Goal: Task Accomplishment & Management: Use online tool/utility

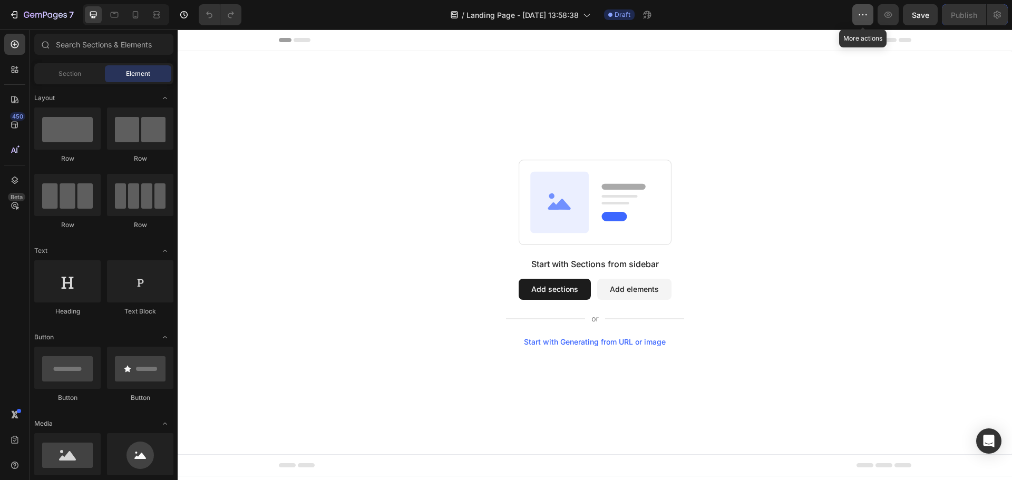
click at [858, 16] on icon "button" at bounding box center [862, 14] width 11 height 11
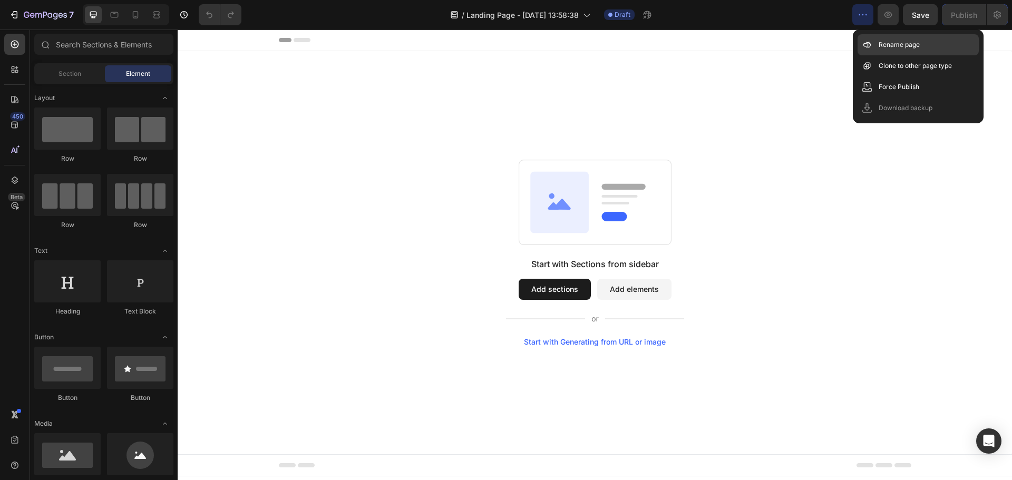
click at [902, 44] on p "Rename page" at bounding box center [898, 45] width 41 height 11
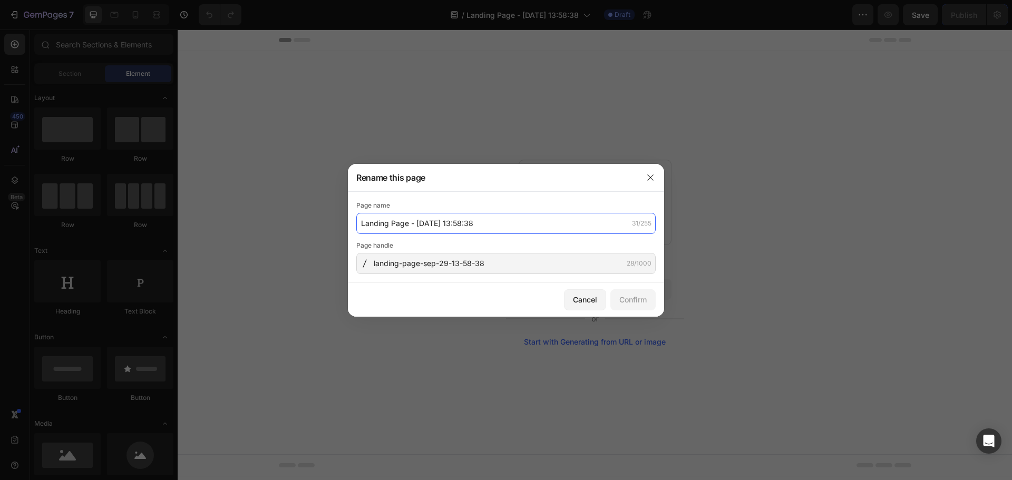
click at [459, 229] on input "Landing Page - [DATE] 13:58:38" at bounding box center [505, 223] width 299 height 21
paste input "sh & Brow Treatment"
type input "Lash & Brow Treatment"
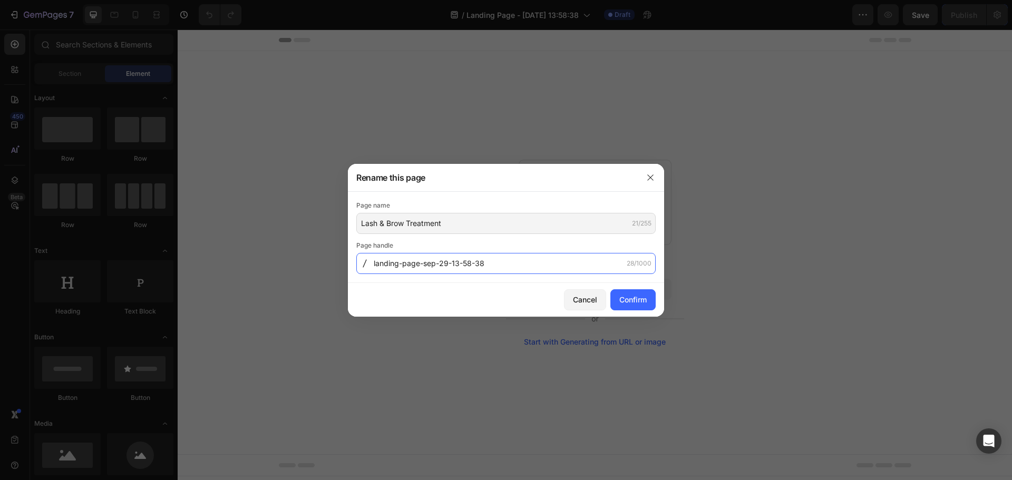
click at [460, 260] on input "landing-page-sep-29-13-58-38" at bounding box center [505, 263] width 299 height 21
paste input "Lash---Brow-Treatment"
type input "Lash---Brow-Treatment"
click at [637, 298] on div "Confirm" at bounding box center [632, 299] width 27 height 11
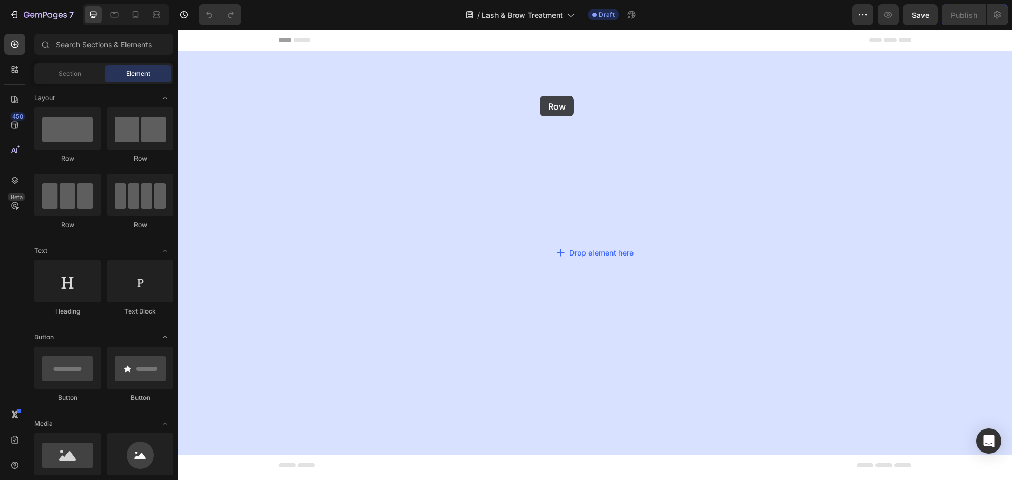
drag, startPoint x: 253, startPoint y: 159, endPoint x: 540, endPoint y: 96, distance: 293.4
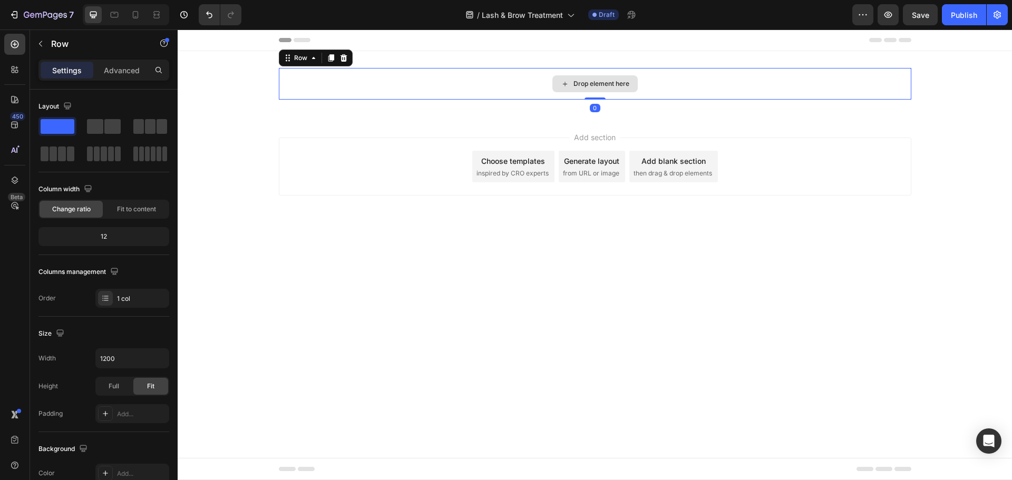
drag, startPoint x: 604, startPoint y: 106, endPoint x: 611, endPoint y: 92, distance: 16.1
click at [611, 92] on div "Drop element here Row 0" at bounding box center [595, 84] width 632 height 32
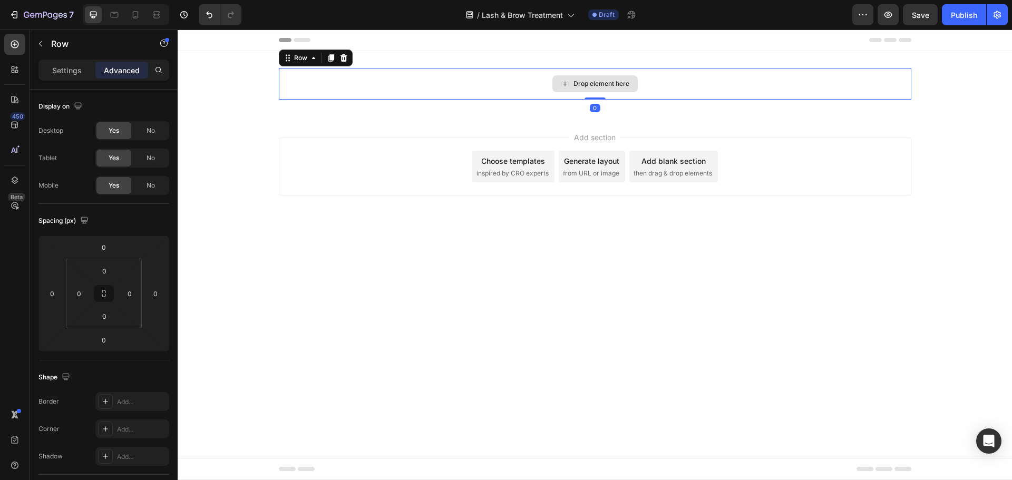
click at [690, 87] on div "Drop element here" at bounding box center [595, 84] width 632 height 32
click at [57, 73] on p "Settings" at bounding box center [67, 70] width 30 height 11
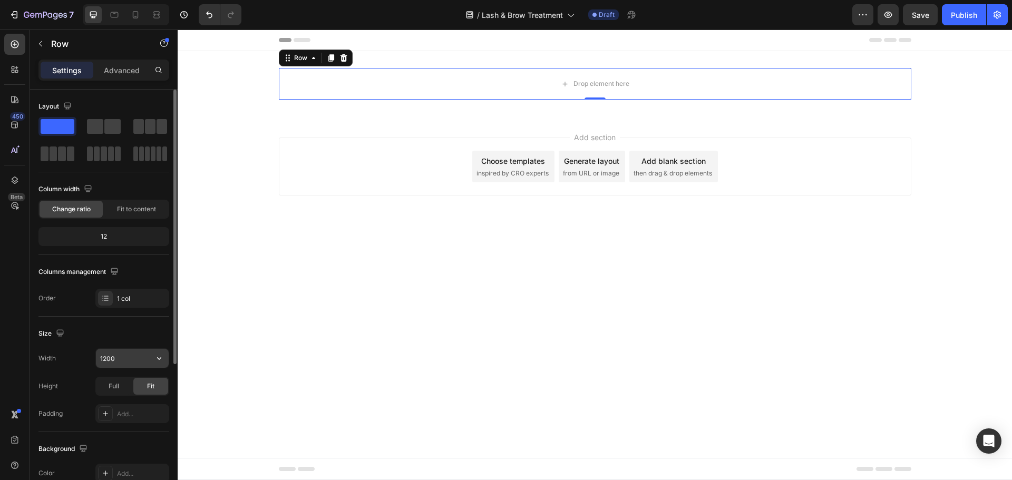
click at [113, 357] on input "1200" at bounding box center [132, 358] width 73 height 19
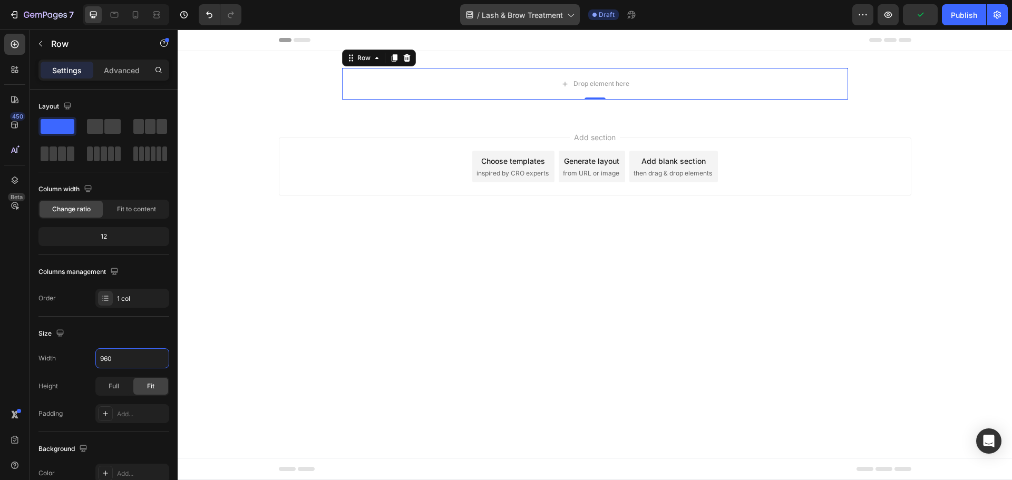
type input "960"
click at [268, 82] on div "Drop element here Row 0" at bounding box center [595, 84] width 834 height 32
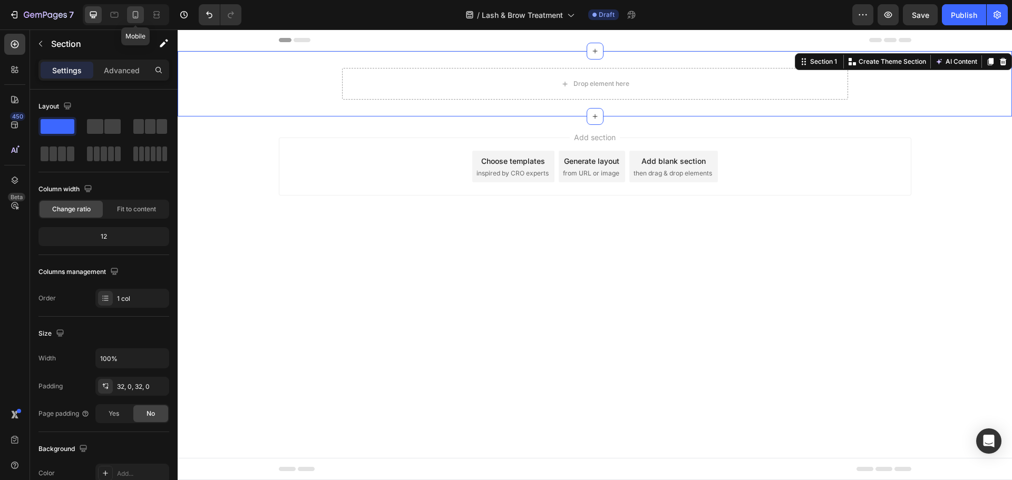
click at [131, 17] on icon at bounding box center [135, 14] width 11 height 11
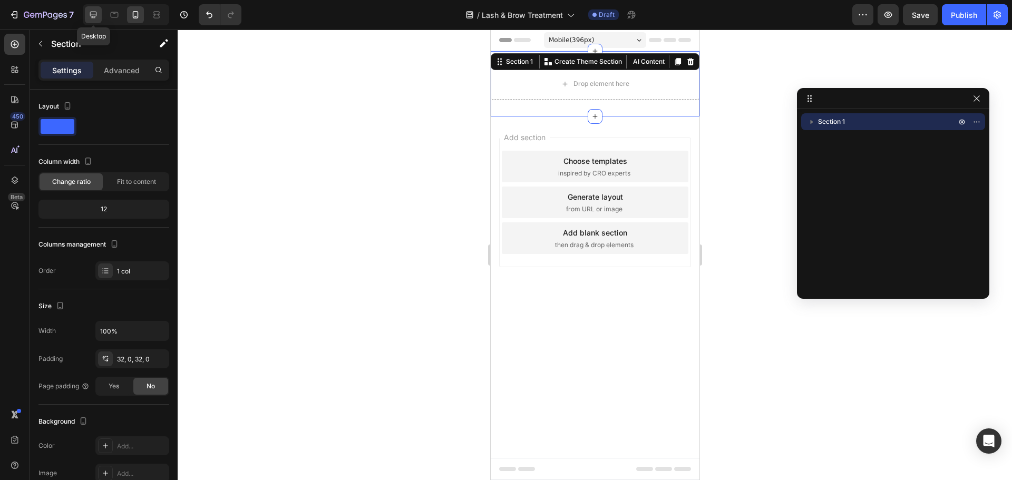
click at [91, 12] on icon at bounding box center [93, 15] width 7 height 7
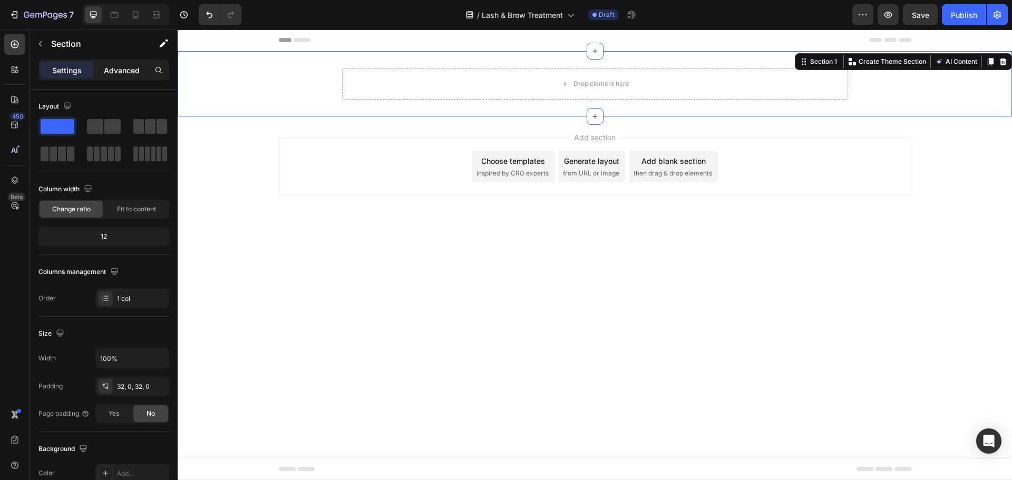
click at [119, 68] on p "Advanced" at bounding box center [122, 70] width 36 height 11
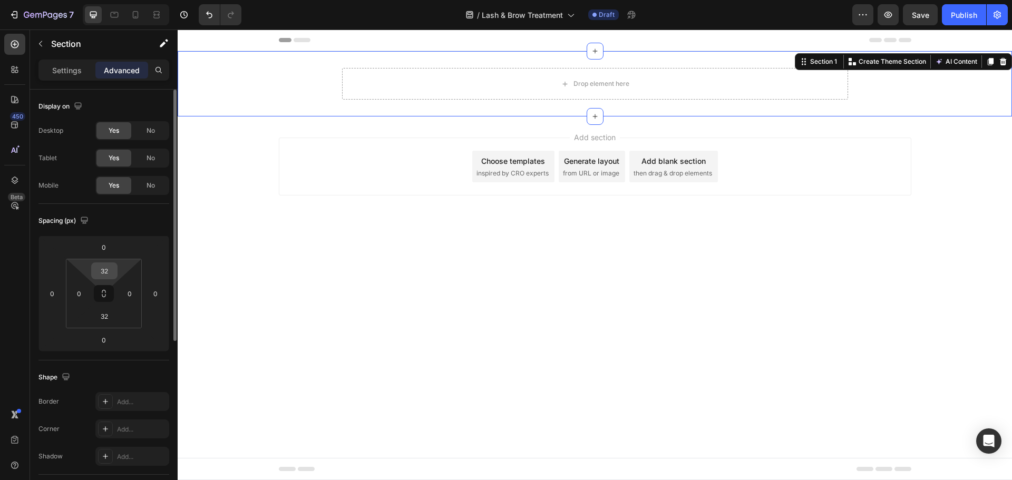
click at [101, 271] on input "32" at bounding box center [104, 271] width 21 height 16
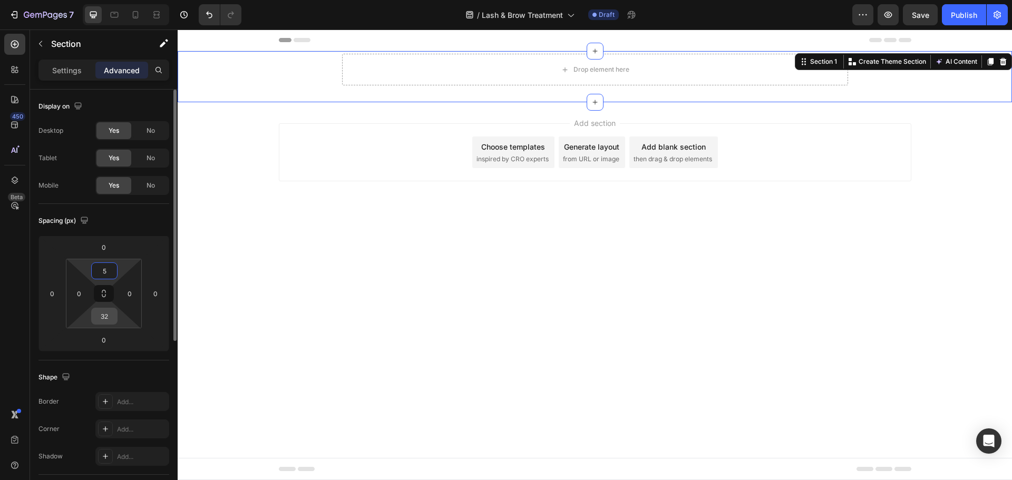
type input "5"
click at [104, 319] on input "32" at bounding box center [104, 316] width 21 height 16
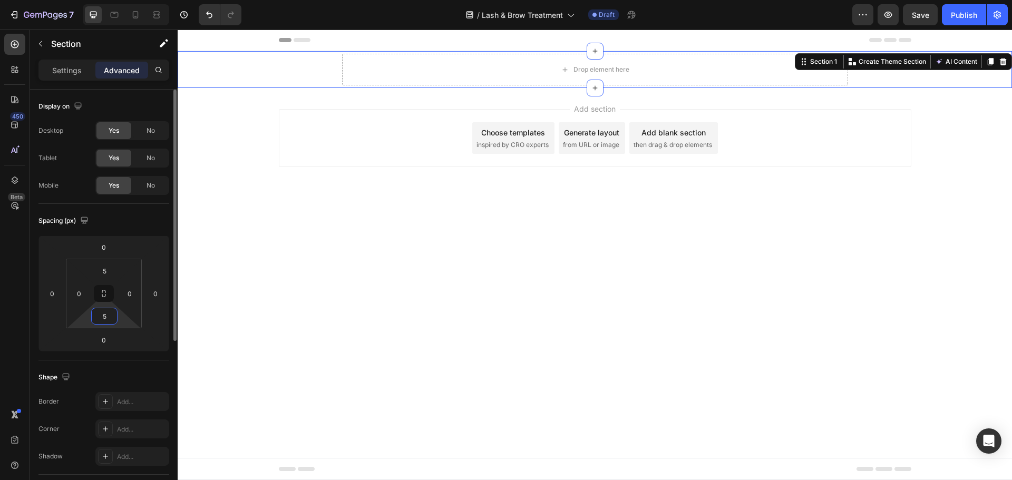
type input "5"
click at [74, 198] on div "Display on Desktop Yes No Tablet Yes No Mobile Yes No" at bounding box center [103, 147] width 131 height 114
click at [61, 68] on p "Settings" at bounding box center [67, 70] width 30 height 11
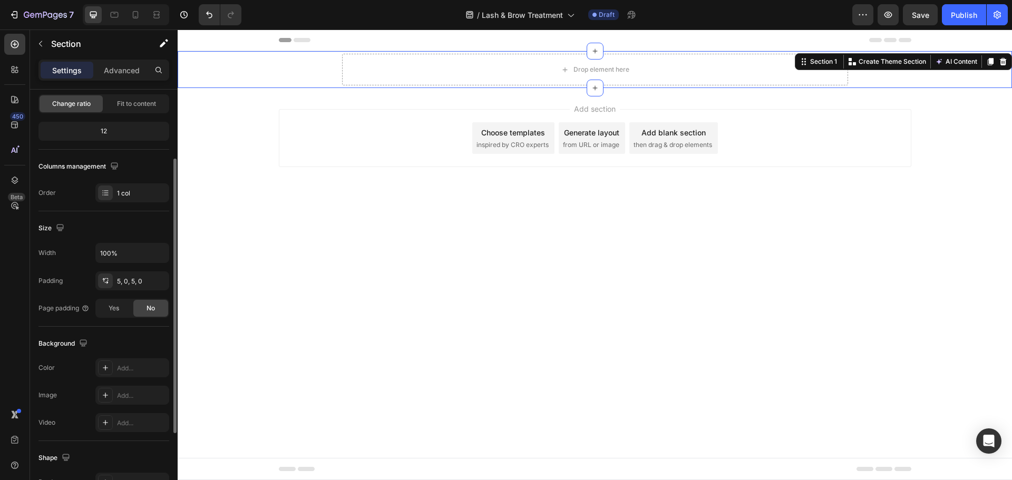
scroll to position [211, 0]
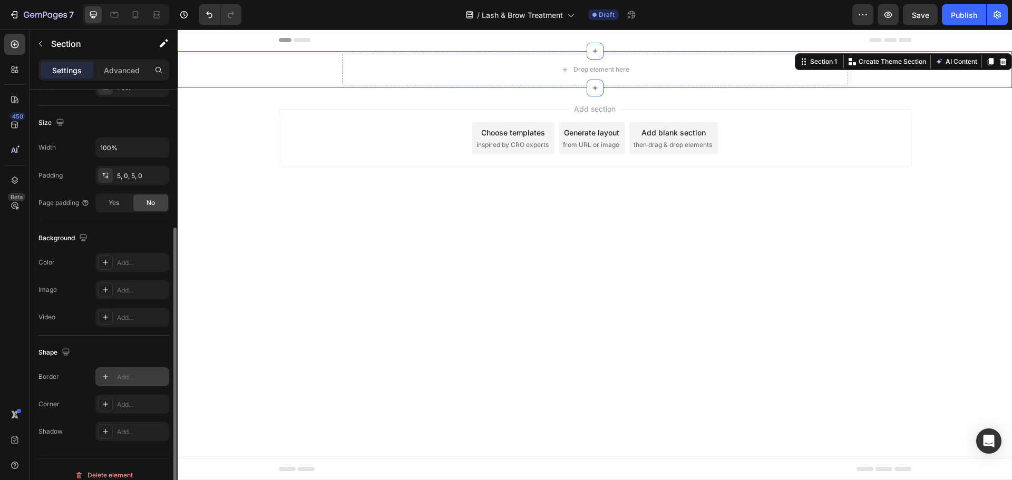
click at [130, 376] on div "Add..." at bounding box center [142, 377] width 50 height 9
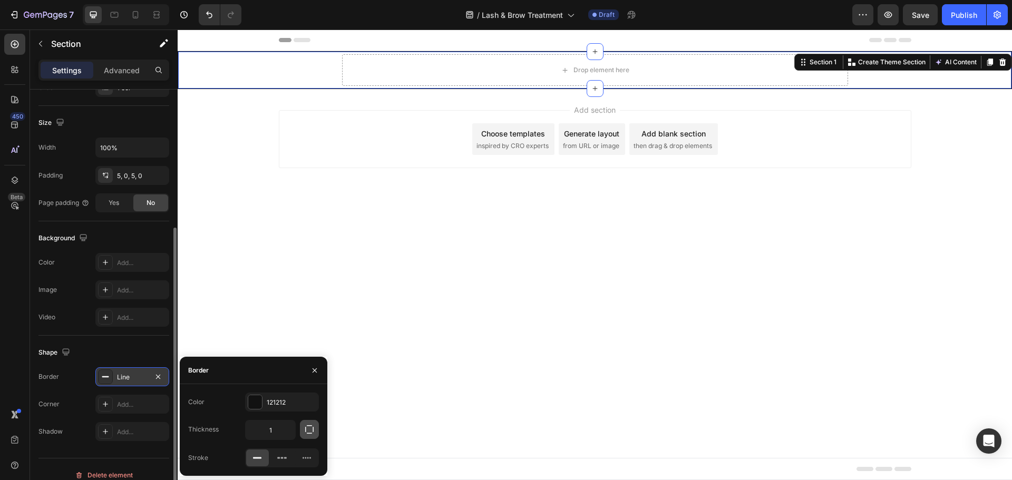
click at [309, 434] on icon "button" at bounding box center [309, 429] width 11 height 11
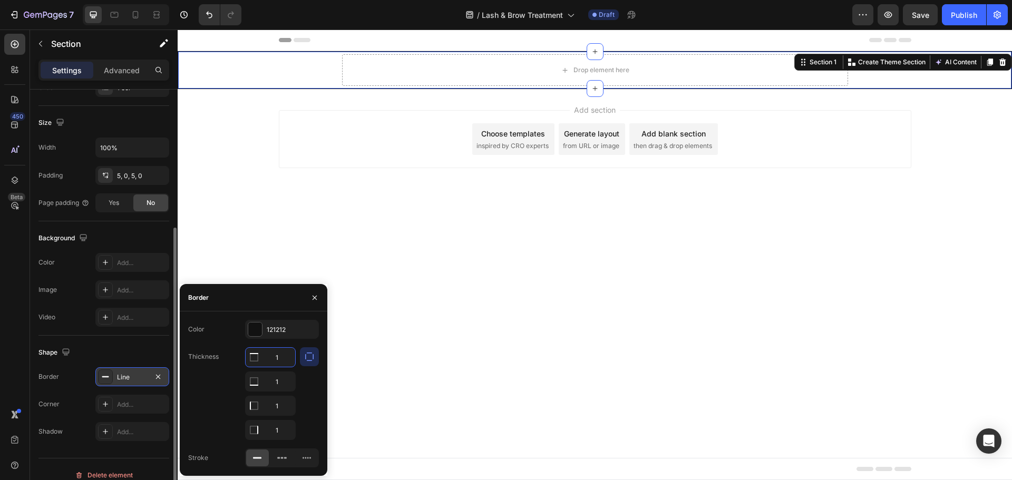
click at [279, 362] on input "1" at bounding box center [271, 357] width 50 height 19
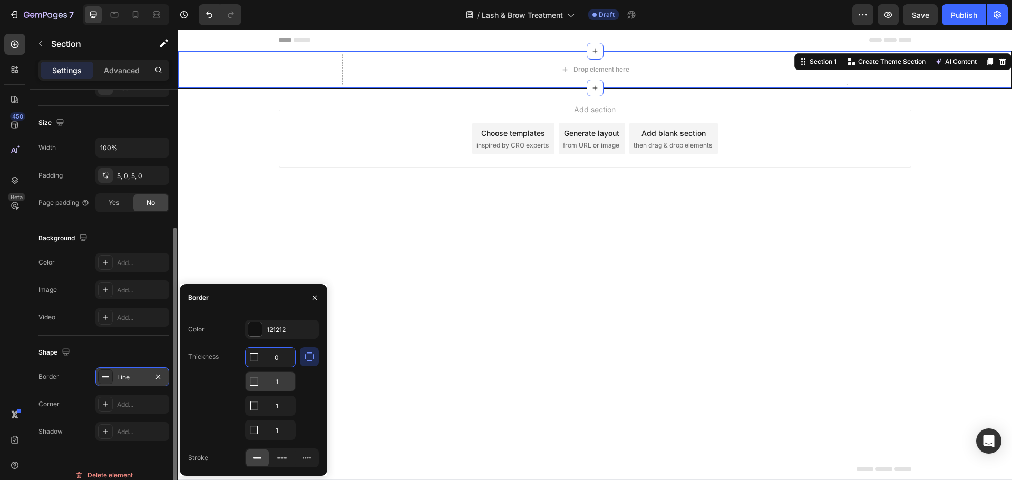
type input "0"
click at [278, 389] on input "1" at bounding box center [271, 381] width 50 height 19
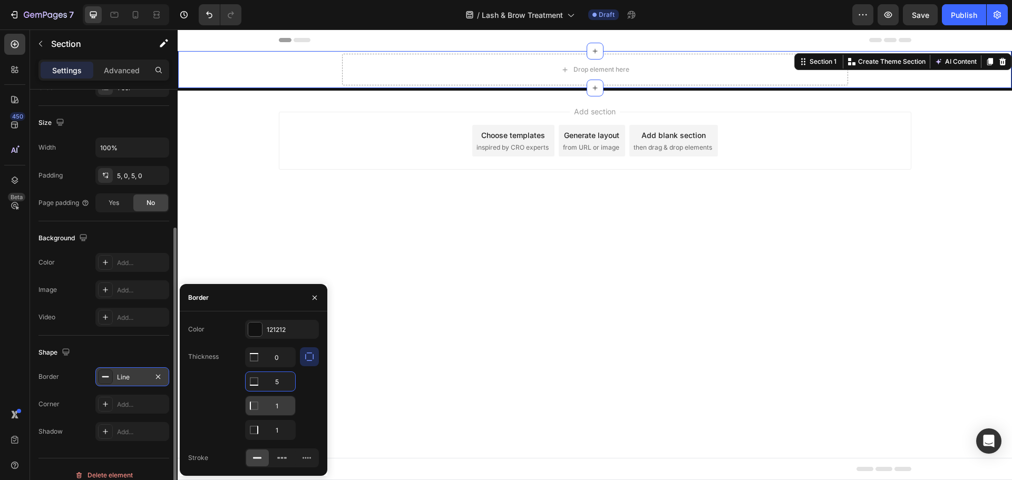
type input "5"
click at [276, 413] on input "1" at bounding box center [271, 405] width 50 height 19
type input "0"
click at [280, 435] on input "1" at bounding box center [271, 429] width 50 height 19
type input "0"
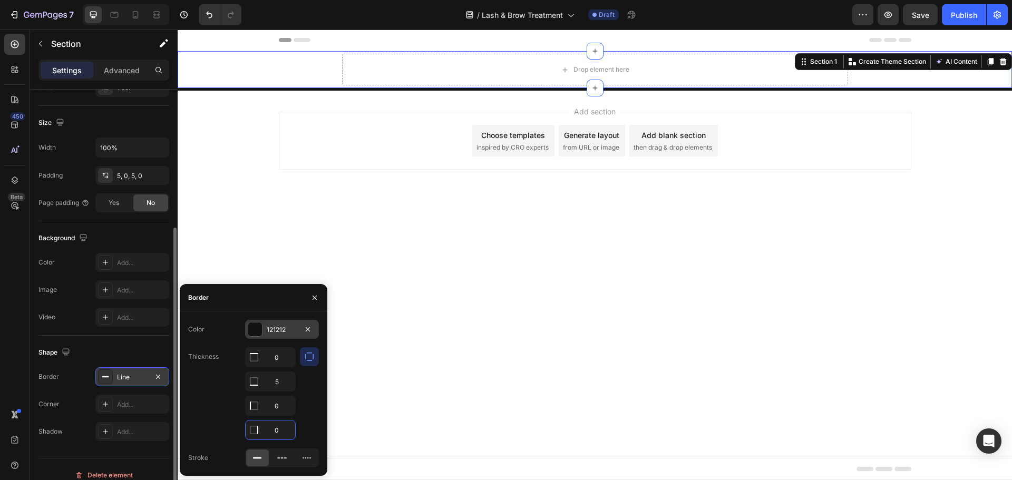
click at [272, 336] on div "121212" at bounding box center [282, 329] width 74 height 19
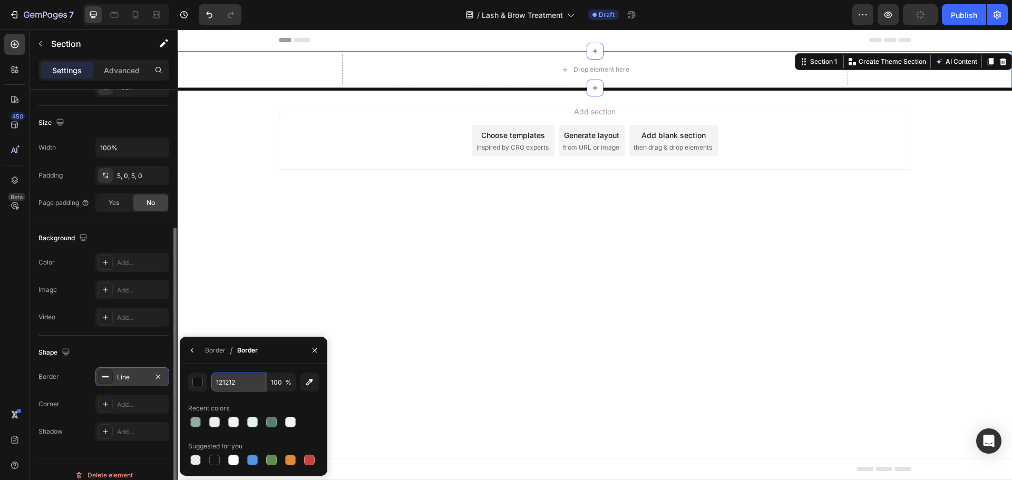
click at [222, 382] on input "121212" at bounding box center [238, 382] width 55 height 19
paste input "#2c9a23"
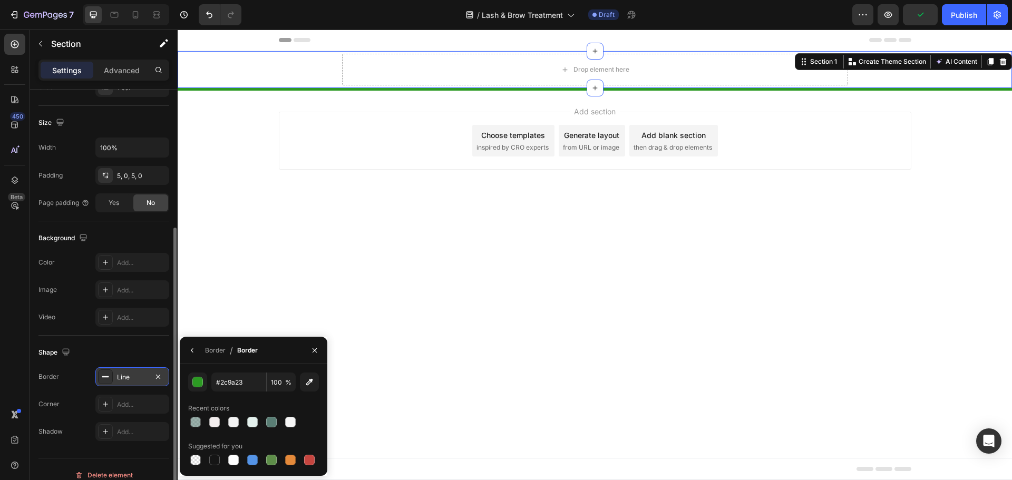
type input "2C9A23"
click at [229, 401] on div "Recent colors" at bounding box center [253, 408] width 131 height 17
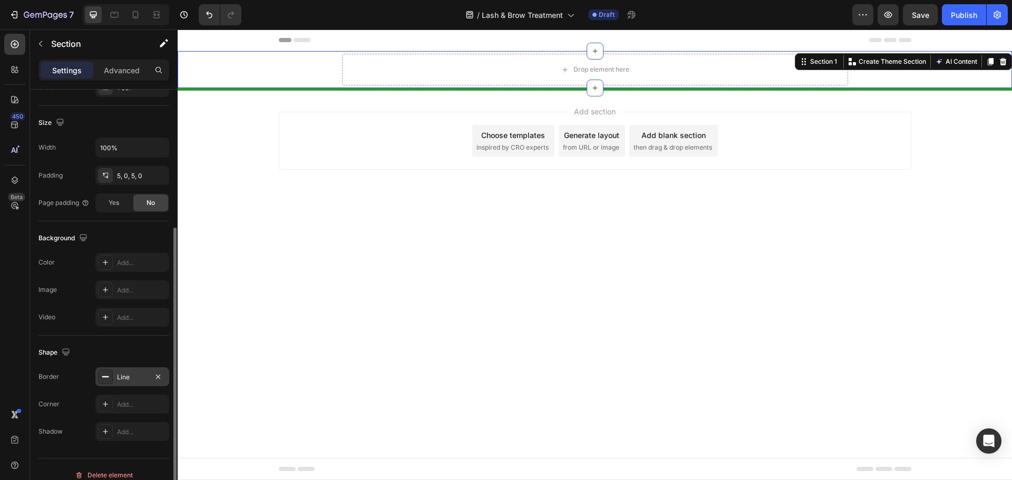
click at [76, 329] on div "Background The changes might be hidden by the video. Color Add... Image Add... …" at bounding box center [103, 278] width 131 height 114
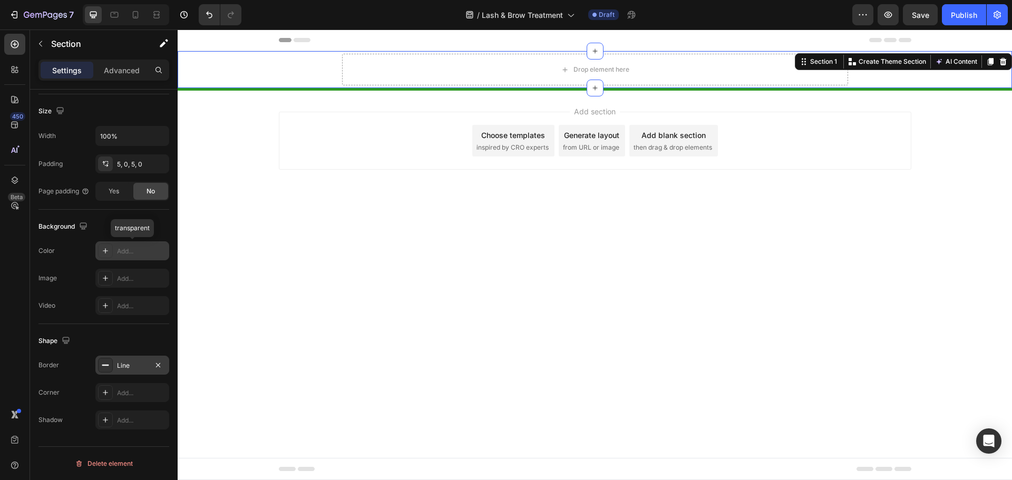
click at [123, 248] on div "Add..." at bounding box center [142, 251] width 50 height 9
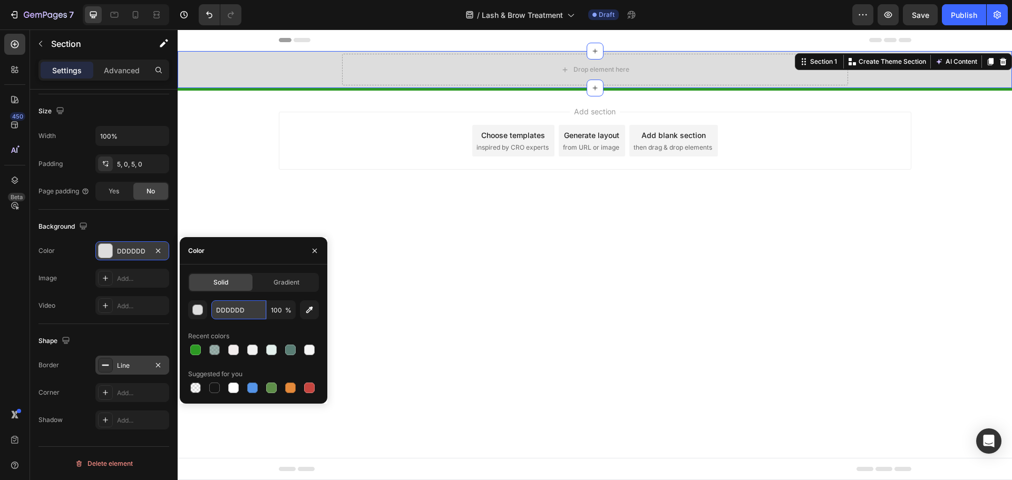
click at [226, 317] on input "DDDDDD" at bounding box center [238, 309] width 55 height 19
paste input "FFFFFF"
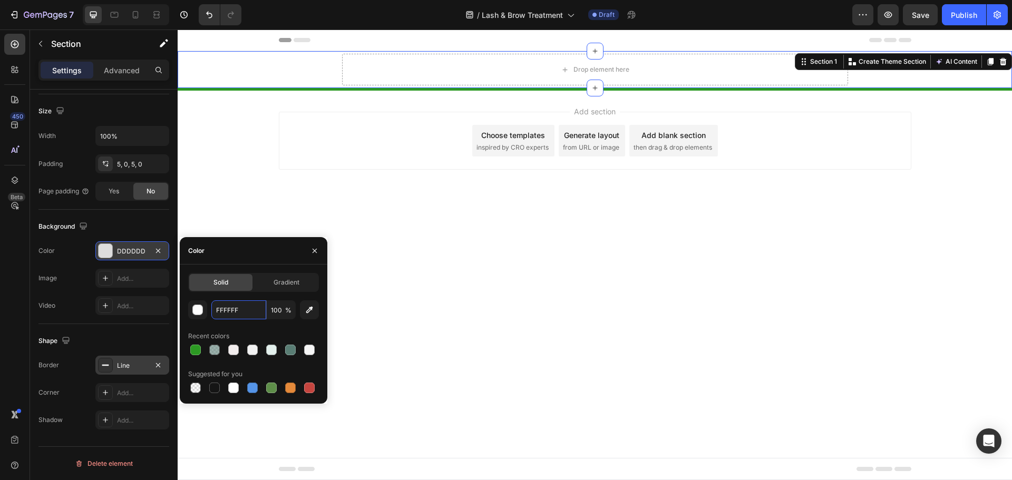
type input "FFFFFF"
click at [251, 330] on div "Recent colors" at bounding box center [253, 336] width 131 height 17
click at [80, 256] on div "Color FFFFFF" at bounding box center [103, 250] width 131 height 19
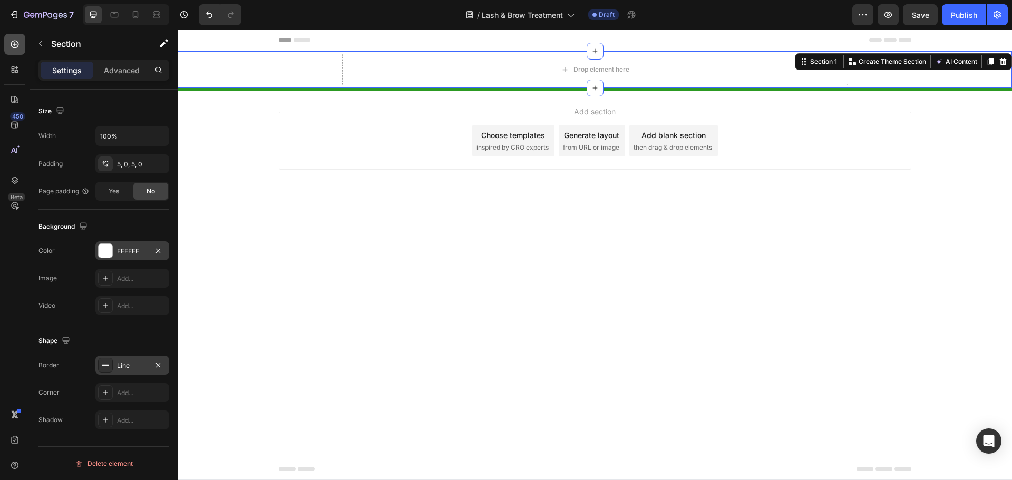
click at [15, 42] on icon at bounding box center [14, 44] width 11 height 11
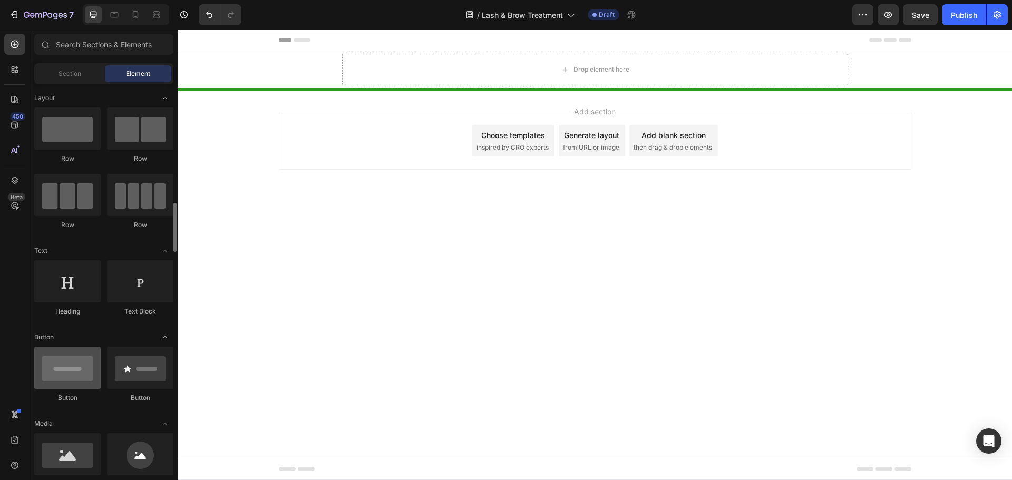
scroll to position [105, 0]
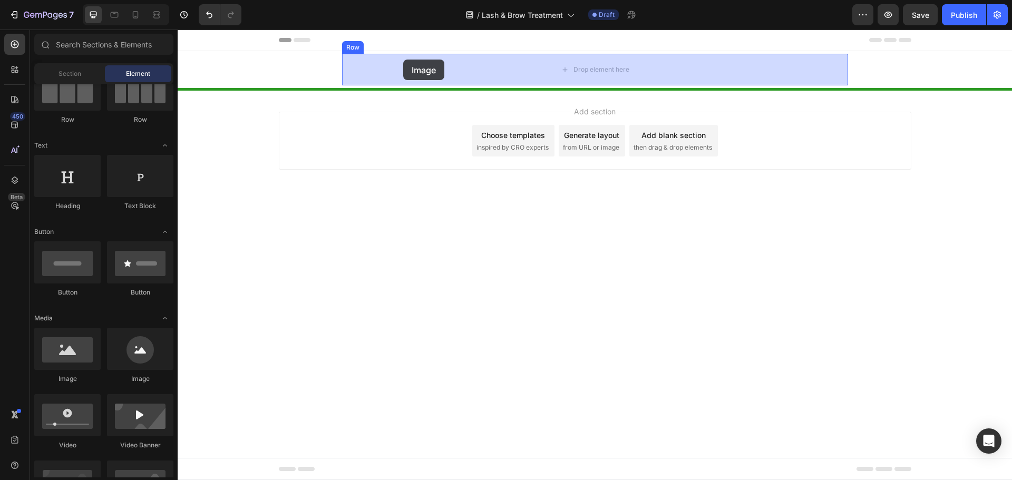
drag, startPoint x: 251, startPoint y: 377, endPoint x: 405, endPoint y: 57, distance: 354.4
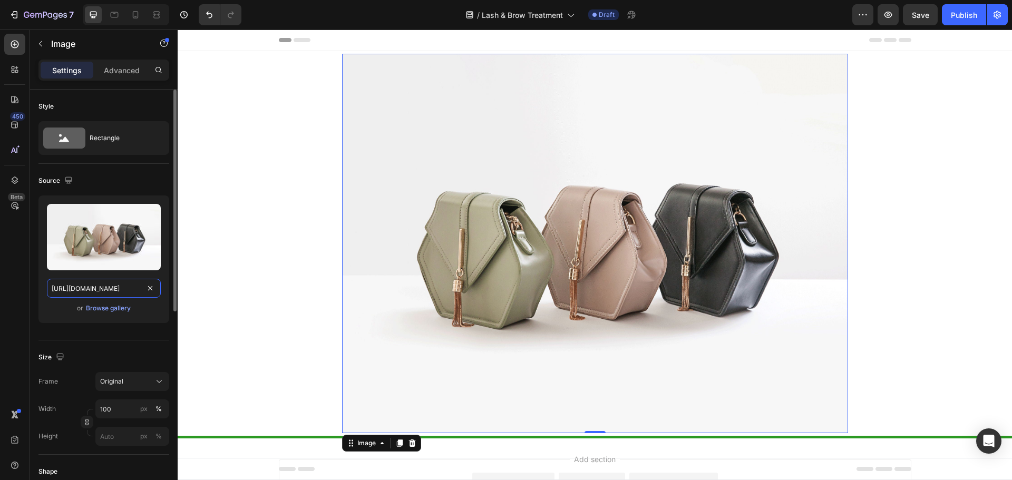
click at [112, 289] on input "[URL][DOMAIN_NAME]" at bounding box center [104, 288] width 114 height 19
paste input "[DOMAIN_NAME][URL][DOMAIN_NAME]"
type input "[URL][DOMAIN_NAME]"
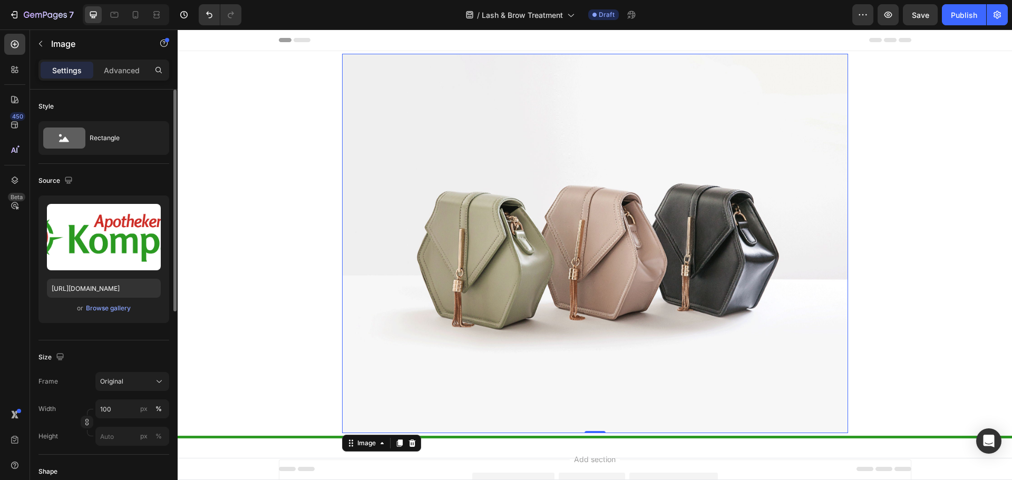
scroll to position [0, 0]
click at [50, 310] on div "or Browse gallery" at bounding box center [104, 308] width 114 height 13
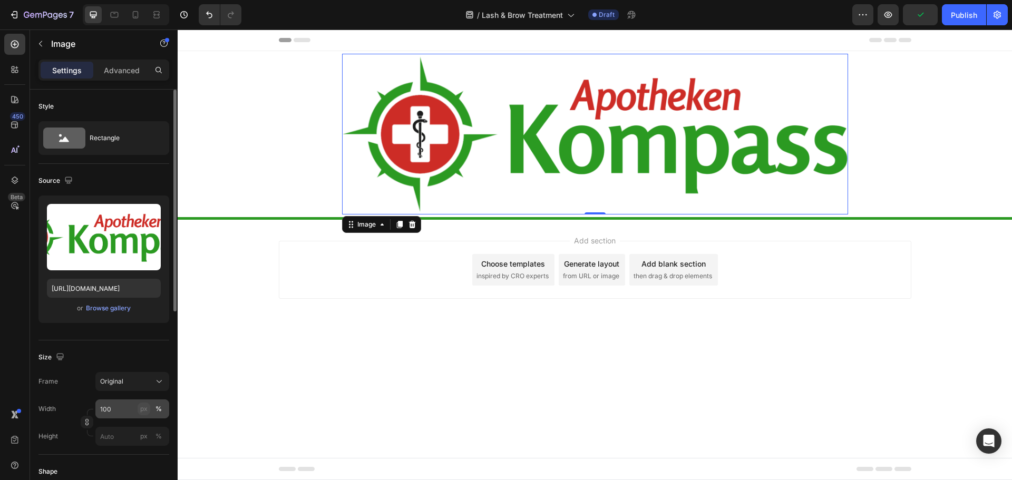
click at [142, 407] on div "px" at bounding box center [143, 408] width 7 height 9
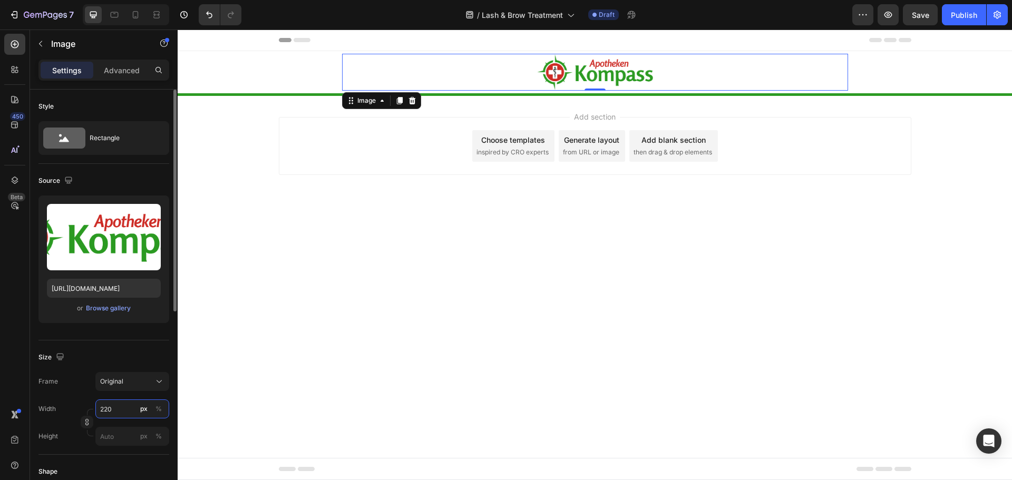
type input "220"
click at [87, 330] on div "Upload Image [URL][DOMAIN_NAME] or Browse gallery" at bounding box center [103, 263] width 131 height 136
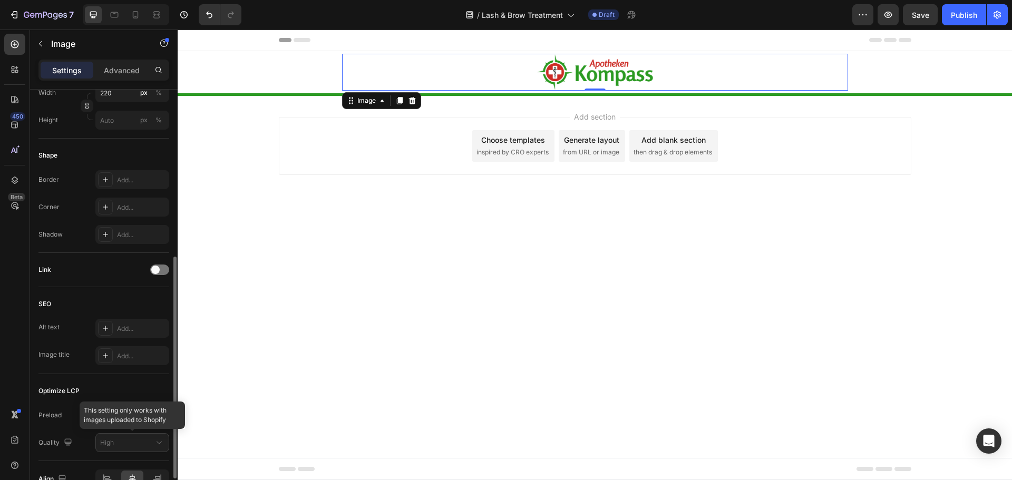
scroll to position [375, 0]
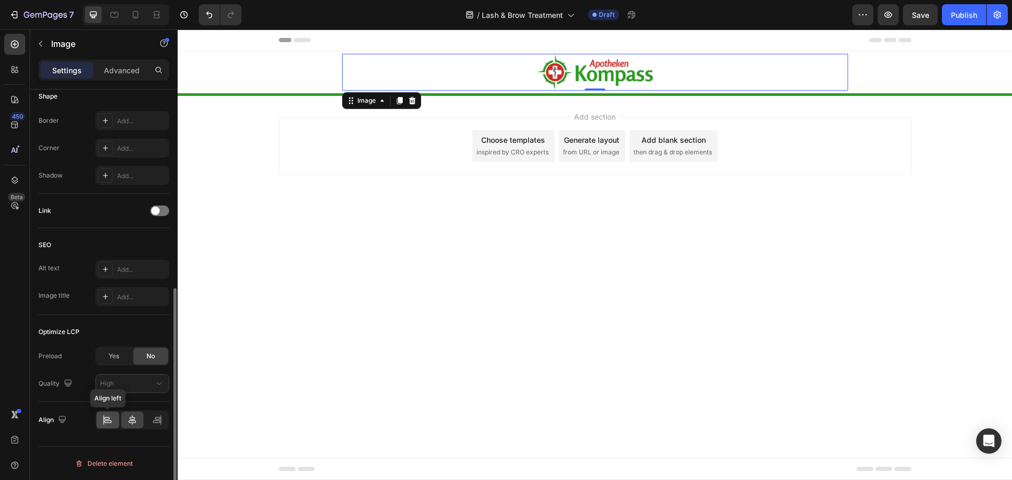
click at [106, 423] on icon at bounding box center [107, 420] width 11 height 11
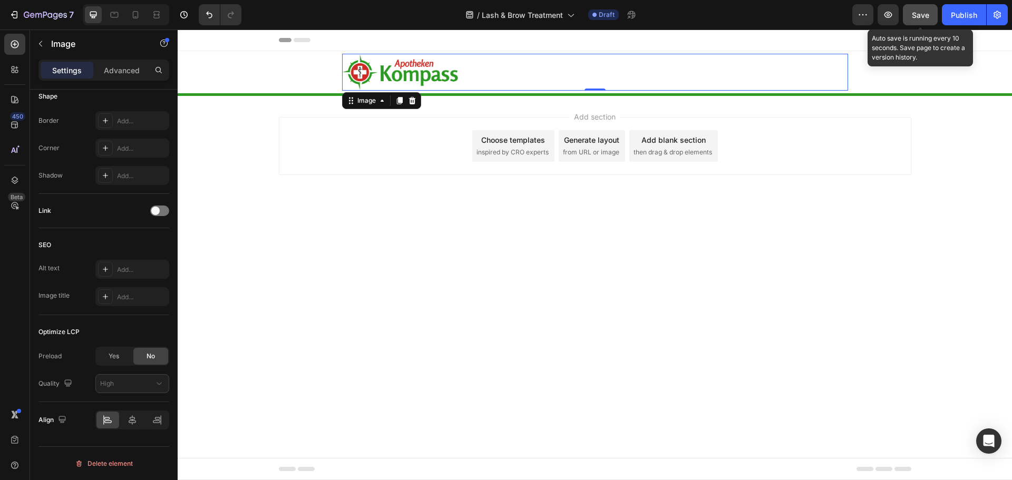
click at [919, 14] on span "Save" at bounding box center [920, 15] width 17 height 9
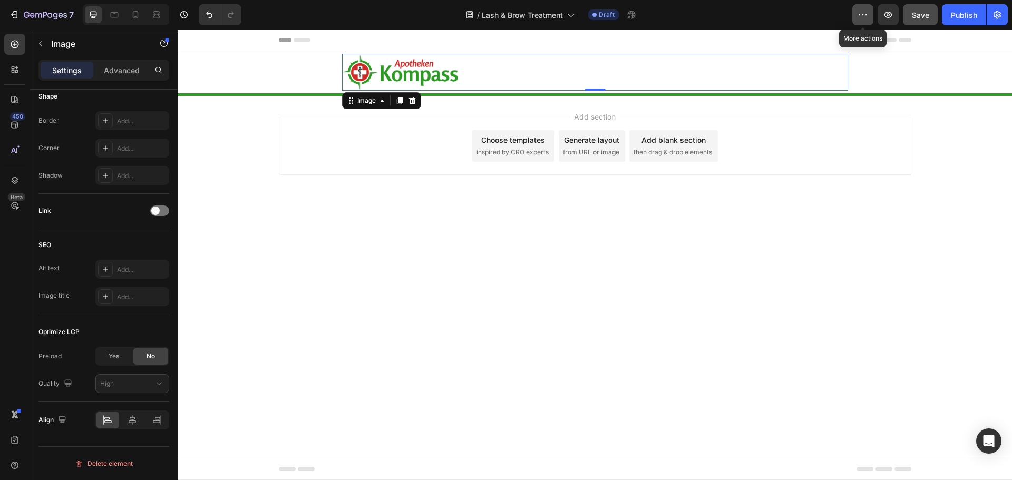
click at [859, 14] on icon "button" at bounding box center [862, 14] width 11 height 11
click at [992, 16] on icon "button" at bounding box center [997, 14] width 11 height 11
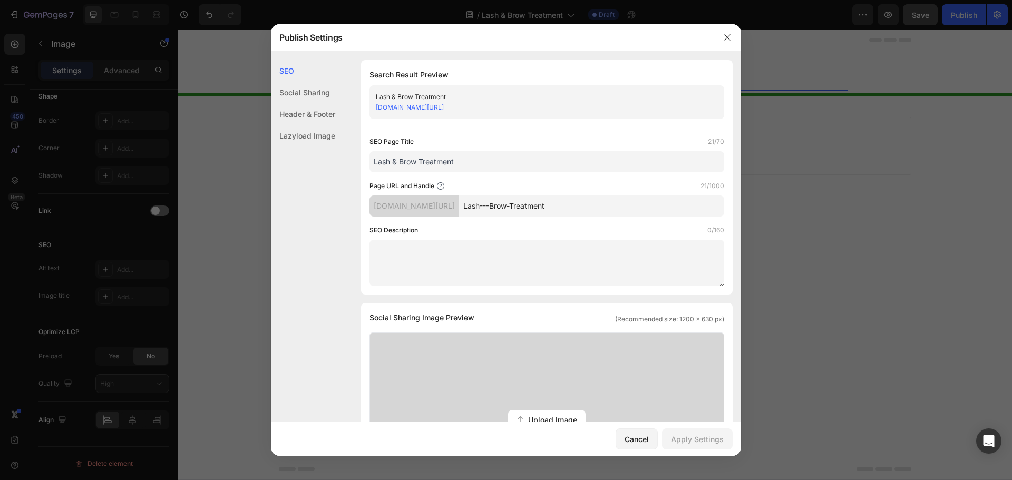
click at [325, 113] on div "Header & Footer" at bounding box center [303, 114] width 64 height 22
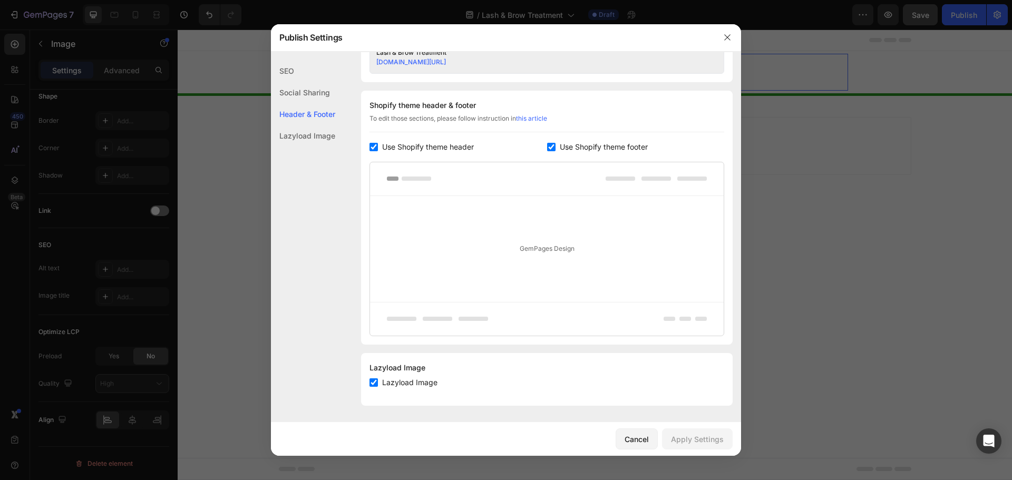
click at [401, 141] on span "Use Shopify theme header" at bounding box center [428, 147] width 92 height 13
checkbox input "false"
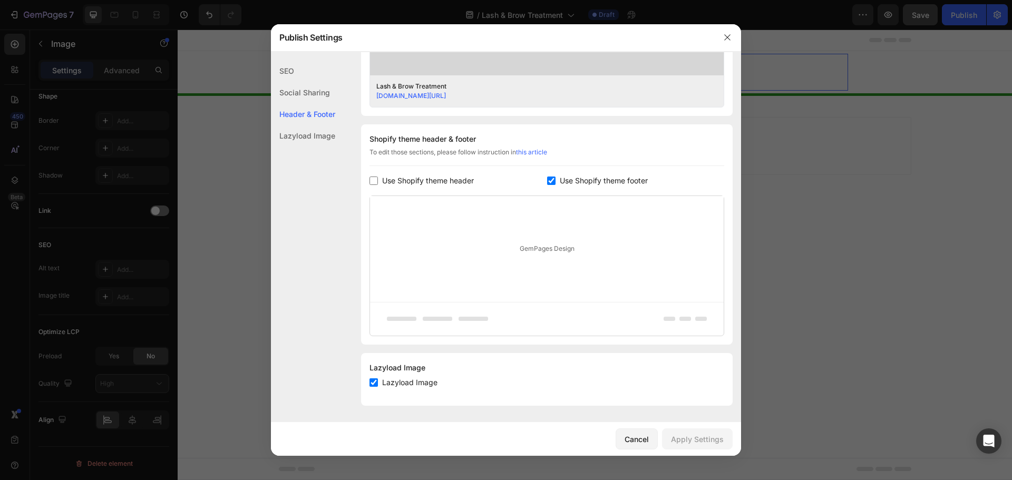
click at [583, 178] on span "Use Shopify theme footer" at bounding box center [604, 180] width 88 height 13
checkbox input "false"
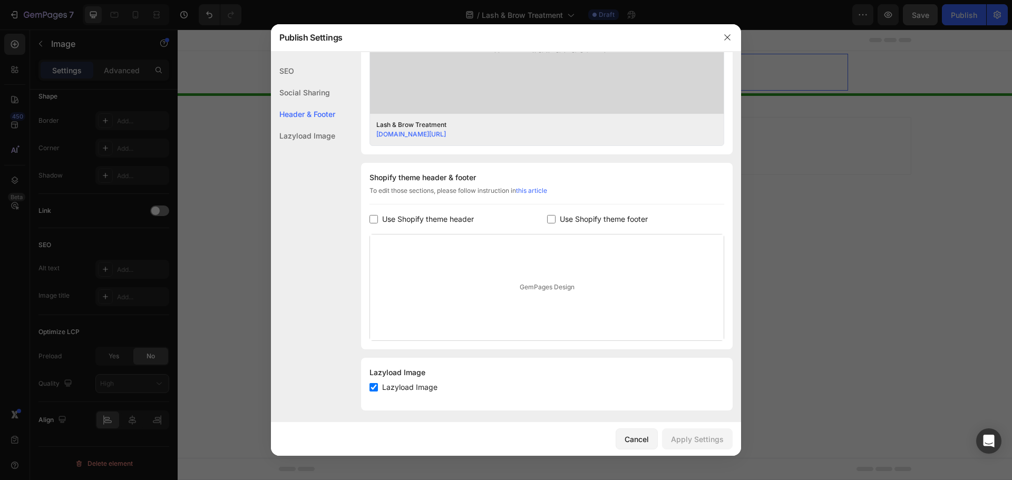
scroll to position [398, 0]
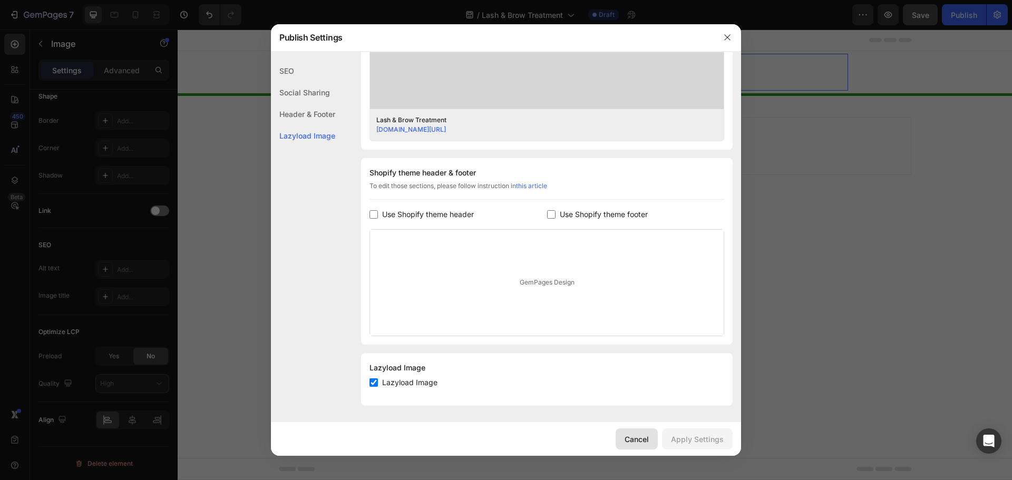
click at [640, 444] on div "Cancel" at bounding box center [636, 439] width 24 height 11
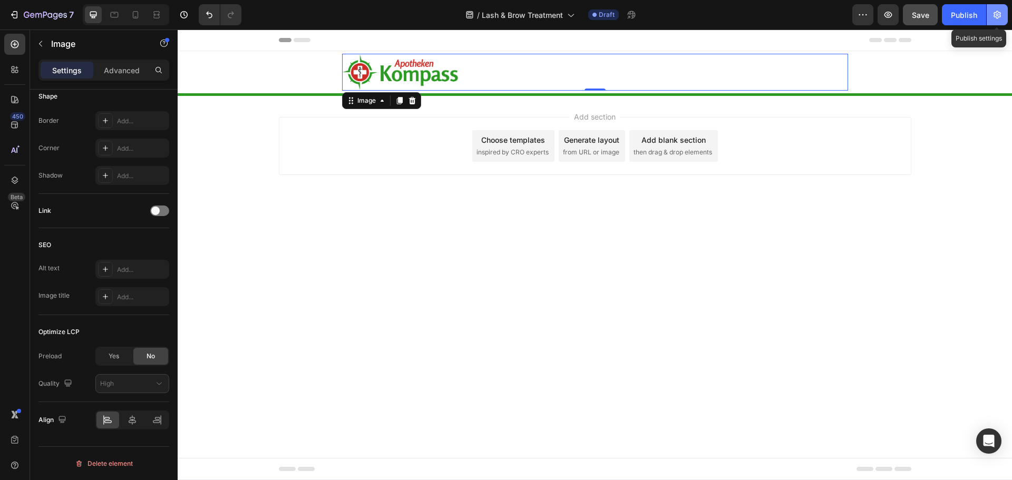
click at [994, 13] on icon "button" at bounding box center [996, 15] width 7 height 8
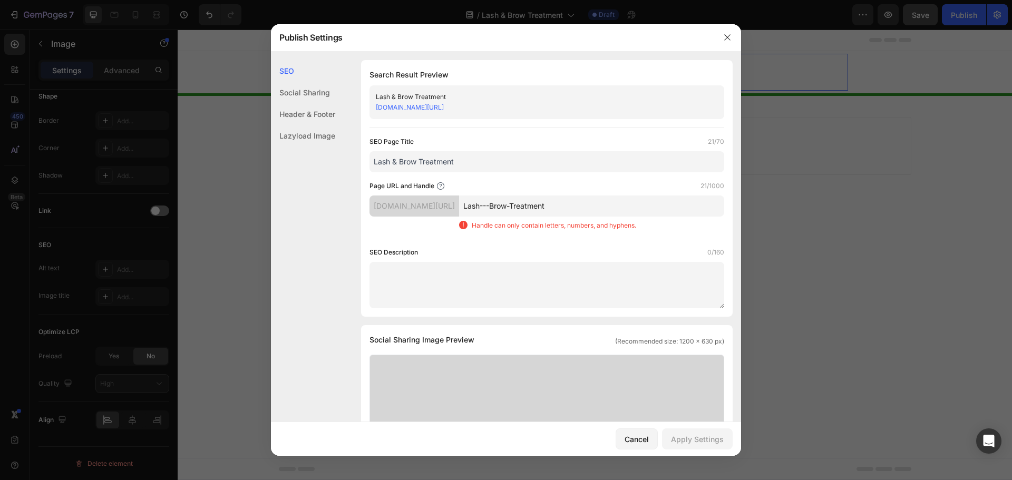
click at [532, 204] on input "Lash---Brow-Treatment" at bounding box center [591, 205] width 265 height 21
click at [533, 205] on input "Lash---Brow-Treatment" at bounding box center [591, 205] width 265 height 21
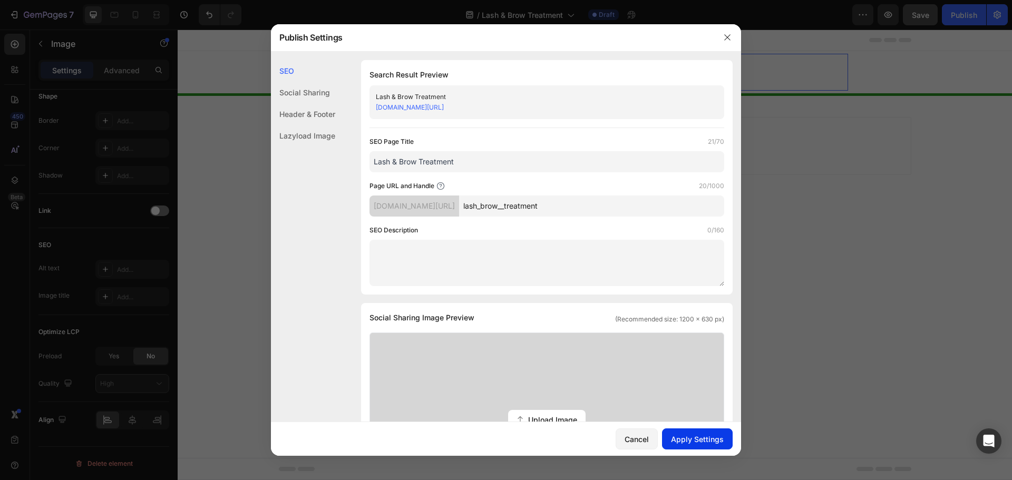
type input "lash_brow__treatment"
click at [681, 439] on div "Apply Settings" at bounding box center [697, 439] width 53 height 11
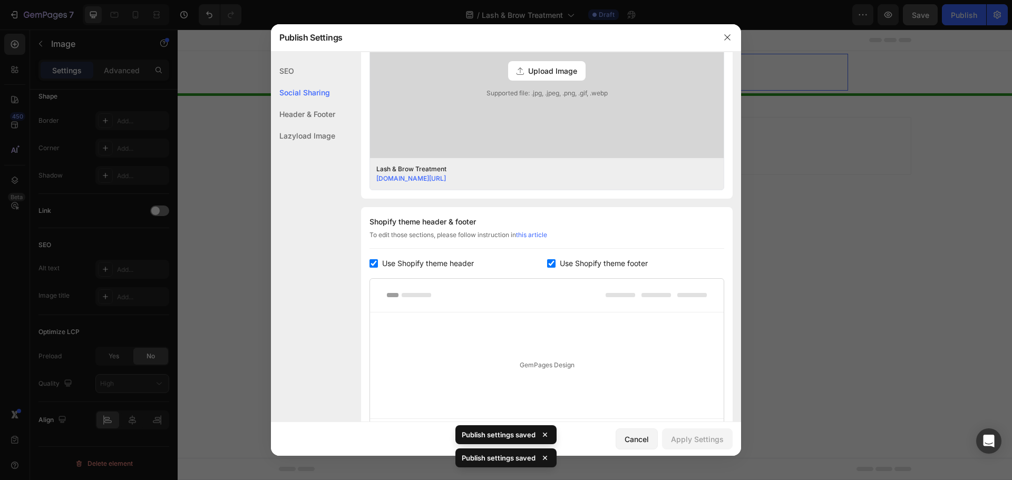
scroll to position [465, 0]
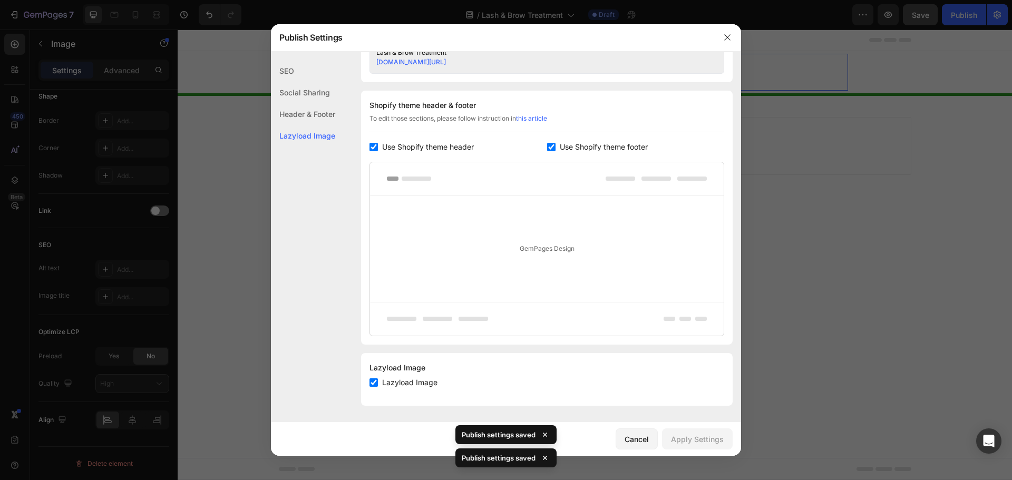
click at [587, 149] on span "Use Shopify theme footer" at bounding box center [604, 147] width 88 height 13
checkbox input "false"
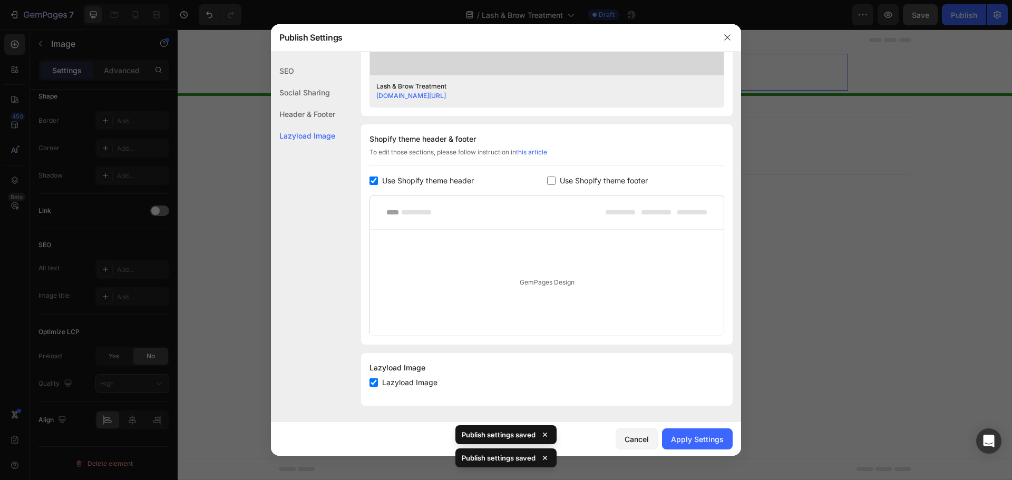
click at [428, 179] on span "Use Shopify theme header" at bounding box center [428, 180] width 92 height 13
checkbox input "false"
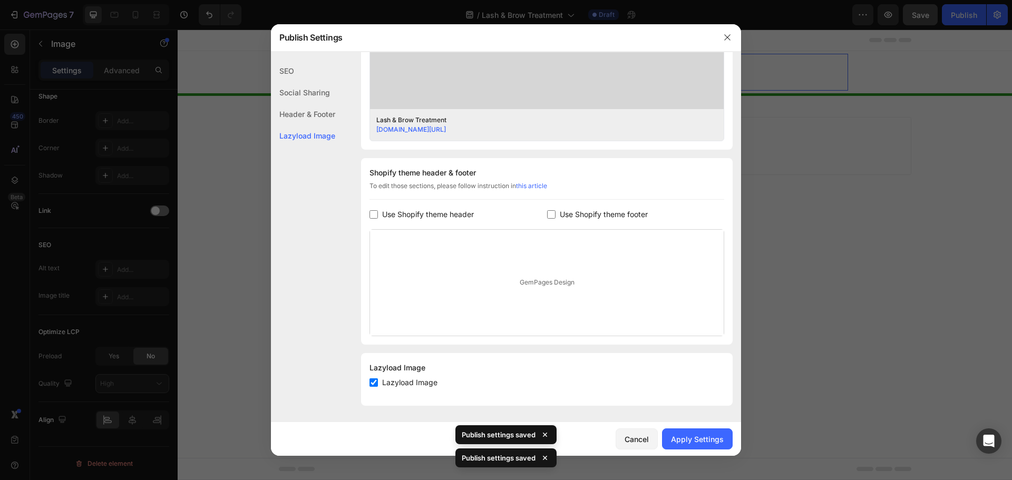
scroll to position [398, 0]
click at [683, 432] on button "Apply Settings" at bounding box center [697, 438] width 71 height 21
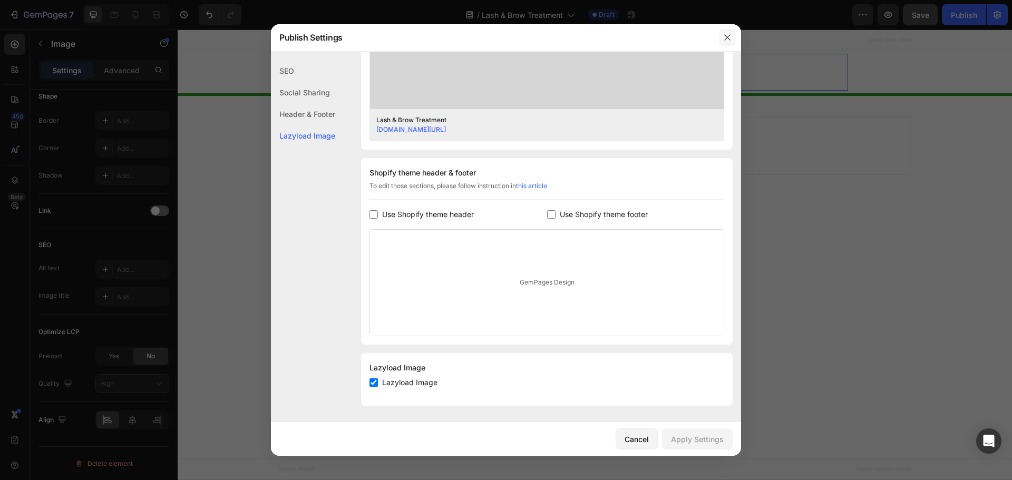
click at [729, 35] on icon "button" at bounding box center [727, 37] width 8 height 8
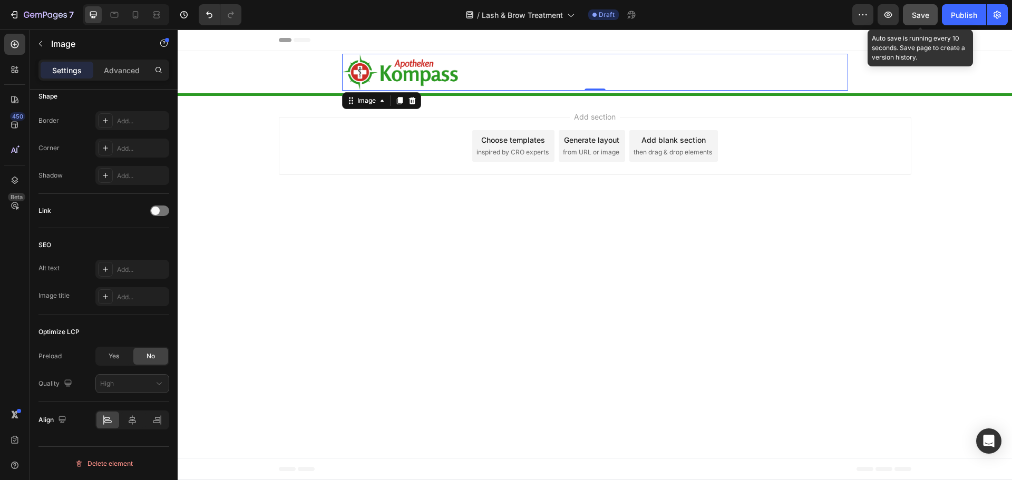
click at [915, 14] on span "Save" at bounding box center [920, 15] width 17 height 9
click at [21, 48] on div at bounding box center [14, 44] width 21 height 21
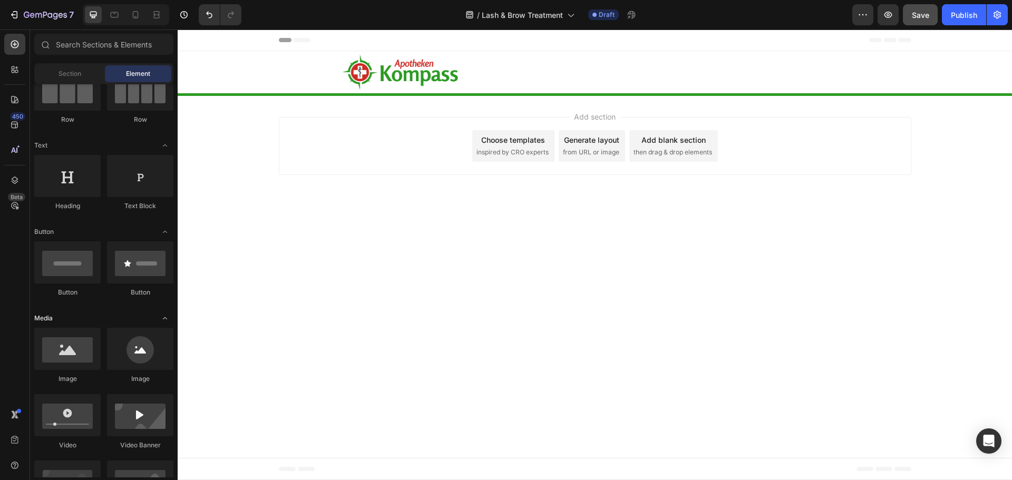
scroll to position [0, 0]
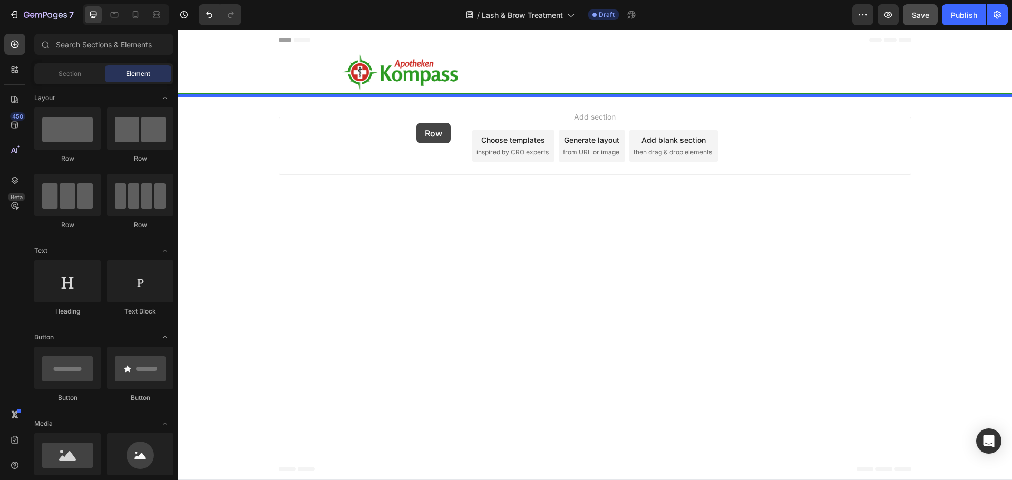
drag, startPoint x: 243, startPoint y: 170, endPoint x: 420, endPoint y: 121, distance: 183.7
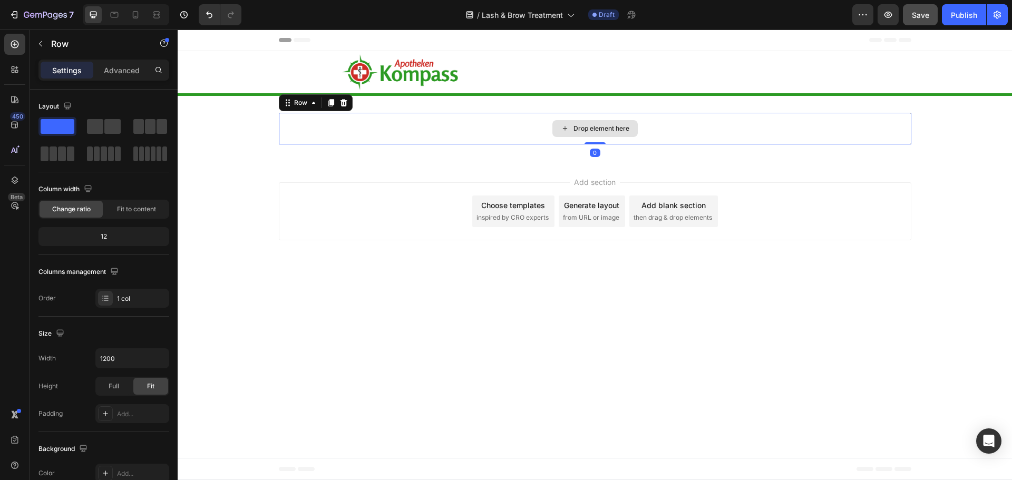
drag, startPoint x: 598, startPoint y: 150, endPoint x: 605, endPoint y: 133, distance: 18.9
click at [605, 133] on div "Drop element here Row 0" at bounding box center [595, 129] width 632 height 32
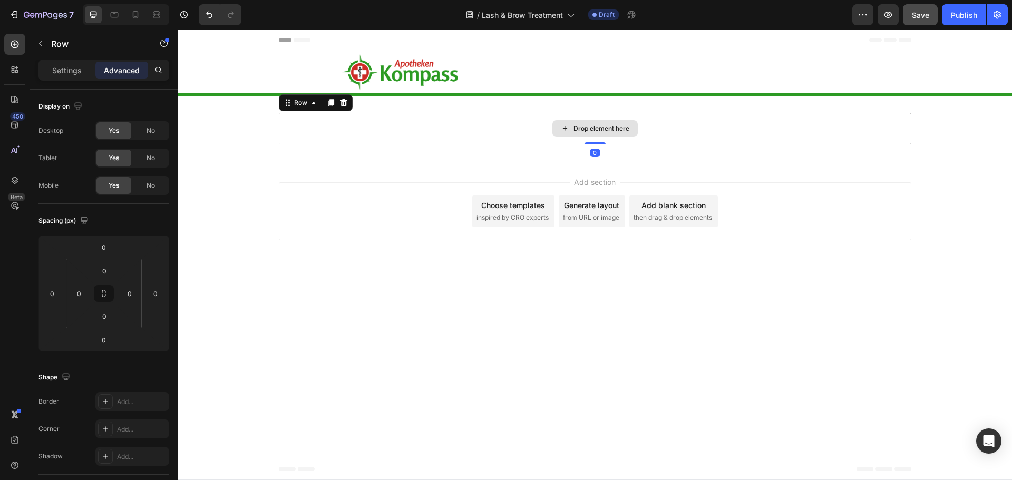
click at [424, 125] on div "Drop element here" at bounding box center [595, 129] width 632 height 32
click at [63, 74] on p "Settings" at bounding box center [67, 70] width 30 height 11
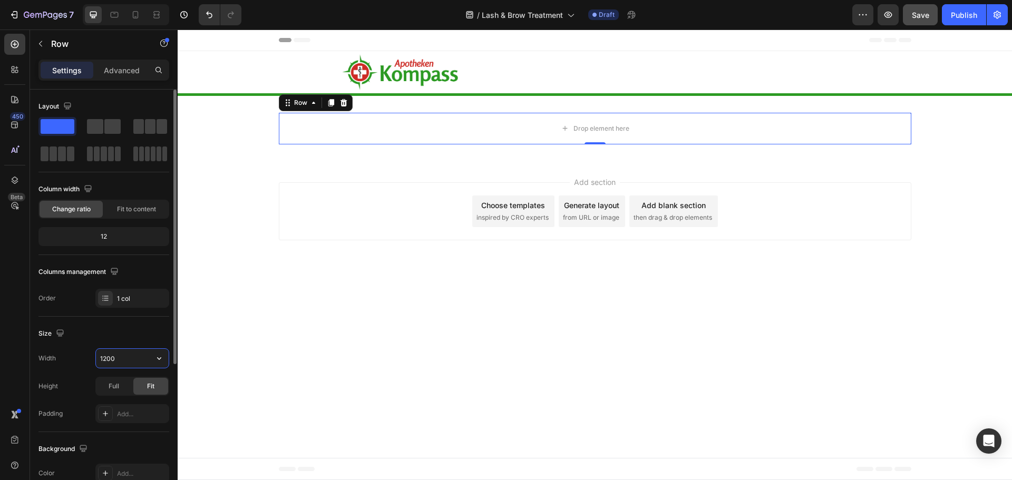
click at [107, 363] on input "1200" at bounding box center [132, 358] width 73 height 19
type input "960"
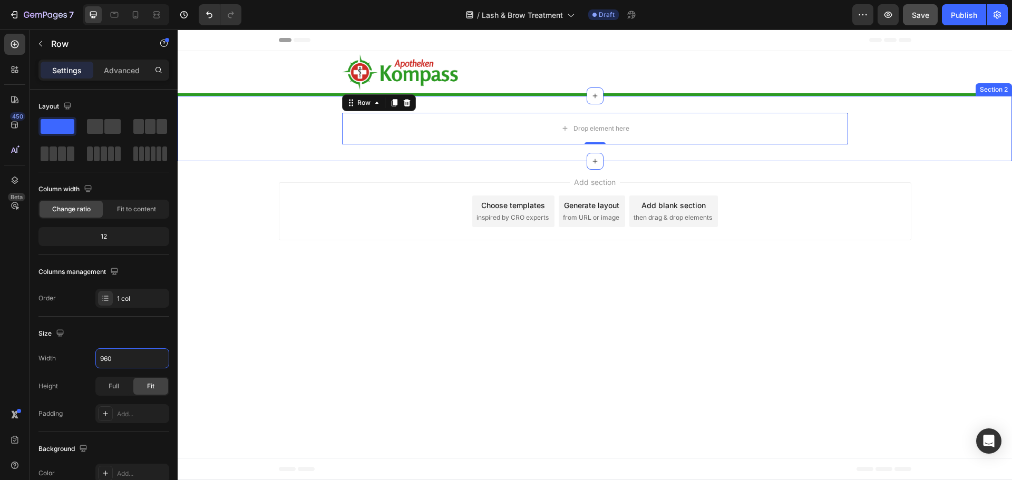
click at [303, 116] on div "Drop element here Row 0" at bounding box center [595, 129] width 834 height 32
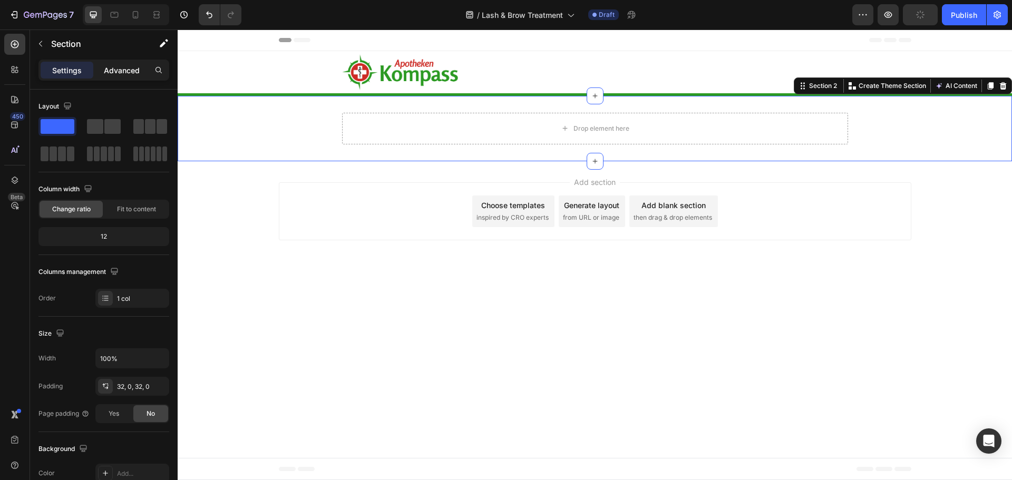
click at [133, 68] on p "Advanced" at bounding box center [122, 70] width 36 height 11
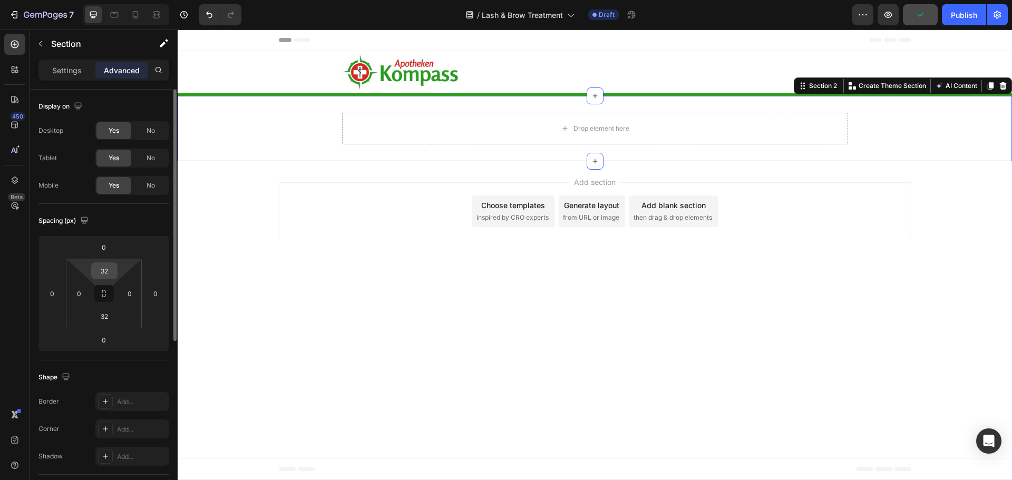
click at [101, 264] on input "32" at bounding box center [104, 271] width 21 height 16
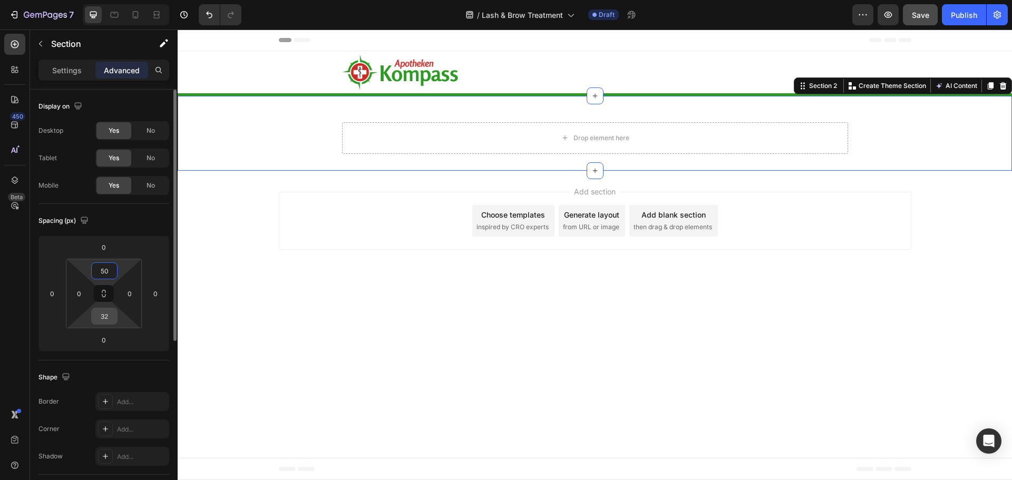
type input "50"
click at [105, 316] on input "32" at bounding box center [104, 316] width 21 height 16
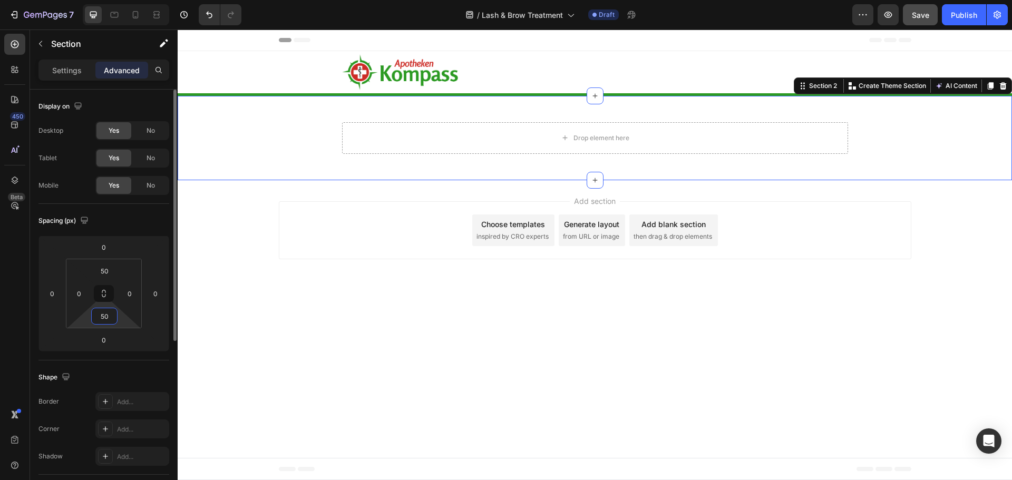
type input "50"
click at [130, 201] on div "Display on Desktop Yes No Tablet Yes No Mobile Yes No" at bounding box center [103, 147] width 131 height 114
click at [456, 149] on div "Drop element here" at bounding box center [595, 138] width 506 height 32
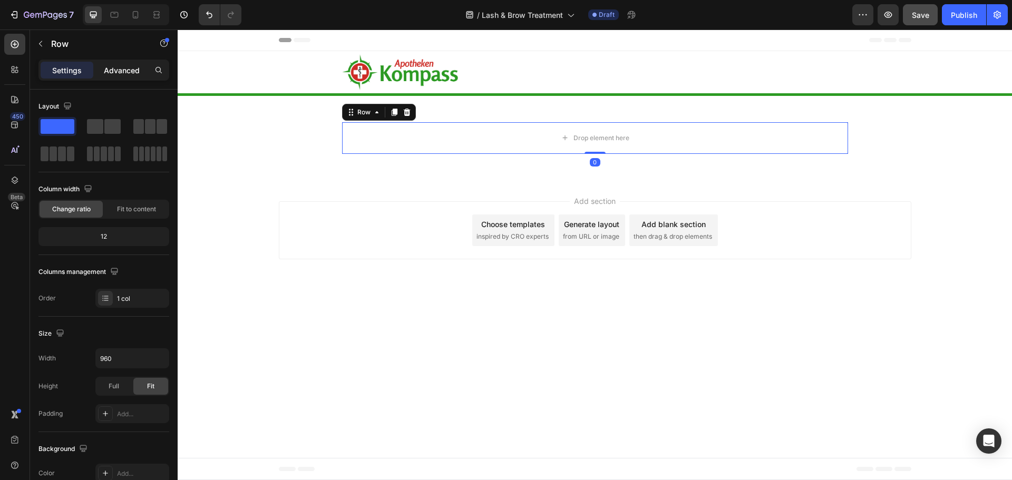
click at [129, 69] on p "Advanced" at bounding box center [122, 70] width 36 height 11
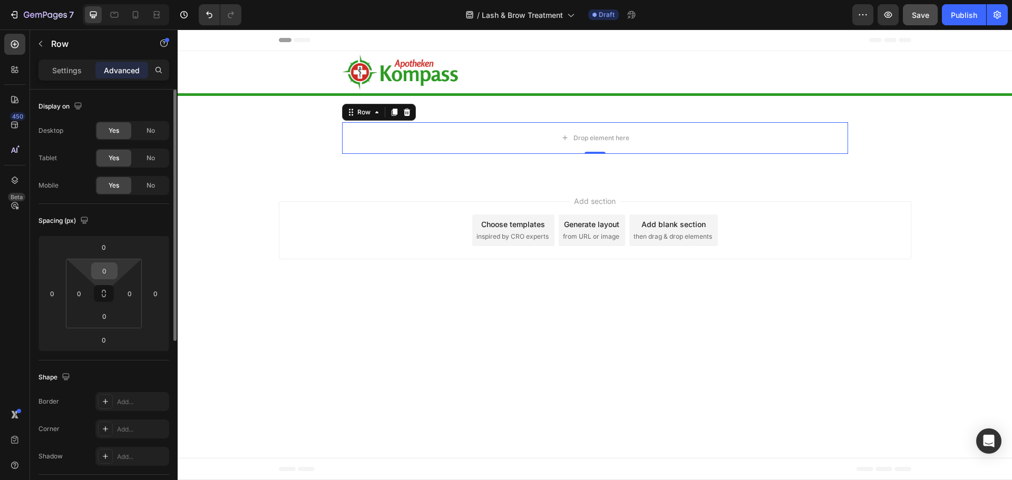
click at [104, 276] on input "0" at bounding box center [104, 271] width 21 height 16
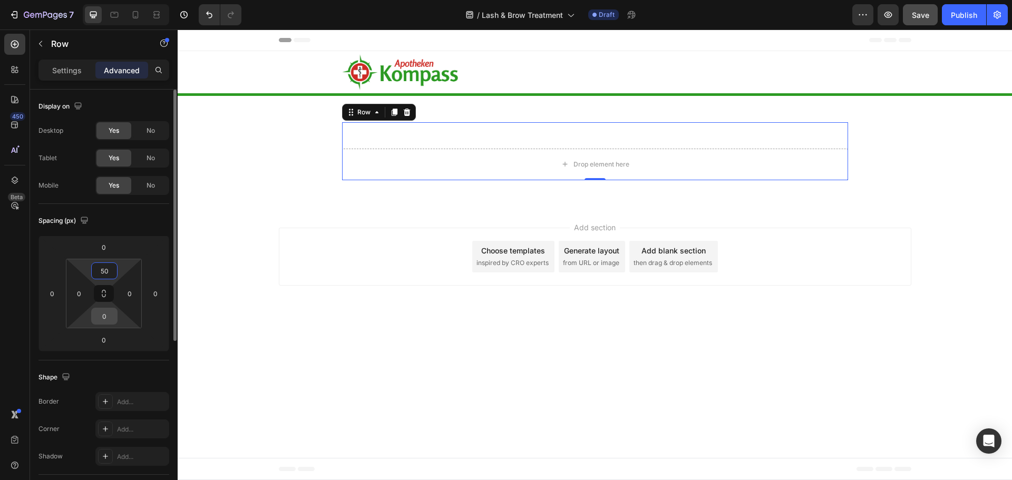
type input "50"
click at [104, 314] on input "0" at bounding box center [104, 316] width 21 height 16
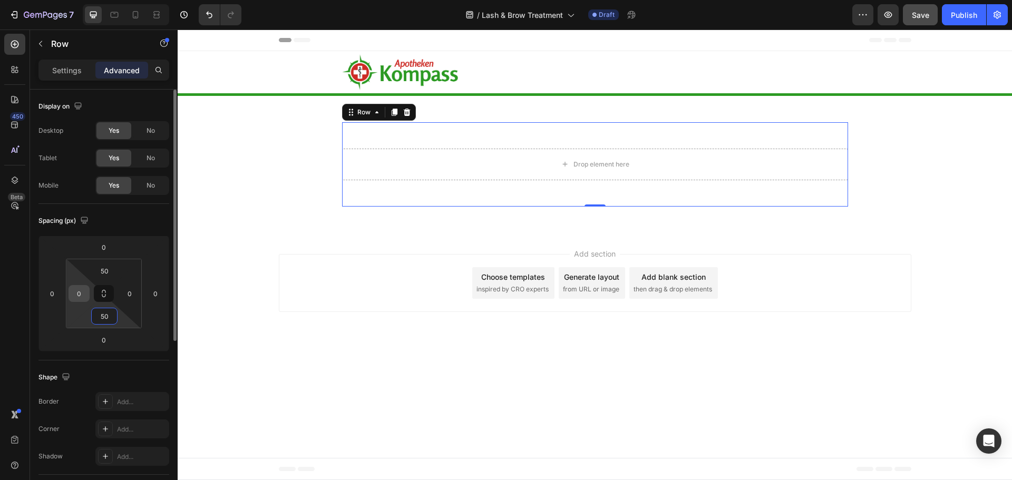
type input "50"
click at [81, 291] on input "0" at bounding box center [79, 294] width 16 height 16
type input "20"
click at [131, 296] on input "0" at bounding box center [130, 294] width 16 height 16
type input "20"
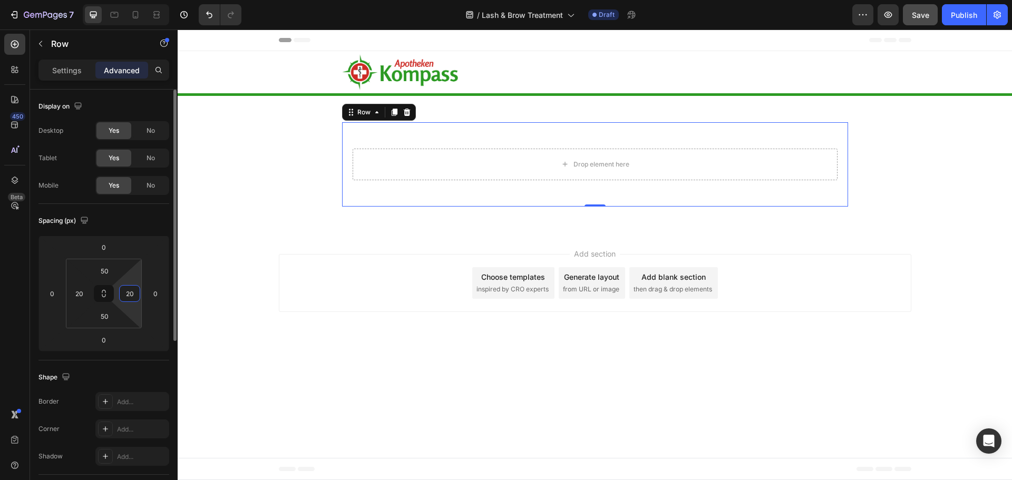
click at [77, 195] on div "Display on Desktop Yes No Tablet Yes No Mobile Yes No" at bounding box center [103, 147] width 131 height 114
click at [68, 70] on p "Settings" at bounding box center [67, 70] width 30 height 11
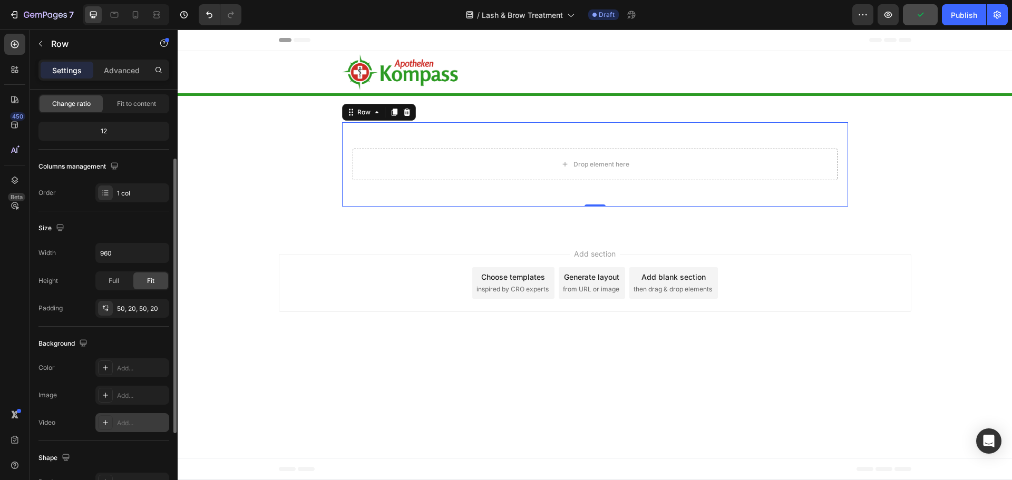
scroll to position [222, 0]
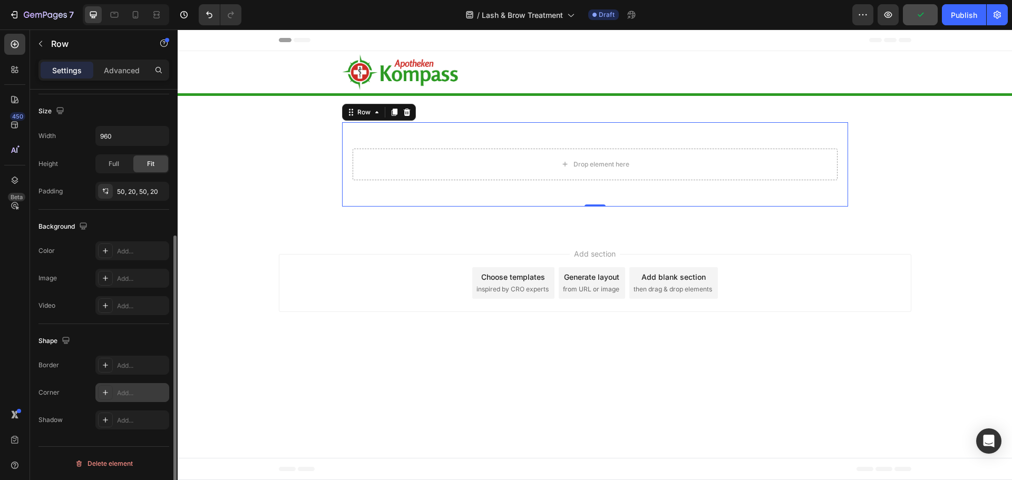
click at [129, 391] on div "Add..." at bounding box center [142, 392] width 50 height 9
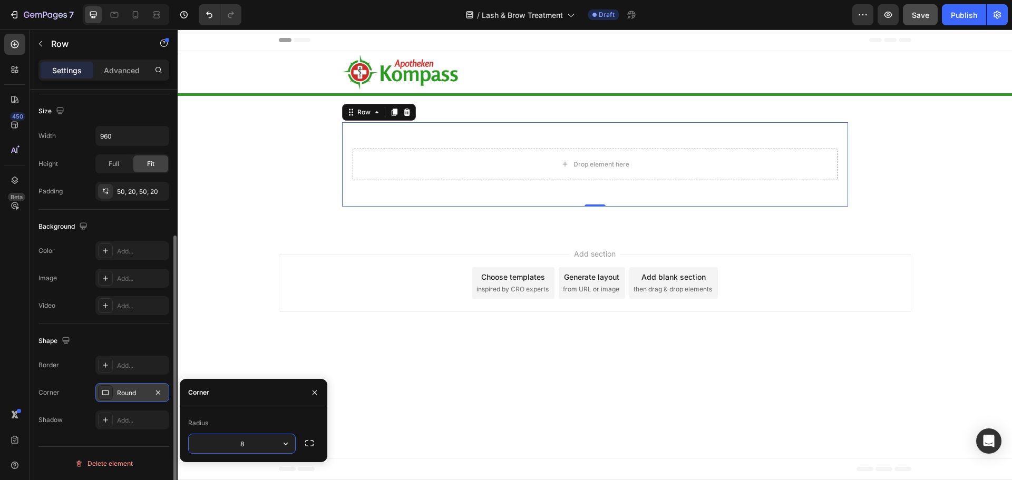
type input "6"
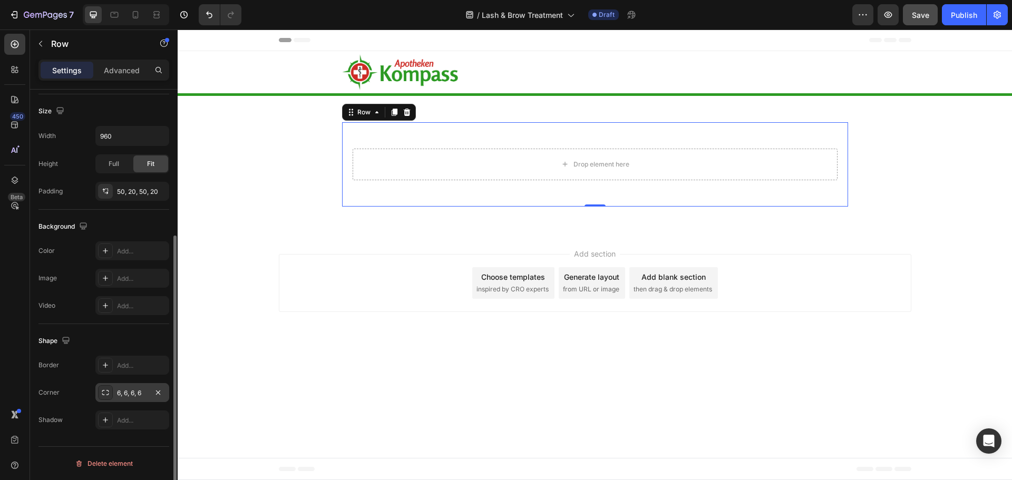
click at [79, 380] on div "Border Add... Corner 6, 6, 6, 6 Shadow Add..." at bounding box center [103, 393] width 131 height 74
click at [123, 250] on div "Add..." at bounding box center [142, 251] width 50 height 9
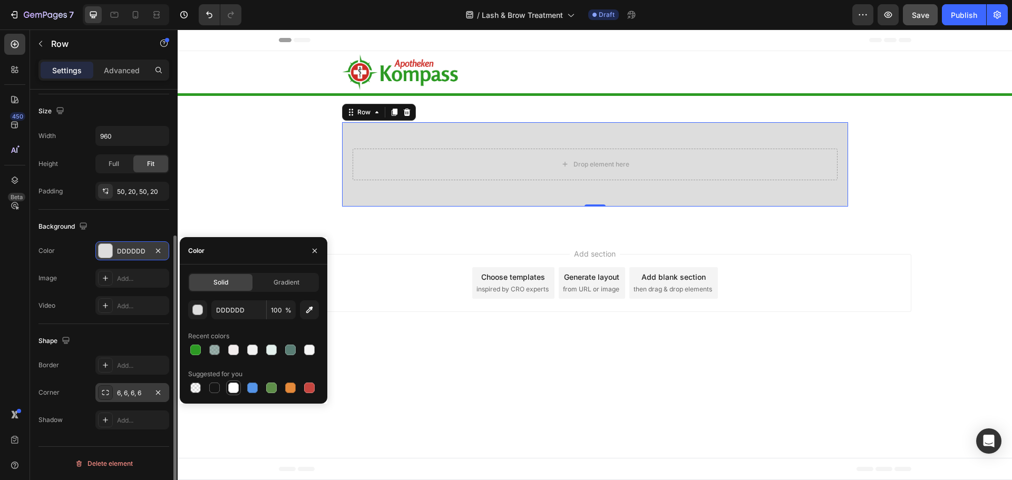
click at [234, 388] on div at bounding box center [233, 388] width 11 height 11
type input "FFFFFF"
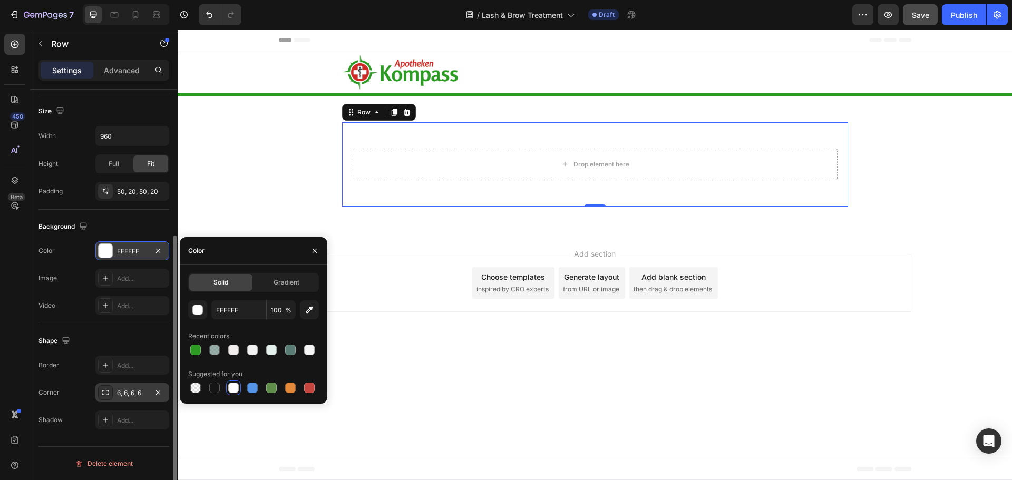
click at [65, 264] on div "The changes might be hidden by the video. Color FFFFFF Image Add... Video Add..." at bounding box center [103, 278] width 131 height 74
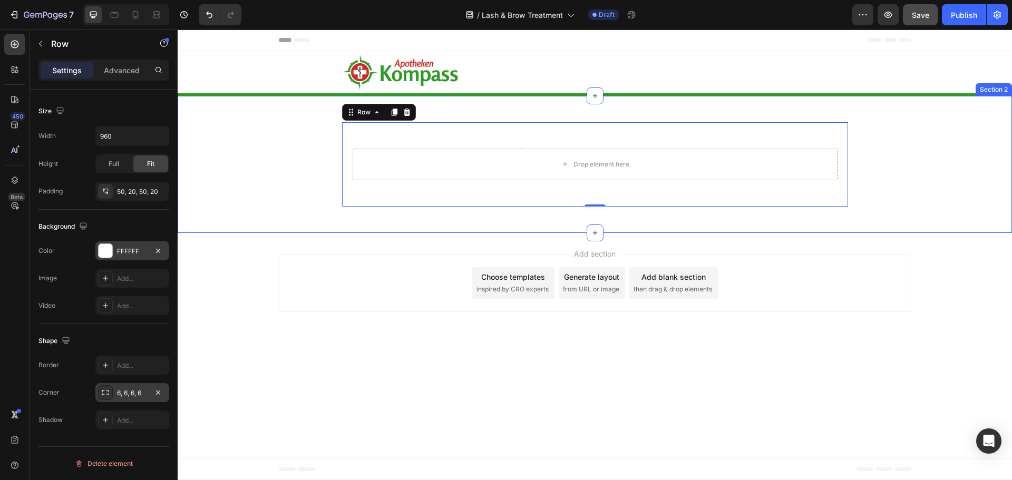
click at [248, 166] on div "Drop element here Row 0" at bounding box center [595, 164] width 834 height 84
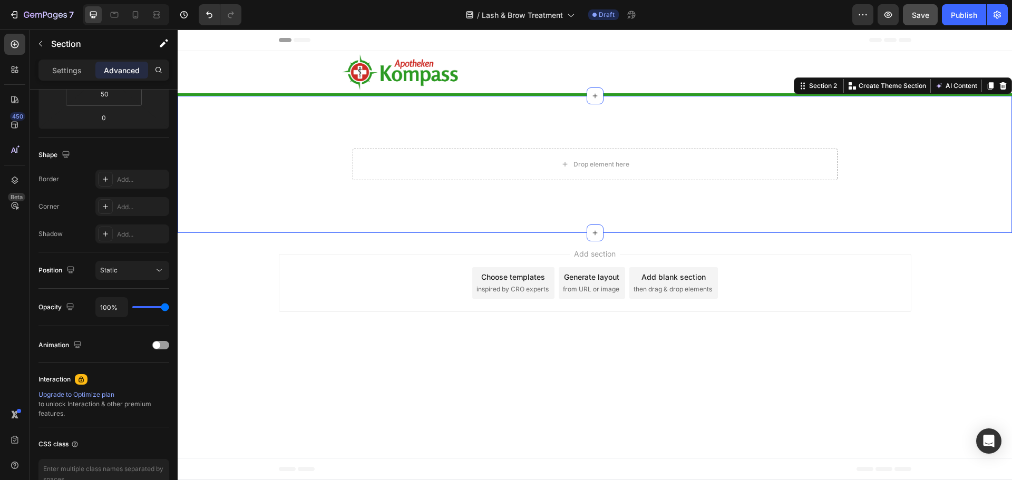
scroll to position [0, 0]
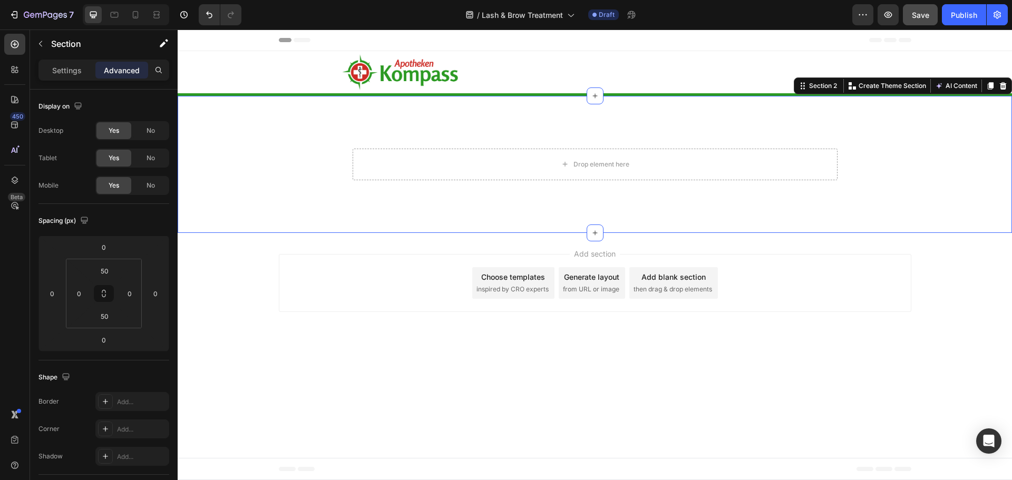
click at [229, 171] on div "Drop element here Row" at bounding box center [595, 164] width 834 height 84
click at [67, 70] on p "Settings" at bounding box center [67, 70] width 30 height 11
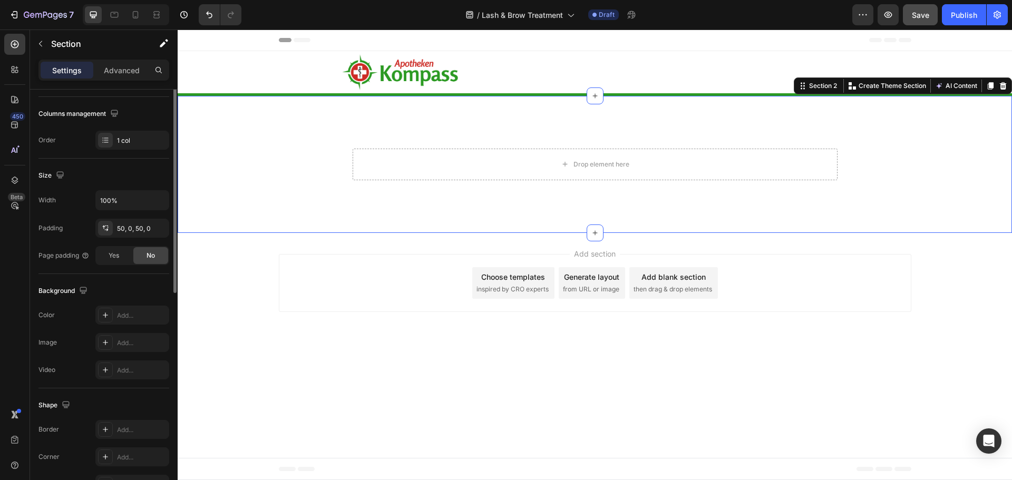
scroll to position [222, 0]
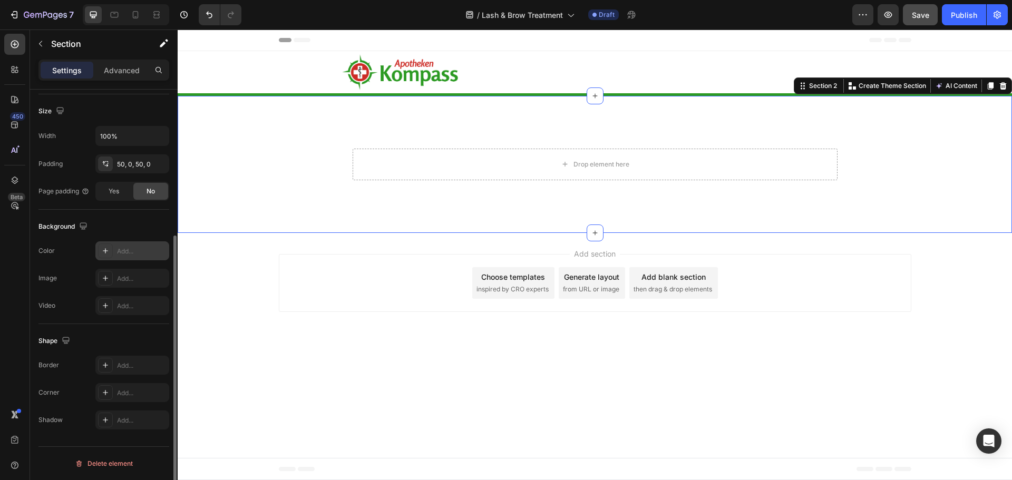
click at [130, 245] on div "Add..." at bounding box center [132, 250] width 74 height 19
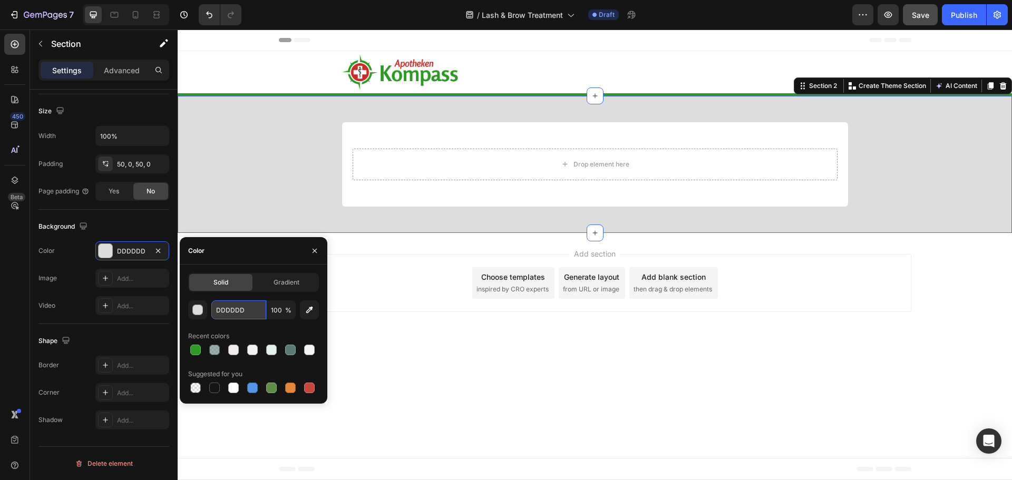
click at [241, 306] on input "DDDDDD" at bounding box center [238, 309] width 55 height 19
paste input "F9F9F9"
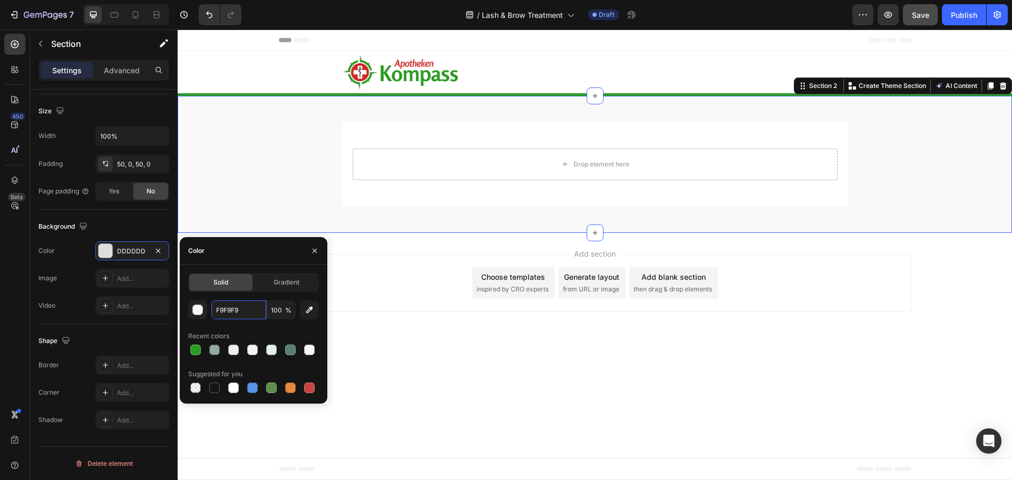
type input "F9F9F9"
click at [246, 331] on div "Recent colors" at bounding box center [253, 336] width 131 height 17
click at [79, 256] on div "Color F9F9F9" at bounding box center [103, 250] width 131 height 19
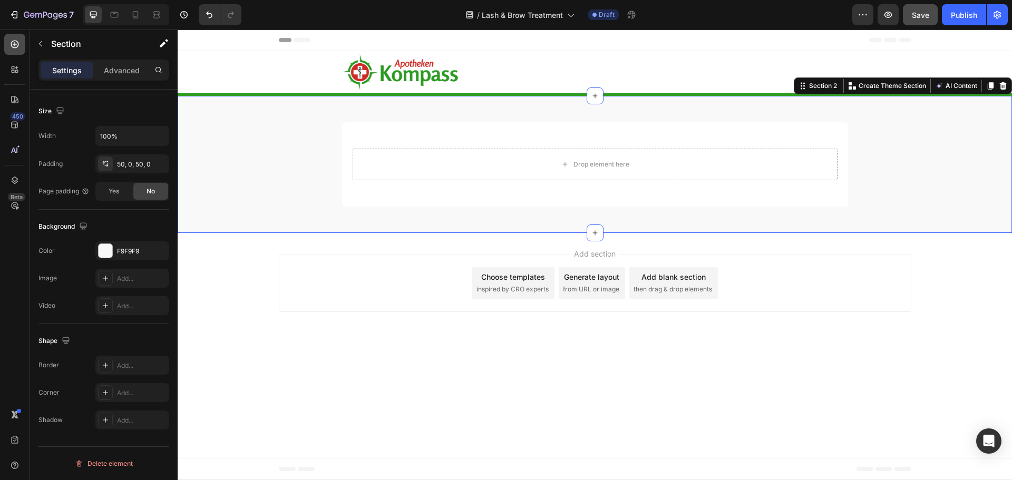
click at [18, 48] on icon at bounding box center [14, 44] width 11 height 11
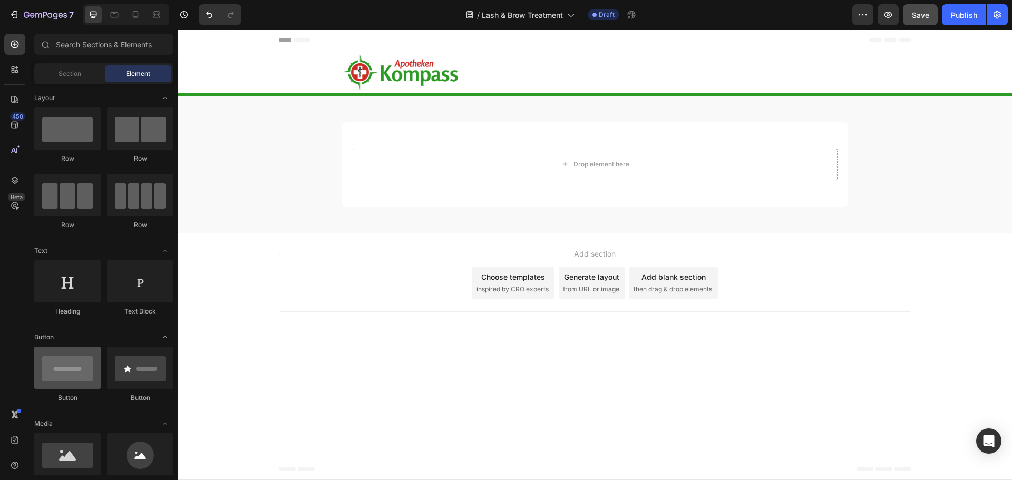
scroll to position [105, 0]
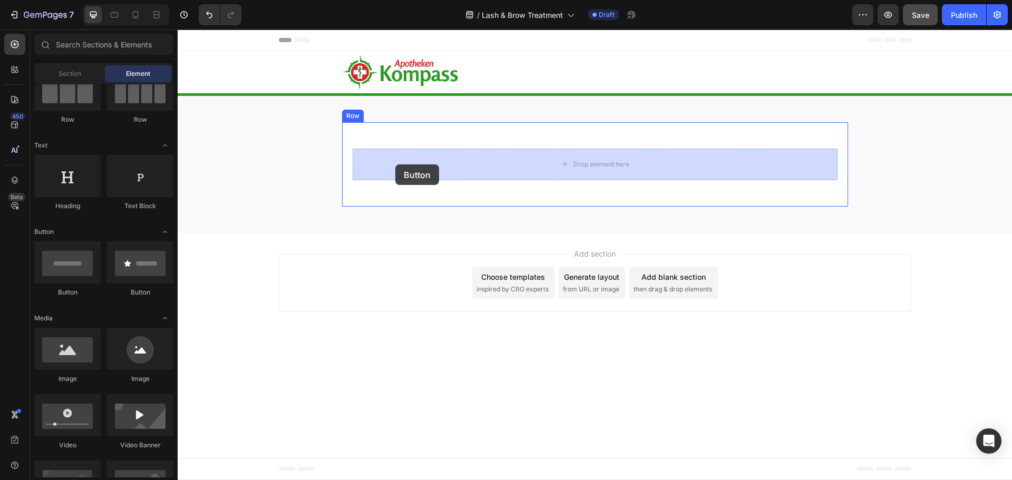
drag, startPoint x: 251, startPoint y: 292, endPoint x: 395, endPoint y: 164, distance: 192.2
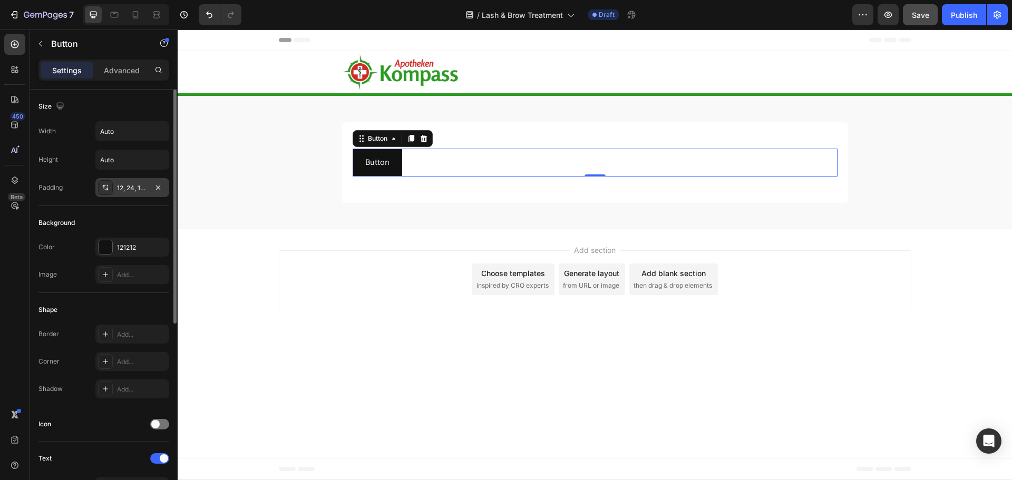
click at [107, 191] on icon at bounding box center [105, 187] width 8 height 8
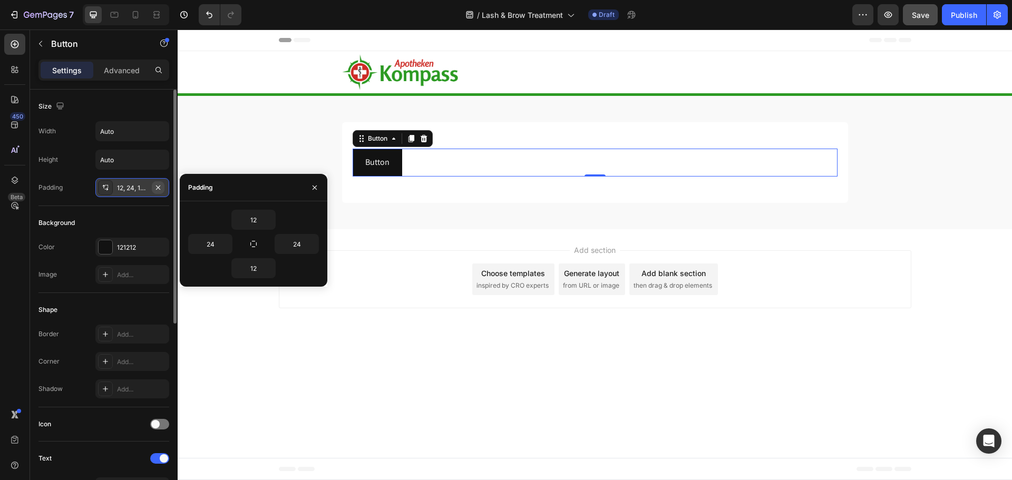
click at [155, 186] on icon "button" at bounding box center [158, 187] width 8 height 8
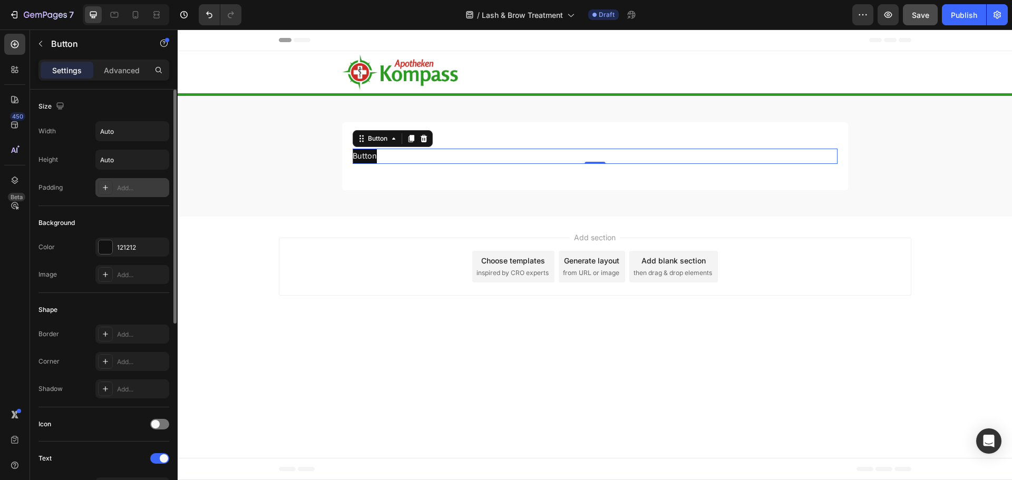
click at [89, 191] on div "Padding Add..." at bounding box center [103, 187] width 131 height 19
click at [159, 246] on icon "button" at bounding box center [158, 246] width 4 height 4
click at [359, 157] on p "Button" at bounding box center [364, 156] width 24 height 15
click at [87, 209] on div "Background Color Add... Image Add..." at bounding box center [103, 249] width 131 height 87
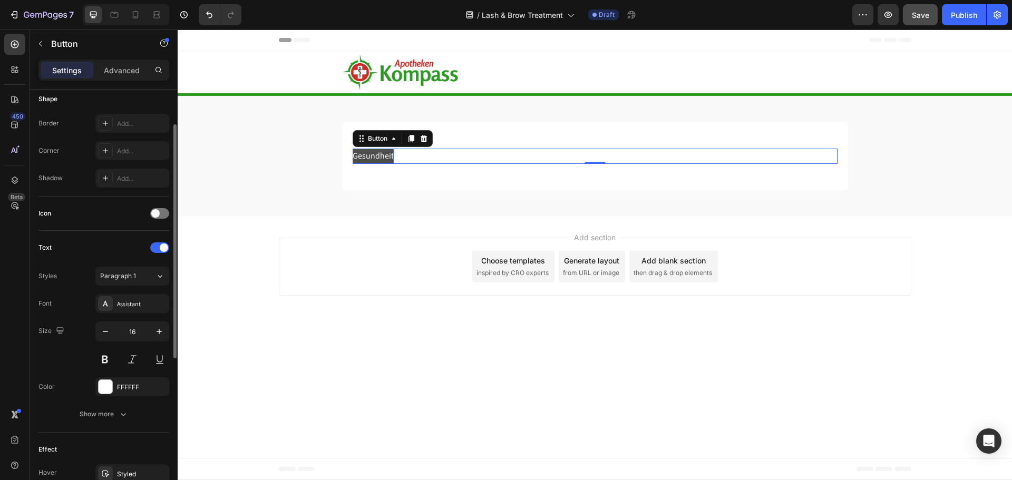
scroll to position [263, 0]
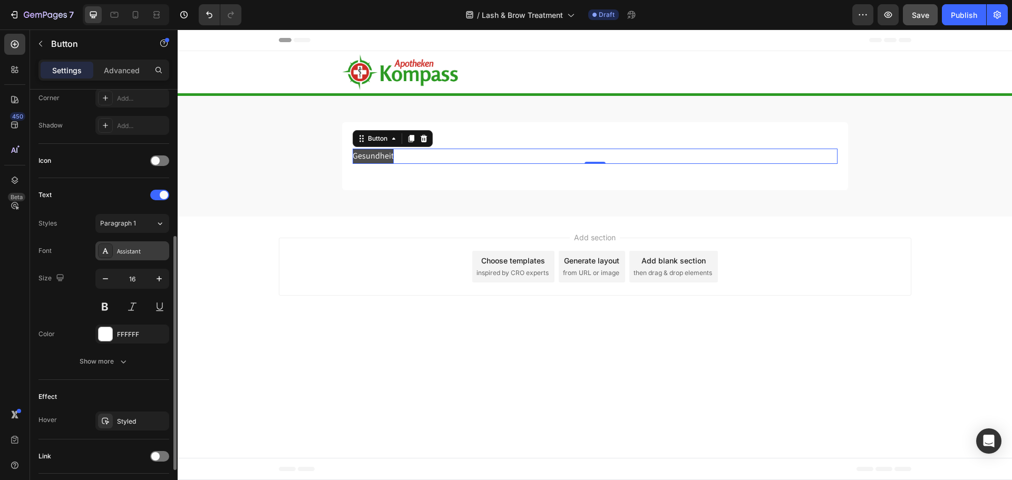
click at [128, 247] on div "Assistant" at bounding box center [142, 251] width 50 height 9
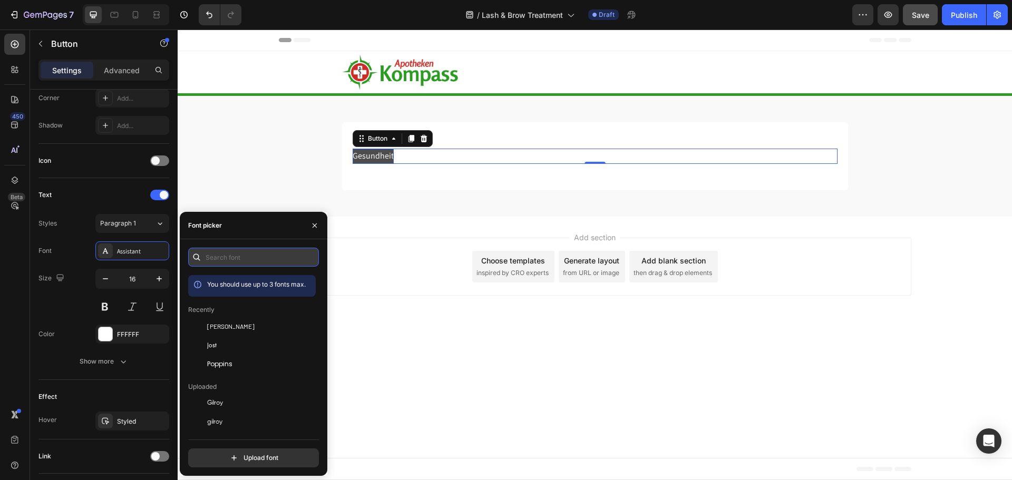
click at [229, 256] on input "text" at bounding box center [253, 257] width 131 height 19
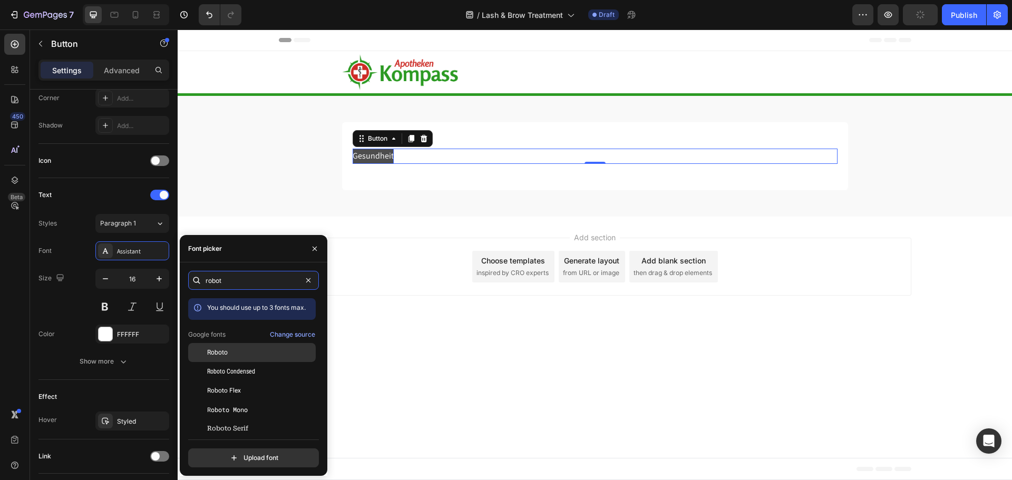
type input "robot"
click at [224, 350] on span "Roboto" at bounding box center [217, 352] width 21 height 9
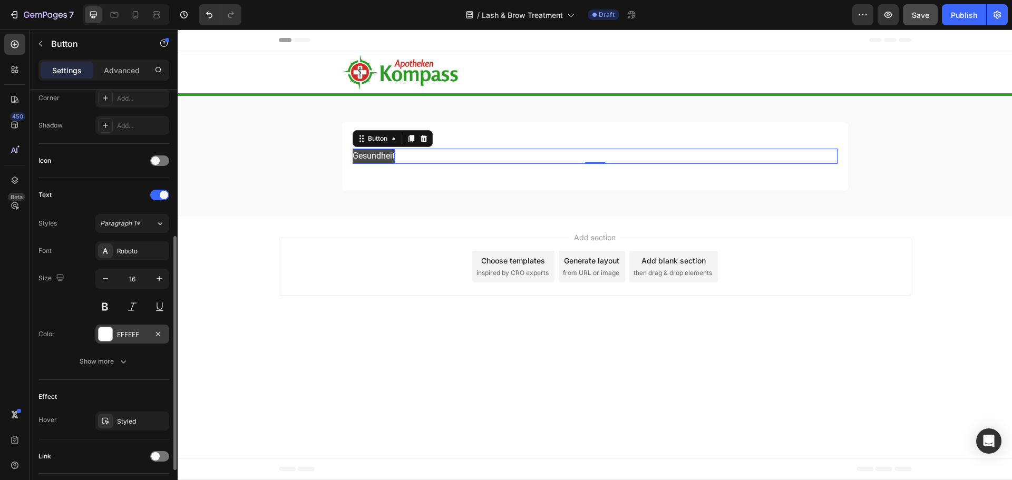
click at [110, 334] on div at bounding box center [106, 334] width 14 height 14
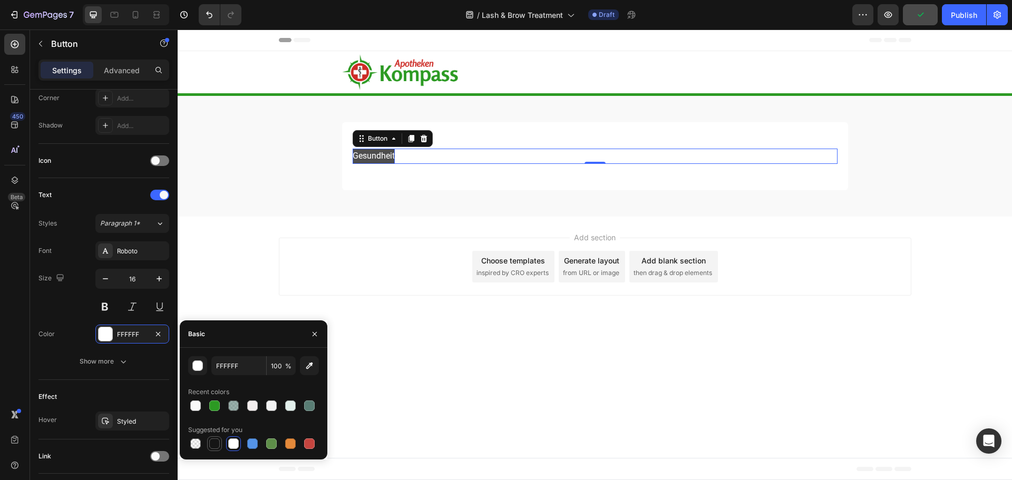
click at [215, 444] on div at bounding box center [214, 443] width 11 height 11
click at [230, 366] on input "151515" at bounding box center [238, 365] width 55 height 19
type input "000000"
click at [248, 389] on div "Recent colors" at bounding box center [253, 392] width 131 height 17
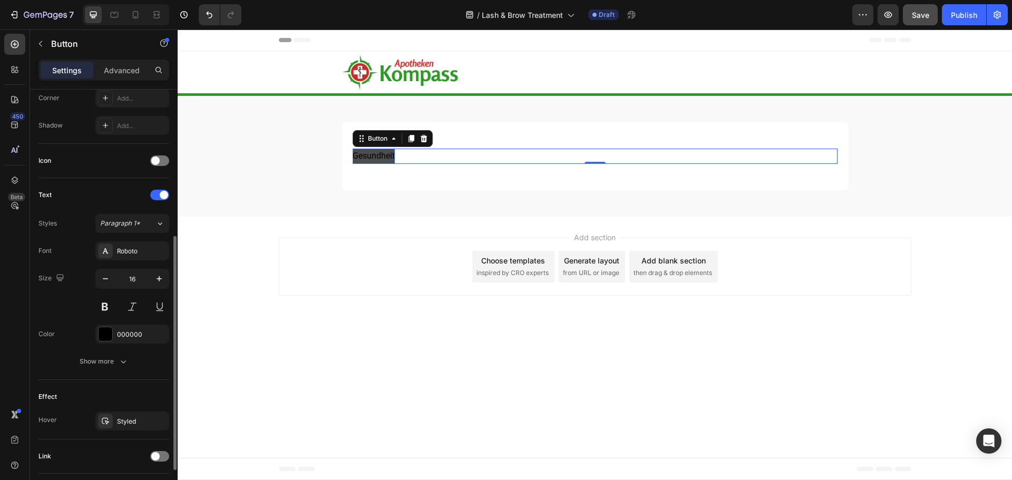
click at [74, 330] on div "Color 000000" at bounding box center [103, 334] width 131 height 19
click at [153, 282] on button "button" at bounding box center [159, 278] width 19 height 19
type input "18"
click at [113, 251] on div "Roboto" at bounding box center [132, 250] width 74 height 19
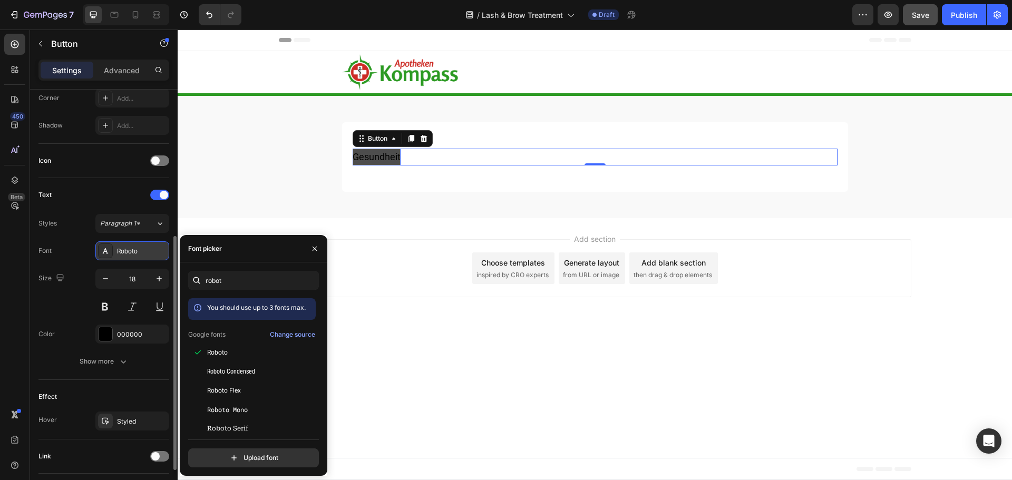
click at [126, 249] on div "Roboto" at bounding box center [142, 251] width 50 height 9
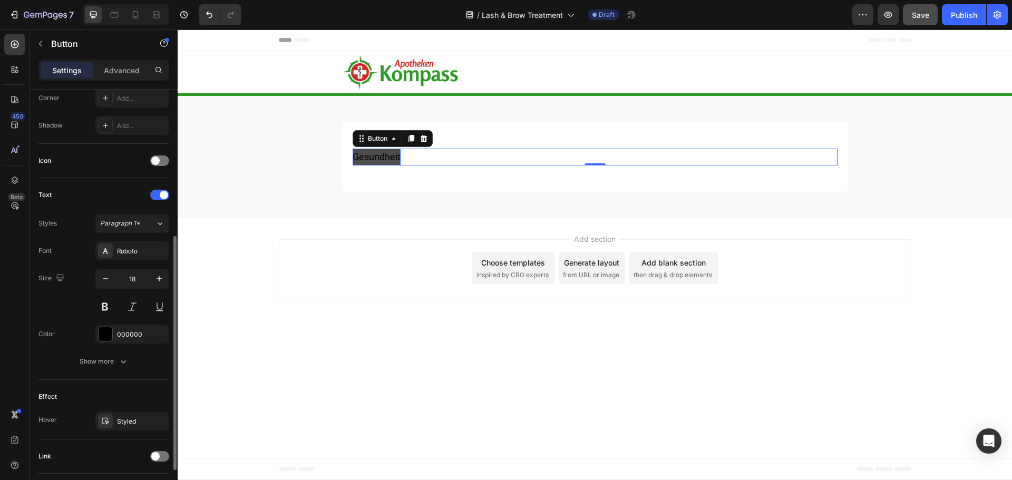
drag, startPoint x: 111, startPoint y: 363, endPoint x: 100, endPoint y: 375, distance: 16.8
click at [110, 365] on div "Show more" at bounding box center [104, 361] width 49 height 11
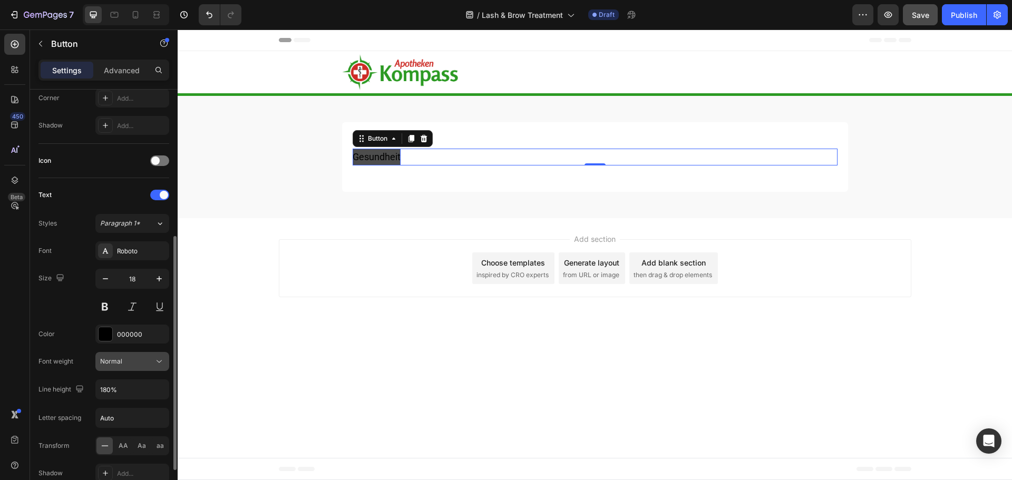
click at [121, 361] on span "Normal" at bounding box center [111, 361] width 22 height 8
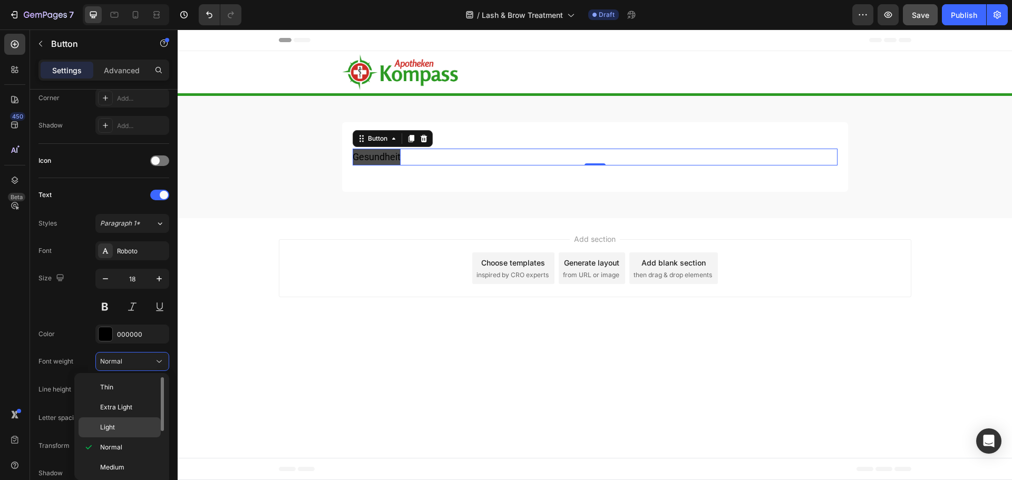
click at [111, 427] on span "Light" at bounding box center [107, 427] width 15 height 9
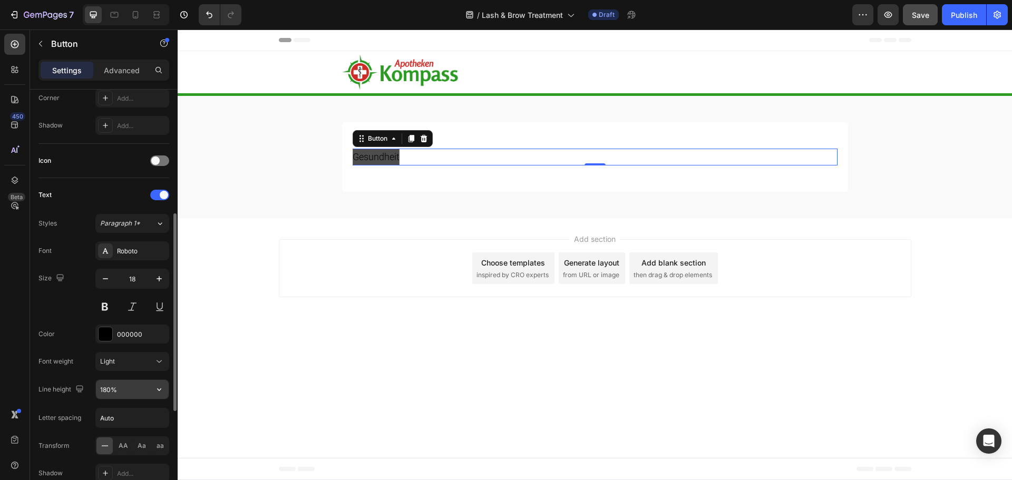
click at [103, 389] on input "180%" at bounding box center [132, 389] width 73 height 19
type input "150%"
click at [84, 361] on div "Font weight Light" at bounding box center [103, 361] width 131 height 19
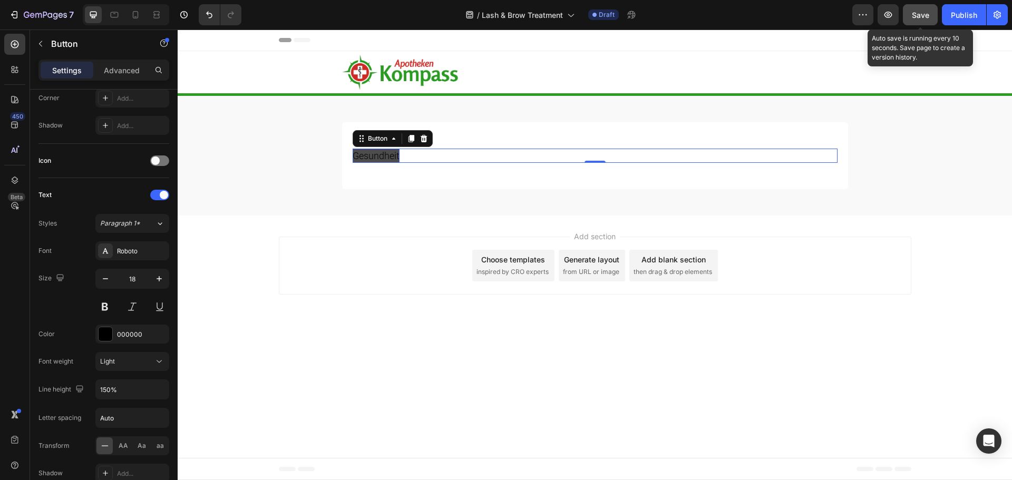
click at [922, 16] on span "Save" at bounding box center [920, 15] width 17 height 9
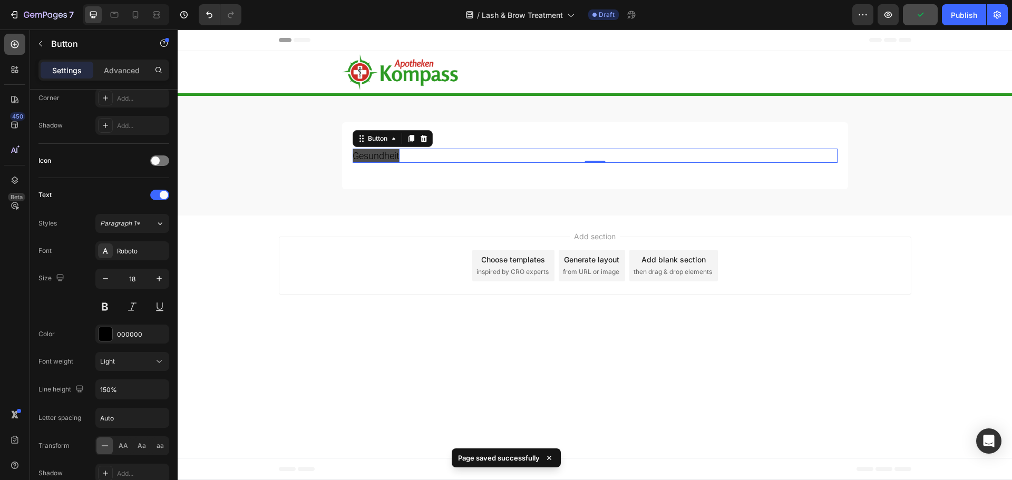
click at [16, 45] on icon at bounding box center [14, 44] width 11 height 11
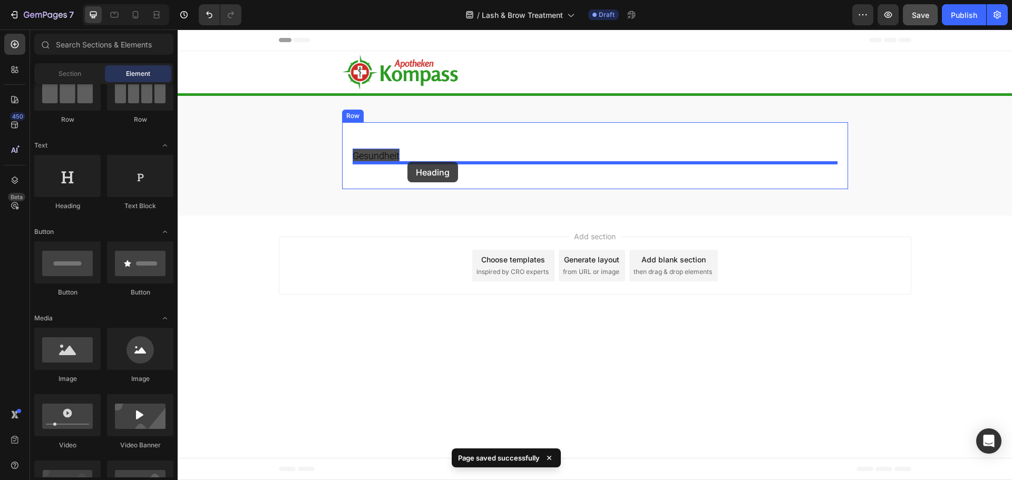
drag, startPoint x: 245, startPoint y: 208, endPoint x: 407, endPoint y: 162, distance: 168.8
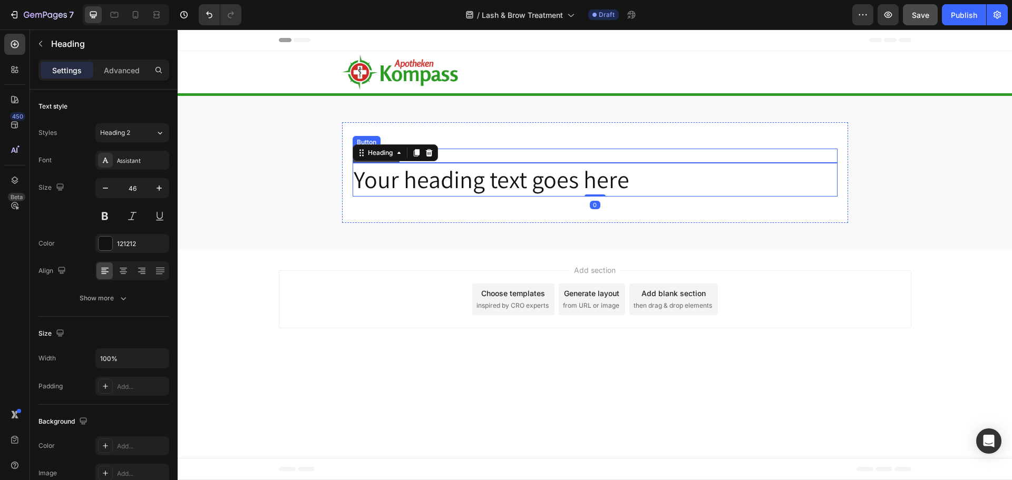
click at [485, 150] on div "Gesundheit Button" at bounding box center [594, 156] width 485 height 14
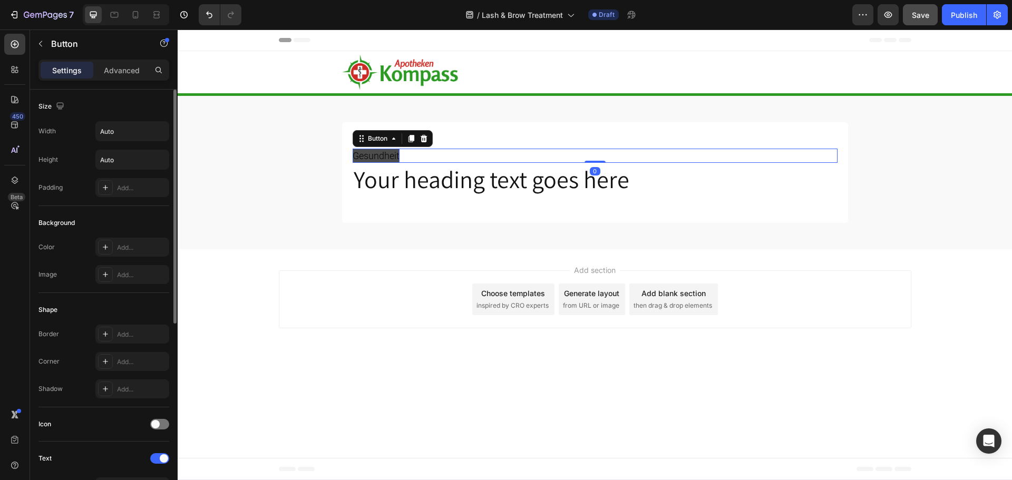
scroll to position [53, 0]
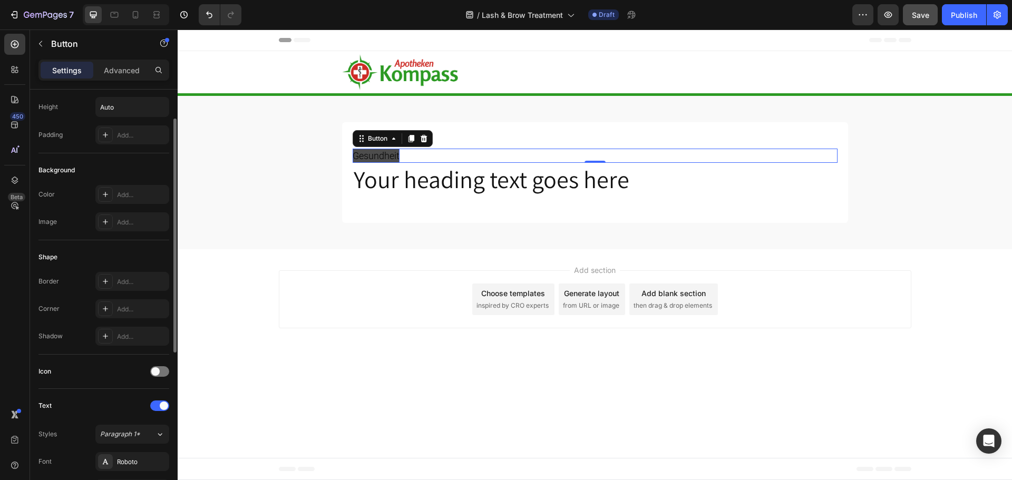
click at [425, 154] on div "Gesundheit Button 0" at bounding box center [594, 156] width 485 height 14
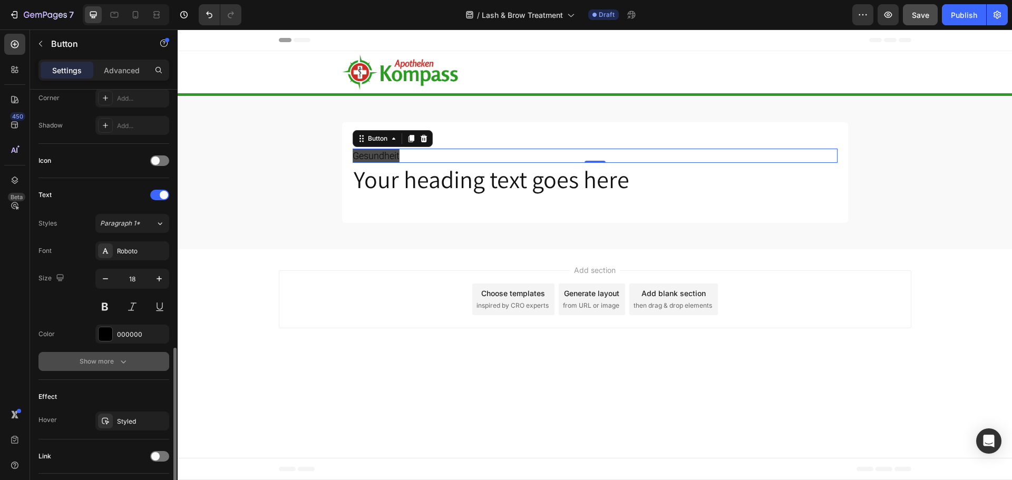
scroll to position [335, 0]
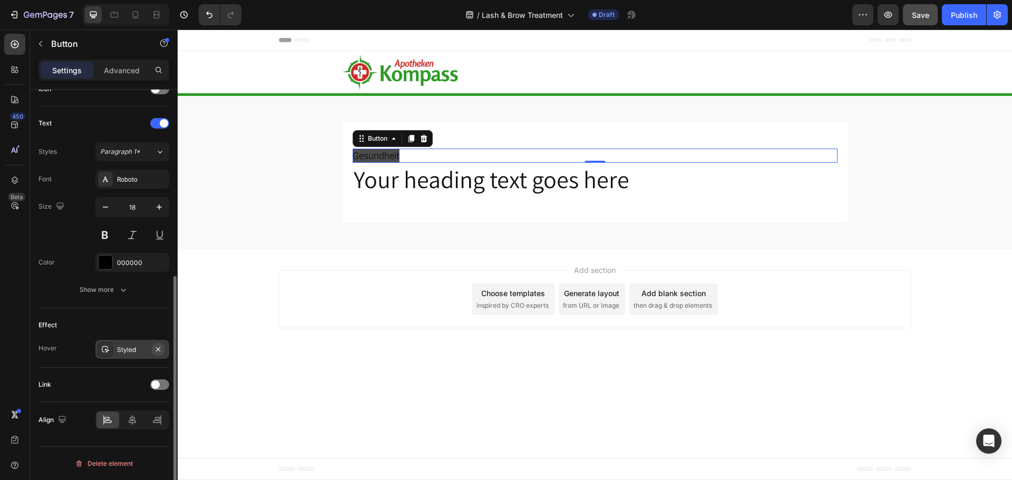
click at [158, 344] on button "button" at bounding box center [158, 349] width 13 height 13
click at [398, 181] on h2 "Your heading text goes here" at bounding box center [594, 180] width 485 height 34
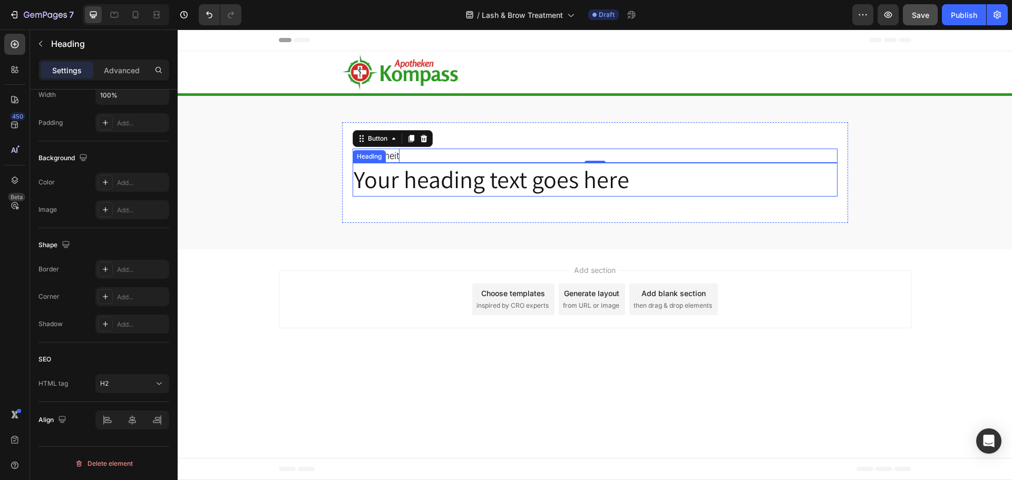
scroll to position [0, 0]
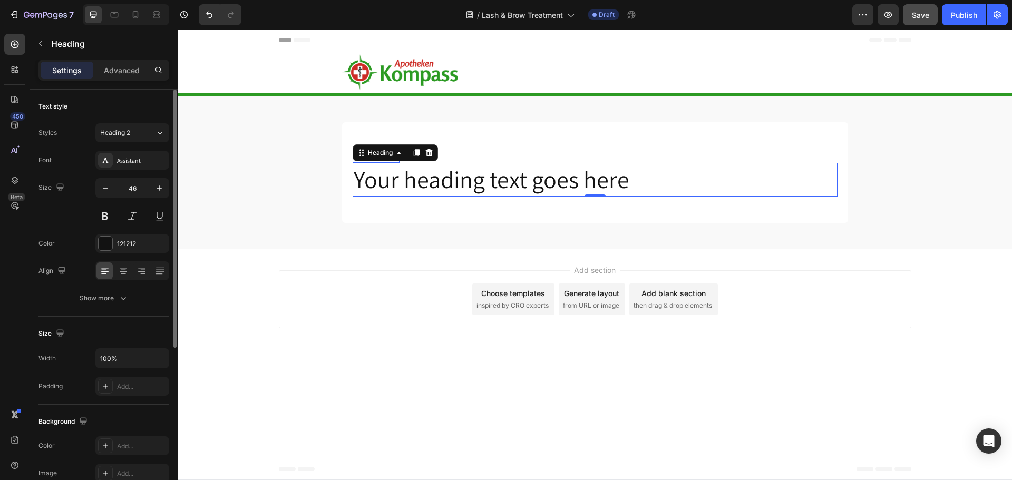
click at [444, 182] on h2 "Your heading text goes here" at bounding box center [594, 180] width 485 height 34
click at [444, 182] on p "Your heading text goes here" at bounding box center [595, 180] width 483 height 32
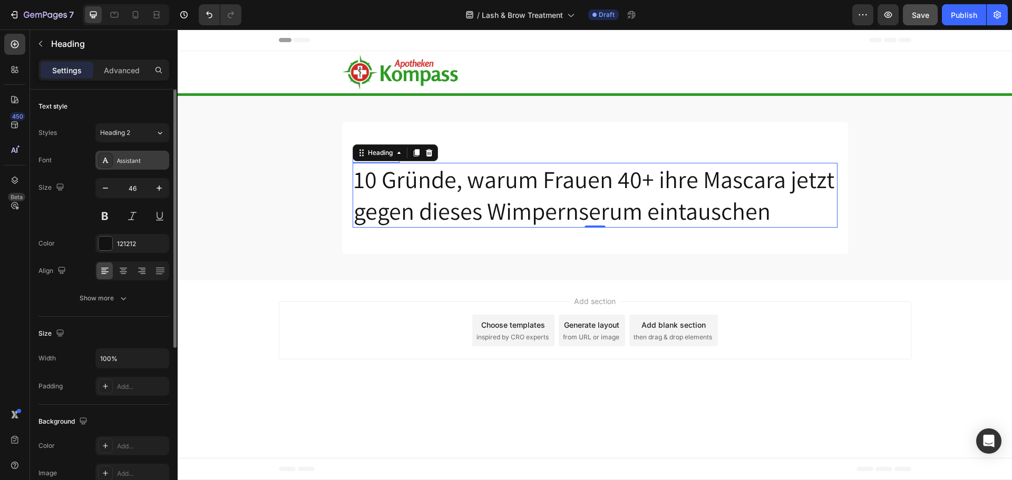
click at [130, 161] on div "Assistant" at bounding box center [142, 160] width 50 height 9
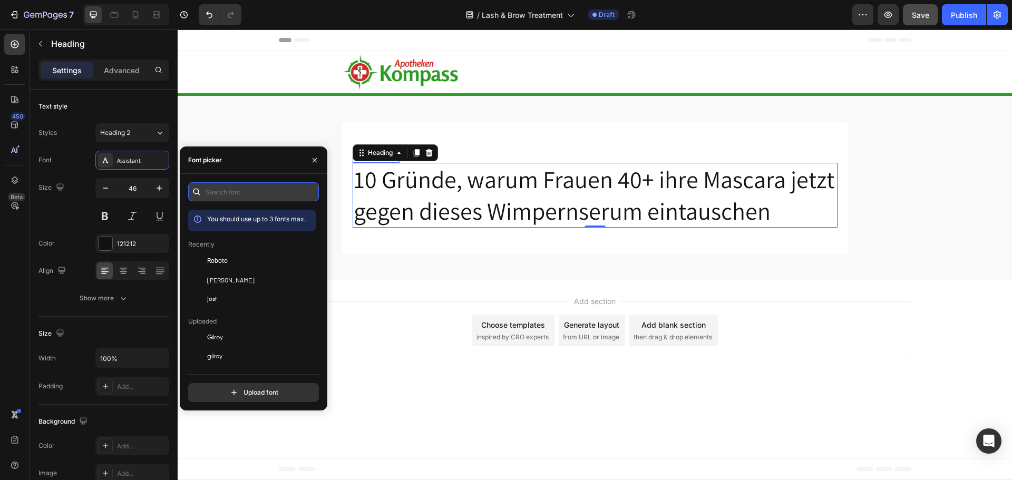
click at [244, 197] on input "text" at bounding box center [253, 191] width 131 height 19
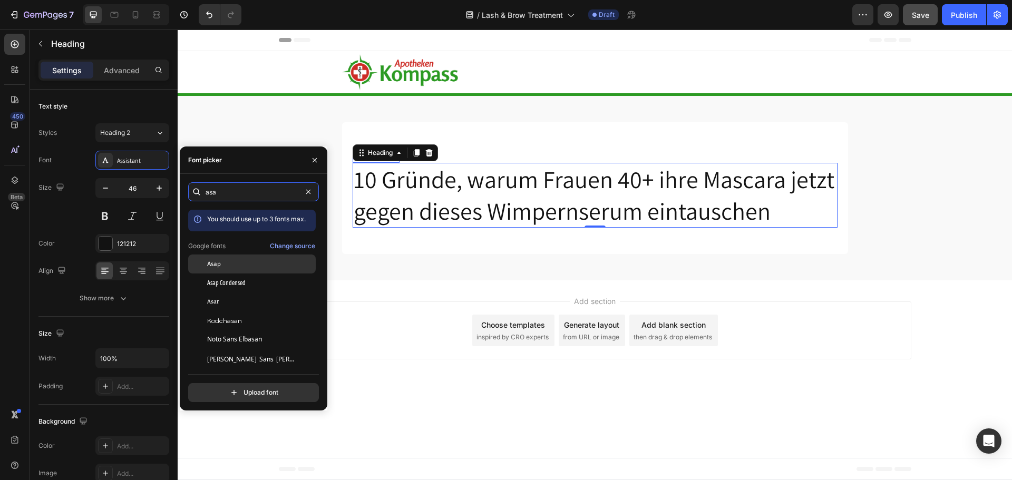
type input "asa"
click at [220, 263] on span "Asap" at bounding box center [214, 263] width 14 height 9
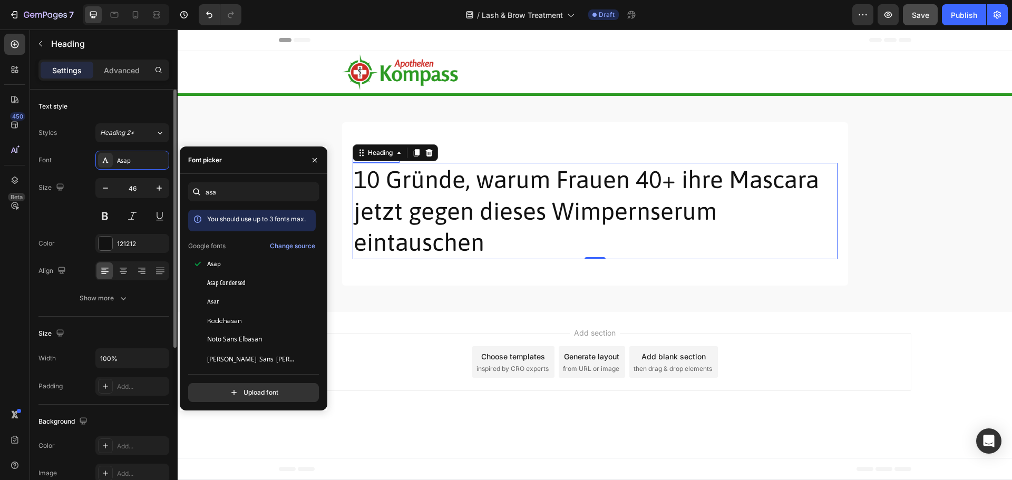
click at [83, 182] on div "Size 46" at bounding box center [103, 201] width 131 height 47
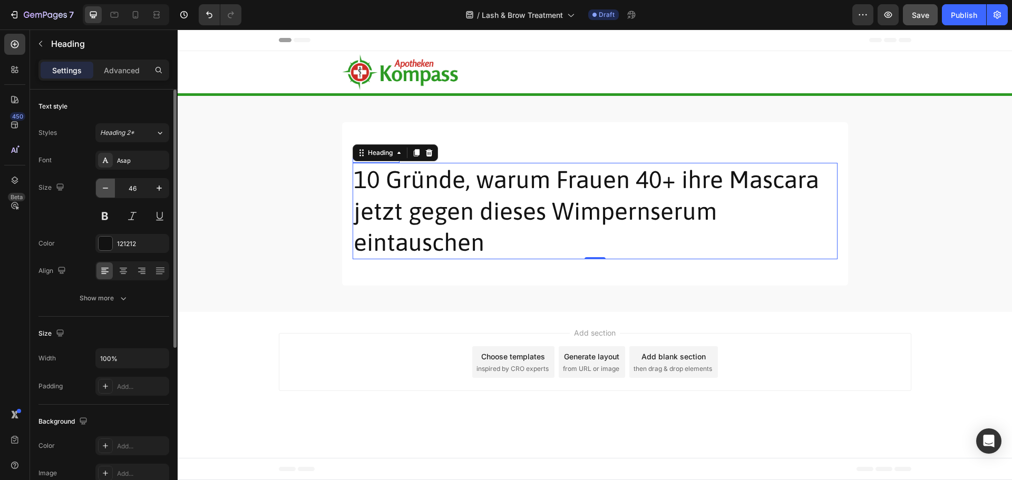
click at [107, 189] on icon "button" at bounding box center [105, 188] width 11 height 11
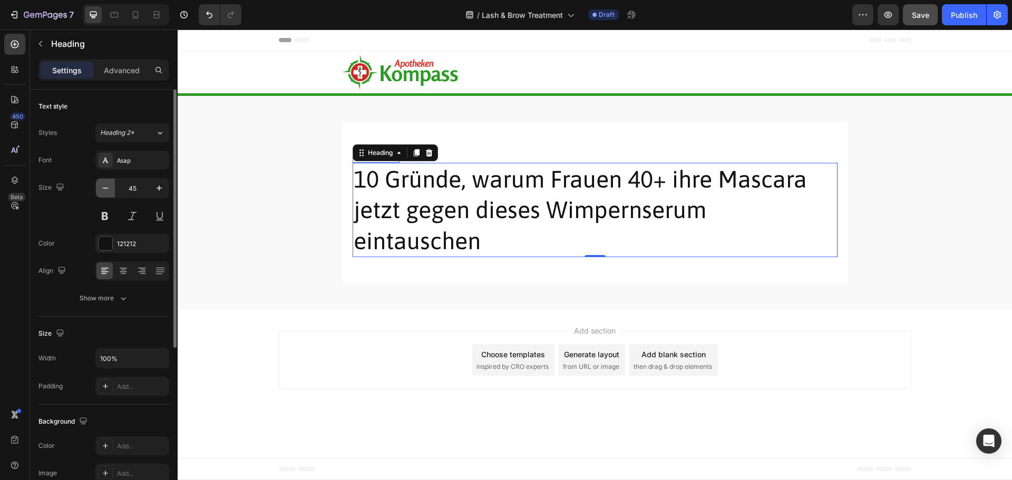
click at [107, 189] on icon "button" at bounding box center [105, 188] width 11 height 11
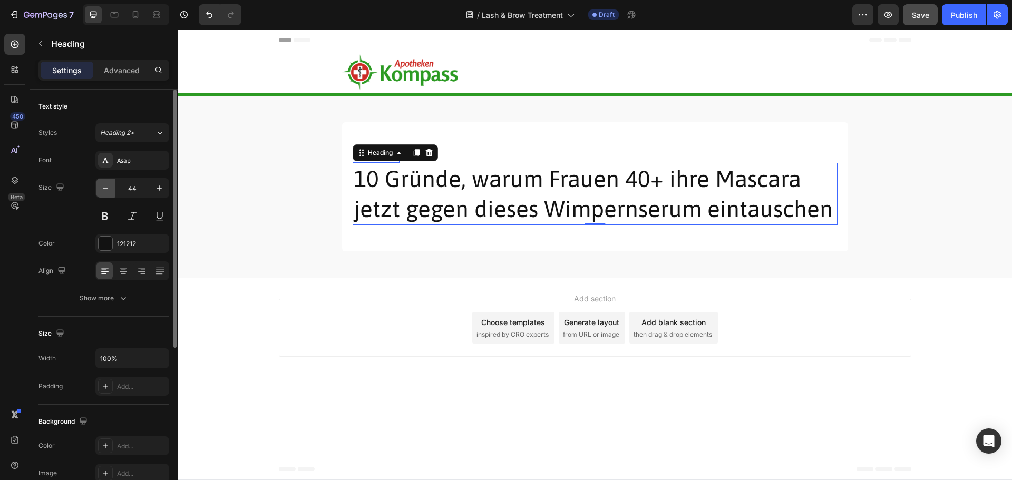
click at [107, 189] on icon "button" at bounding box center [105, 188] width 11 height 11
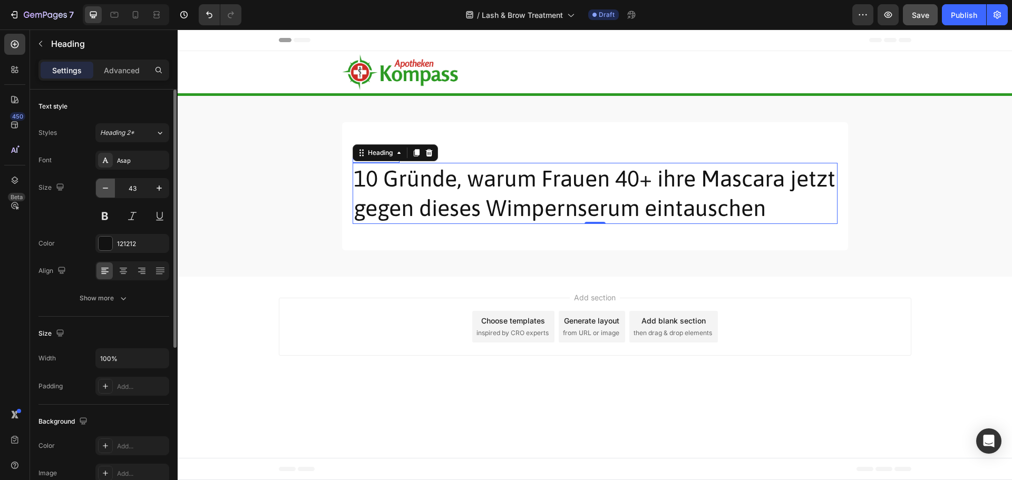
click at [107, 189] on icon "button" at bounding box center [105, 188] width 11 height 11
type input "42"
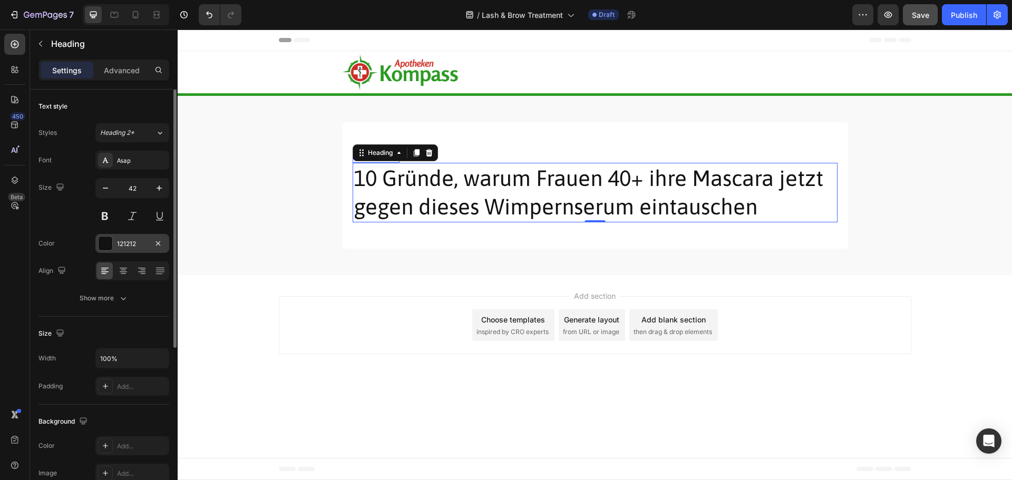
click at [107, 244] on div at bounding box center [106, 244] width 14 height 14
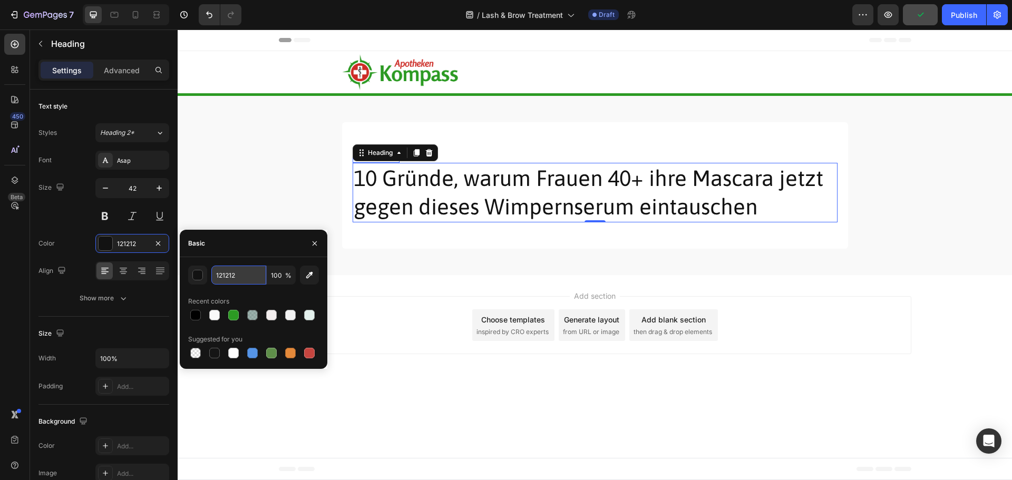
click at [228, 271] on input "121212" at bounding box center [238, 275] width 55 height 19
type input "000000"
click at [258, 295] on div "Recent colors" at bounding box center [253, 301] width 131 height 17
click at [70, 238] on div "Color 000000" at bounding box center [103, 243] width 131 height 19
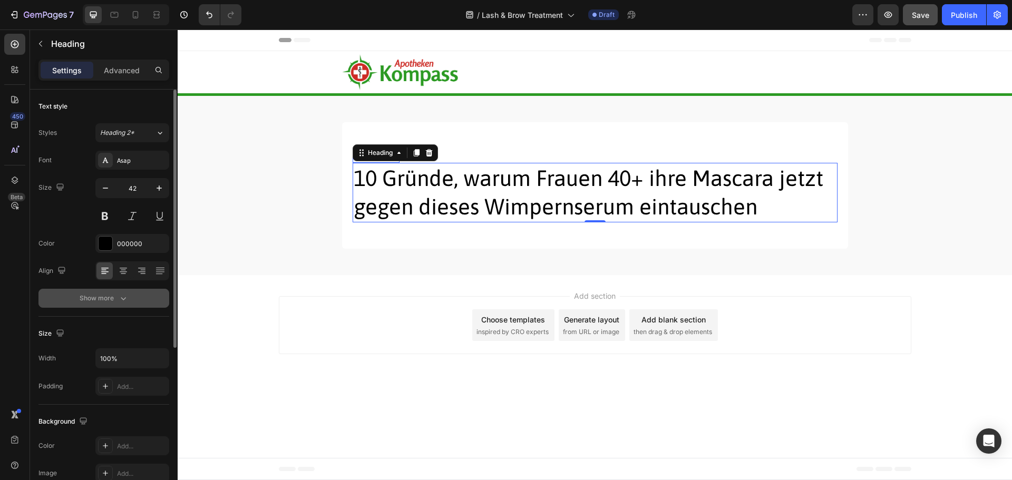
click at [111, 298] on div "Show more" at bounding box center [104, 298] width 49 height 11
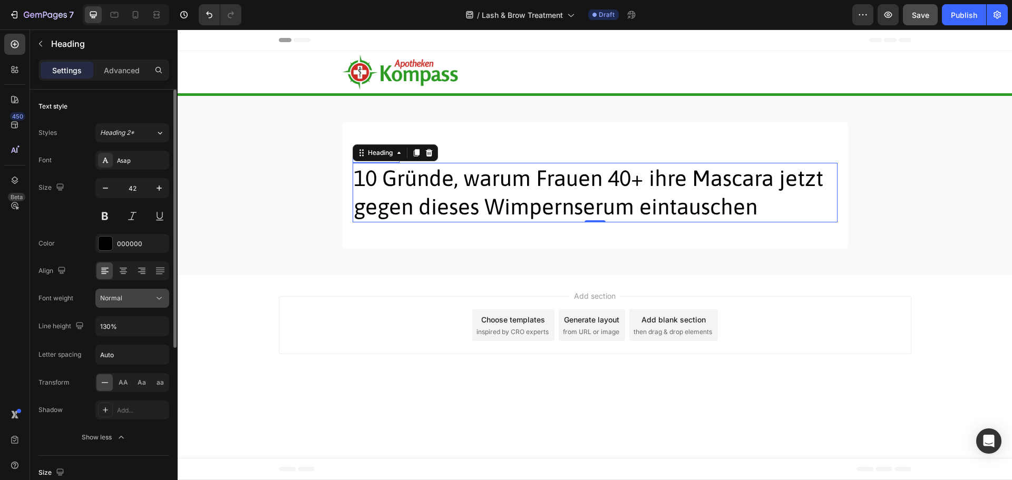
click at [129, 292] on button "Normal" at bounding box center [132, 298] width 74 height 19
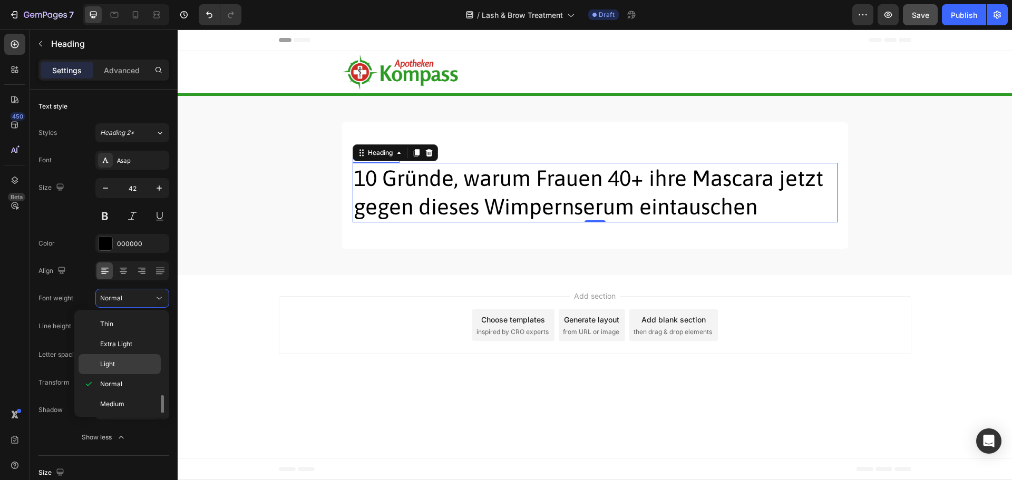
scroll to position [53, 0]
click at [120, 389] on p "Bold" at bounding box center [128, 391] width 56 height 9
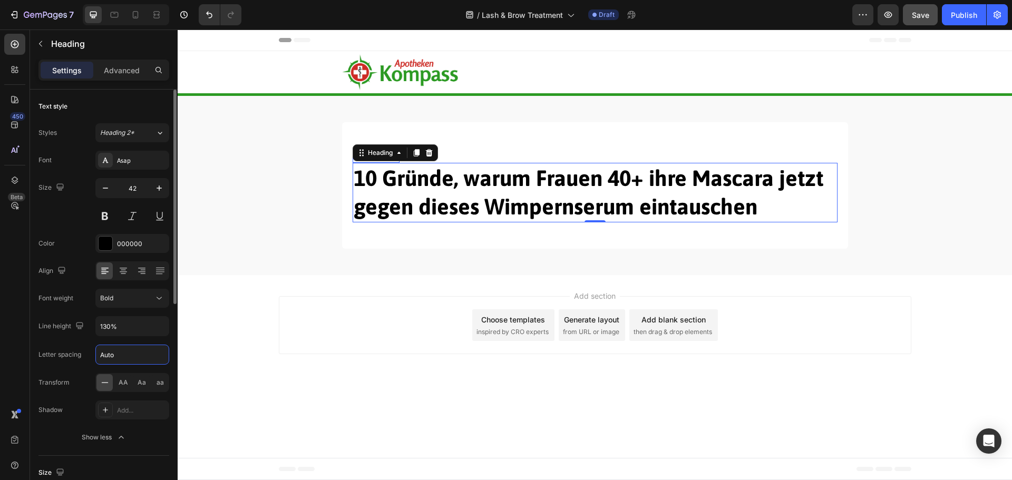
click at [120, 360] on input "Auto" at bounding box center [132, 354] width 73 height 19
type input "0"
click at [90, 336] on div "Font Asap Size 42 Color 000000 Align Font weight Bold Line height 130% Letter s…" at bounding box center [103, 299] width 131 height 296
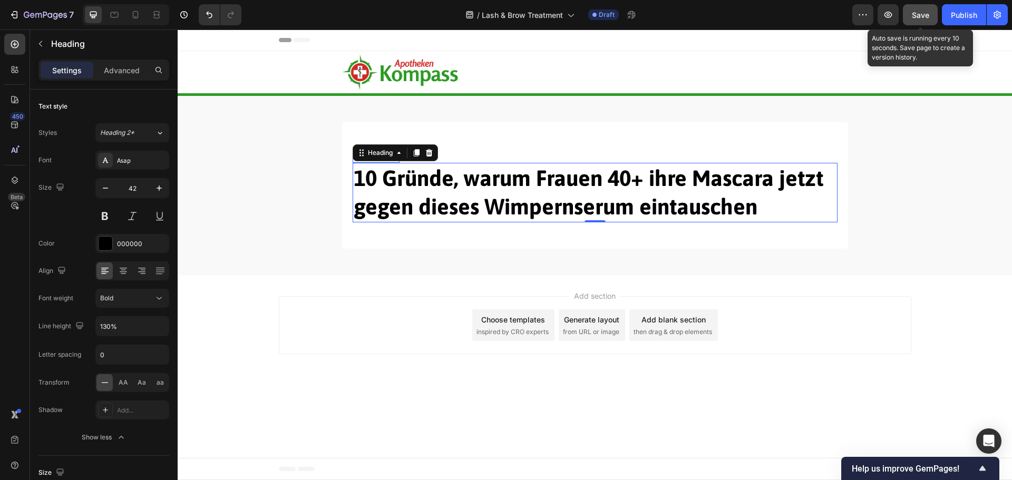
click at [915, 15] on span "Save" at bounding box center [920, 15] width 17 height 9
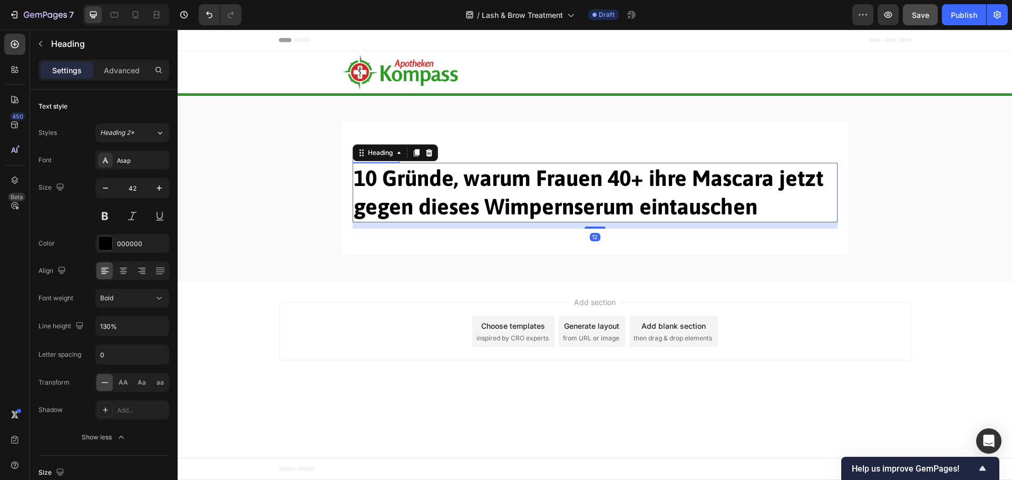
drag, startPoint x: 599, startPoint y: 222, endPoint x: 602, endPoint y: 228, distance: 7.1
click at [602, 228] on div at bounding box center [594, 228] width 21 height 2
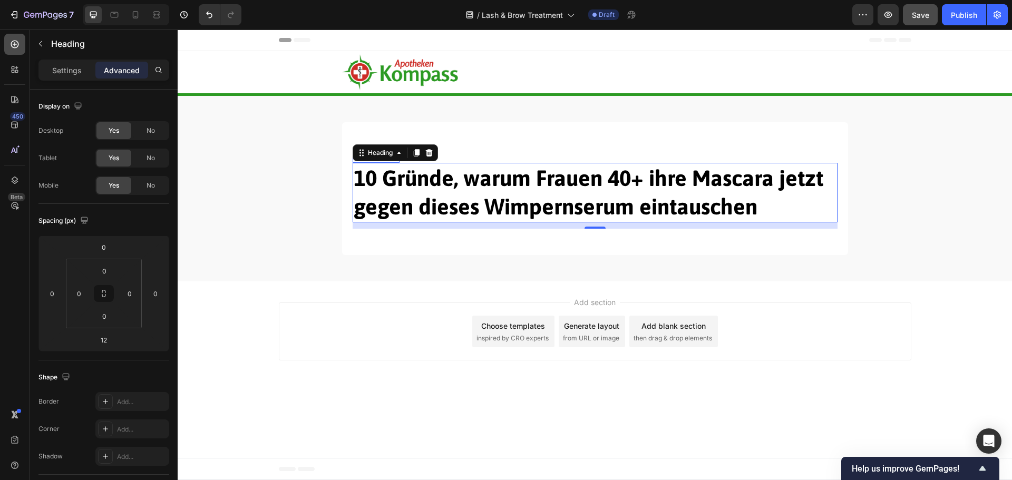
click at [19, 44] on icon at bounding box center [14, 44] width 11 height 11
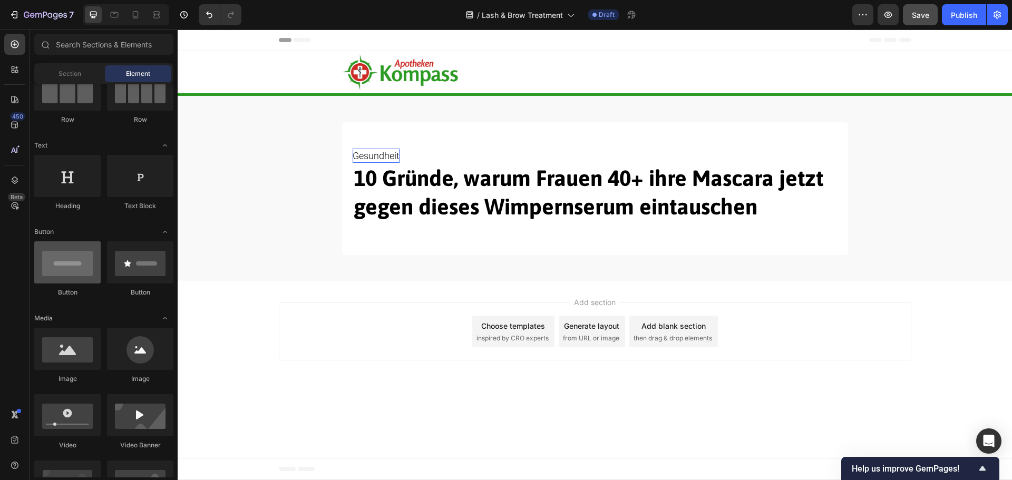
scroll to position [0, 0]
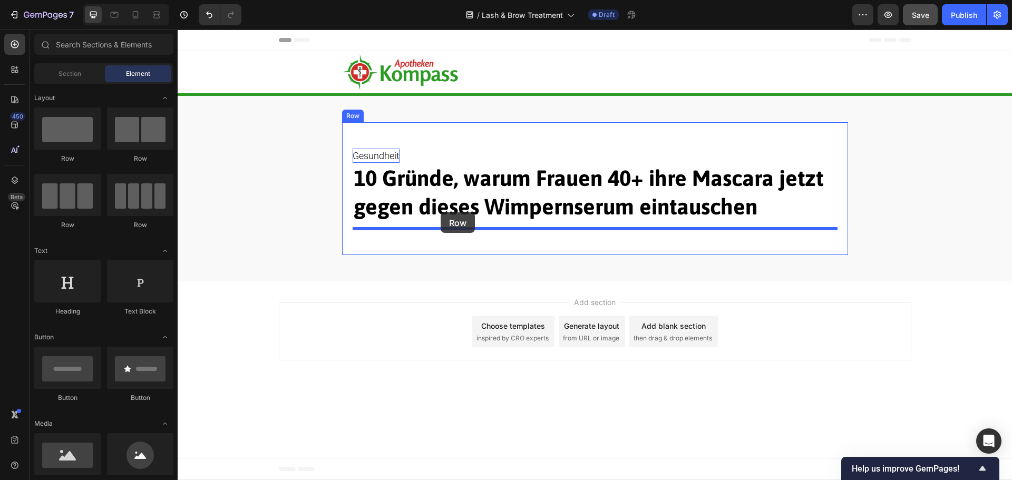
drag, startPoint x: 336, startPoint y: 165, endPoint x: 440, endPoint y: 212, distance: 114.6
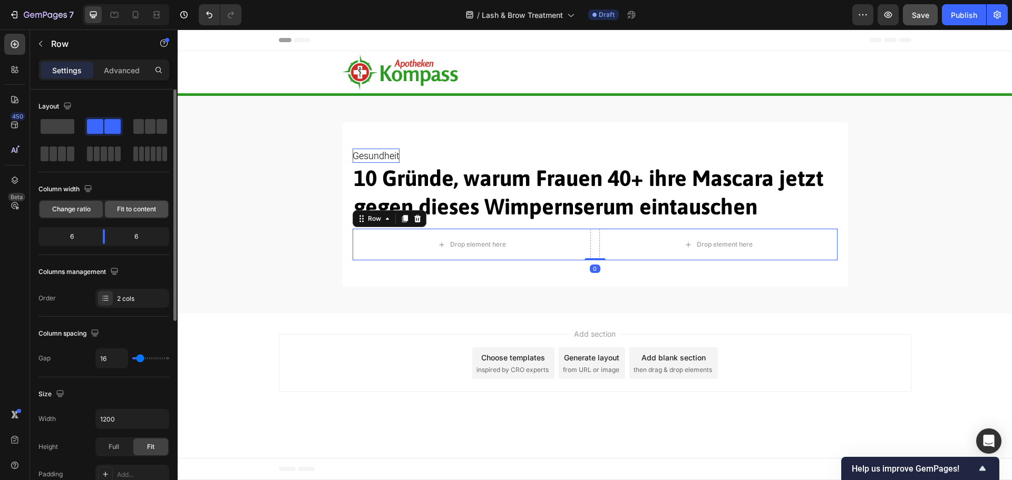
click at [124, 209] on span "Fit to content" at bounding box center [136, 208] width 39 height 9
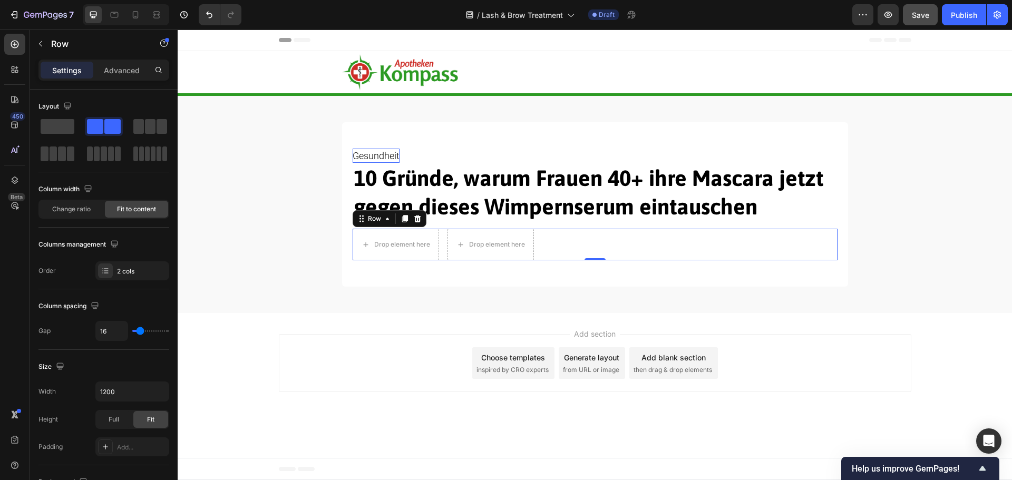
scroll to position [342, 0]
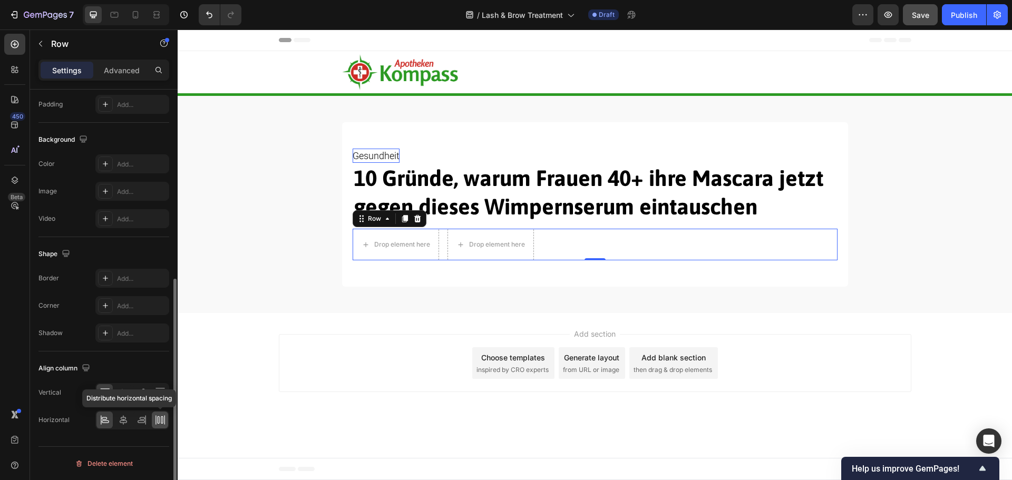
click at [154, 417] on div at bounding box center [160, 420] width 16 height 17
click at [12, 44] on icon at bounding box center [15, 45] width 8 height 8
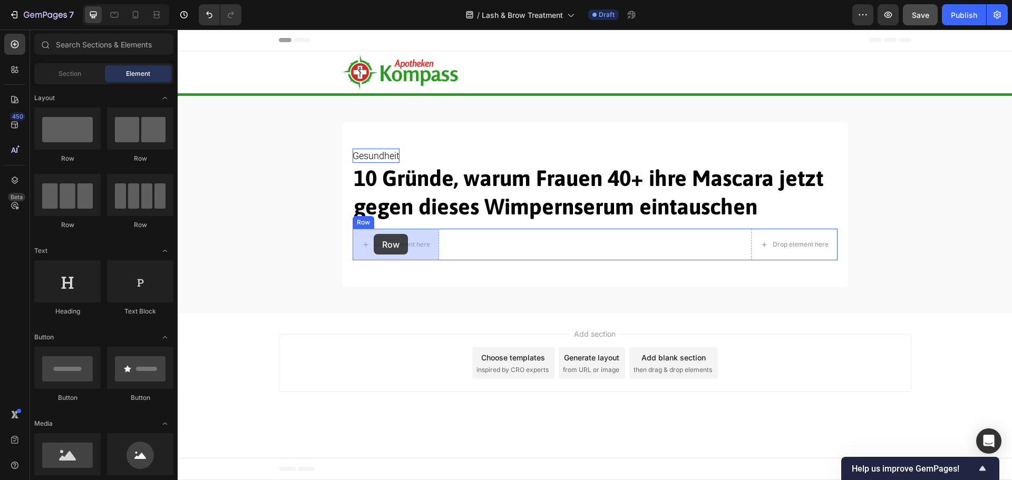
drag, startPoint x: 319, startPoint y: 168, endPoint x: 374, endPoint y: 234, distance: 85.3
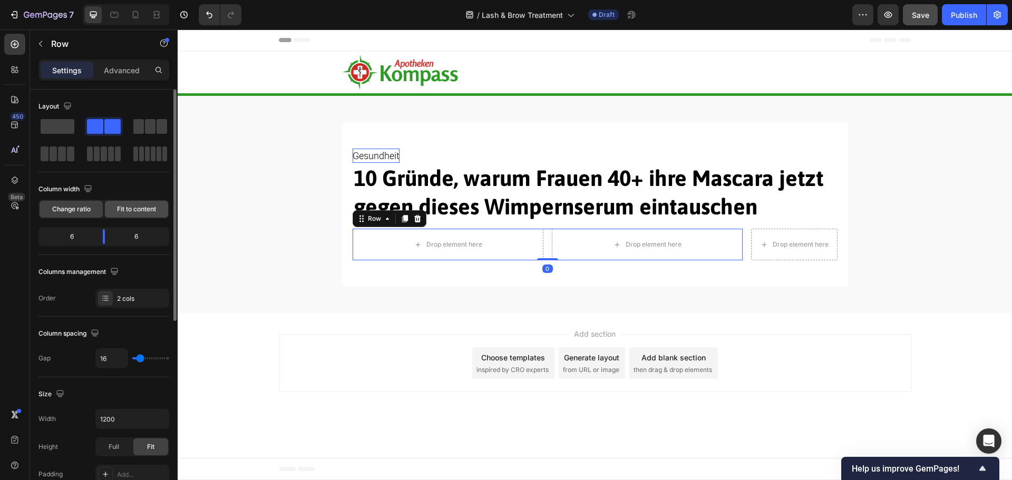
click at [124, 204] on span "Fit to content" at bounding box center [136, 208] width 39 height 9
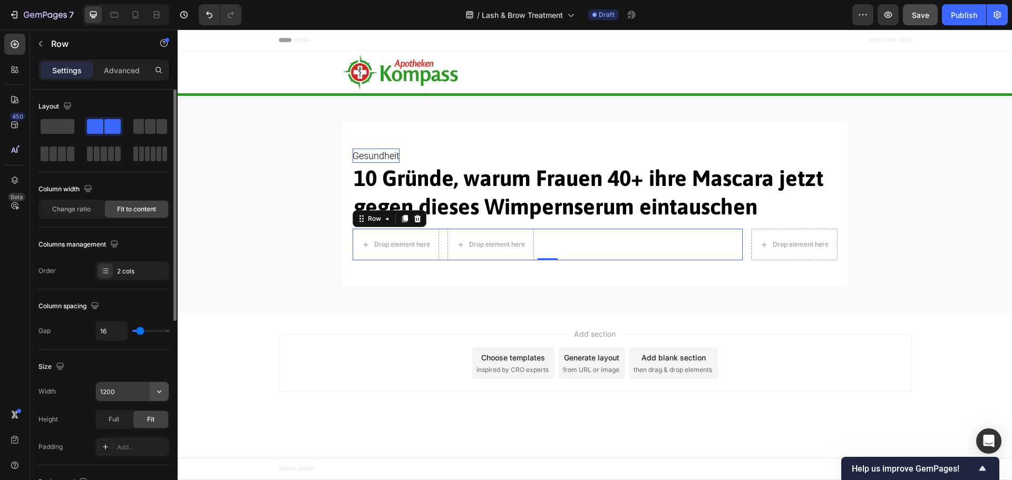
click at [159, 391] on icon "button" at bounding box center [159, 391] width 11 height 11
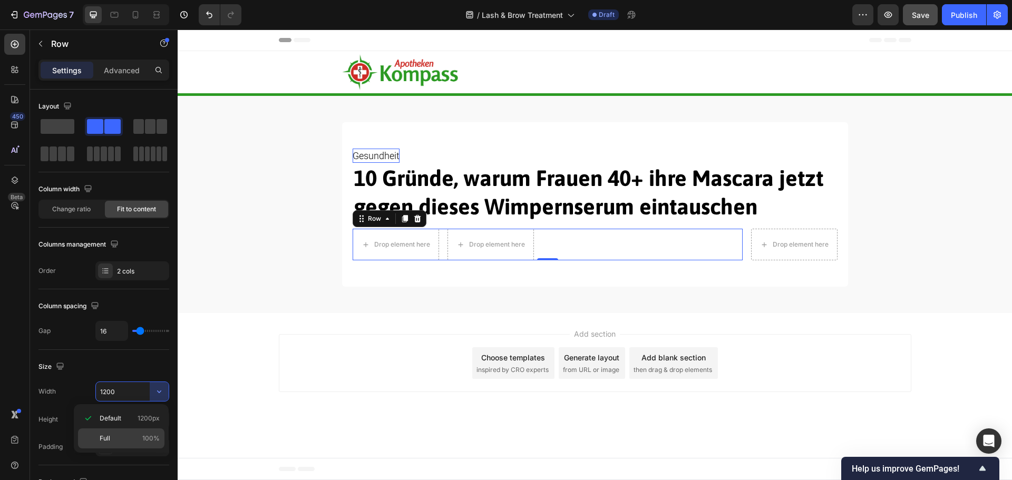
click at [127, 433] on div "Full 100%" at bounding box center [121, 438] width 86 height 20
type input "100%"
drag, startPoint x: 14, startPoint y: 44, endPoint x: 15, endPoint y: 52, distance: 8.4
click at [15, 44] on icon at bounding box center [14, 44] width 11 height 11
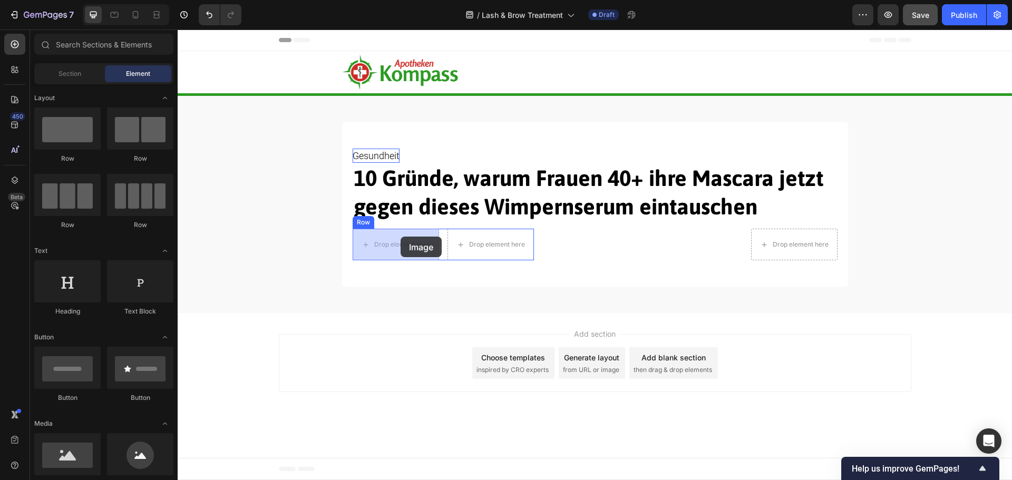
drag, startPoint x: 328, startPoint y: 488, endPoint x: 400, endPoint y: 237, distance: 261.6
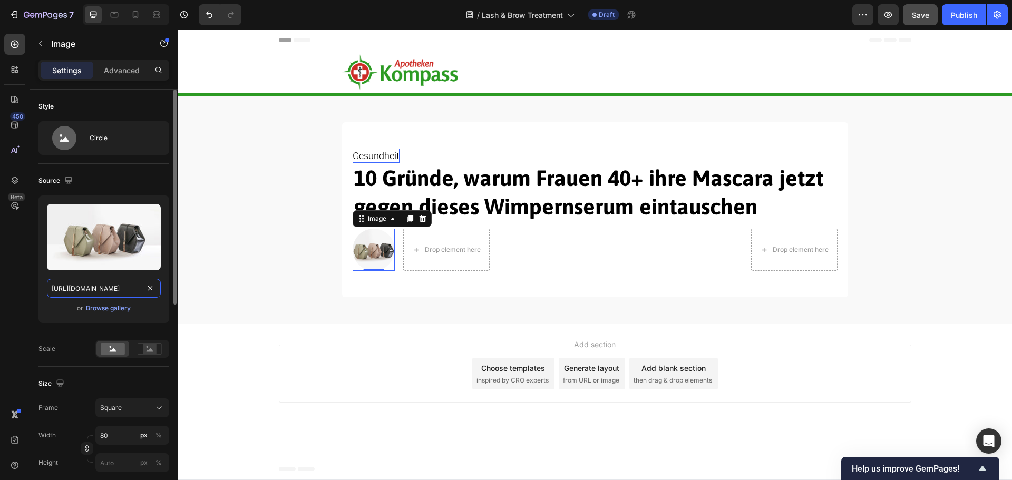
click at [104, 288] on input "[URL][DOMAIN_NAME]" at bounding box center [104, 288] width 114 height 19
paste input "[DOMAIN_NAME][URL]"
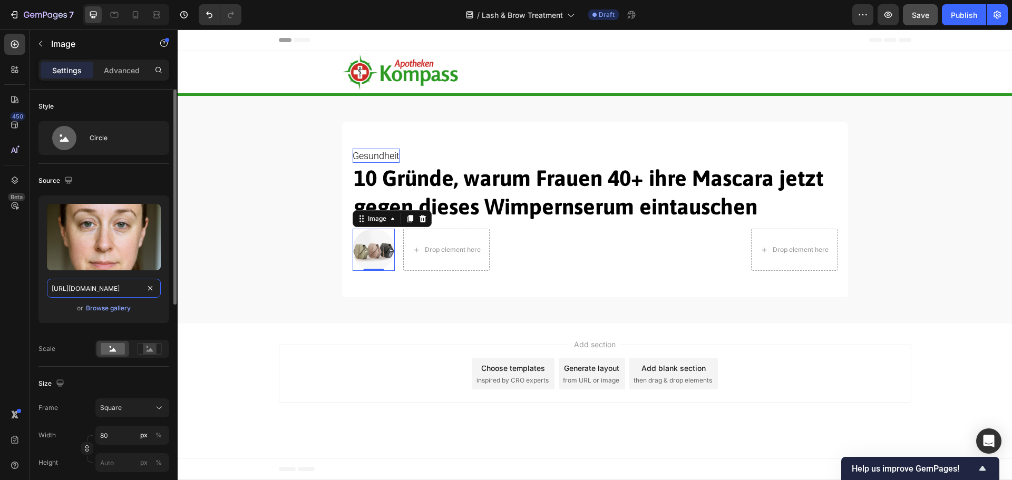
scroll to position [0, 178]
type input "[URL][DOMAIN_NAME]"
click at [58, 318] on div "Upload Image [URL][DOMAIN_NAME] or Browse gallery" at bounding box center [103, 259] width 131 height 128
click at [116, 434] on input "80" at bounding box center [132, 435] width 74 height 19
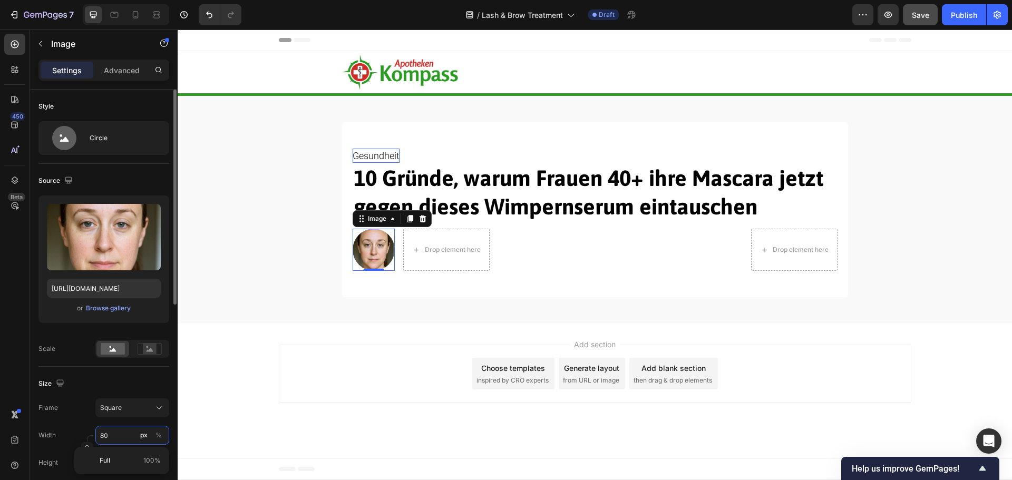
type input "5"
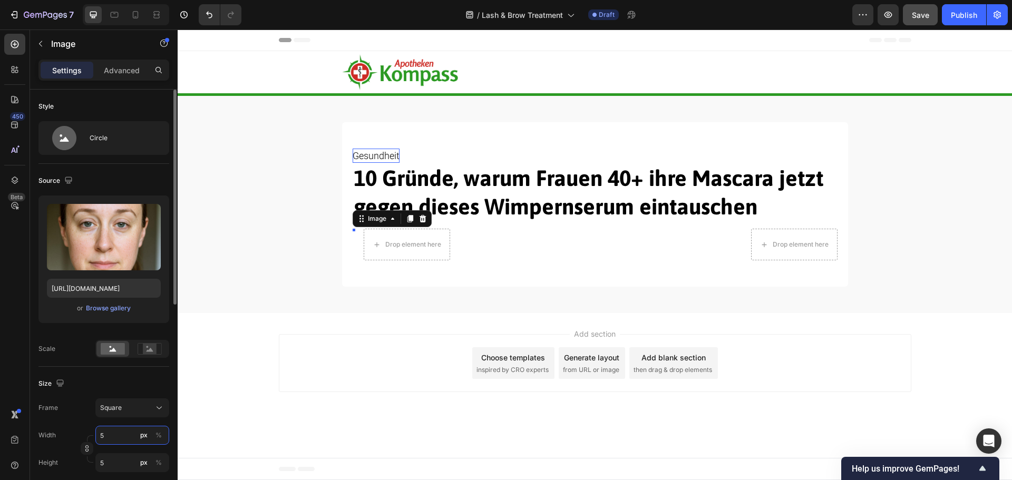
type input "50"
click at [384, 245] on div "Image 0 Drop element here Row" at bounding box center [412, 245] width 121 height 32
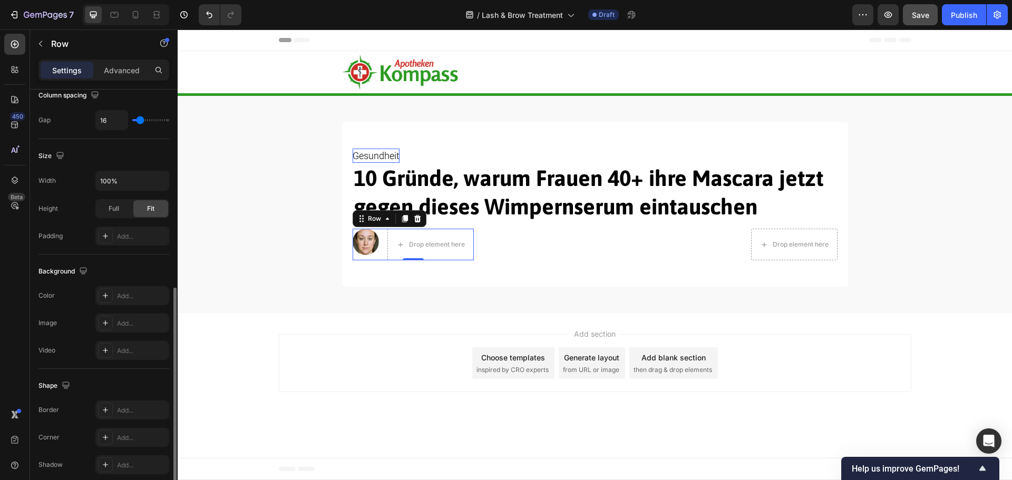
scroll to position [263, 0]
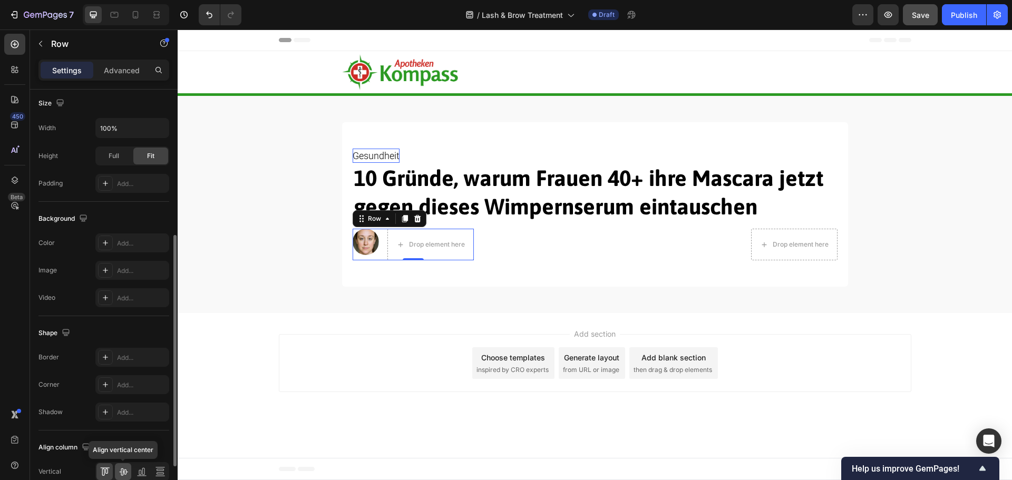
click at [122, 472] on icon at bounding box center [123, 471] width 11 height 11
click at [383, 246] on div "Image Drop element here Row 0" at bounding box center [412, 245] width 121 height 32
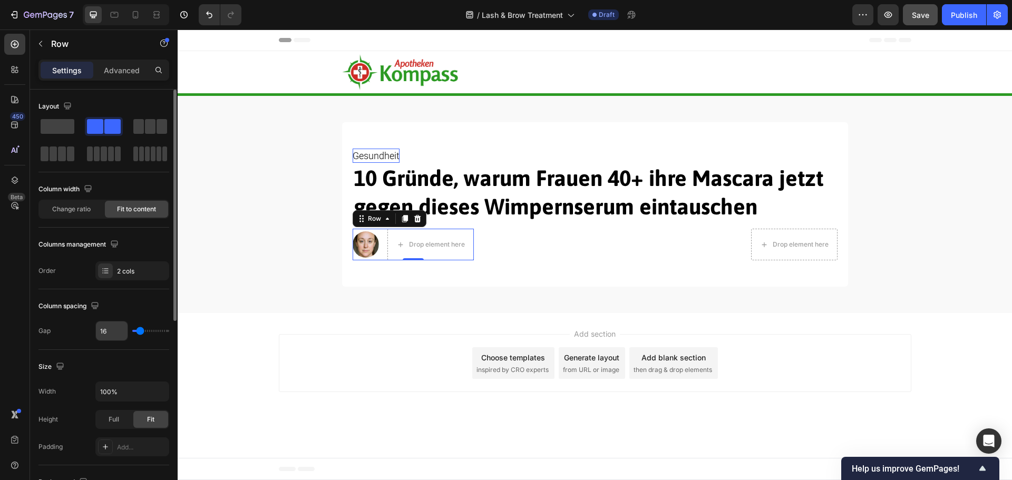
click at [105, 327] on input "16" at bounding box center [112, 330] width 32 height 19
type input "2"
type input "25"
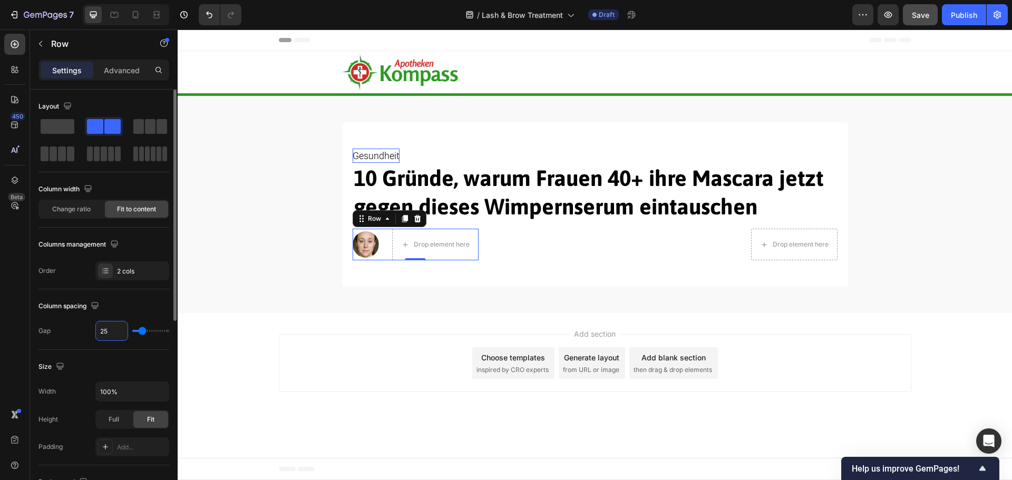
type input "25"
click at [82, 343] on div "Column spacing Gap 25" at bounding box center [103, 319] width 131 height 61
click at [12, 47] on icon at bounding box center [14, 44] width 11 height 11
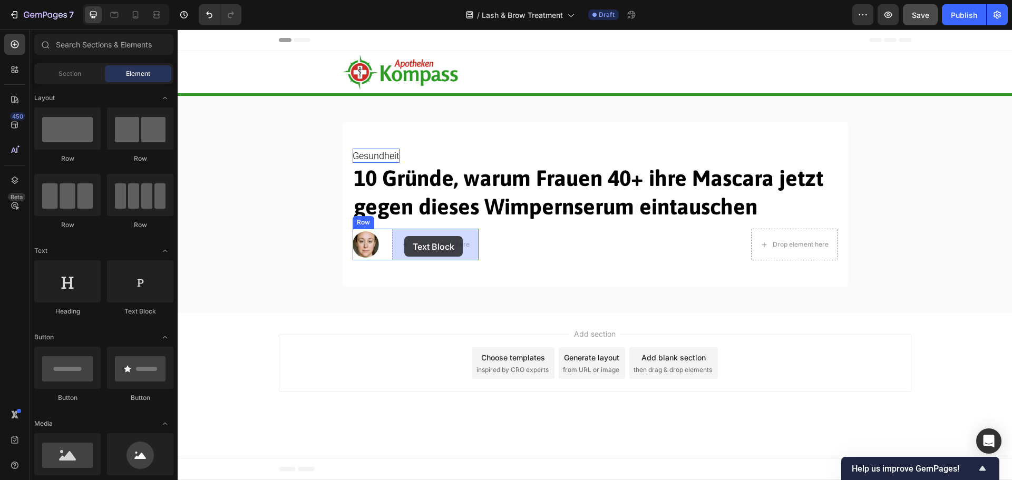
drag, startPoint x: 314, startPoint y: 320, endPoint x: 404, endPoint y: 236, distance: 123.4
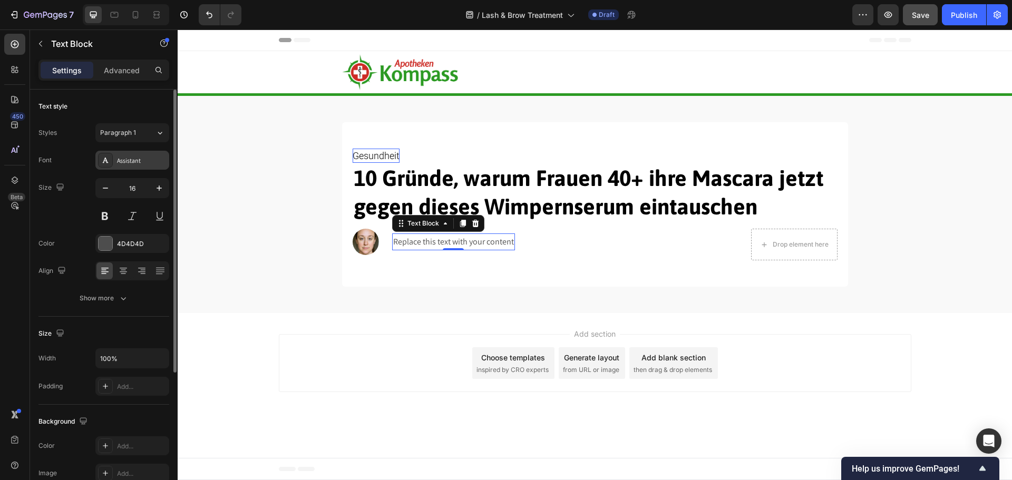
click at [126, 160] on div "Assistant" at bounding box center [142, 160] width 50 height 9
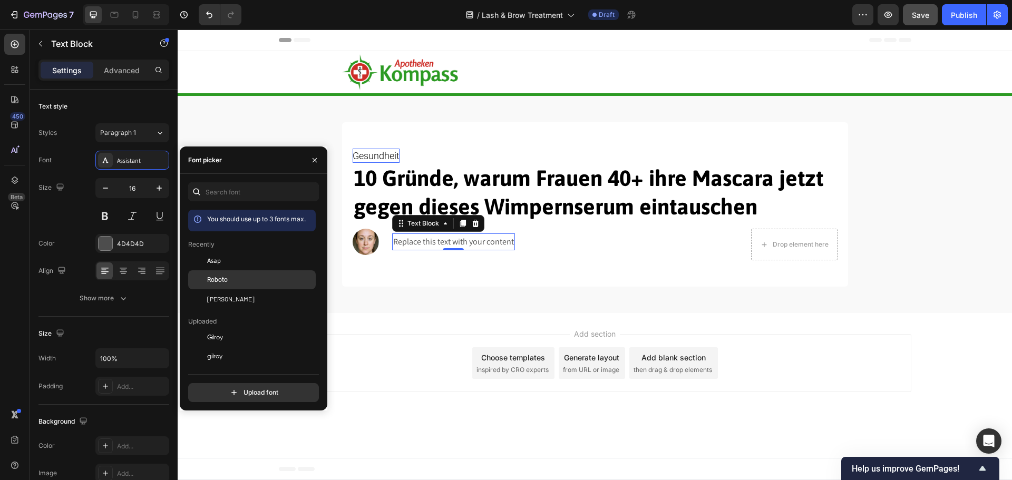
click at [218, 275] on div "Roboto" at bounding box center [252, 279] width 128 height 19
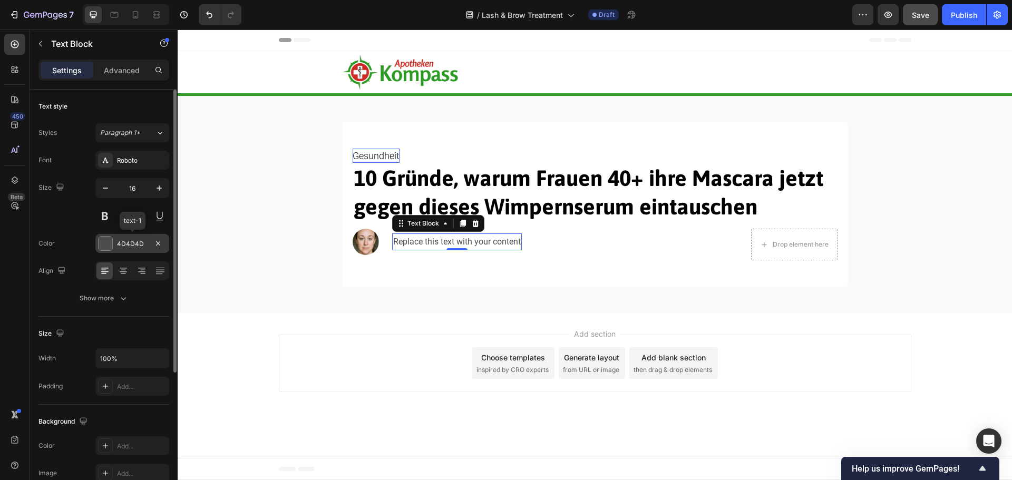
click at [106, 243] on div at bounding box center [106, 244] width 14 height 14
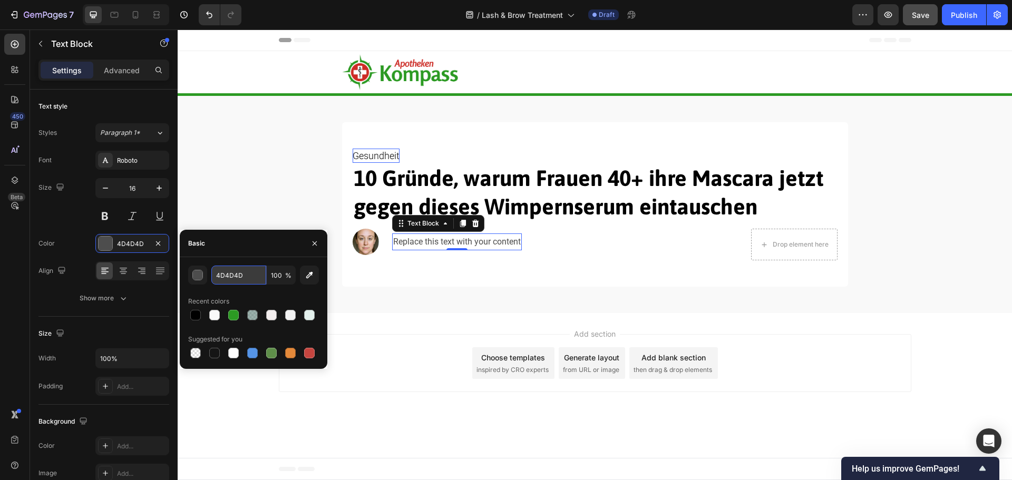
click at [237, 274] on input "4D4D4D" at bounding box center [238, 275] width 55 height 19
type input "303030"
click at [248, 293] on div "Recent colors" at bounding box center [253, 301] width 131 height 17
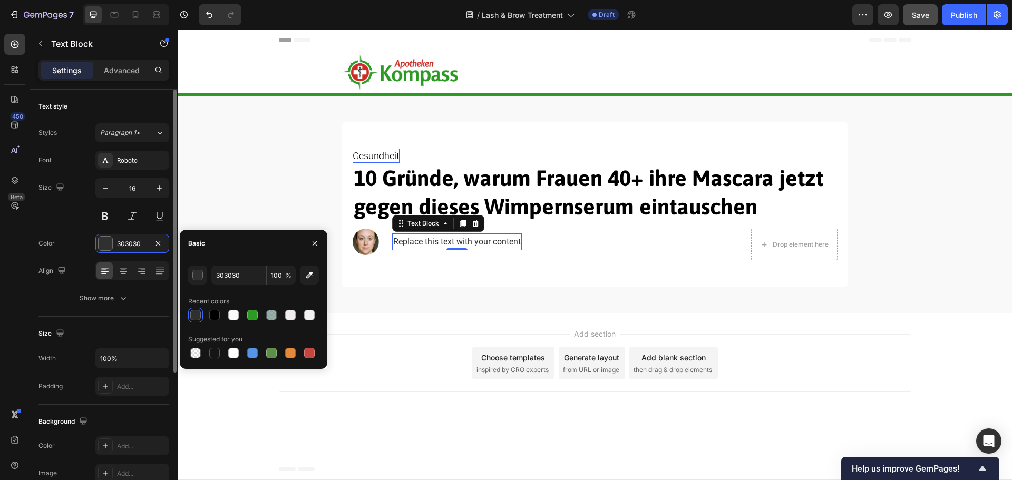
click at [75, 253] on div "Font Roboto Size 16 Color 303030 Align Show more" at bounding box center [103, 229] width 131 height 157
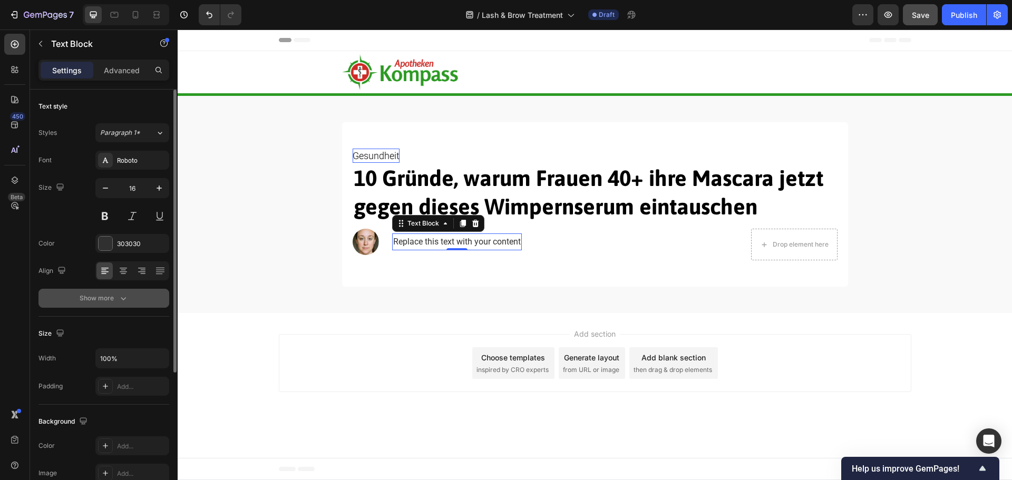
click at [116, 297] on div "Show more" at bounding box center [104, 298] width 49 height 11
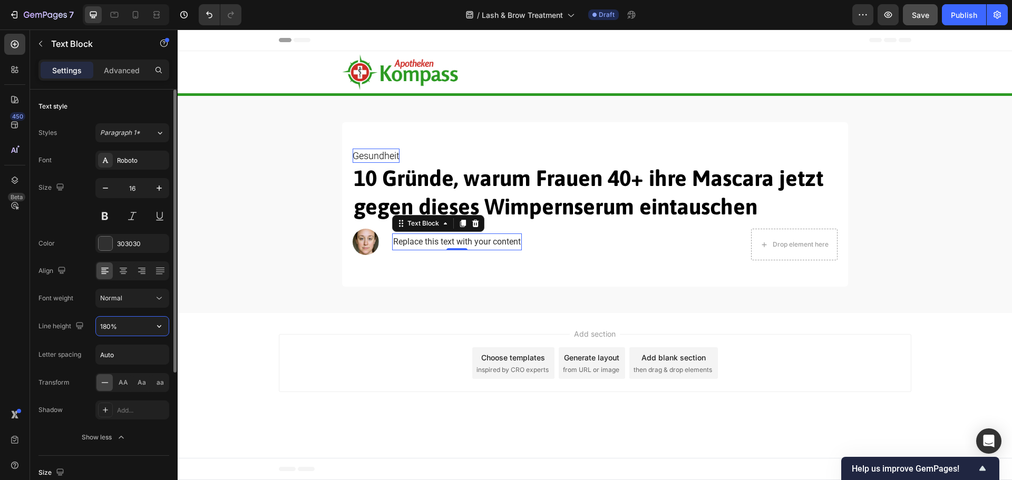
click at [109, 332] on input "180%" at bounding box center [132, 326] width 73 height 19
type input "150%"
click at [90, 307] on div "Font weight Normal" at bounding box center [103, 298] width 131 height 19
click at [429, 244] on div "Replace this text with your content" at bounding box center [457, 241] width 130 height 15
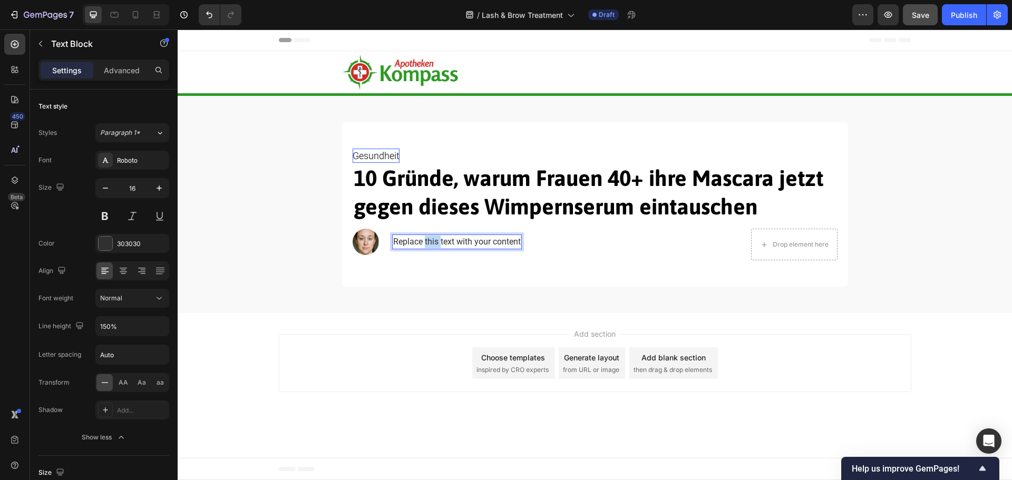
click at [429, 244] on p "Replace this text with your content" at bounding box center [457, 242] width 128 height 13
click at [528, 241] on p "Geschrieben von [PERSON_NAME] Senior Editor I Redakteurin" at bounding box center [506, 242] width 227 height 13
click at [564, 241] on div "Image Geschrieben von [PERSON_NAME] Senior Editor I Redakteurin Text Block 0 Ro…" at bounding box center [594, 245] width 485 height 32
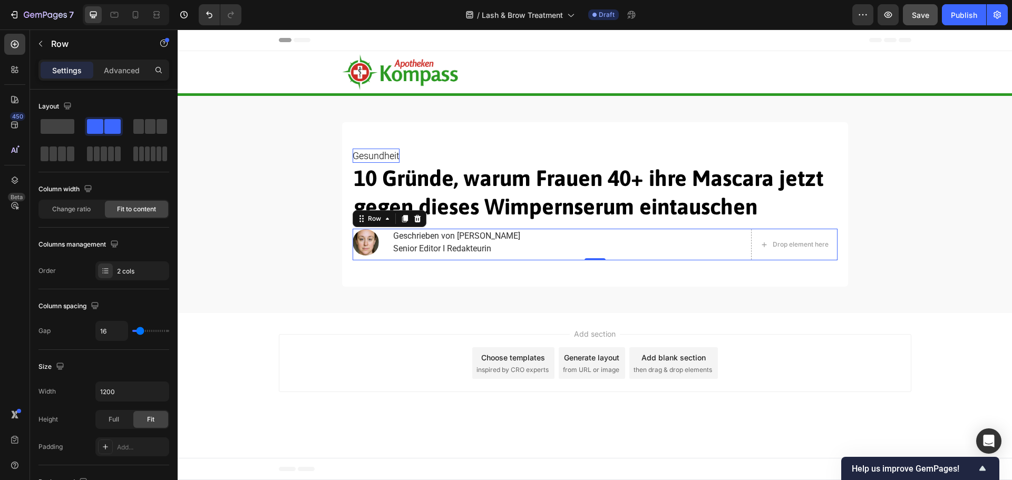
drag, startPoint x: 643, startPoint y: 237, endPoint x: 312, endPoint y: 376, distance: 358.7
click at [643, 237] on div "Image Geschrieben von [PERSON_NAME] Senior Editor I Redakteurin Text Block Row …" at bounding box center [594, 245] width 485 height 32
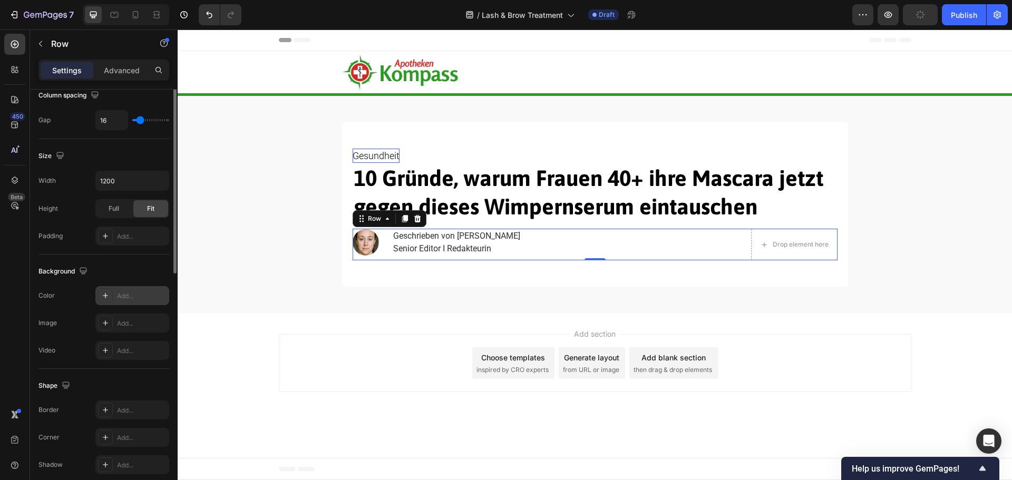
scroll to position [316, 0]
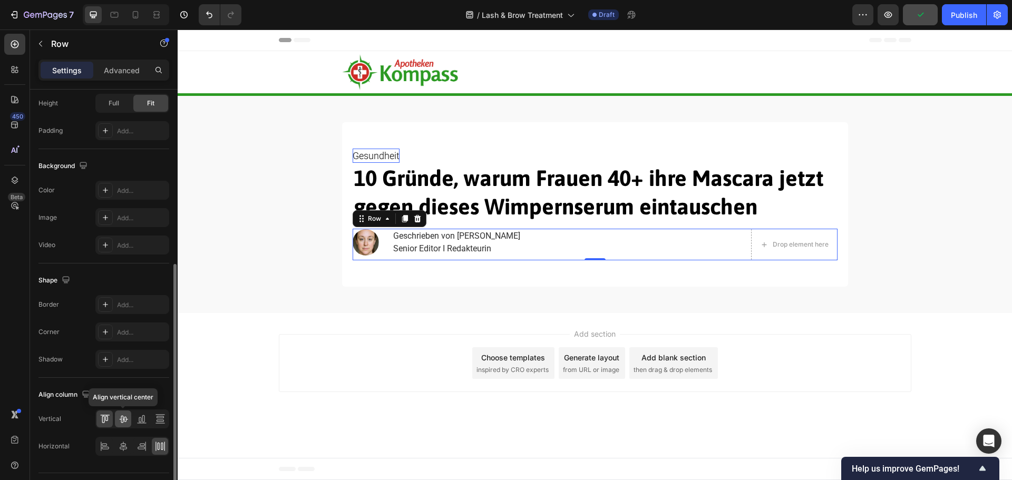
click at [123, 421] on icon at bounding box center [123, 419] width 11 height 11
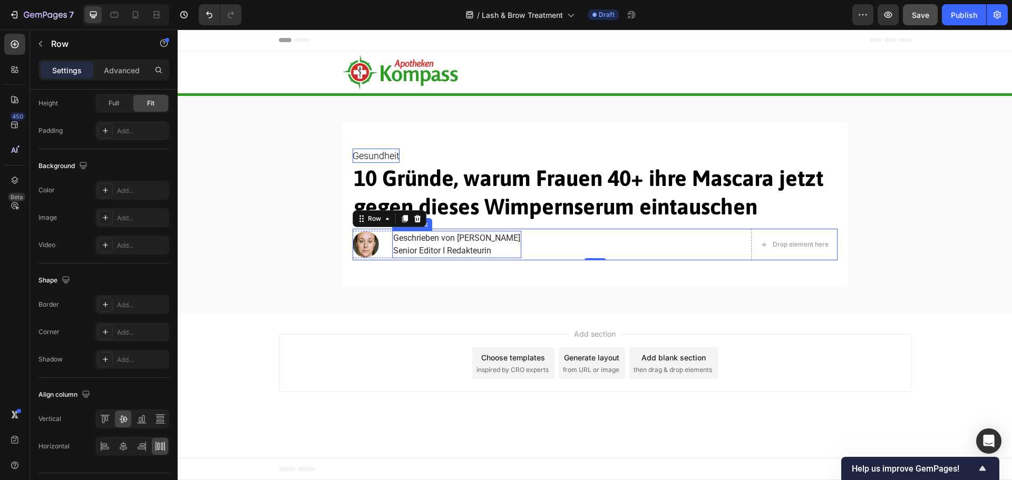
click at [446, 242] on p "Geschrieben von [PERSON_NAME]" at bounding box center [456, 238] width 127 height 13
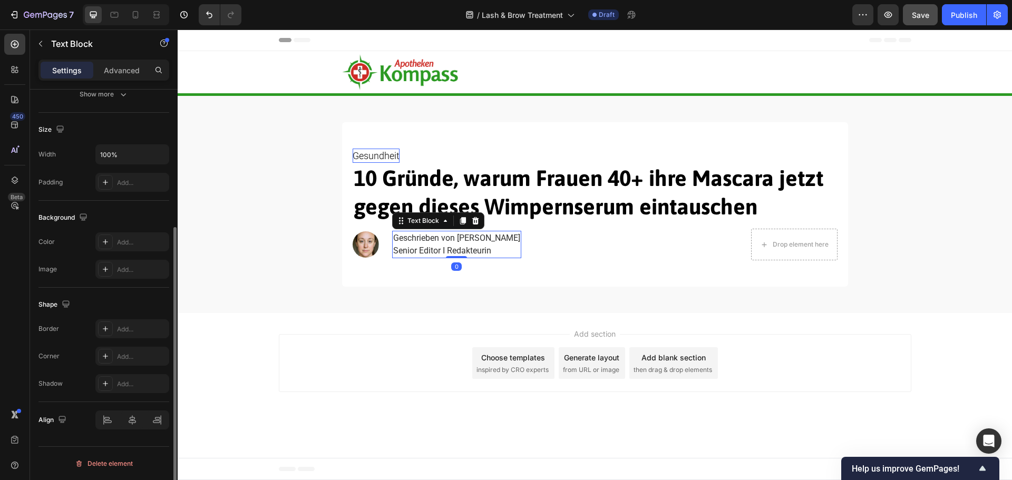
scroll to position [0, 0]
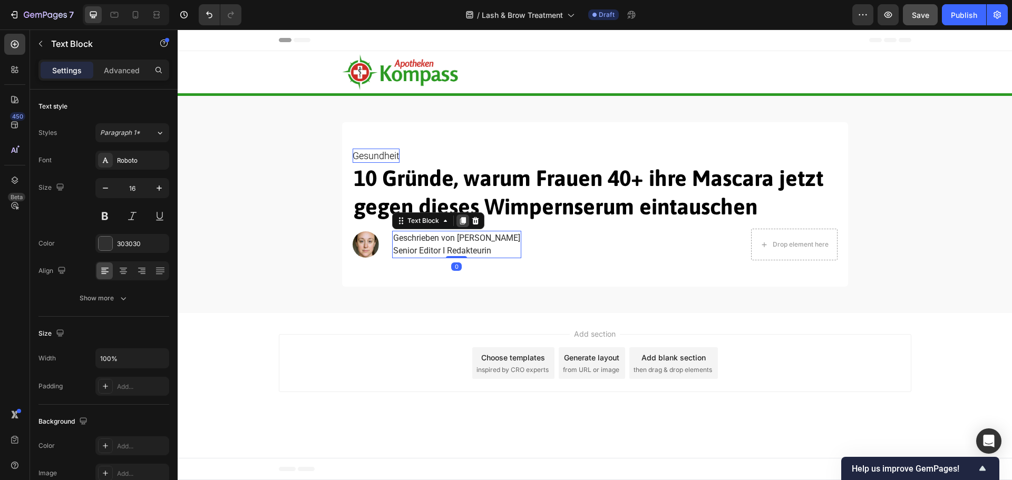
click at [462, 218] on icon at bounding box center [462, 220] width 6 height 7
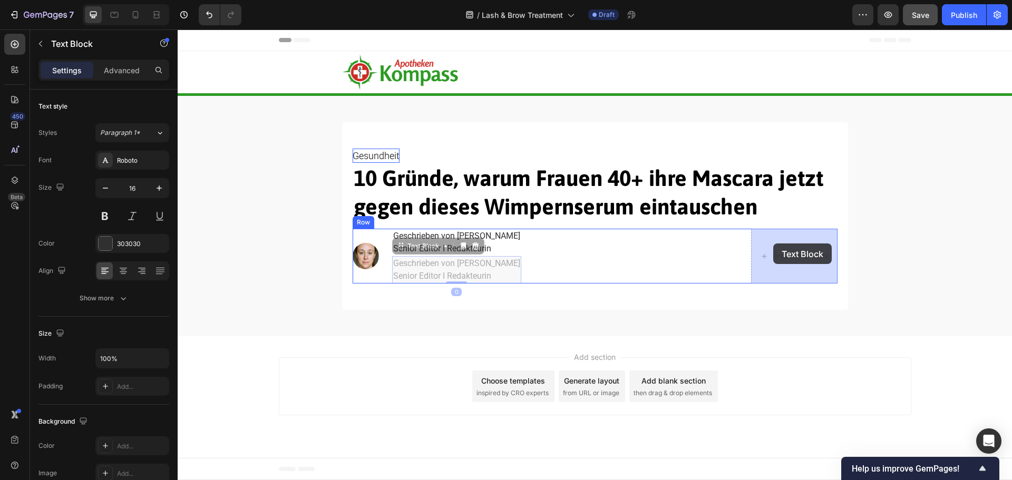
drag, startPoint x: 403, startPoint y: 248, endPoint x: 773, endPoint y: 243, distance: 369.9
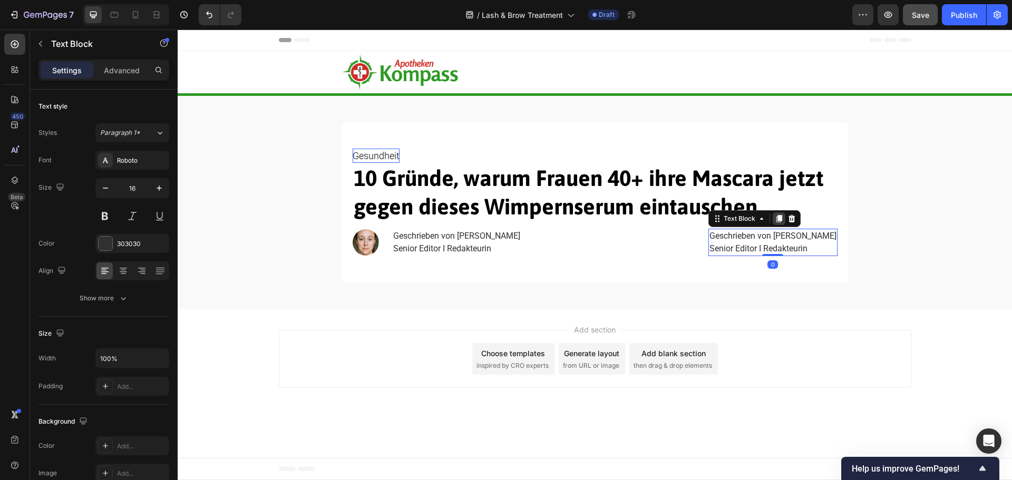
click at [776, 218] on icon at bounding box center [779, 218] width 6 height 7
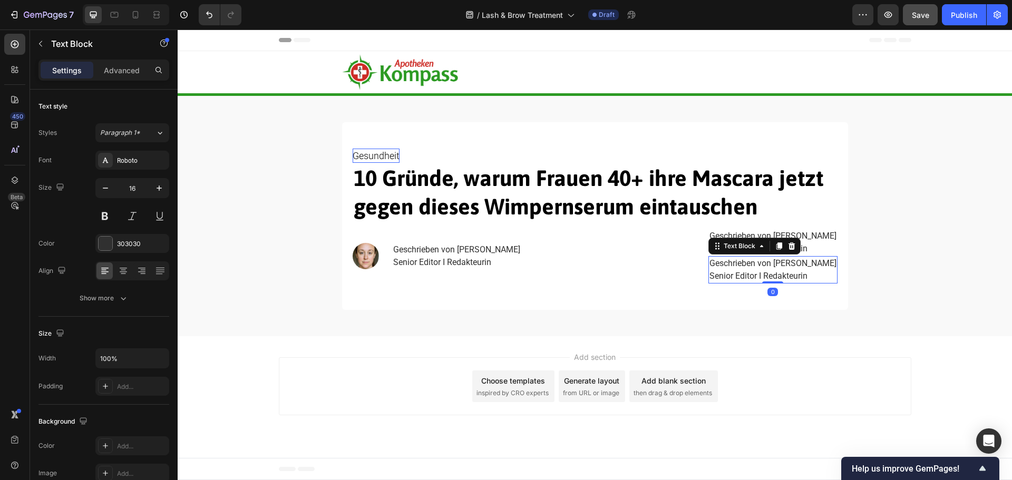
click at [788, 244] on icon at bounding box center [791, 245] width 7 height 7
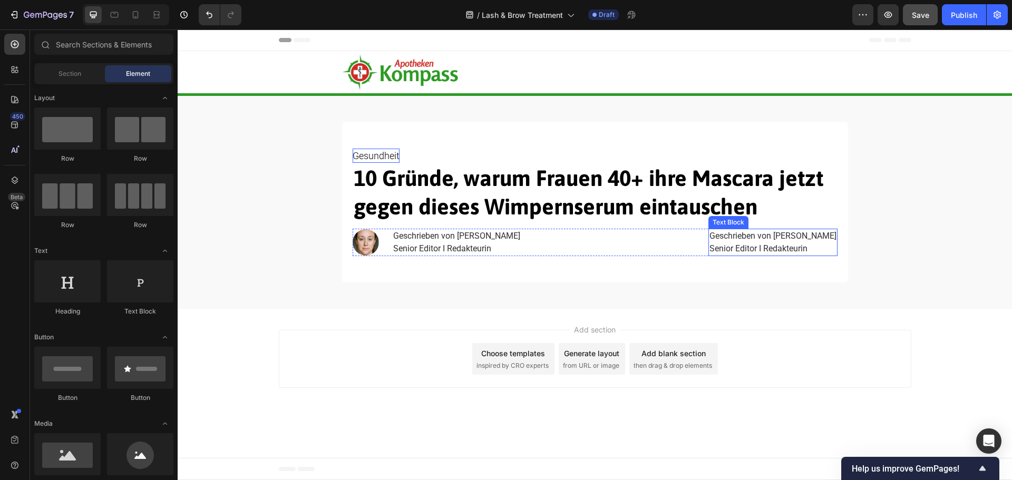
click at [784, 238] on p "Geschrieben von [PERSON_NAME]" at bounding box center [772, 236] width 127 height 13
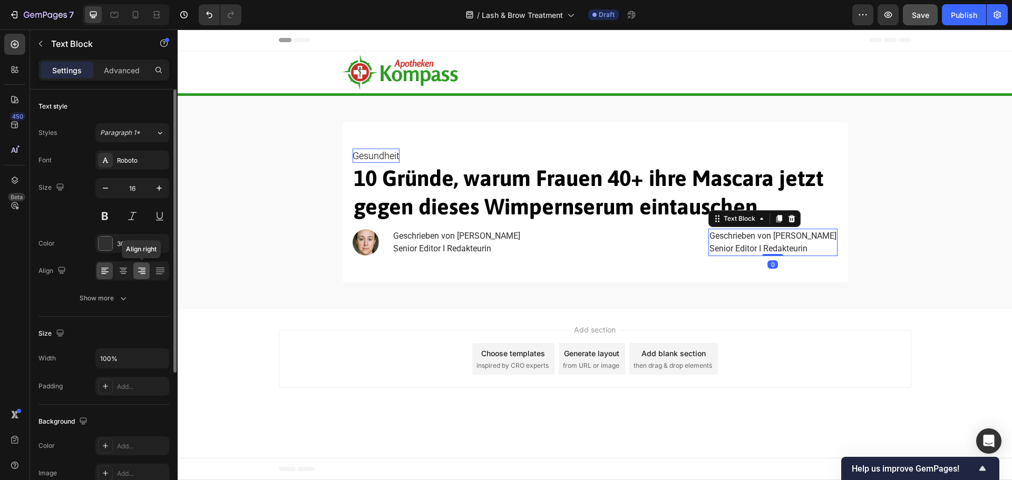
click at [140, 271] on icon at bounding box center [141, 271] width 11 height 11
click at [110, 297] on div "Show more" at bounding box center [104, 298] width 49 height 11
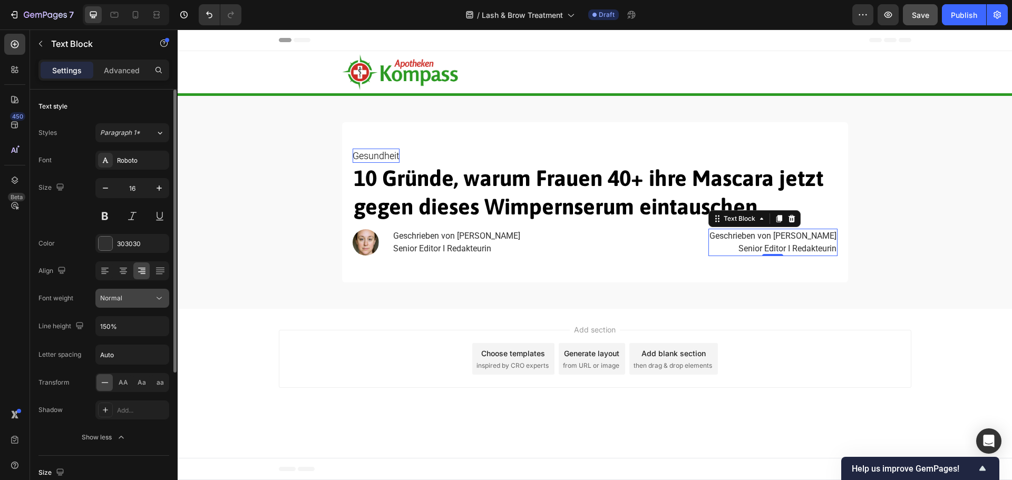
click at [121, 300] on span "Normal" at bounding box center [111, 298] width 22 height 8
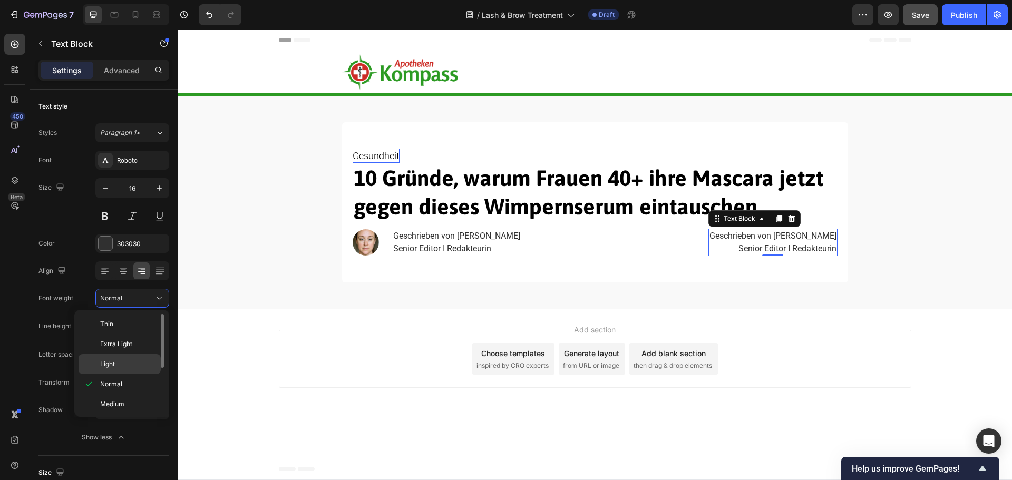
click at [115, 358] on div "Light" at bounding box center [120, 364] width 82 height 20
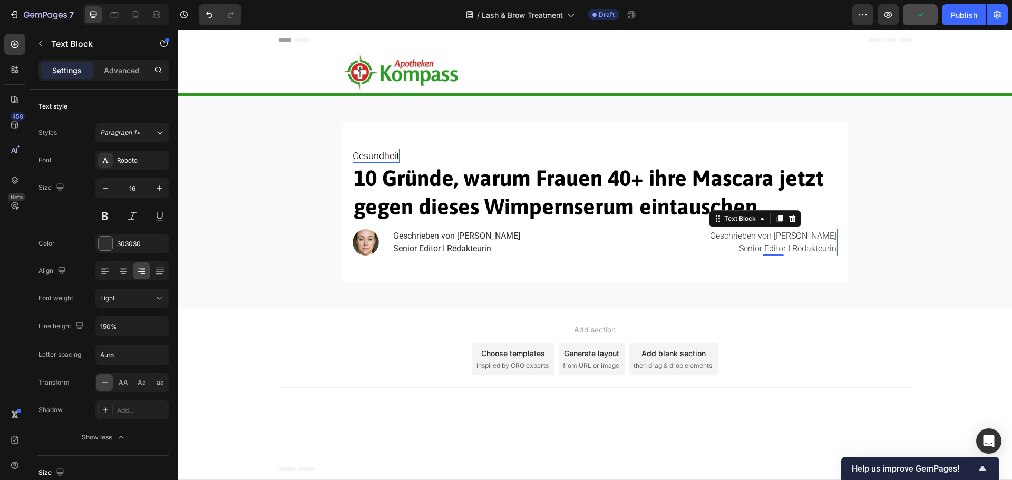
click at [785, 236] on p "Geschrieben von [PERSON_NAME]" at bounding box center [773, 236] width 126 height 13
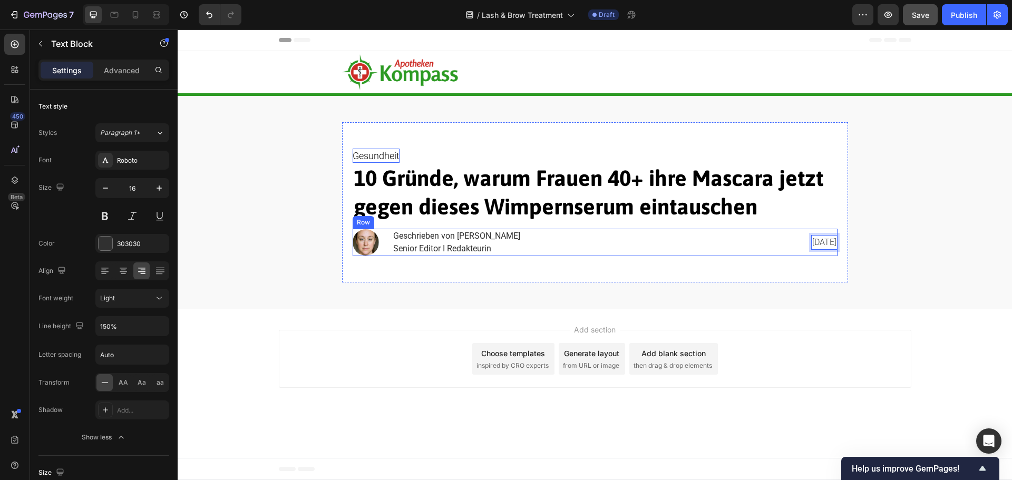
click at [775, 242] on div "Image Geschrieben von [PERSON_NAME] Senior Editor I Redakteurin Text Block Row …" at bounding box center [594, 242] width 485 height 27
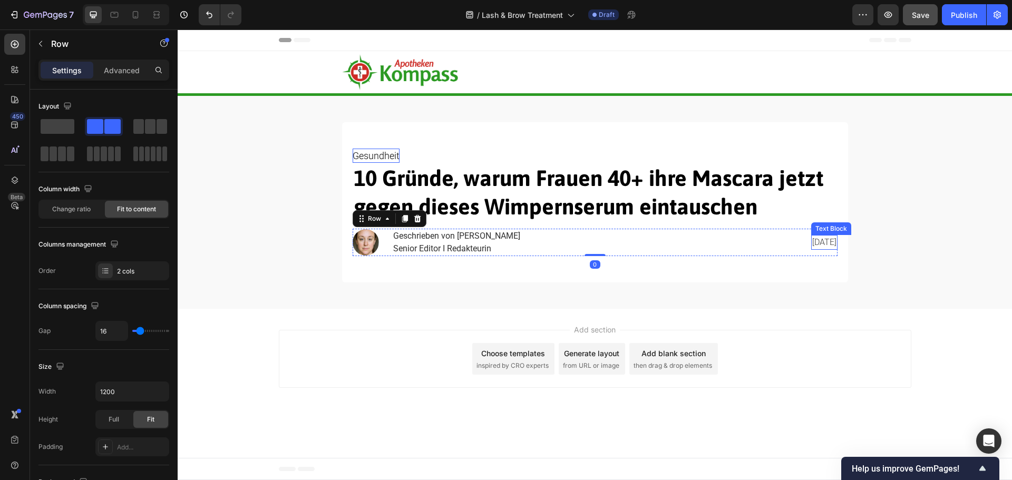
click at [812, 246] on p "[DATE]" at bounding box center [824, 242] width 24 height 13
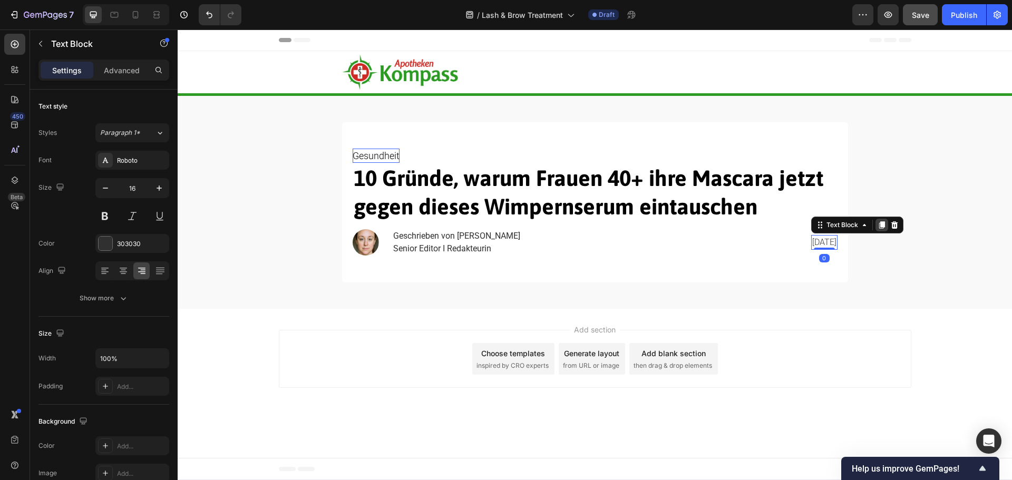
click at [878, 228] on icon at bounding box center [881, 224] width 6 height 7
click at [813, 253] on p "[DATE]" at bounding box center [824, 250] width 24 height 13
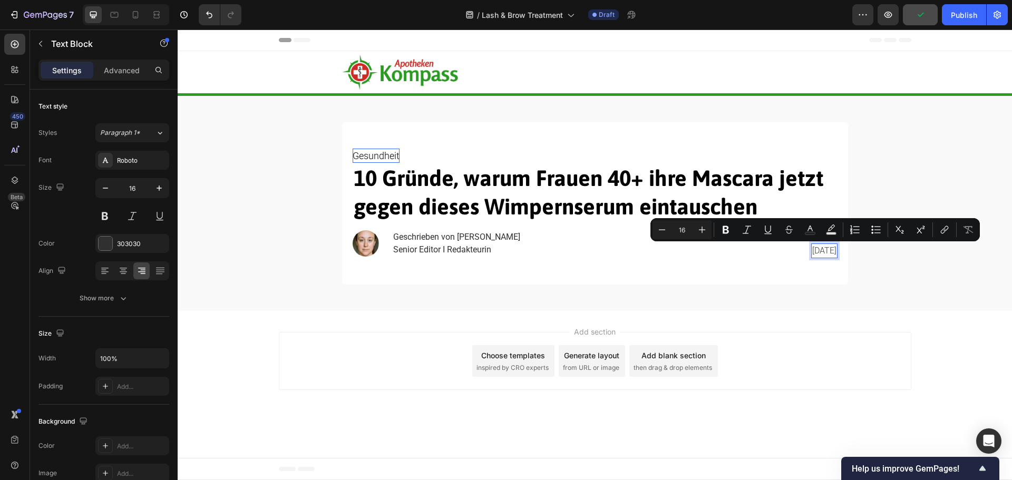
click at [813, 253] on p "[DATE]" at bounding box center [824, 250] width 24 height 13
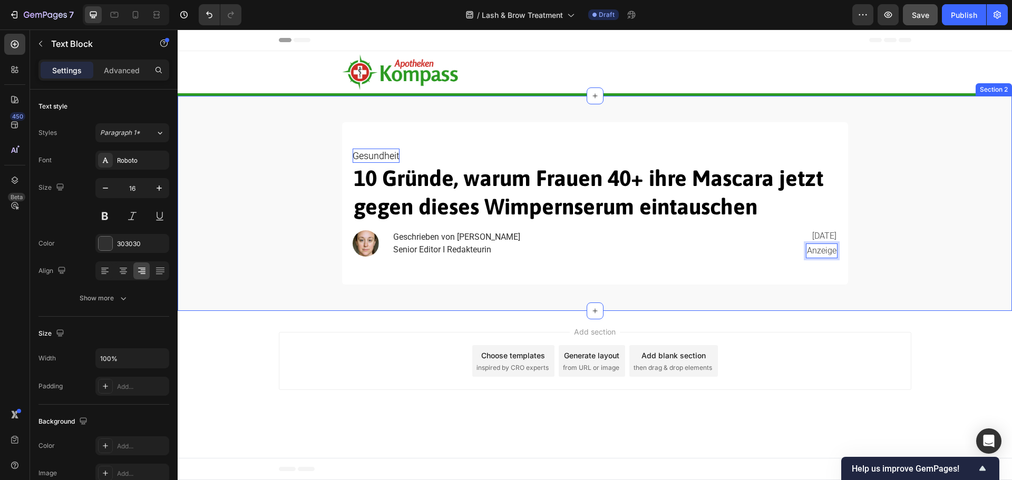
click at [873, 255] on div "Gesundheit Button 10 Gründe, warum Frauen 40+ ihre Mascara jetzt gegen dieses W…" at bounding box center [595, 203] width 834 height 162
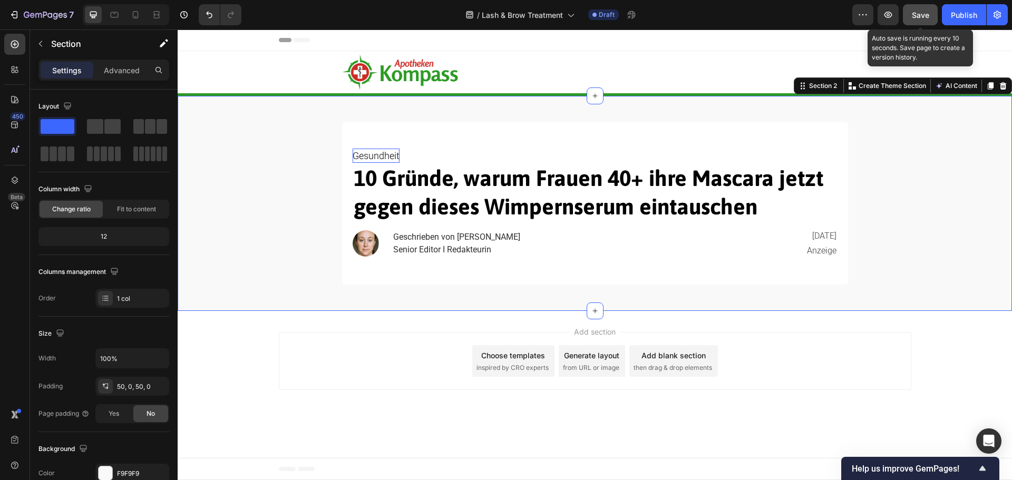
click at [914, 18] on span "Save" at bounding box center [920, 15] width 17 height 9
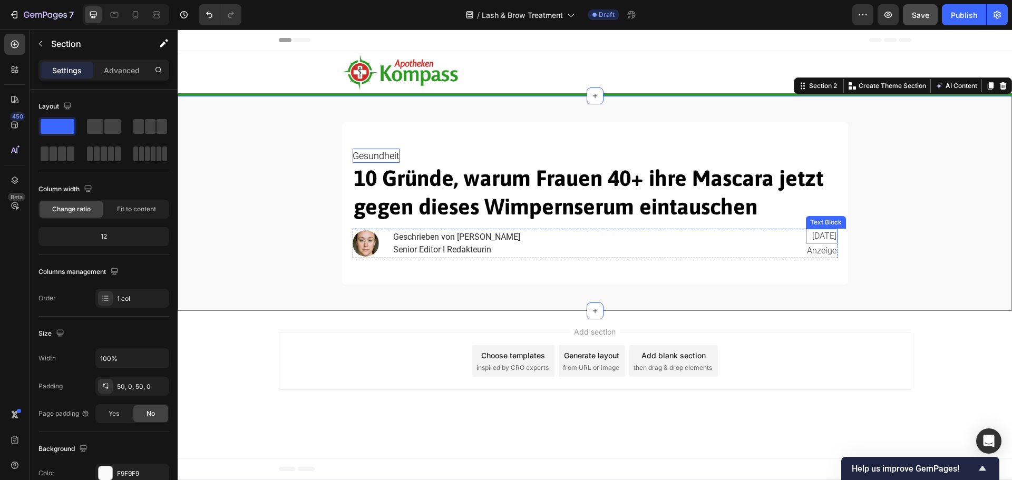
click at [812, 234] on p "[DATE]" at bounding box center [822, 236] width 30 height 13
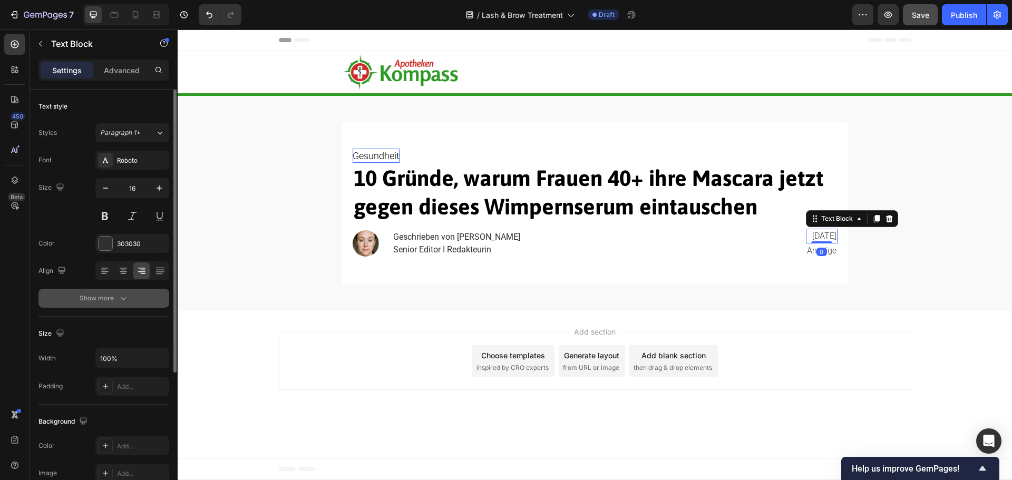
click at [107, 297] on div "Show more" at bounding box center [104, 298] width 49 height 11
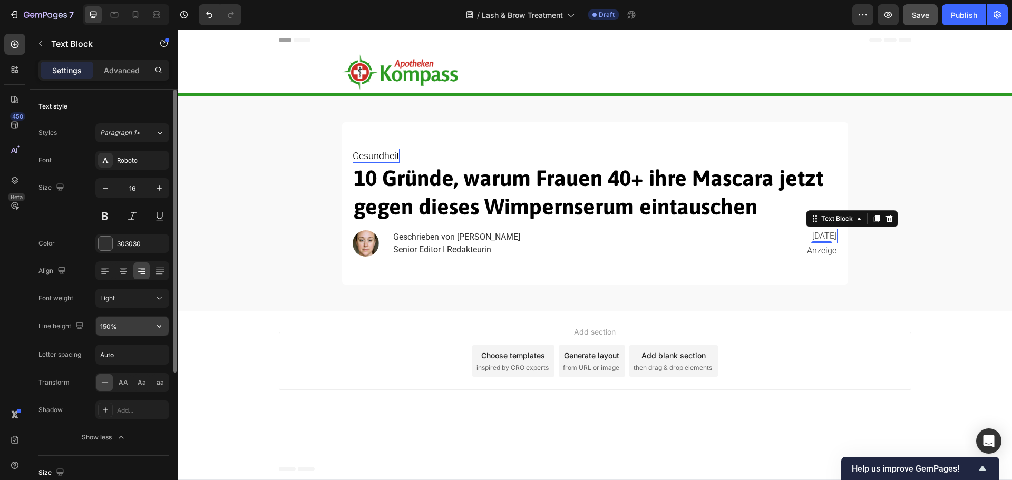
click at [107, 331] on input "150%" at bounding box center [132, 326] width 73 height 19
type input "130%"
click at [824, 249] on p "Anzeige" at bounding box center [822, 249] width 30 height 13
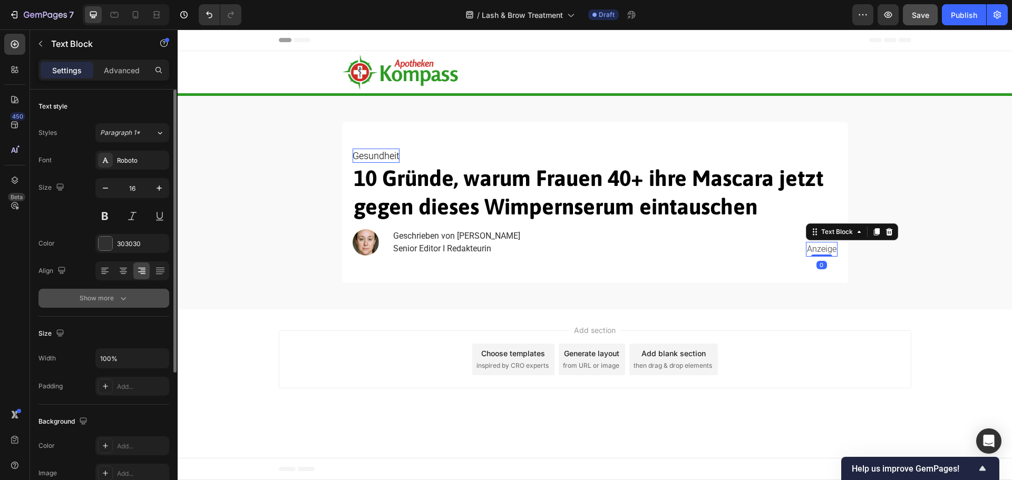
click at [103, 292] on button "Show more" at bounding box center [103, 298] width 131 height 19
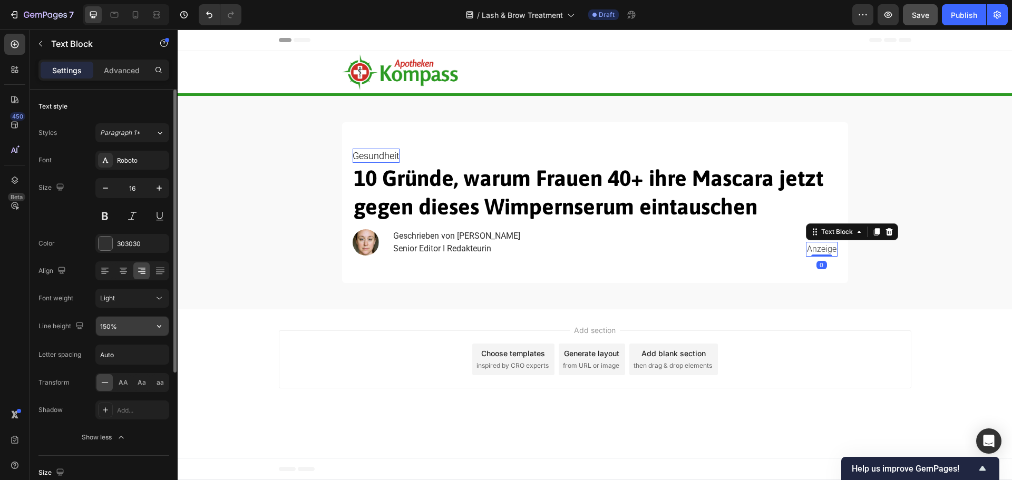
click at [107, 330] on input "150%" at bounding box center [132, 326] width 73 height 19
type input "130%"
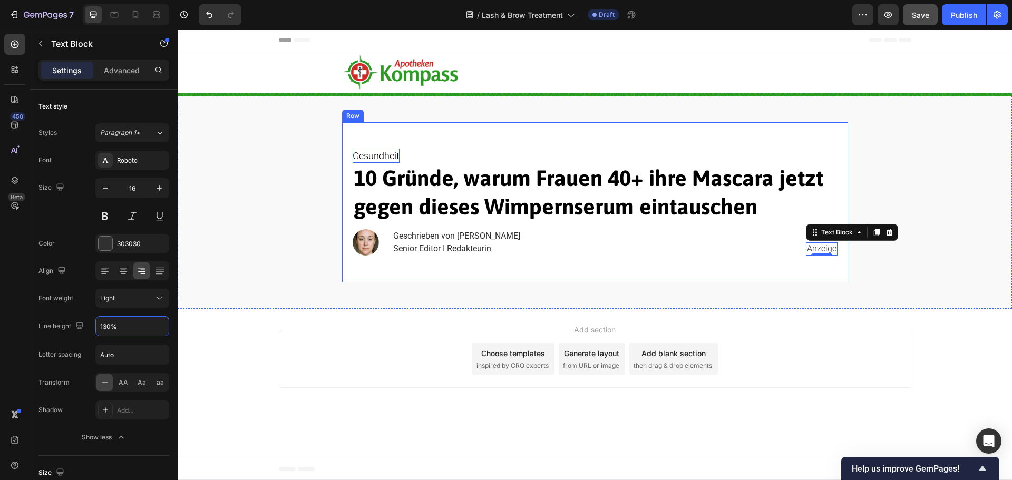
click at [743, 261] on div "Gesundheit Button 10 Gründe, warum Frauen 40+ ihre Mascara jetzt gegen dieses W…" at bounding box center [595, 202] width 506 height 160
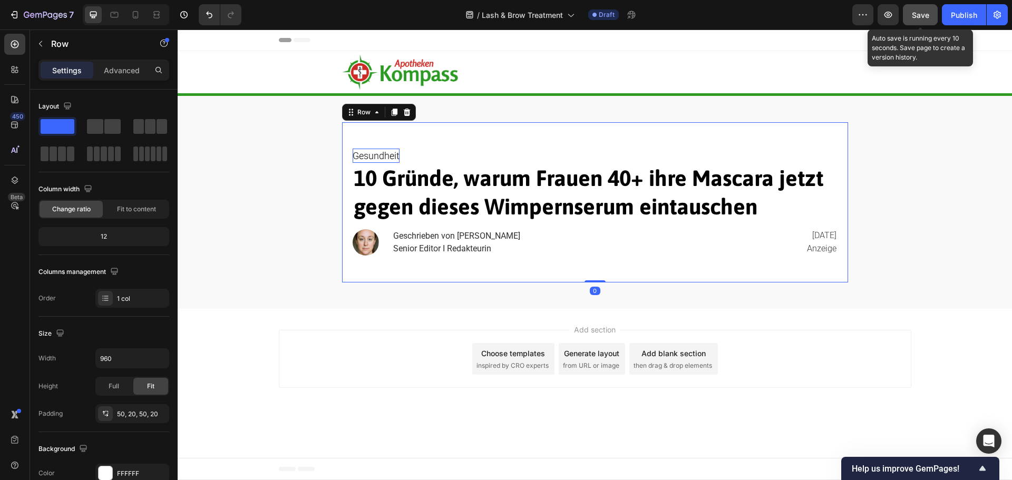
click at [918, 18] on span "Save" at bounding box center [920, 15] width 17 height 9
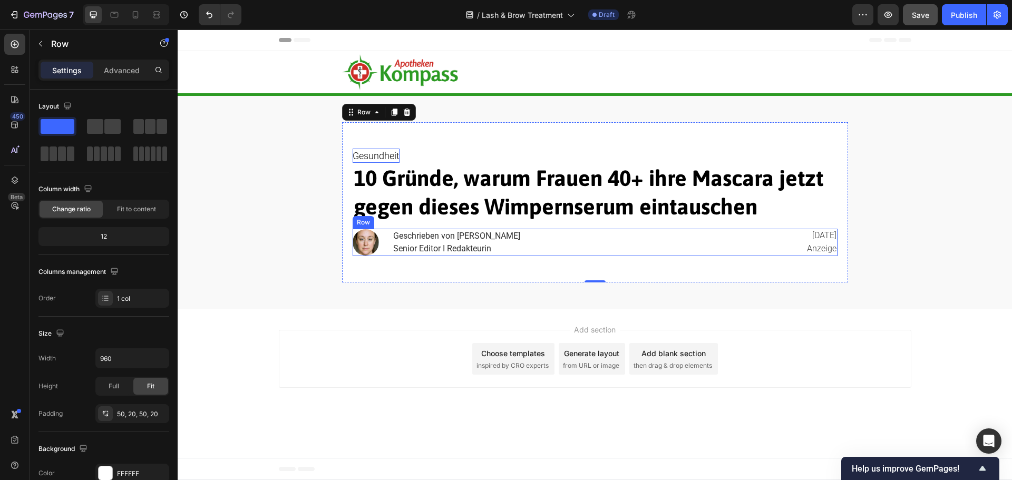
click at [598, 244] on div "Image Geschrieben von [PERSON_NAME] Senior Editor I Redakteurin Text Block Row …" at bounding box center [594, 242] width 485 height 27
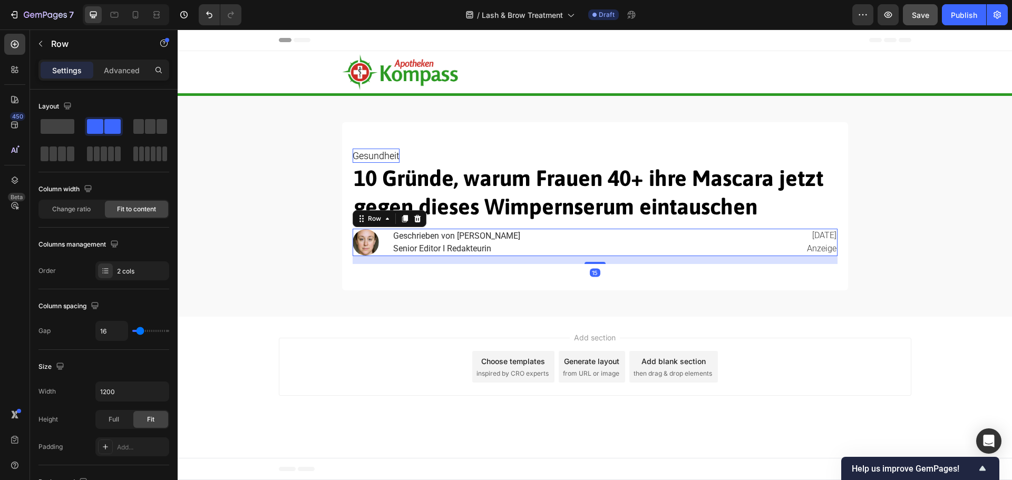
drag, startPoint x: 600, startPoint y: 256, endPoint x: 600, endPoint y: 263, distance: 7.9
click at [600, 263] on div at bounding box center [594, 263] width 21 height 2
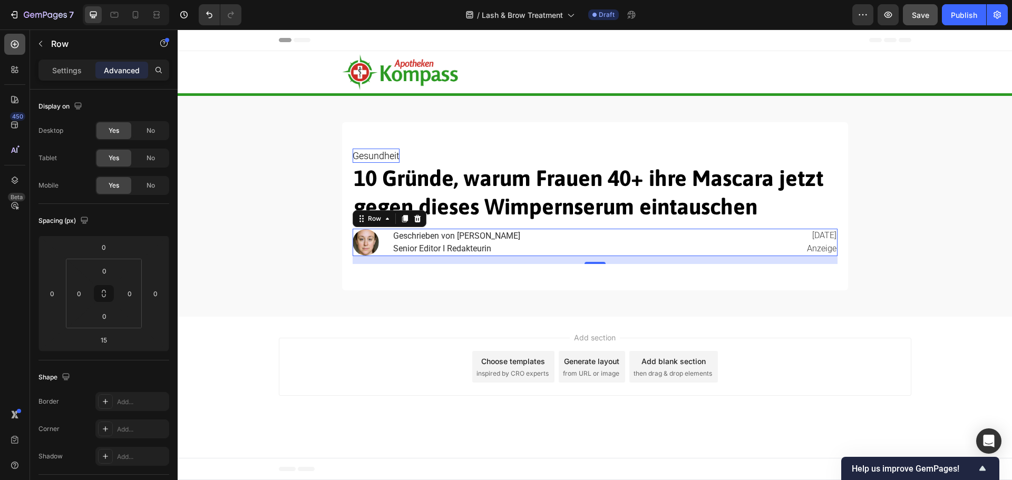
click at [21, 47] on div at bounding box center [14, 44] width 21 height 21
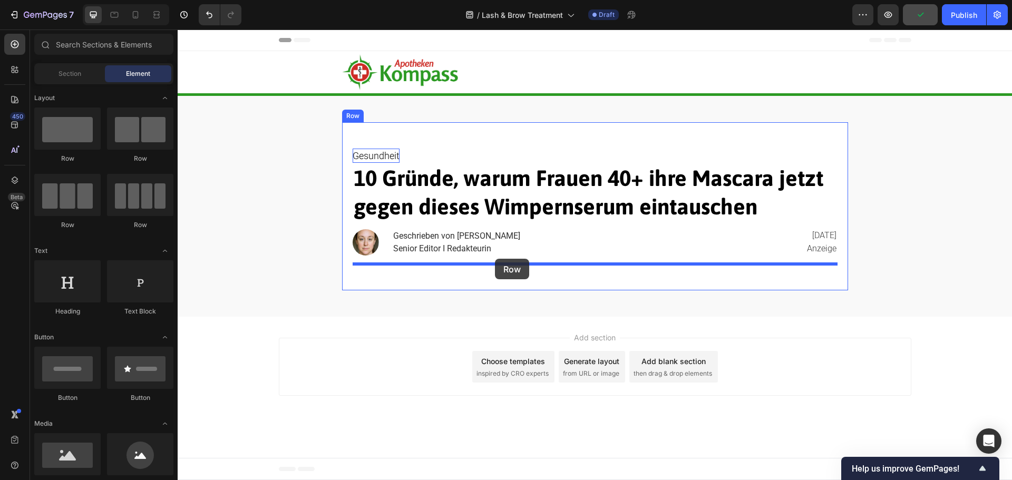
drag, startPoint x: 301, startPoint y: 156, endPoint x: 495, endPoint y: 259, distance: 219.2
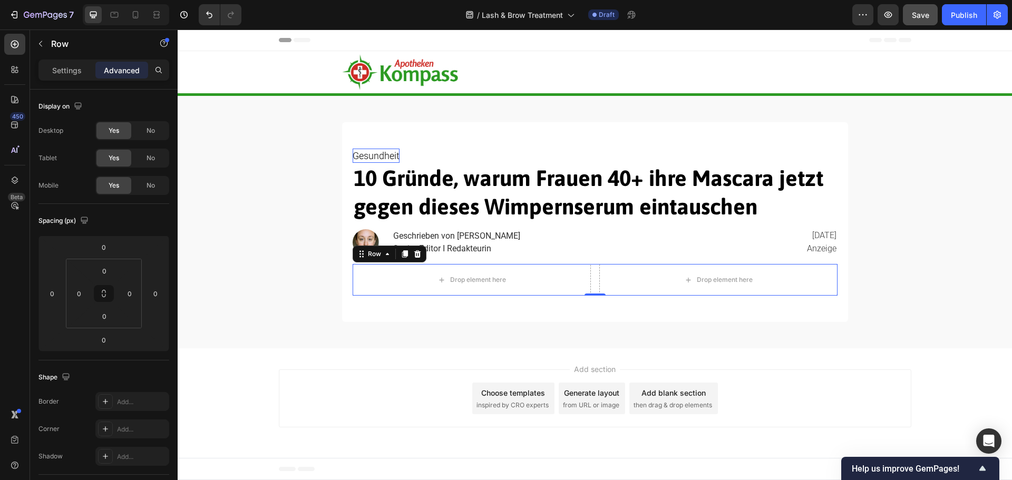
click at [77, 79] on div "Settings Advanced" at bounding box center [103, 70] width 131 height 21
click at [71, 65] on p "Settings" at bounding box center [67, 70] width 30 height 11
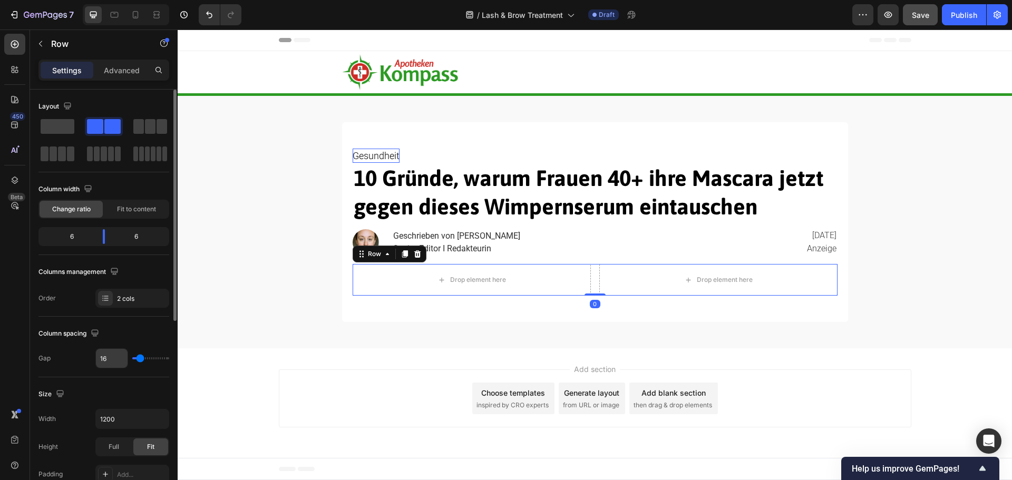
click at [109, 356] on input "16" at bounding box center [112, 358] width 32 height 19
type input "5"
click at [73, 299] on div "Order 2 cols" at bounding box center [103, 298] width 131 height 19
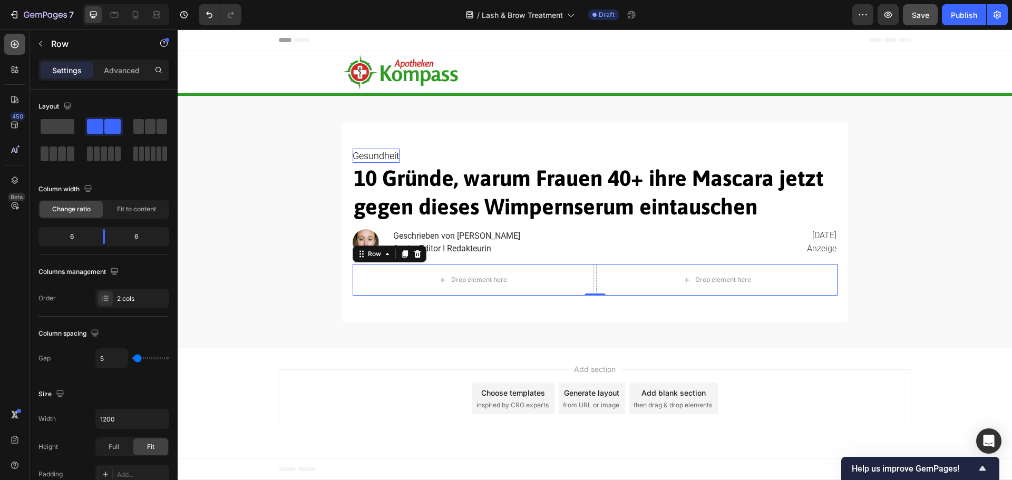
click at [18, 40] on icon at bounding box center [14, 44] width 11 height 11
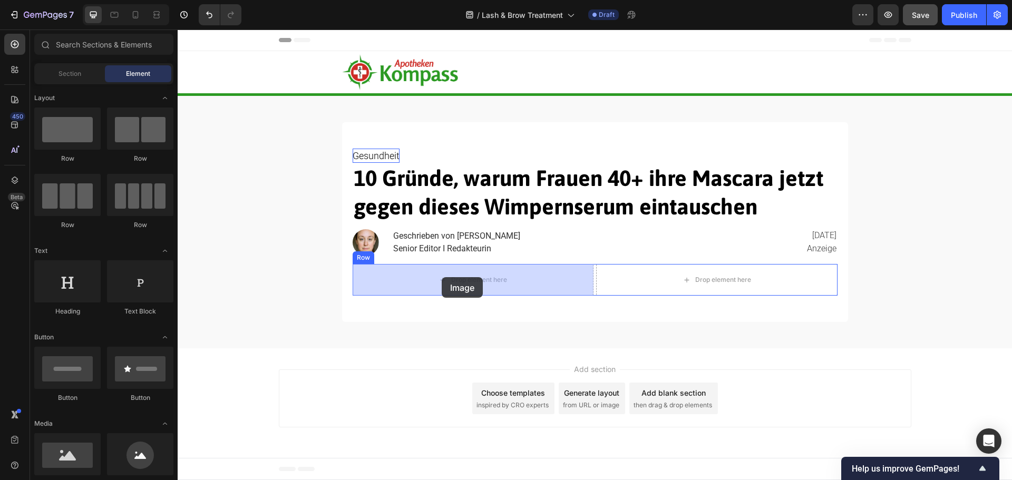
drag, startPoint x: 252, startPoint y: 475, endPoint x: 442, endPoint y: 277, distance: 273.9
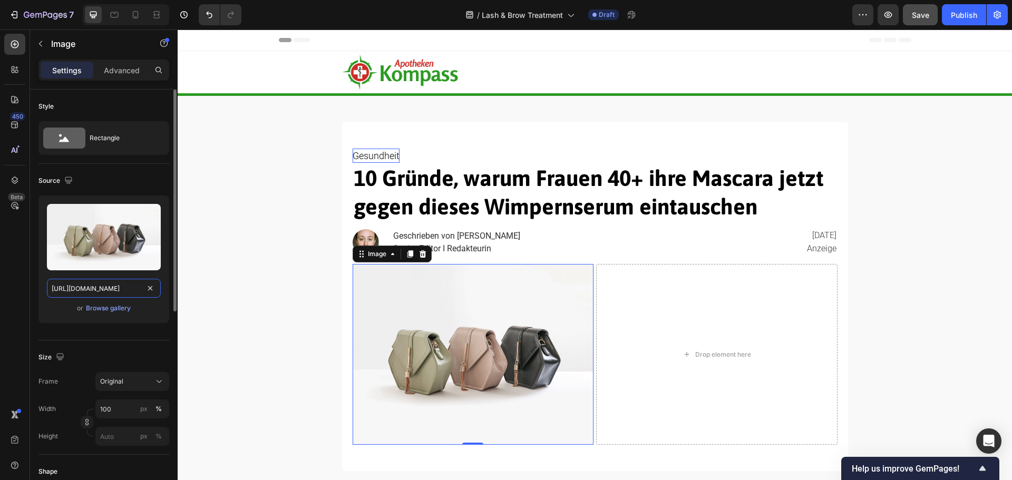
click at [89, 290] on input "[URL][DOMAIN_NAME]" at bounding box center [104, 288] width 114 height 19
paste input "[DOMAIN_NAME][URL]"
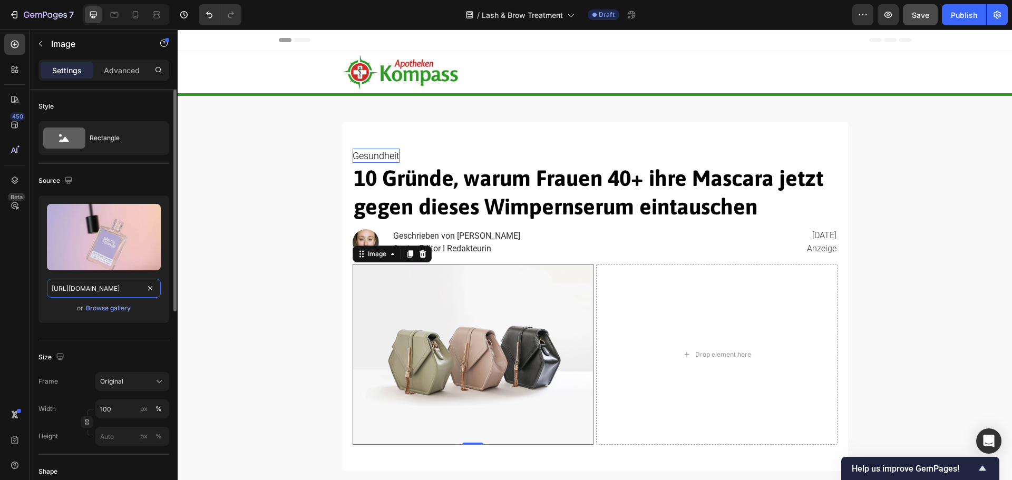
type input "[URL][DOMAIN_NAME]"
click at [48, 315] on div "Upload Image [URL][DOMAIN_NAME] or Browse gallery" at bounding box center [103, 259] width 131 height 128
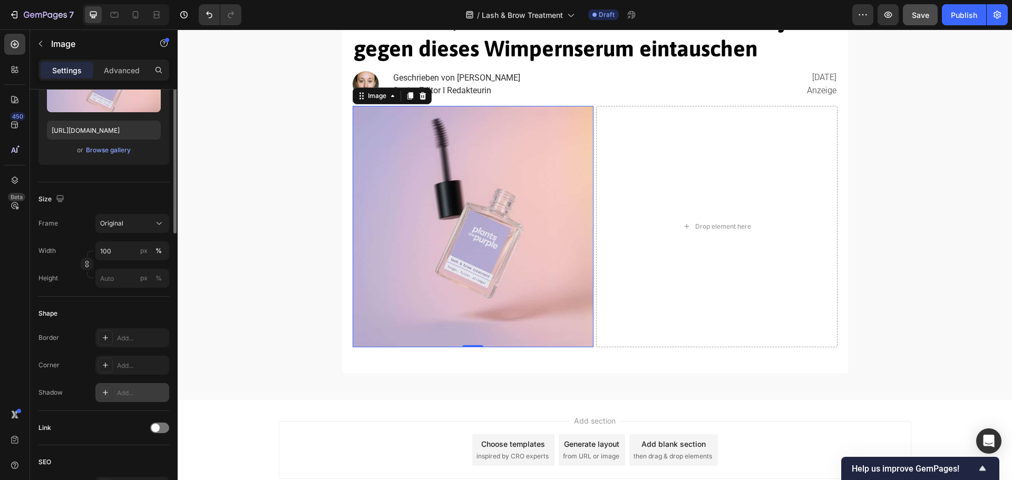
scroll to position [211, 0]
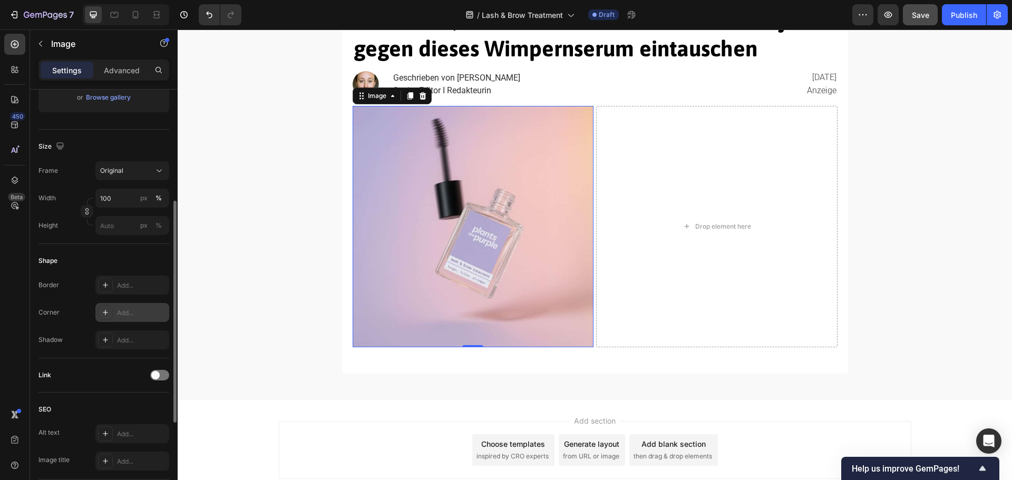
click at [124, 312] on div "Add..." at bounding box center [142, 312] width 50 height 9
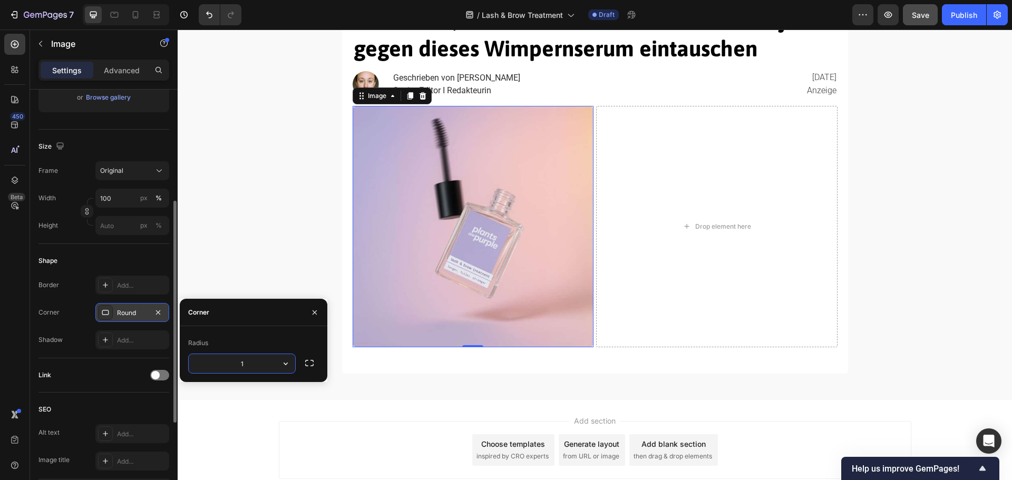
type input "10"
click at [76, 313] on div "Corner Round" at bounding box center [103, 312] width 131 height 19
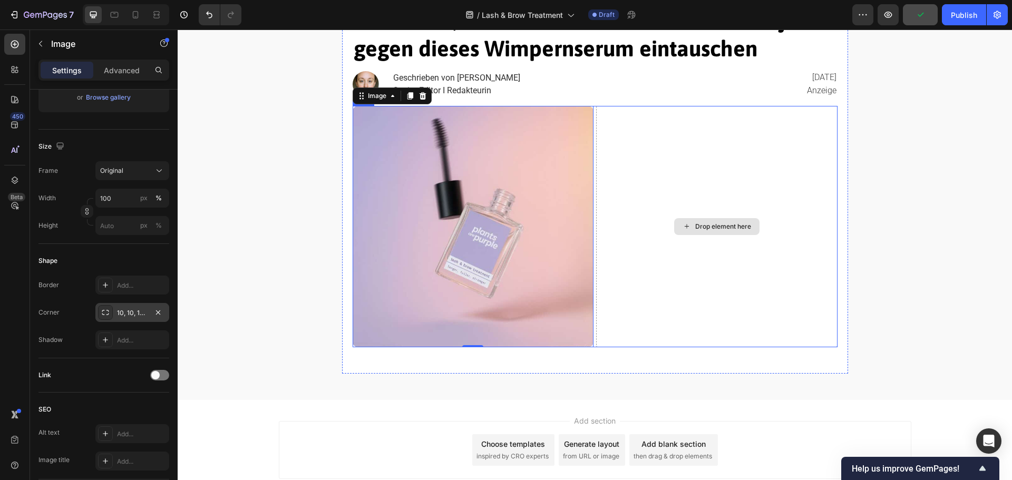
click at [643, 213] on div "Drop element here" at bounding box center [716, 226] width 241 height 241
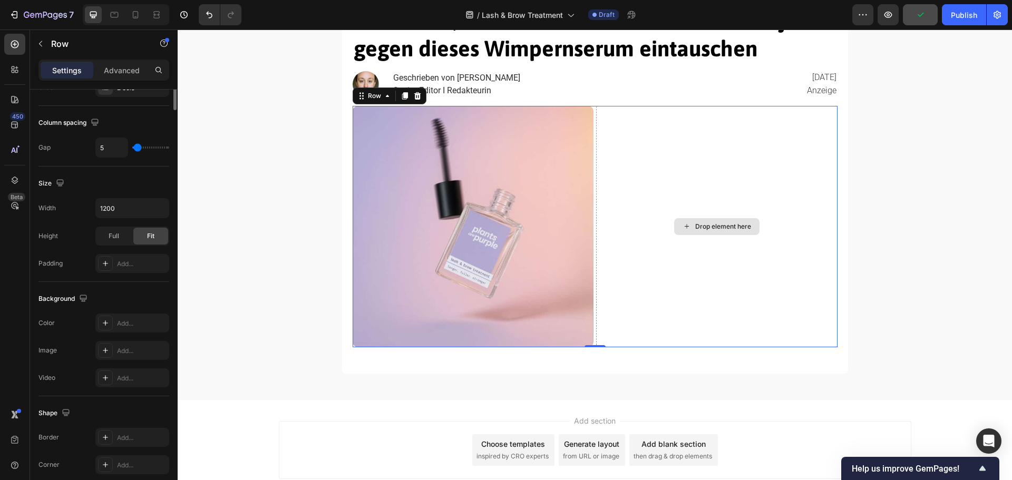
scroll to position [0, 0]
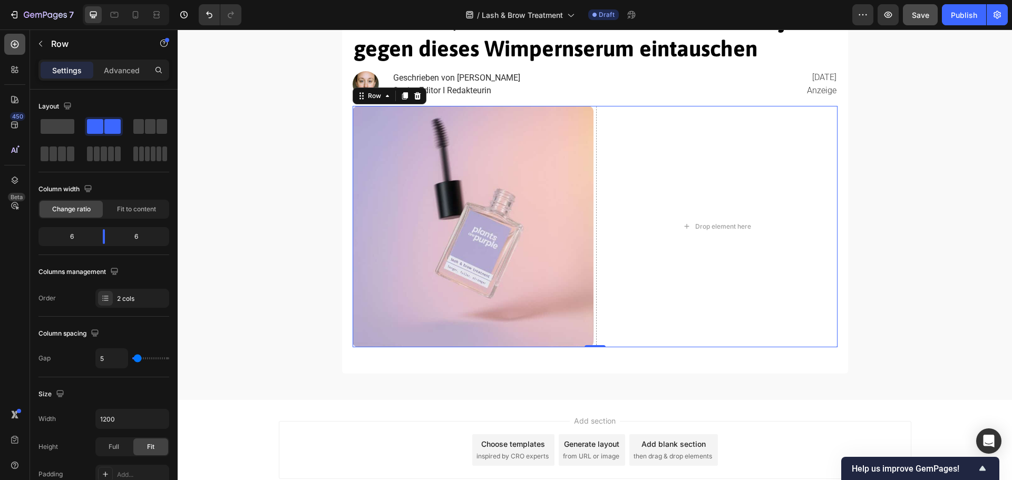
click at [18, 36] on div at bounding box center [14, 44] width 21 height 21
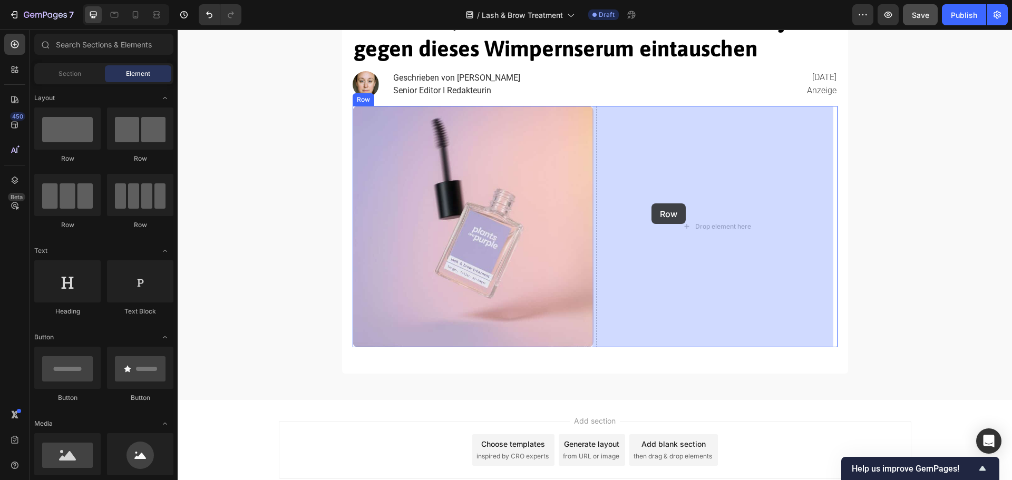
drag, startPoint x: 253, startPoint y: 164, endPoint x: 651, endPoint y: 203, distance: 400.2
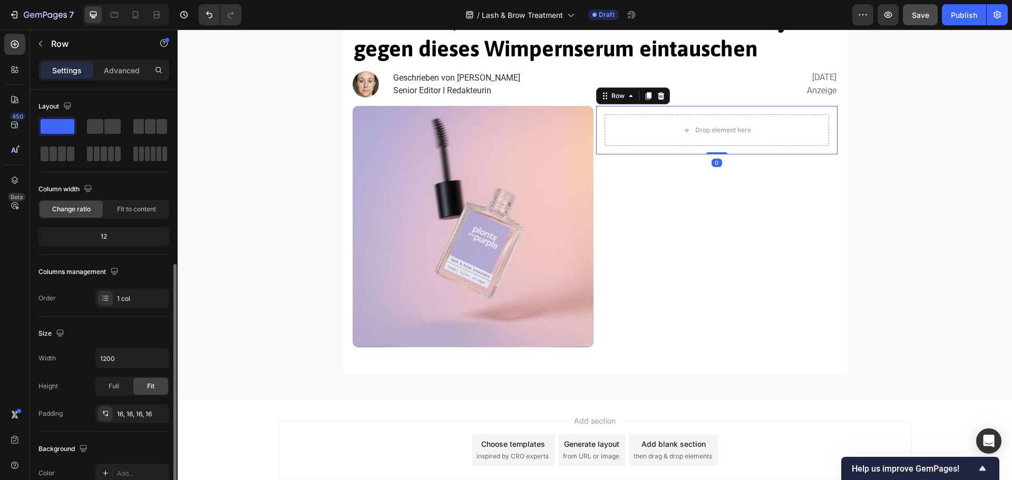
scroll to position [105, 0]
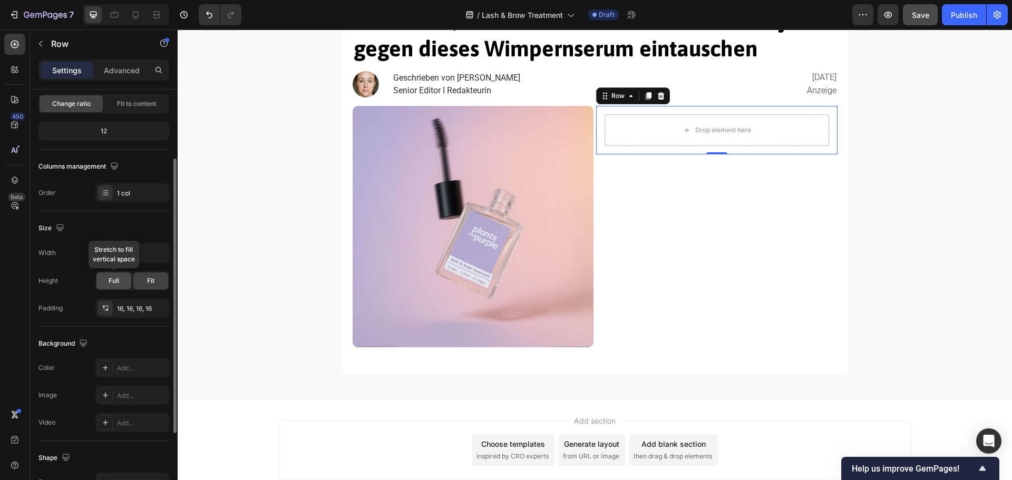
click at [109, 280] on span "Full" at bounding box center [114, 280] width 11 height 9
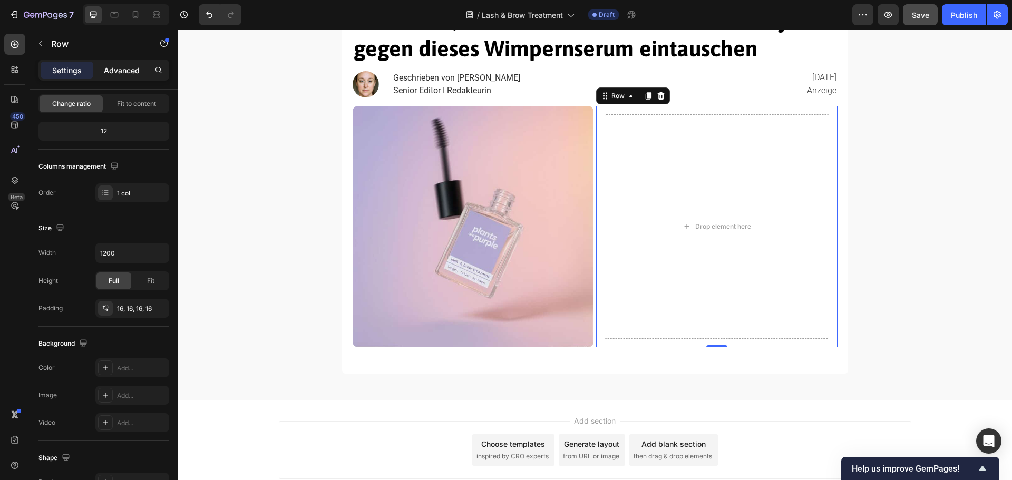
click at [122, 69] on p "Advanced" at bounding box center [122, 70] width 36 height 11
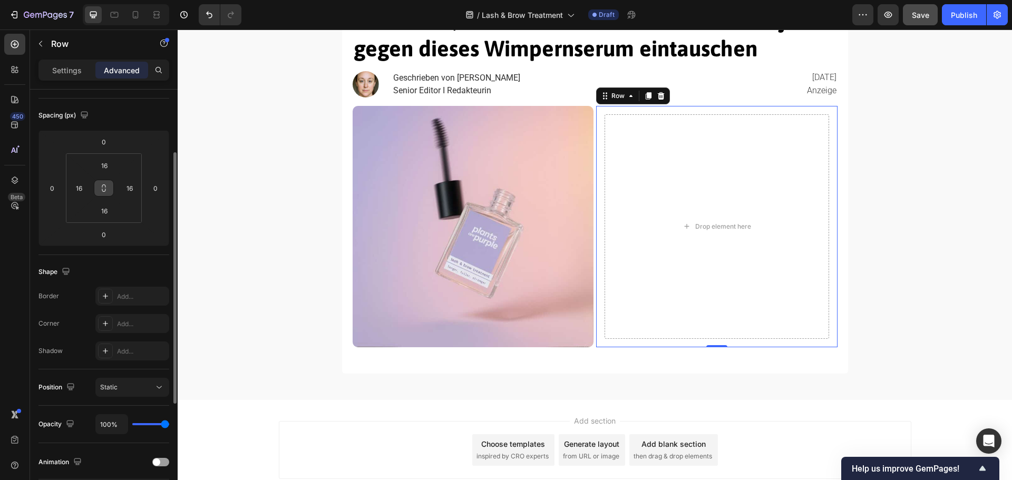
click at [108, 191] on button at bounding box center [104, 188] width 20 height 17
click at [126, 191] on input "16" at bounding box center [130, 188] width 16 height 16
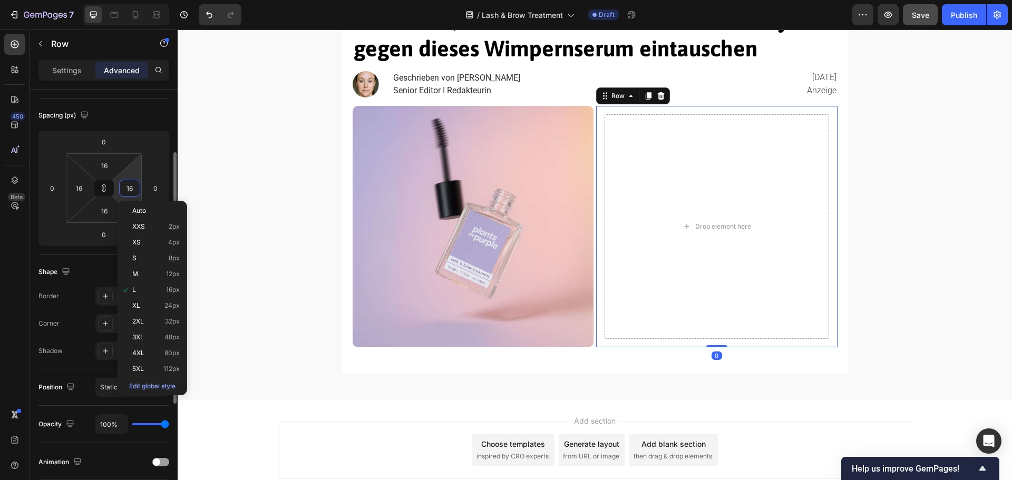
type input "1"
type input "10"
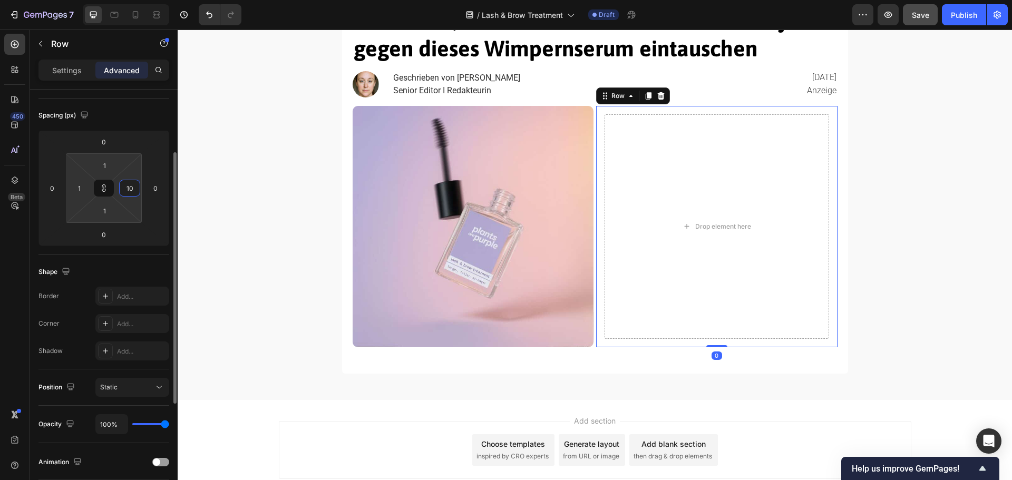
type input "10"
click at [84, 256] on div "Shape Border Add... Corner Add... Shadow Add..." at bounding box center [103, 312] width 131 height 114
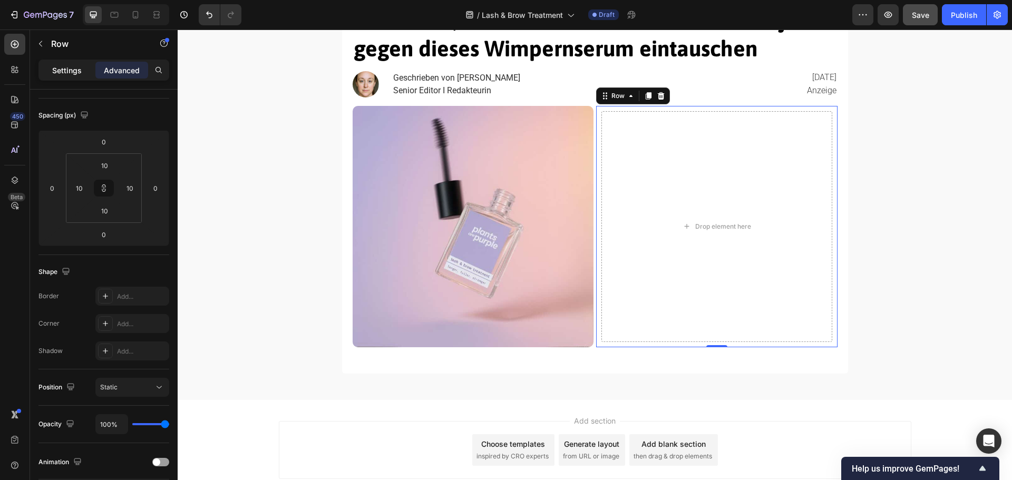
click at [76, 74] on p "Settings" at bounding box center [67, 70] width 30 height 11
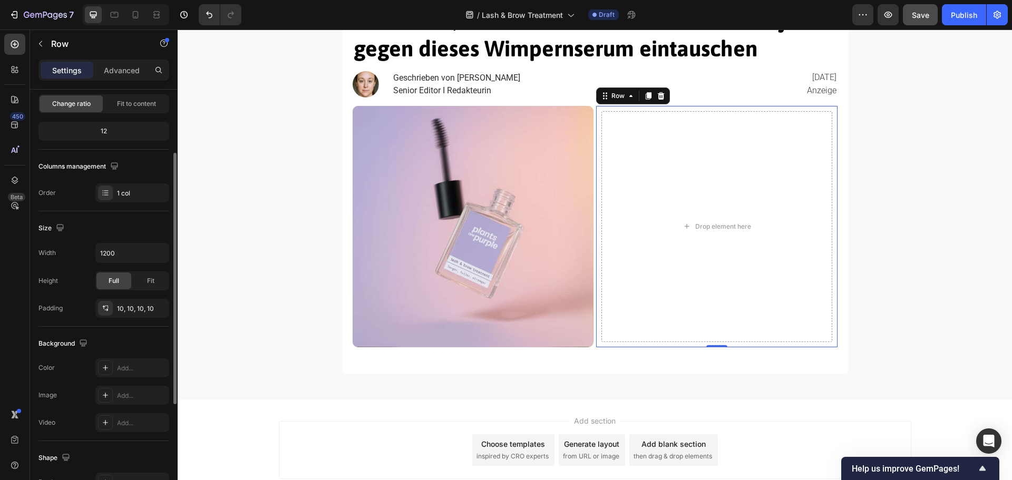
scroll to position [211, 0]
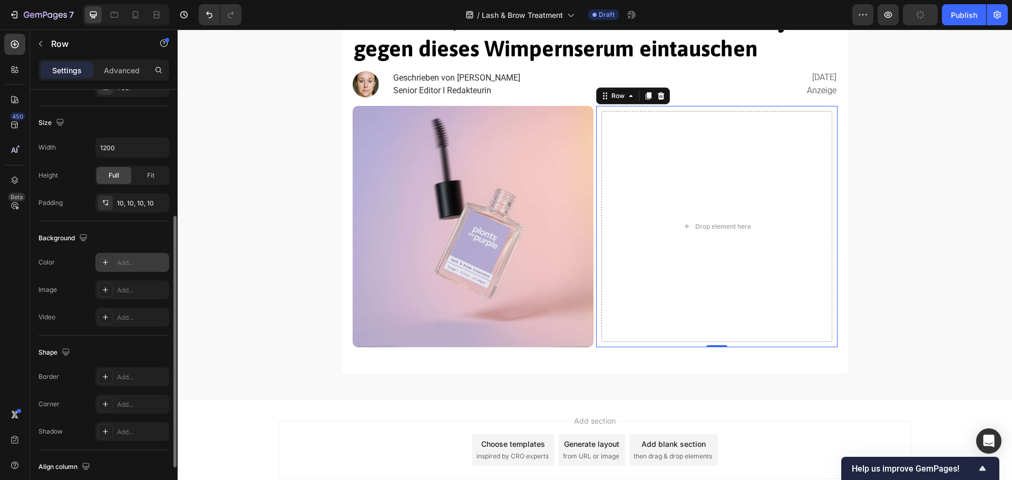
click at [123, 258] on div "Add..." at bounding box center [142, 262] width 50 height 9
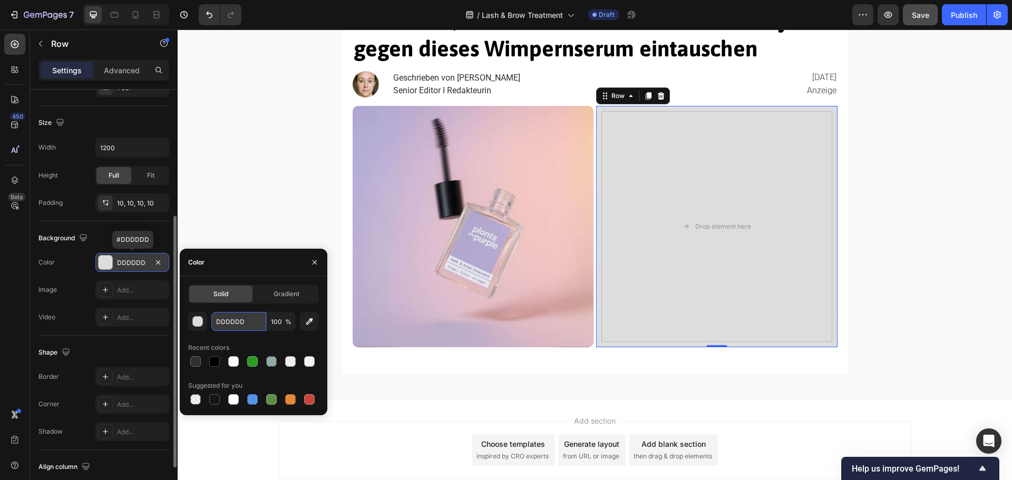
click at [238, 324] on input "DDDDDD" at bounding box center [238, 321] width 55 height 19
paste input "FFDBDB"
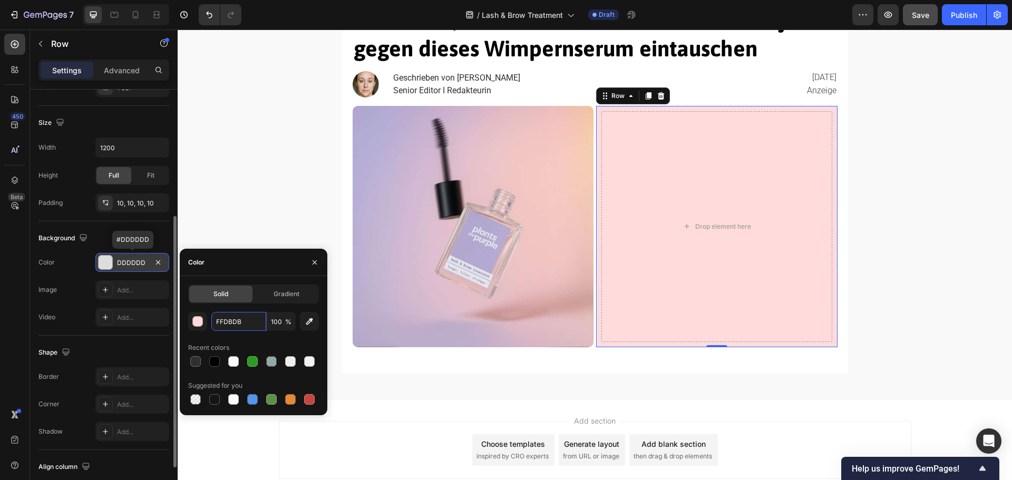
type input "FFDBDB"
click at [251, 340] on div "Recent colors" at bounding box center [253, 347] width 131 height 17
click at [80, 280] on div "The changes might be hidden by the video. Color FFDBDB #FFDBDB Image Add... Vid…" at bounding box center [103, 290] width 131 height 74
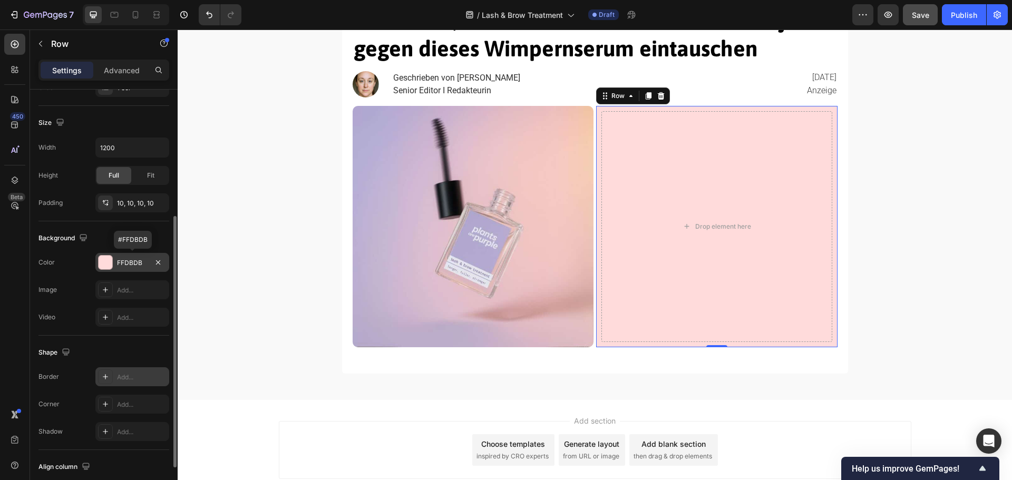
click at [124, 371] on div "Add..." at bounding box center [132, 376] width 74 height 19
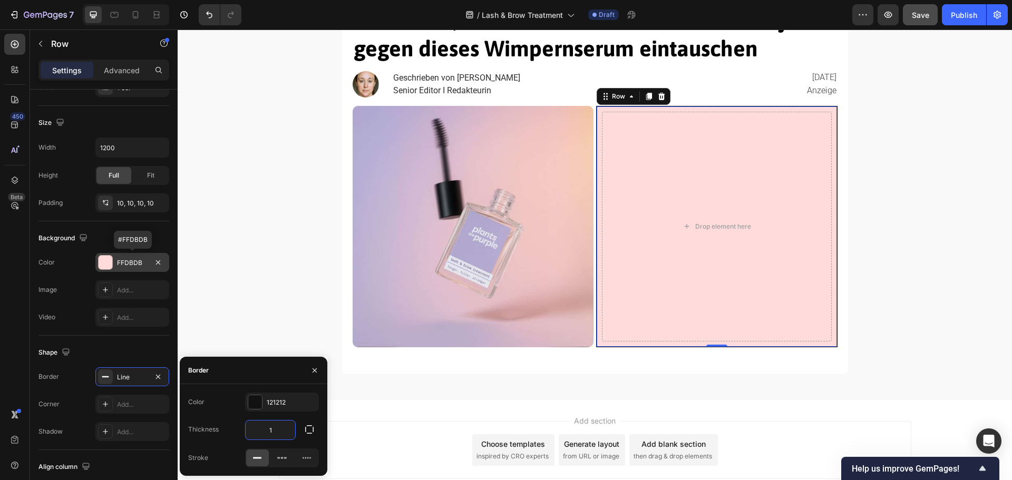
click at [269, 432] on input "1" at bounding box center [271, 429] width 50 height 19
click at [161, 377] on icon "button" at bounding box center [158, 377] width 8 height 8
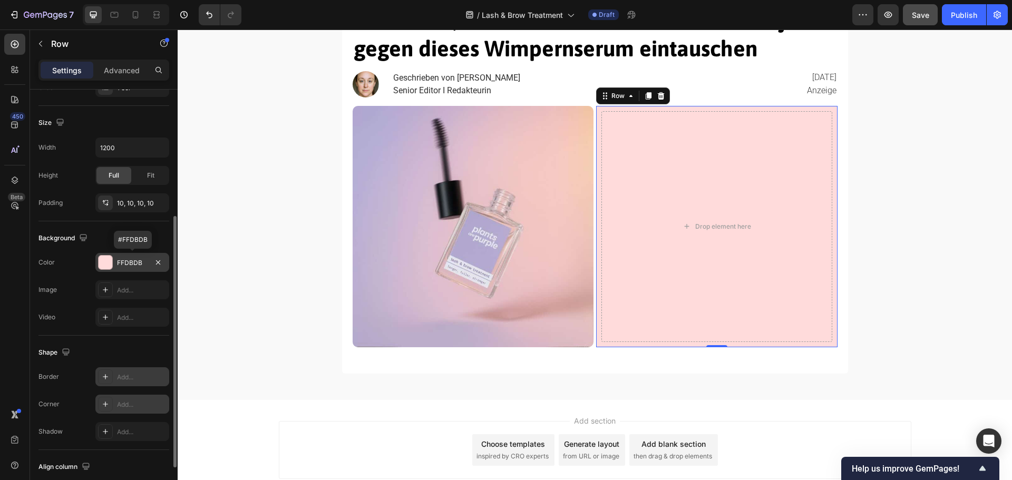
click at [135, 409] on div "Add..." at bounding box center [142, 404] width 50 height 9
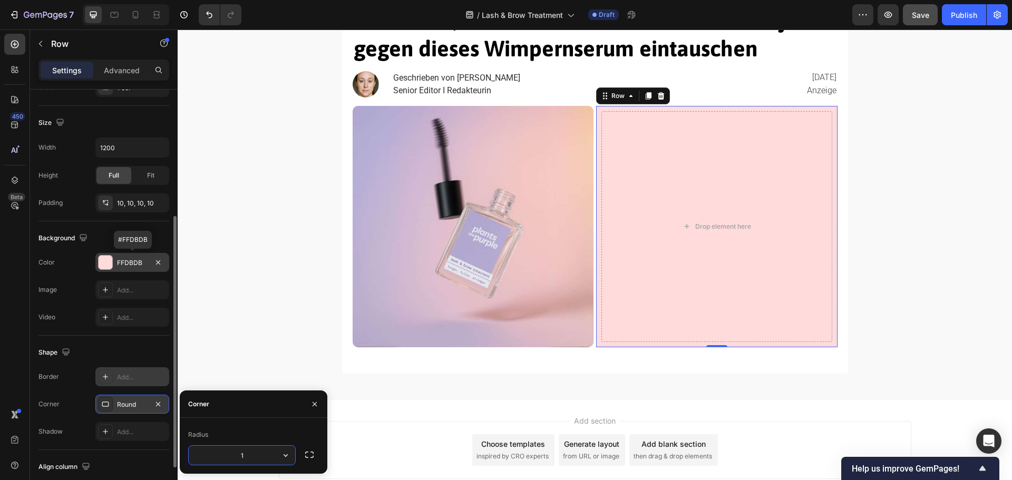
type input "10"
click at [83, 415] on div "Border Add... Corner Round Shadow Add..." at bounding box center [103, 404] width 131 height 74
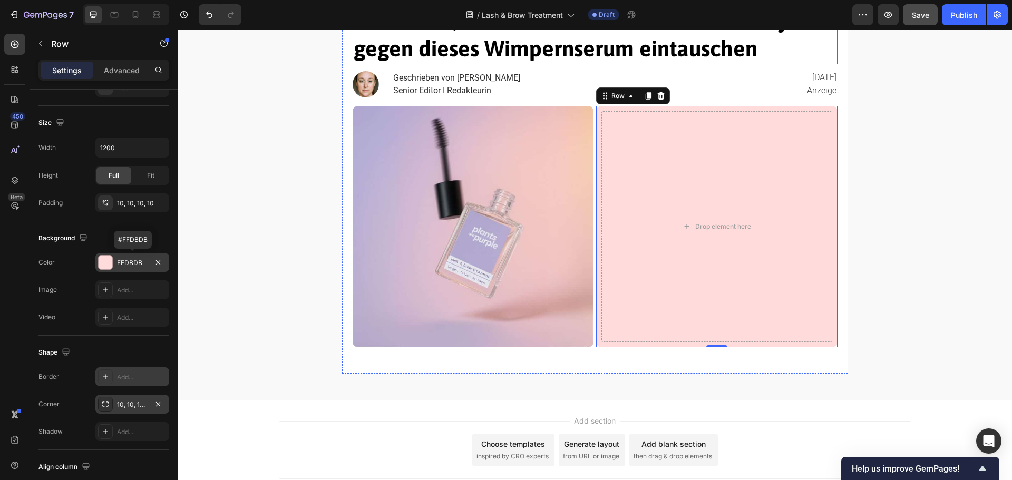
click at [384, 51] on p "10 Gründe, warum Frauen 40+ ihre Mascara jetzt gegen dieses Wimpernserum eintau…" at bounding box center [595, 34] width 483 height 57
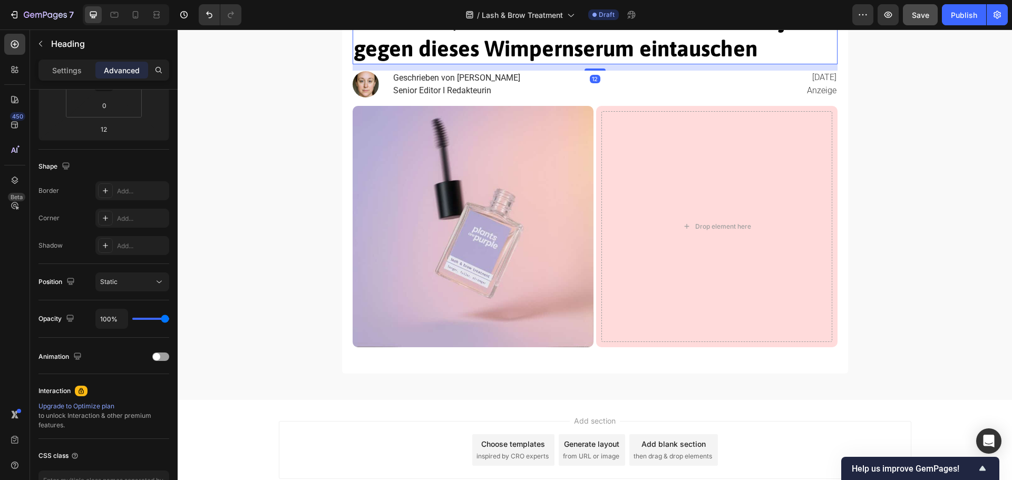
scroll to position [0, 0]
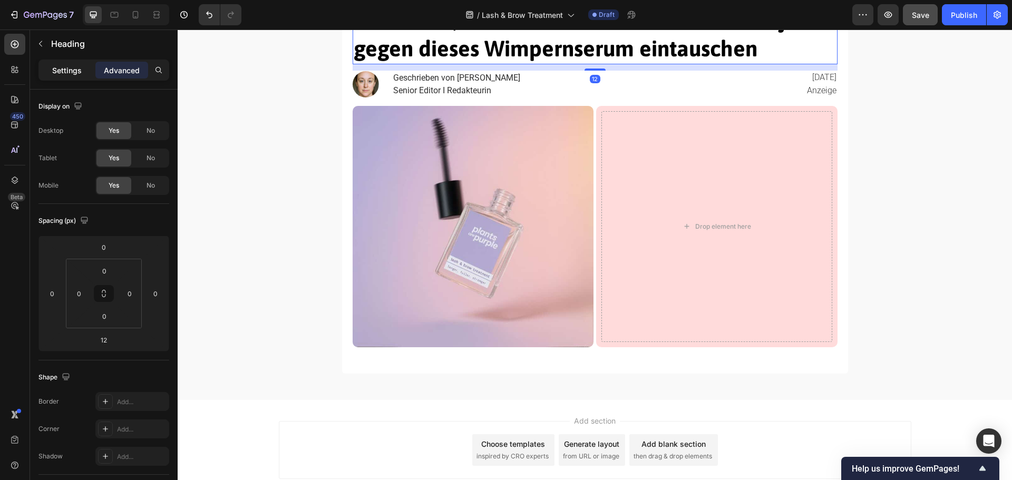
click at [61, 70] on p "Settings" at bounding box center [67, 70] width 30 height 11
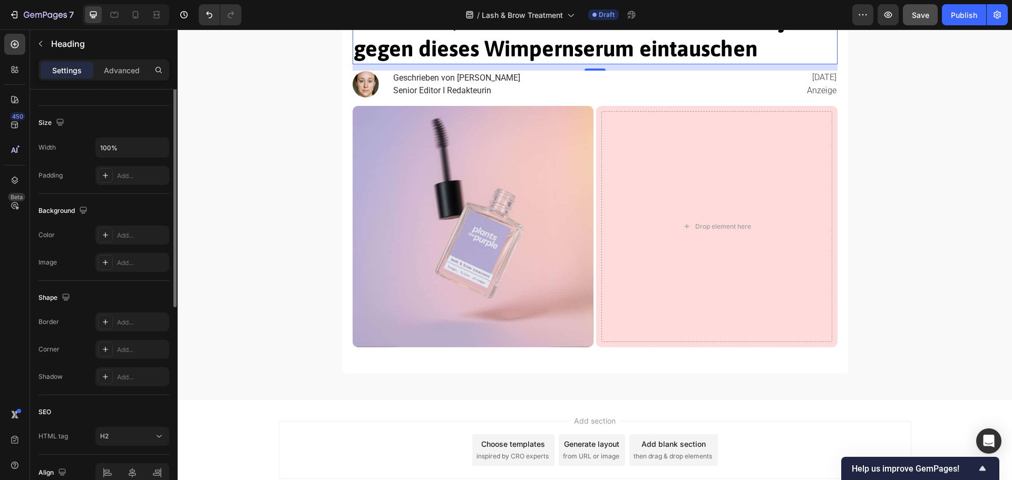
scroll to position [263, 0]
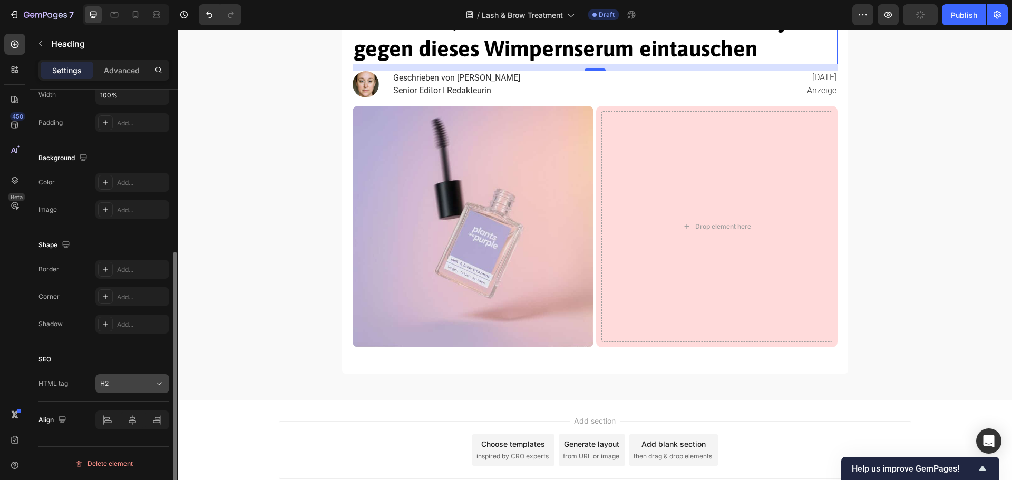
click at [125, 390] on button "H2" at bounding box center [132, 383] width 74 height 19
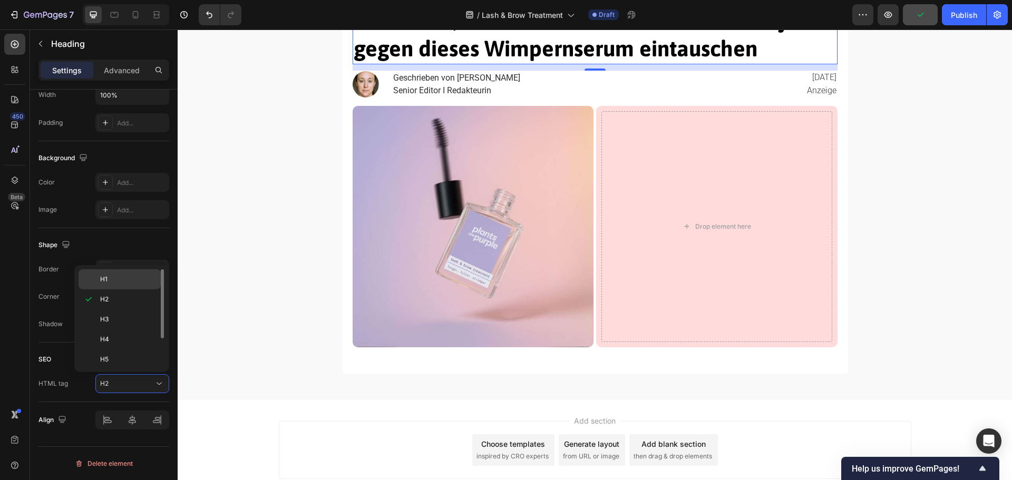
click at [113, 275] on p "H1" at bounding box center [128, 279] width 56 height 9
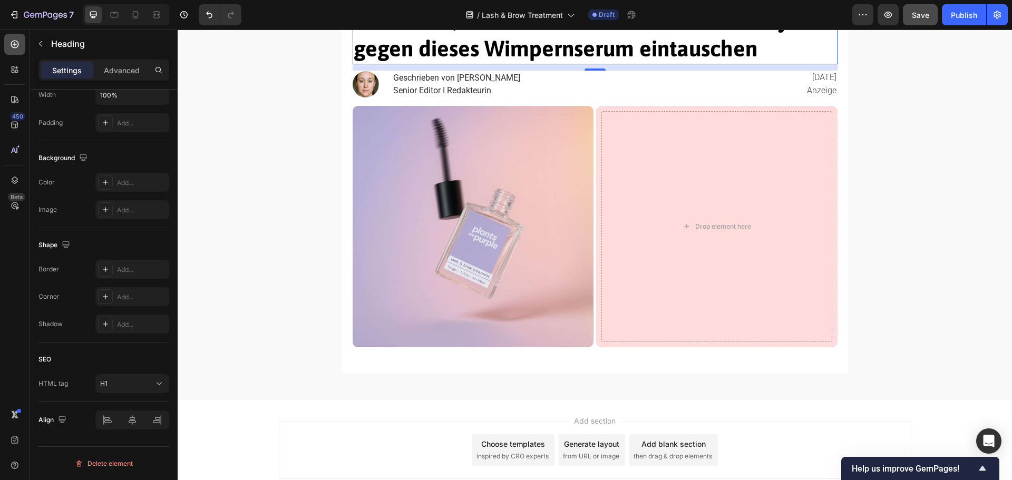
click at [15, 44] on icon at bounding box center [15, 44] width 4 height 4
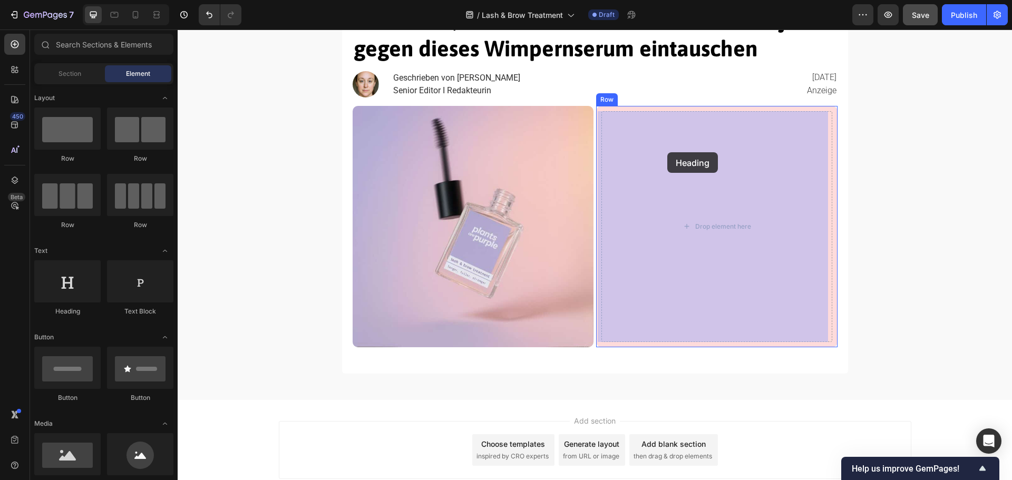
drag, startPoint x: 305, startPoint y: 316, endPoint x: 667, endPoint y: 152, distance: 397.8
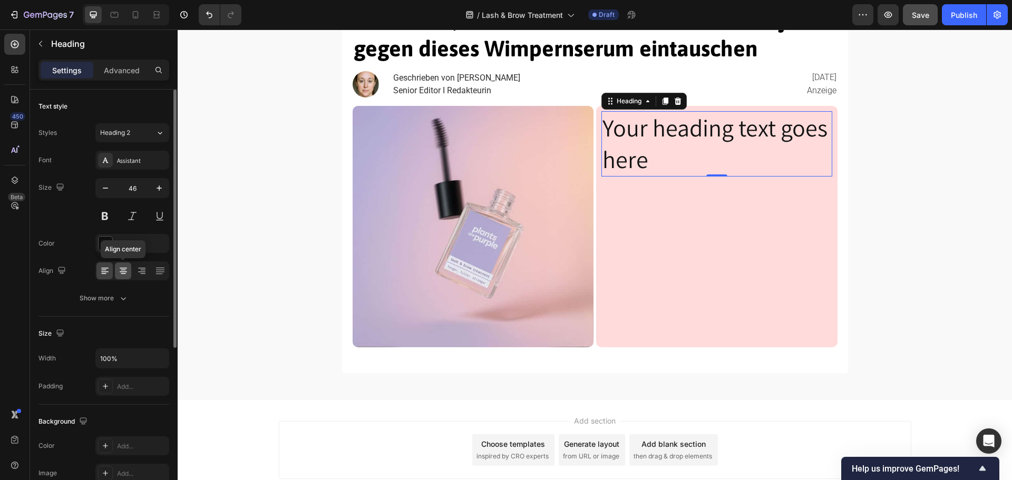
click at [119, 276] on div at bounding box center [123, 270] width 16 height 17
click at [119, 159] on div "Assistant" at bounding box center [142, 160] width 50 height 9
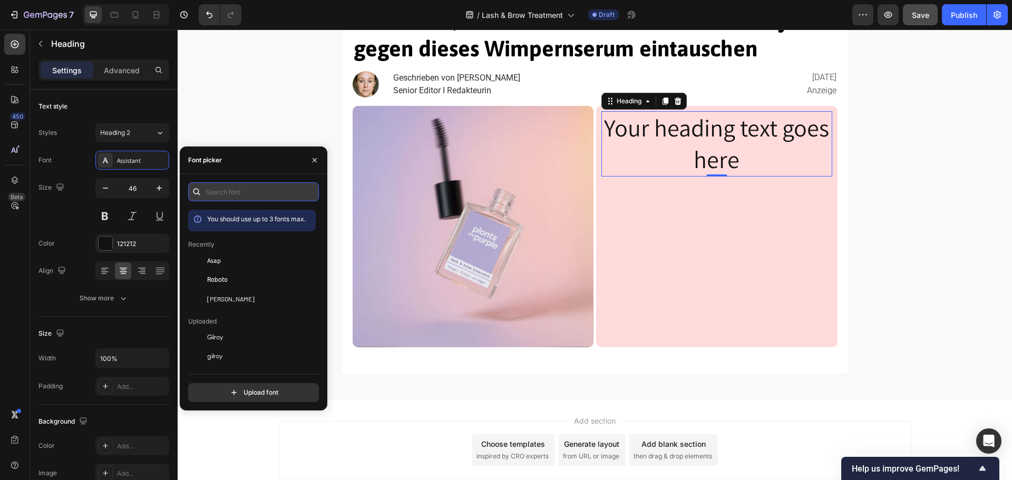
click at [254, 190] on input "text" at bounding box center [253, 191] width 131 height 19
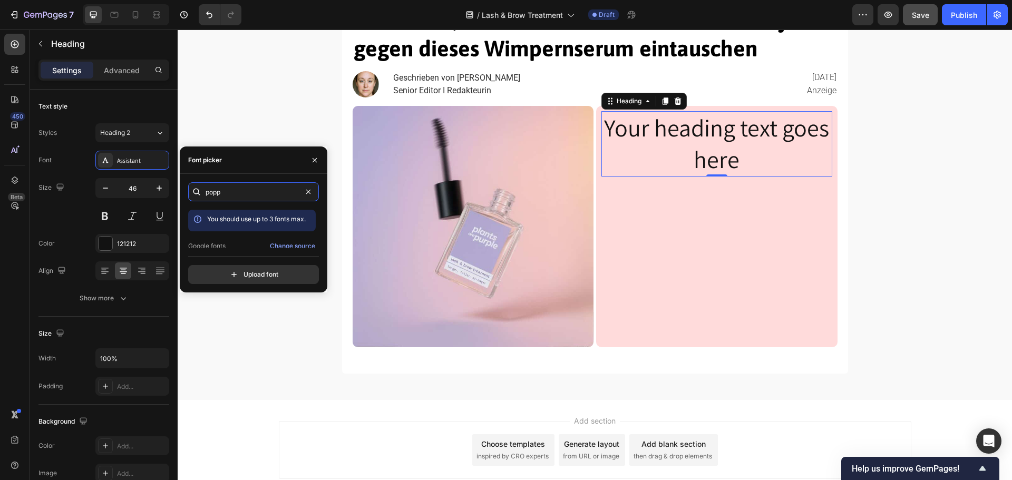
scroll to position [26, 0]
type input "popp"
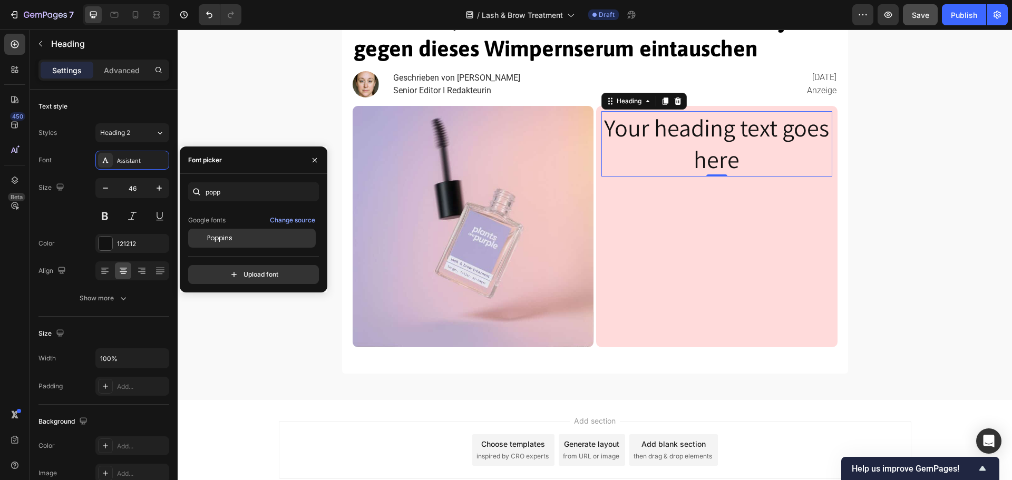
click at [242, 235] on div "Poppins" at bounding box center [260, 237] width 106 height 9
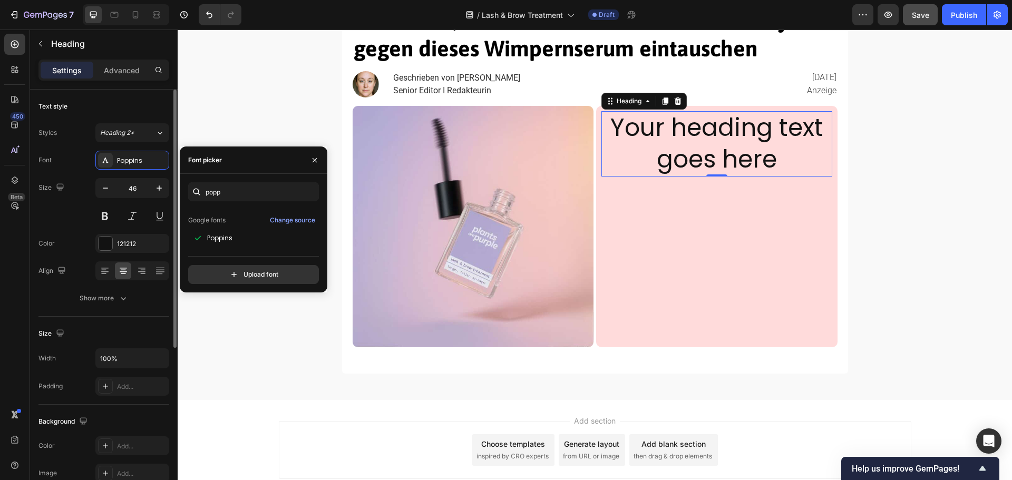
click at [83, 169] on div "Font Poppins" at bounding box center [103, 160] width 131 height 19
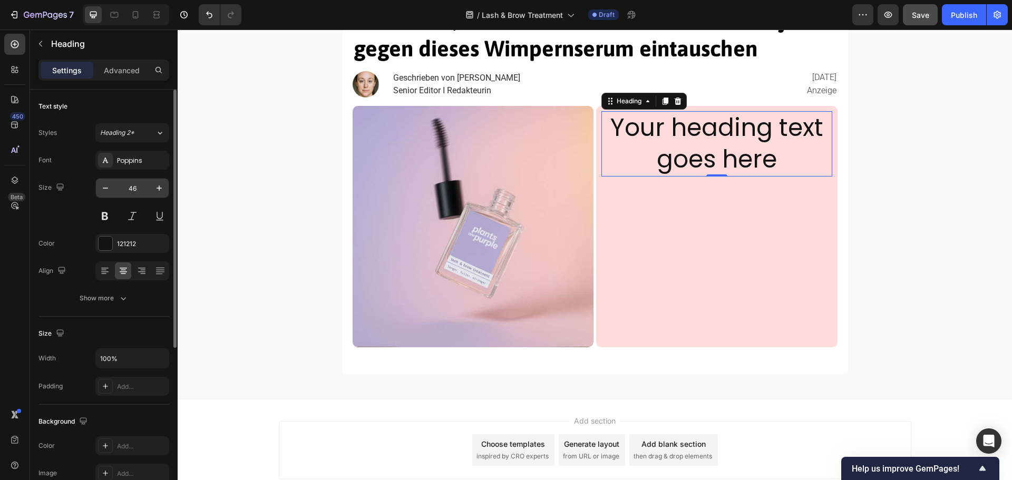
click at [138, 190] on input "46" at bounding box center [132, 188] width 35 height 19
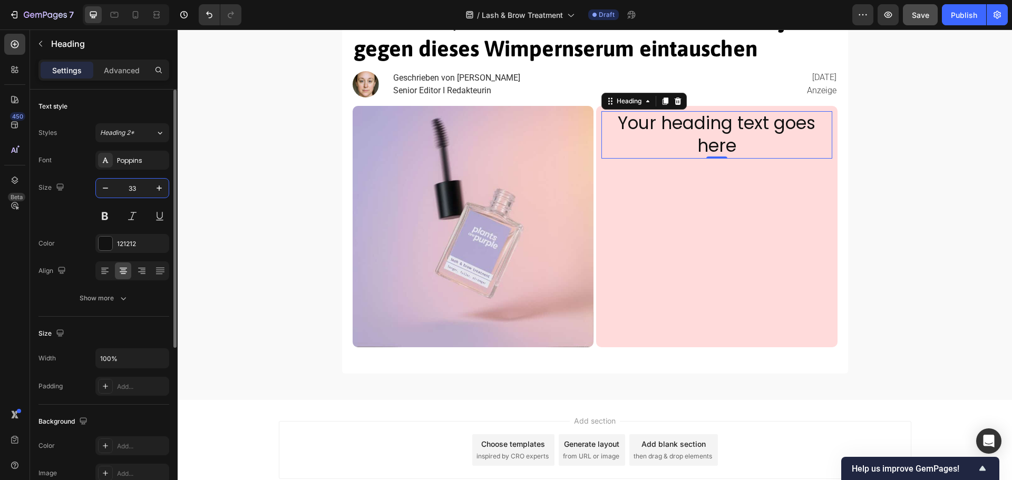
type input "33"
click at [84, 226] on div "Font Poppins Size 33 Color 121212 Align Show more" at bounding box center [103, 229] width 131 height 157
click at [93, 300] on div "Show more" at bounding box center [104, 298] width 49 height 11
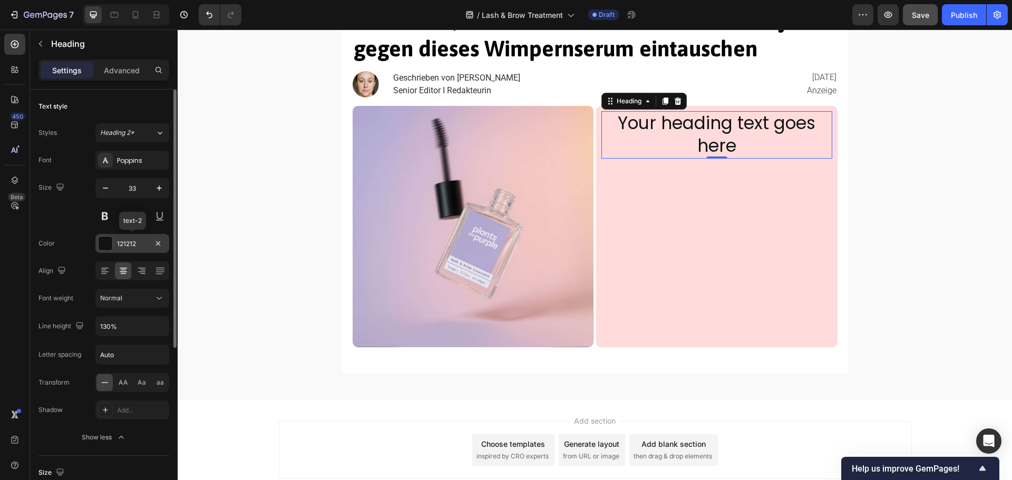
click at [135, 239] on div "121212" at bounding box center [132, 243] width 31 height 9
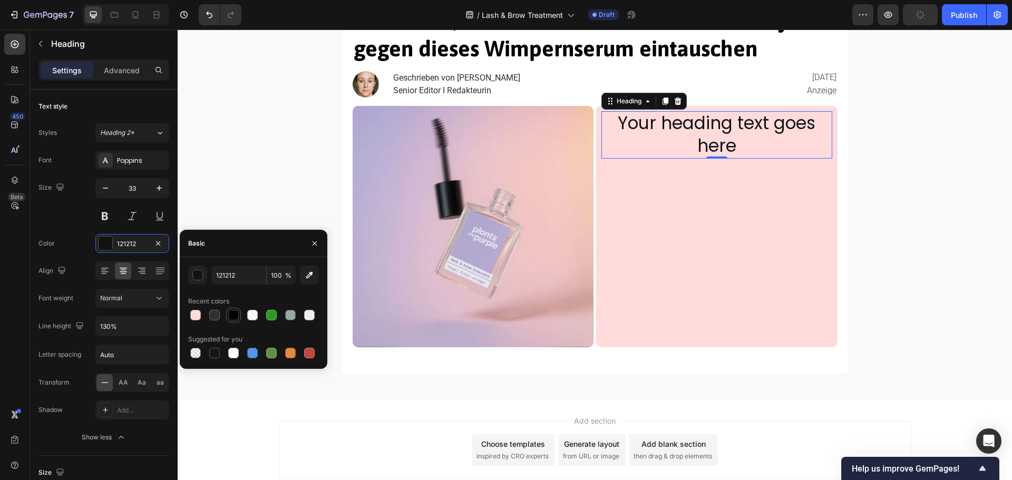
click at [233, 311] on div at bounding box center [233, 315] width 11 height 11
click at [252, 291] on div "000000 100 % Recent colors Suggested for you" at bounding box center [253, 313] width 131 height 95
click at [81, 250] on div "Color 000000" at bounding box center [103, 243] width 131 height 19
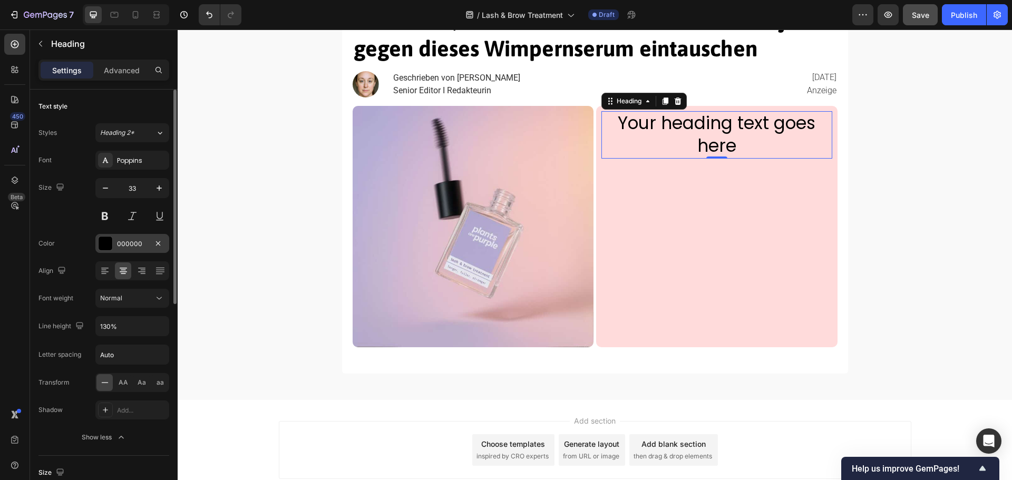
click at [135, 246] on div "000000" at bounding box center [132, 243] width 31 height 9
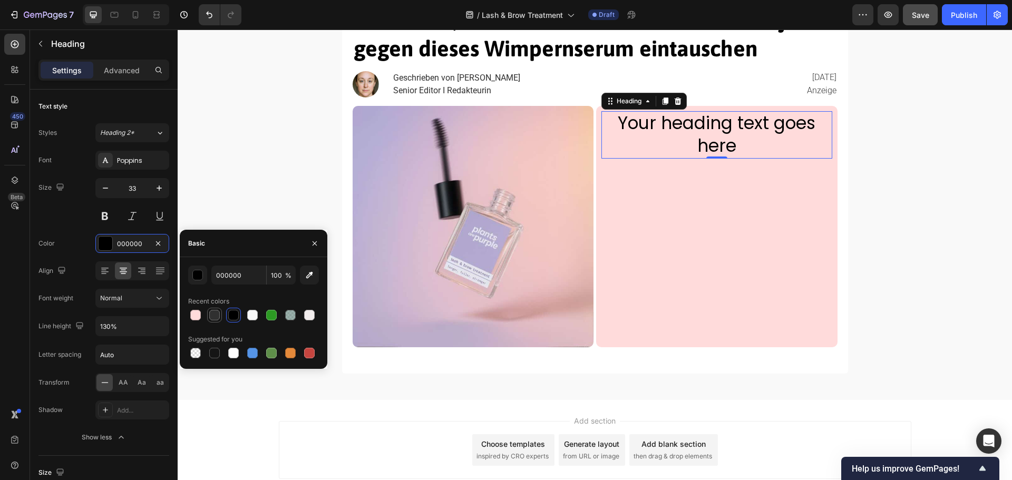
click at [216, 314] on div at bounding box center [214, 315] width 11 height 11
type input "303030"
click at [77, 250] on div "Color 303030" at bounding box center [103, 243] width 131 height 19
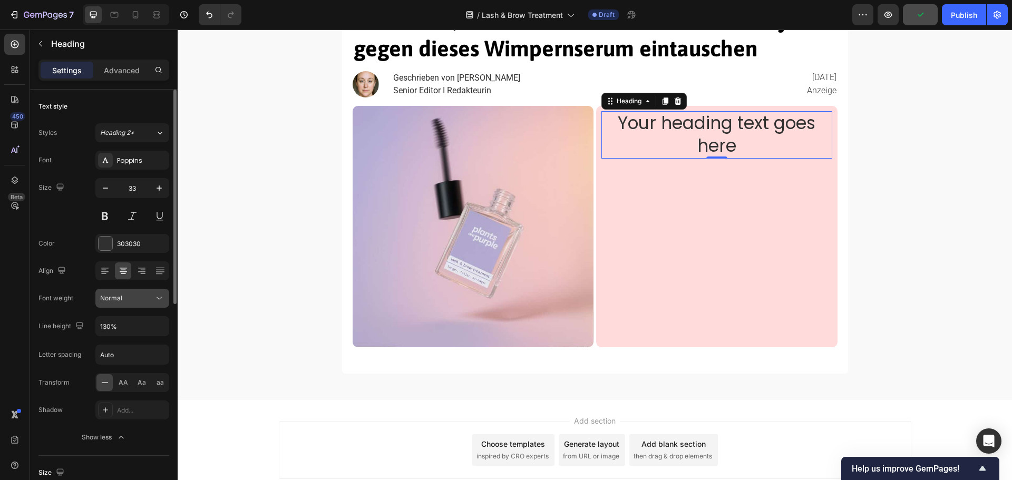
click at [117, 301] on span "Normal" at bounding box center [111, 298] width 22 height 8
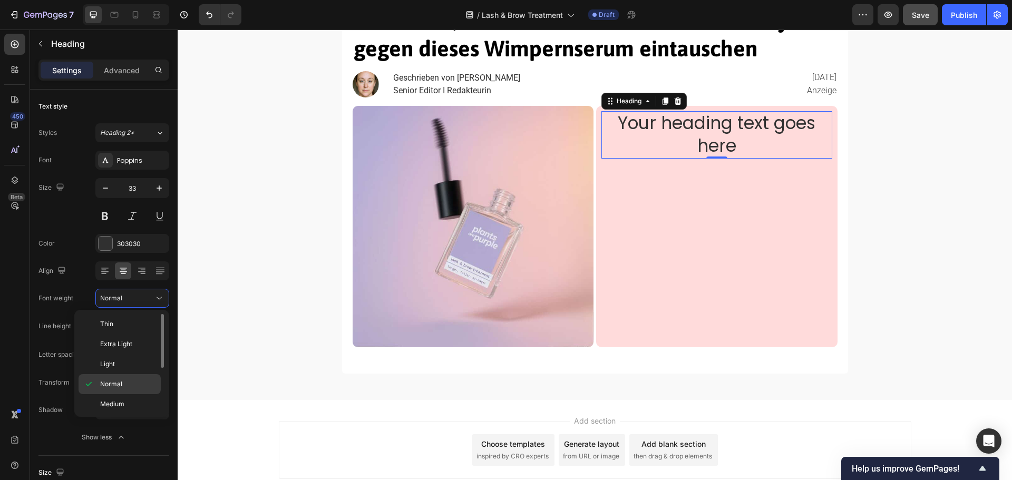
scroll to position [53, 0]
click at [112, 384] on div "Bold" at bounding box center [120, 391] width 82 height 20
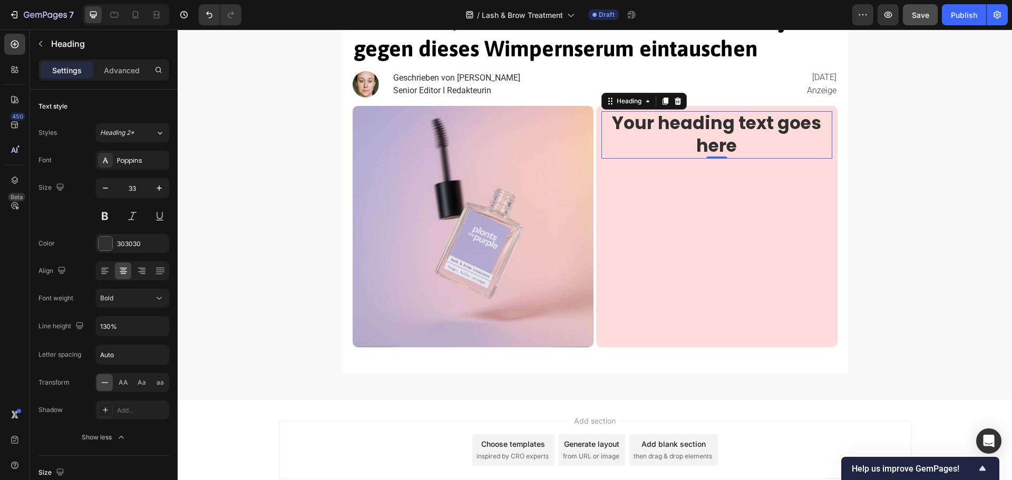
click at [724, 133] on h2 "Your heading text goes here" at bounding box center [716, 134] width 231 height 47
click at [724, 133] on p "Your heading text goes here" at bounding box center [716, 134] width 229 height 45
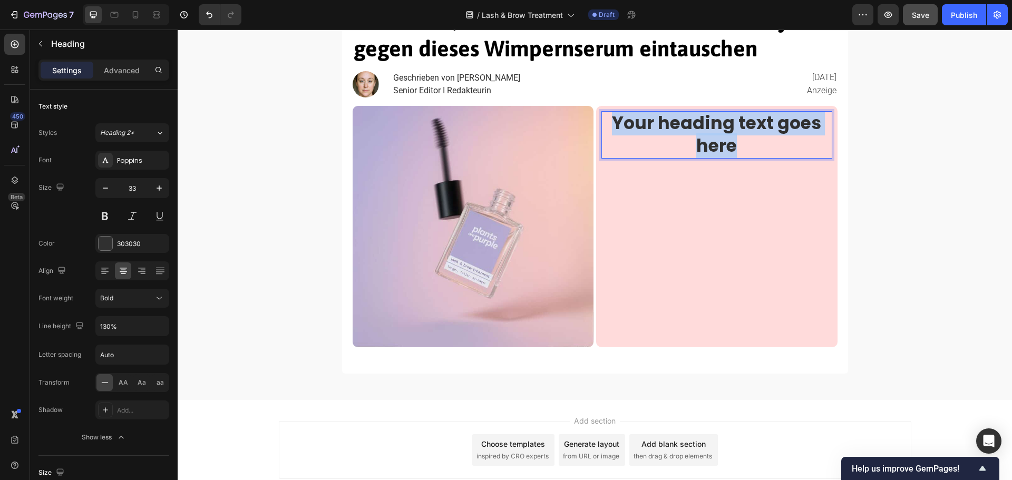
click at [724, 133] on p "Your heading text goes here" at bounding box center [716, 134] width 229 height 45
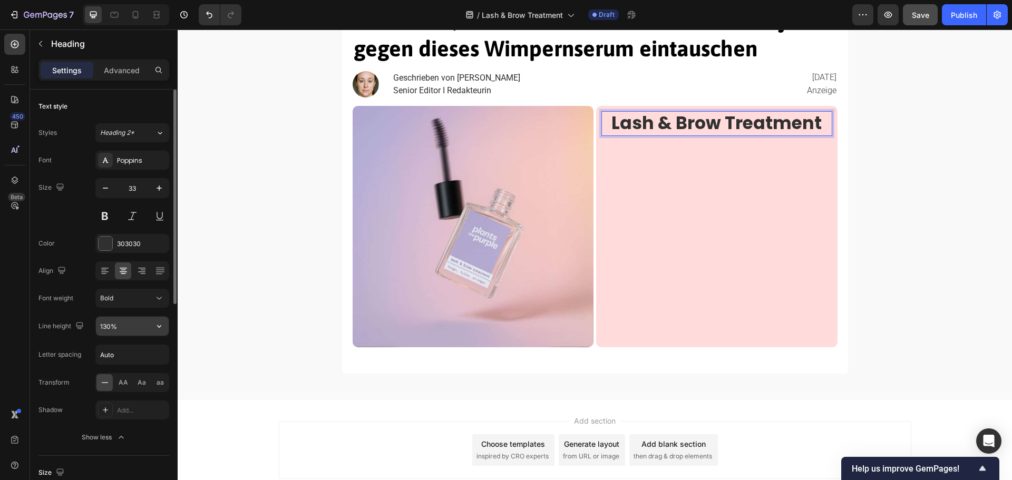
click at [103, 327] on input "130%" at bounding box center [132, 326] width 73 height 19
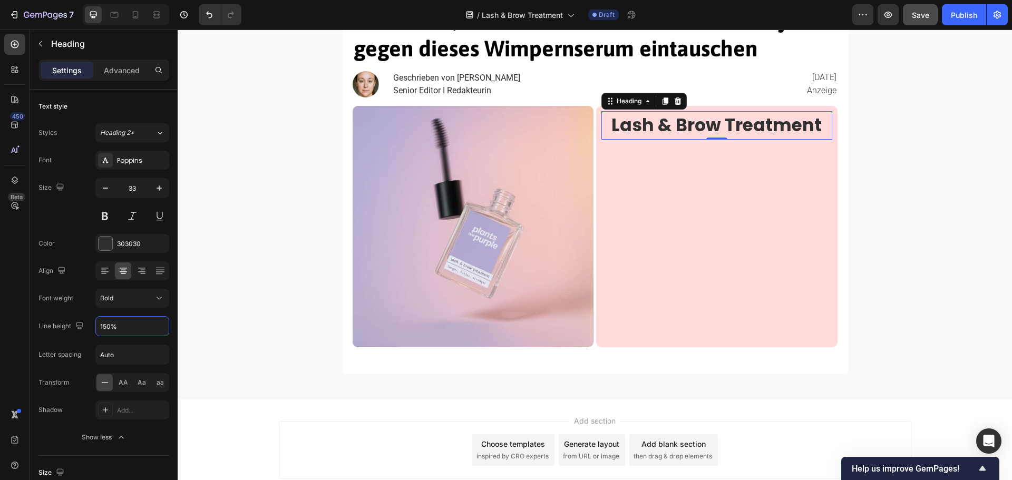
type input "150%"
click at [126, 300] on div "Bold" at bounding box center [127, 297] width 54 height 9
click at [121, 371] on span "Semi Bold" at bounding box center [115, 371] width 30 height 9
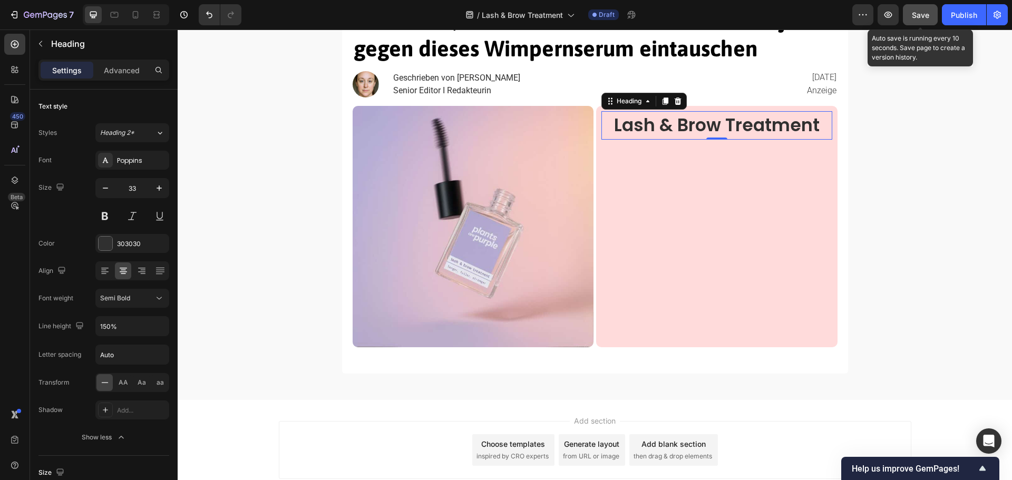
click at [919, 17] on span "Save" at bounding box center [920, 15] width 17 height 9
click at [130, 68] on p "Advanced" at bounding box center [122, 70] width 36 height 11
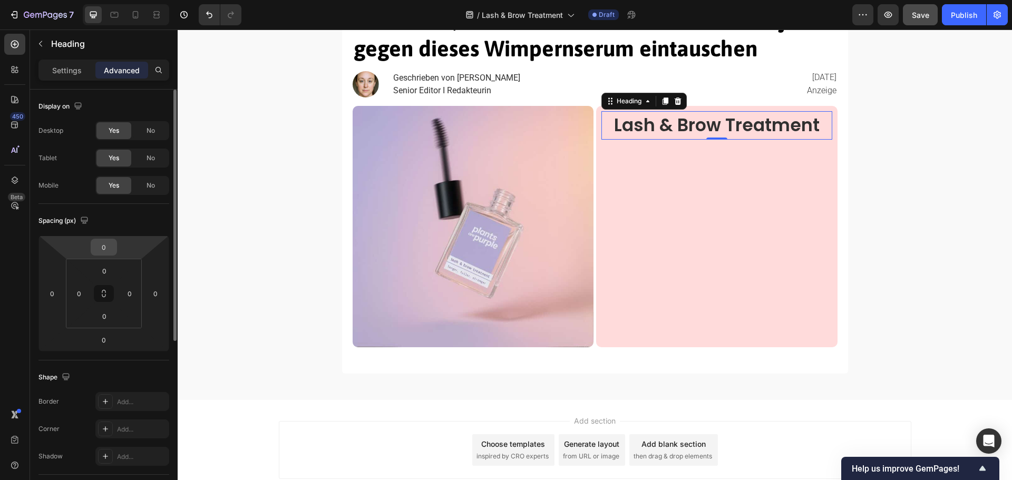
click at [103, 247] on input "0" at bounding box center [103, 247] width 21 height 16
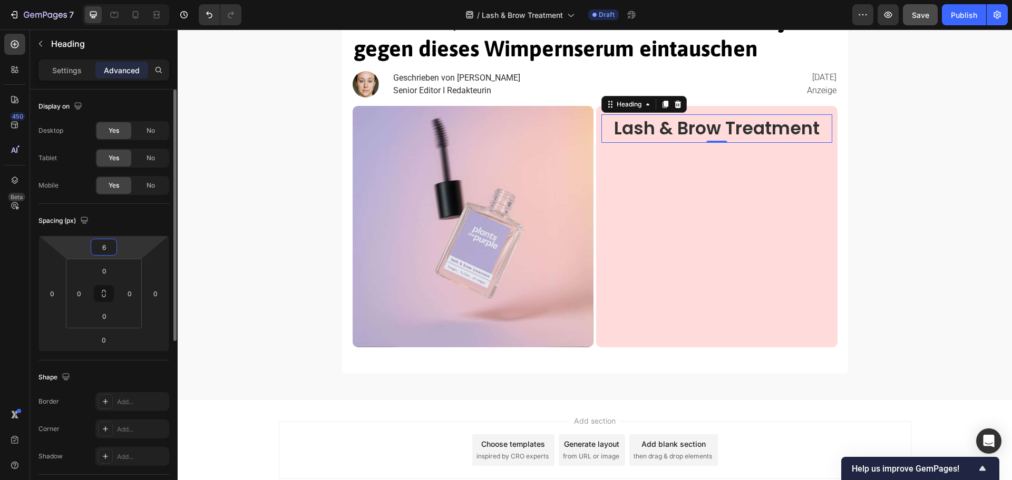
drag, startPoint x: 108, startPoint y: 249, endPoint x: 103, endPoint y: 250, distance: 5.5
click at [103, 250] on input "6" at bounding box center [103, 247] width 21 height 16
type input "5"
click at [38, 232] on div "Spacing (px) 5 0 0 0 0 0 0 0" at bounding box center [103, 282] width 131 height 156
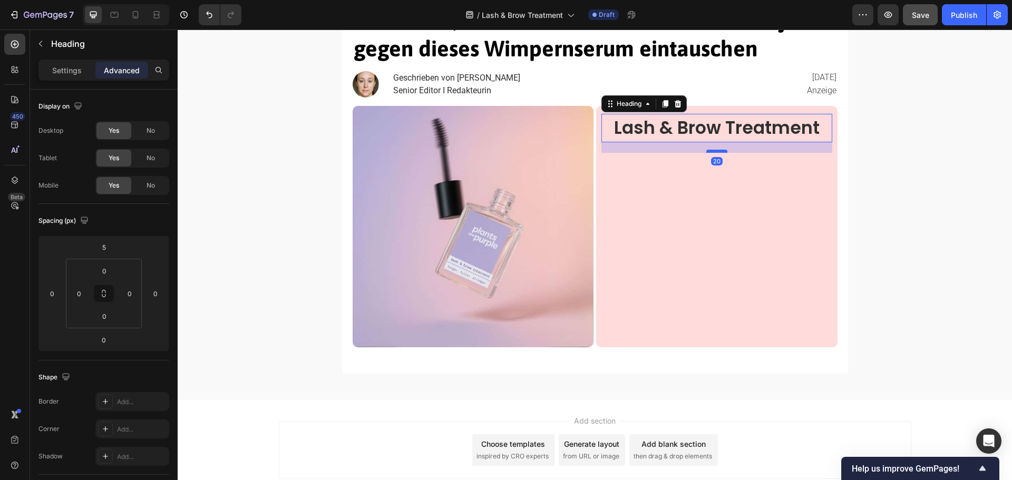
drag, startPoint x: 719, startPoint y: 141, endPoint x: 722, endPoint y: 151, distance: 10.9
click at [722, 151] on div at bounding box center [716, 151] width 21 height 3
drag, startPoint x: 717, startPoint y: 152, endPoint x: 720, endPoint y: 134, distance: 18.2
click at [720, 134] on div "Lash & Brow Treatment Heading 0" at bounding box center [716, 128] width 231 height 28
type input "0"
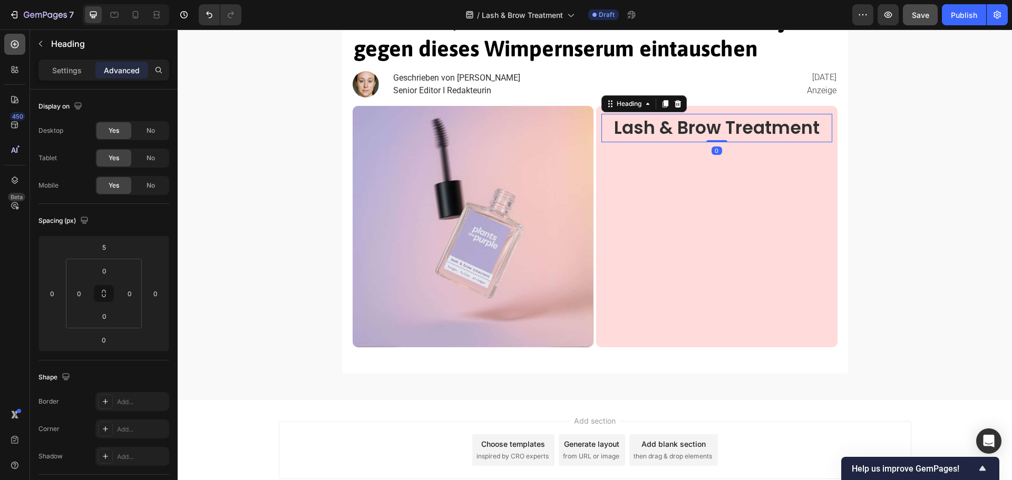
click at [13, 51] on div at bounding box center [14, 44] width 21 height 21
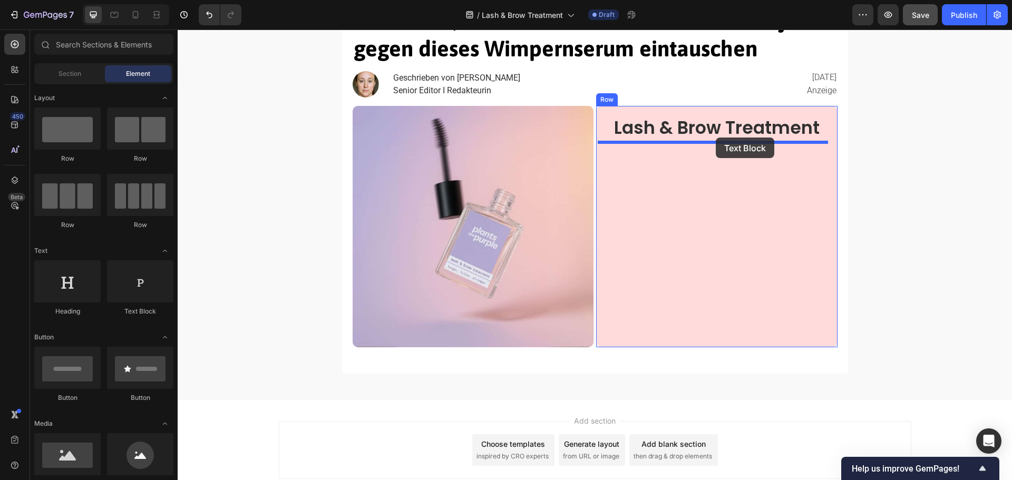
drag, startPoint x: 307, startPoint y: 317, endPoint x: 716, endPoint y: 138, distance: 446.1
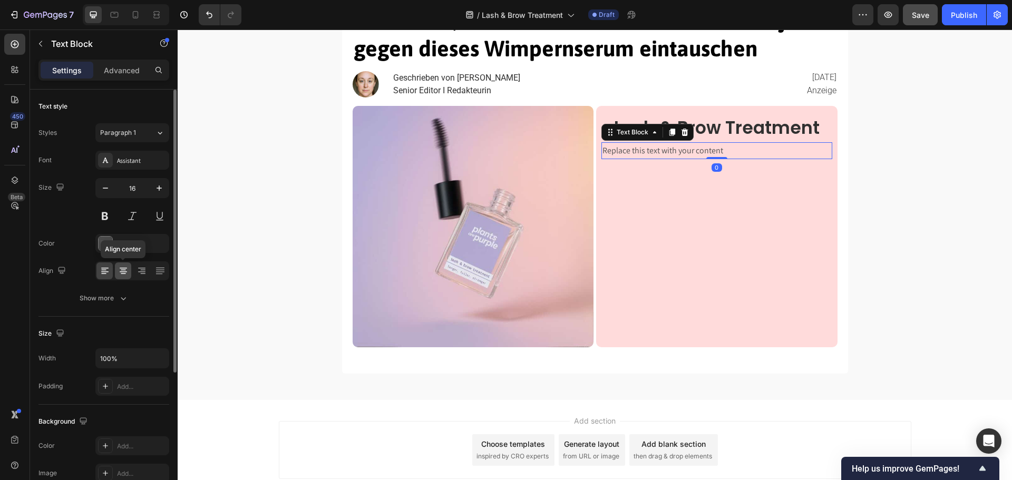
click at [123, 270] on icon at bounding box center [123, 270] width 5 height 1
click at [106, 243] on div at bounding box center [106, 244] width 14 height 14
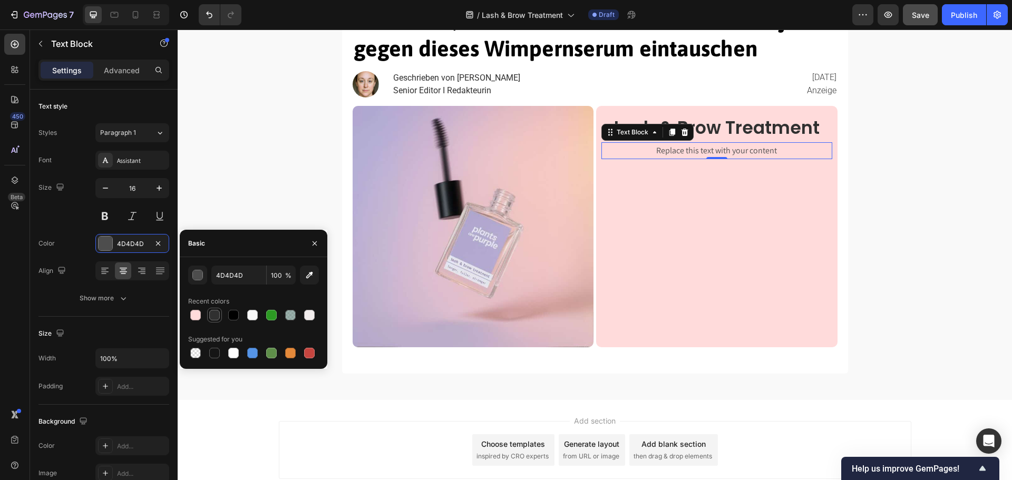
click at [216, 314] on div at bounding box center [214, 315] width 11 height 11
type input "303030"
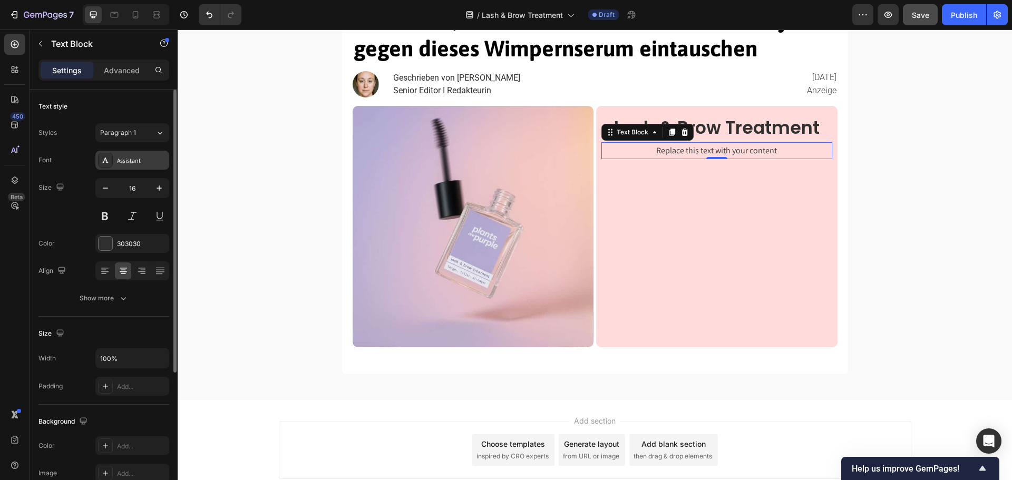
click at [128, 155] on div "Assistant" at bounding box center [132, 160] width 74 height 19
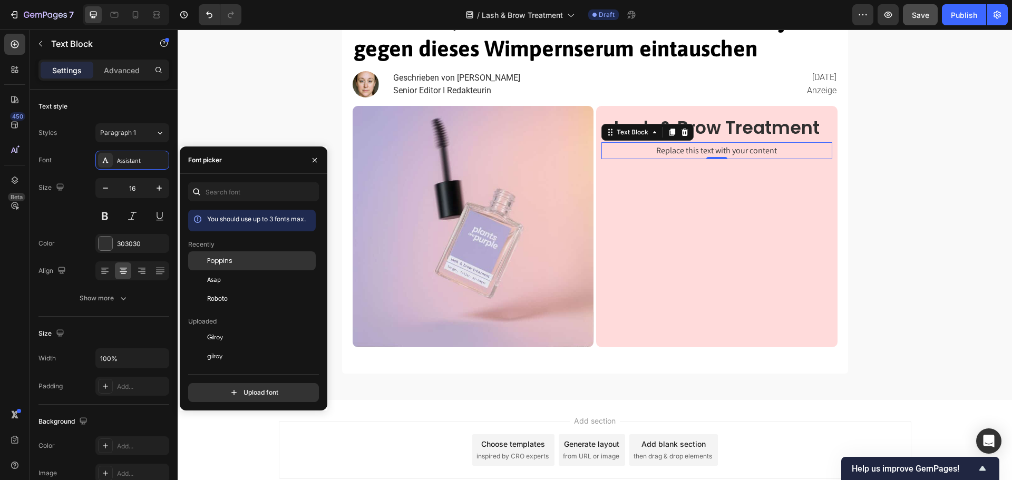
click at [227, 259] on span "Poppins" at bounding box center [219, 260] width 25 height 9
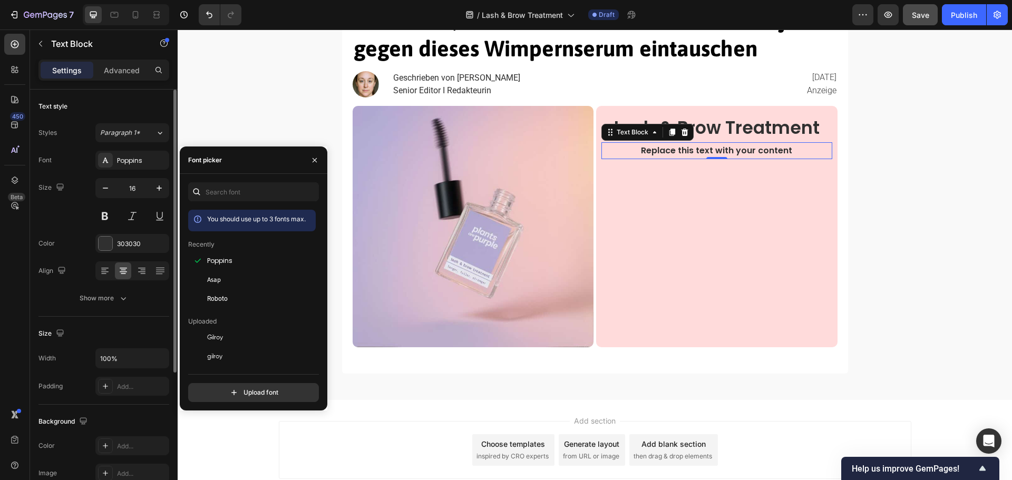
click div "Text style Styles Paragraph 1* Font Poppins Size 16 Color 303030 Align Show more"
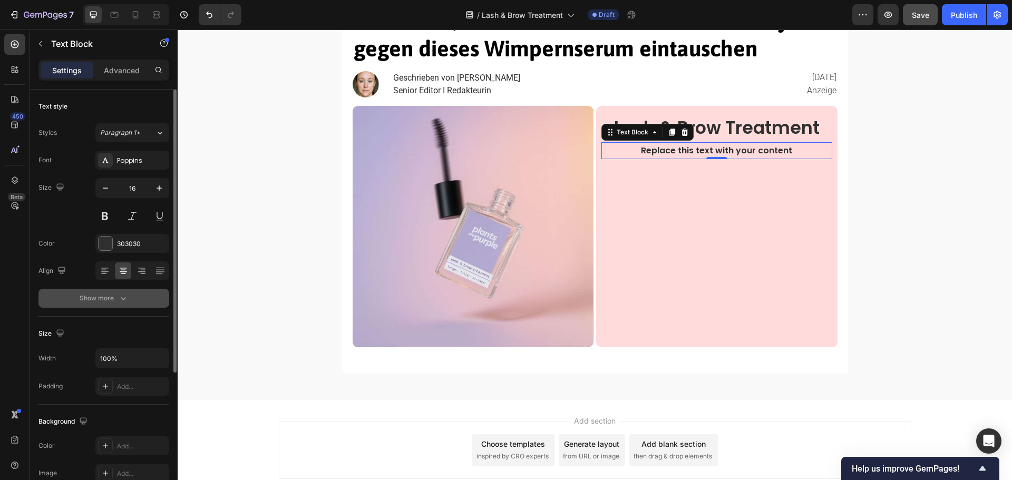
click div "Show more"
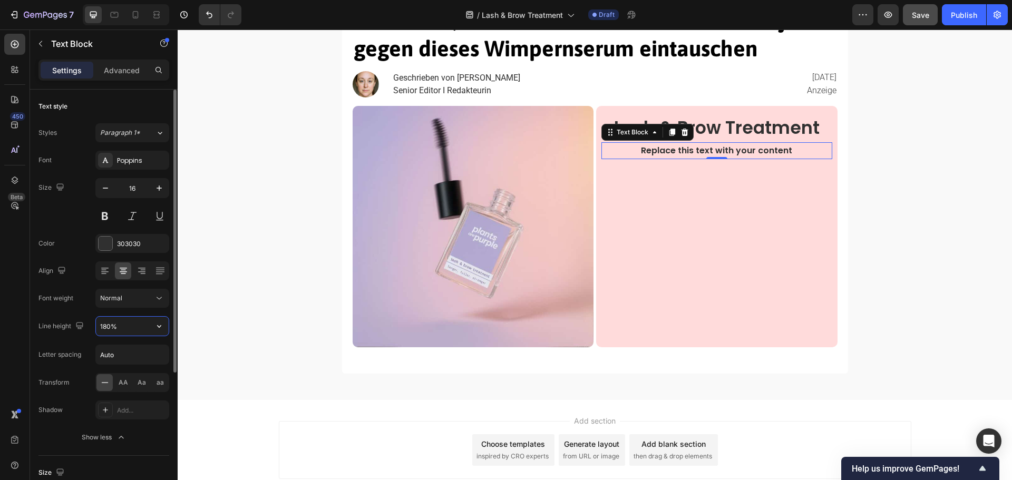
click input "180%"
type input "150%"
click div "Font Poppins Size 16 Color 303030 Align Font weight Normal Line height 150% Let…"
click button
click div "Replace this text with your content"
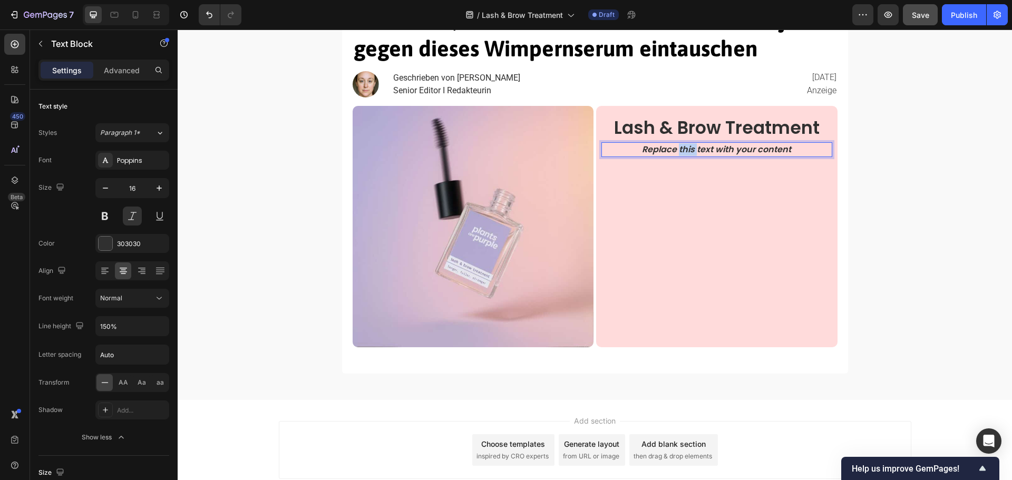
click p "Replace this text with your content"
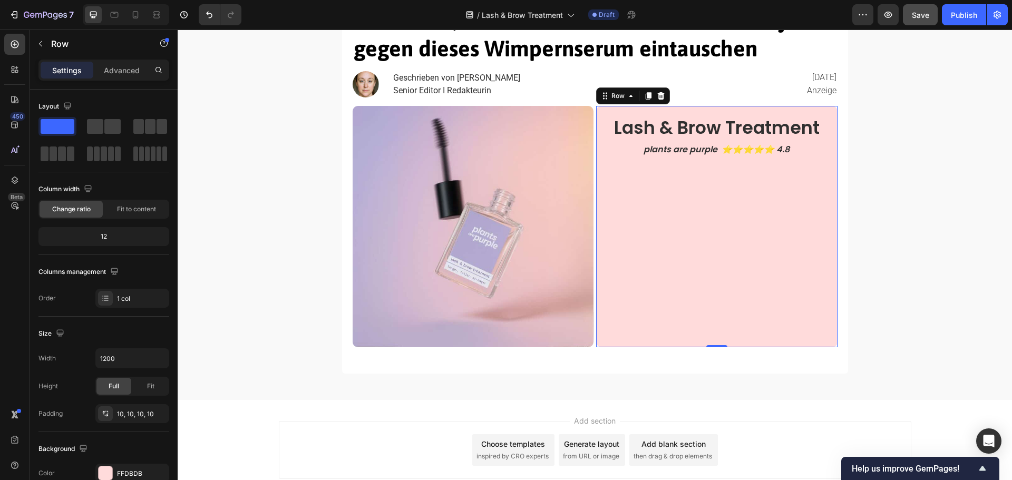
click div "Lash & Brow Treatment Heading plants are purple ⭐️⭐️⭐️⭐️⭐️ 4.8 Text Block"
click p "plants are purple ⭐️⭐️⭐️⭐️⭐️ 4.8"
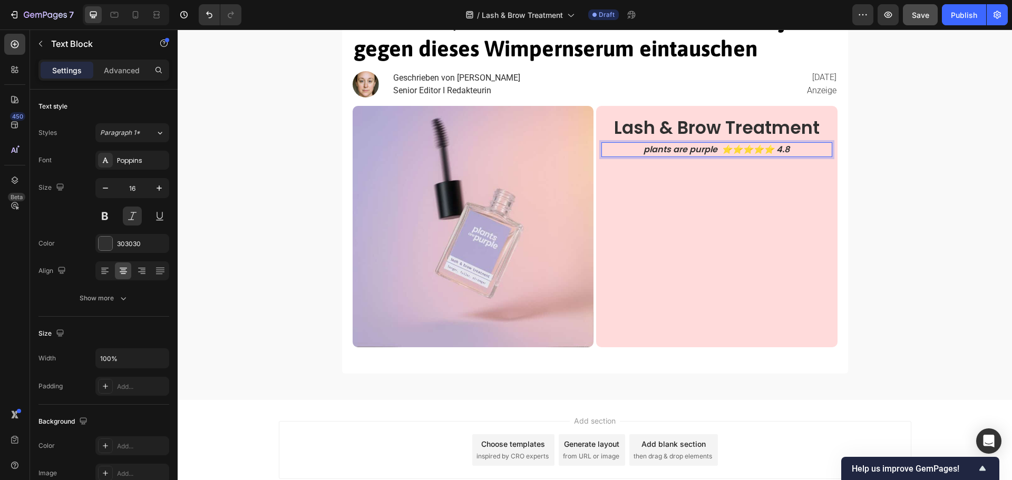
click p "plants are purple ⭐️⭐️⭐️⭐️⭐️ 4.8"
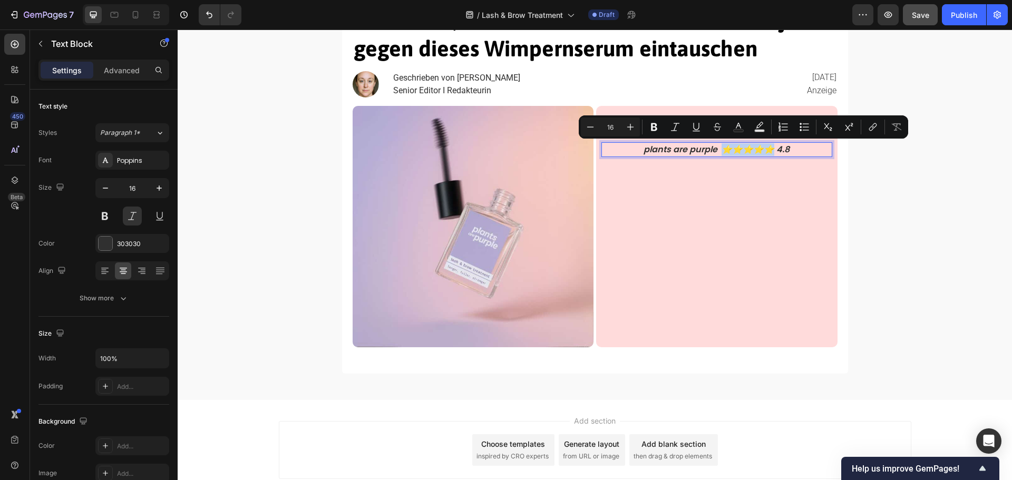
drag, startPoint x: 540, startPoint y: 120, endPoint x: 591, endPoint y: 121, distance: 51.1
click p "plants are purple ⭐️⭐️⭐️⭐️⭐️ 4.8"
click div "Lash & Brow Treatment Heading plants are purple ⭐️⭐️⭐️⭐️⭐️ 4.8 Text Block 0"
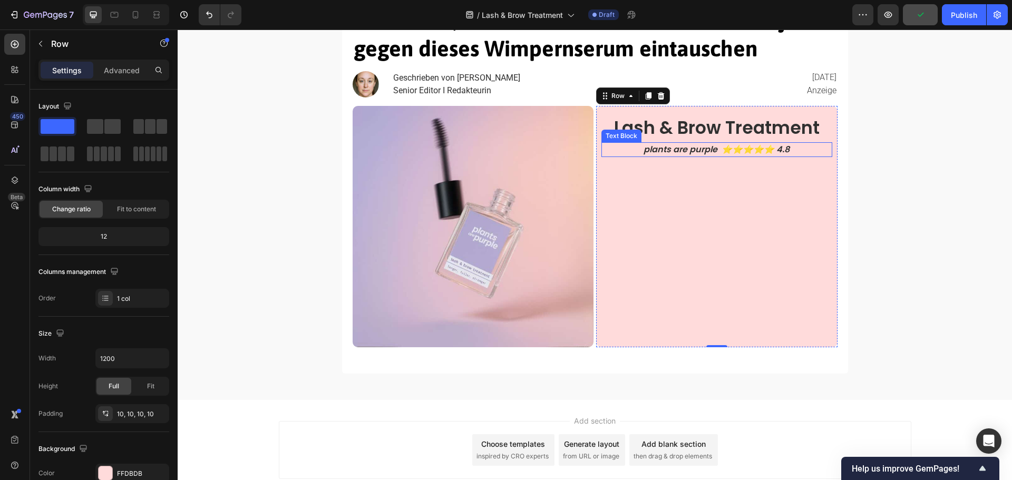
click p "plants are purple ⭐️⭐️⭐️⭐️⭐️ 4.8"
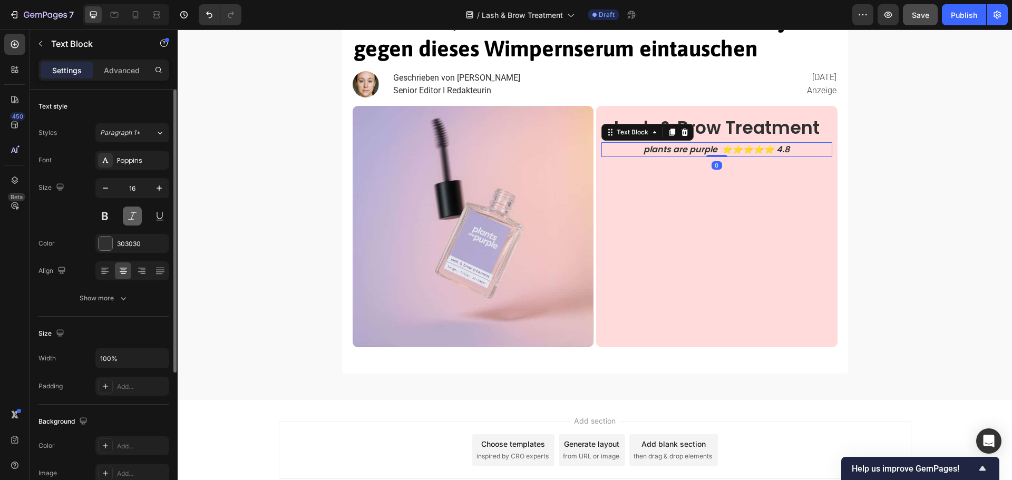
click button
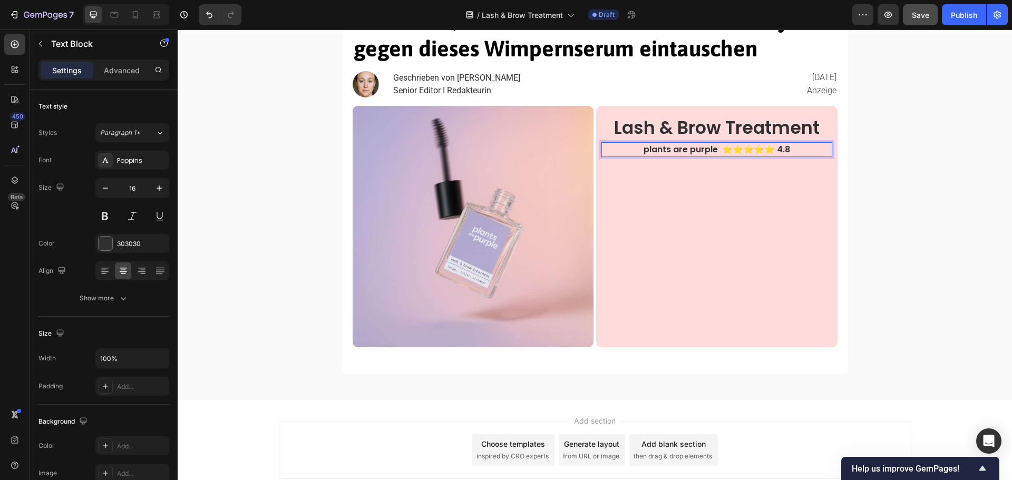
click p "plants are purple ⭐️⭐️⭐️⭐️⭐️ 4.8"
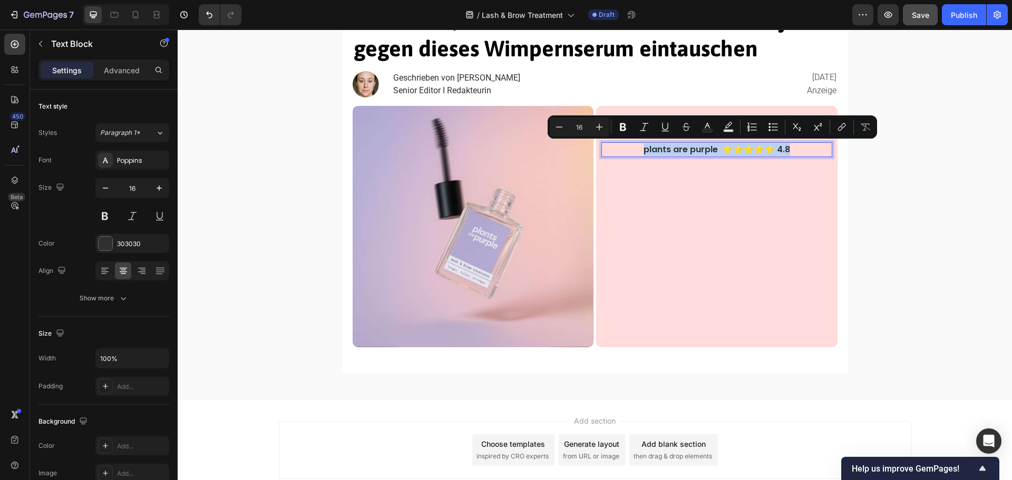
click p "plants are purple ⭐️⭐️⭐️⭐️⭐️ 4.8"
drag, startPoint x: 540, startPoint y: 120, endPoint x: 591, endPoint y: 120, distance: 51.1
click p "plants are purple ⭐️⭐️⭐️⭐️⭐️ 4.8"
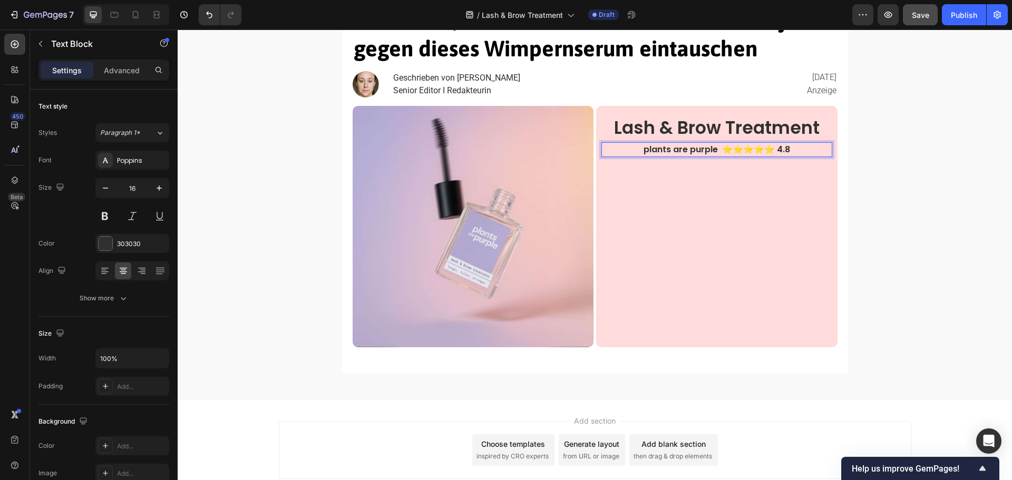
click p "plants are purple ⭐️⭐️⭐️⭐️⭐️ 4.8"
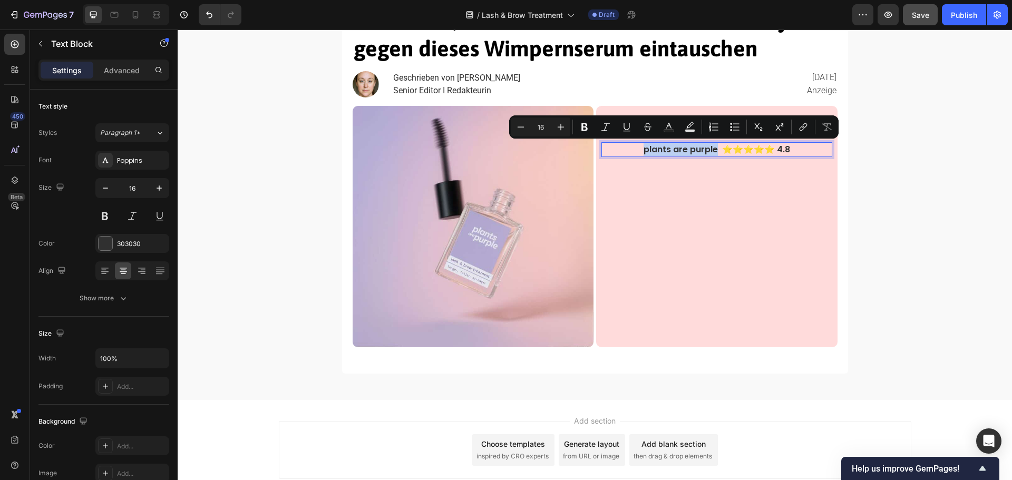
drag, startPoint x: 460, startPoint y: 120, endPoint x: 530, endPoint y: 120, distance: 70.1
click p "plants are purple ⭐️⭐️⭐️⭐️⭐️ 4.8"
click icon "Editor contextual toolbar"
click p "plants are purple ⭐️⭐️⭐️⭐️⭐️ 4.8"
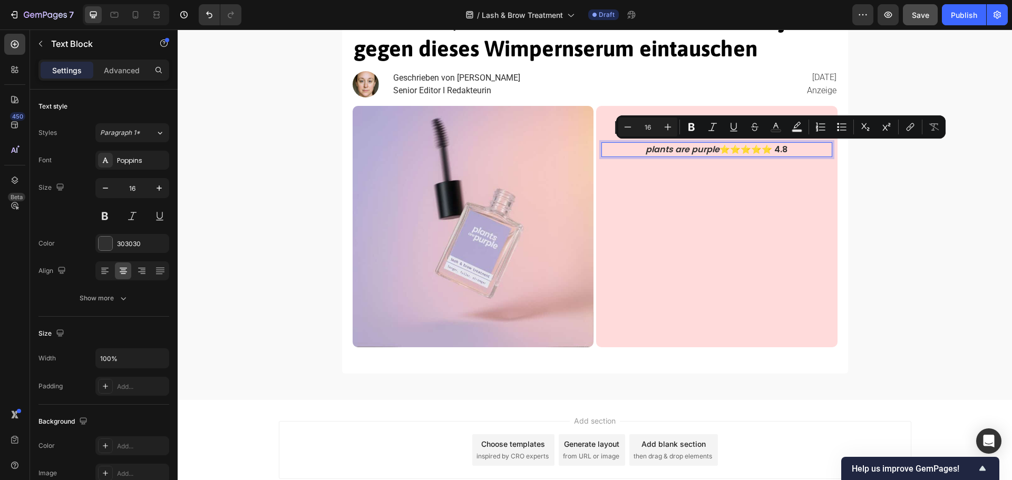
drag, startPoint x: 598, startPoint y: 120, endPoint x: 608, endPoint y: 119, distance: 9.6
click p "plants are purple ⭐️⭐️⭐️⭐️⭐️ 4.8"
click icon "Editor contextual toolbar"
click div "Lash & Brow Treatment Heading plants are purple ⭐️⭐️⭐️⭐️⭐️ 4.8 Text Block 0"
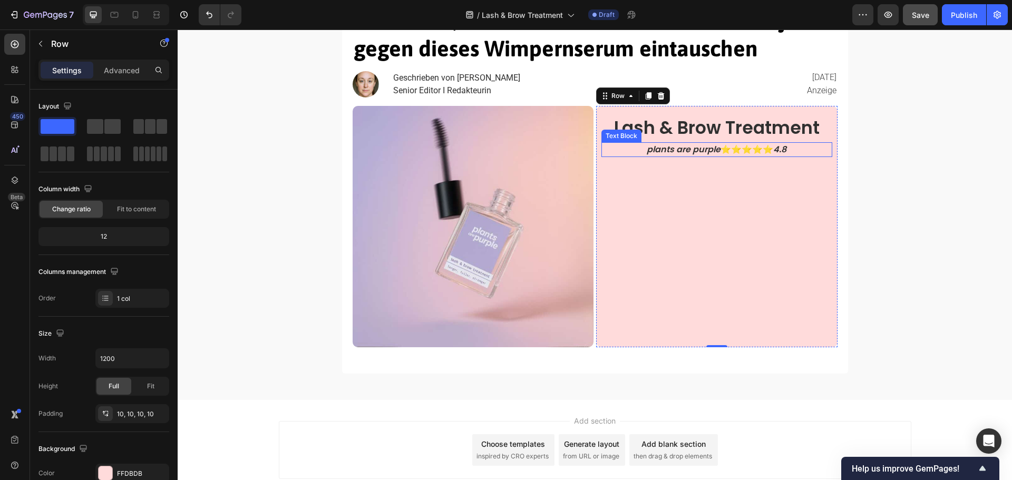
click icon "4.8"
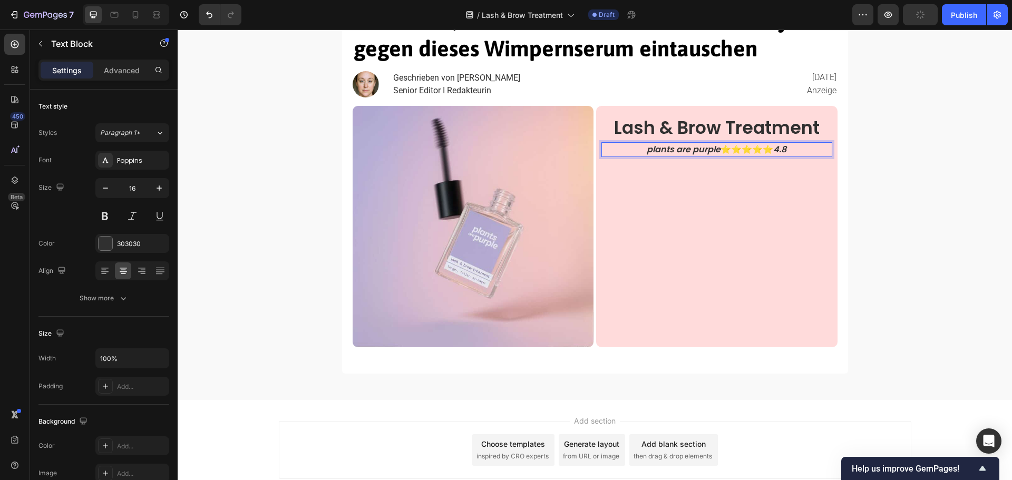
click icon "4.8"
drag, startPoint x: 599, startPoint y: 120, endPoint x: 612, endPoint y: 121, distance: 12.7
click p "plants are purple ⭐️⭐️⭐️⭐️⭐️ 4.8"
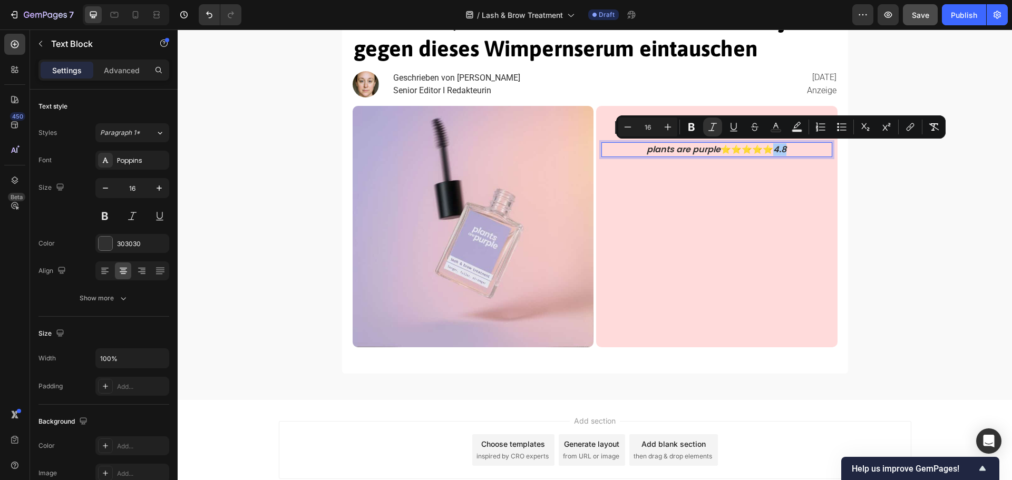
click div "Minus 16 Plus Bold Italic Underline Strikethrough Text Color Text Background Co…"
click icon "Editor contextual toolbar"
click div "Lash & Brow Treatment Heading plants are purple ⭐️⭐️⭐️⭐️⭐️ 4.8 Text Block 0"
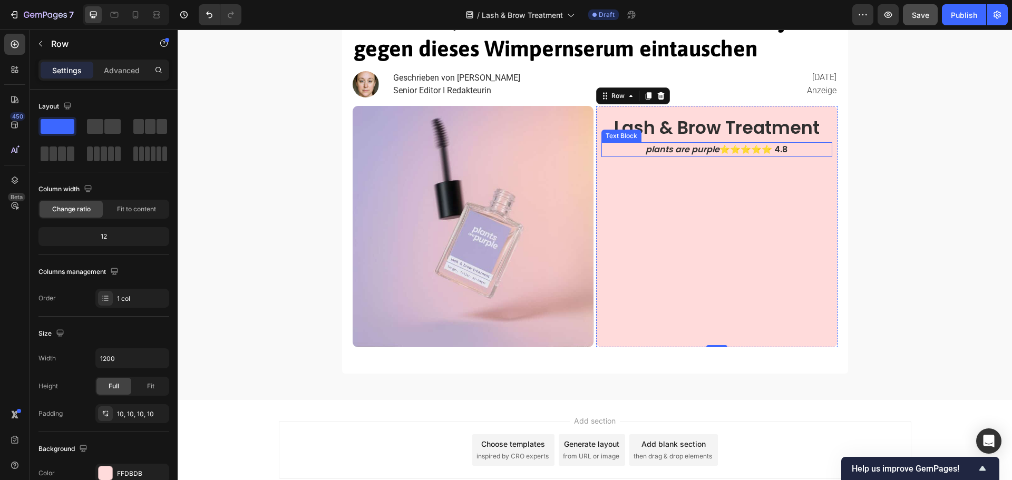
click p "plants are purple ⭐️⭐️⭐️⭐️⭐️ 4.8"
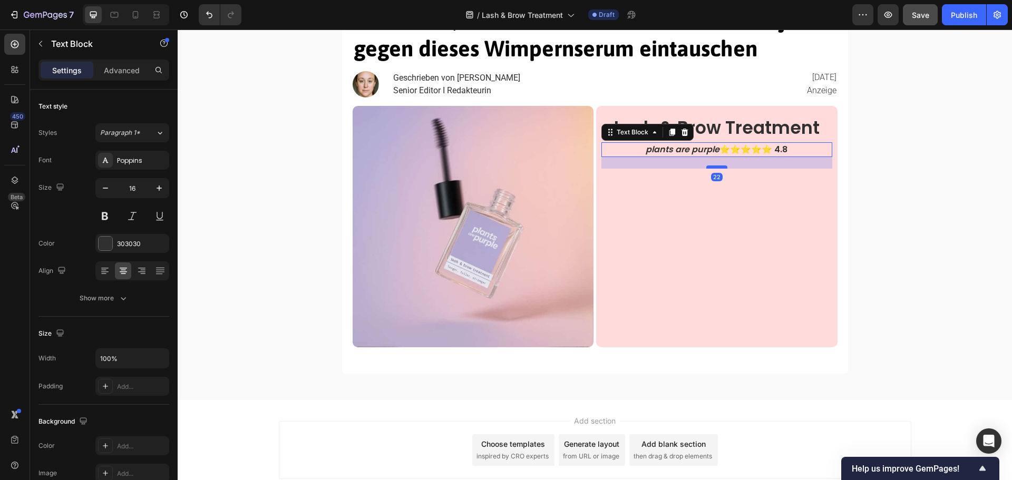
drag, startPoint x: 538, startPoint y: 125, endPoint x: 542, endPoint y: 136, distance: 12.2
click div
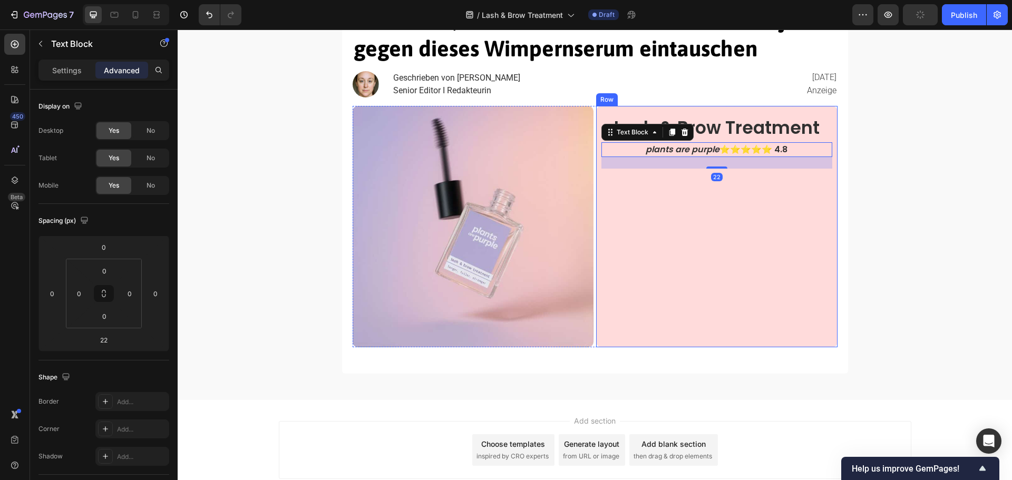
click div "Lash & Brow Treatment Heading plants are purple ⭐️⭐️⭐️⭐️⭐️ 4.8 Text Block 22"
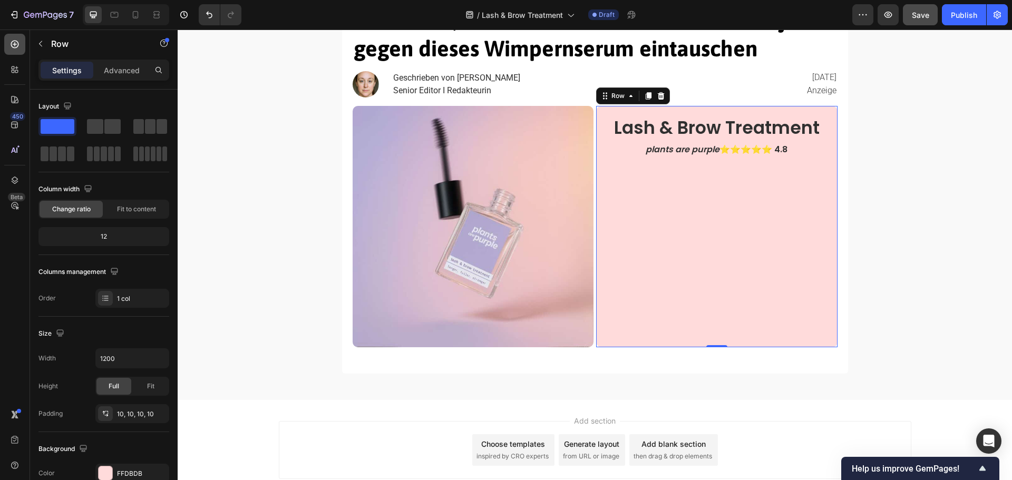
click div
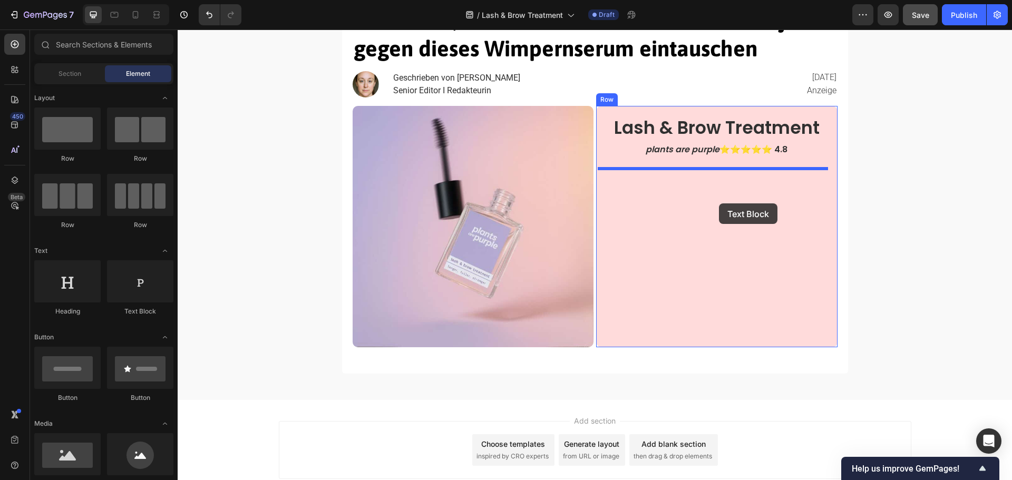
drag, startPoint x: 131, startPoint y: 280, endPoint x: 541, endPoint y: 174, distance: 423.5
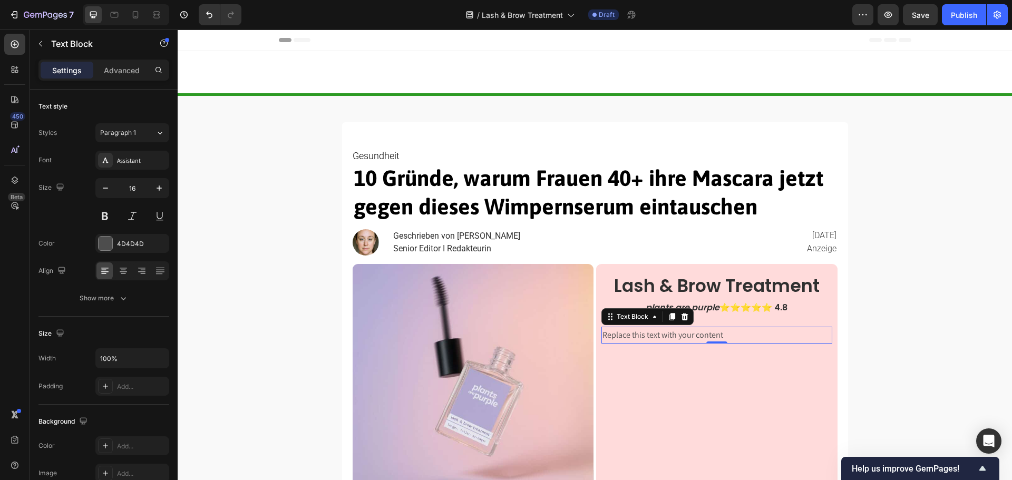
scroll to position [158, 0]
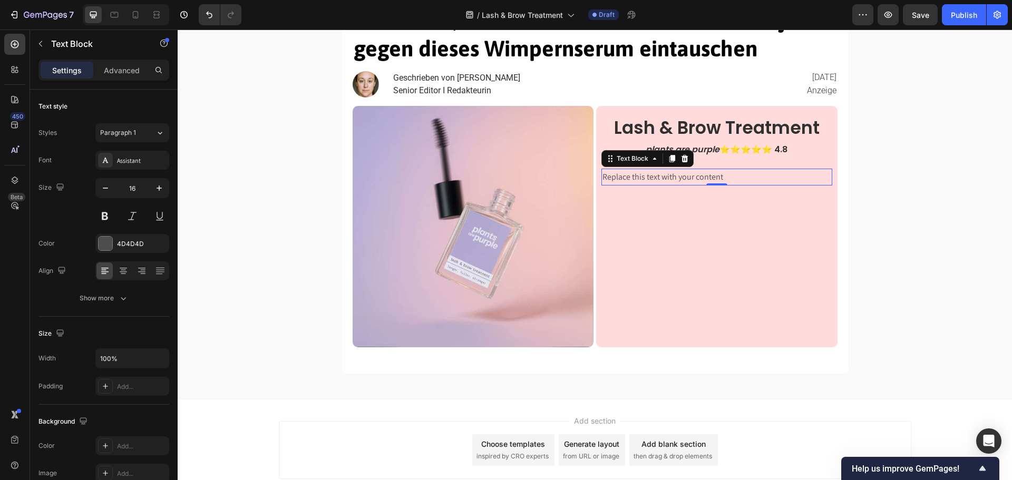
click at [651, 183] on div "Replace this text with your content" at bounding box center [716, 177] width 231 height 17
click at [651, 183] on p "Replace this text with your content" at bounding box center [716, 177] width 229 height 15
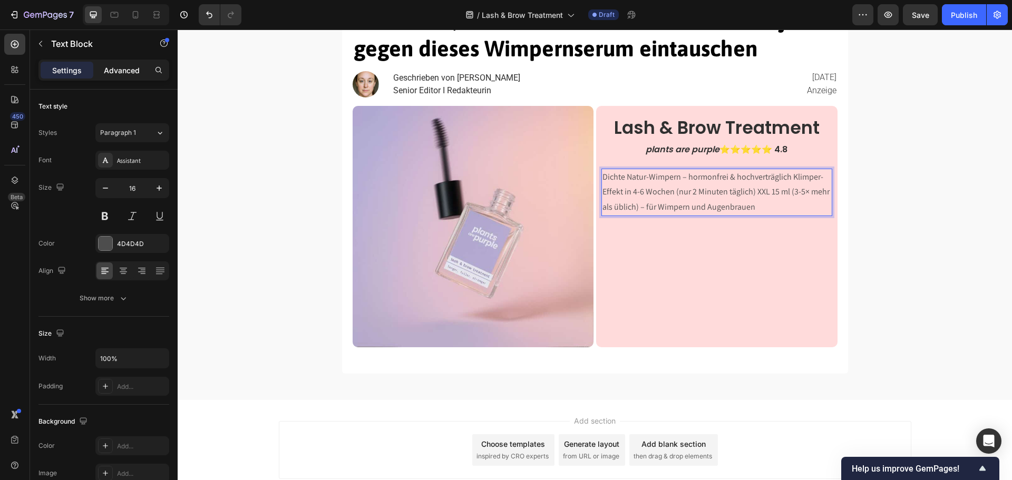
click at [114, 68] on p "Advanced" at bounding box center [122, 70] width 36 height 11
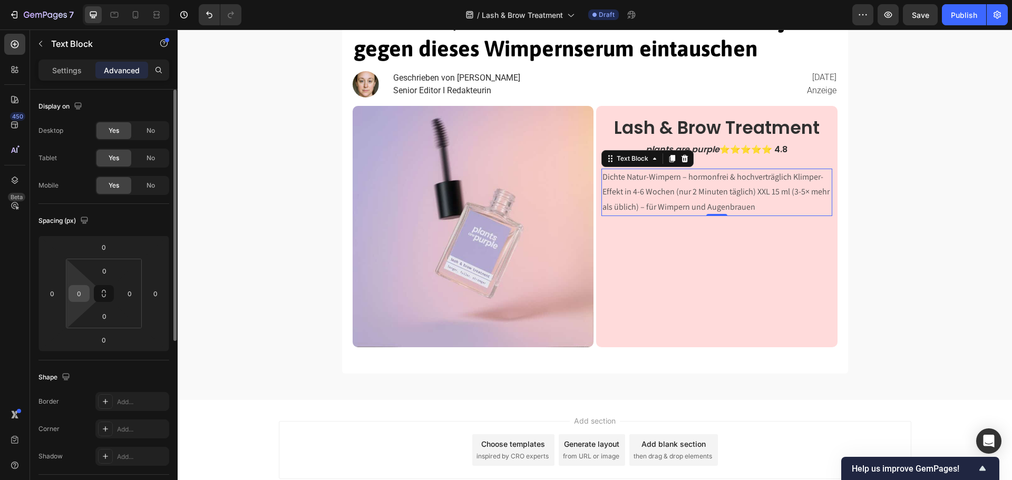
click at [82, 292] on input "0" at bounding box center [79, 294] width 16 height 16
type input "27"
click at [28, 298] on div "450 Beta" at bounding box center [15, 255] width 30 height 451
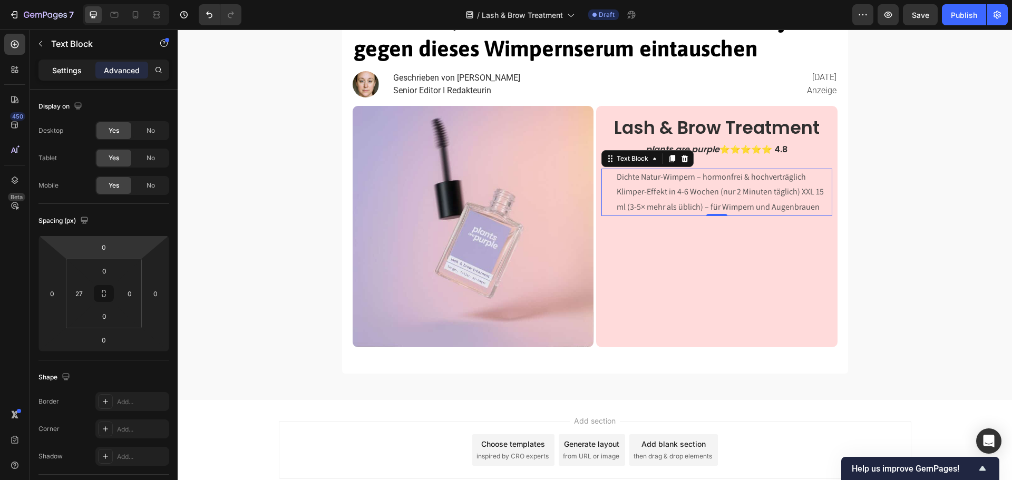
click at [72, 66] on p "Settings" at bounding box center [67, 70] width 30 height 11
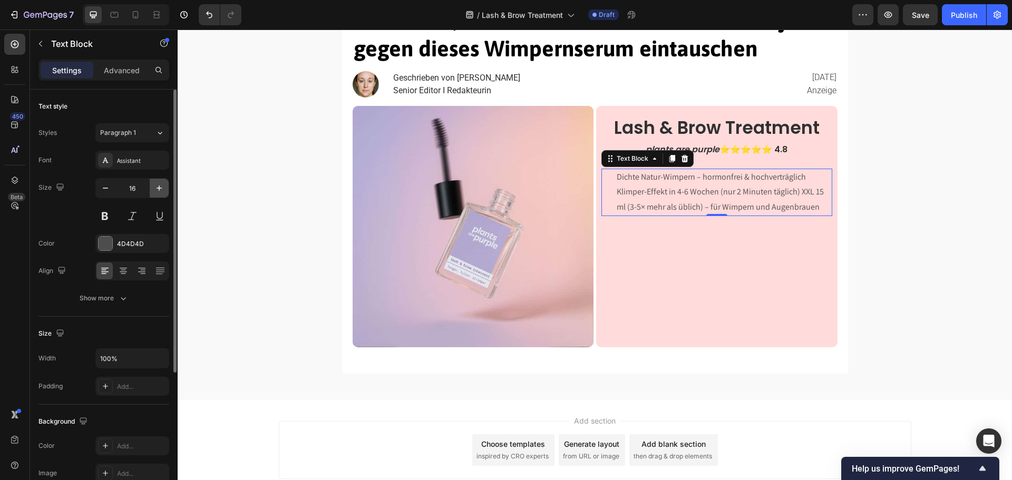
click at [159, 185] on icon "button" at bounding box center [159, 188] width 11 height 11
type input "20"
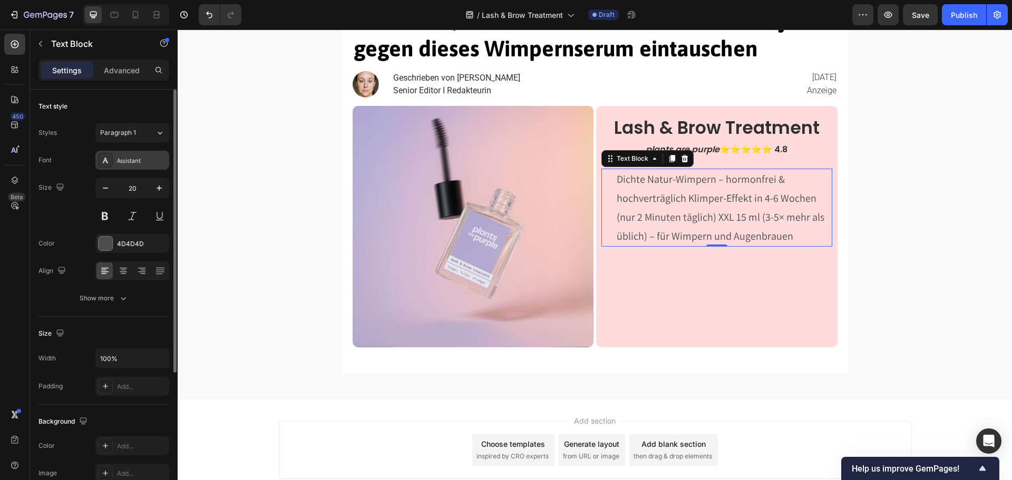
click at [147, 161] on div "Assistant" at bounding box center [142, 160] width 50 height 9
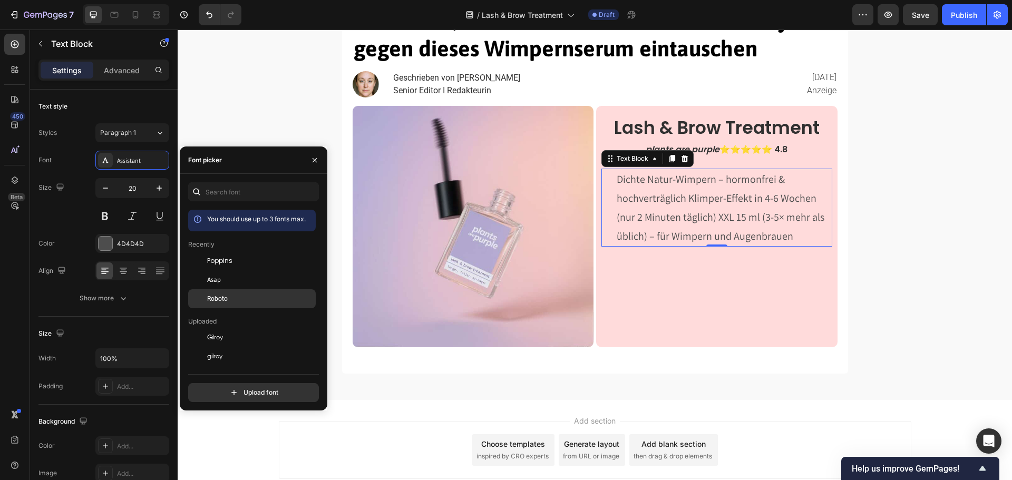
click at [216, 295] on span "Roboto" at bounding box center [217, 298] width 21 height 9
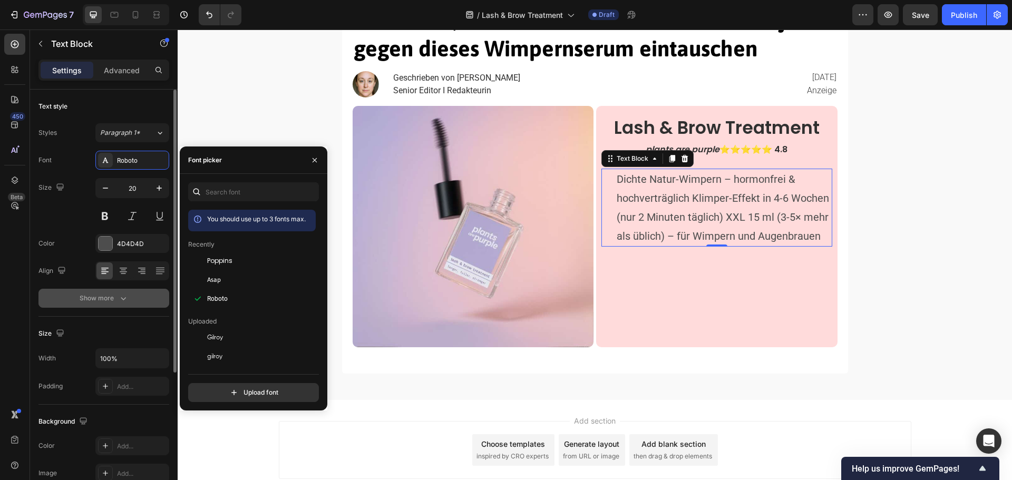
click at [112, 293] on div "Show more" at bounding box center [104, 298] width 49 height 11
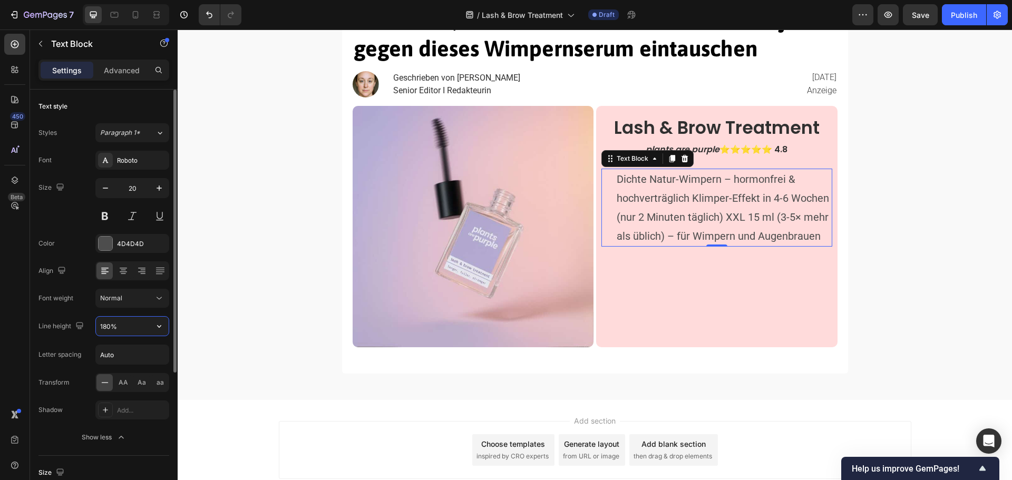
click at [109, 327] on input "180%" at bounding box center [132, 326] width 73 height 19
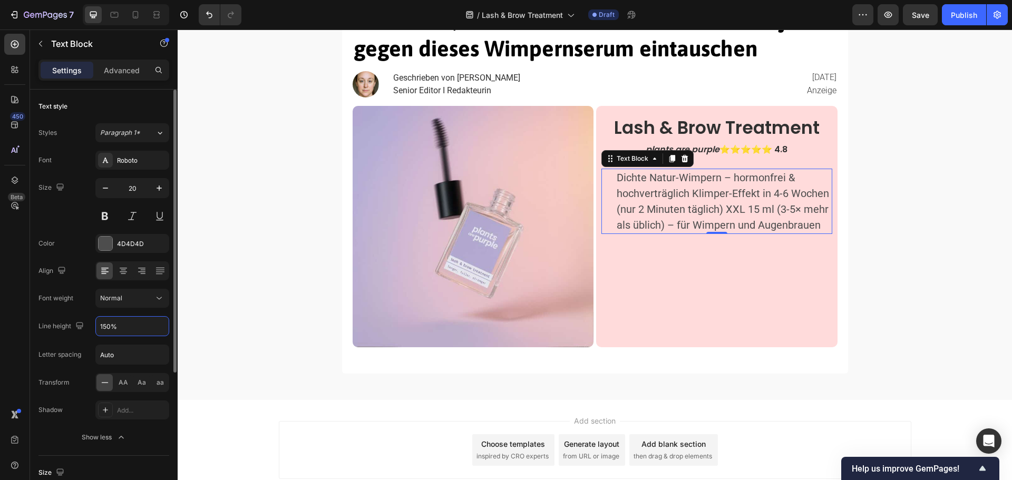
type input "150%"
click at [91, 342] on div "Font Roboto Size 20 Color 4D4D4D Align Font weight Normal Line height 150% Lett…" at bounding box center [103, 299] width 131 height 296
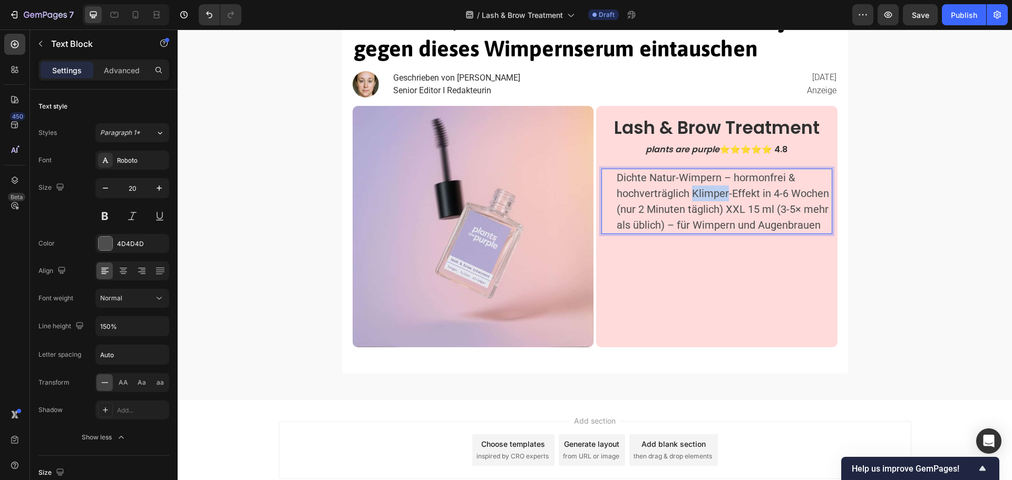
click at [689, 192] on p "Dichte Natur-Wimpern – hormonfrei & hochverträglich Klimper-Effekt in 4-6 Woche…" at bounding box center [723, 201] width 214 height 63
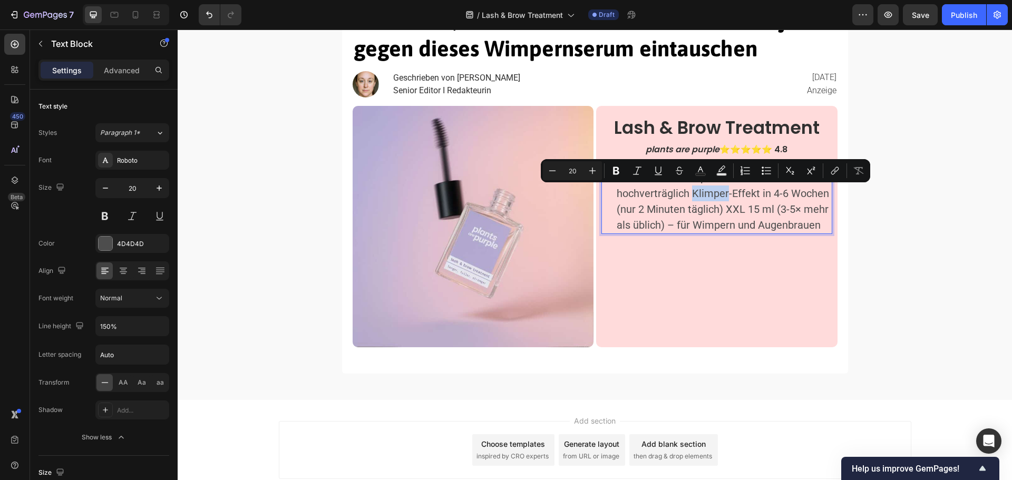
click at [689, 192] on p "Dichte Natur-Wimpern – hormonfrei & hochverträglich Klimper-Effekt in 4-6 Woche…" at bounding box center [723, 201] width 214 height 63
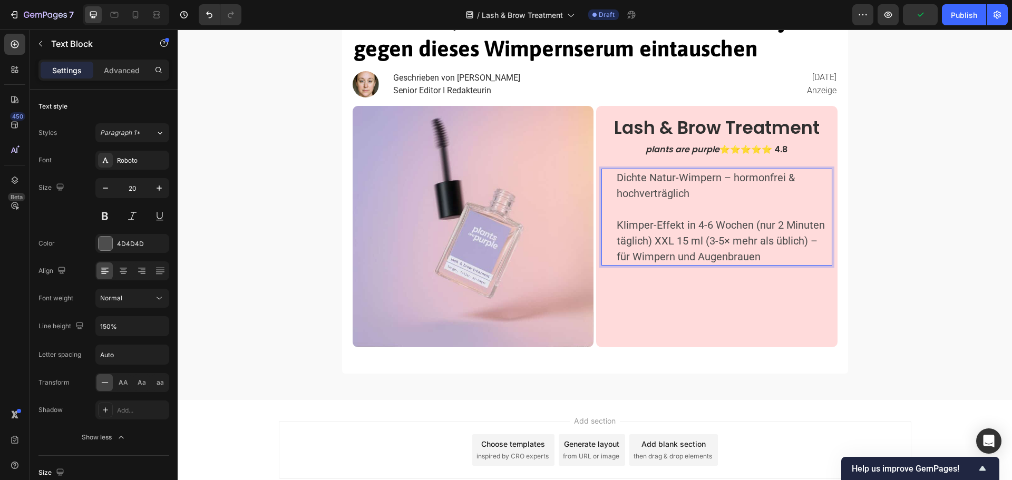
click at [652, 241] on p "Klimper-Effekt in 4-6 Wochen (nur 2 Minuten täglich) XXL 15 ml (3-5× mehr als ü…" at bounding box center [723, 240] width 214 height 47
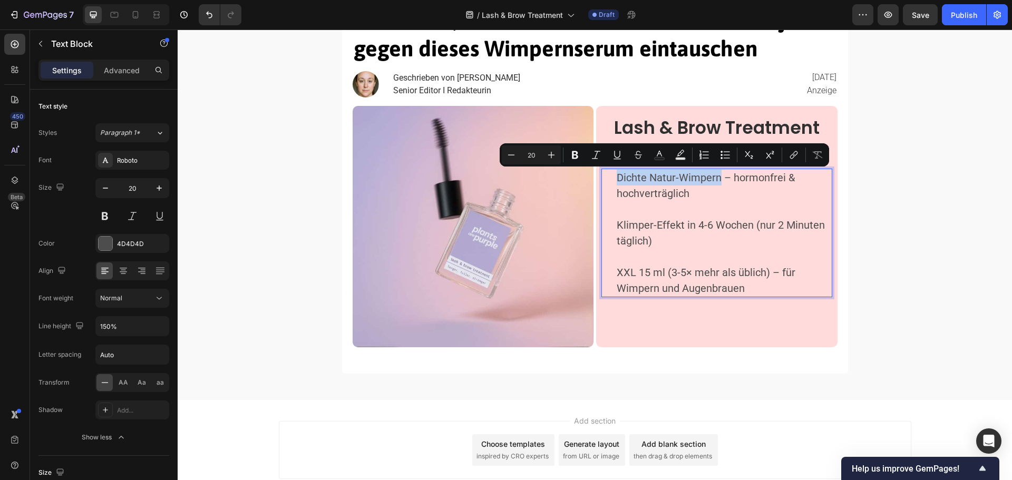
drag, startPoint x: 716, startPoint y: 180, endPoint x: 614, endPoint y: 177, distance: 101.7
click at [616, 177] on p "Dichte Natur-Wimpern – hormonfrei & hochverträglich" at bounding box center [723, 186] width 214 height 32
click at [573, 155] on icon "Editor contextual toolbar" at bounding box center [575, 155] width 6 height 8
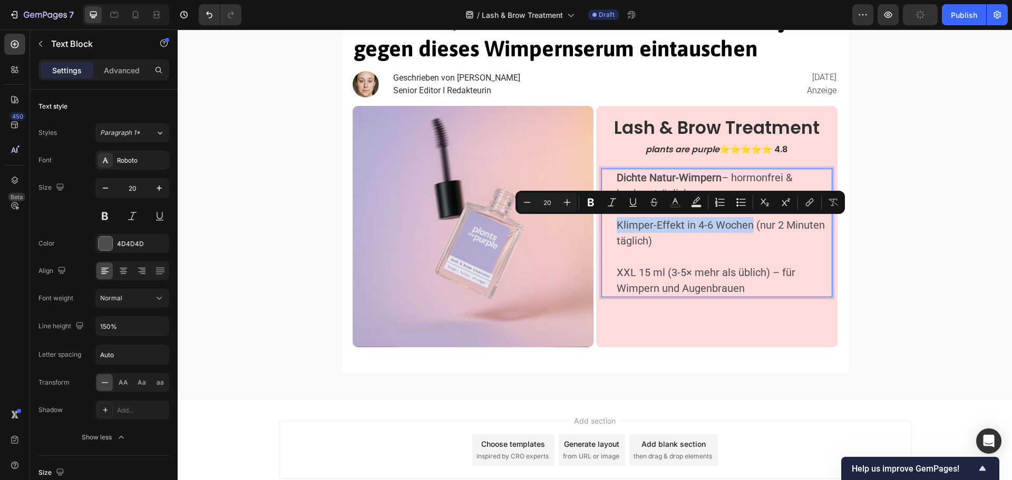
drag, startPoint x: 748, startPoint y: 226, endPoint x: 614, endPoint y: 224, distance: 134.4
click at [616, 224] on p "Klimper-Effekt in 4-6 Wochen (nur 2 Minuten täglich)" at bounding box center [723, 233] width 214 height 32
click at [591, 201] on icon "Editor contextual toolbar" at bounding box center [590, 202] width 11 height 11
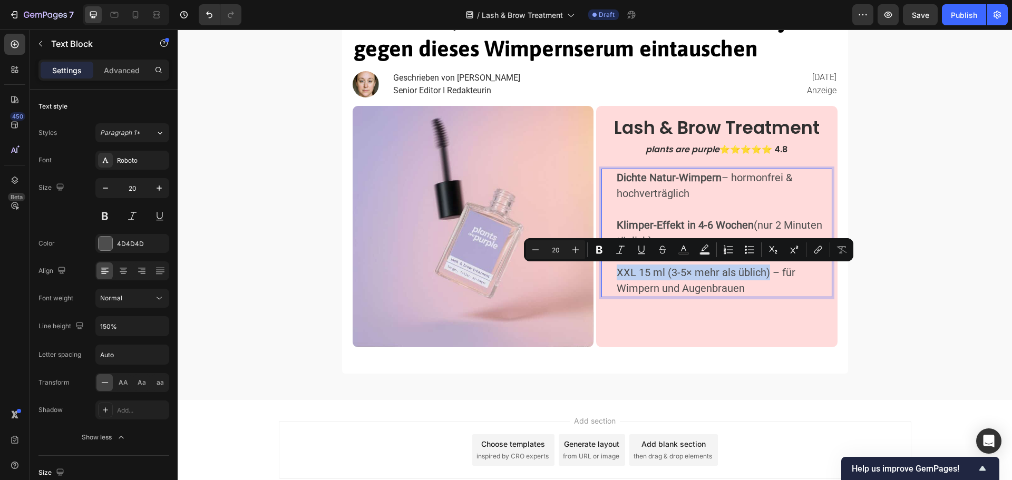
drag, startPoint x: 763, startPoint y: 274, endPoint x: 615, endPoint y: 269, distance: 148.7
click at [616, 269] on p "XXL 15 ml (3-5× mehr als üblich) – für Wimpern und Augenbrauen" at bounding box center [723, 281] width 214 height 32
click at [602, 250] on icon "Editor contextual toolbar" at bounding box center [599, 250] width 6 height 8
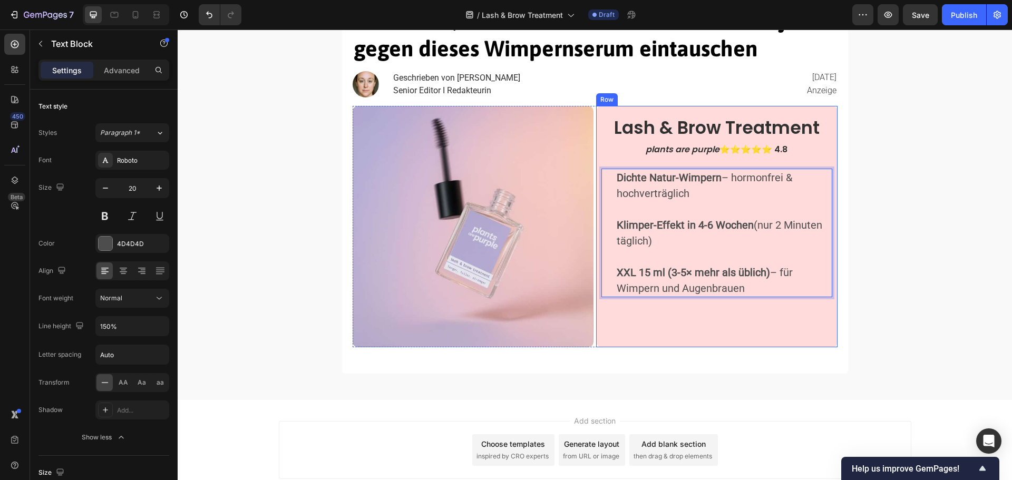
click at [690, 332] on div "Lash & Brow Treatment Heading plants are purple ⭐️⭐️⭐️⭐️⭐️ 4.8 Text Block Dicht…" at bounding box center [716, 226] width 231 height 231
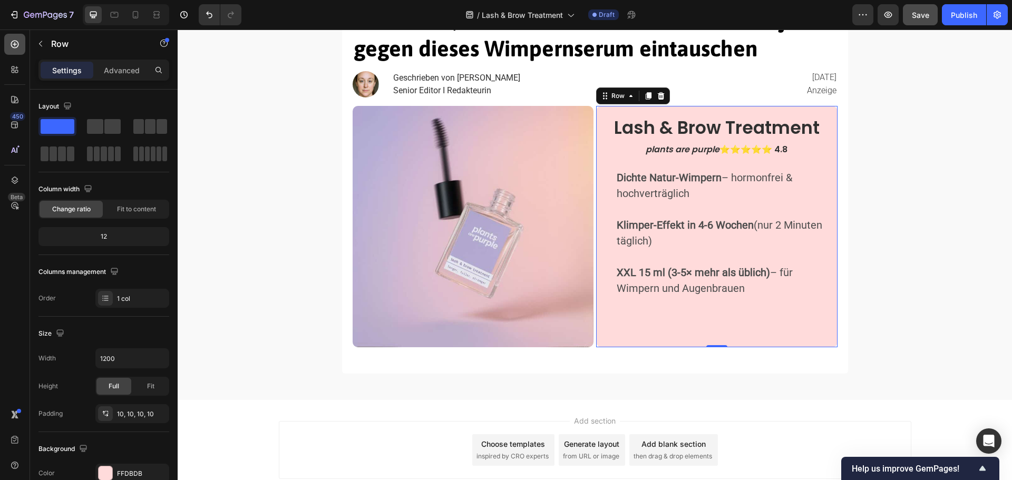
click at [18, 52] on div at bounding box center [14, 44] width 21 height 21
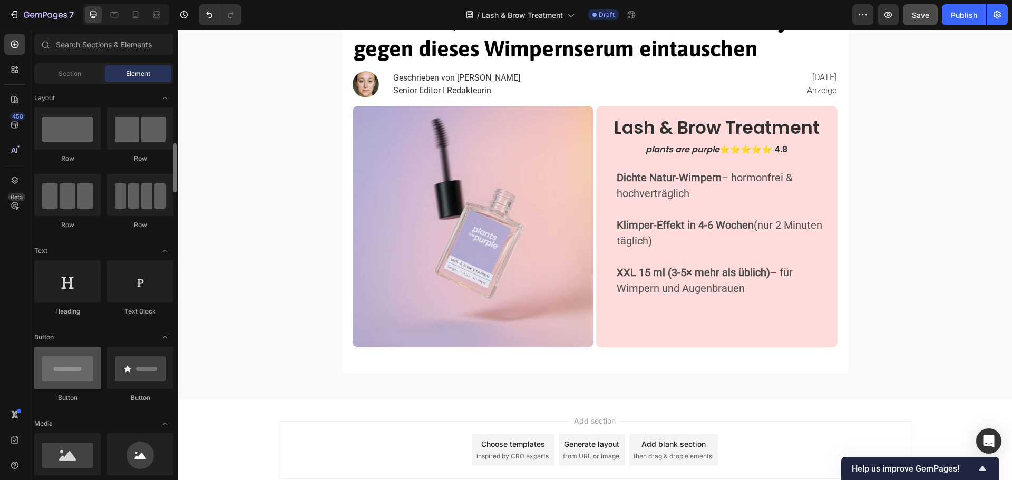
scroll to position [105, 0]
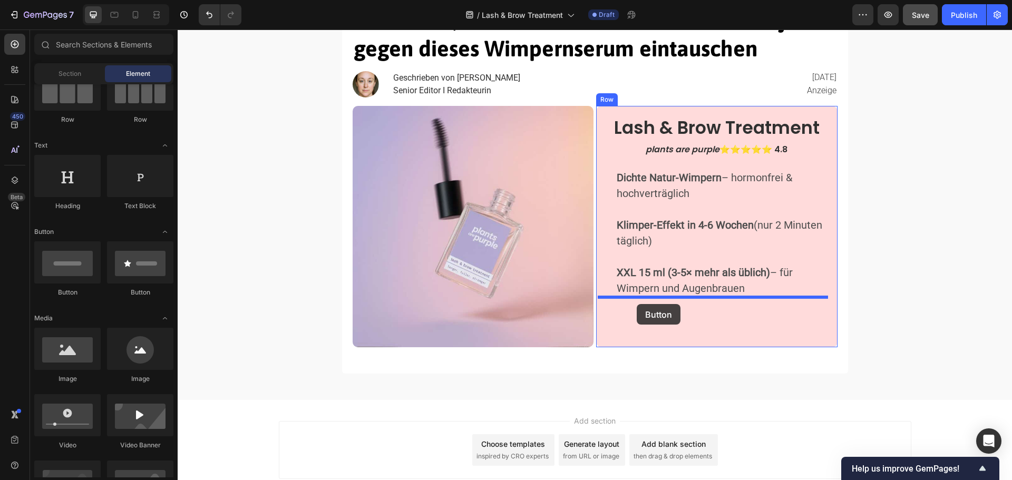
drag, startPoint x: 258, startPoint y: 302, endPoint x: 636, endPoint y: 304, distance: 378.8
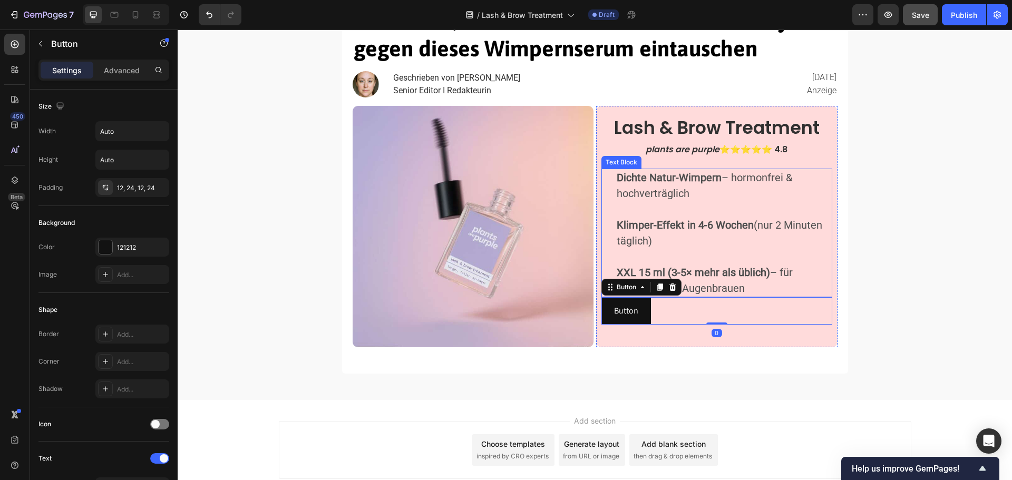
click at [716, 248] on p "Klimper-Effekt in 4-6 Wochen (nur 2 Minuten täglich)" at bounding box center [723, 233] width 214 height 32
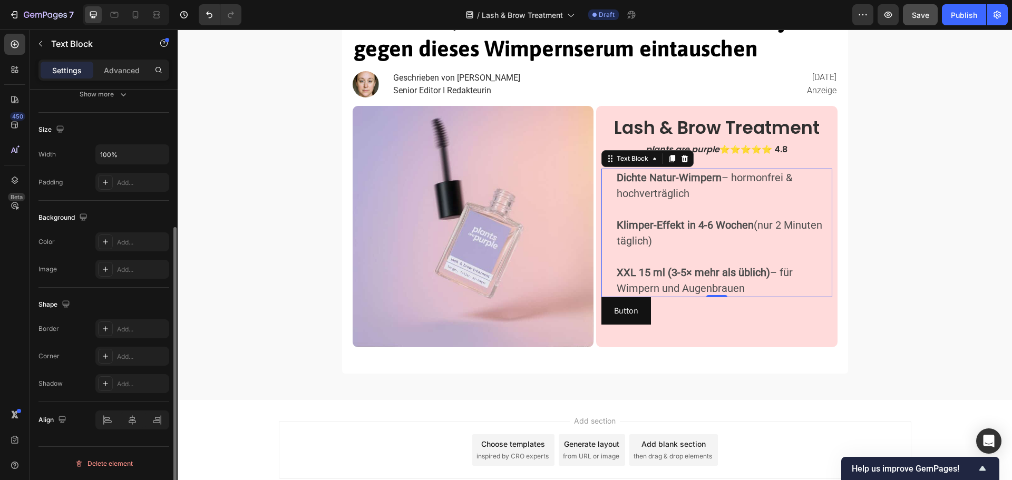
scroll to position [0, 0]
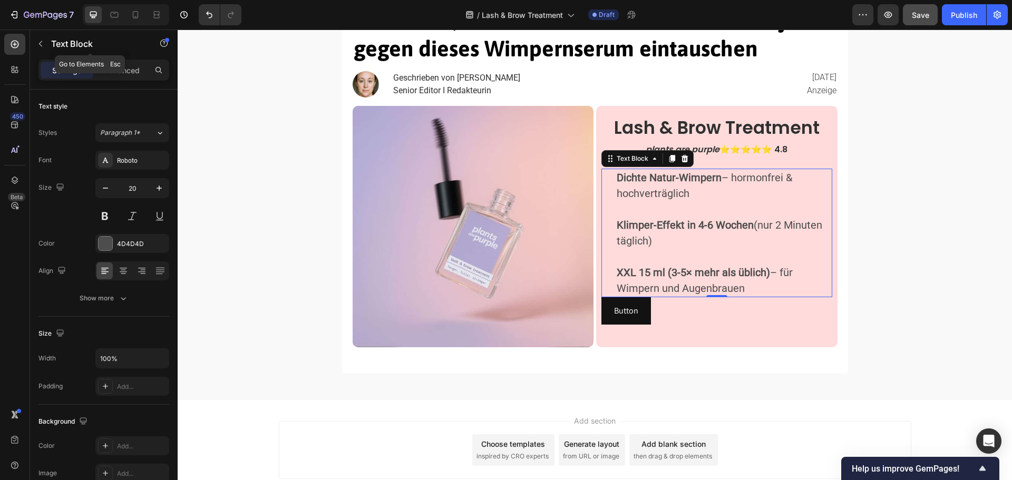
click at [116, 59] on div "Text Block" at bounding box center [90, 45] width 120 height 30
click at [119, 73] on p "Advanced" at bounding box center [122, 70] width 36 height 11
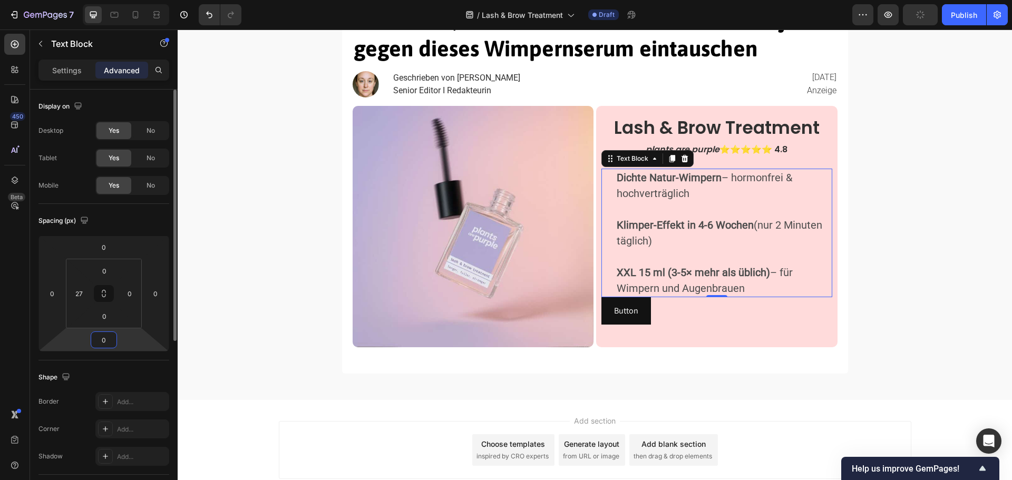
click at [100, 339] on input "0" at bounding box center [103, 340] width 21 height 16
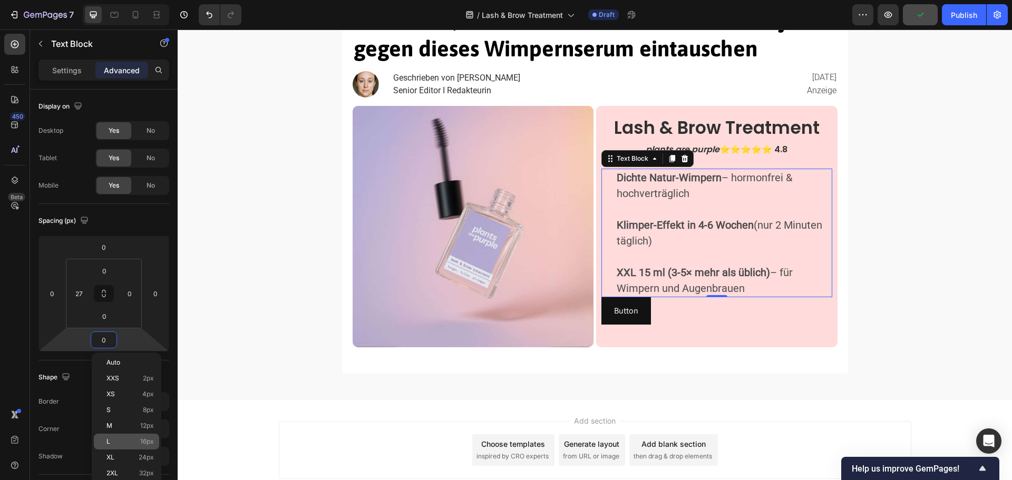
click at [124, 440] on p "L 16px" at bounding box center [129, 441] width 47 height 7
type input "16"
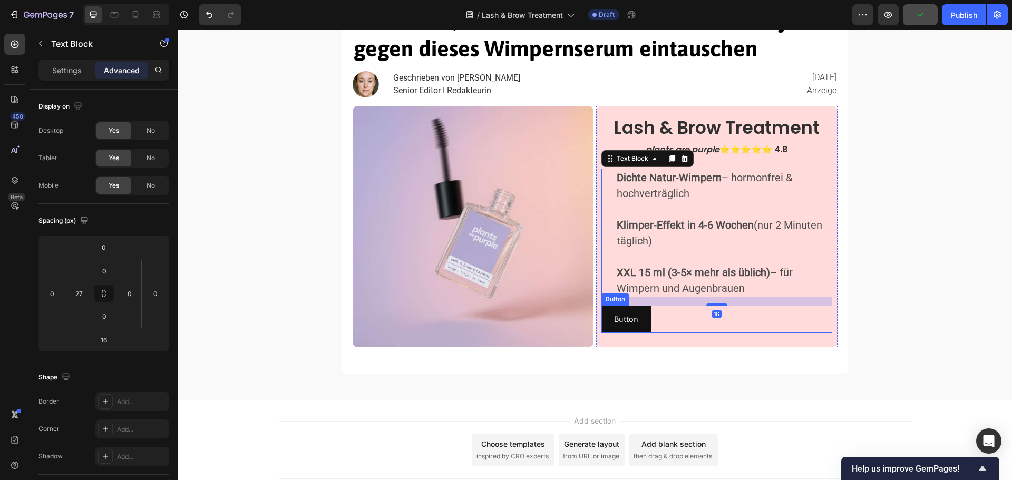
click at [664, 317] on div "Button Button" at bounding box center [716, 320] width 231 height 28
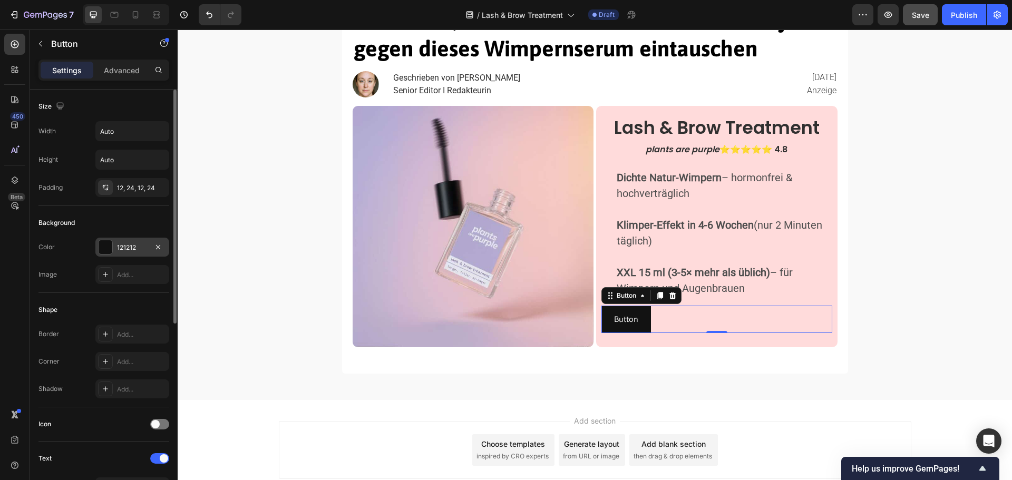
click at [105, 246] on div at bounding box center [106, 247] width 14 height 14
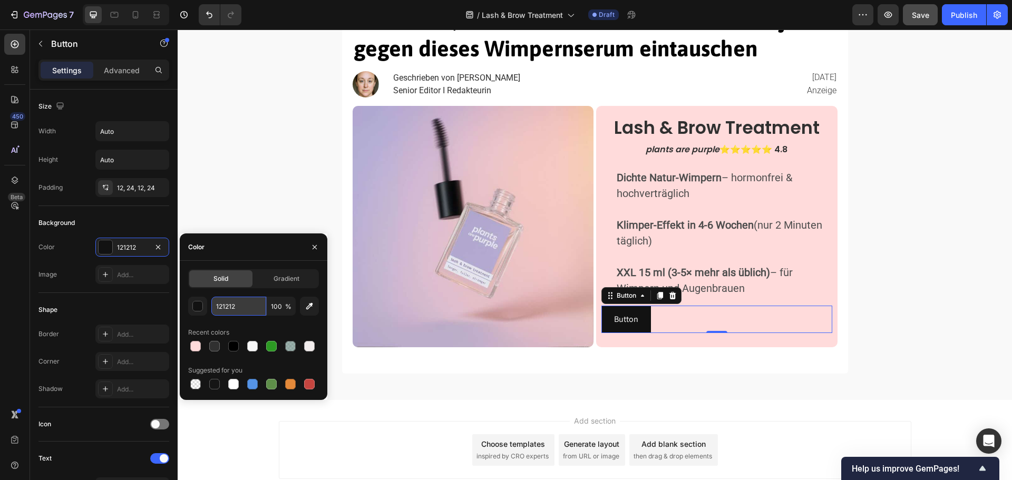
click at [237, 305] on input "121212" at bounding box center [238, 306] width 55 height 19
type input "464646"
click at [80, 271] on div "Image Add..." at bounding box center [103, 274] width 131 height 19
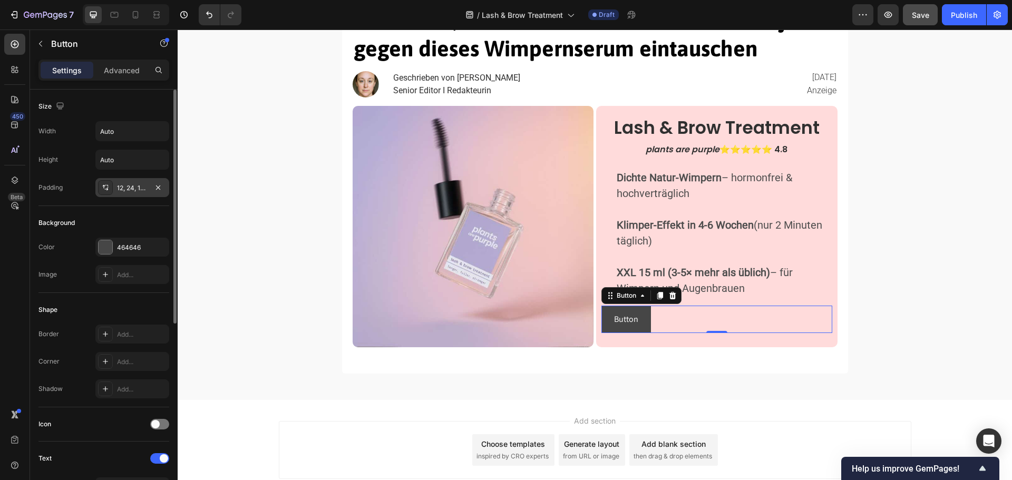
click at [114, 186] on div "12, 24, 12, 24" at bounding box center [132, 187] width 74 height 19
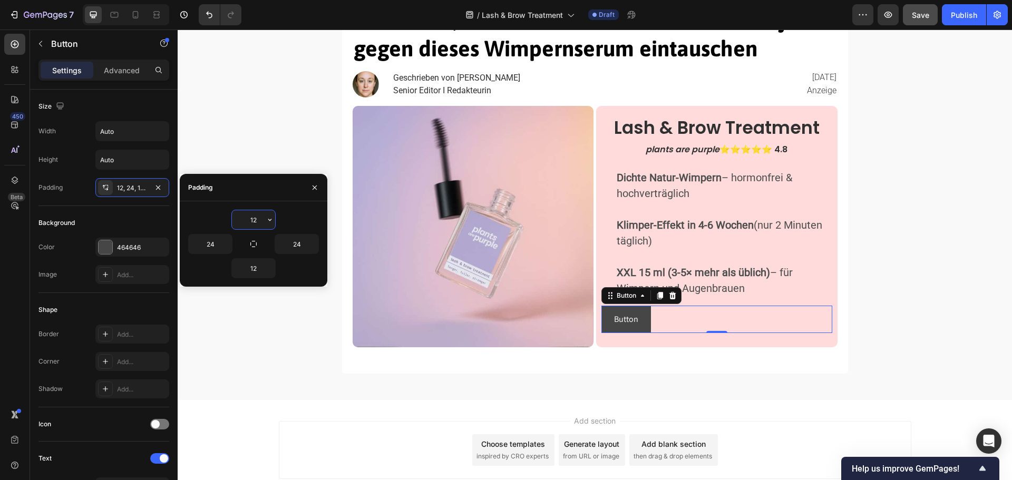
click at [254, 221] on input "12" at bounding box center [253, 219] width 43 height 19
type input "20"
click at [251, 270] on input "12" at bounding box center [253, 268] width 43 height 19
type input "20"
click at [216, 243] on input "24" at bounding box center [210, 243] width 43 height 19
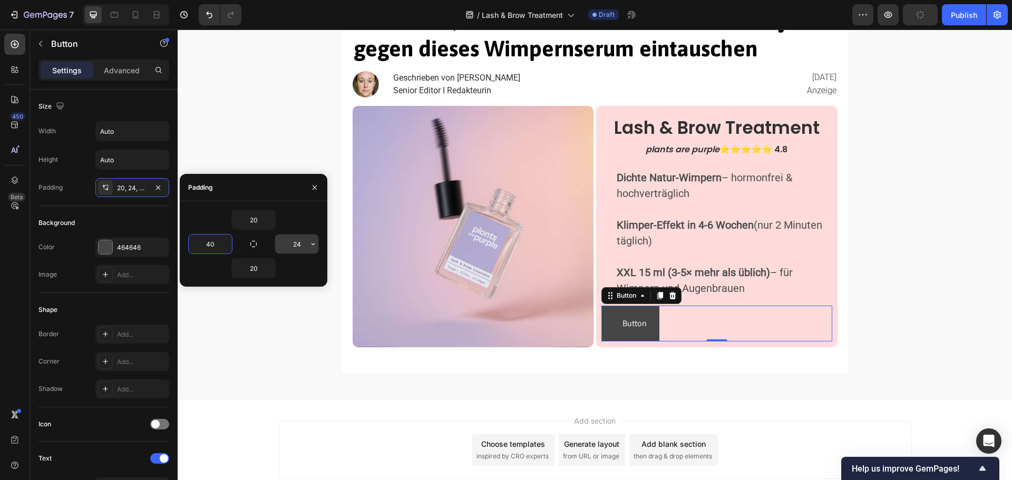
type input "40"
click at [288, 244] on input "24" at bounding box center [296, 243] width 43 height 19
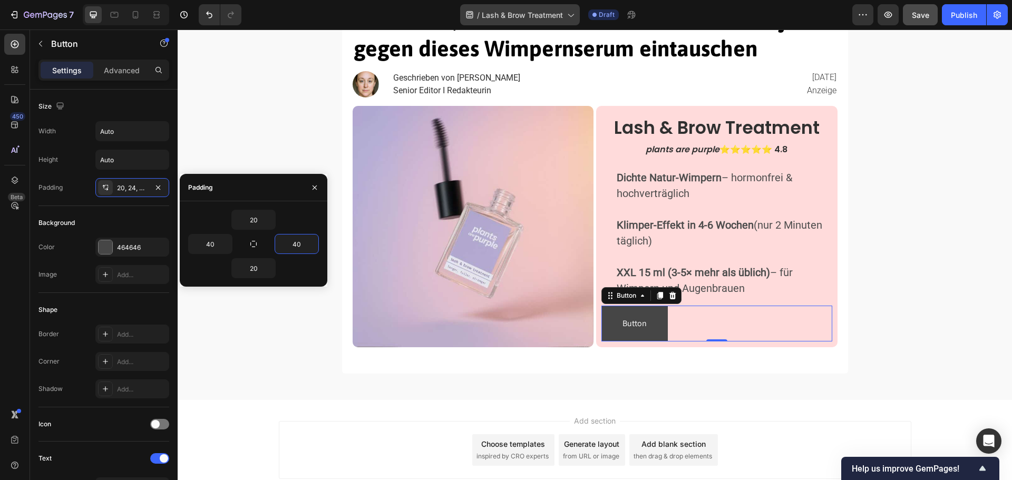
type input "40"
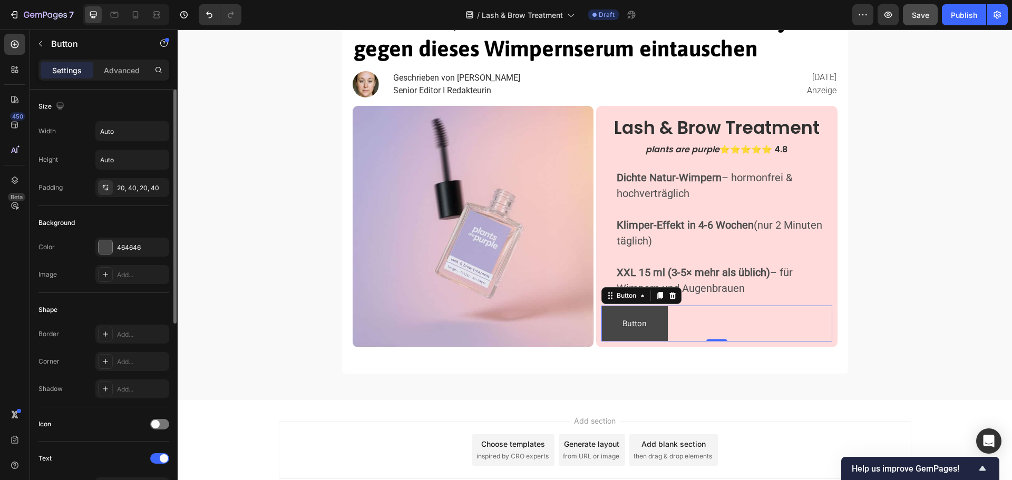
click at [83, 195] on div "Padding 20, 40, 20, 40" at bounding box center [103, 187] width 131 height 19
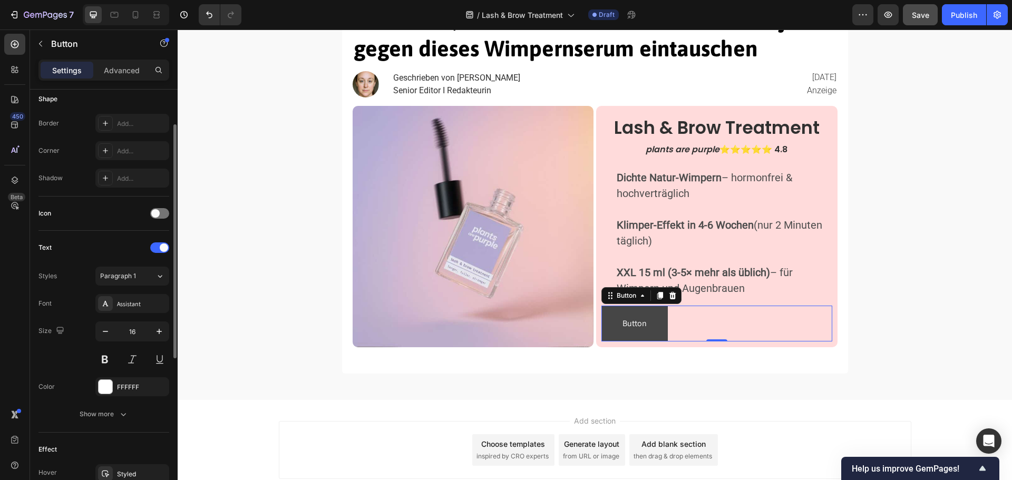
scroll to position [105, 0]
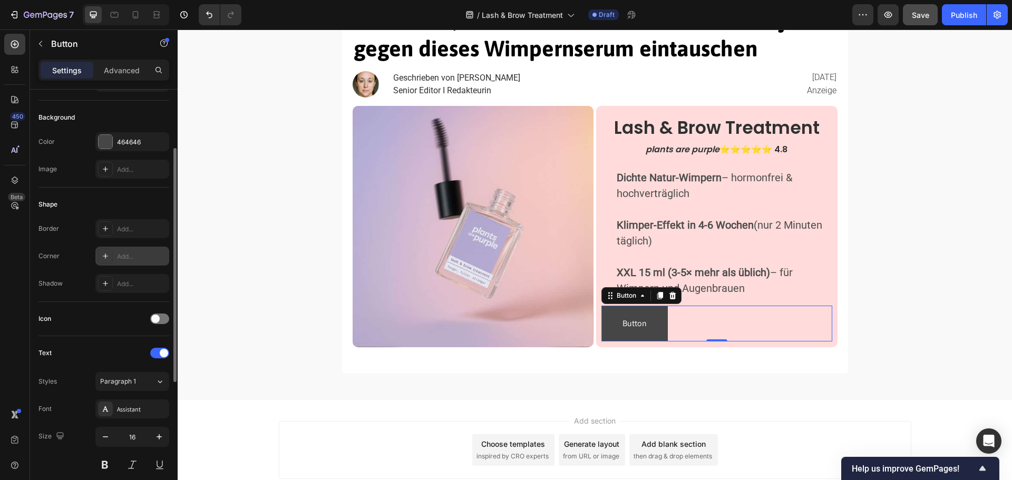
click at [124, 259] on div "Add..." at bounding box center [142, 256] width 50 height 9
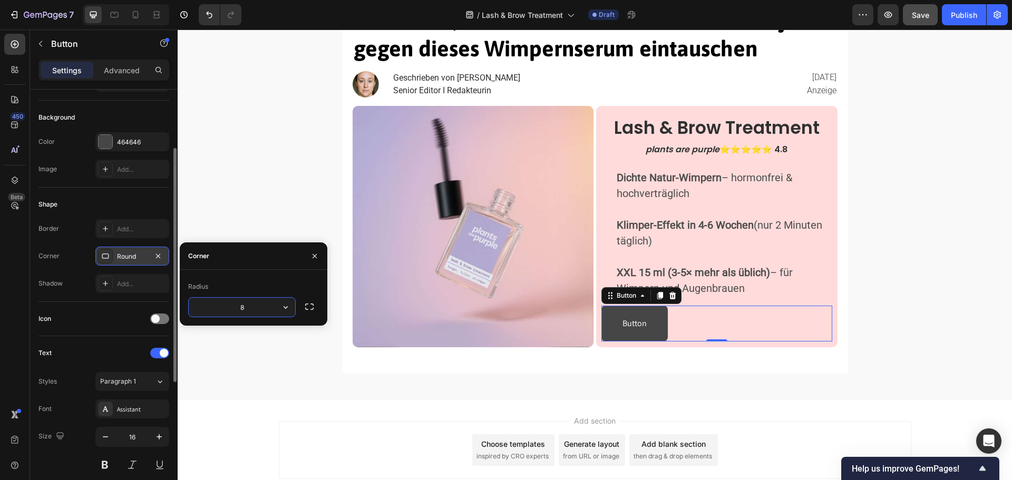
type input "3"
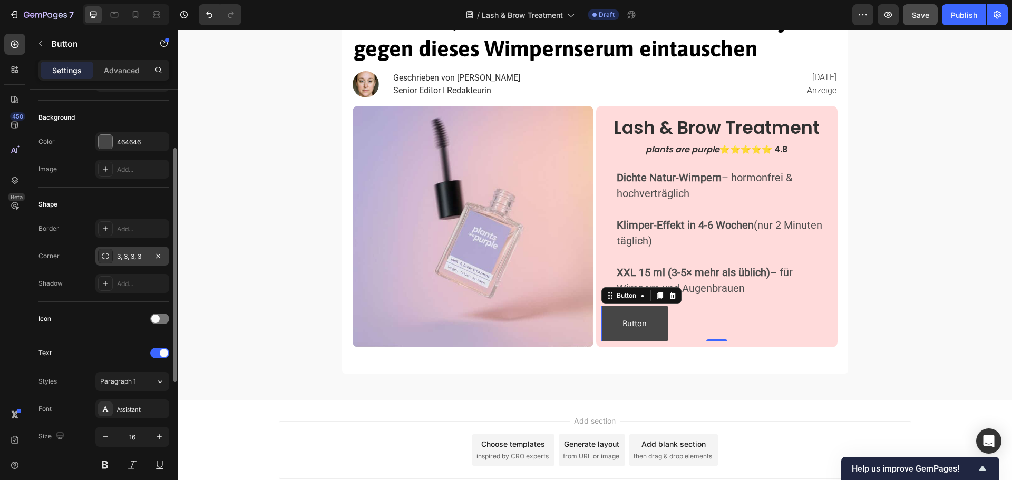
click at [80, 260] on div "Corner 3, 3, 3, 3" at bounding box center [103, 256] width 131 height 19
click at [121, 408] on div "Assistant" at bounding box center [142, 409] width 50 height 9
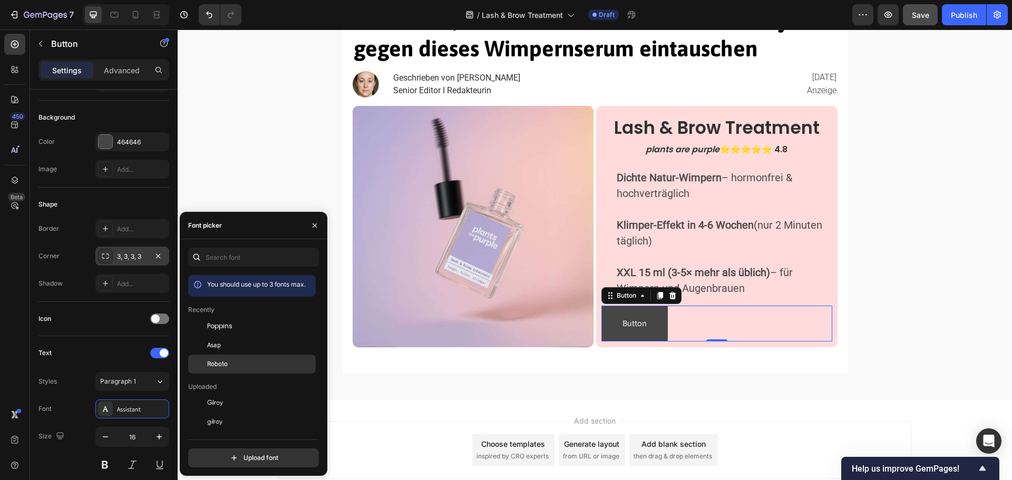
click at [222, 361] on span "Roboto" at bounding box center [217, 363] width 21 height 9
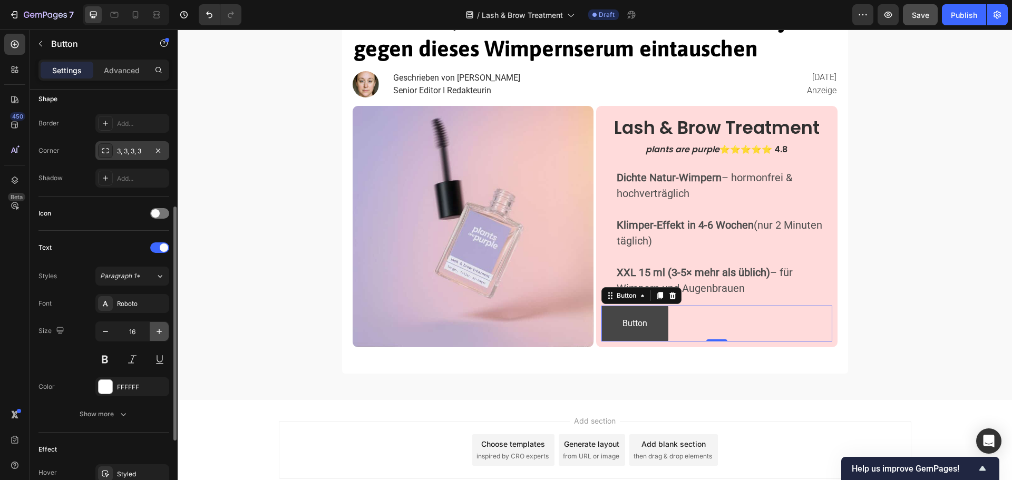
click at [162, 332] on icon "button" at bounding box center [159, 331] width 11 height 11
type input "17"
click at [107, 409] on div "Show more" at bounding box center [104, 414] width 49 height 11
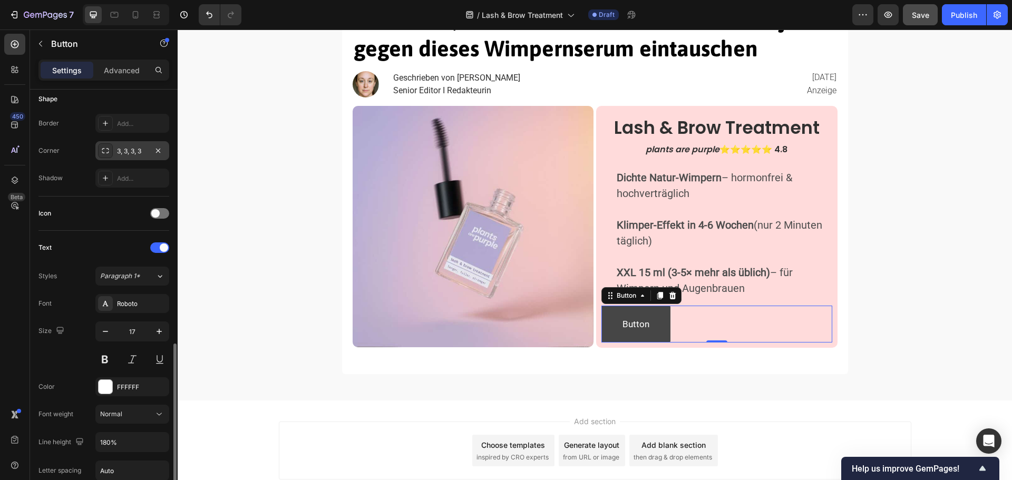
scroll to position [369, 0]
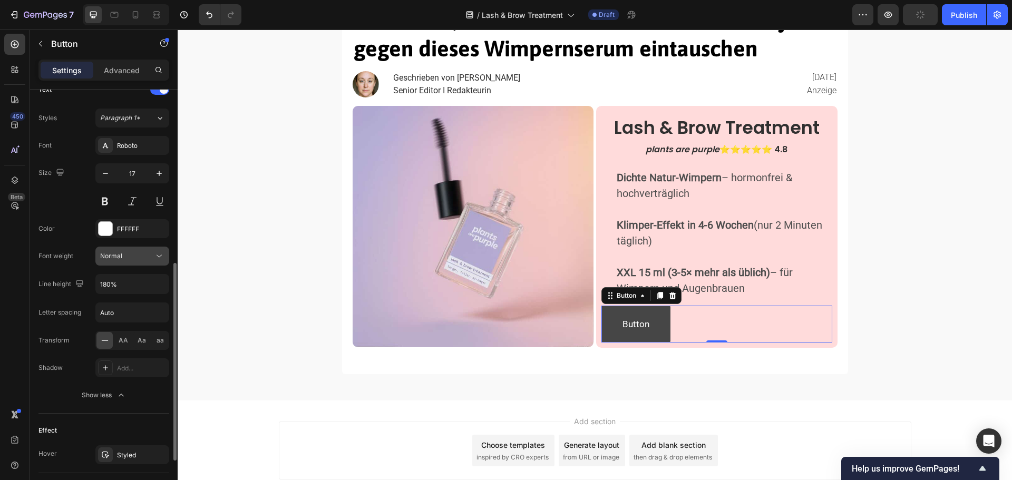
click at [125, 256] on div "Normal" at bounding box center [127, 255] width 54 height 9
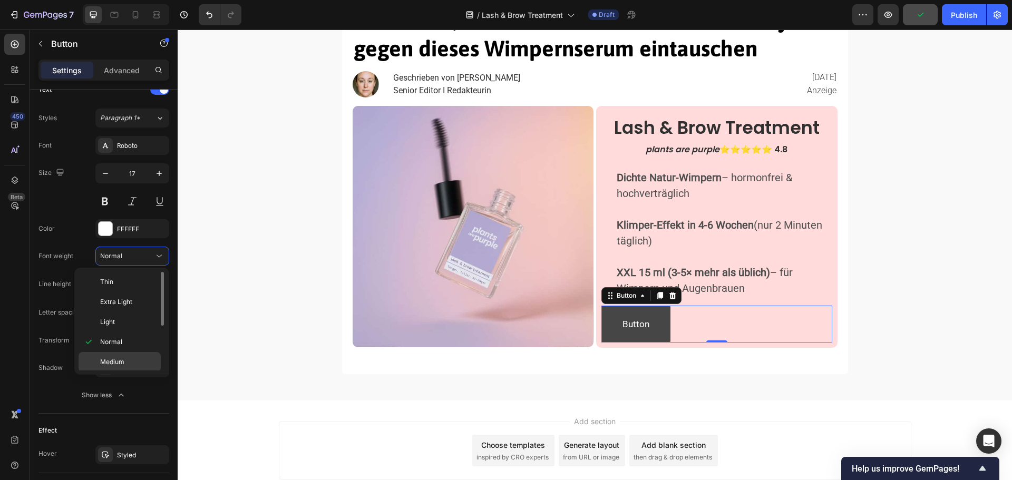
click at [119, 360] on span "Medium" at bounding box center [112, 361] width 24 height 9
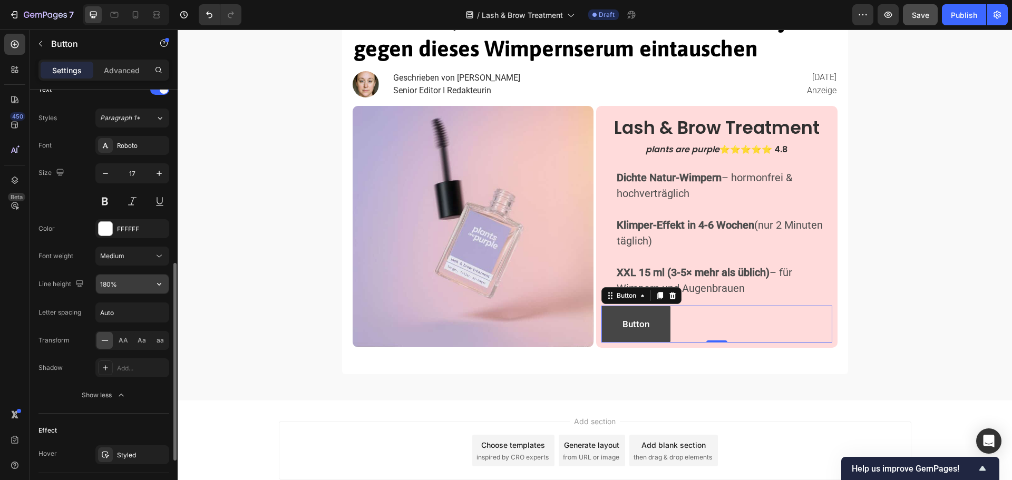
click at [106, 276] on input "180%" at bounding box center [132, 284] width 73 height 19
type input "100%"
click at [86, 298] on div "Font Roboto Size 17 Color FFFFFF Font weight Medium Line height 100% Letter spa…" at bounding box center [103, 270] width 131 height 269
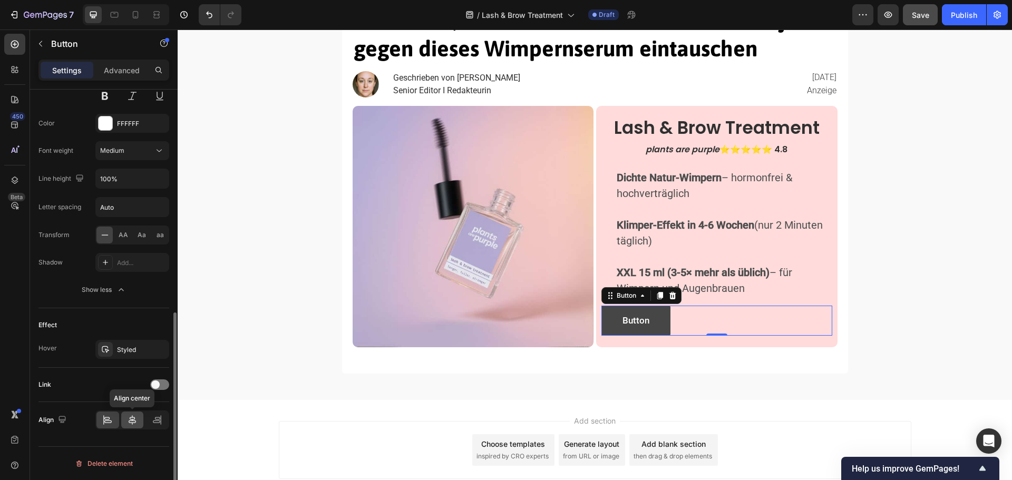
click at [136, 424] on icon at bounding box center [132, 420] width 11 height 11
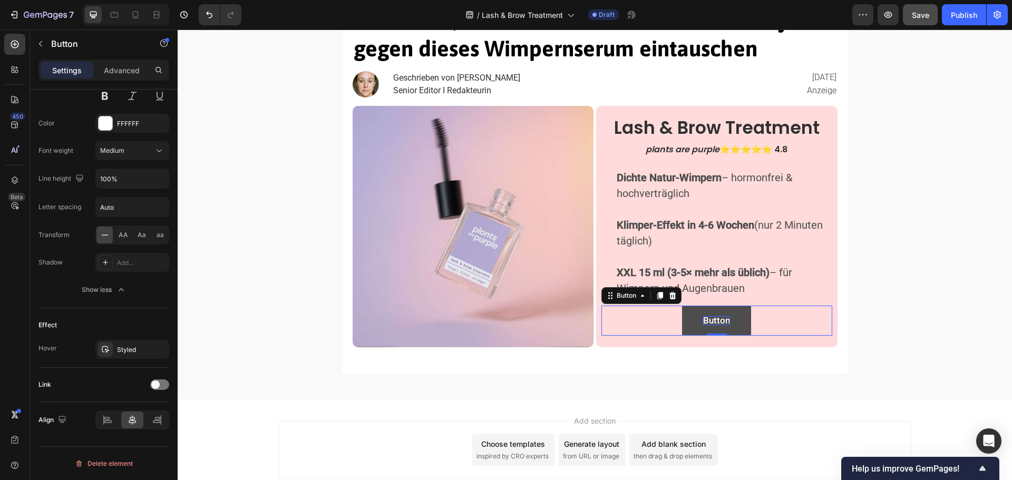
click at [713, 319] on p "Button" at bounding box center [716, 320] width 27 height 9
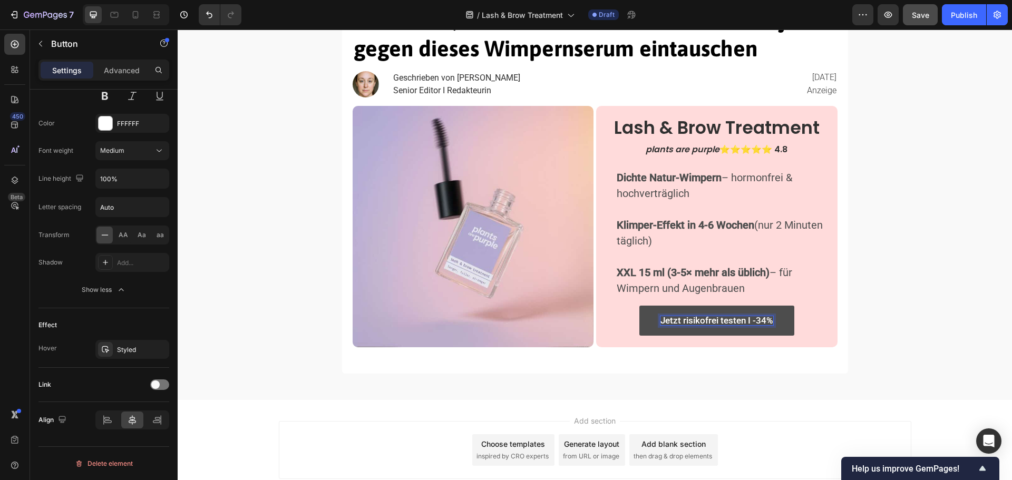
click at [800, 324] on div "Jetzt risikofrei testen I -34% Button 0" at bounding box center [716, 321] width 231 height 30
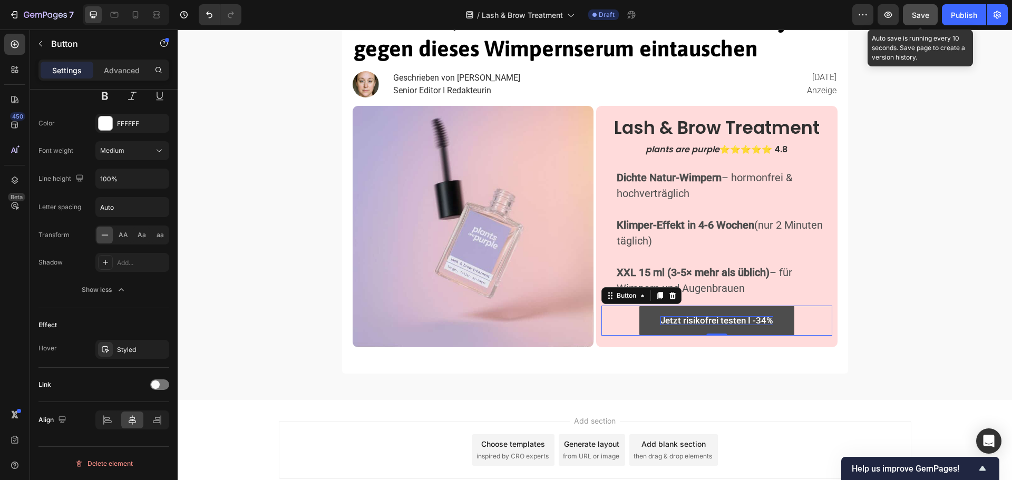
click at [916, 16] on span "Save" at bounding box center [920, 15] width 17 height 9
click at [926, 16] on span "Save" at bounding box center [920, 15] width 17 height 9
click at [923, 16] on span "Save" at bounding box center [920, 15] width 17 height 9
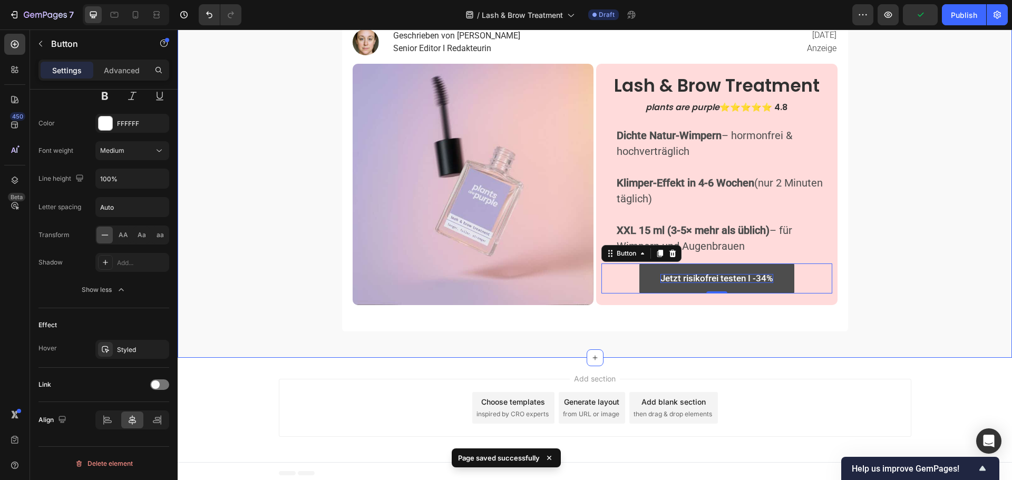
scroll to position [204, 0]
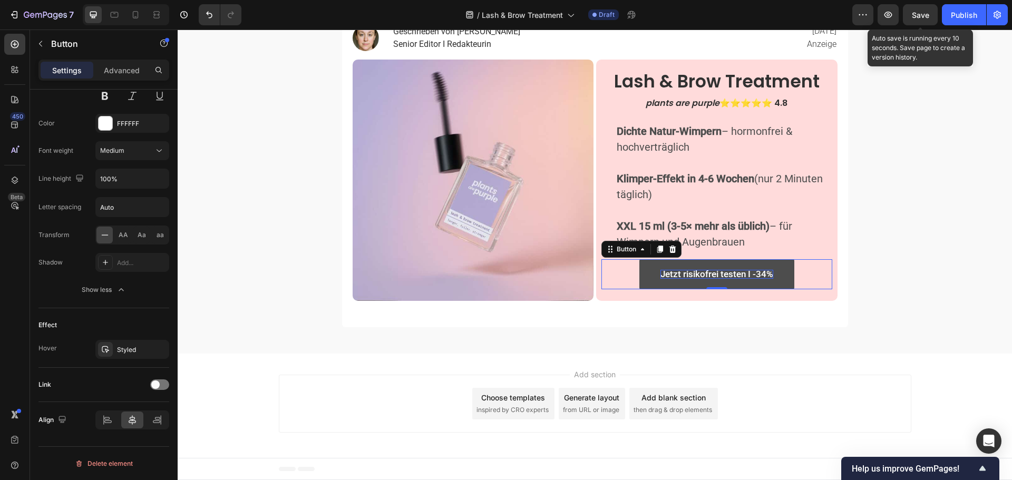
click at [922, 19] on span "Save" at bounding box center [920, 15] width 17 height 9
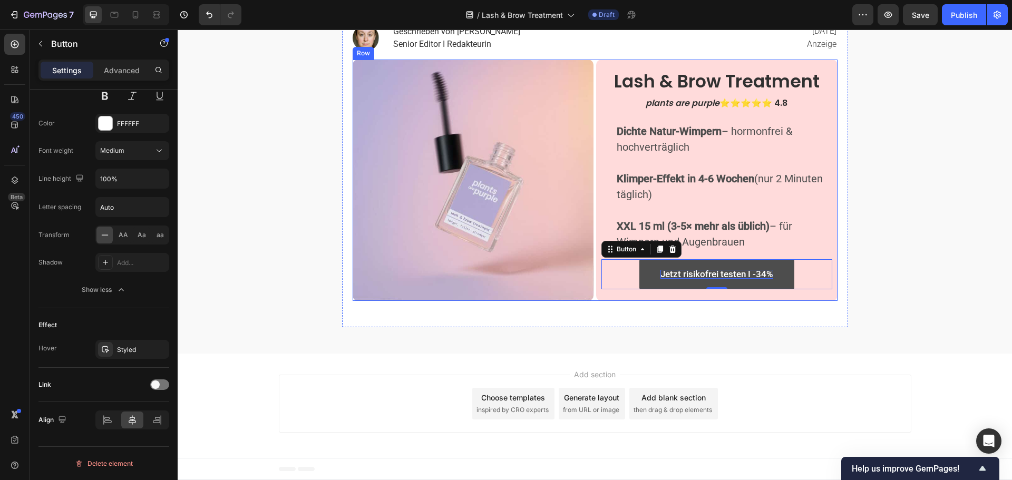
click at [590, 290] on div "Image Lash & Brow Treatment Heading plants are purple ⭐️⭐️⭐️⭐️⭐️ 4.8 Text Block…" at bounding box center [594, 180] width 485 height 241
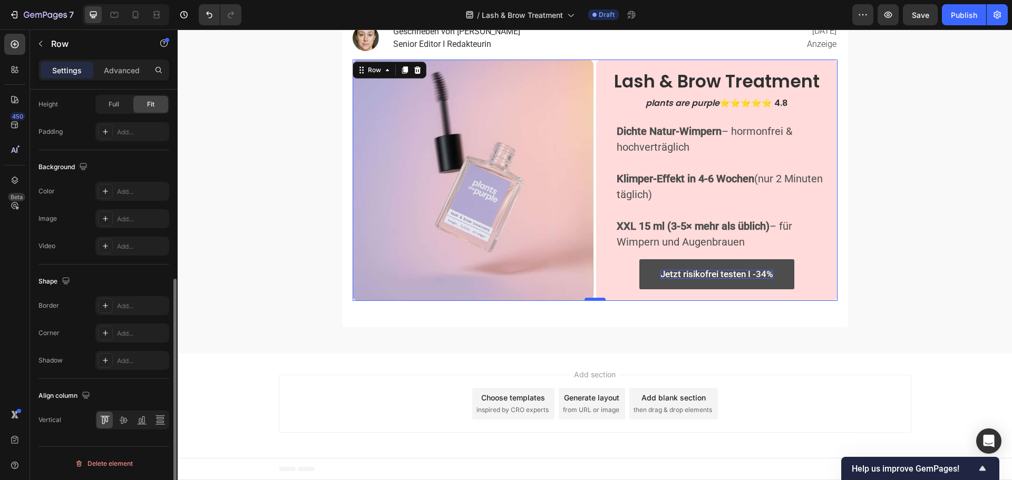
scroll to position [0, 0]
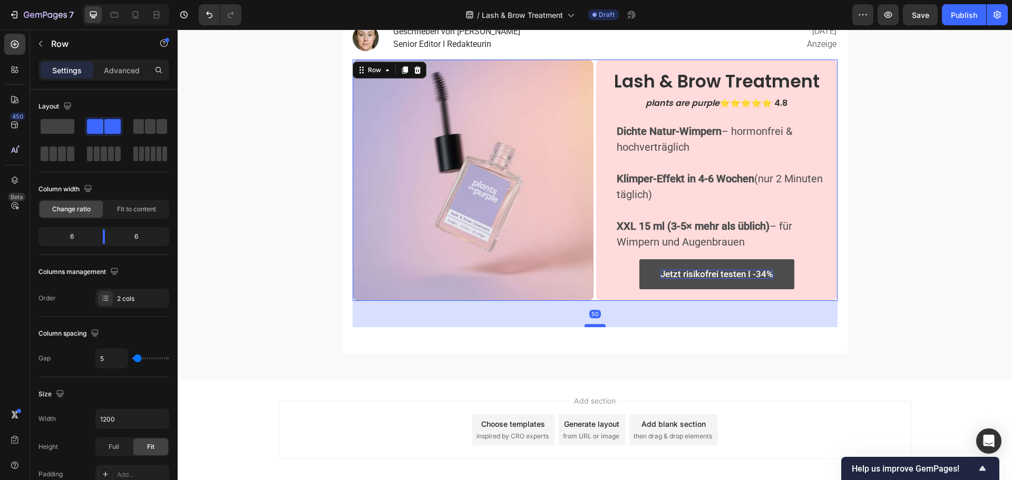
drag, startPoint x: 592, startPoint y: 299, endPoint x: 592, endPoint y: 326, distance: 26.4
click at [592, 326] on div at bounding box center [594, 325] width 21 height 3
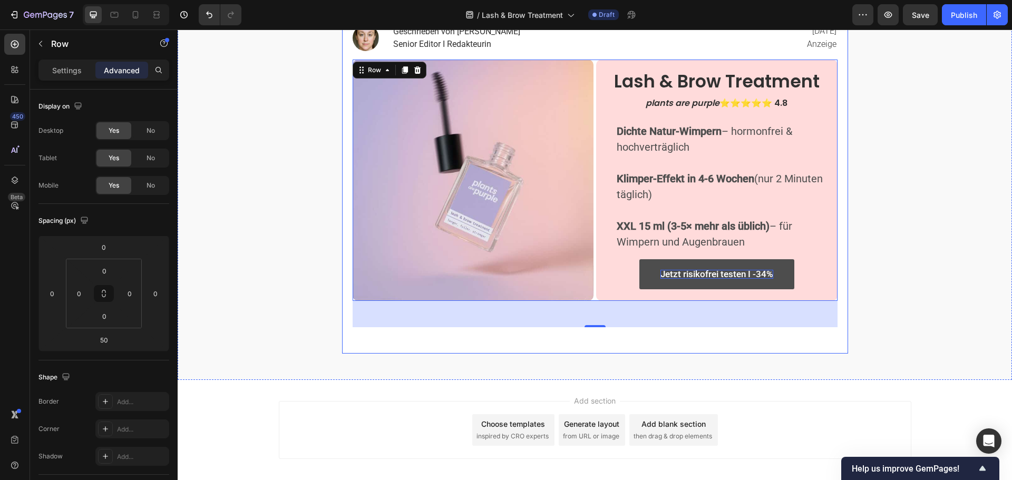
click at [585, 337] on div "Gesundheit Button 10 Gründe, warum Frauen 40+ ihre Mascara jetzt gegen dieses W…" at bounding box center [595, 136] width 506 height 436
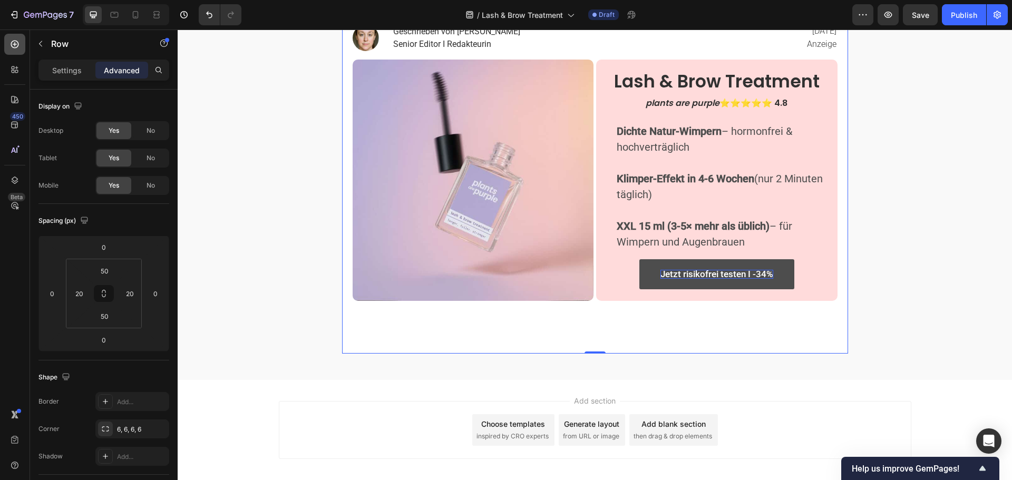
click at [11, 44] on icon at bounding box center [14, 44] width 11 height 11
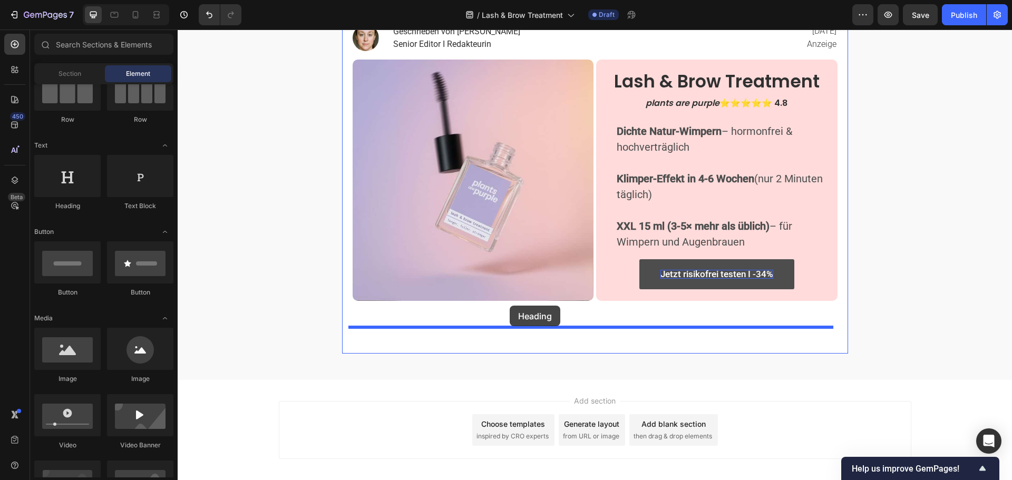
drag, startPoint x: 259, startPoint y: 213, endPoint x: 510, endPoint y: 306, distance: 266.7
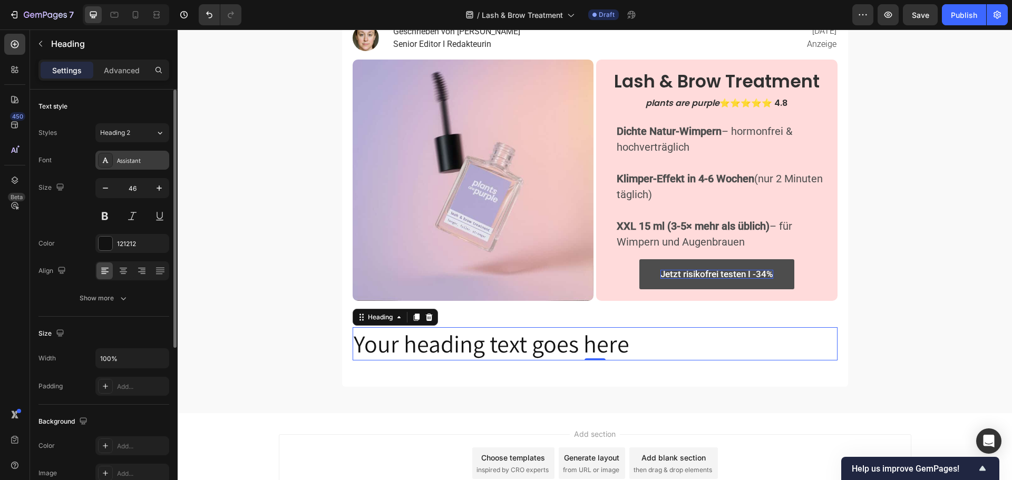
click at [123, 161] on div "Assistant" at bounding box center [142, 160] width 50 height 9
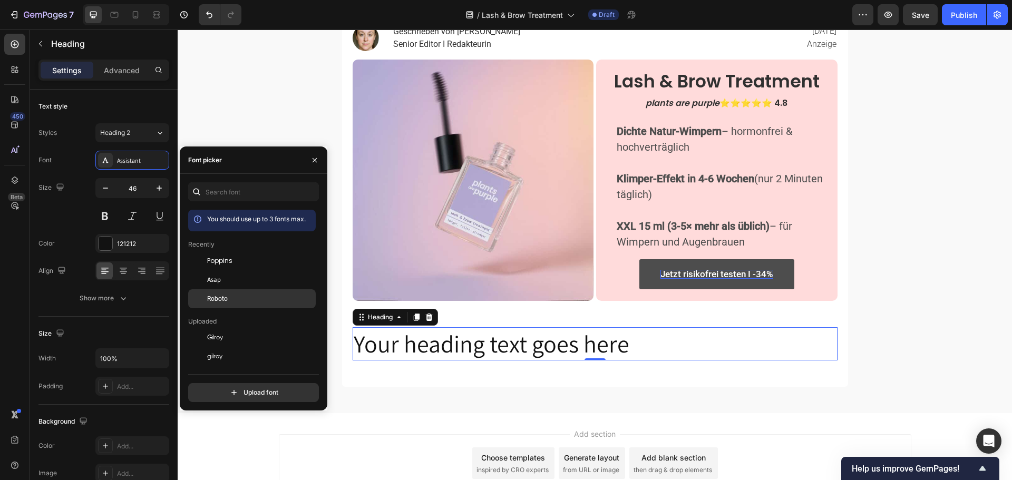
click at [224, 292] on div "Roboto" at bounding box center [252, 298] width 128 height 19
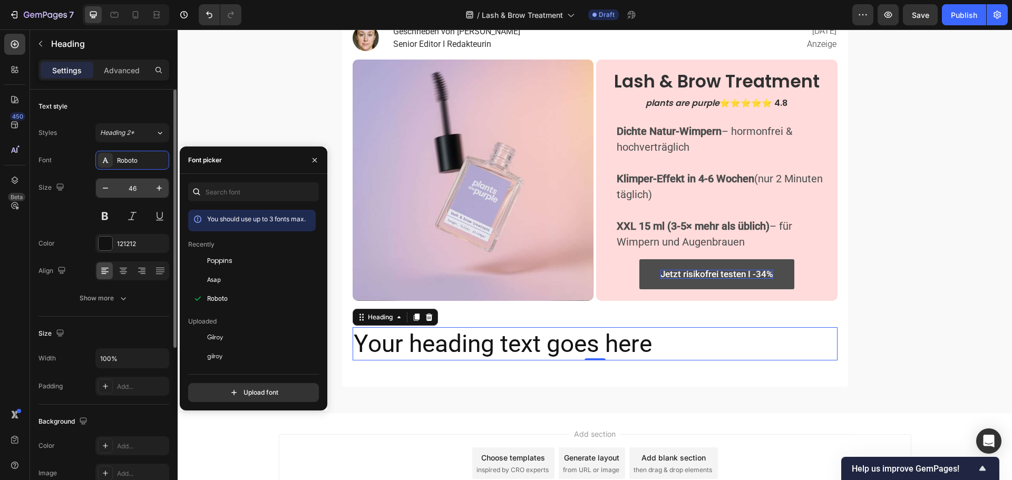
click at [137, 190] on input "46" at bounding box center [132, 188] width 35 height 19
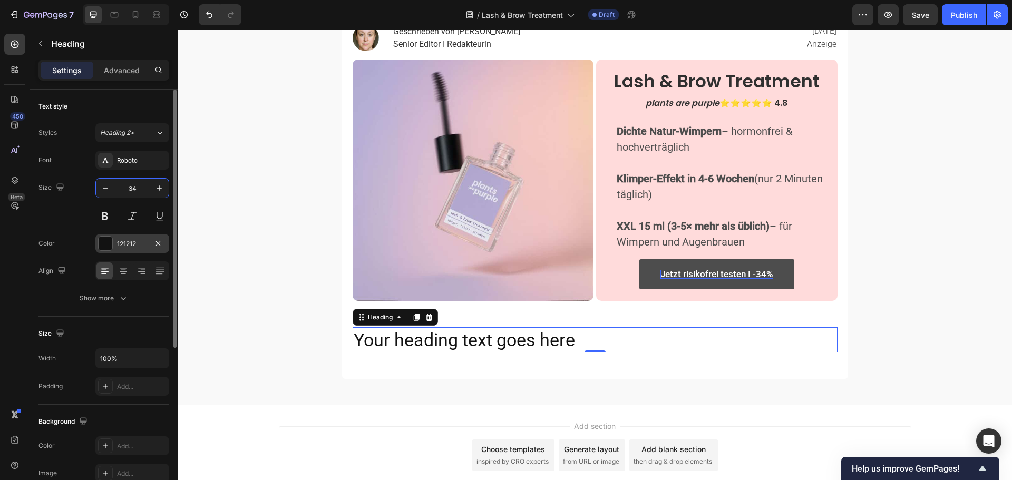
type input "34"
click at [105, 242] on div at bounding box center [106, 244] width 14 height 14
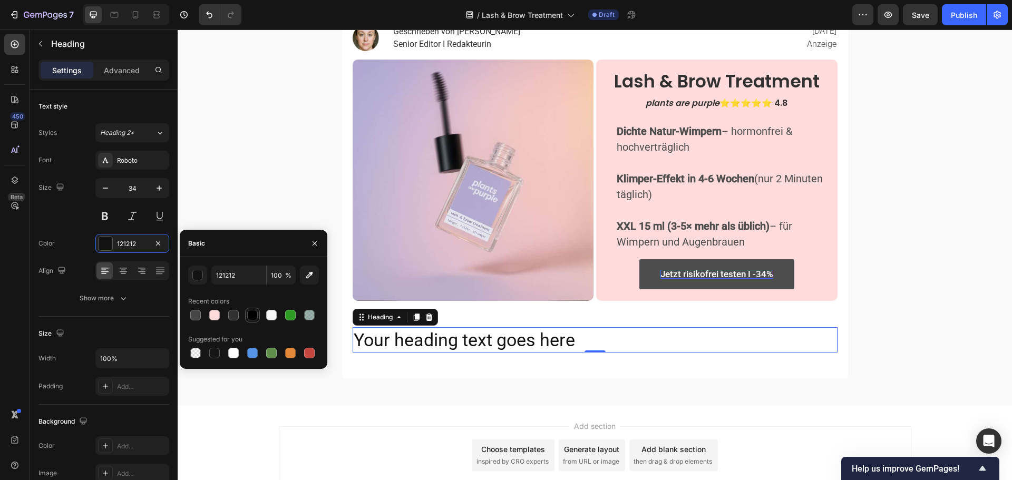
click at [252, 316] on div at bounding box center [252, 315] width 11 height 11
type input "000000"
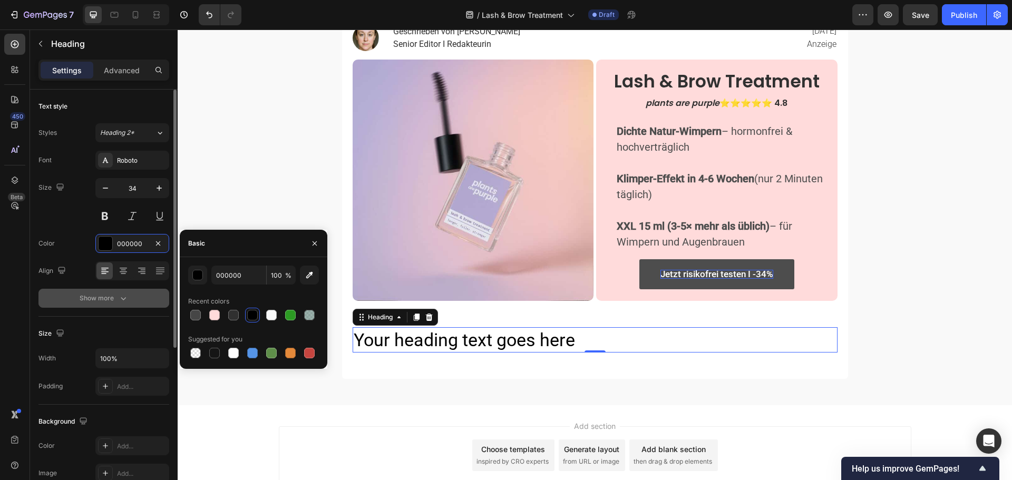
click at [121, 296] on icon "button" at bounding box center [123, 298] width 11 height 11
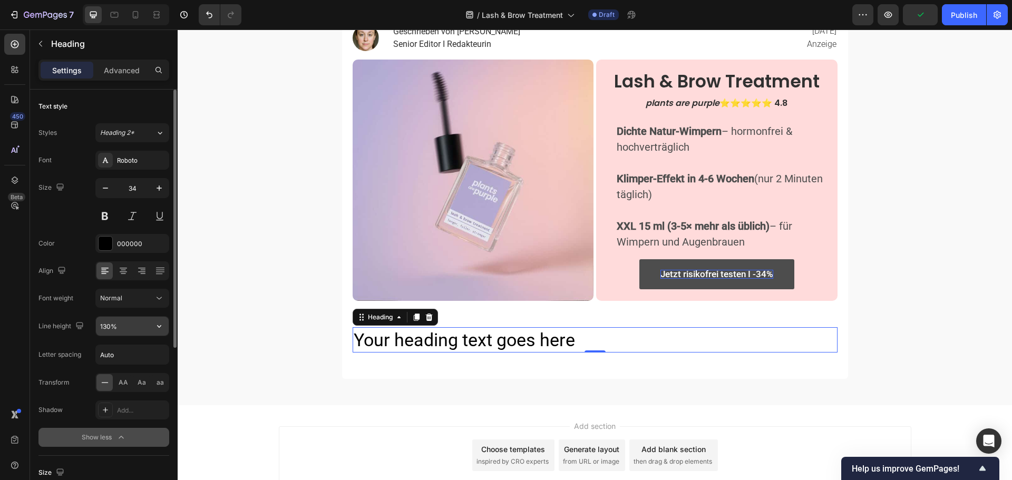
click at [112, 326] on input "130%" at bounding box center [132, 326] width 73 height 19
type input "140%"
click at [122, 296] on div "Normal" at bounding box center [127, 297] width 54 height 9
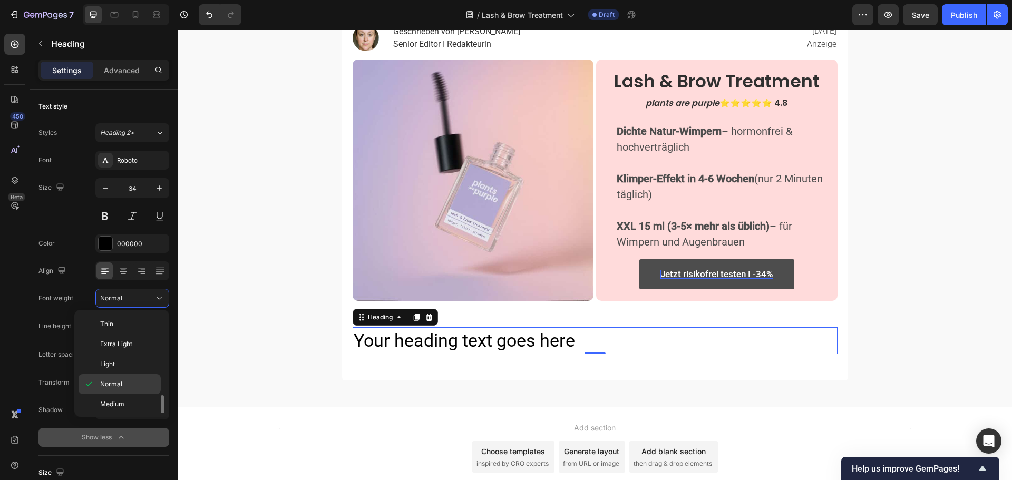
scroll to position [53, 0]
click at [114, 391] on p "Bold" at bounding box center [128, 391] width 56 height 9
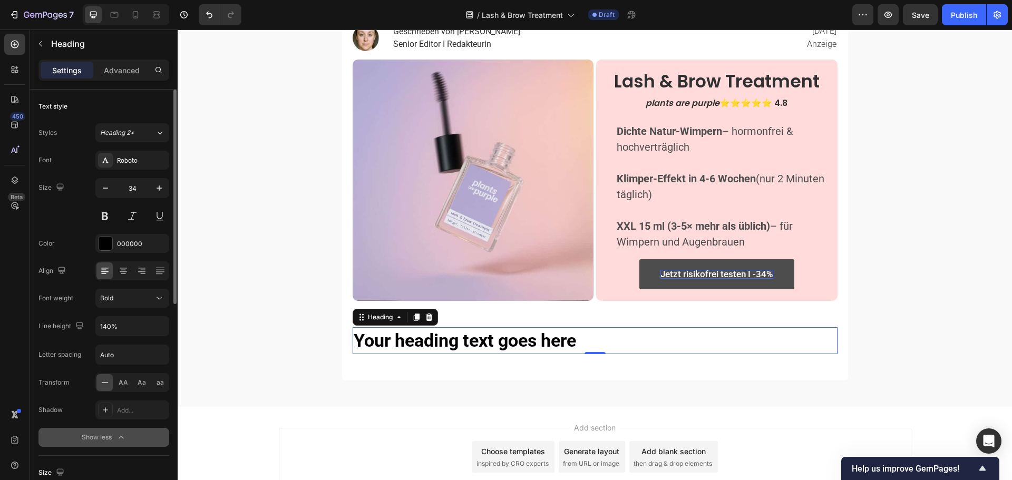
click at [78, 370] on div "Font Roboto Size 34 Color 000000 Align Font weight Bold Line height 140% Letter…" at bounding box center [103, 299] width 131 height 296
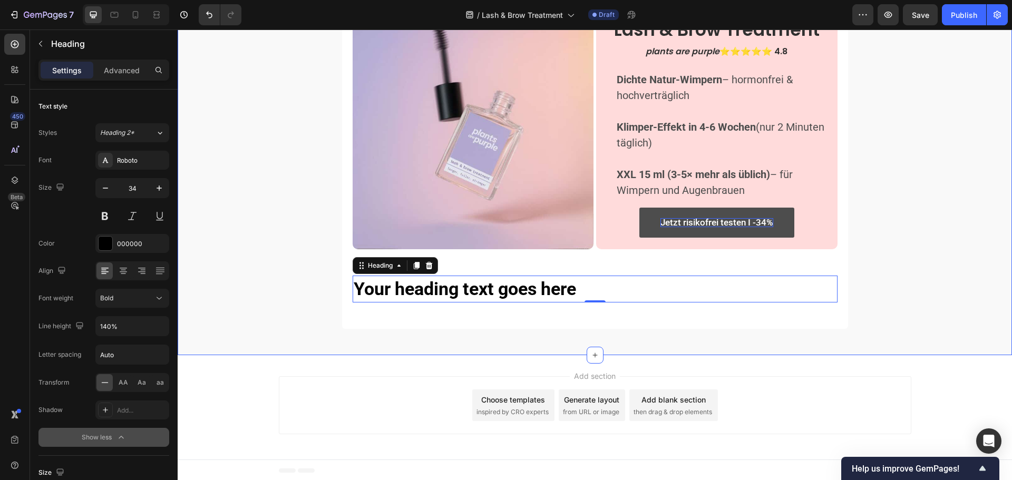
scroll to position [258, 0]
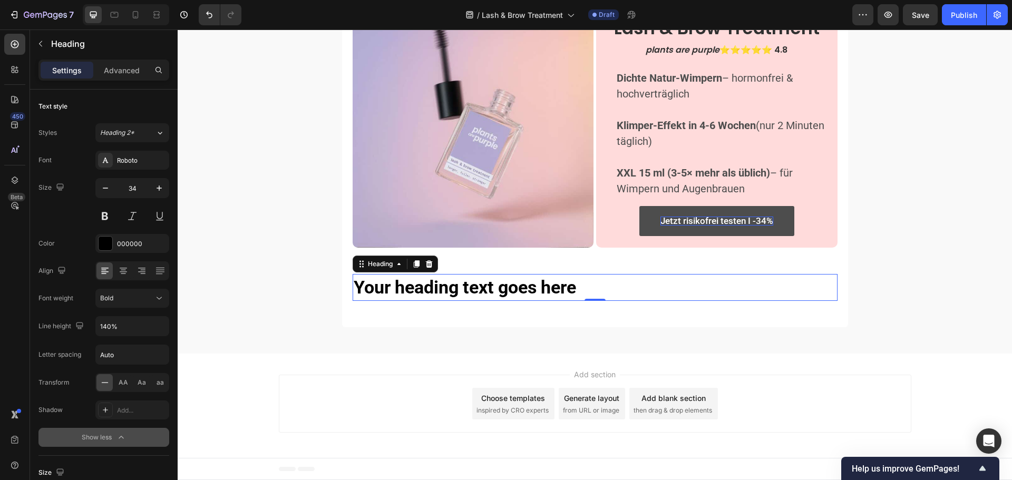
click at [400, 285] on h2 "Your heading text goes here" at bounding box center [594, 287] width 485 height 27
click at [400, 285] on p "Your heading text goes here" at bounding box center [595, 287] width 483 height 25
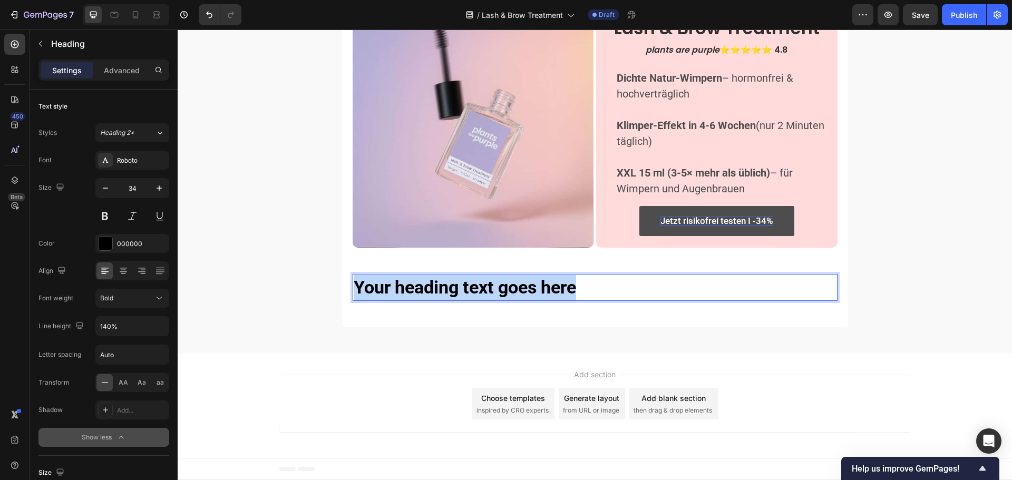
click at [400, 285] on p "Your heading text goes here" at bounding box center [595, 287] width 483 height 25
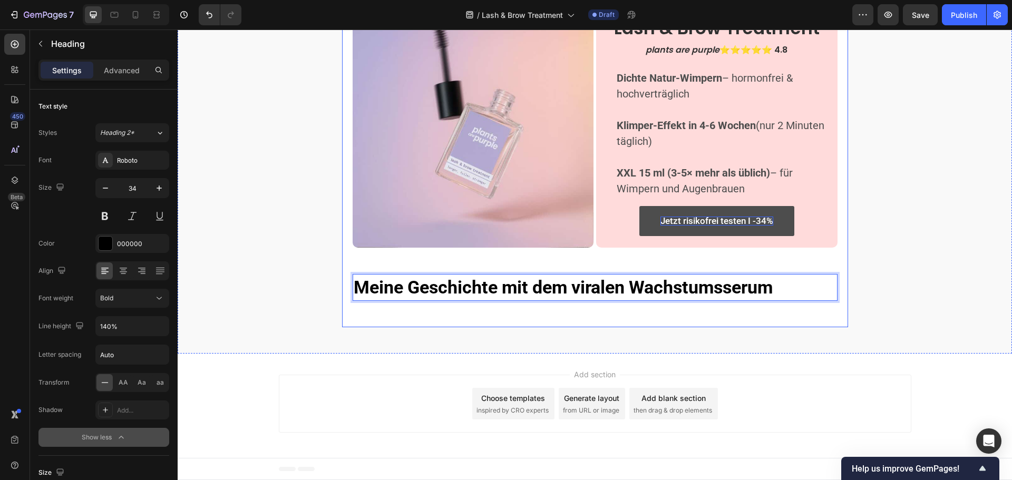
click at [832, 308] on div "Gesundheit Button 10 Gründe, warum Frauen 40+ ihre Mascara jetzt gegen dieses W…" at bounding box center [595, 96] width 506 height 463
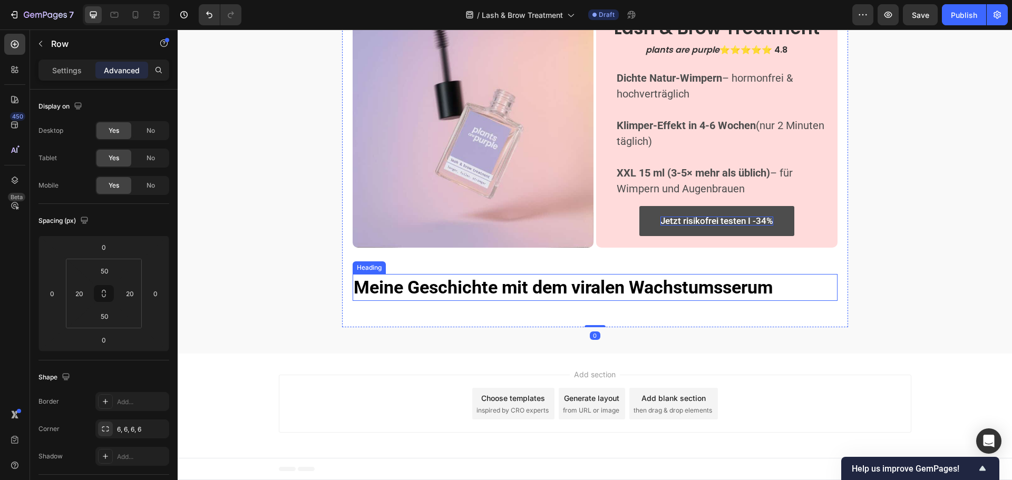
click at [814, 289] on p "Meine Geschichte mit dem viralen Wachstumsserum" at bounding box center [595, 287] width 483 height 25
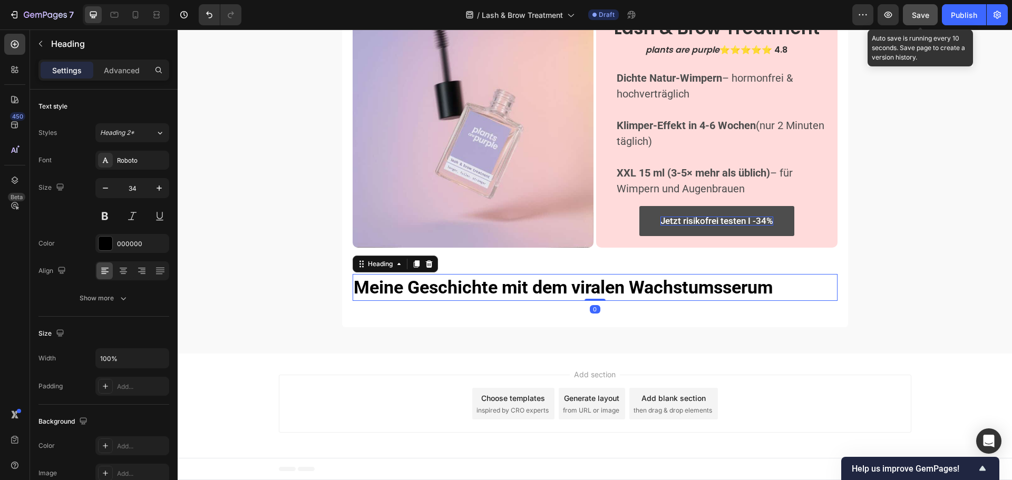
drag, startPoint x: 919, startPoint y: 14, endPoint x: 921, endPoint y: 21, distance: 7.0
click at [920, 14] on span "Save" at bounding box center [920, 15] width 17 height 9
click at [918, 14] on span "Save" at bounding box center [920, 15] width 17 height 9
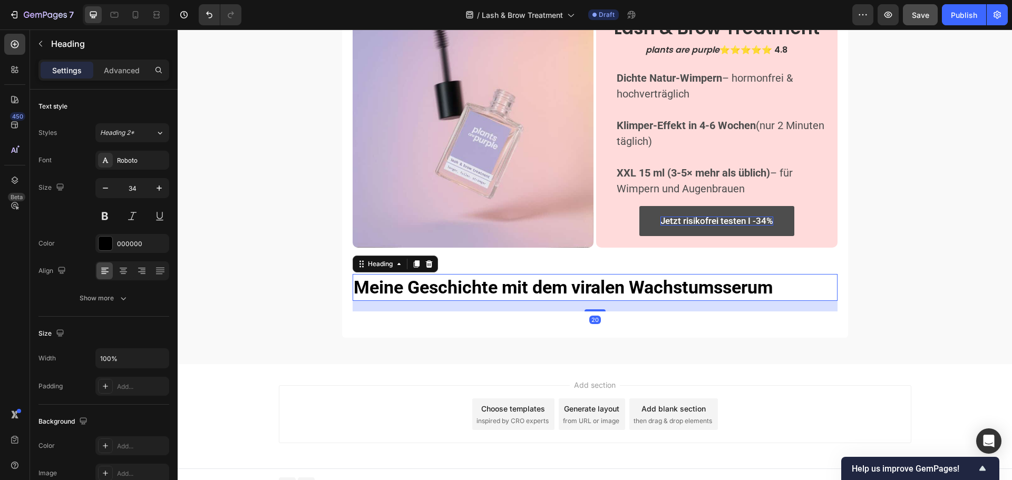
drag, startPoint x: 598, startPoint y: 299, endPoint x: 808, endPoint y: 311, distance: 210.6
click at [594, 310] on div at bounding box center [594, 310] width 21 height 2
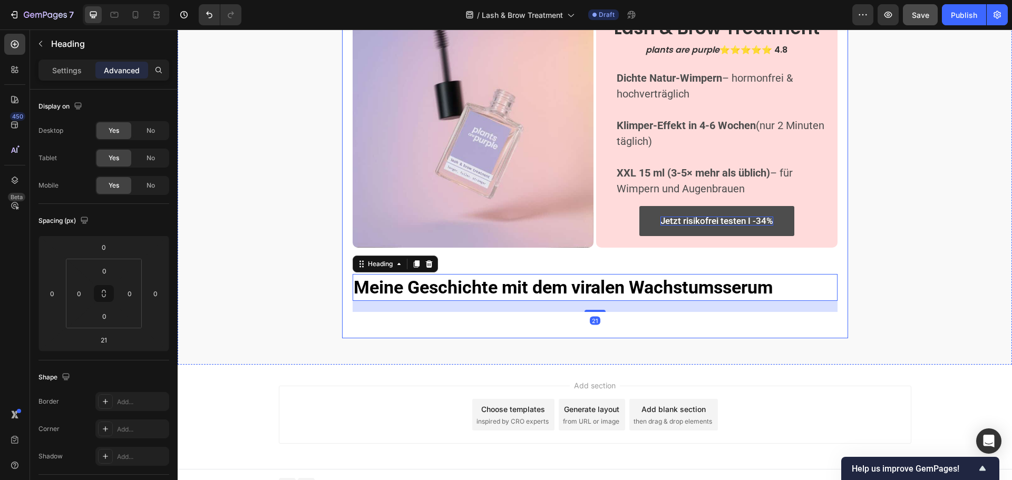
click at [824, 318] on div "Gesundheit Button 10 Gründe, warum Frauen 40+ ihre Mascara jetzt gegen dieses W…" at bounding box center [595, 102] width 506 height 474
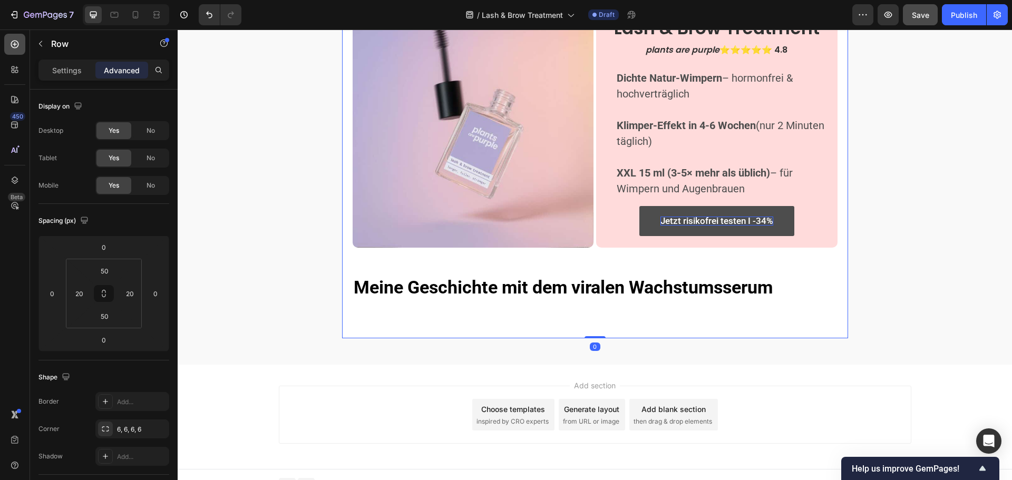
click at [14, 45] on icon at bounding box center [14, 44] width 11 height 11
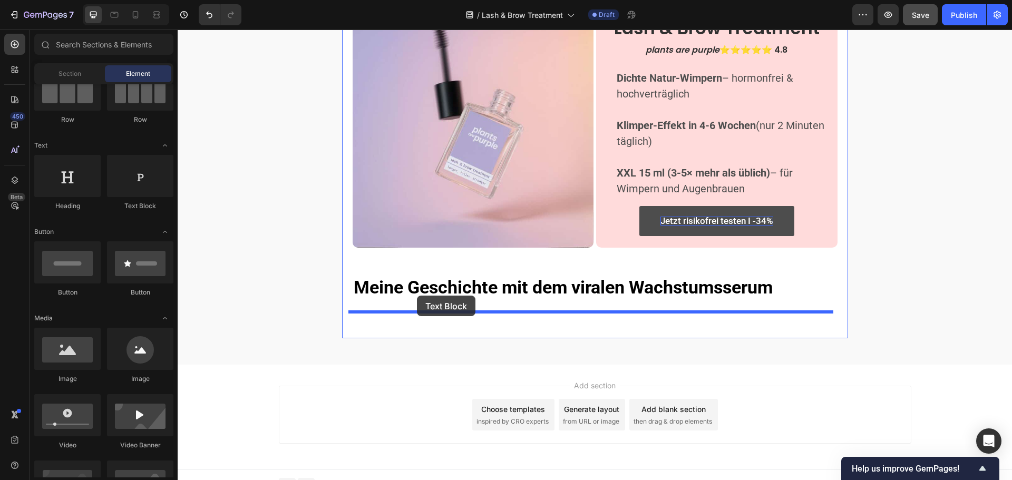
drag, startPoint x: 317, startPoint y: 215, endPoint x: 417, endPoint y: 296, distance: 128.5
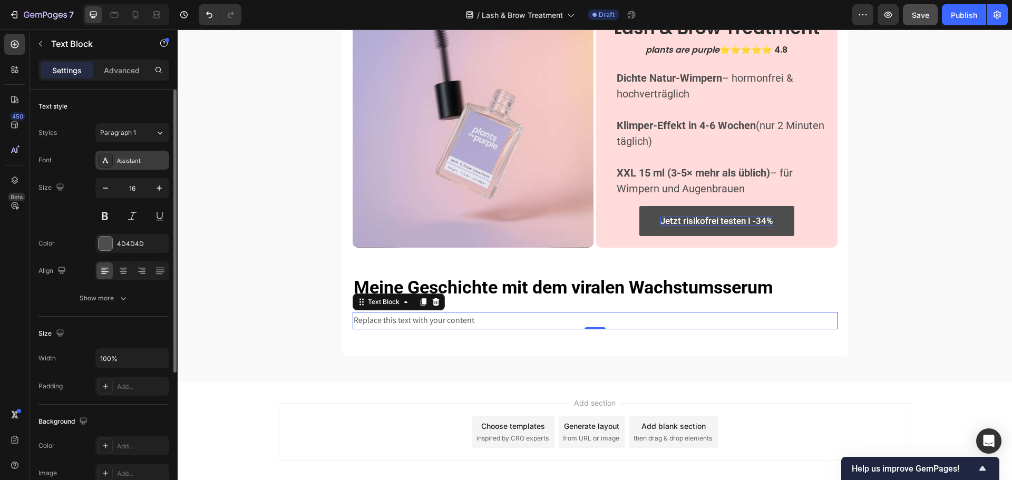
click at [127, 164] on div "Assistant" at bounding box center [142, 160] width 50 height 9
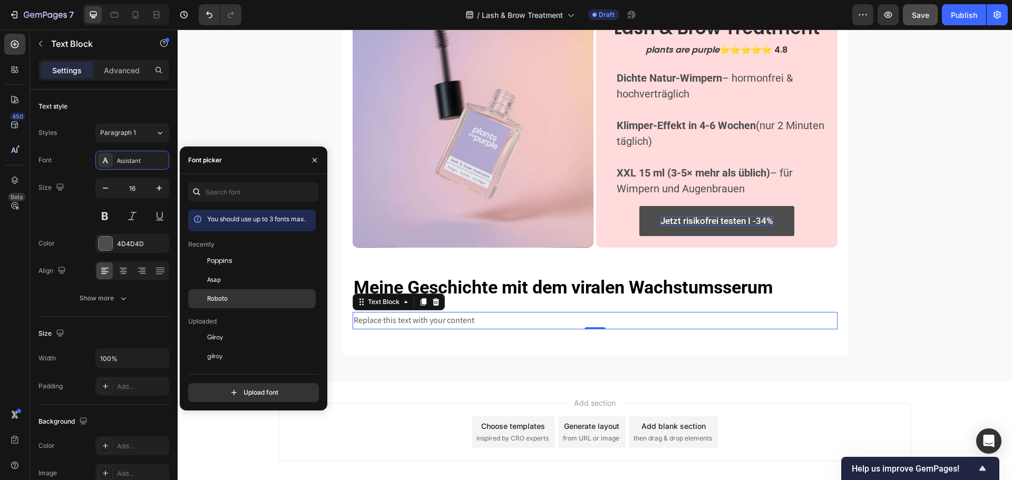
click at [227, 300] on span "Roboto" at bounding box center [217, 298] width 21 height 9
click at [65, 163] on div "Font Roboto" at bounding box center [103, 160] width 131 height 19
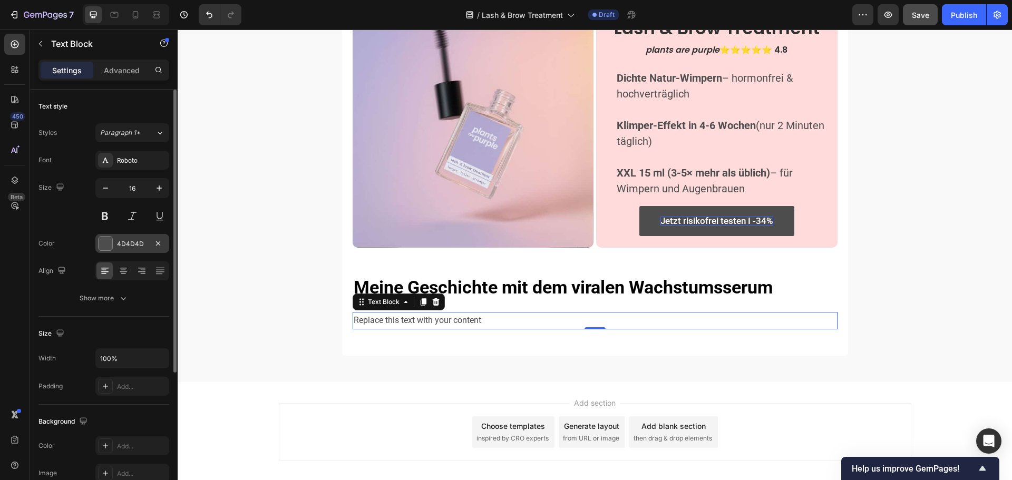
click at [109, 243] on div at bounding box center [106, 244] width 14 height 14
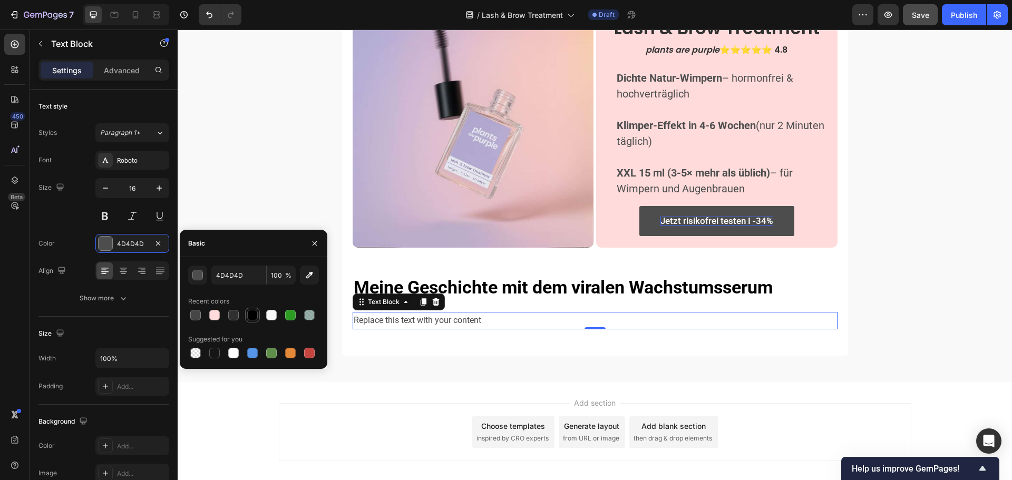
click at [256, 317] on div at bounding box center [252, 315] width 11 height 11
type input "000000"
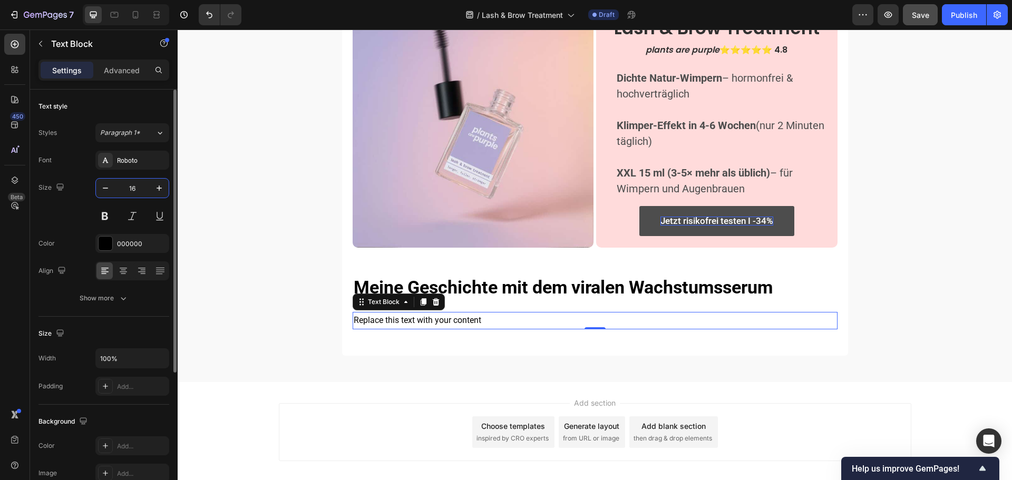
click at [131, 193] on input "16" at bounding box center [132, 188] width 35 height 19
type input "20"
click at [82, 206] on div "Size 20" at bounding box center [103, 201] width 131 height 47
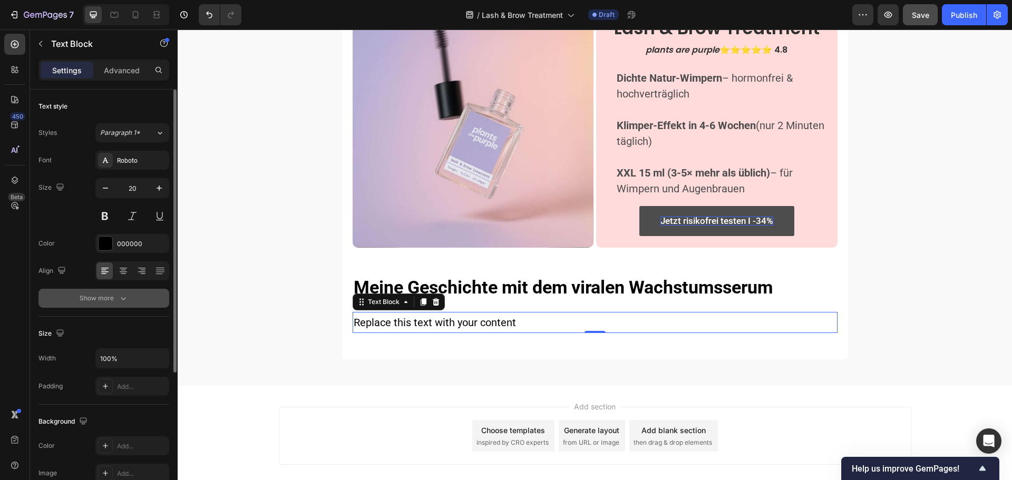
click at [91, 296] on div "Show more" at bounding box center [104, 298] width 49 height 11
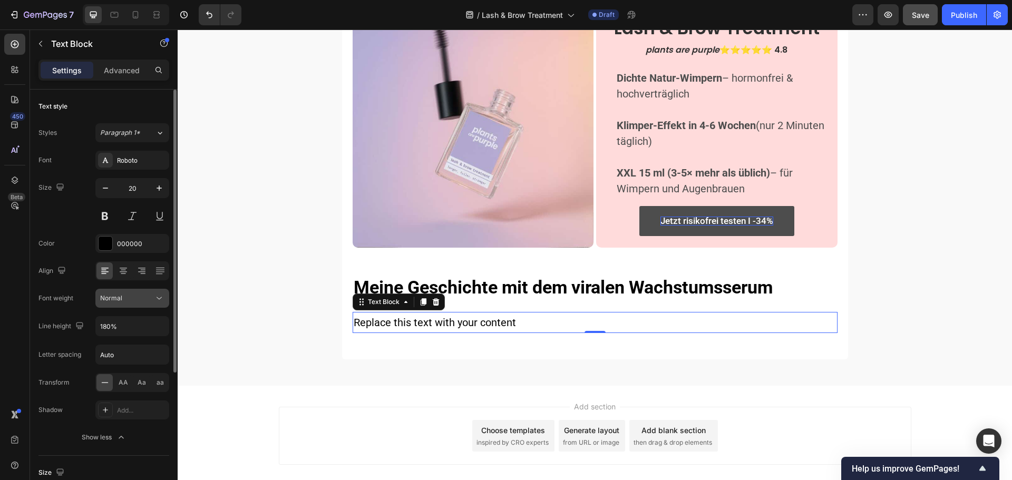
click at [121, 303] on button "Normal" at bounding box center [132, 298] width 74 height 19
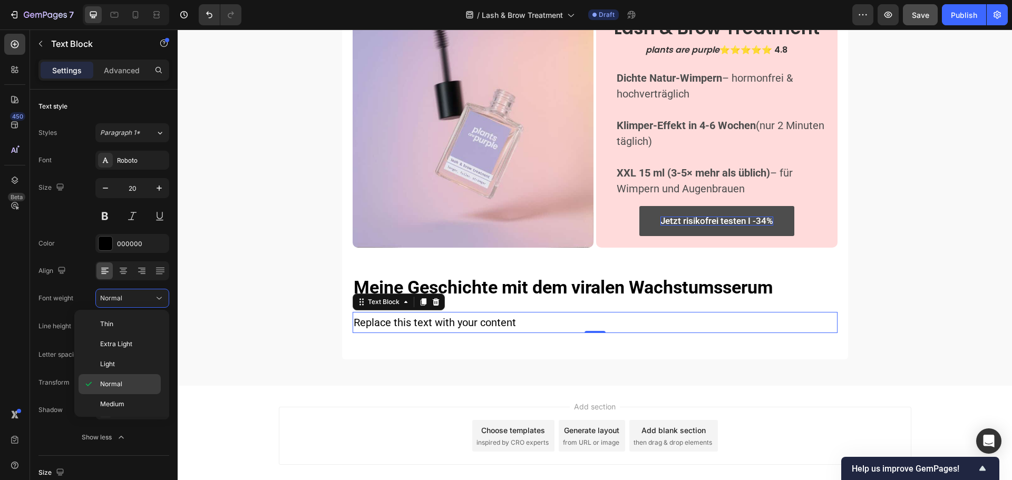
scroll to position [82, 0]
click at [115, 363] on p "Bold" at bounding box center [128, 362] width 56 height 9
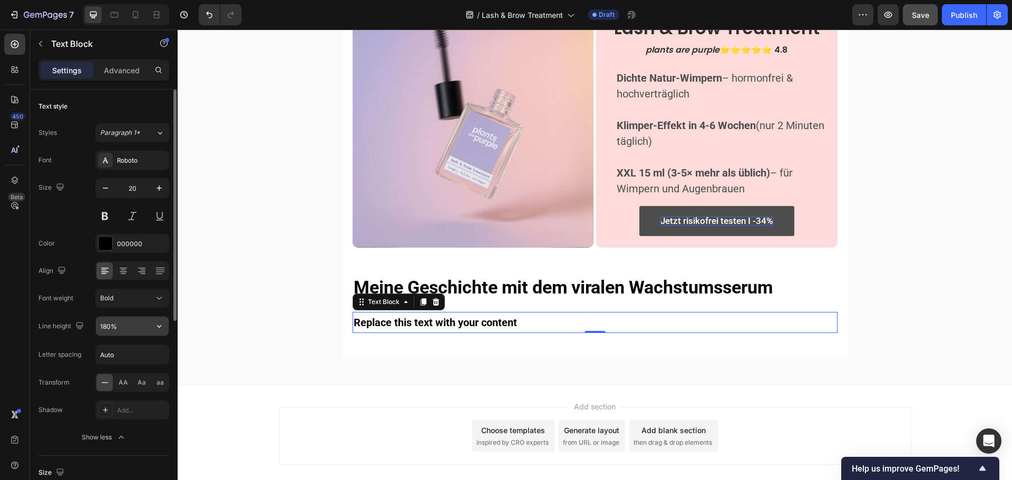
click at [103, 324] on input "180%" at bounding box center [132, 326] width 73 height 19
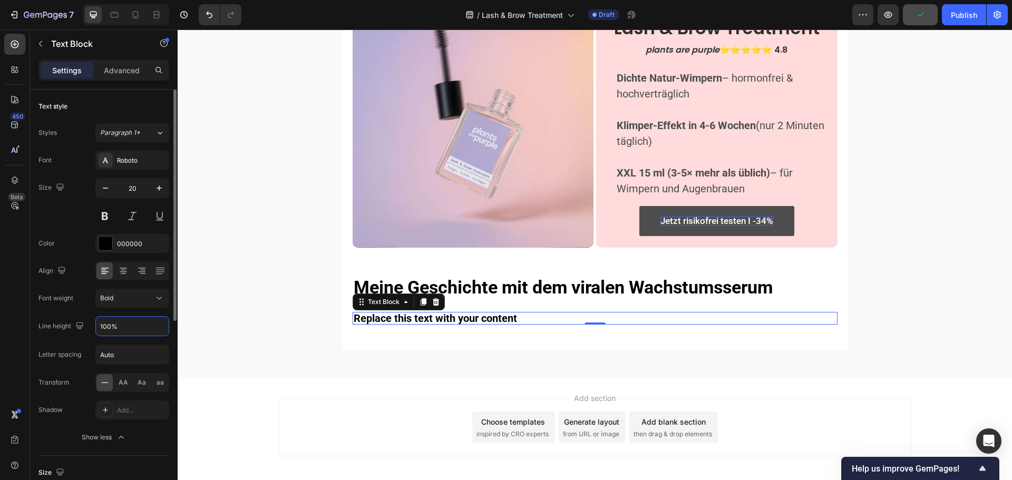
type input "100%"
click at [91, 345] on div "Letter spacing Auto" at bounding box center [103, 355] width 131 height 20
click at [111, 355] on input "Auto" at bounding box center [132, 354] width 73 height 19
type input "0"
click at [74, 374] on div "Transform AA Aa aa" at bounding box center [103, 382] width 131 height 19
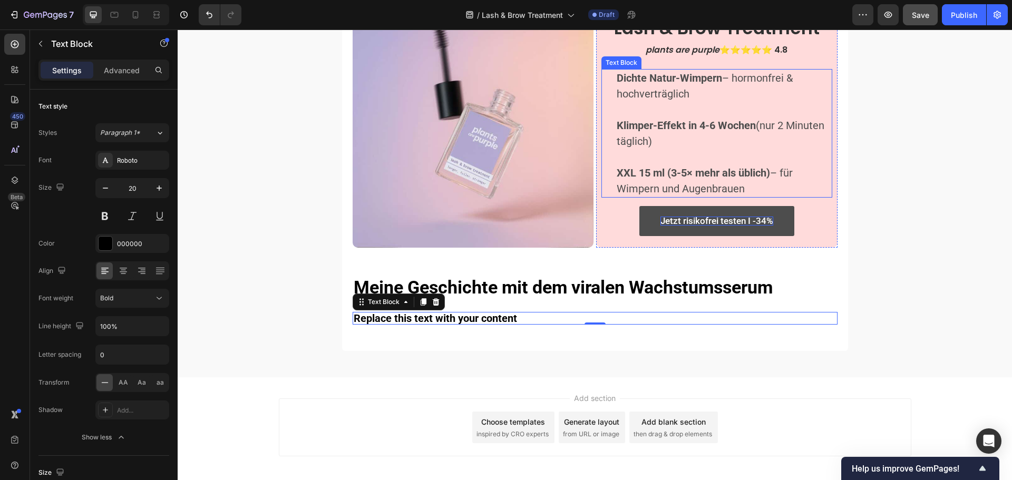
click at [704, 180] on p "XXL 15 ml (3-5× mehr als üblich) – für Wimpern und Augenbrauen" at bounding box center [723, 181] width 214 height 32
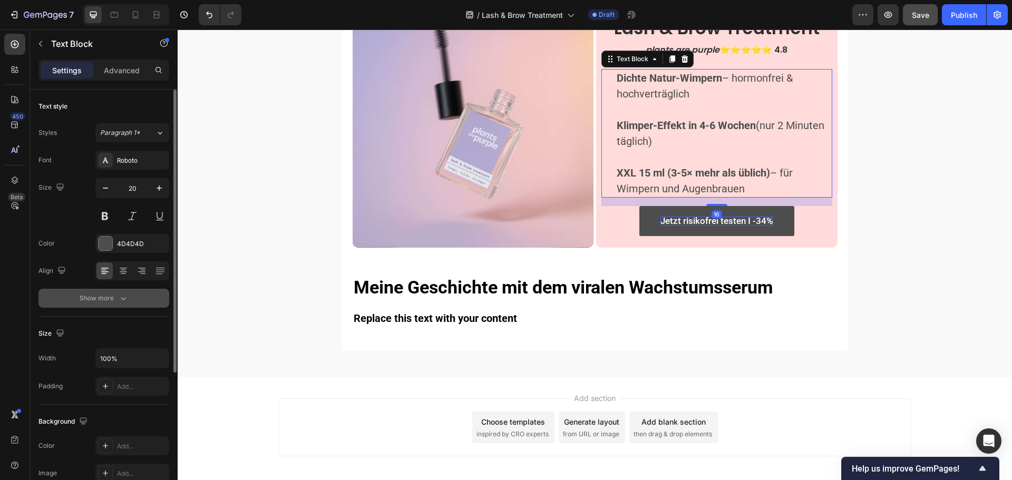
click at [128, 300] on icon "button" at bounding box center [123, 298] width 11 height 11
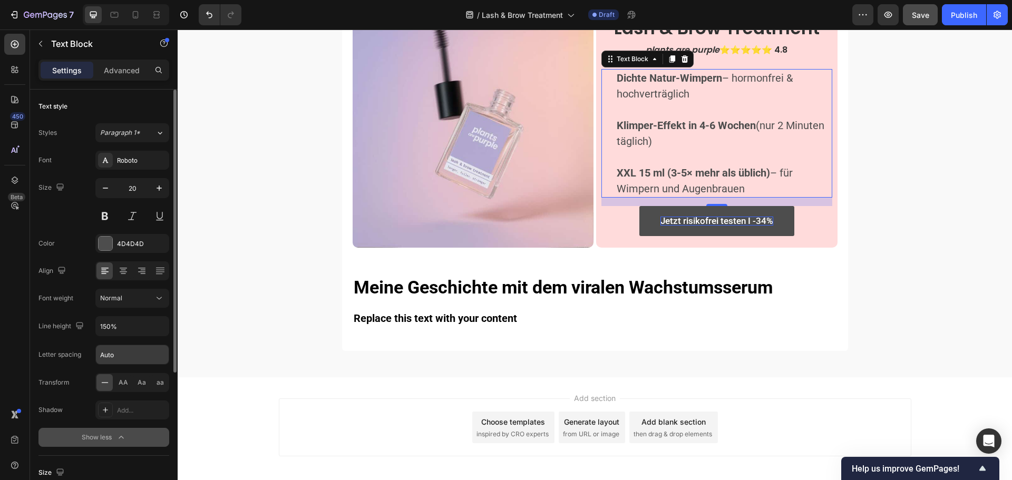
click at [107, 357] on input "Auto" at bounding box center [132, 354] width 73 height 19
type input "0"
click at [72, 369] on div "Font Roboto Size 20 Color 4D4D4D Align Font weight Normal Line height 150% Lett…" at bounding box center [103, 299] width 131 height 296
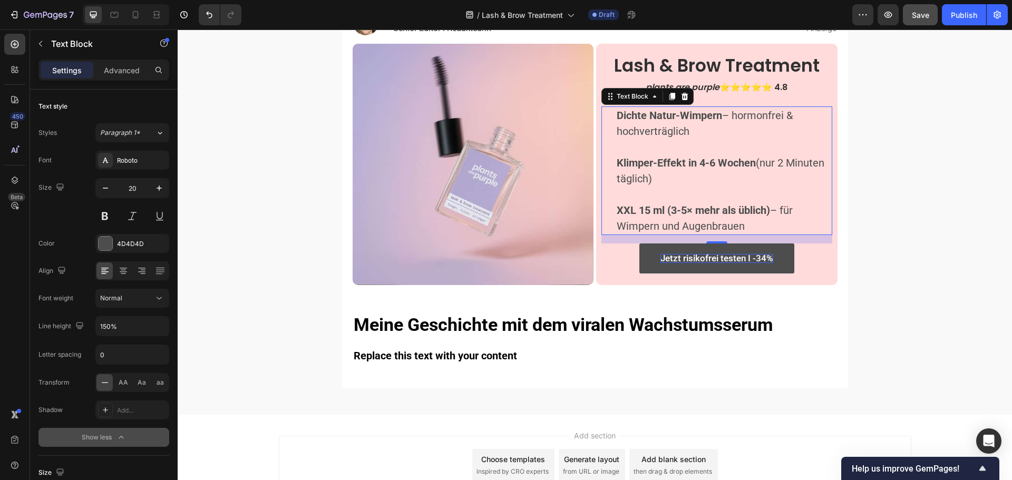
scroll to position [152, 0]
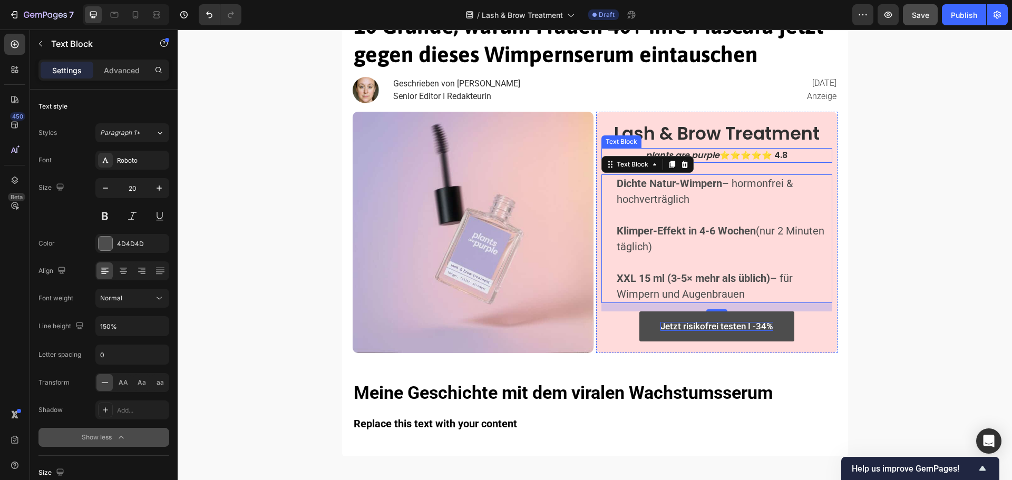
click at [700, 155] on icon "plants are purple" at bounding box center [682, 155] width 74 height 12
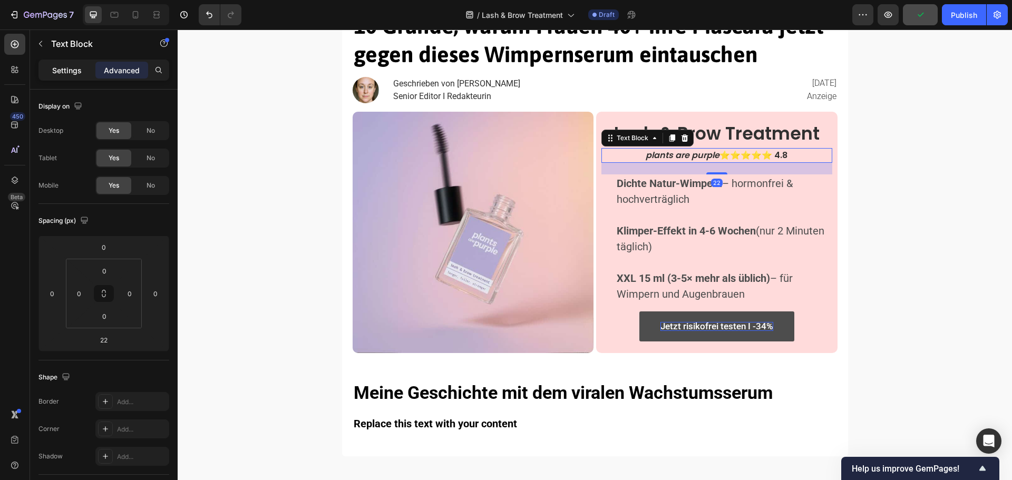
click at [68, 73] on p "Settings" at bounding box center [67, 70] width 30 height 11
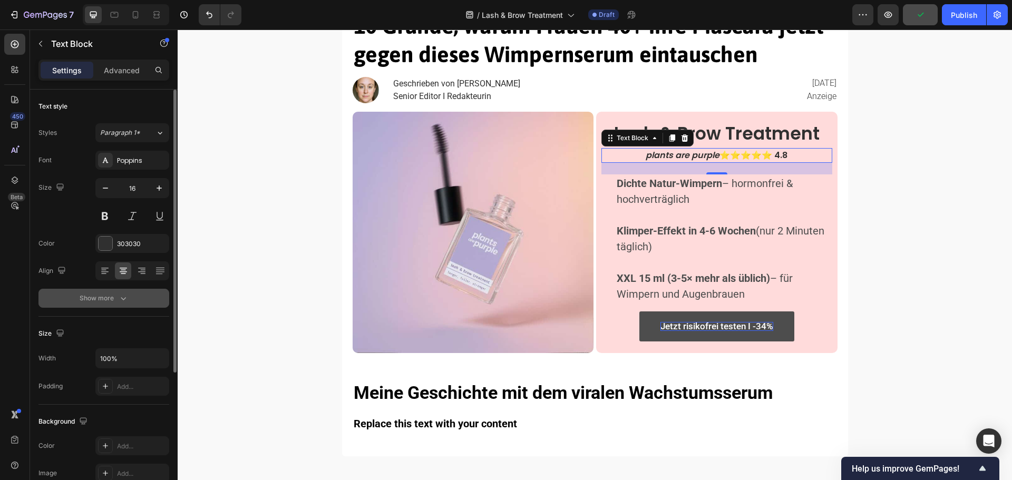
click at [122, 293] on icon "button" at bounding box center [123, 298] width 11 height 11
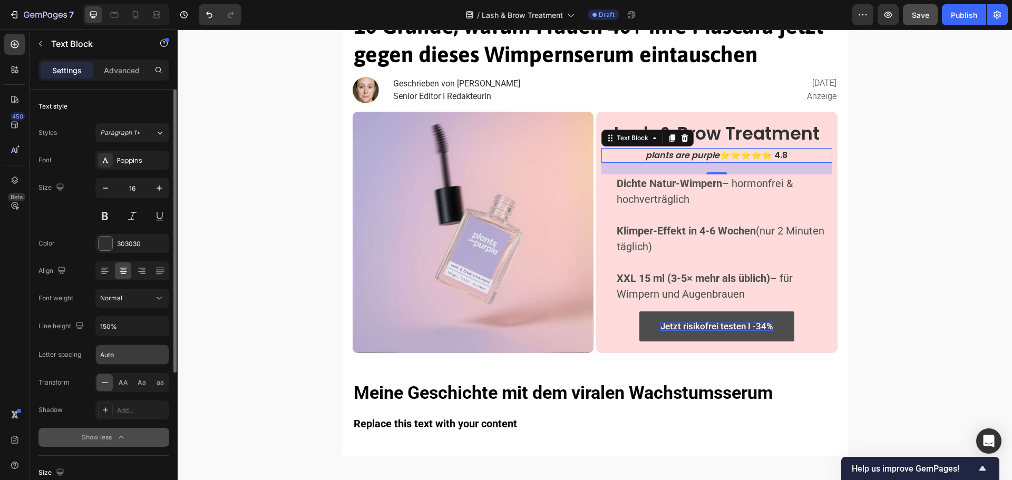
click at [119, 352] on input "Auto" at bounding box center [132, 354] width 73 height 19
type input "0"
click at [85, 370] on div "Font Poppins Size 16 Color 303030 Align Font weight Normal Line height 150% Let…" at bounding box center [103, 299] width 131 height 296
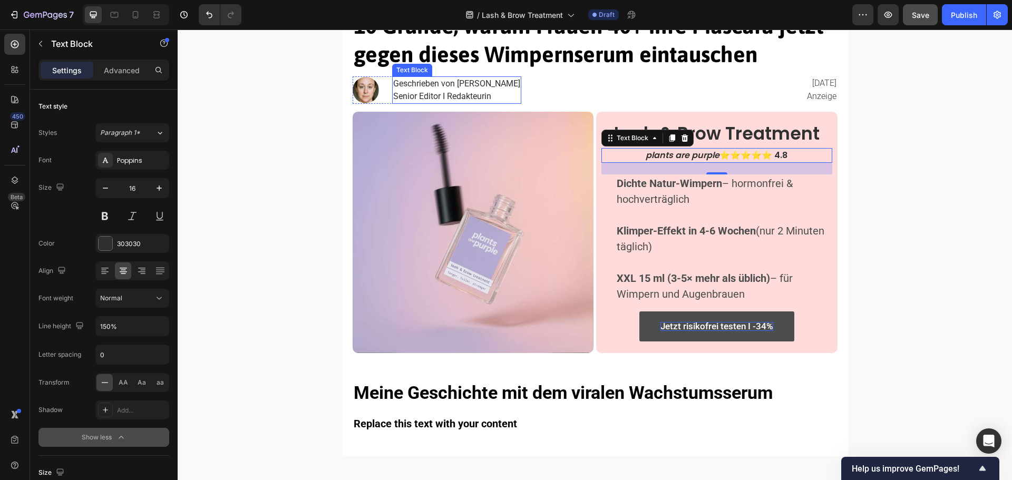
click at [462, 83] on p "Geschrieben von [PERSON_NAME]" at bounding box center [456, 83] width 127 height 13
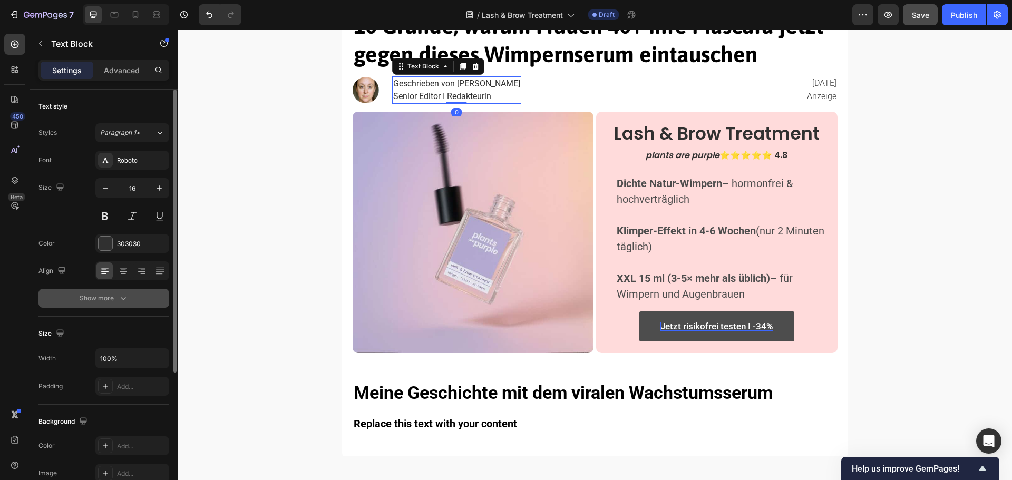
click at [123, 296] on icon "button" at bounding box center [123, 298] width 11 height 11
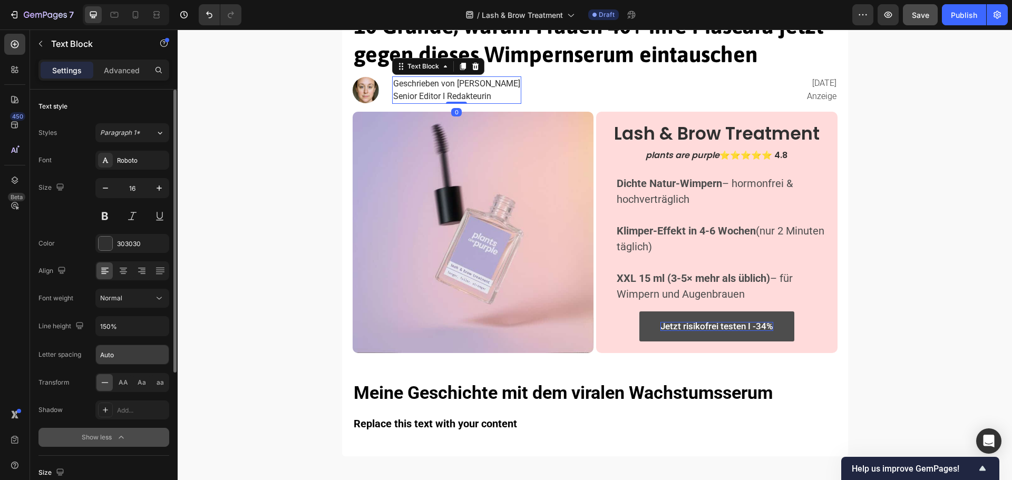
click at [114, 361] on input "Auto" at bounding box center [132, 354] width 73 height 19
type input "0"
click at [812, 81] on p "[DATE]" at bounding box center [822, 83] width 30 height 11
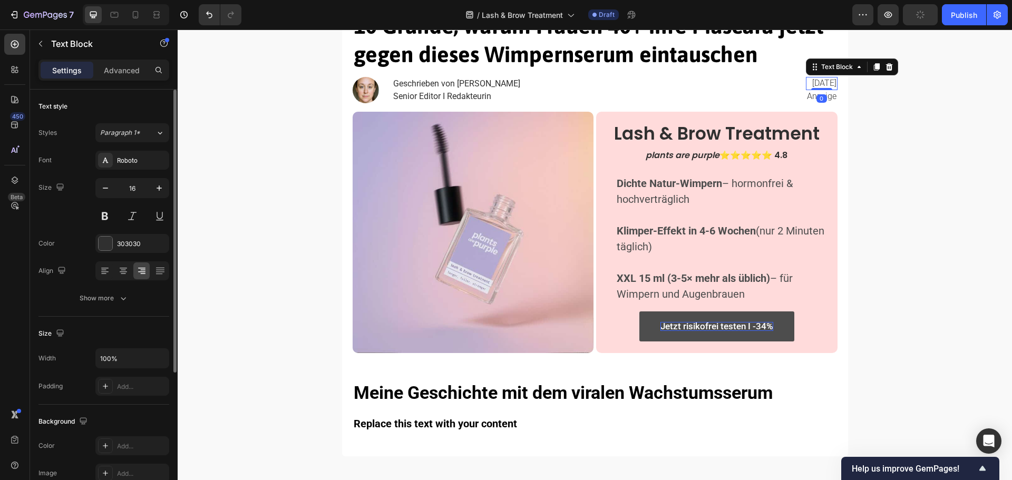
drag, startPoint x: 124, startPoint y: 300, endPoint x: 121, endPoint y: 316, distance: 16.1
click at [124, 301] on icon "button" at bounding box center [123, 298] width 11 height 11
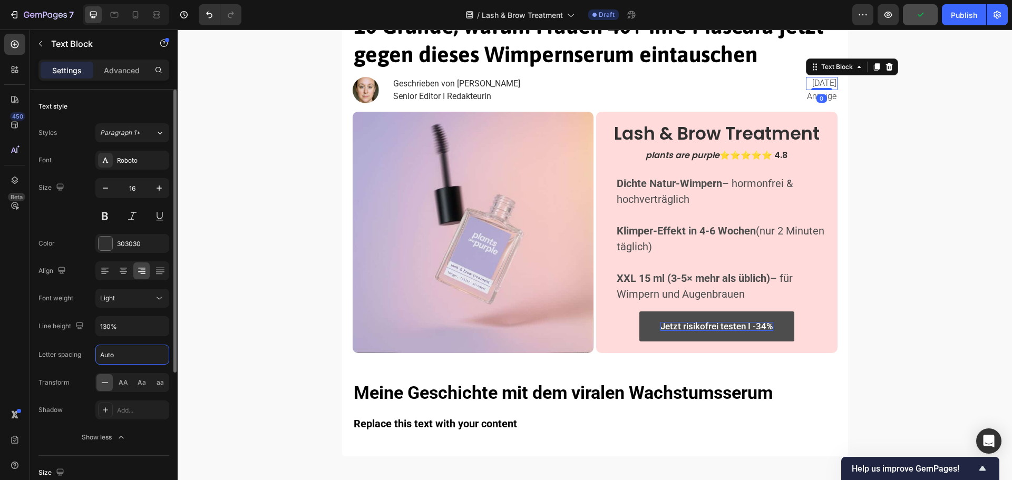
click at [123, 349] on input "Auto" at bounding box center [132, 354] width 73 height 19
type input "0"
click at [825, 92] on p "Anzeige" at bounding box center [822, 96] width 30 height 11
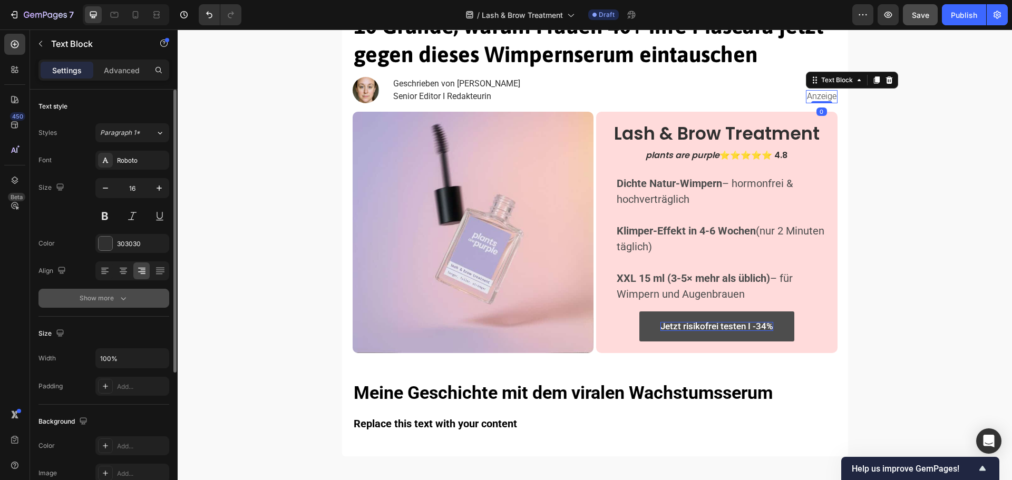
click at [108, 294] on div "Show more" at bounding box center [104, 298] width 49 height 11
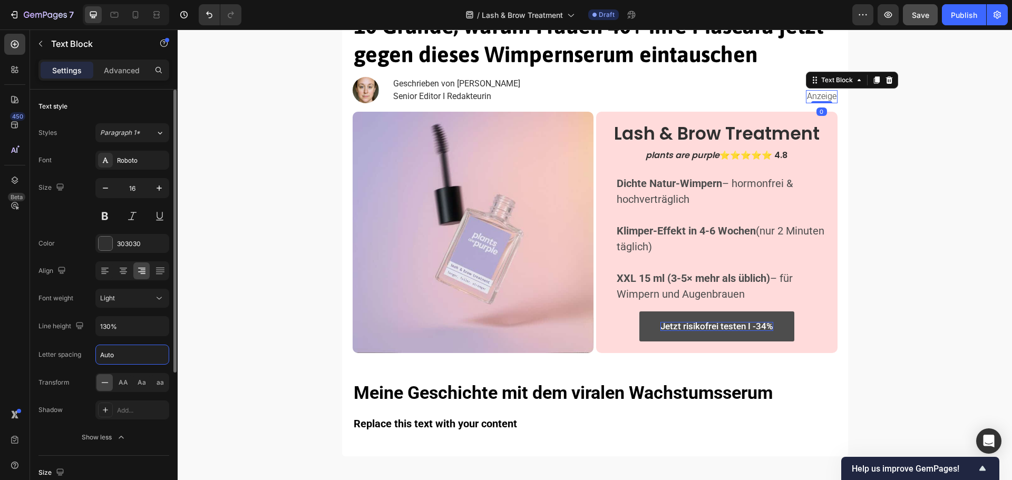
click at [111, 354] on input "Auto" at bounding box center [132, 354] width 73 height 19
type input "0"
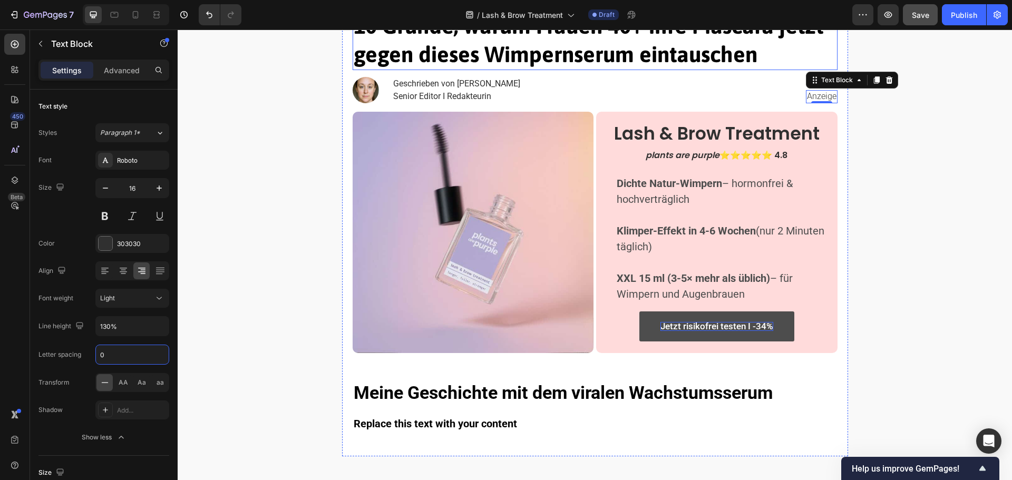
click at [587, 49] on h1 "10 Gründe, warum Frauen 40+ ihre Mascara jetzt gegen dieses Wimpernserum eintau…" at bounding box center [594, 41] width 485 height 60
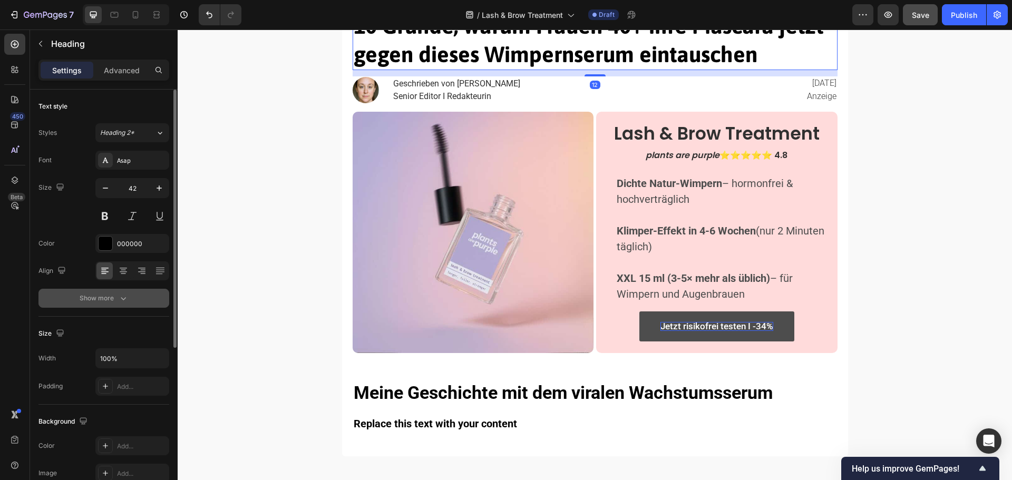
click at [122, 290] on button "Show more" at bounding box center [103, 298] width 131 height 19
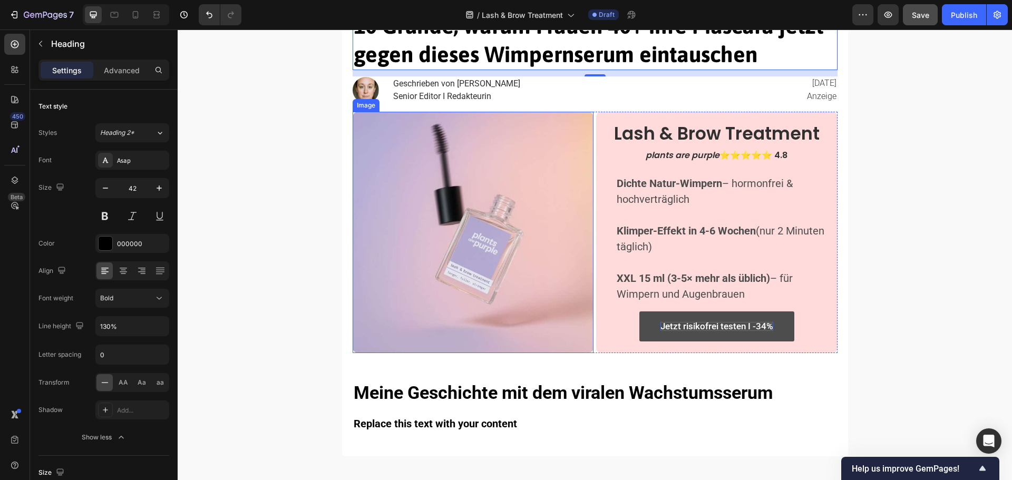
scroll to position [0, 0]
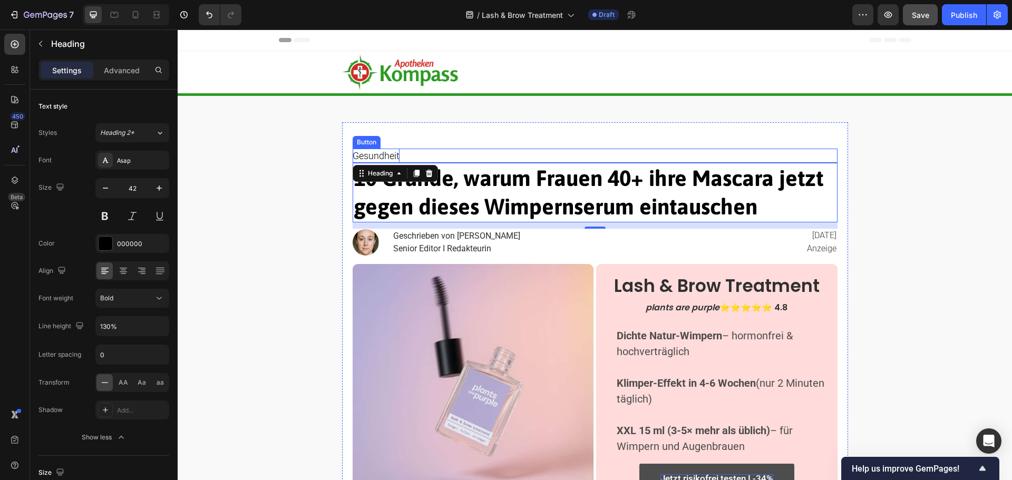
click at [388, 161] on p "Gesundheit" at bounding box center [375, 156] width 47 height 14
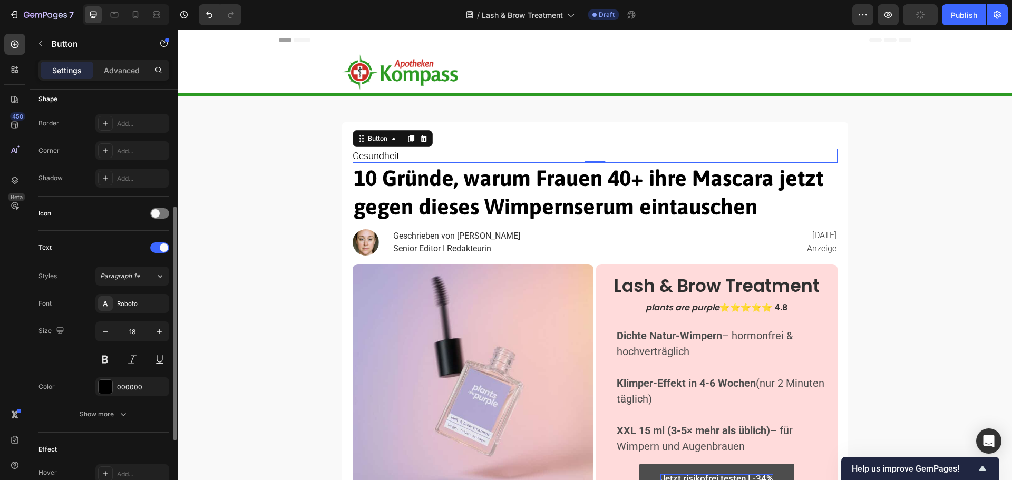
scroll to position [335, 0]
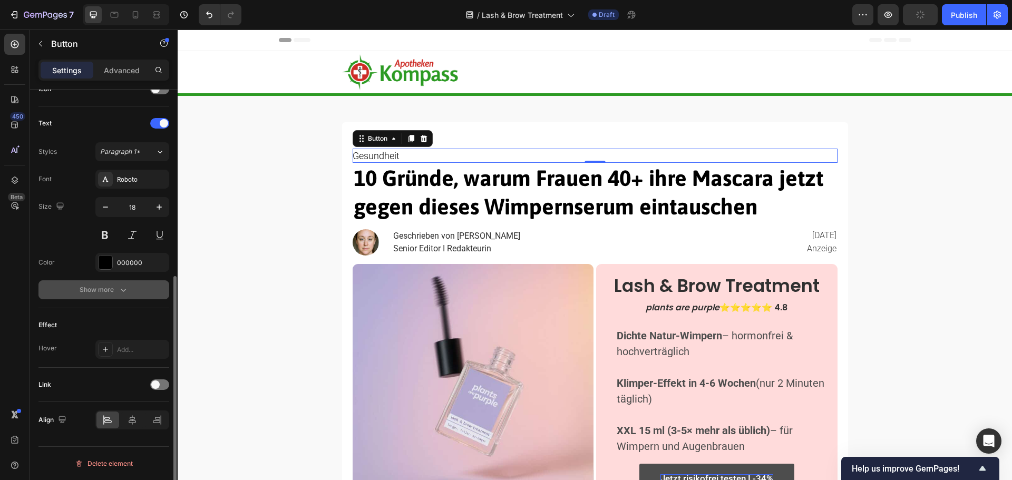
click at [102, 298] on button "Show more" at bounding box center [103, 289] width 131 height 19
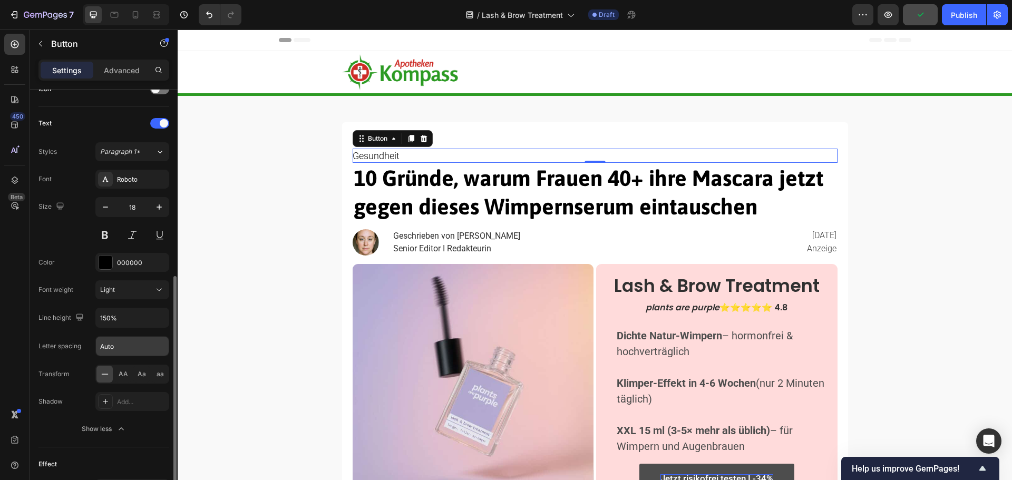
click at [106, 343] on input "Auto" at bounding box center [132, 346] width 73 height 19
type input "0"
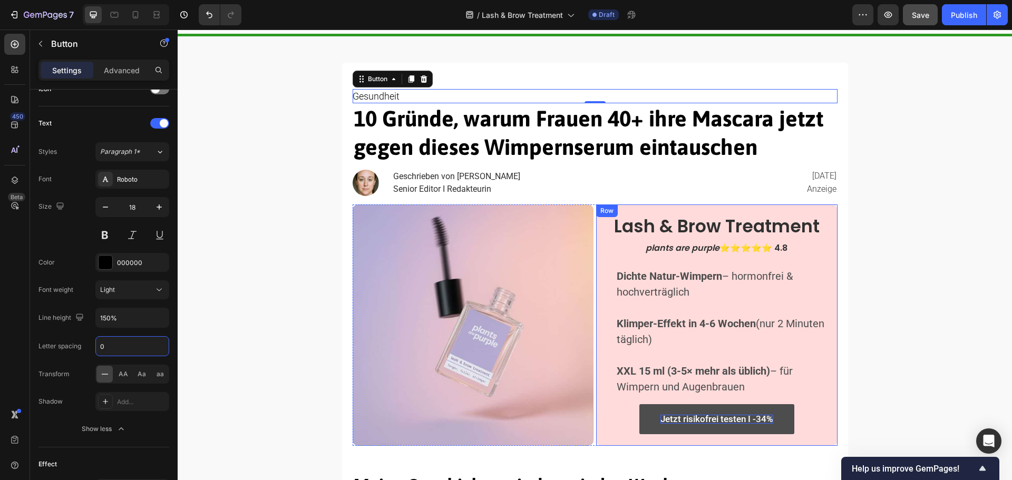
scroll to position [281, 0]
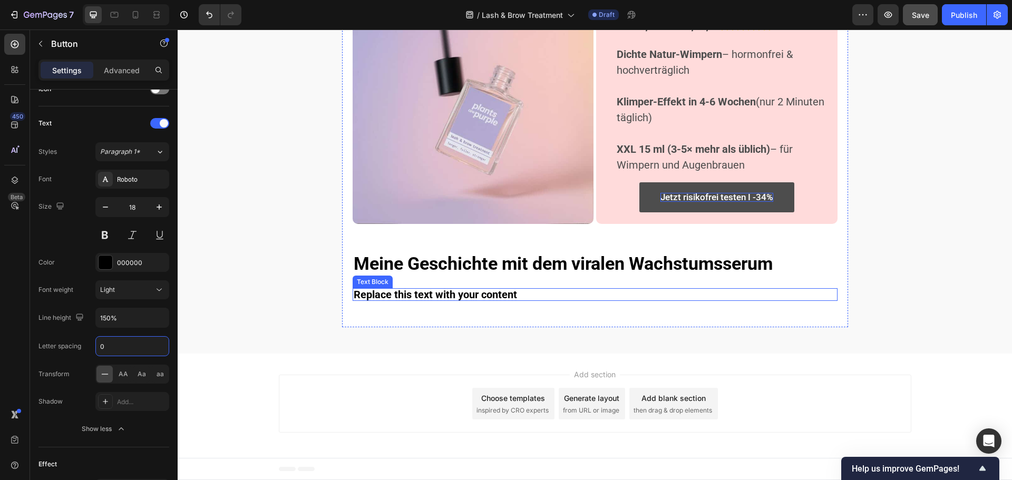
click at [418, 292] on div "Replace this text with your content" at bounding box center [594, 294] width 485 height 13
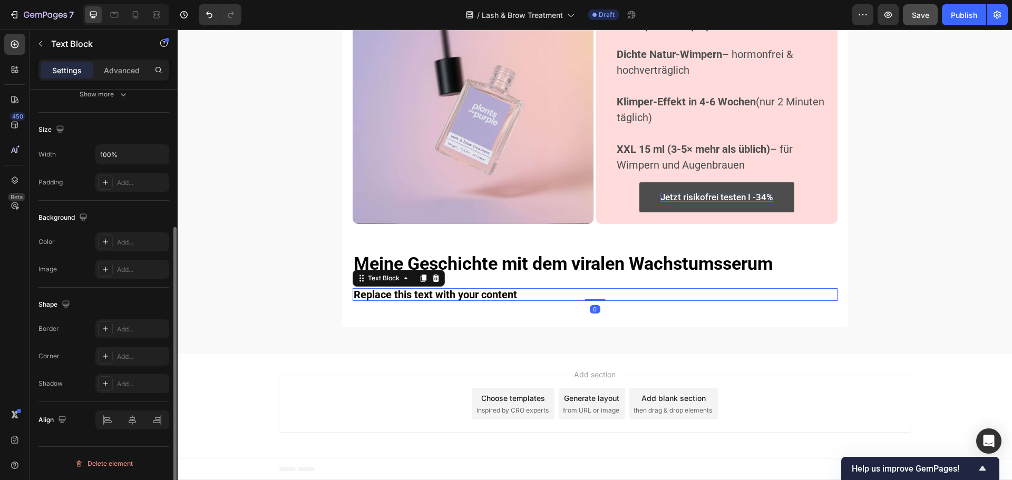
scroll to position [0, 0]
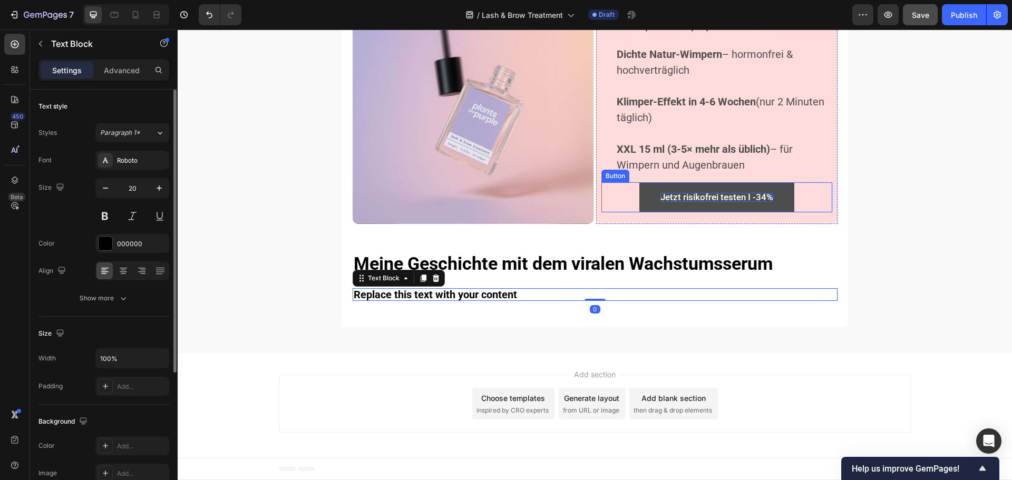
click at [726, 188] on button "Jetzt risikofrei testen I -34%" at bounding box center [716, 197] width 155 height 30
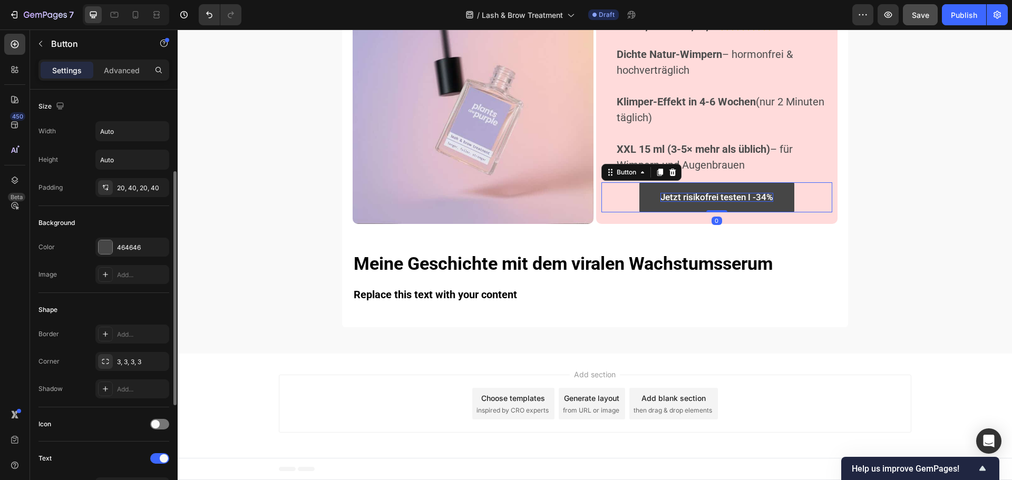
scroll to position [211, 0]
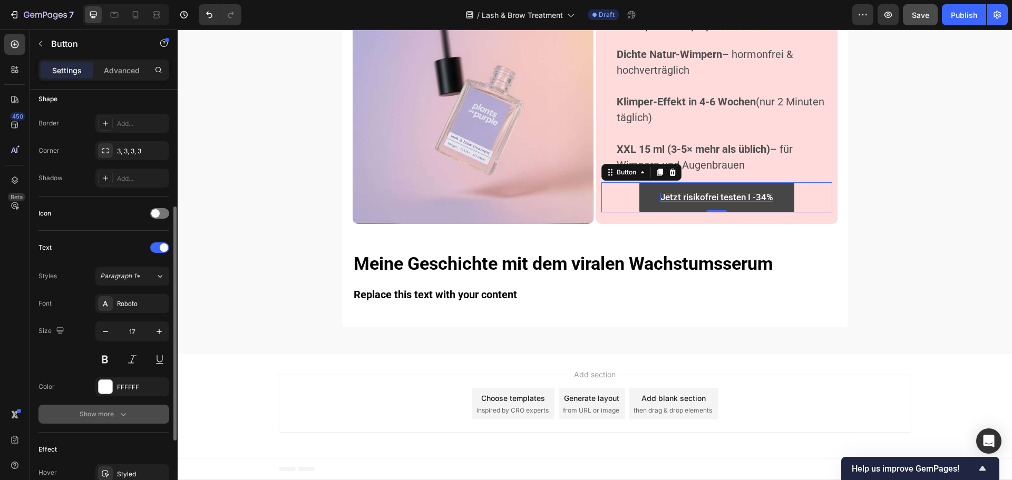
click at [115, 407] on button "Show more" at bounding box center [103, 414] width 131 height 19
click at [118, 470] on input "Auto" at bounding box center [132, 470] width 73 height 19
type input "0"
click at [83, 386] on div "Color FFFFFF" at bounding box center [103, 386] width 131 height 19
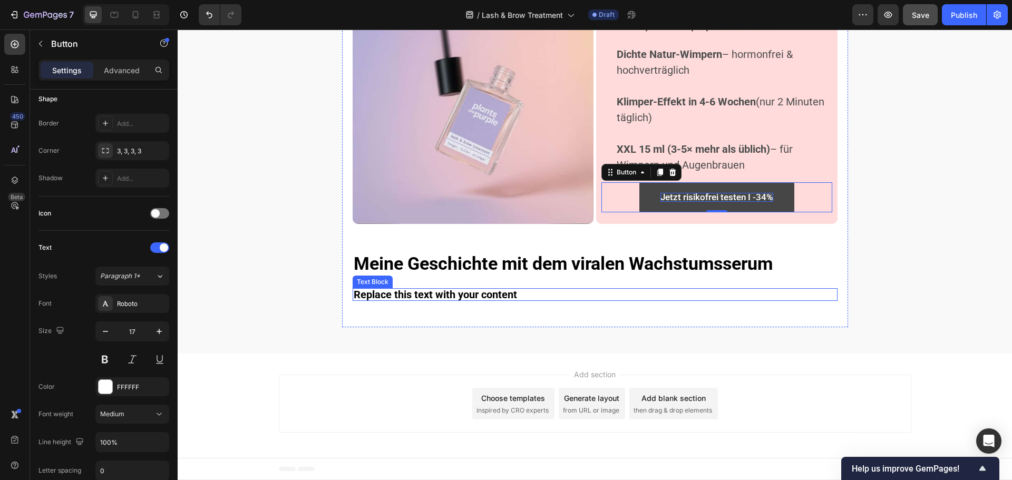
click at [462, 293] on div "Replace this text with your content" at bounding box center [594, 294] width 485 height 13
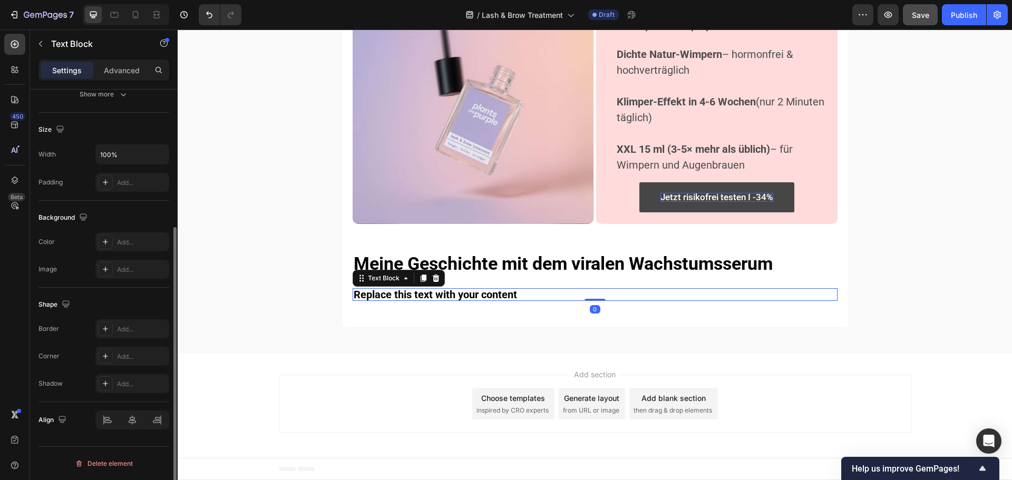
scroll to position [0, 0]
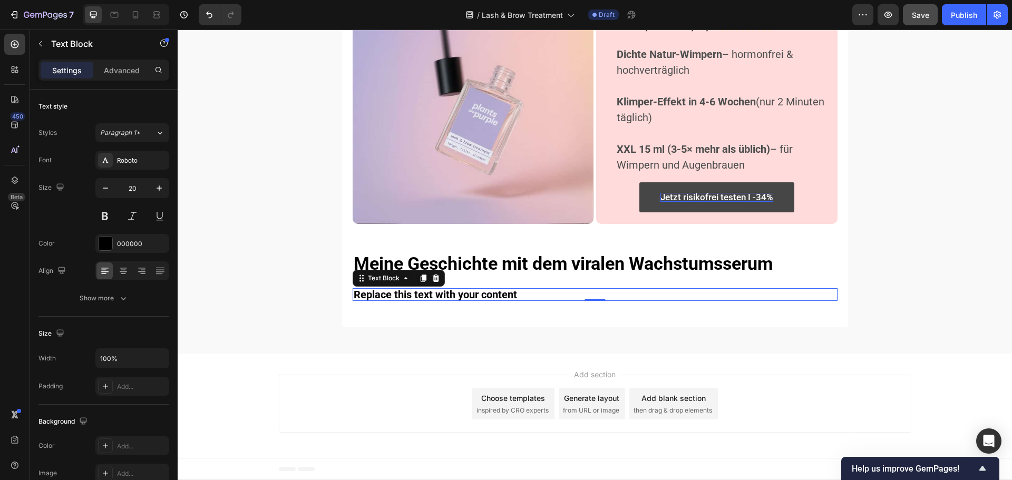
click at [438, 293] on div "Replace this text with your content" at bounding box center [594, 294] width 485 height 13
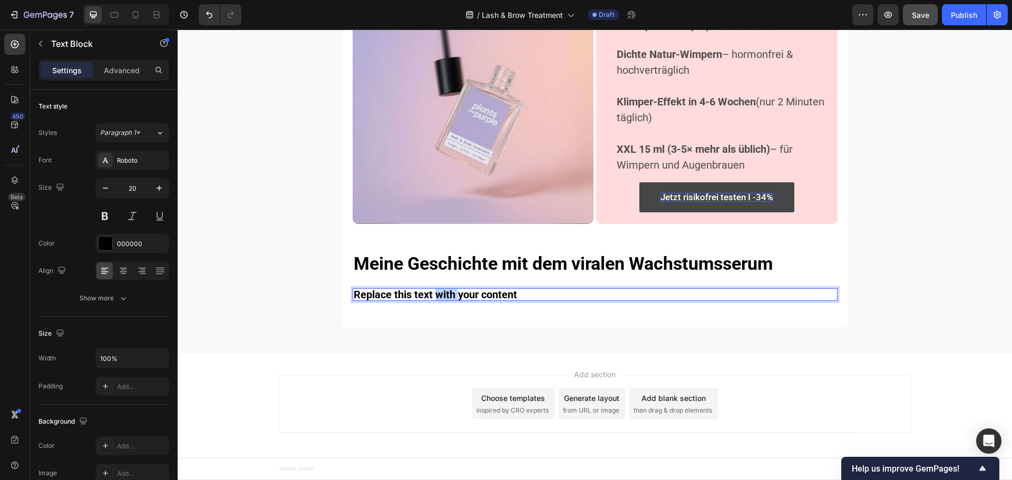
click at [438, 293] on p "Replace this text with your content" at bounding box center [595, 294] width 483 height 11
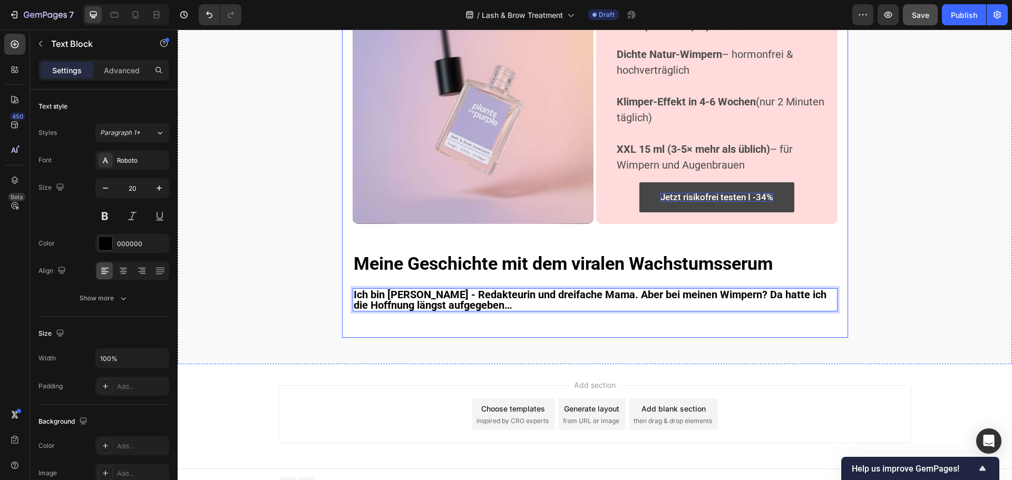
click at [826, 325] on div "Gesundheit Button 10 Gründe, warum Frauen 40+ ihre Mascara jetzt gegen dieses W…" at bounding box center [595, 89] width 506 height 497
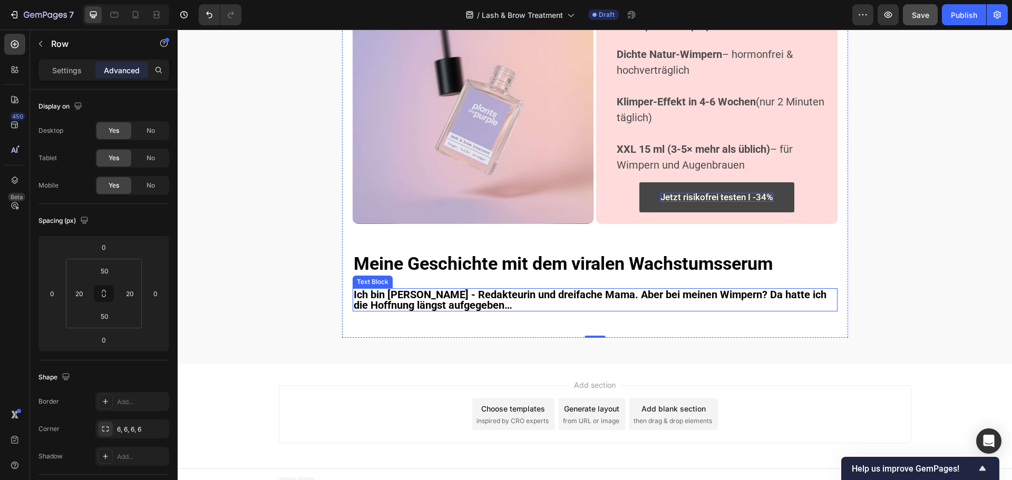
click at [458, 302] on p "Ich bin Andrea - Redakteurin und dreifache Mama. Aber bei meinen Wimpern? Da ha…" at bounding box center [595, 299] width 483 height 21
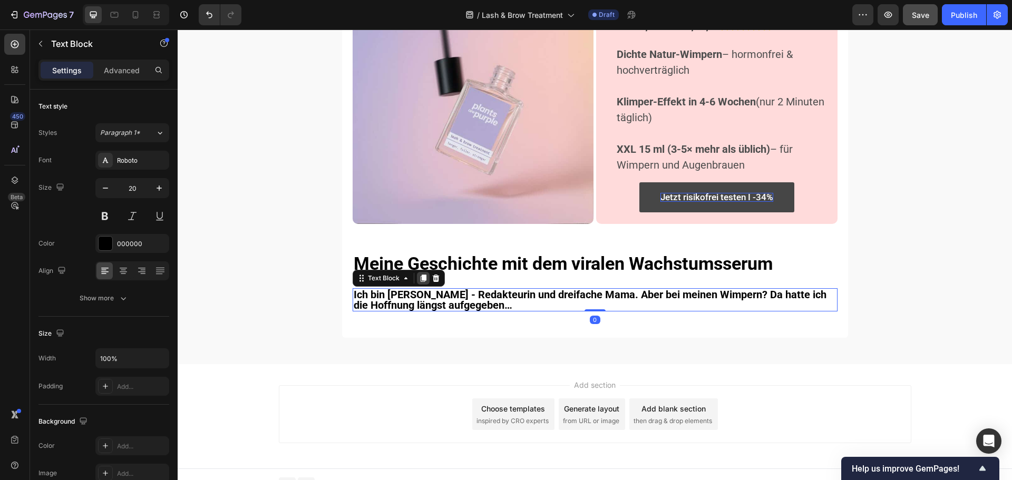
click at [420, 273] on div at bounding box center [423, 278] width 13 height 13
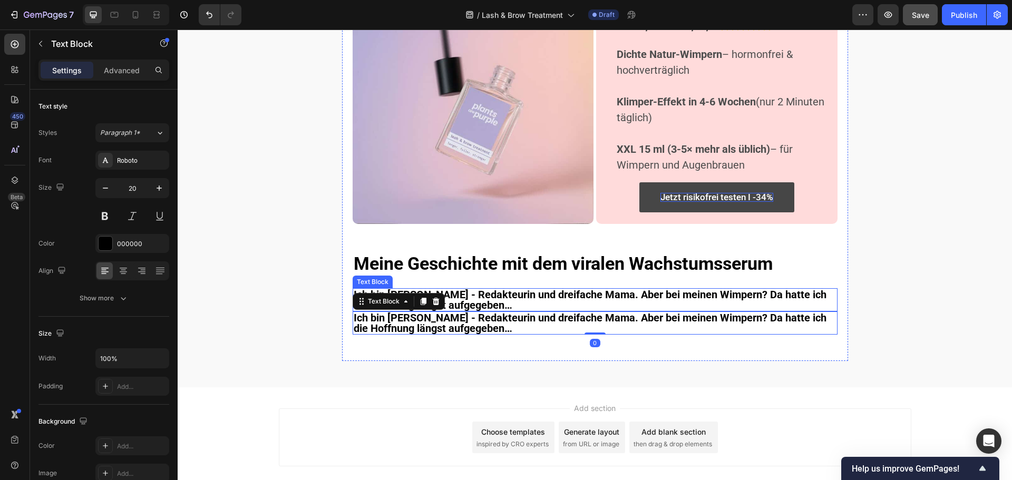
click at [551, 293] on p "Ich bin Andrea - Redakteurin und dreifache Mama. Aber bei meinen Wimpern? Da ha…" at bounding box center [595, 299] width 483 height 21
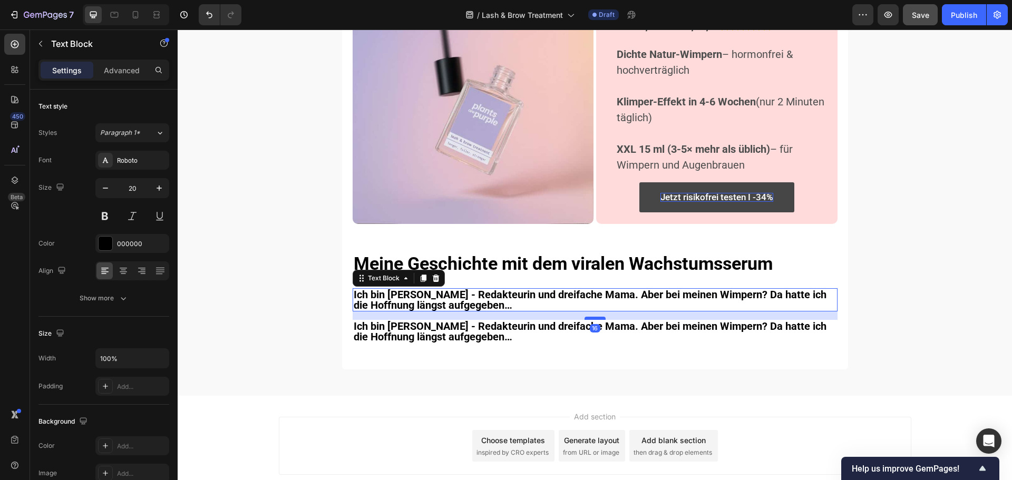
drag, startPoint x: 586, startPoint y: 309, endPoint x: 587, endPoint y: 318, distance: 8.5
click at [587, 318] on div at bounding box center [594, 318] width 21 height 3
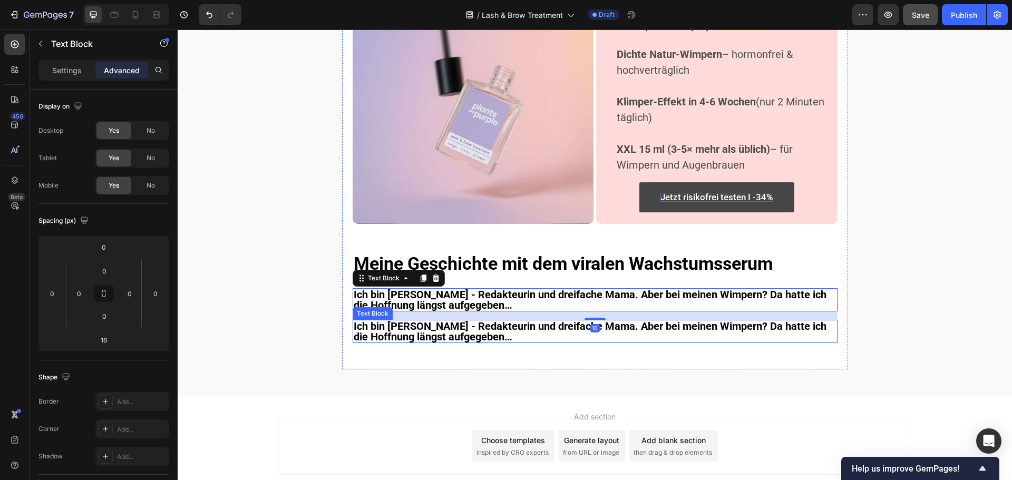
click at [524, 334] on p "Ich bin Andrea - Redakteurin und dreifache Mama. Aber bei meinen Wimpern? Da ha…" at bounding box center [595, 331] width 483 height 21
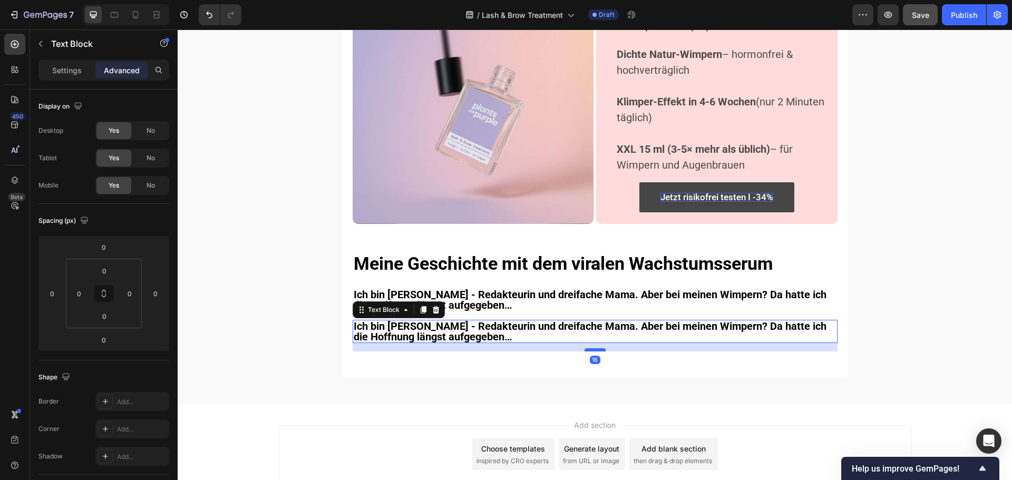
drag, startPoint x: 594, startPoint y: 342, endPoint x: 595, endPoint y: 350, distance: 8.5
click at [595, 350] on div at bounding box center [594, 349] width 21 height 3
type input "16"
click at [64, 71] on p "Settings" at bounding box center [67, 70] width 30 height 11
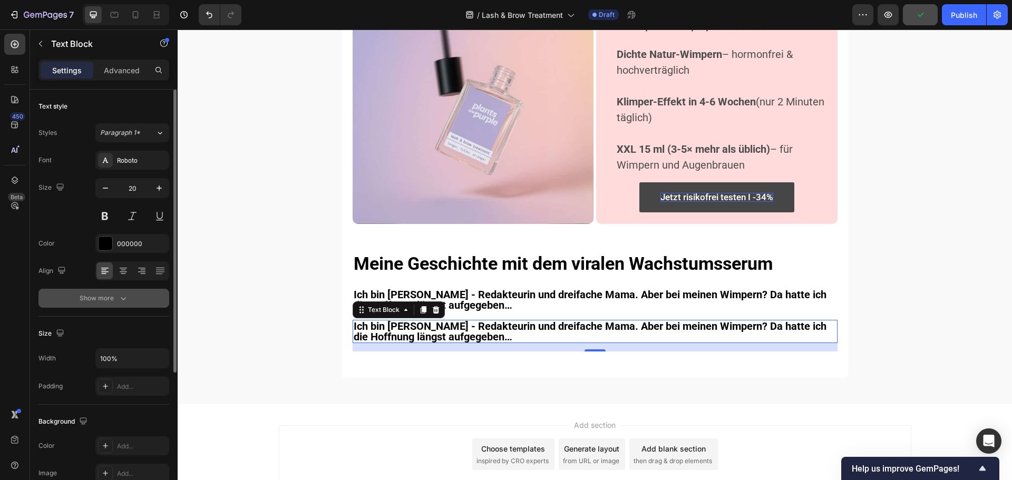
click at [109, 293] on div "Show more" at bounding box center [104, 298] width 49 height 11
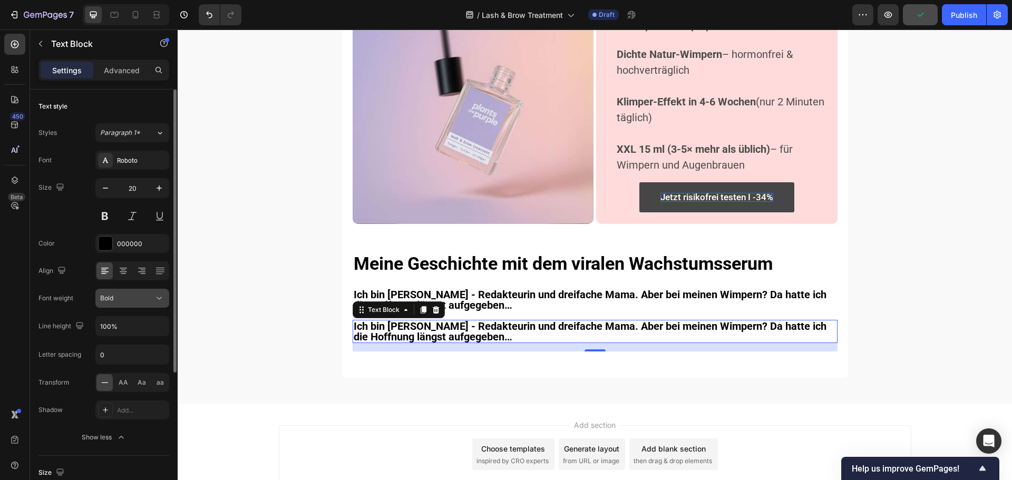
click at [114, 298] on div "Bold" at bounding box center [127, 297] width 54 height 9
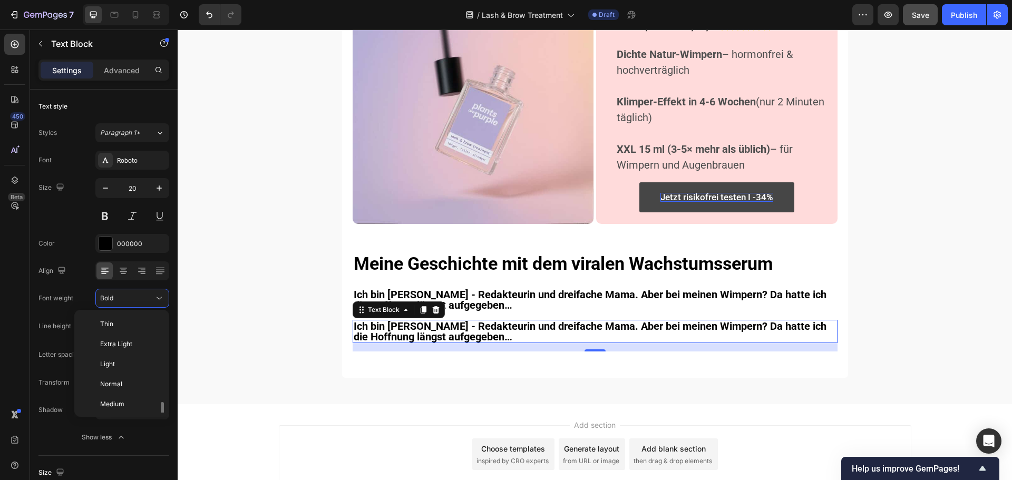
scroll to position [57, 0]
click at [127, 330] on p "Normal" at bounding box center [128, 326] width 56 height 9
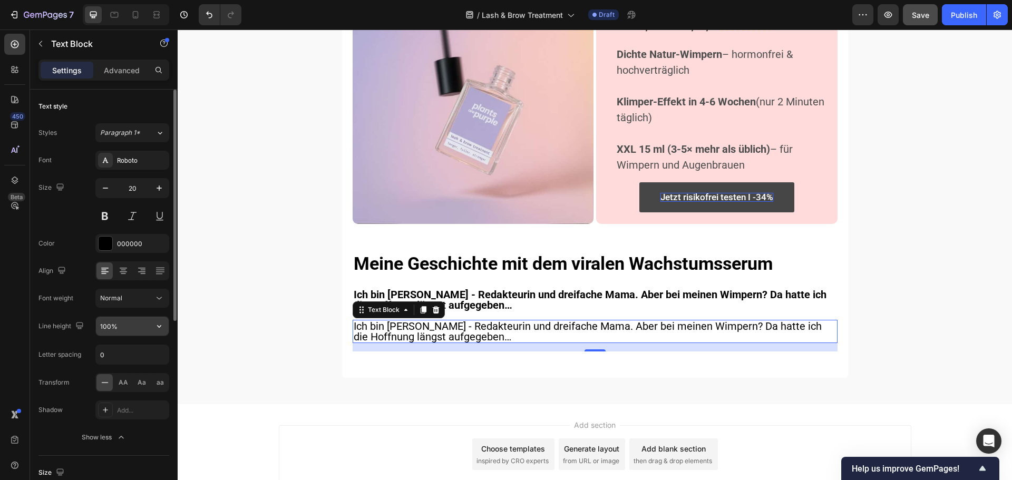
click at [105, 329] on input "100%" at bounding box center [132, 326] width 73 height 19
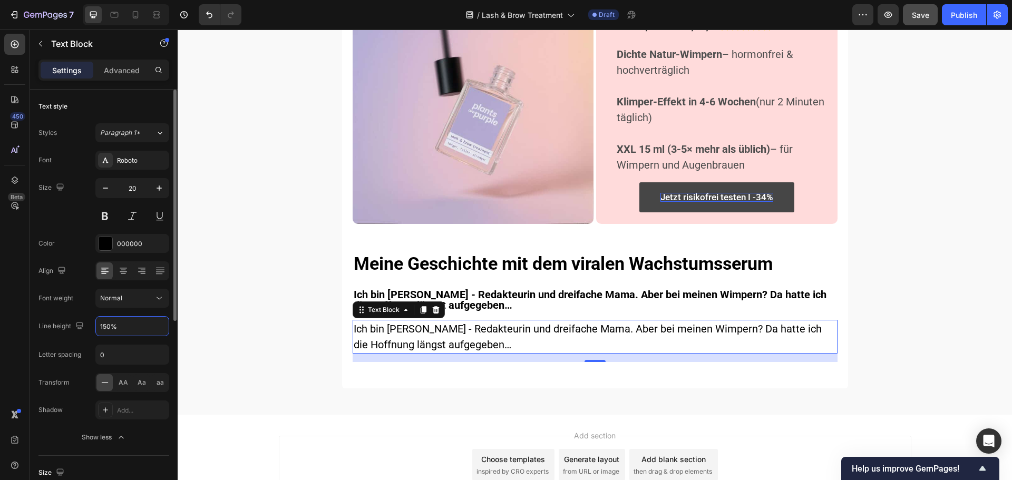
type input "150%"
click at [90, 339] on div "Font Roboto Size 20 Color 000000 Align Font weight Normal Line height 150% Lett…" at bounding box center [103, 299] width 131 height 296
click at [101, 240] on div at bounding box center [106, 244] width 14 height 14
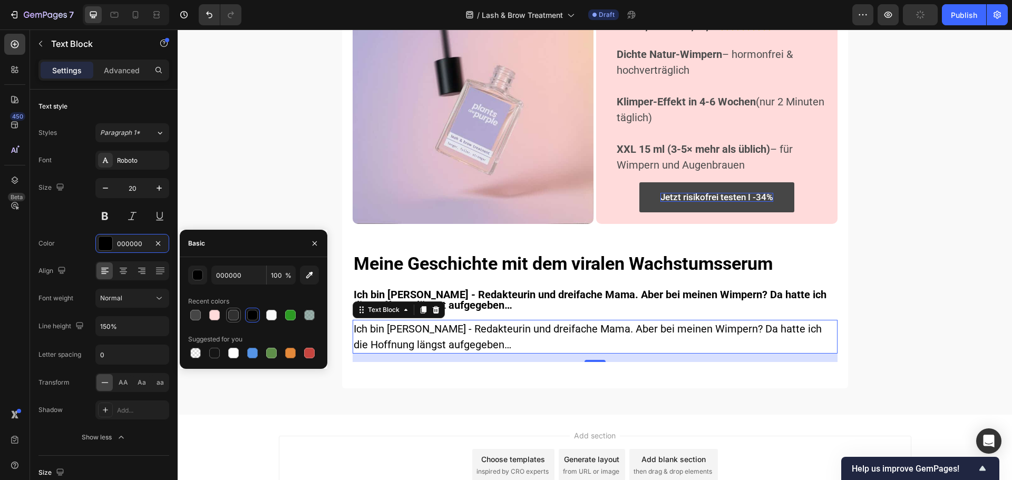
click at [231, 316] on div at bounding box center [233, 315] width 11 height 11
type input "303030"
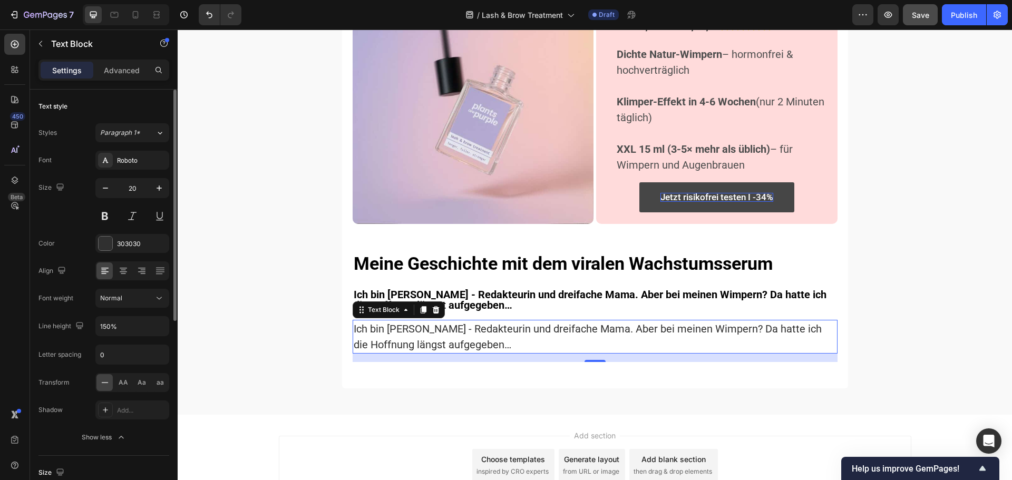
click at [86, 239] on div "Color 303030" at bounding box center [103, 243] width 131 height 19
click at [439, 338] on p "Ich bin Andrea - Redakteurin und dreifache Mama. Aber bei meinen Wimpern? Da ha…" at bounding box center [595, 337] width 483 height 32
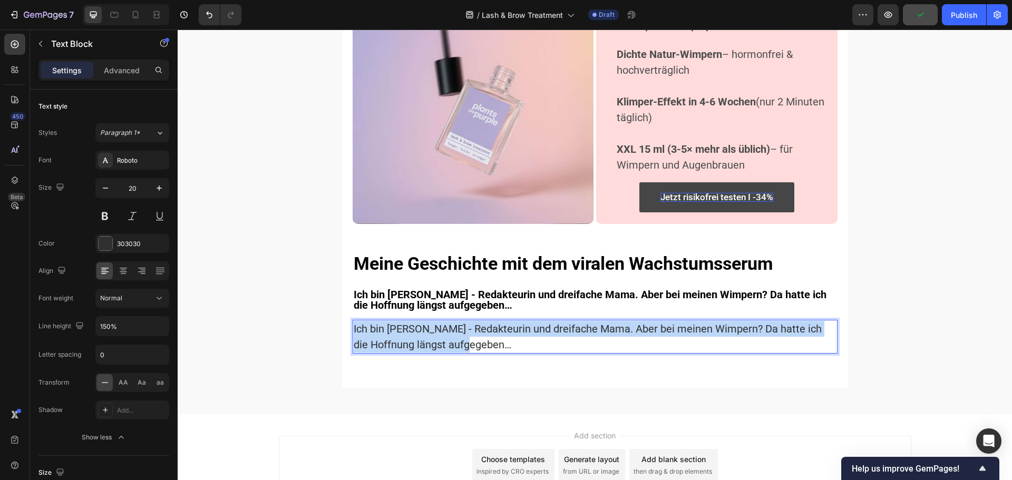
click at [439, 338] on p "Ich bin Andrea - Redakteurin und dreifache Mama. Aber bei meinen Wimpern? Da ha…" at bounding box center [595, 337] width 483 height 32
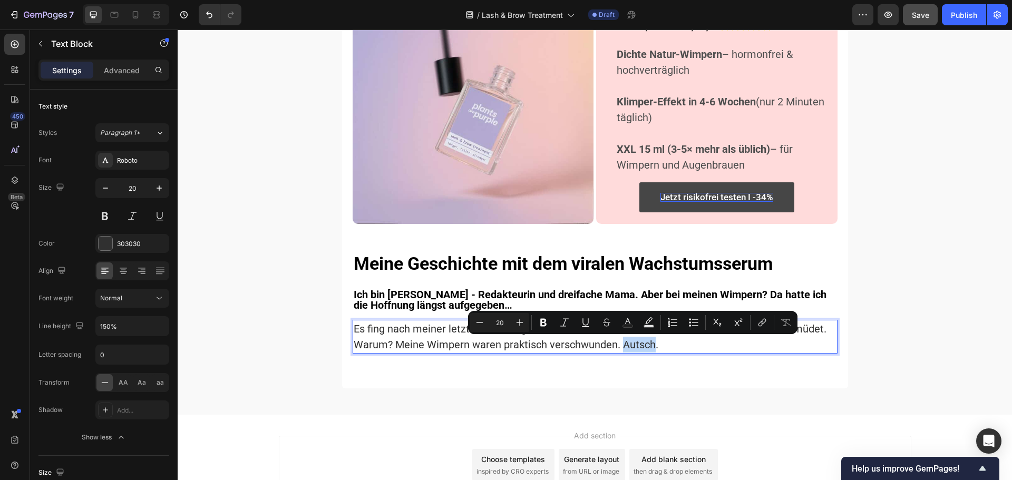
drag, startPoint x: 616, startPoint y: 345, endPoint x: 649, endPoint y: 342, distance: 32.2
click at [649, 342] on p "Es fing nach meiner letzten Schwangerschaft an. Plötzlich hielten mich alle für…" at bounding box center [595, 337] width 483 height 32
click at [561, 321] on icon "Editor contextual toolbar" at bounding box center [564, 322] width 11 height 11
click at [641, 357] on div "Gesundheit Button 10 Gründe, warum Frauen 40+ ihre Mascara jetzt gegen dieses W…" at bounding box center [594, 114] width 485 height 495
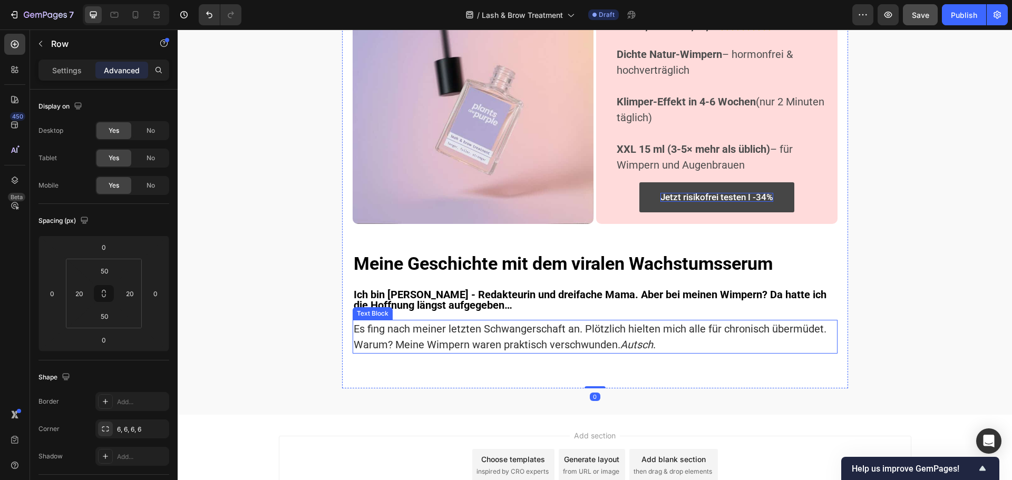
click at [668, 338] on p "Es fing nach meiner letzten Schwangerschaft an. Plötzlich hielten mich alle für…" at bounding box center [595, 337] width 483 height 32
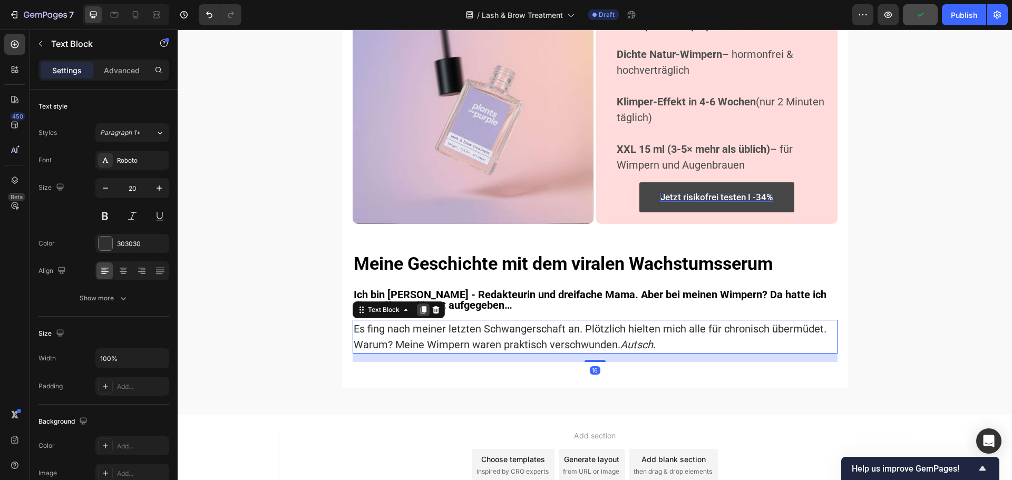
click at [421, 309] on icon at bounding box center [423, 309] width 6 height 7
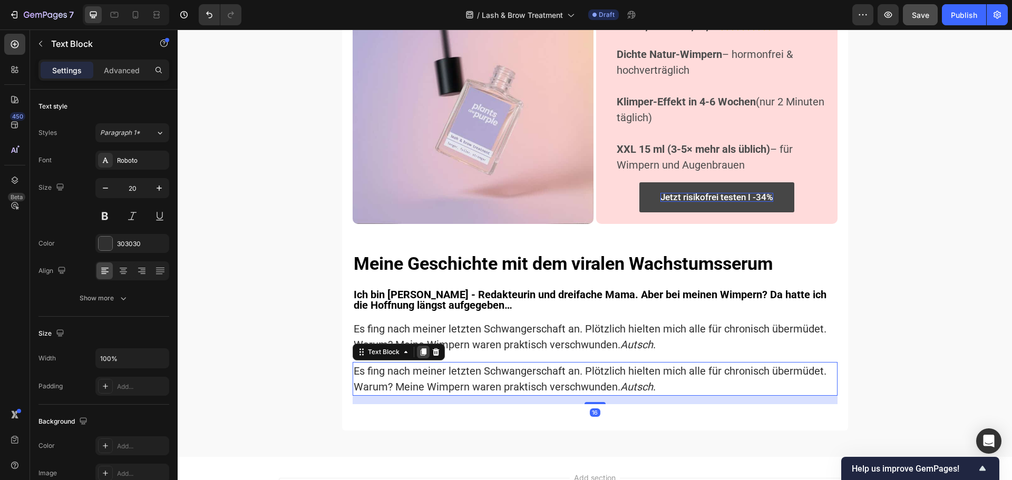
click at [419, 349] on icon at bounding box center [423, 352] width 8 height 8
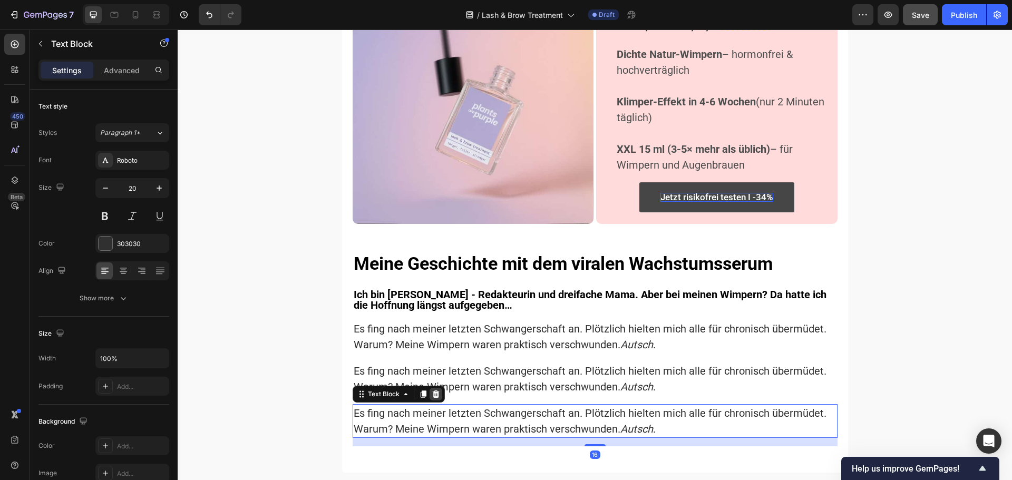
click at [432, 397] on icon at bounding box center [436, 394] width 8 height 8
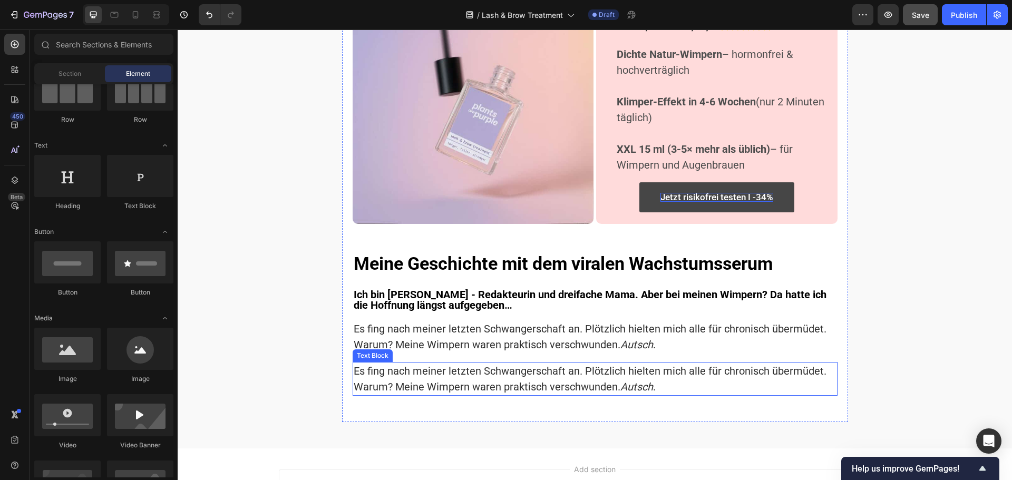
click at [443, 376] on p "Es fing nach meiner letzten Schwangerschaft an. Plötzlich hielten mich alle für…" at bounding box center [595, 379] width 483 height 32
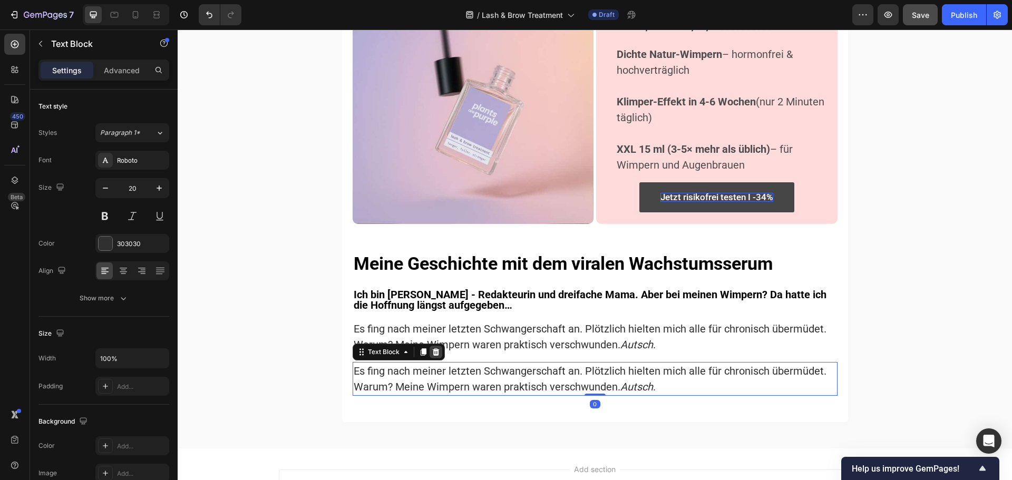
click at [435, 352] on icon at bounding box center [436, 352] width 8 height 8
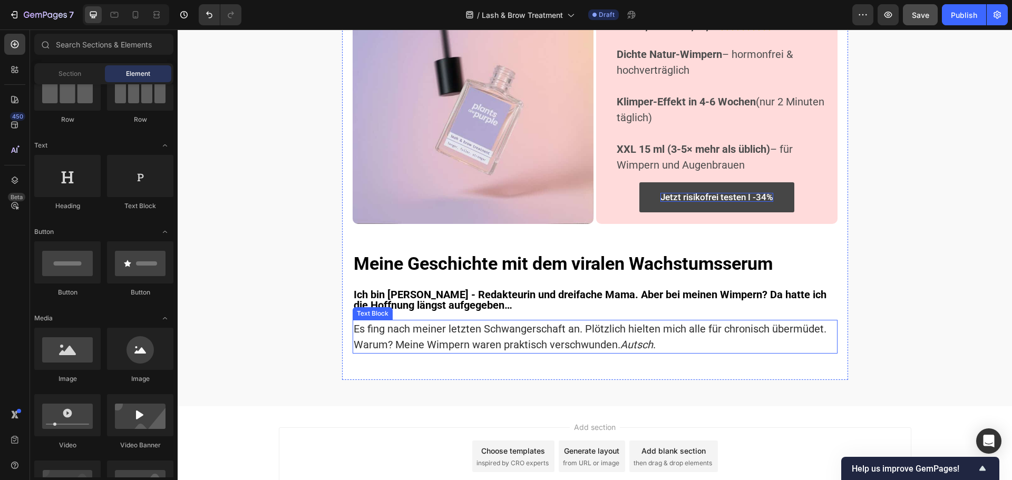
click at [593, 328] on p "Es fing nach meiner letzten Schwangerschaft an. Plötzlich hielten mich alle für…" at bounding box center [595, 337] width 483 height 32
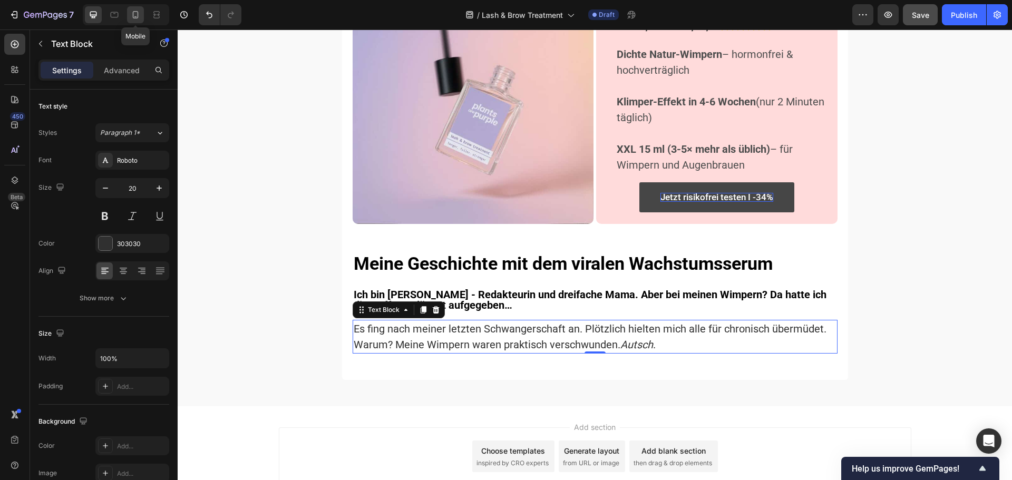
click at [137, 17] on icon at bounding box center [135, 14] width 11 height 11
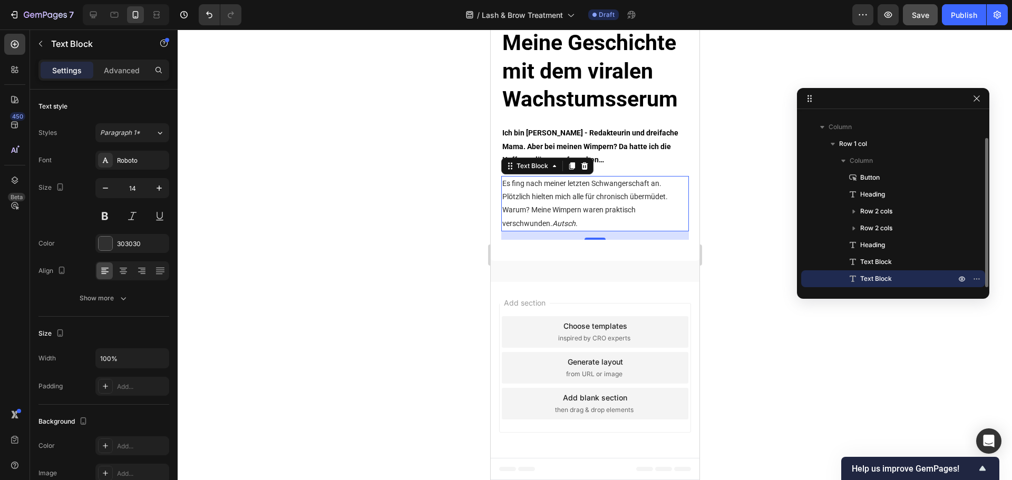
scroll to position [822, 0]
click at [159, 188] on icon "button" at bounding box center [159, 188] width 11 height 11
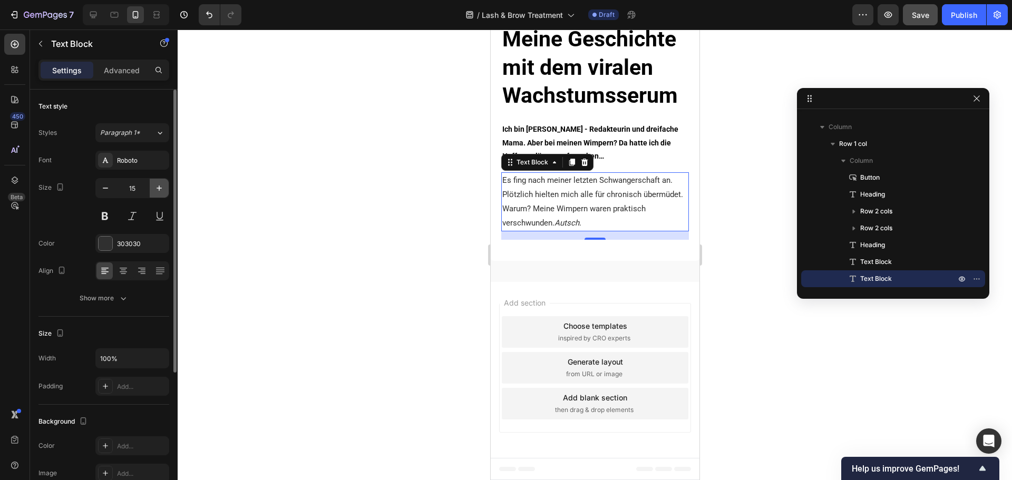
click at [159, 188] on icon "button" at bounding box center [159, 188] width 11 height 11
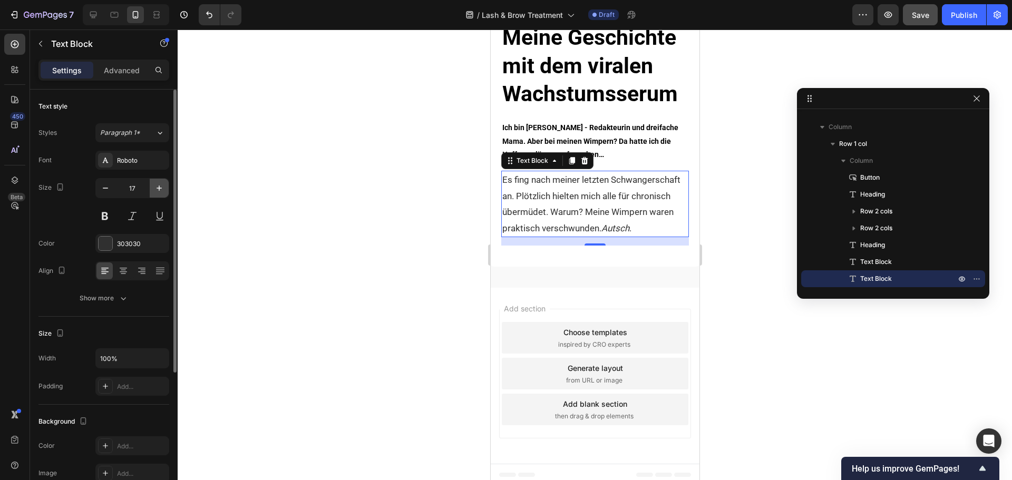
click at [159, 188] on icon "button" at bounding box center [159, 188] width 11 height 11
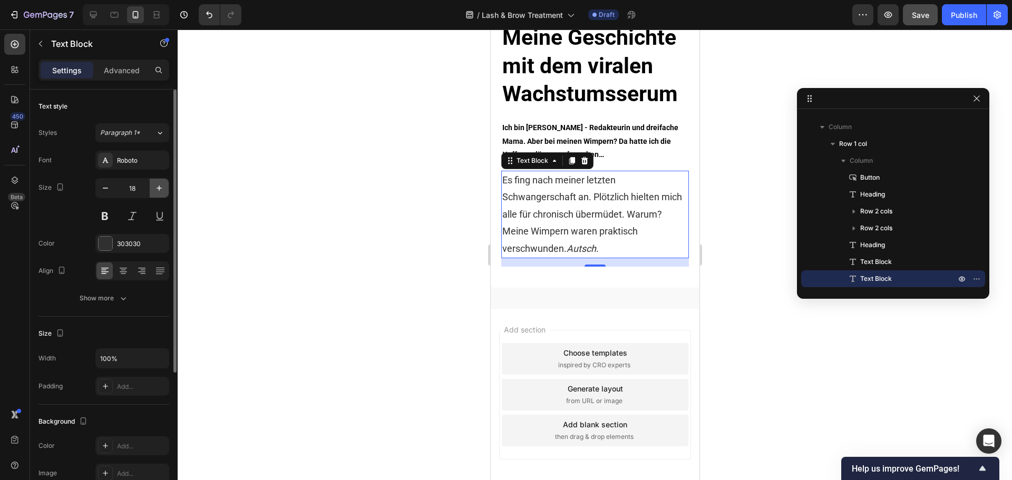
click at [159, 188] on icon "button" at bounding box center [159, 188] width 11 height 11
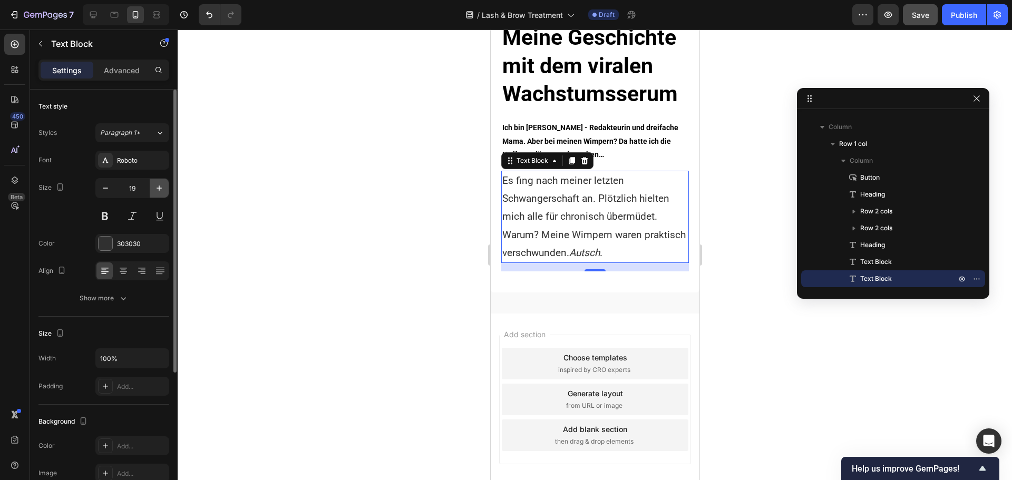
type input "20"
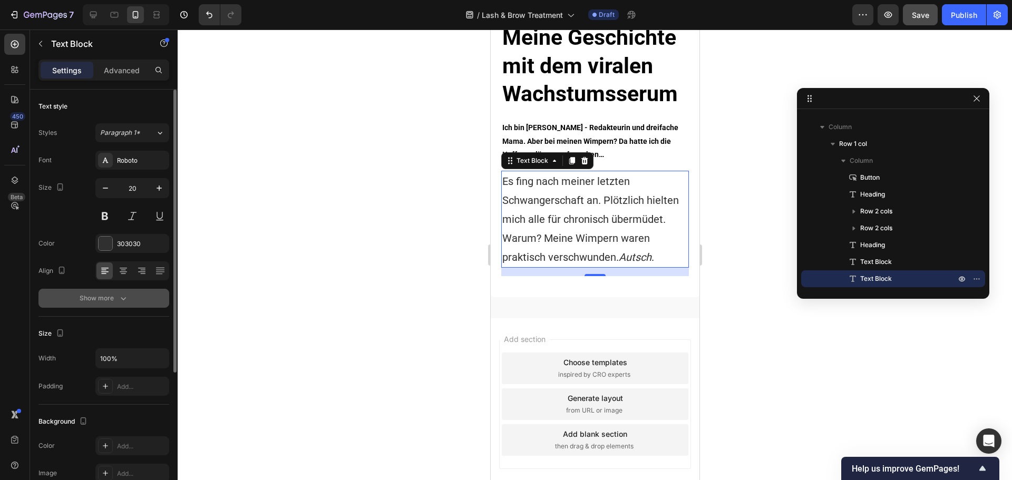
click at [116, 297] on div "Show more" at bounding box center [104, 298] width 49 height 11
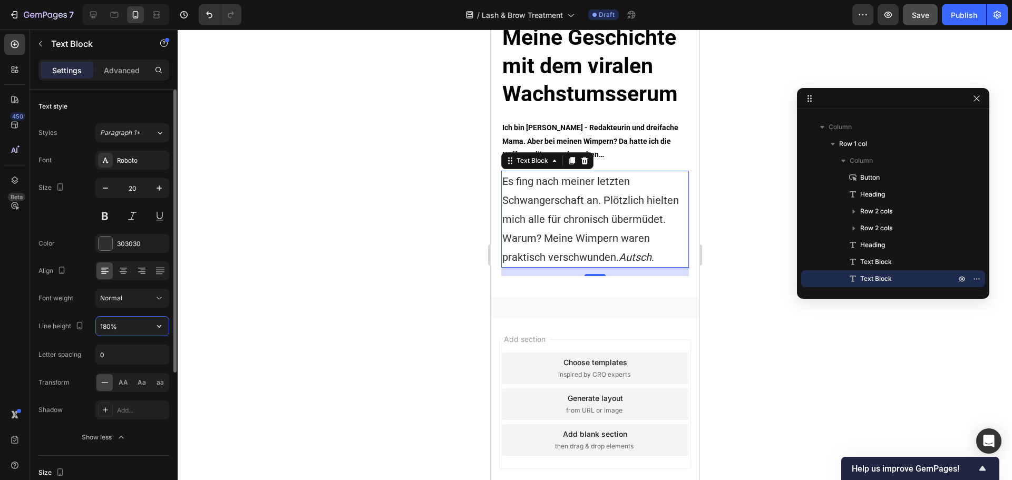
click at [109, 327] on input "180%" at bounding box center [132, 326] width 73 height 19
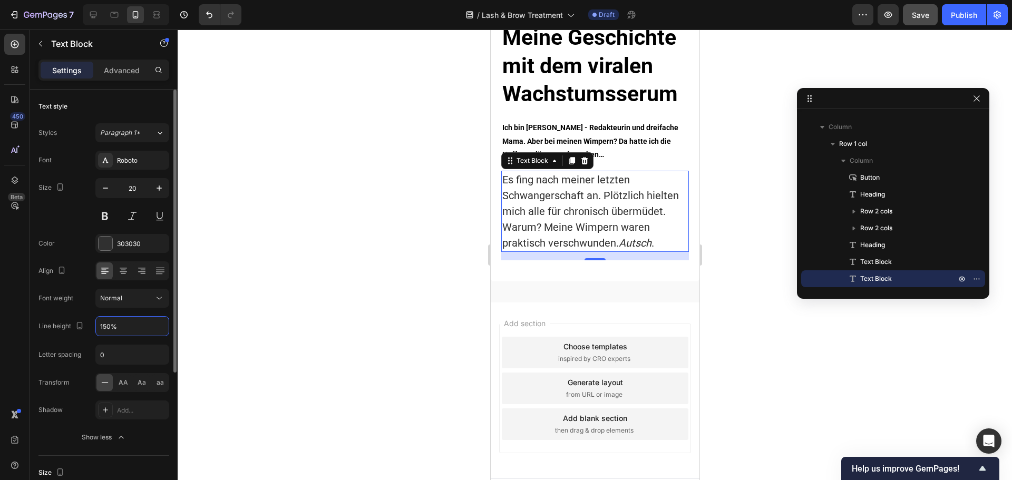
type input "150%"
click at [80, 345] on div "Letter spacing 0" at bounding box center [103, 355] width 131 height 20
click at [92, 18] on icon at bounding box center [93, 14] width 11 height 11
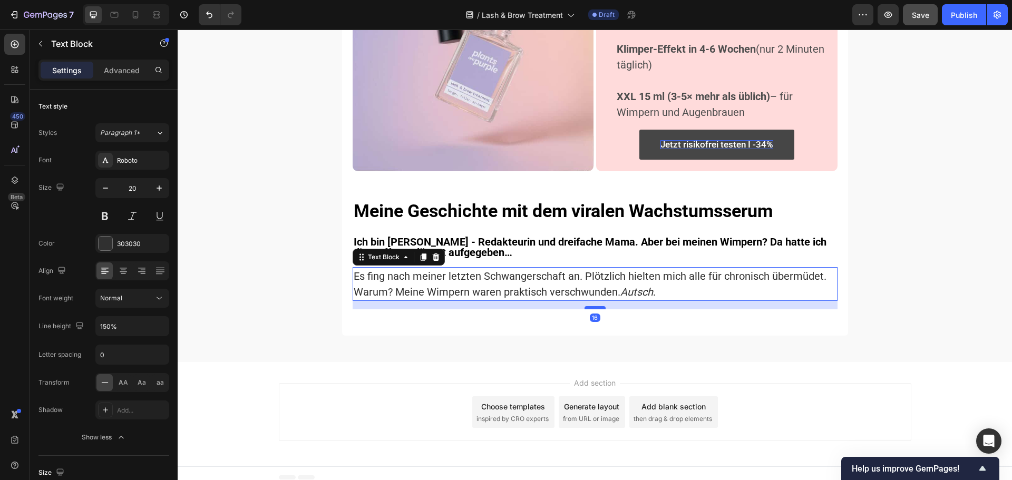
drag, startPoint x: 591, startPoint y: 300, endPoint x: 596, endPoint y: 309, distance: 9.7
click at [596, 309] on div at bounding box center [594, 307] width 21 height 3
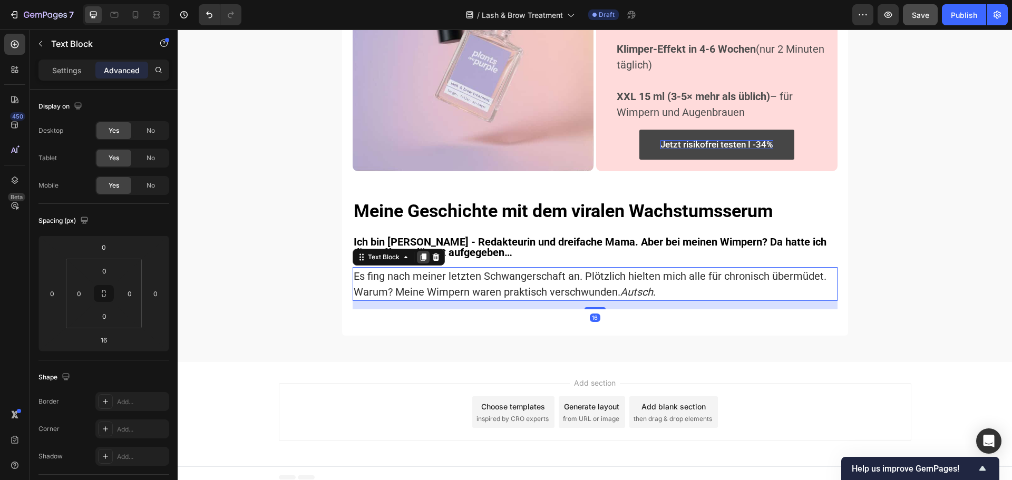
click at [420, 259] on icon at bounding box center [423, 256] width 6 height 7
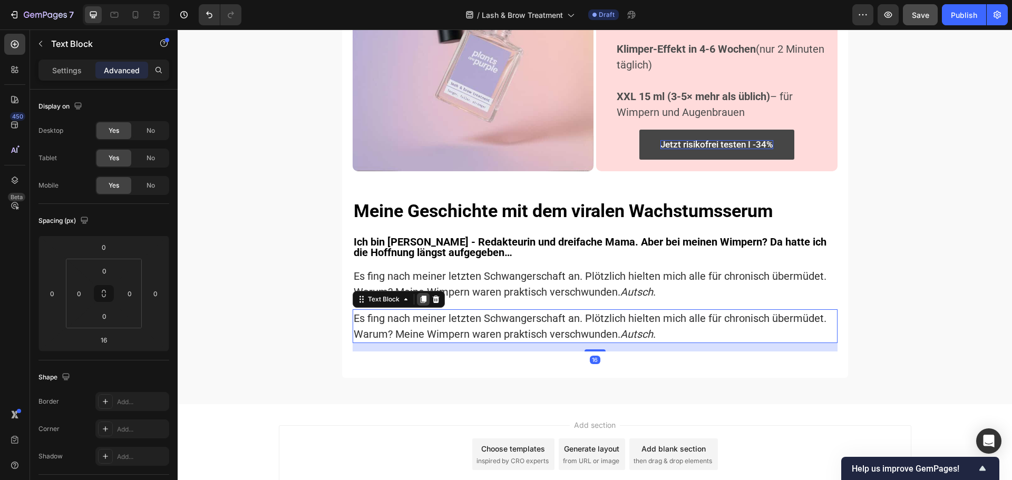
click at [418, 295] on div at bounding box center [423, 299] width 13 height 13
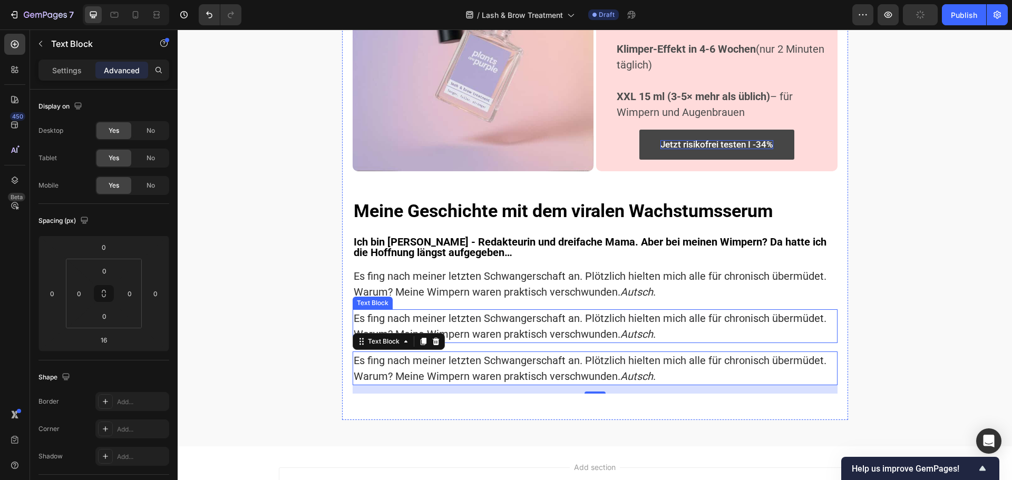
click at [520, 321] on p "Es fing nach meiner letzten Schwangerschaft an. Plötzlich hielten mich alle für…" at bounding box center [595, 326] width 483 height 32
click at [519, 322] on p "Es fing nach meiner letzten Schwangerschaft an. Plötzlich hielten mich alle für…" at bounding box center [595, 326] width 483 height 32
click at [518, 322] on p "Es fing nach meiner letzten Schwangerschaft an. Plötzlich hielten mich alle für…" at bounding box center [595, 326] width 483 height 32
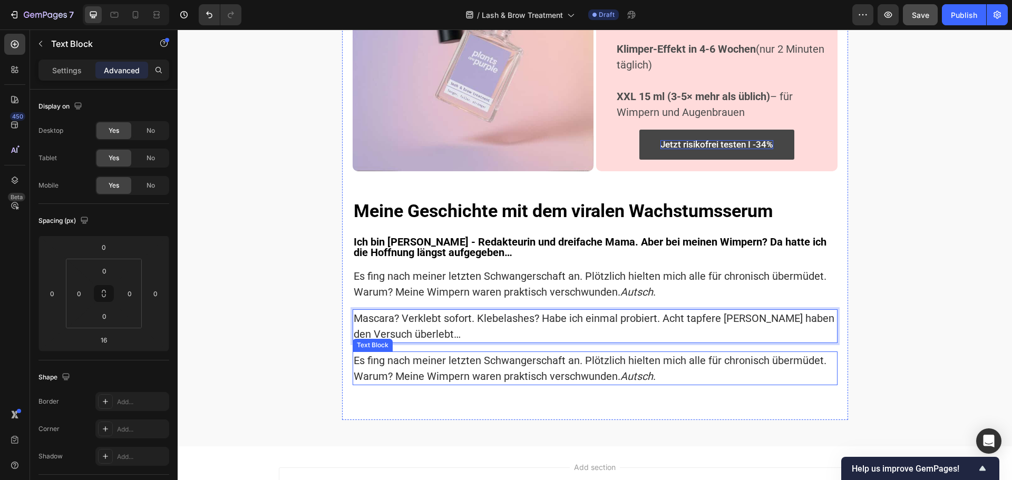
click at [520, 366] on p "Es fing nach meiner letzten Schwangerschaft an. Plötzlich hielten mich alle für…" at bounding box center [595, 368] width 483 height 32
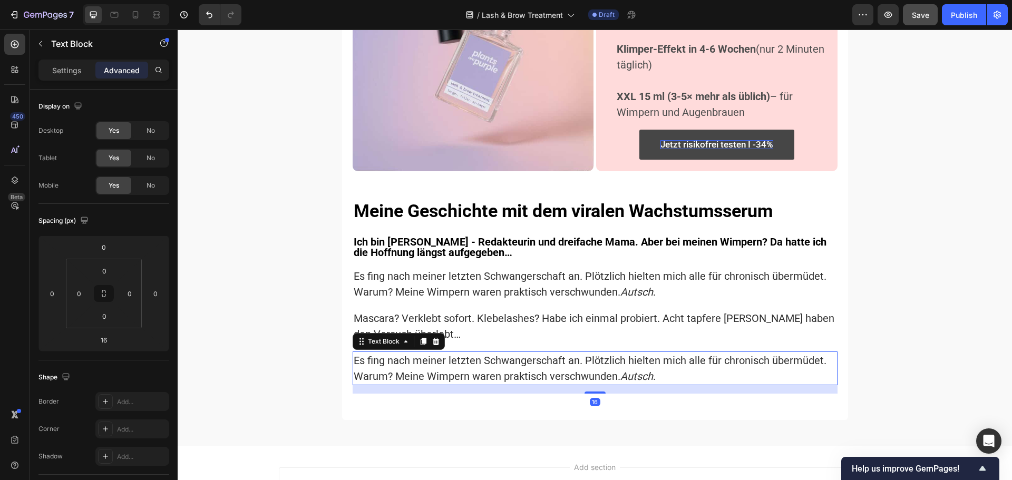
click at [520, 366] on p "Es fing nach meiner letzten Schwangerschaft an. Plötzlich hielten mich alle für…" at bounding box center [595, 368] width 483 height 32
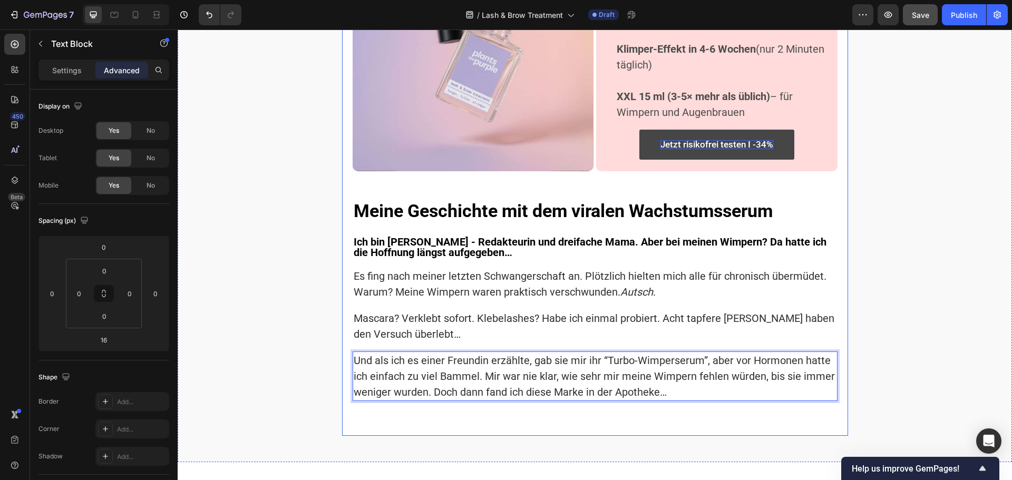
click at [693, 414] on div "Gesundheit Button 10 Gründe, warum Frauen 40+ ihre Mascara jetzt gegen dieses W…" at bounding box center [595, 112] width 506 height 648
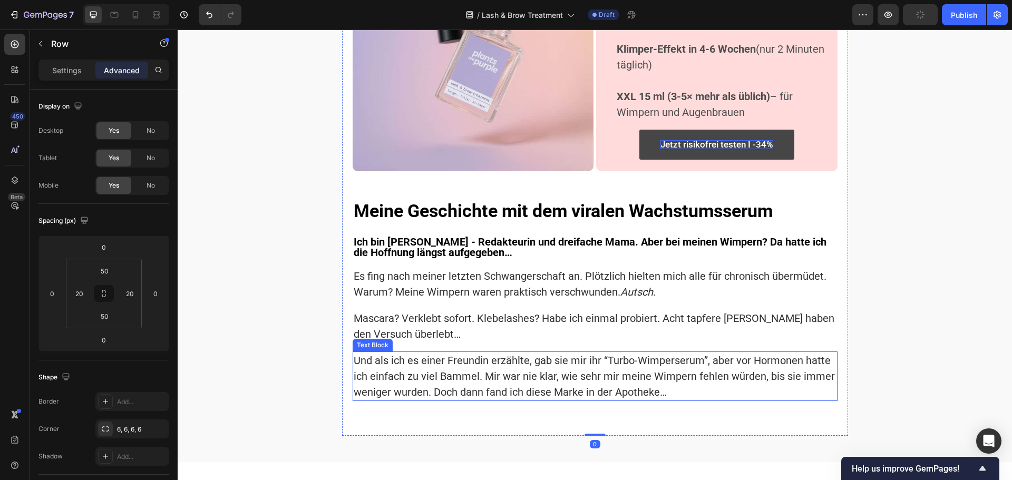
click at [664, 370] on p "Und als ich es einer Freundin erzählte, gab sie mir ihr “Turbo-Wimperserum”, ab…" at bounding box center [595, 375] width 483 height 47
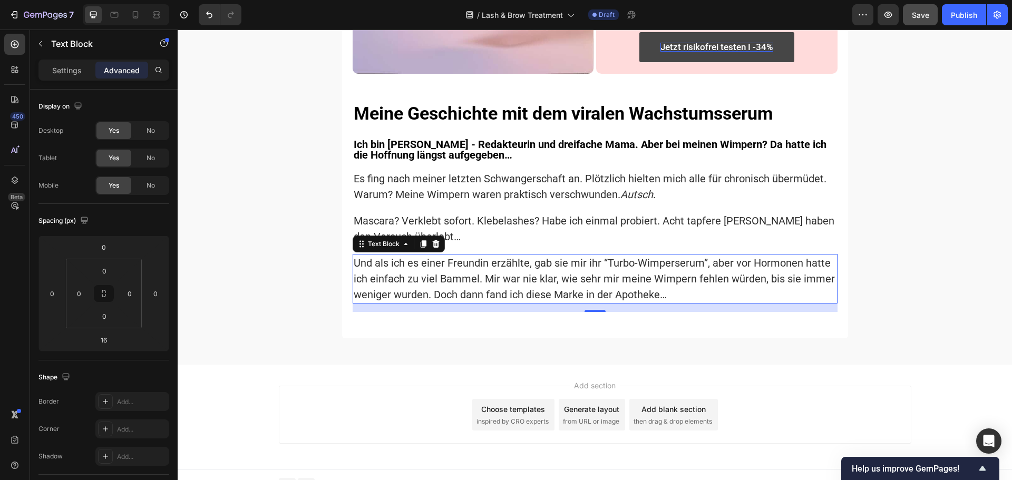
scroll to position [443, 0]
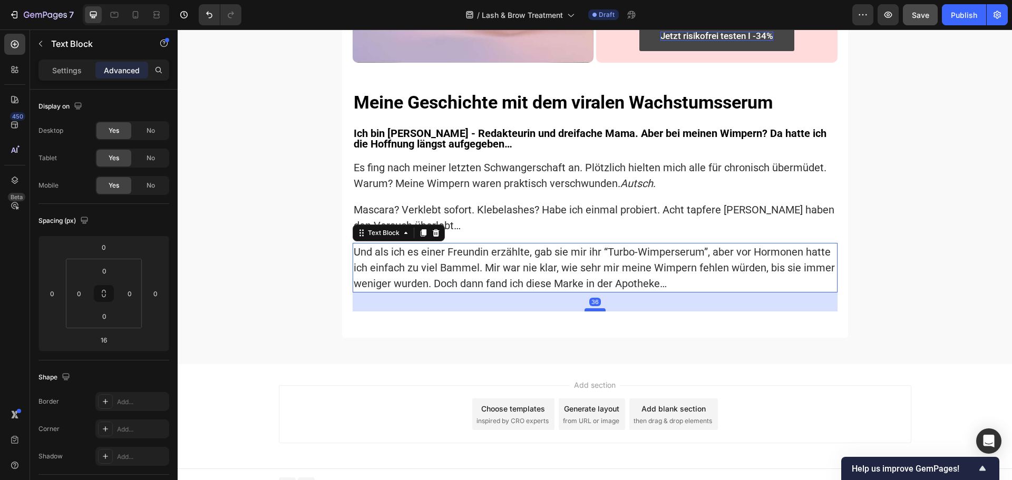
drag, startPoint x: 596, startPoint y: 300, endPoint x: 599, endPoint y: 311, distance: 11.0
click at [599, 311] on div at bounding box center [594, 309] width 21 height 3
type input "36"
click at [704, 324] on div "Gesundheit Button 10 Gründe, warum Frauen 40+ ihre Mascara jetzt gegen dieses W…" at bounding box center [595, 9] width 506 height 658
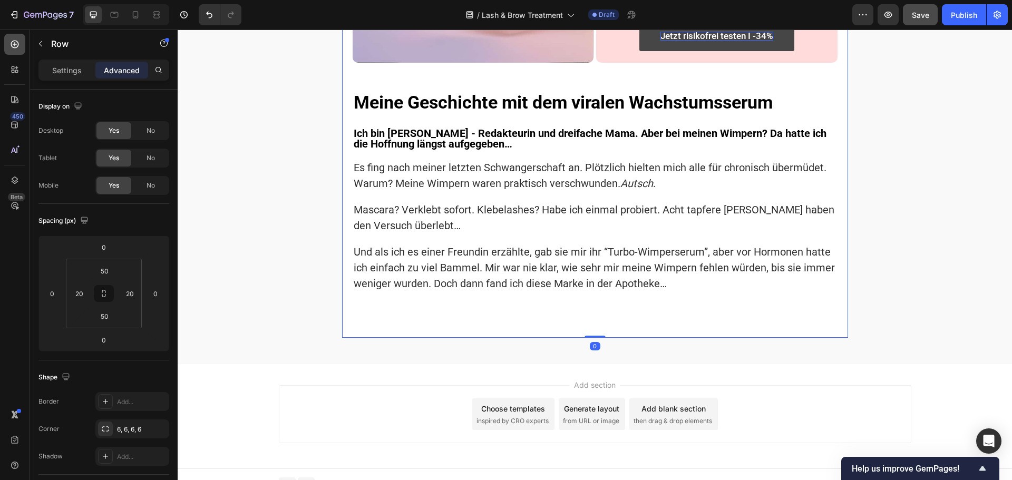
click at [11, 51] on div at bounding box center [14, 44] width 21 height 21
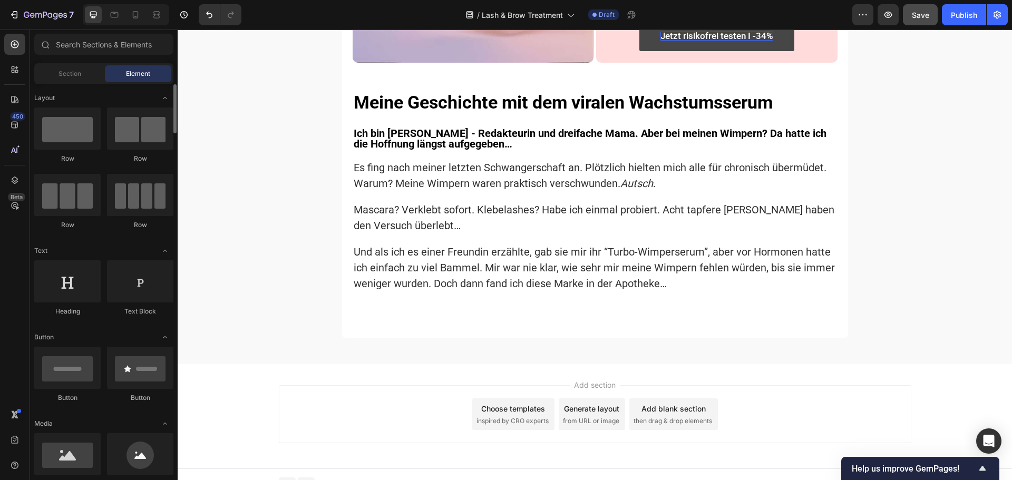
scroll to position [211, 0]
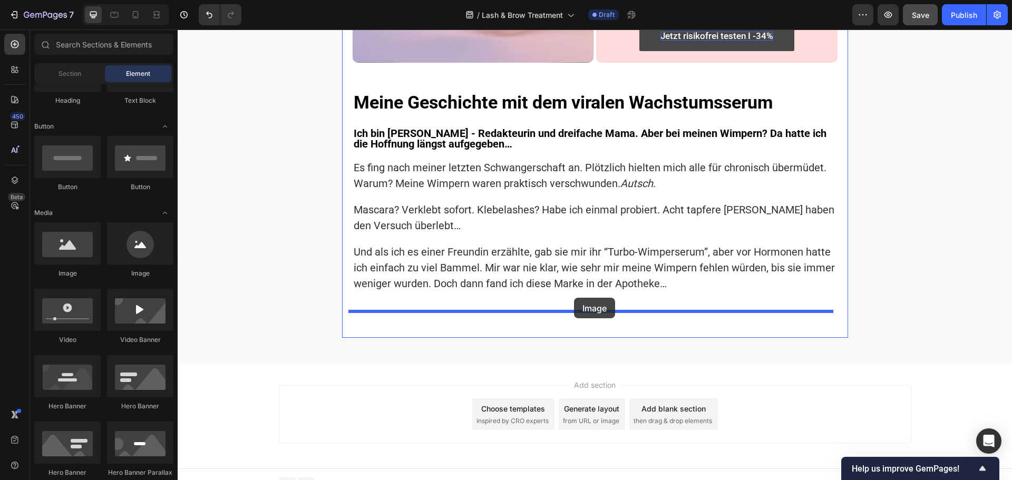
drag, startPoint x: 250, startPoint y: 278, endPoint x: 574, endPoint y: 298, distance: 324.7
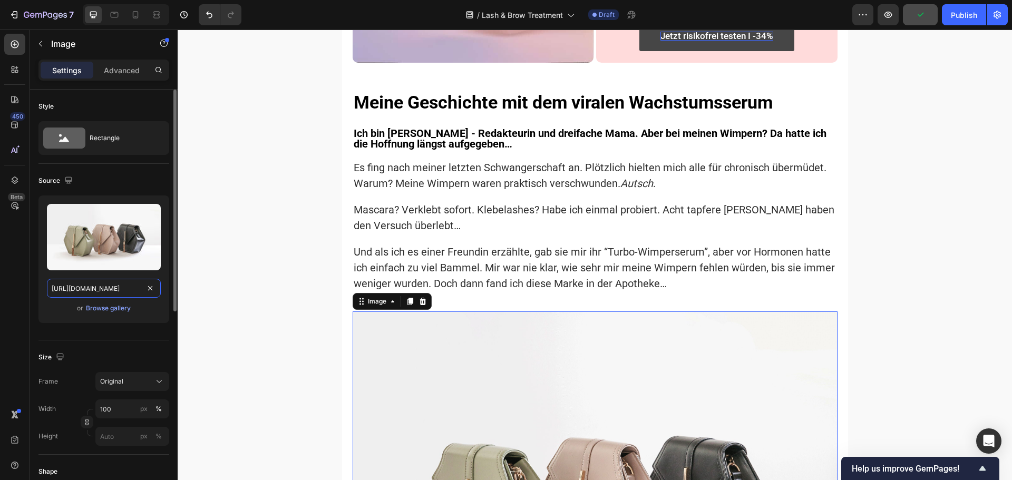
click at [105, 293] on input "[URL][DOMAIN_NAME]" at bounding box center [104, 288] width 114 height 19
paste input "apothekenkompass.b-cdn.net/wp-content/uploads/2025/06/789278492432-1024x576"
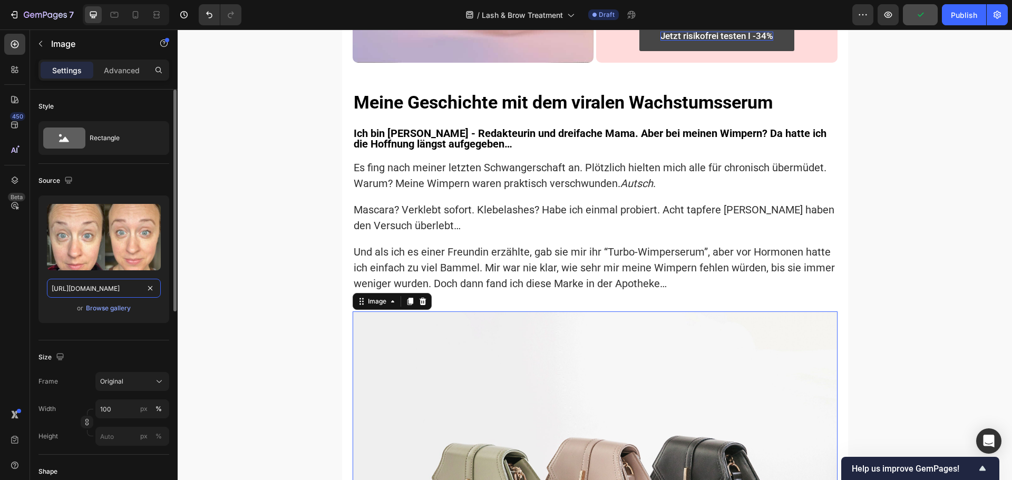
type input "https://apothekenkompass.b-cdn.net/wp-content/uploads/2025/06/789278492432-1024…"
click at [48, 311] on div "or Browse gallery" at bounding box center [104, 308] width 114 height 13
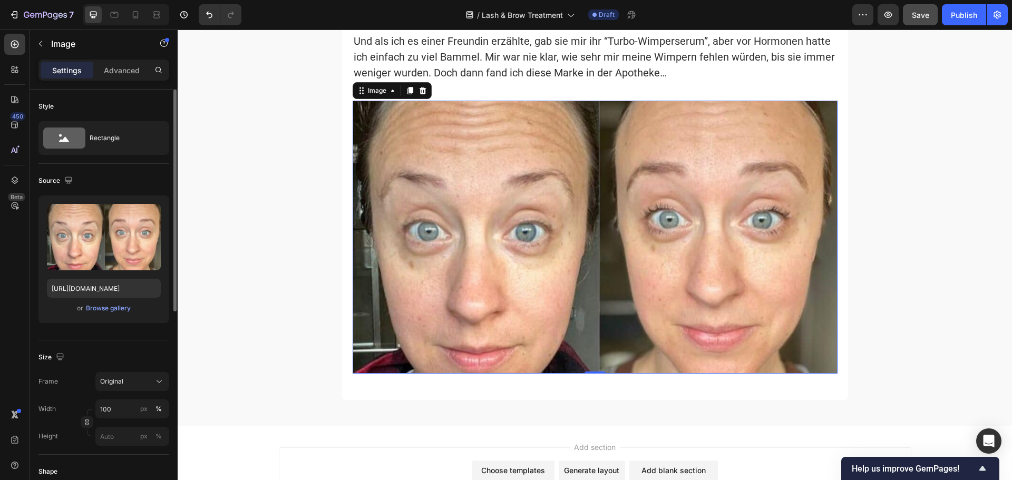
scroll to position [211, 0]
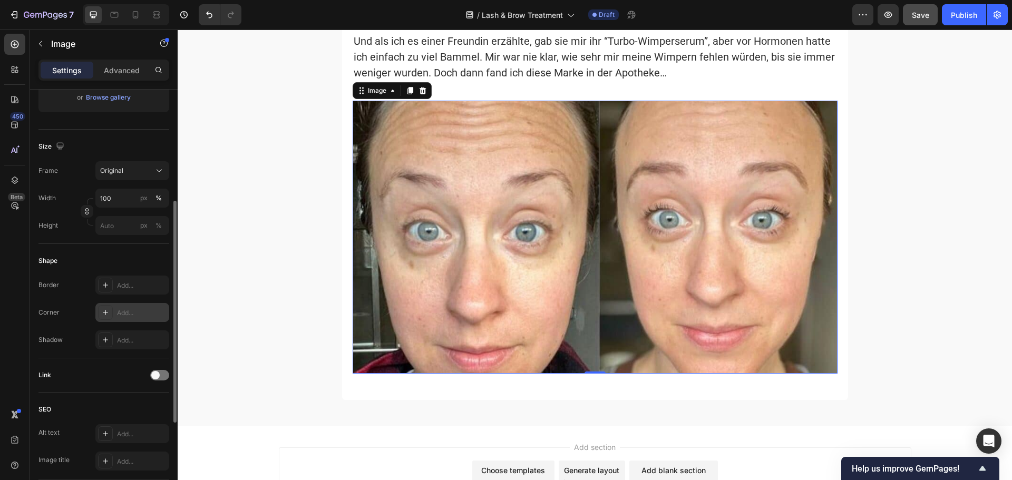
click at [124, 316] on div "Add..." at bounding box center [142, 312] width 50 height 9
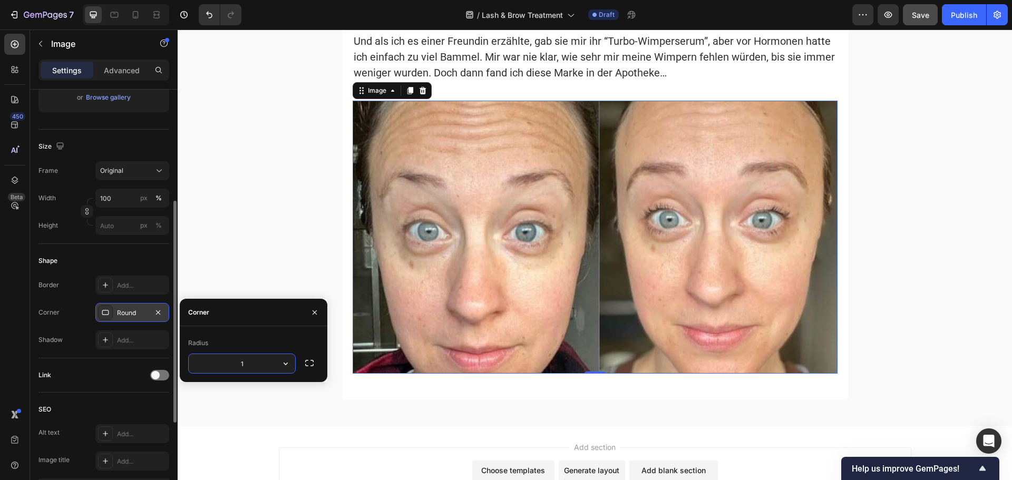
type input "10"
click at [79, 349] on div "Shape Border Add... Corner Round Shadow Add..." at bounding box center [103, 301] width 131 height 114
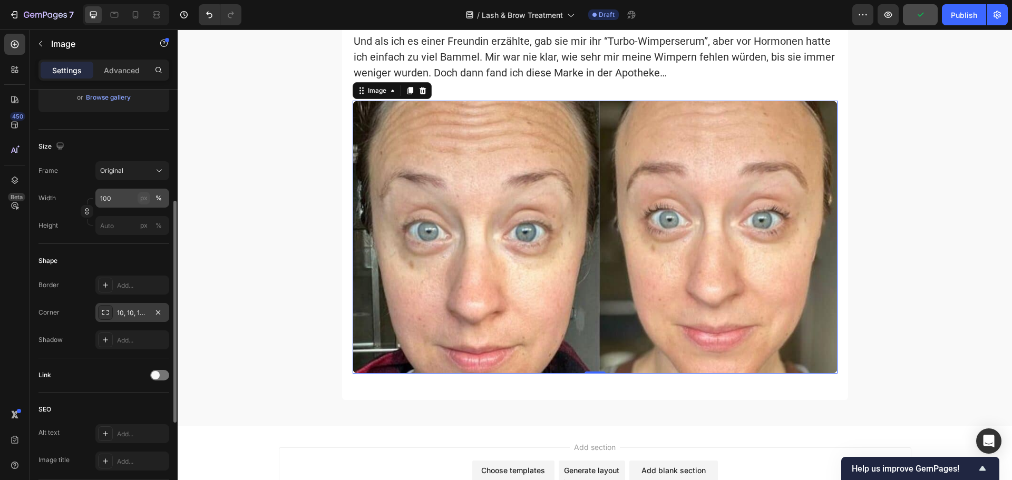
click at [143, 200] on div "px" at bounding box center [143, 197] width 7 height 9
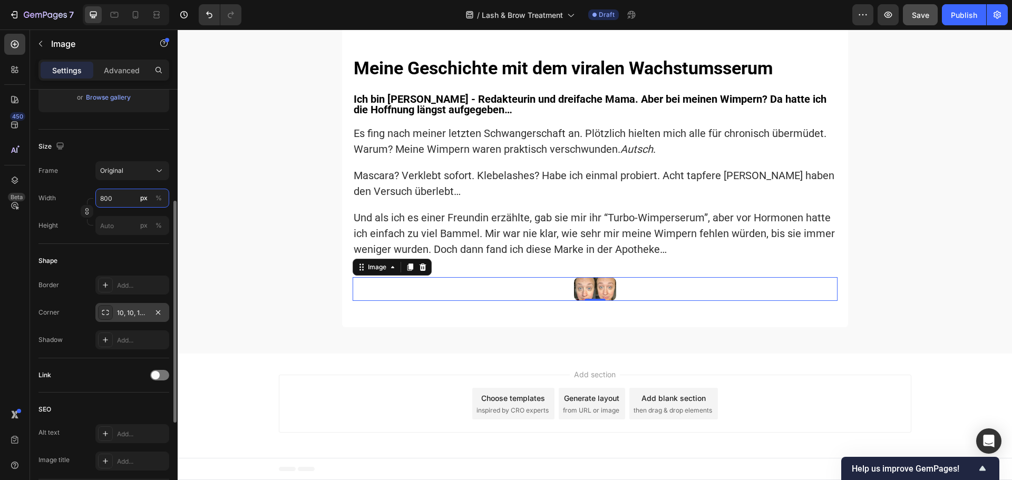
scroll to position [653, 0]
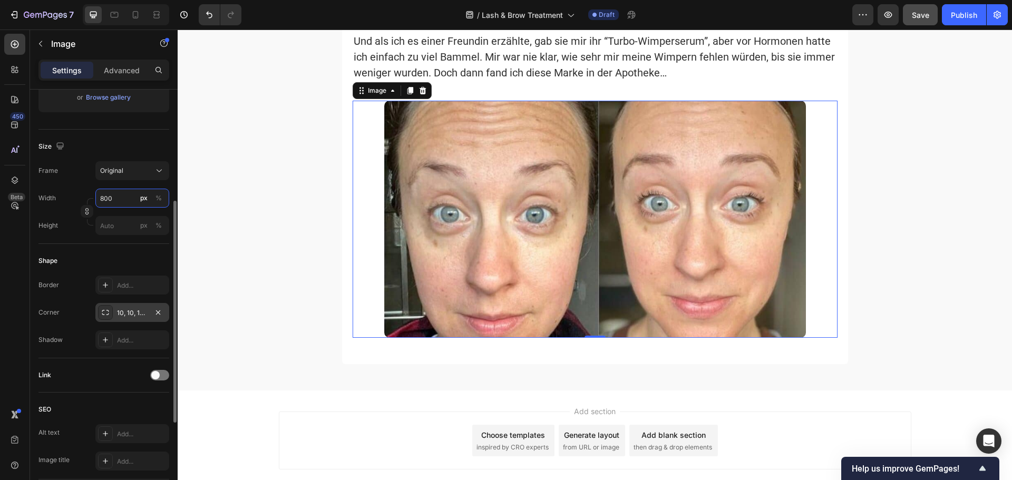
type input "800"
click at [72, 220] on div "Height px %" at bounding box center [103, 225] width 131 height 19
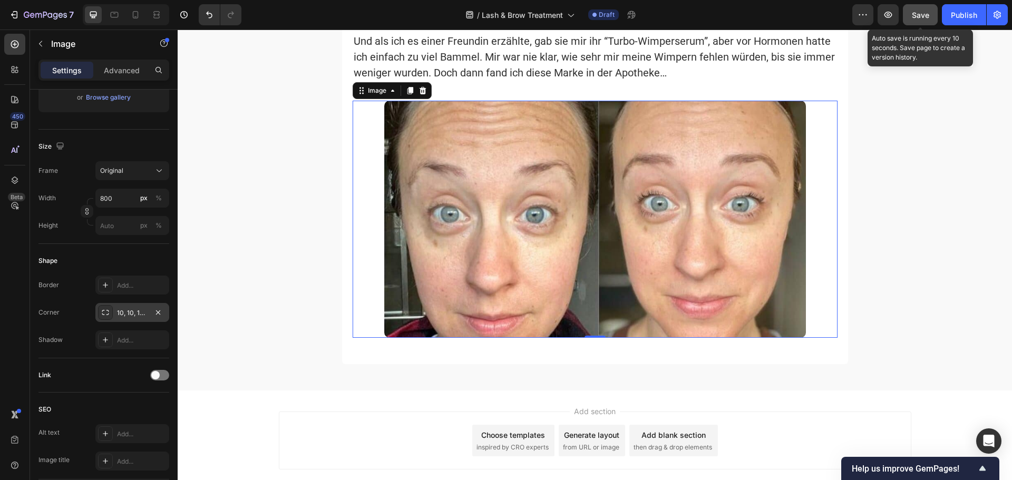
click at [919, 9] on div "Save" at bounding box center [920, 14] width 17 height 11
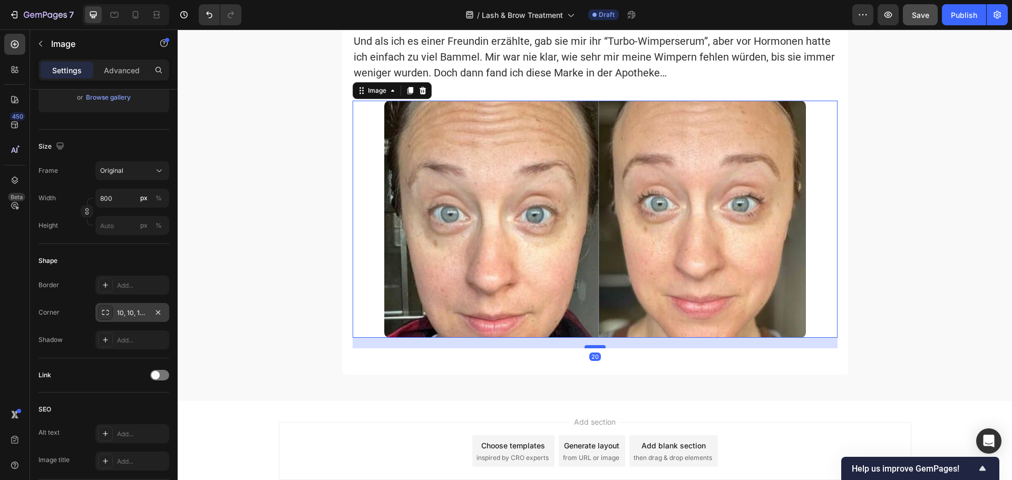
drag, startPoint x: 598, startPoint y: 337, endPoint x: 838, endPoint y: 47, distance: 376.5
click at [598, 348] on div at bounding box center [594, 346] width 21 height 3
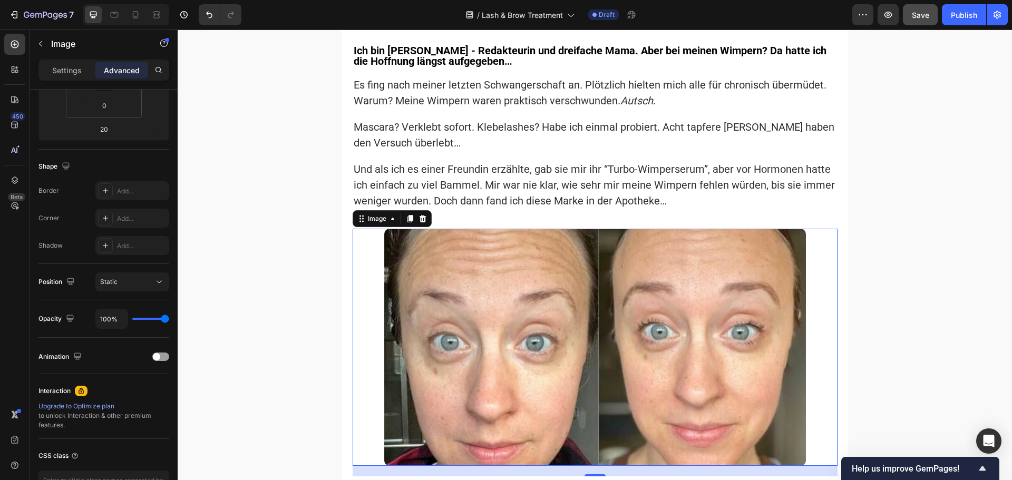
scroll to position [495, 0]
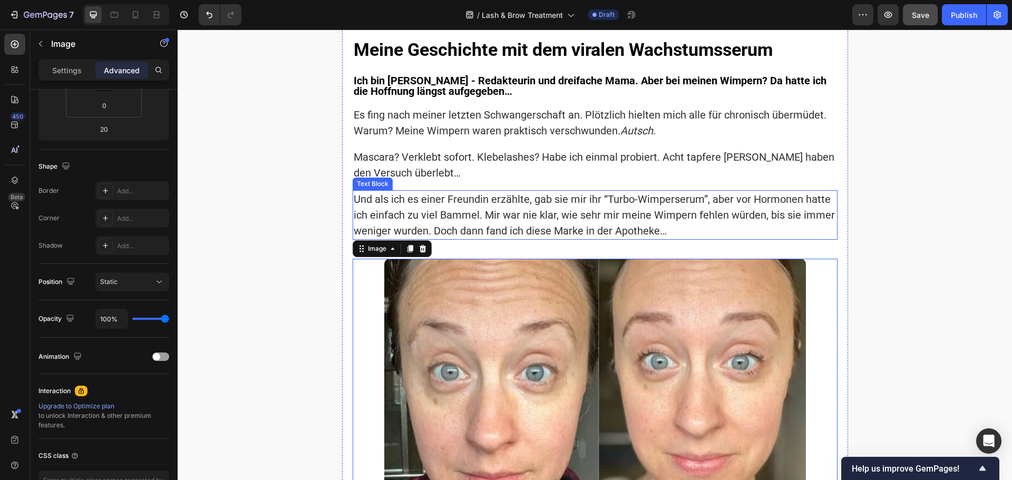
click at [541, 225] on p "Und als ich es einer Freundin erzählte, gab sie mir ihr “Turbo-Wimperserum”, ab…" at bounding box center [595, 214] width 483 height 47
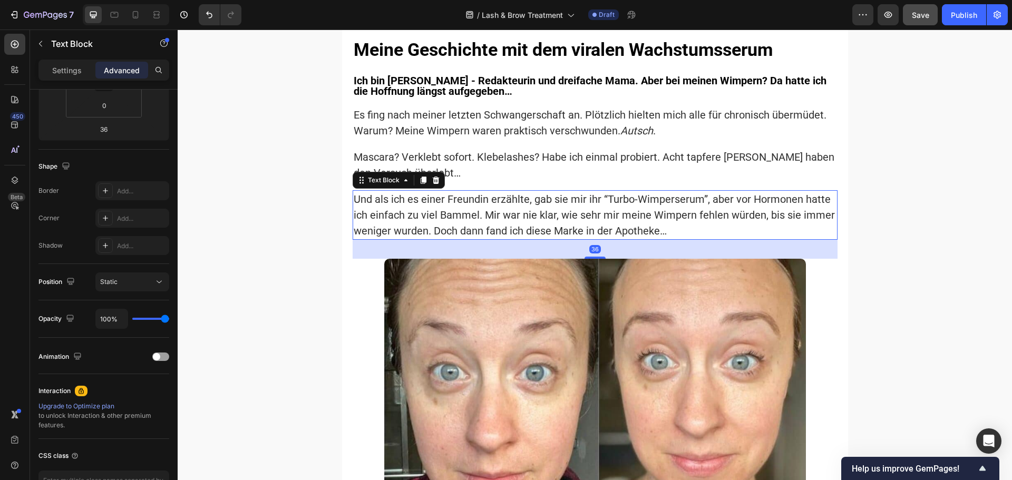
scroll to position [0, 0]
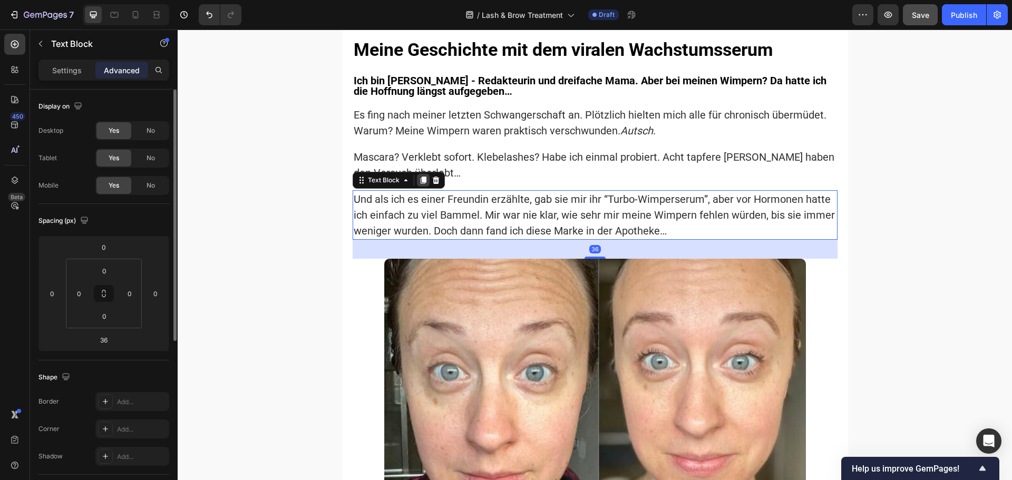
click at [420, 179] on icon at bounding box center [423, 180] width 6 height 7
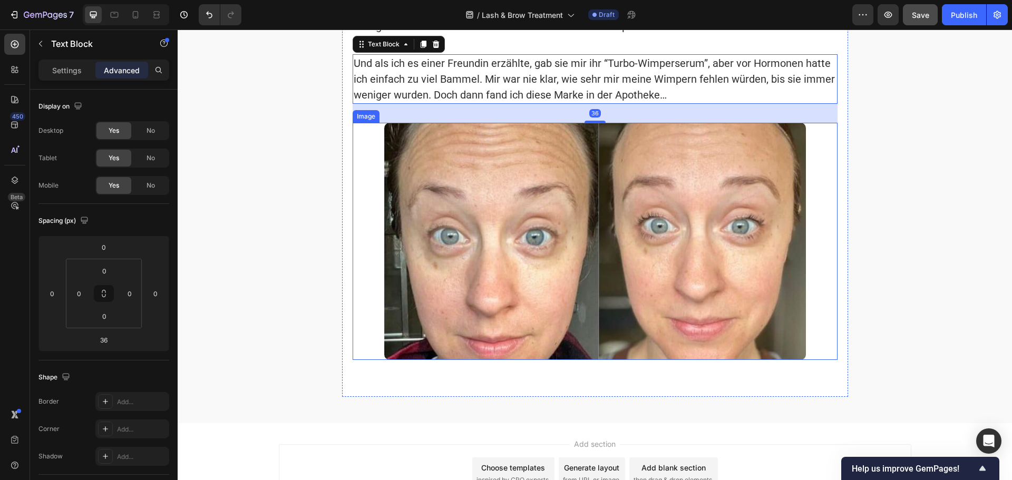
scroll to position [706, 0]
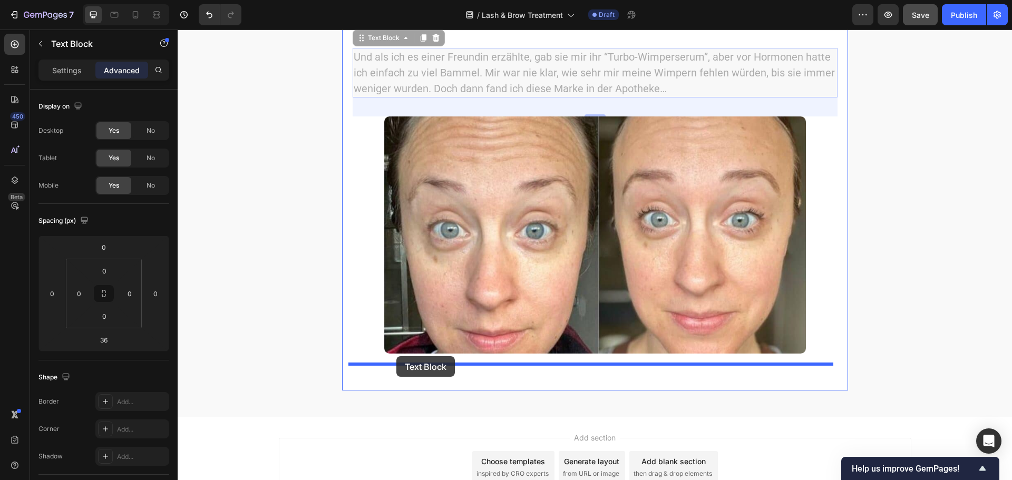
drag, startPoint x: 359, startPoint y: 41, endPoint x: 396, endPoint y: 356, distance: 317.8
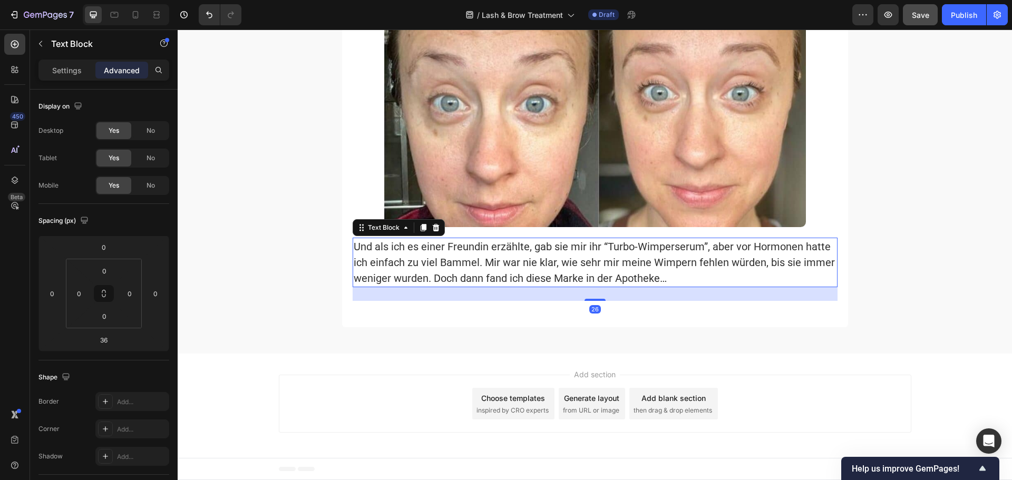
scroll to position [764, 0]
drag, startPoint x: 596, startPoint y: 300, endPoint x: 604, endPoint y: 295, distance: 9.5
click at [604, 287] on div "26" at bounding box center [594, 287] width 485 height 0
type input "26"
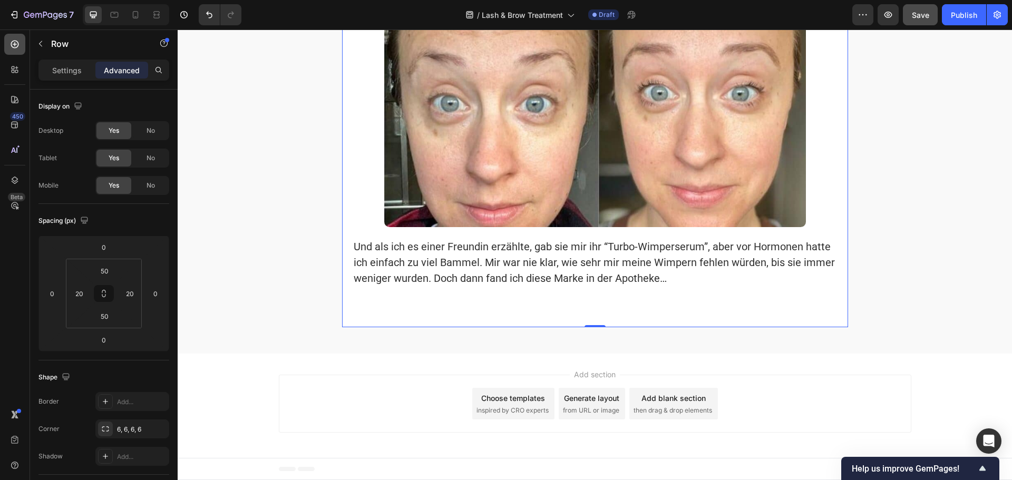
click at [12, 43] on icon at bounding box center [14, 44] width 11 height 11
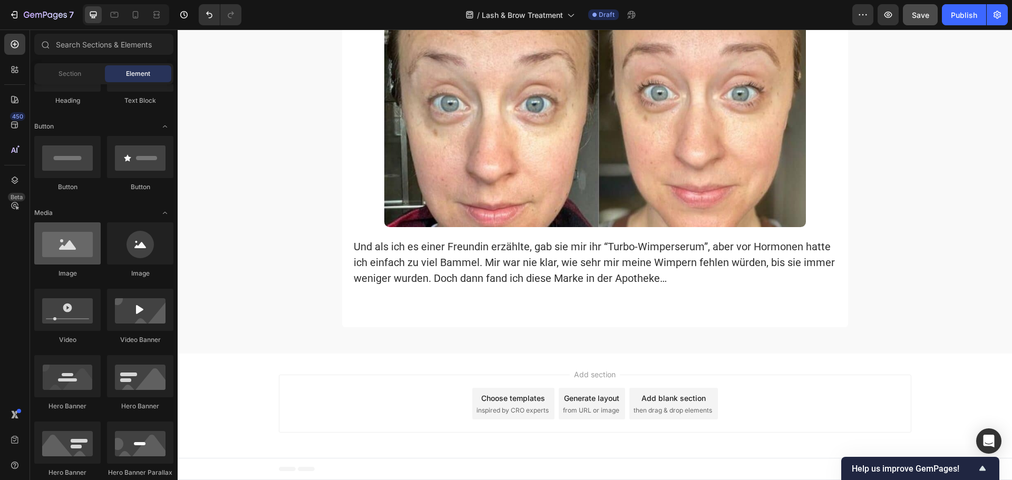
scroll to position [0, 0]
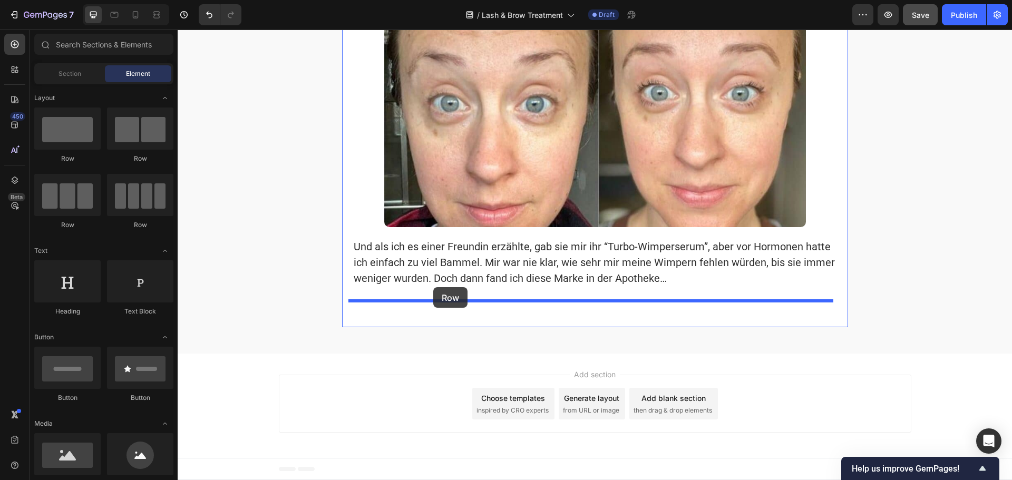
drag, startPoint x: 319, startPoint y: 167, endPoint x: 433, endPoint y: 287, distance: 165.8
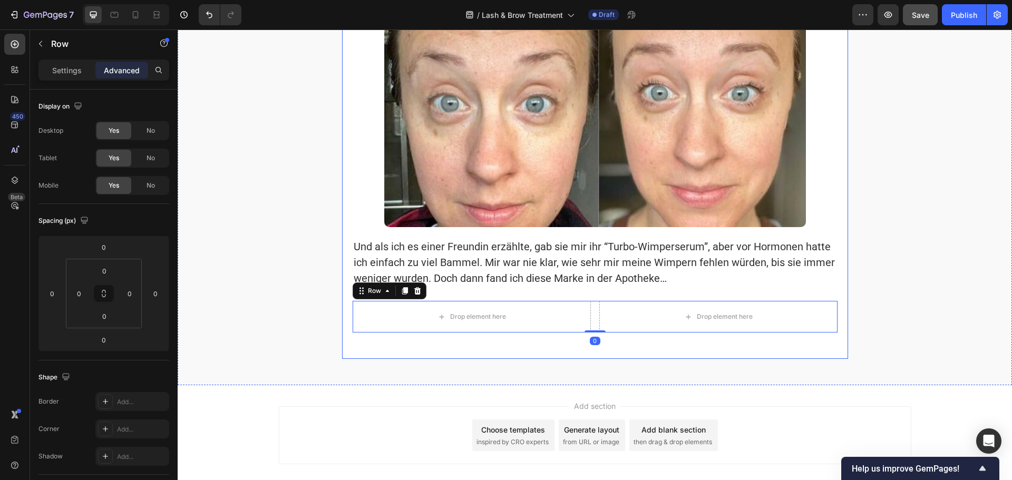
scroll to position [769, 0]
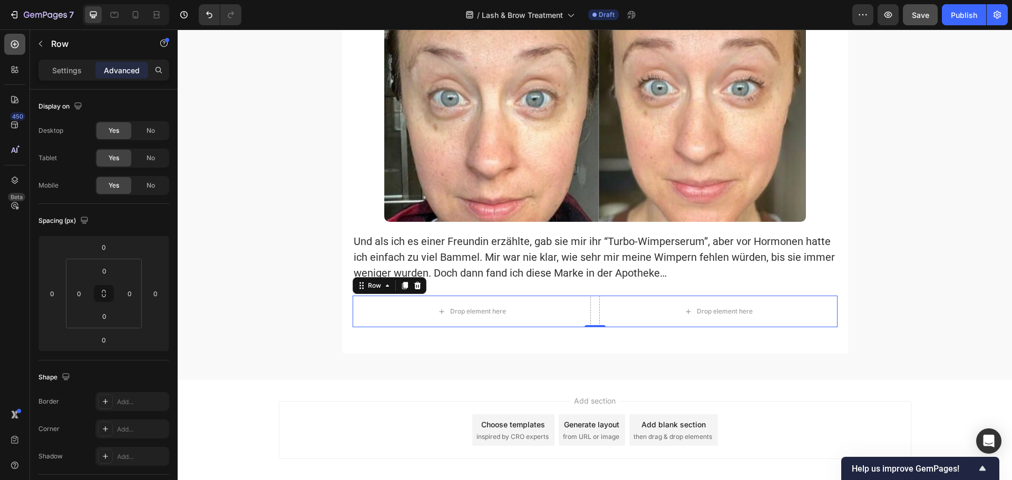
click at [14, 50] on div at bounding box center [14, 44] width 21 height 21
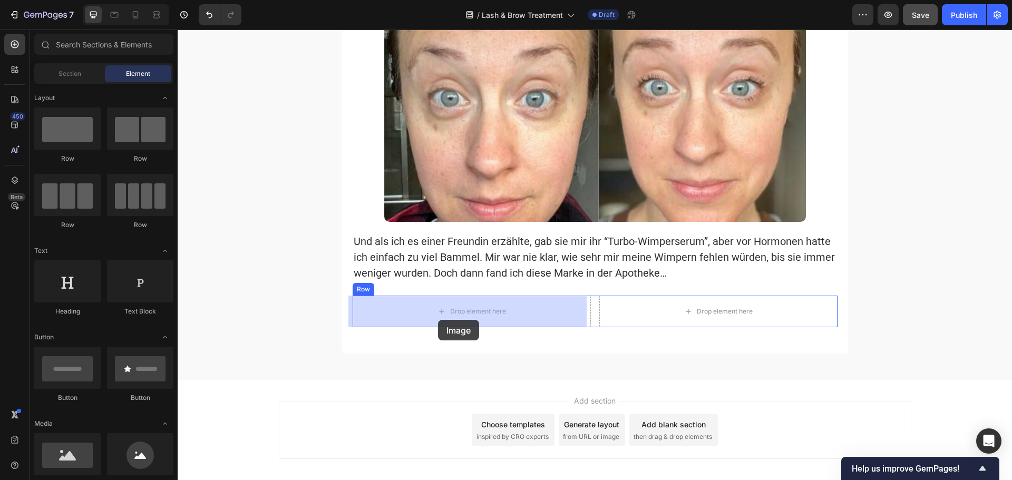
drag, startPoint x: 250, startPoint y: 482, endPoint x: 438, endPoint y: 320, distance: 248.0
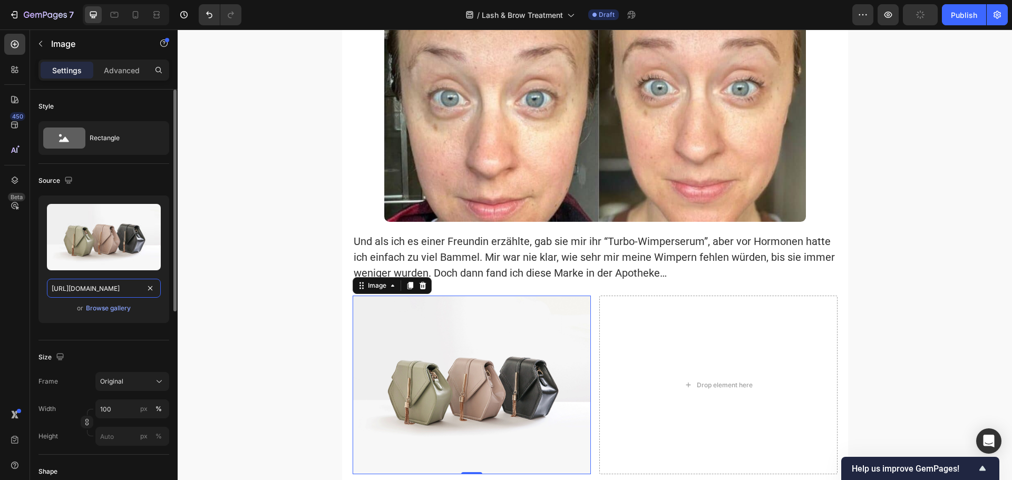
click at [97, 291] on input "[URL][DOMAIN_NAME]" at bounding box center [104, 288] width 114 height 19
paste input "apothekenkompass.b-cdn.net/wp-content/uploads/2025/06/2-9-300x300"
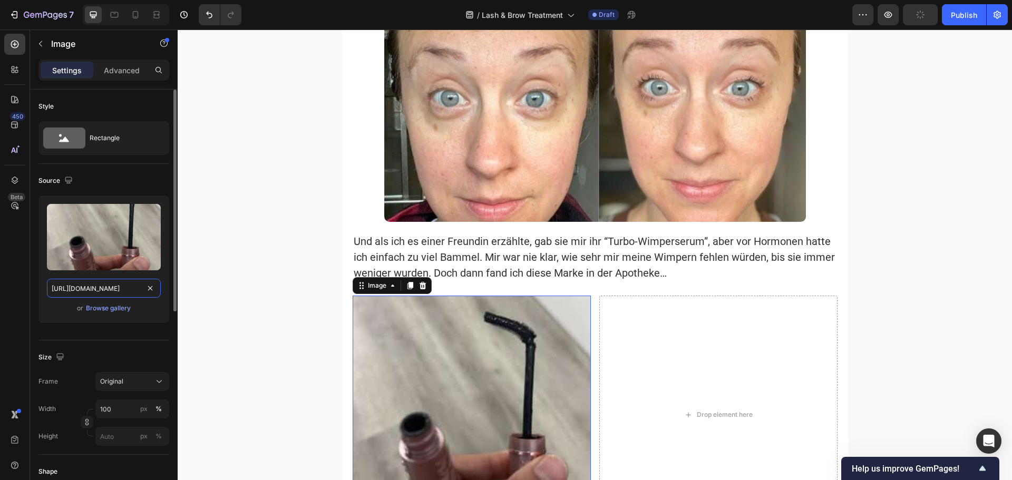
type input "https://apothekenkompass.b-cdn.net/wp-content/uploads/2025/06/2-9-300x300.jpg"
click at [58, 311] on div "or Browse gallery" at bounding box center [104, 308] width 114 height 13
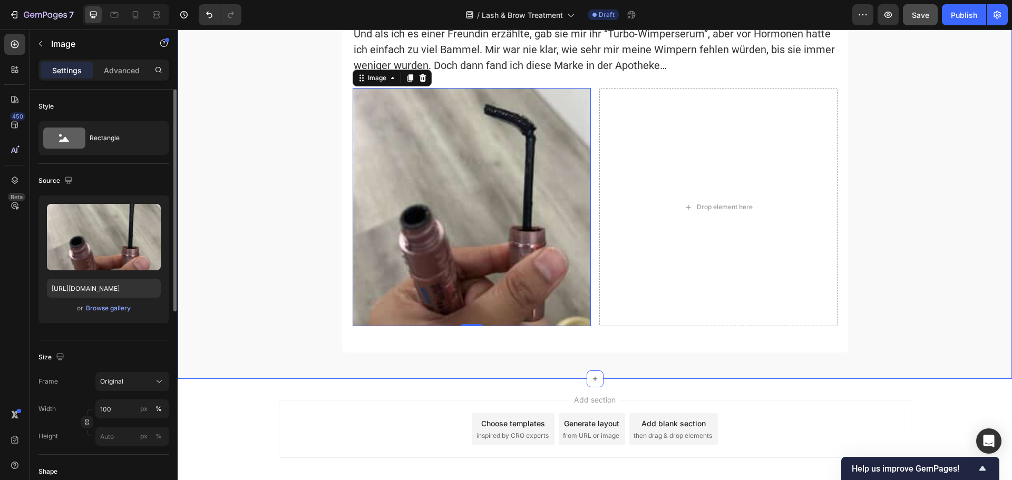
scroll to position [980, 0]
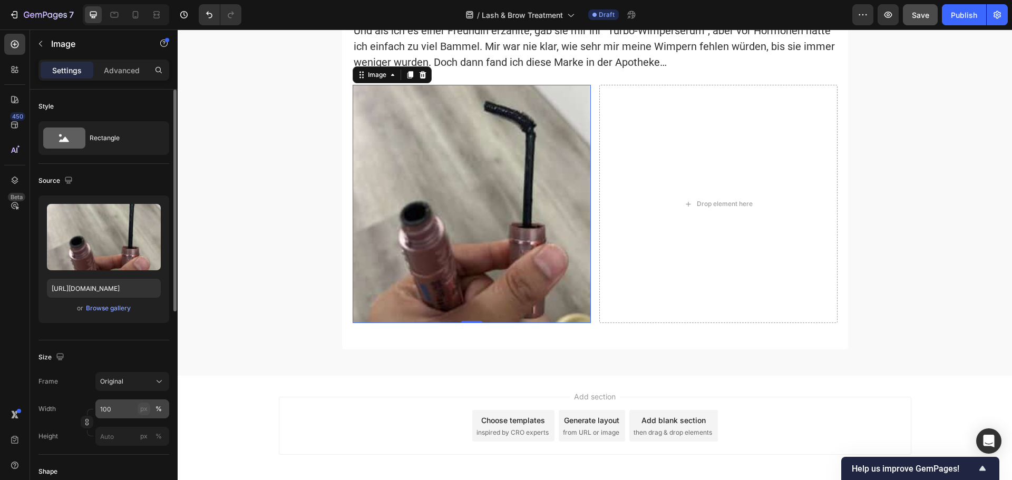
click at [142, 412] on div "px" at bounding box center [143, 408] width 7 height 9
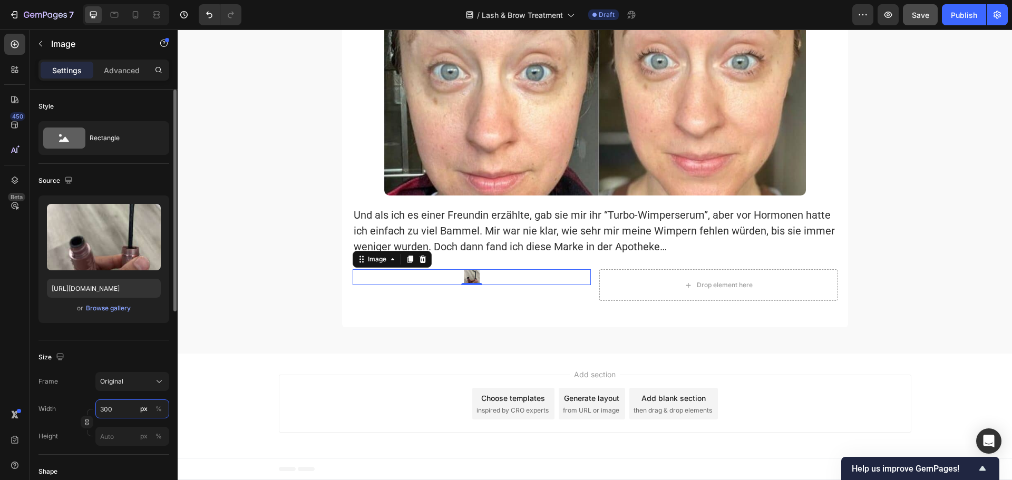
scroll to position [922, 0]
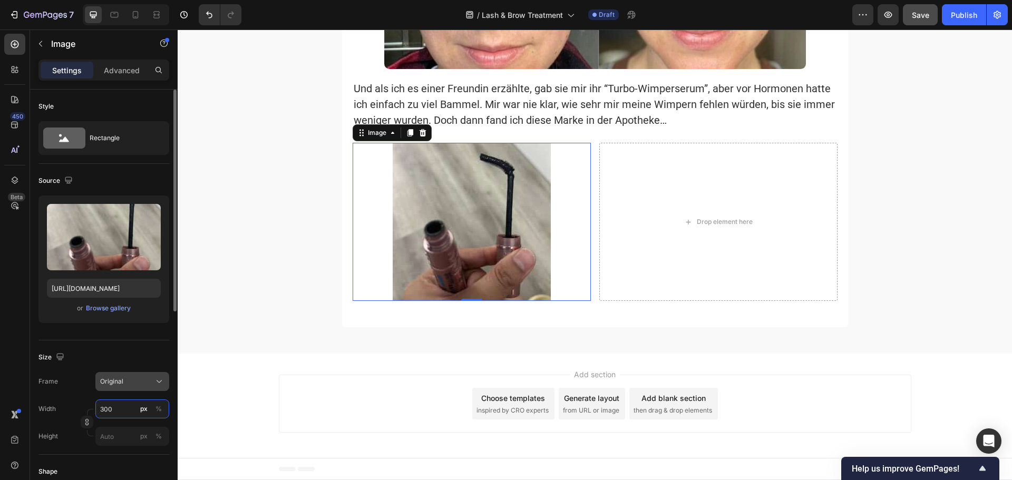
type input "300"
click at [153, 378] on div "Original" at bounding box center [132, 381] width 64 height 11
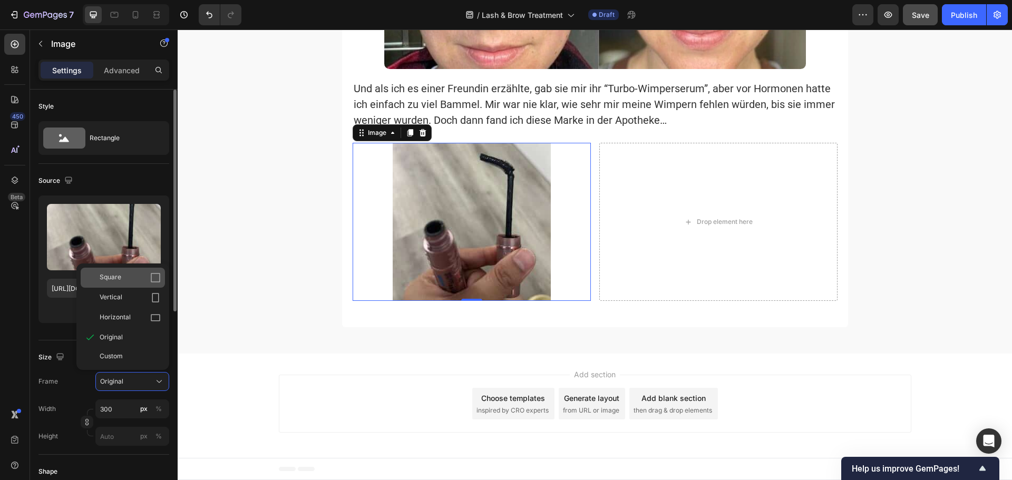
click at [138, 282] on div "Square" at bounding box center [130, 277] width 61 height 11
type input "300"
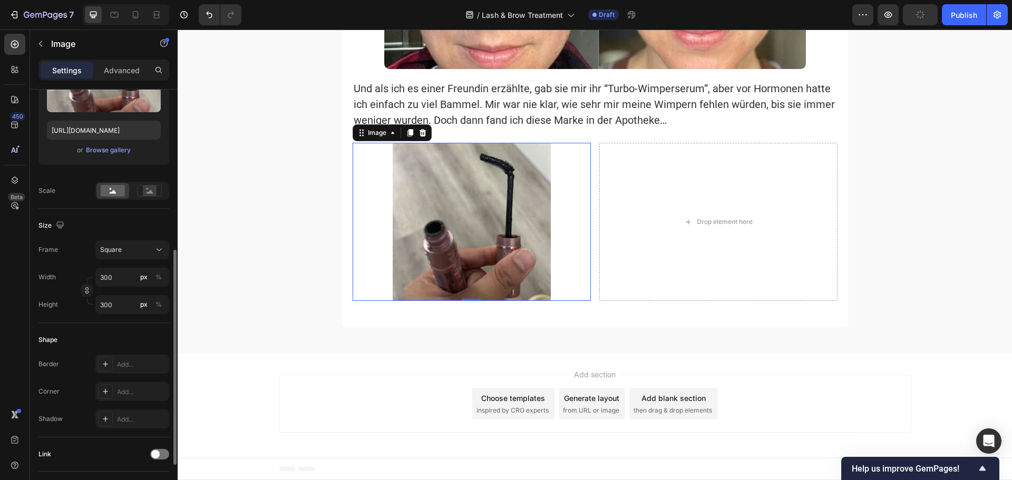
scroll to position [211, 0]
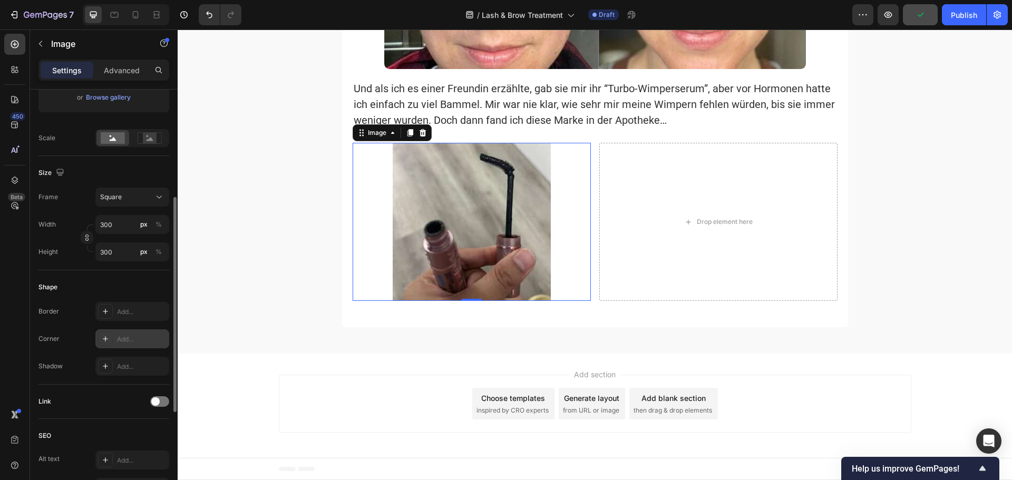
click at [126, 339] on div "Add..." at bounding box center [142, 339] width 50 height 9
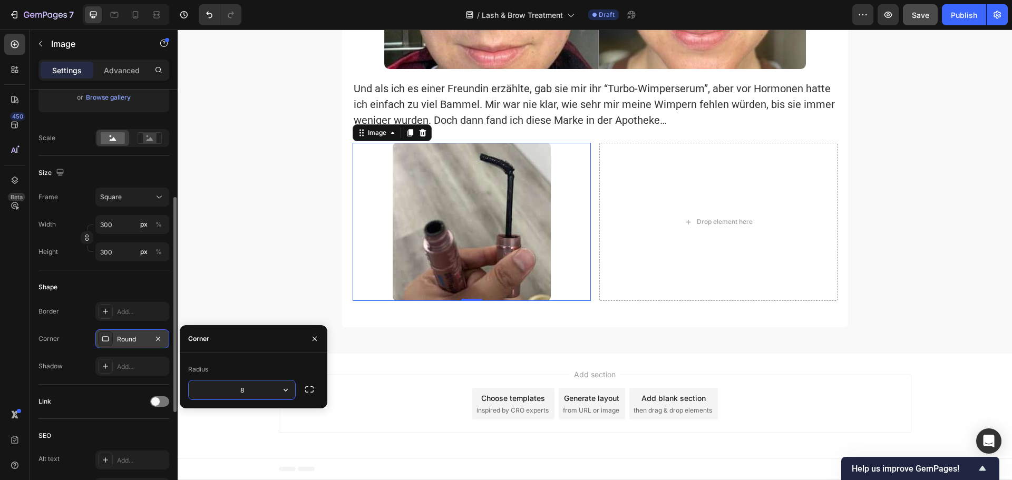
click at [80, 348] on div "Corner Round" at bounding box center [103, 338] width 131 height 19
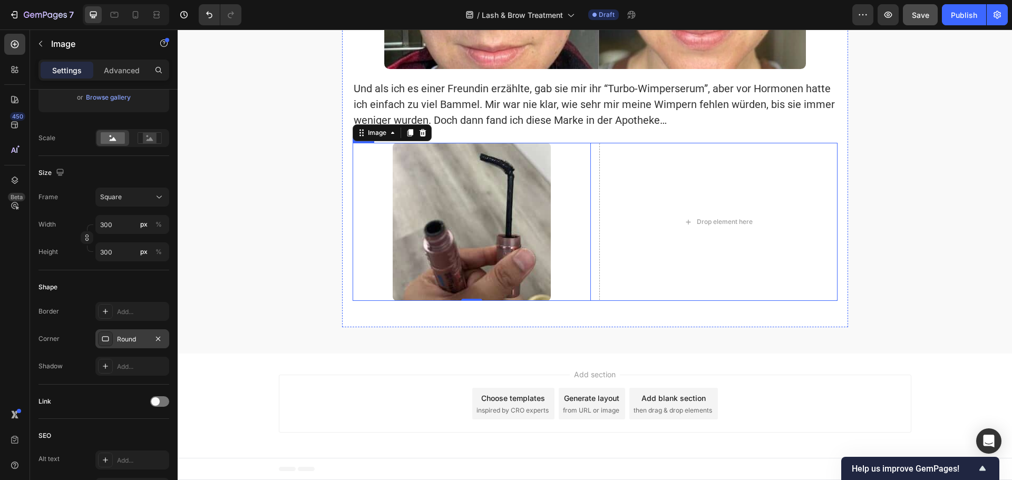
click at [591, 168] on div "Image 0 Drop element here Row" at bounding box center [594, 222] width 485 height 158
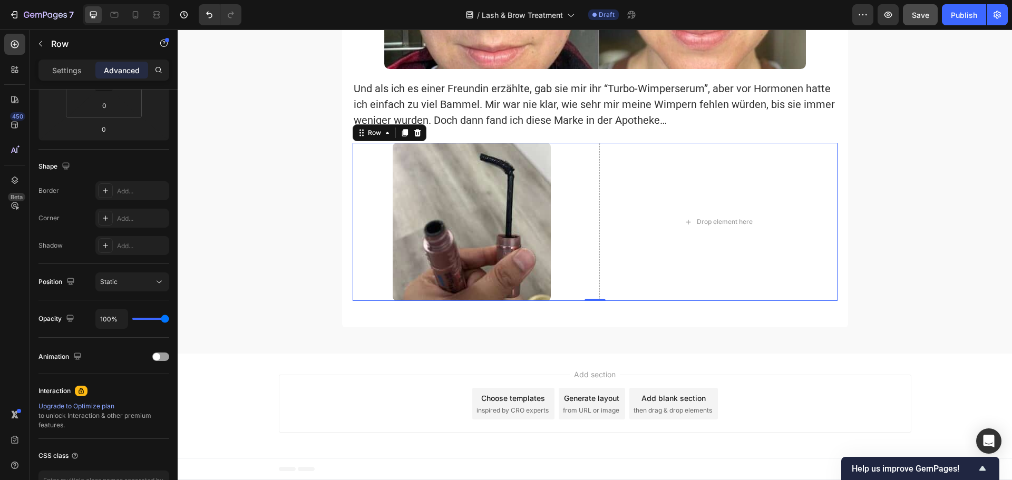
scroll to position [0, 0]
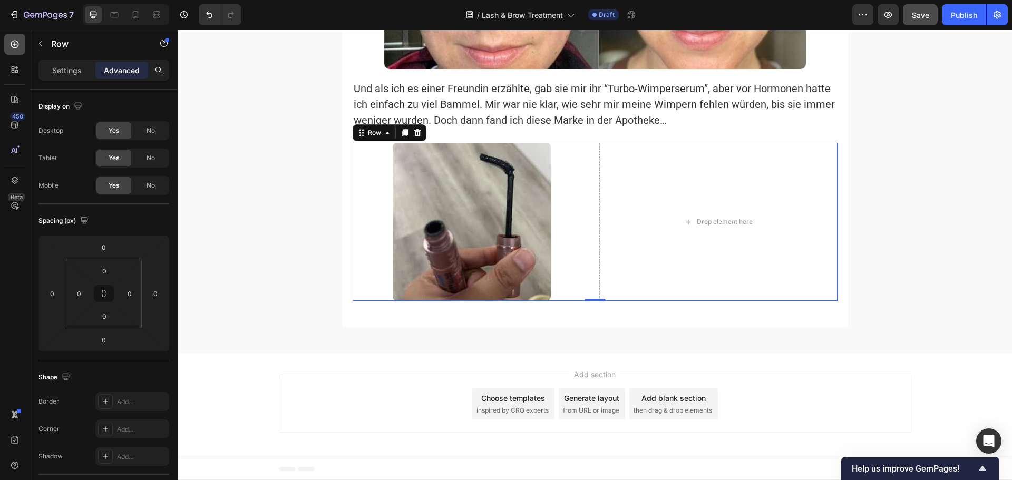
click at [20, 44] on div at bounding box center [14, 44] width 21 height 21
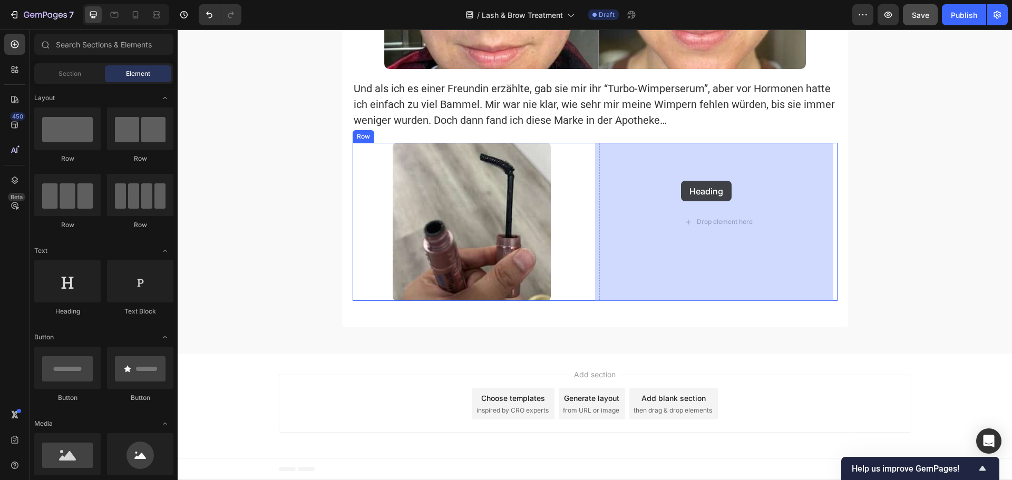
drag, startPoint x: 247, startPoint y: 317, endPoint x: 681, endPoint y: 181, distance: 454.6
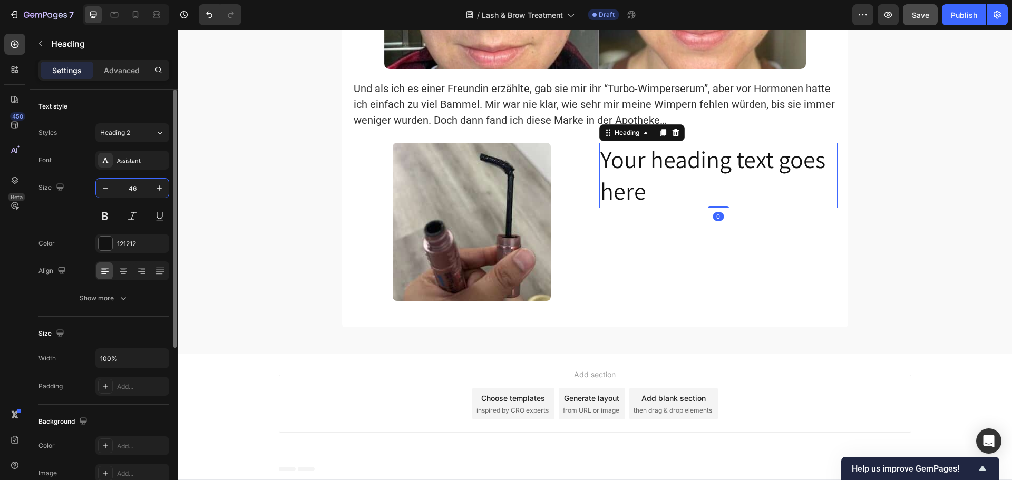
click at [133, 187] on input "46" at bounding box center [132, 188] width 35 height 19
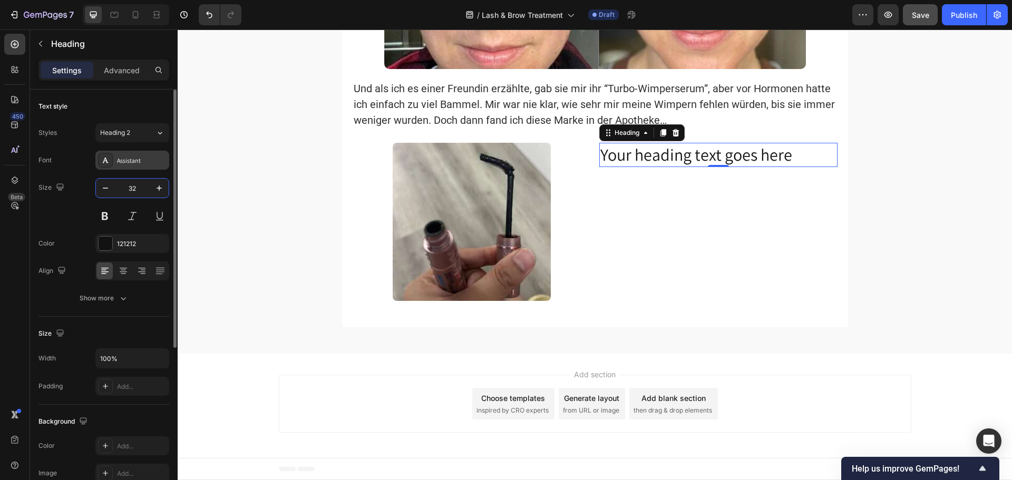
type input "32"
click at [134, 159] on div "Assistant" at bounding box center [142, 160] width 50 height 9
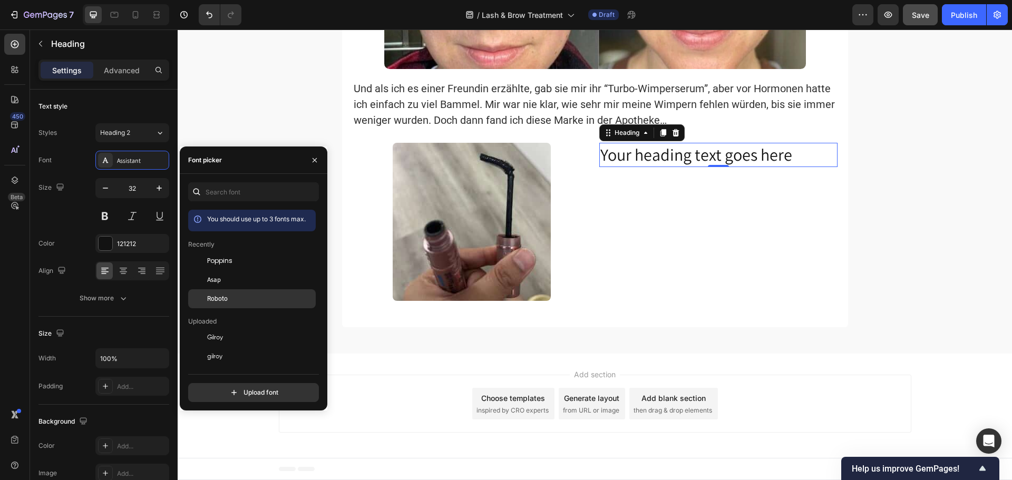
click at [222, 298] on span "Roboto" at bounding box center [217, 298] width 21 height 9
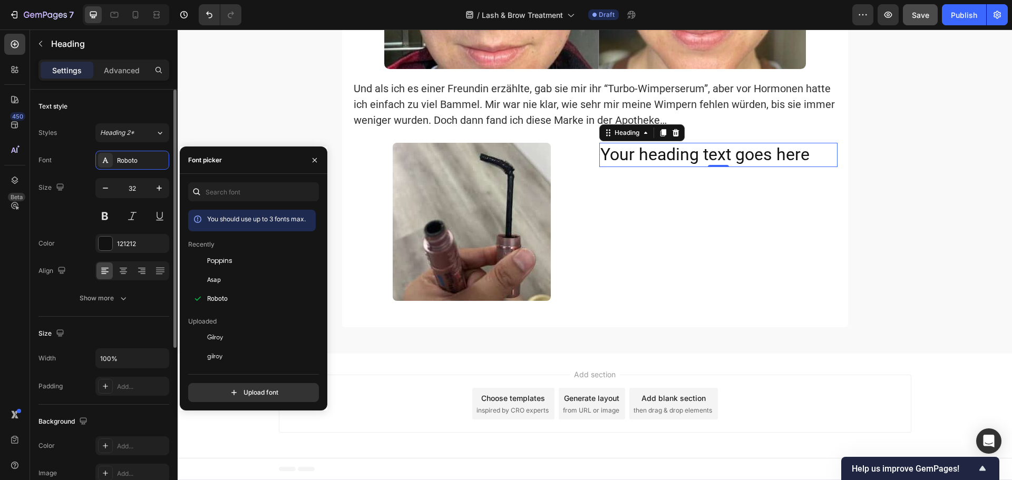
click at [72, 204] on div "Size 32" at bounding box center [103, 201] width 131 height 47
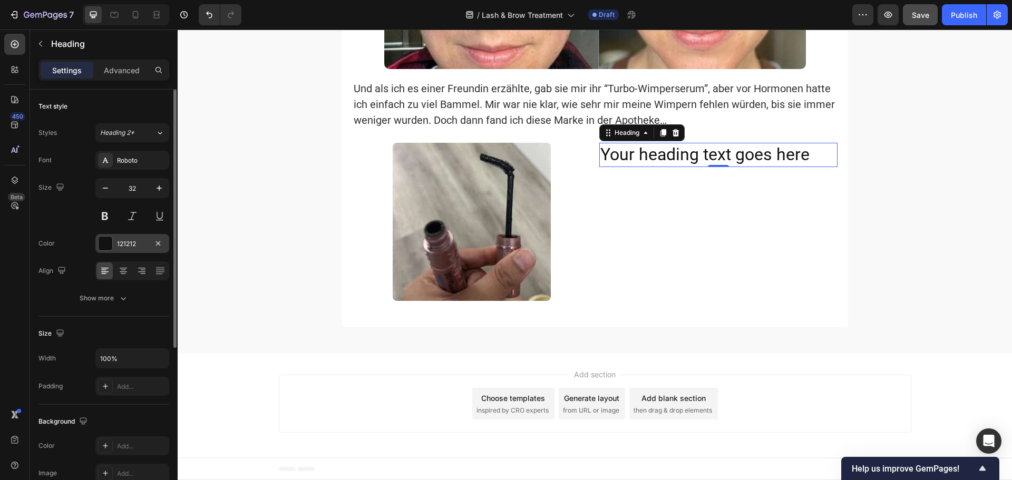
click at [104, 243] on div at bounding box center [106, 244] width 14 height 14
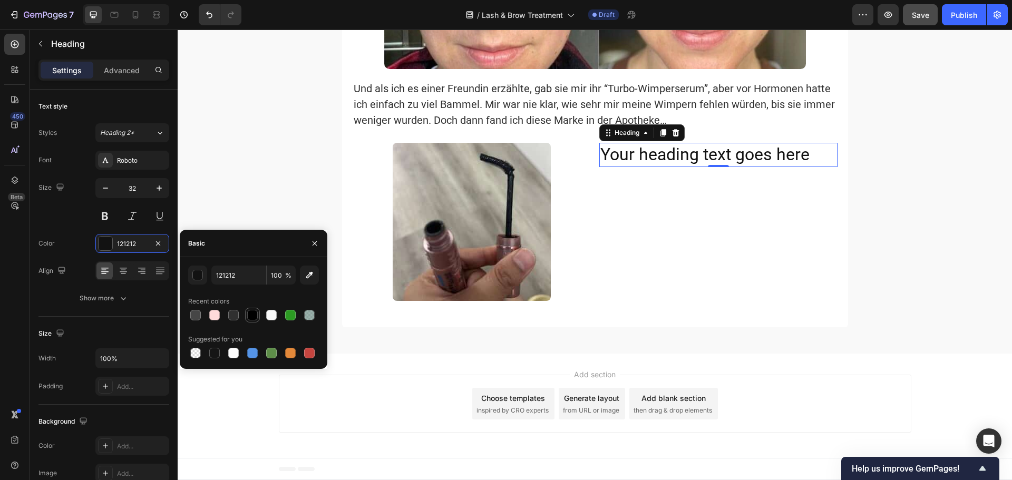
click at [253, 316] on div at bounding box center [252, 315] width 11 height 11
type input "000000"
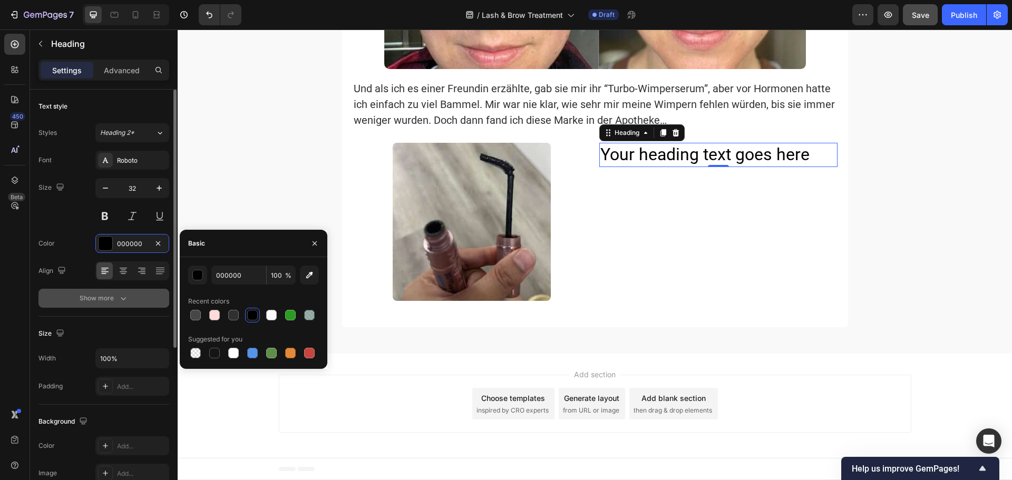
click at [116, 298] on div "Show more" at bounding box center [104, 298] width 49 height 11
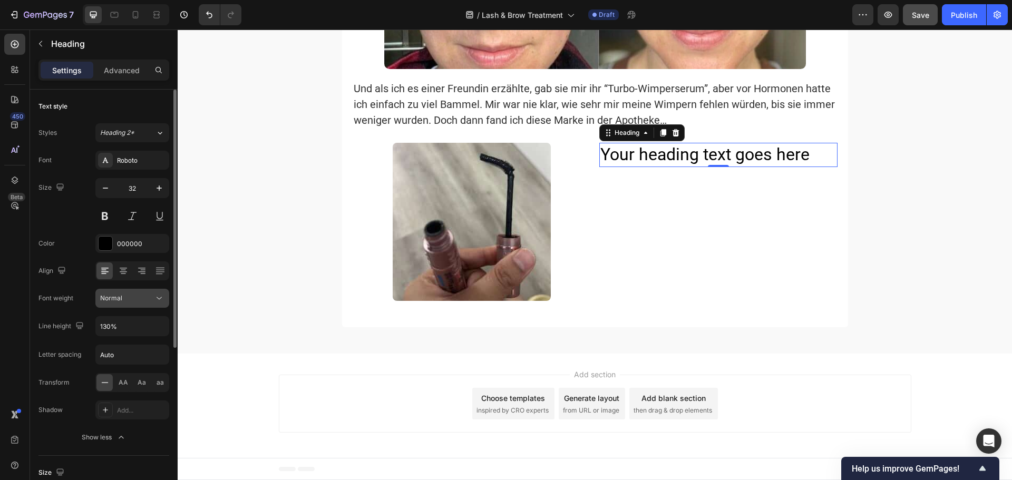
click at [118, 299] on span "Normal" at bounding box center [111, 298] width 22 height 8
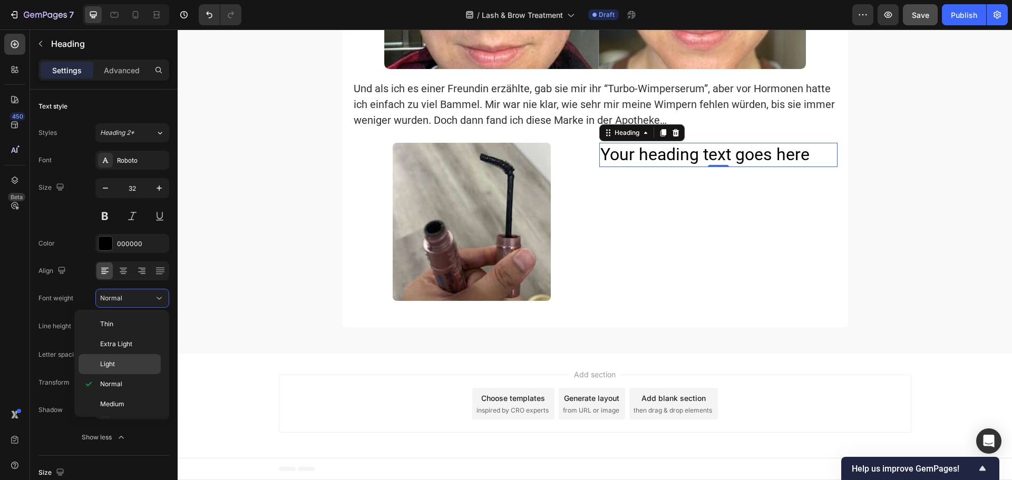
scroll to position [82, 0]
click at [125, 365] on p "Bold" at bounding box center [128, 362] width 56 height 9
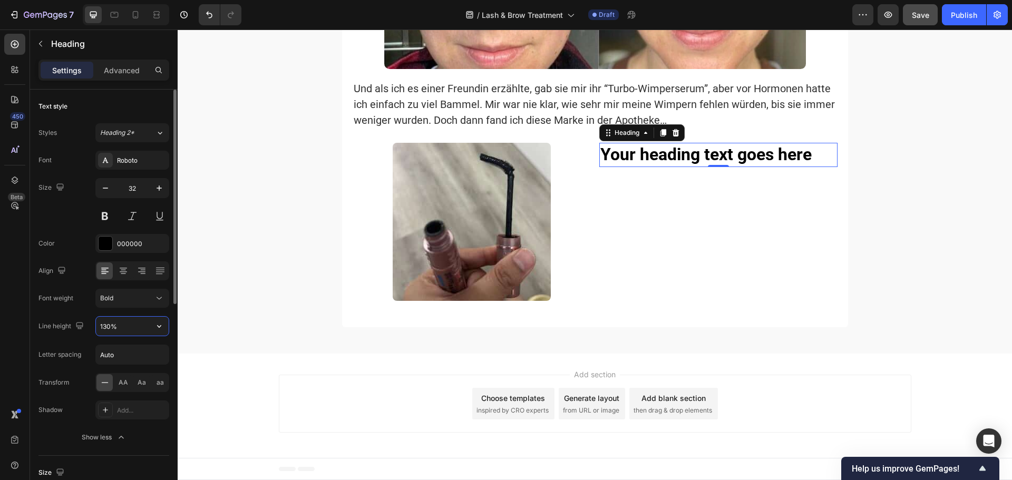
click at [109, 327] on input "130%" at bounding box center [132, 326] width 73 height 19
type input "100%"
click at [90, 345] on div "Letter spacing Auto" at bounding box center [103, 355] width 131 height 20
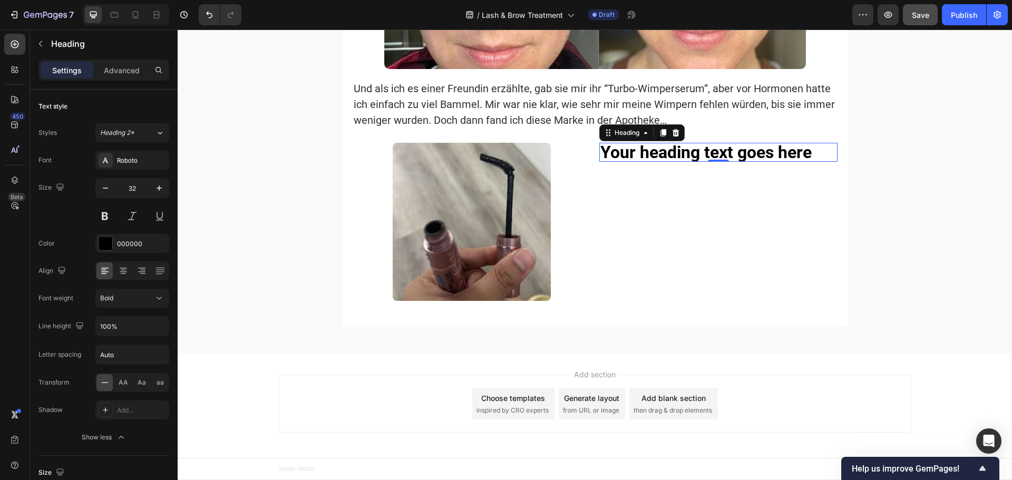
click at [637, 152] on h2 "Your heading text goes here" at bounding box center [718, 152] width 238 height 19
click at [637, 152] on p "Your heading text goes here" at bounding box center [718, 152] width 236 height 17
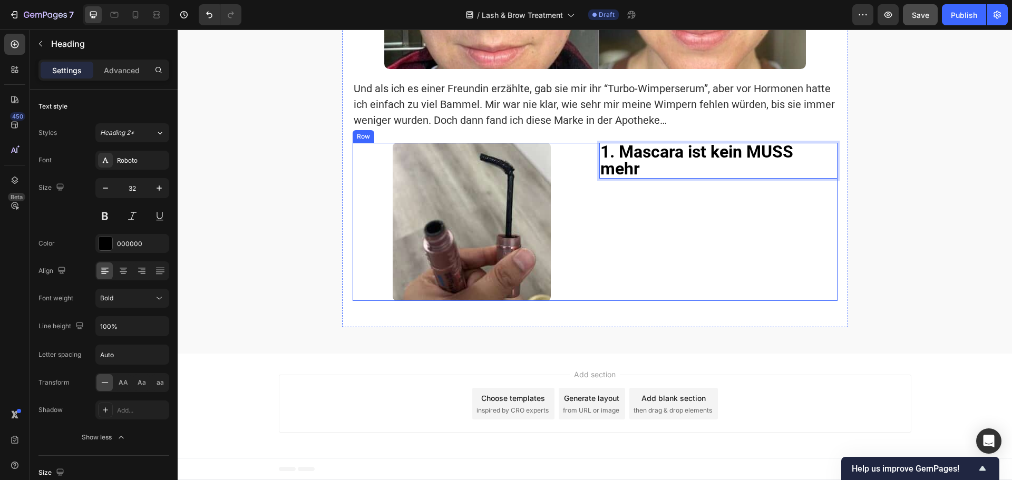
click at [785, 197] on div "1. Mascara ist kein MUSS mehr Heading 0" at bounding box center [718, 222] width 238 height 158
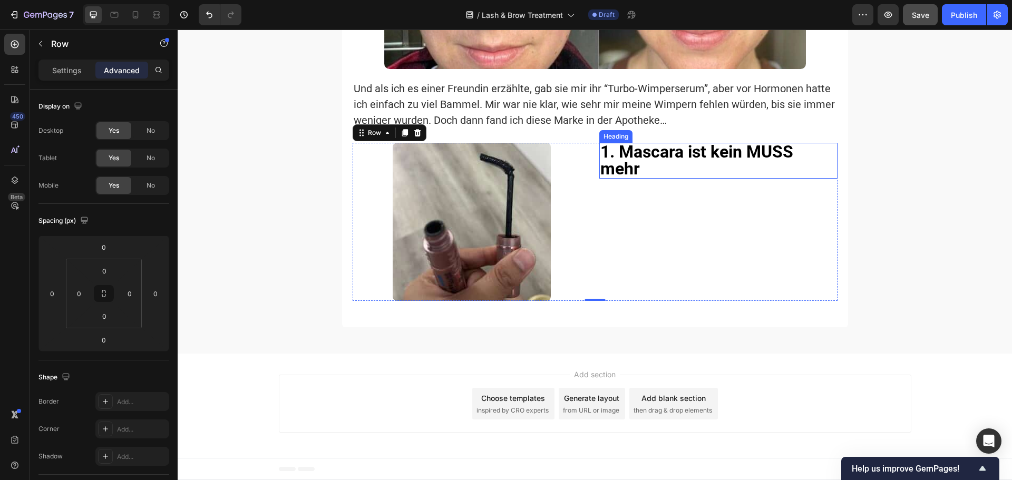
click at [741, 165] on p "1. Mascara ist kein MUSS mehr" at bounding box center [718, 160] width 236 height 34
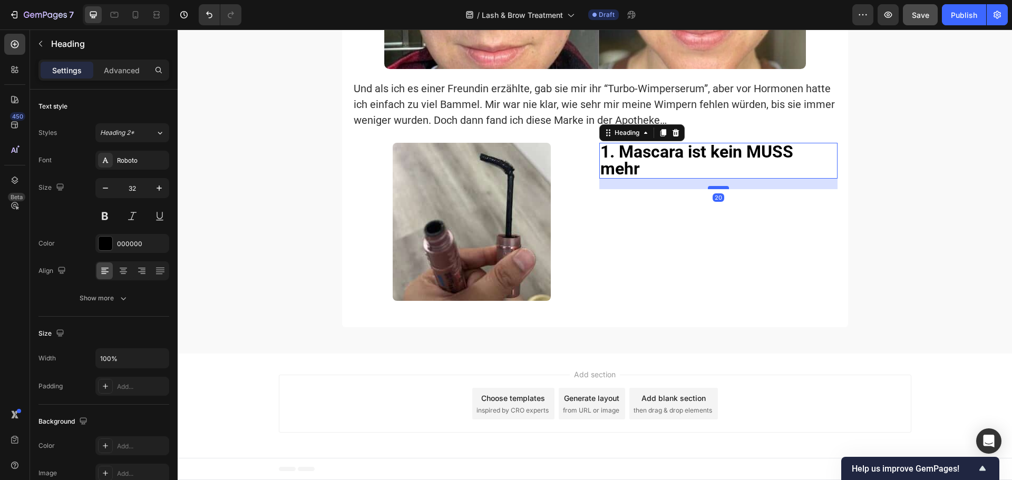
drag, startPoint x: 721, startPoint y: 178, endPoint x: 724, endPoint y: 188, distance: 10.9
click at [724, 188] on div at bounding box center [718, 187] width 21 height 3
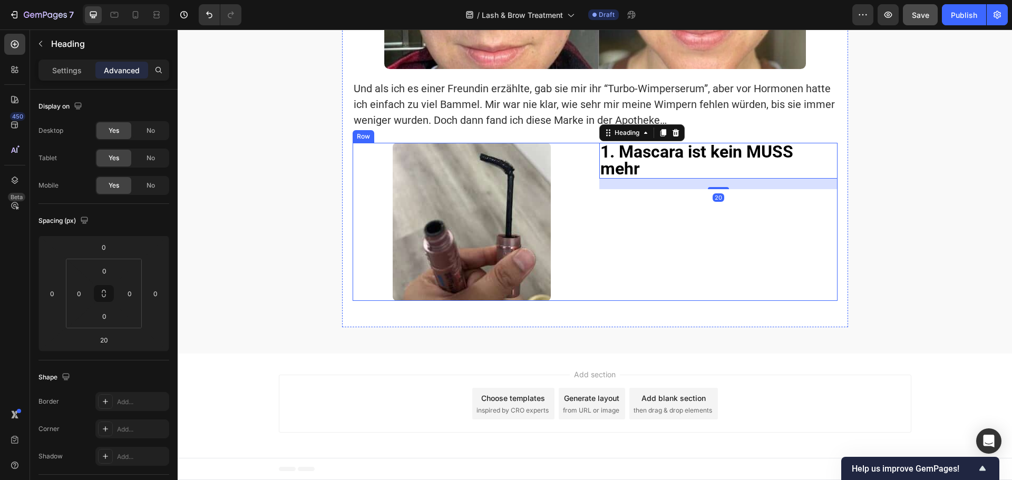
click at [747, 213] on div "1. Mascara ist kein MUSS mehr Heading 20" at bounding box center [718, 222] width 238 height 158
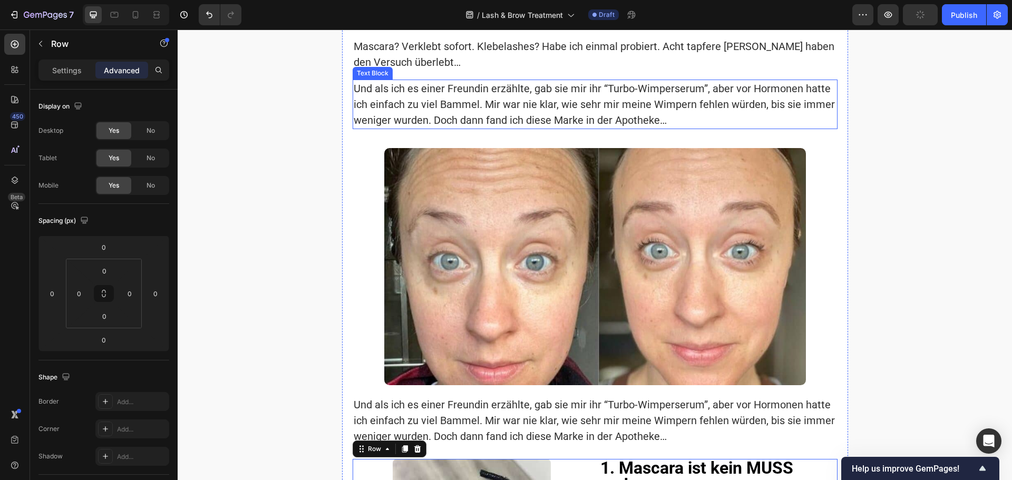
scroll to position [501, 0]
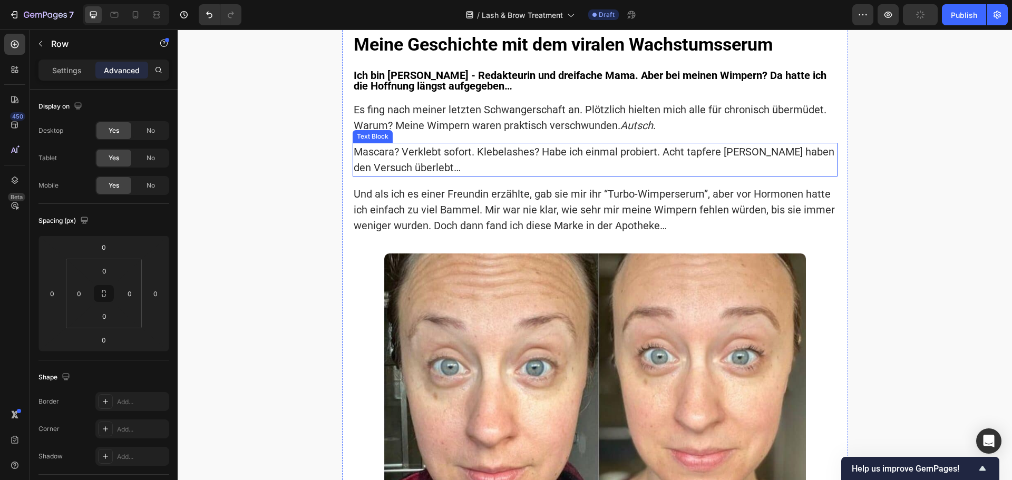
click at [467, 158] on p "Mascara? Verklebt sofort. Klebelashes? Habe ich einmal probiert. Acht tapfere W…" at bounding box center [595, 160] width 483 height 32
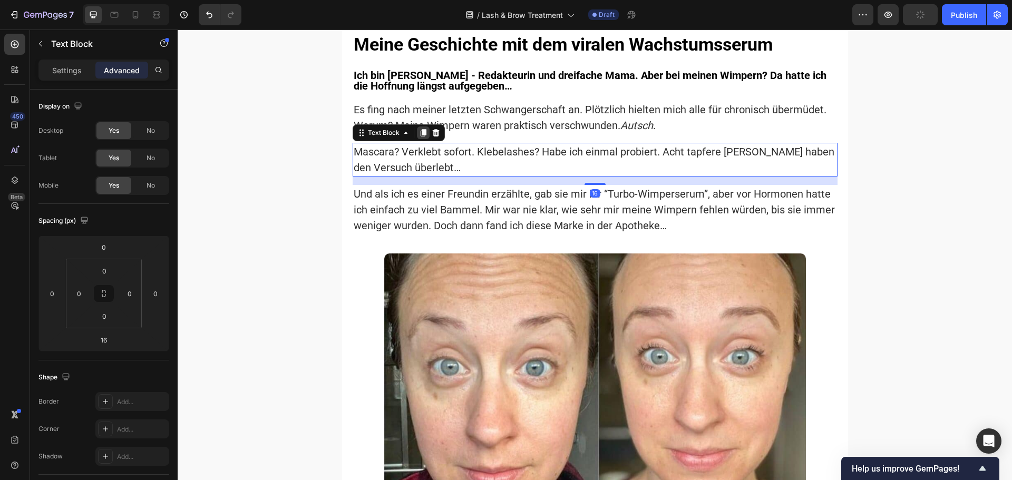
click at [420, 133] on icon at bounding box center [423, 132] width 6 height 7
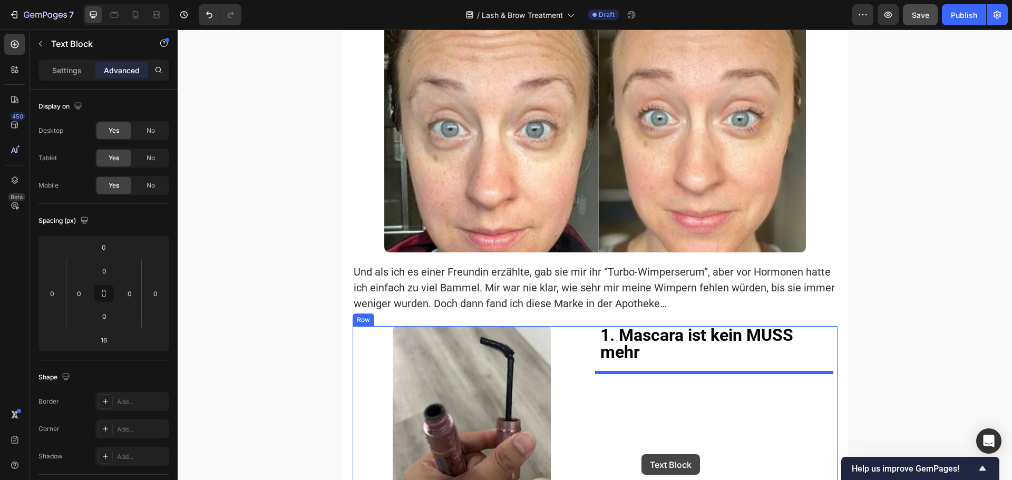
scroll to position [827, 0]
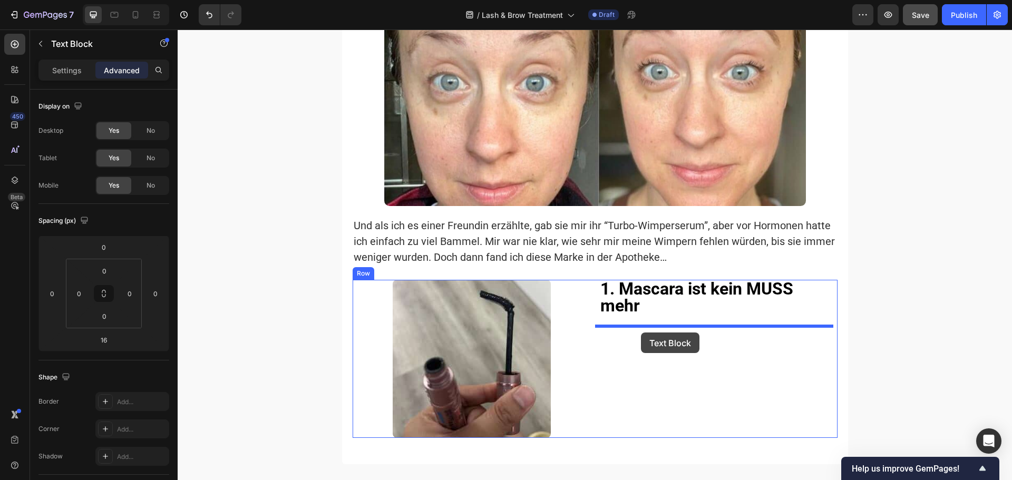
drag, startPoint x: 360, startPoint y: 178, endPoint x: 641, endPoint y: 332, distance: 320.3
type input "0"
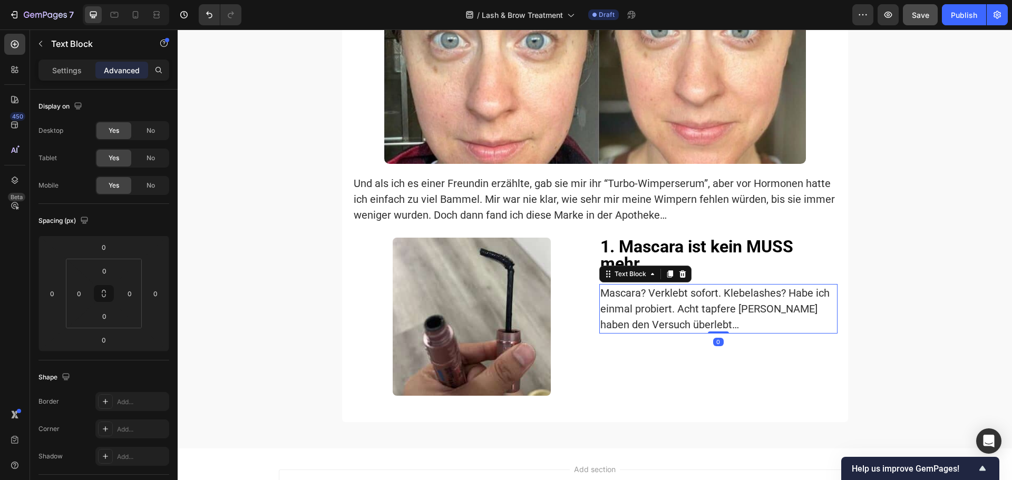
scroll to position [785, 0]
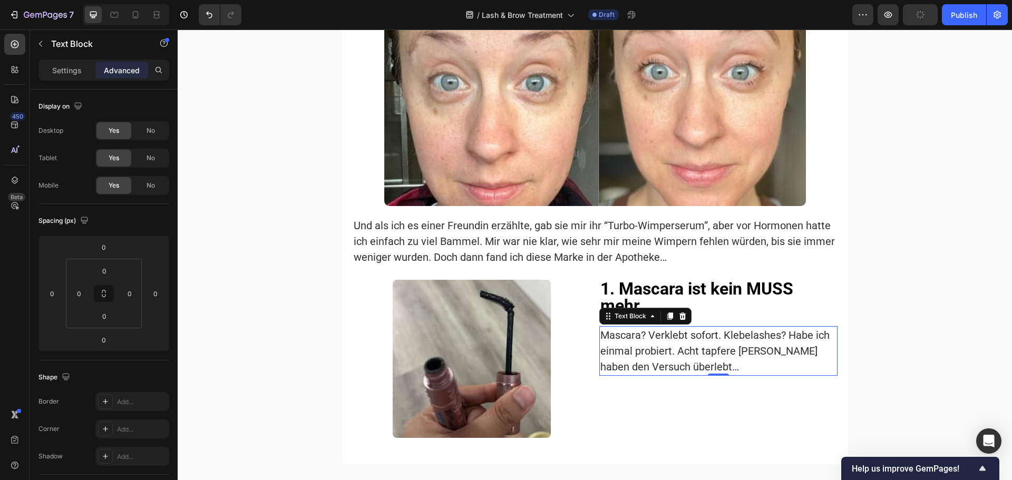
click at [640, 359] on p "Mascara? Verklebt sofort. Klebelashes? Habe ich einmal probiert. Acht tapfere W…" at bounding box center [718, 350] width 236 height 47
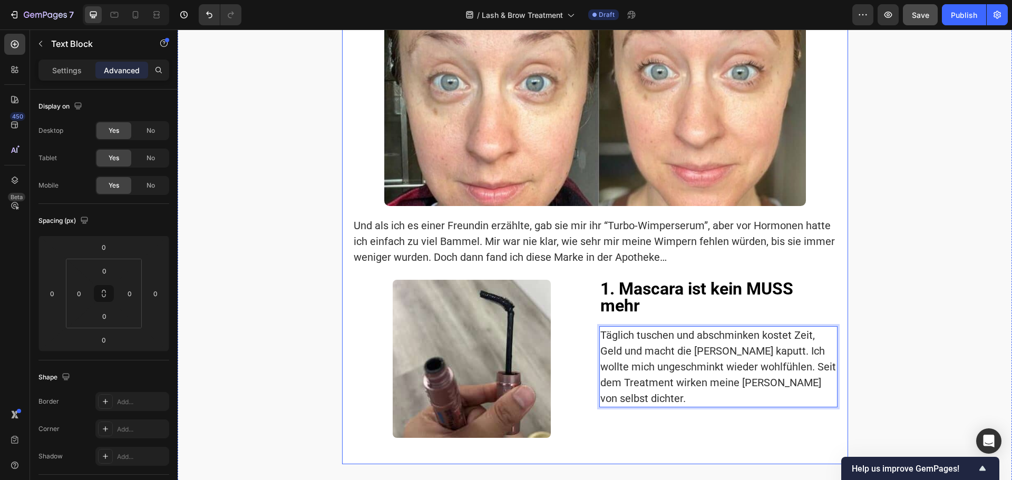
click at [677, 435] on div "1. Mascara ist kein MUSS mehr Heading Täglich tuschen und abschminken kostet Ze…" at bounding box center [718, 359] width 238 height 158
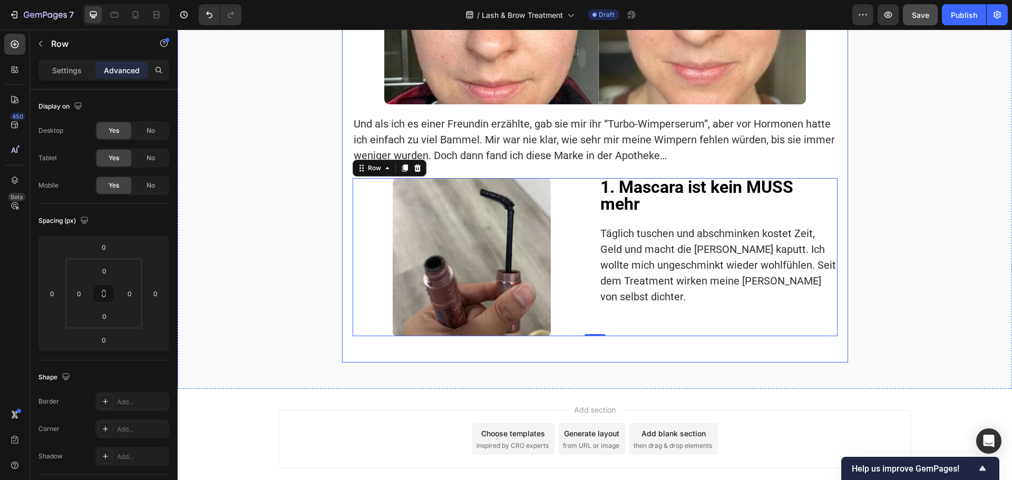
scroll to position [890, 0]
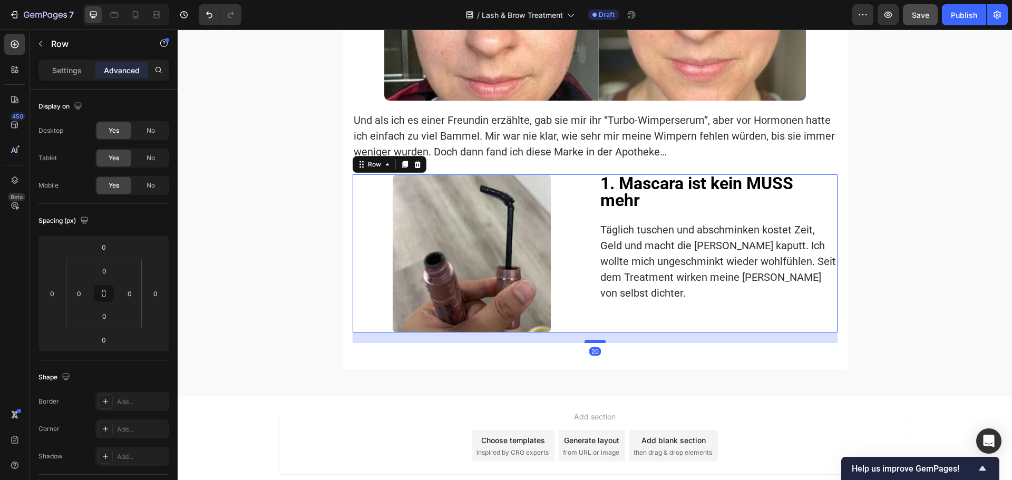
drag, startPoint x: 593, startPoint y: 331, endPoint x: 592, endPoint y: 341, distance: 10.7
click at [592, 341] on div at bounding box center [594, 341] width 21 height 3
type input "20"
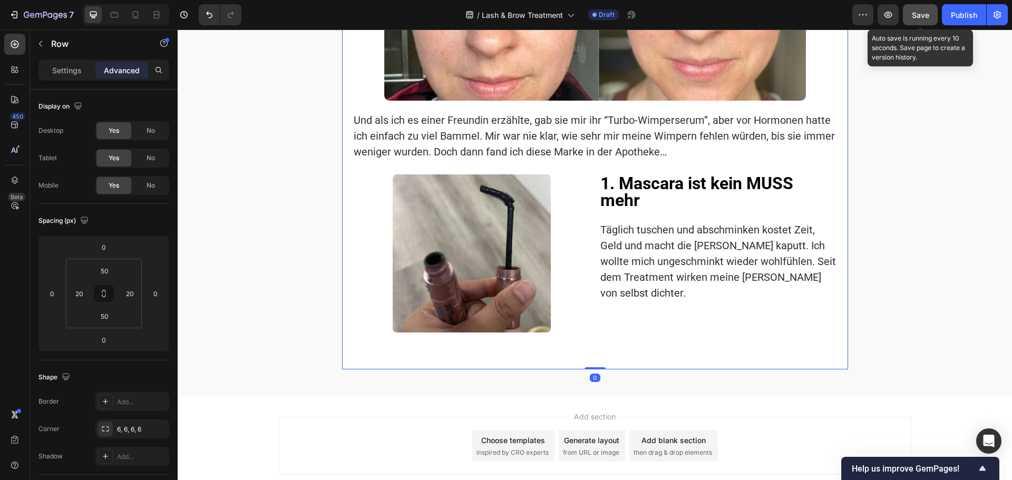
click at [917, 14] on span "Save" at bounding box center [920, 15] width 17 height 9
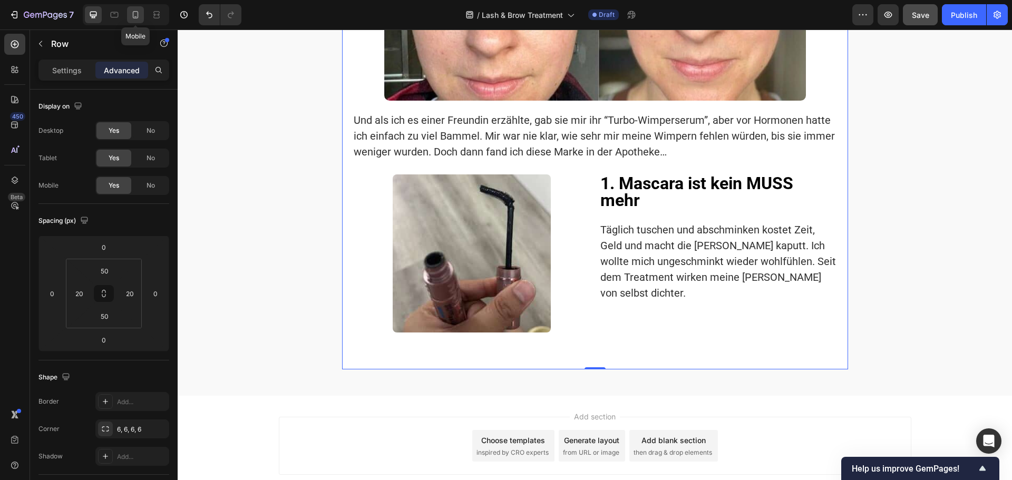
click at [140, 15] on icon at bounding box center [135, 14] width 11 height 11
type input "40"
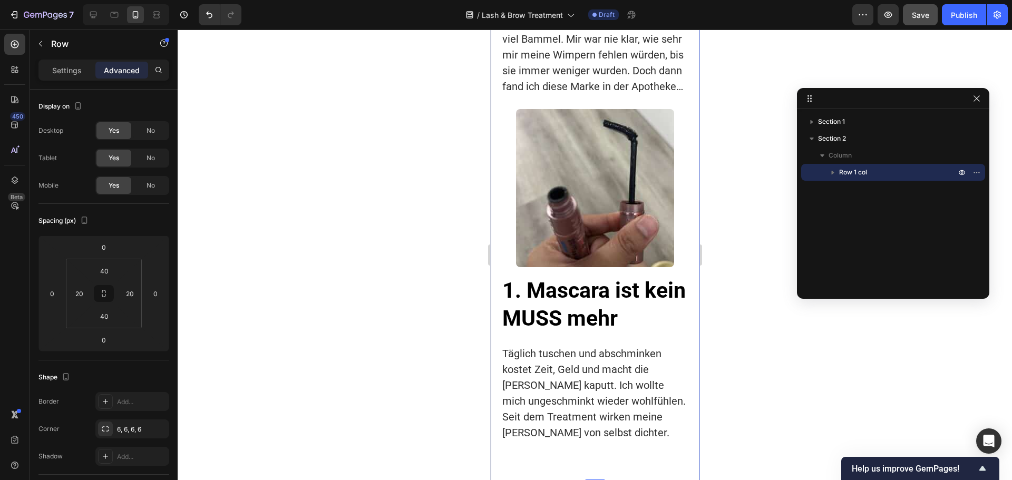
scroll to position [1436, 0]
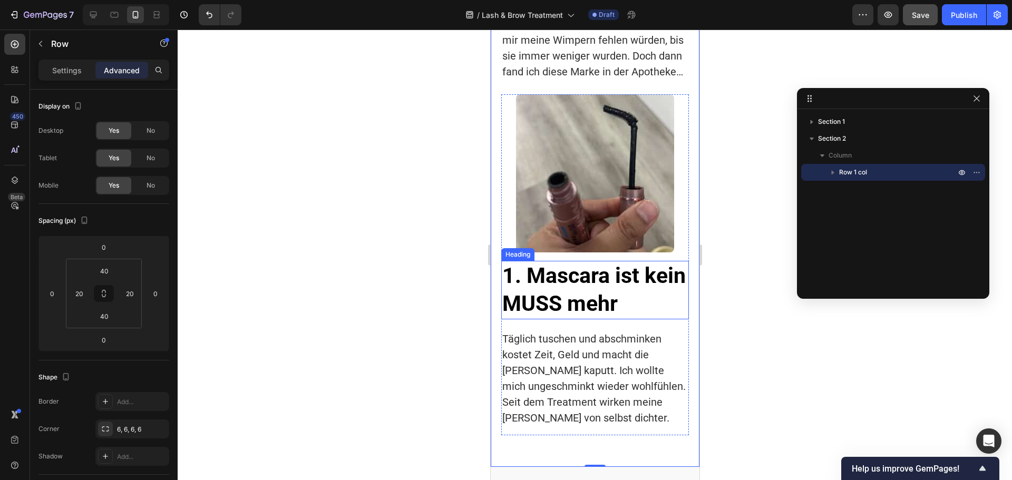
click at [606, 310] on p "1. Mascara ist kein MUSS mehr" at bounding box center [594, 290] width 185 height 56
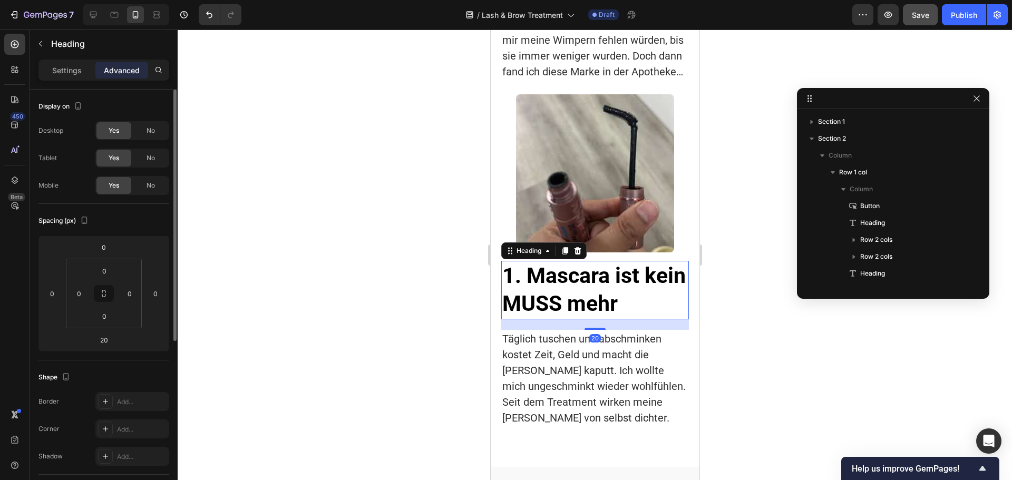
scroll to position [197, 0]
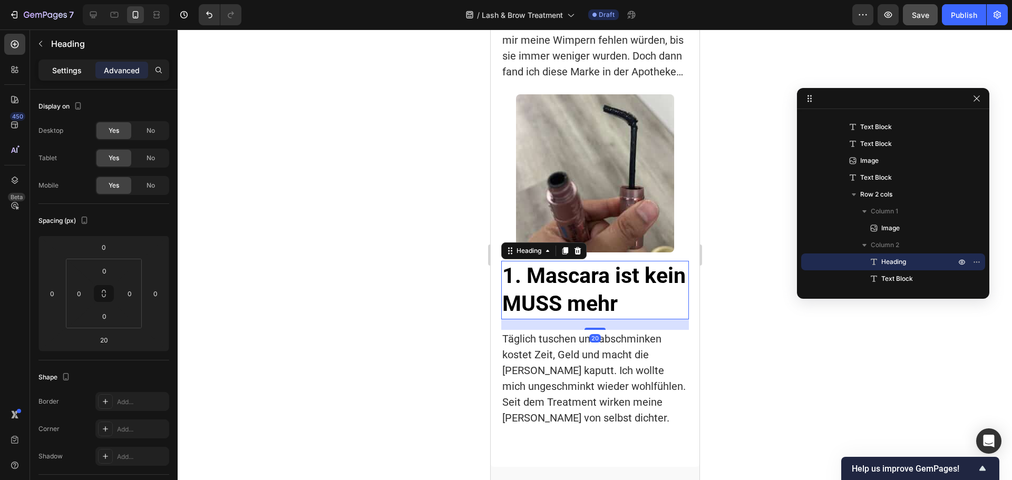
click at [75, 70] on p "Settings" at bounding box center [67, 70] width 30 height 11
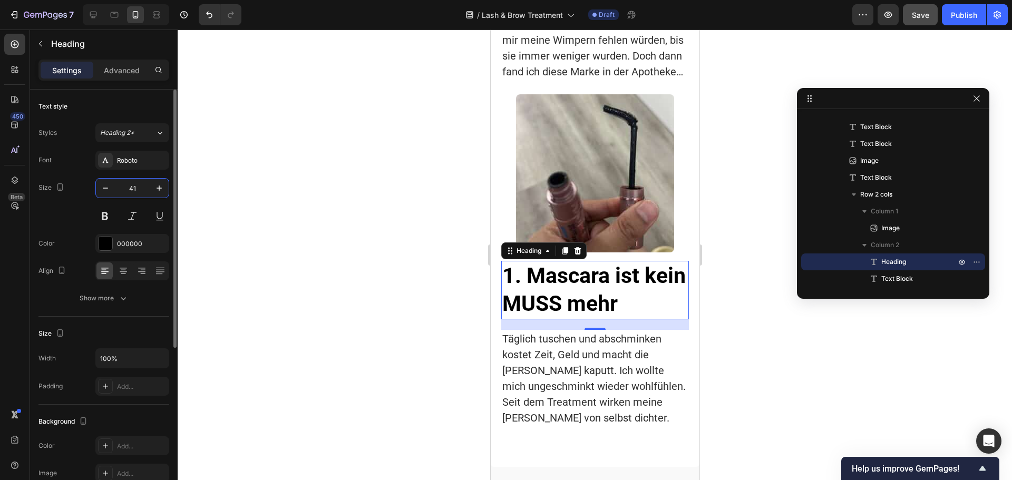
click at [140, 187] on input "41" at bounding box center [132, 188] width 35 height 19
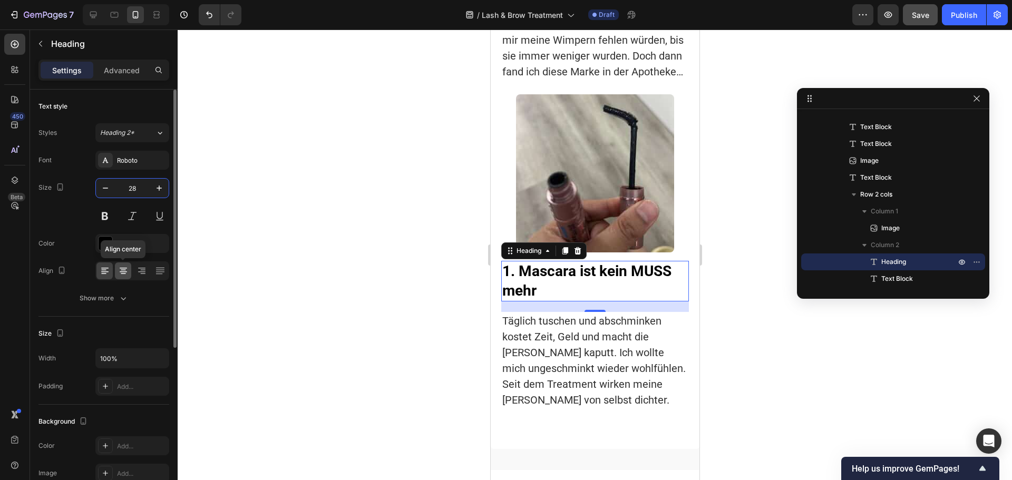
type input "28"
click at [124, 271] on icon at bounding box center [123, 271] width 7 height 1
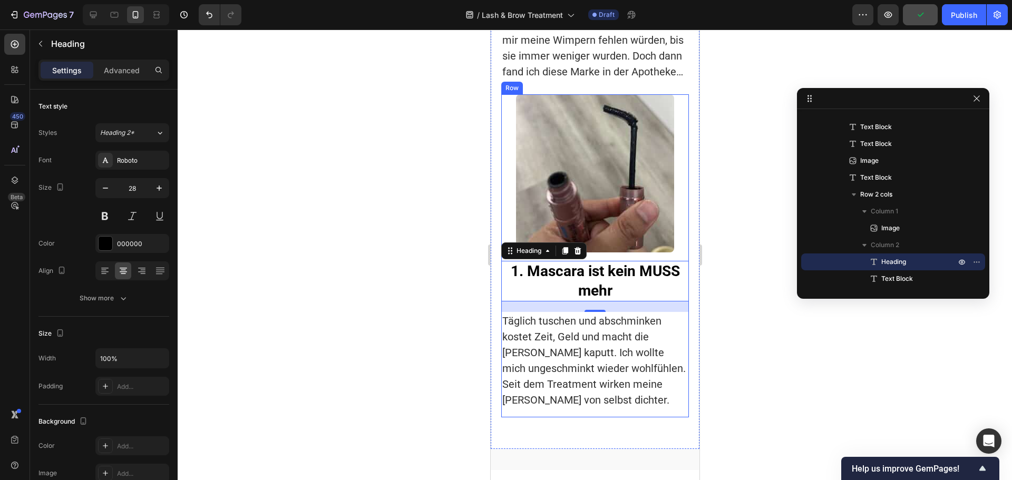
click at [667, 286] on div "Image 1. Mascara ist kein MUSS mehr Heading 20 Täglich tuschen und abschminken …" at bounding box center [595, 255] width 188 height 323
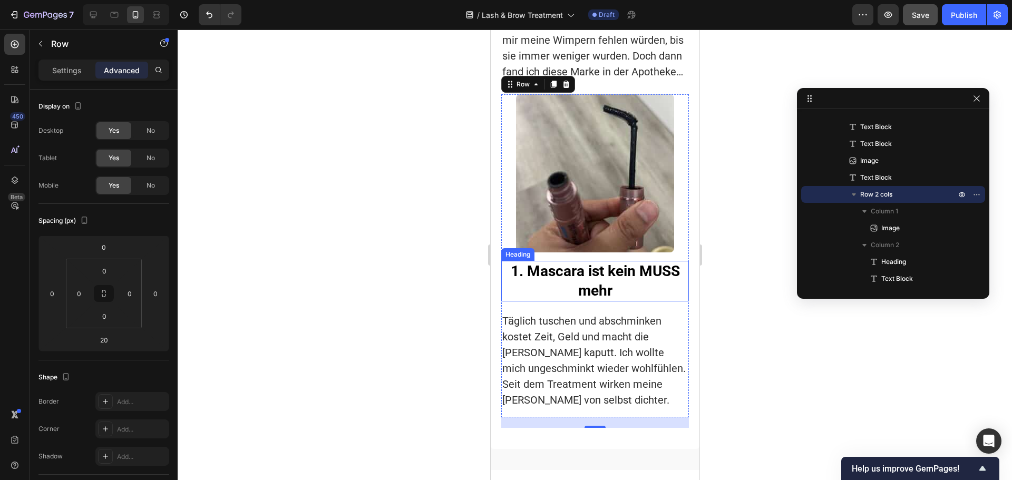
click at [603, 300] on p "1. Mascara ist kein MUSS mehr" at bounding box center [594, 281] width 185 height 38
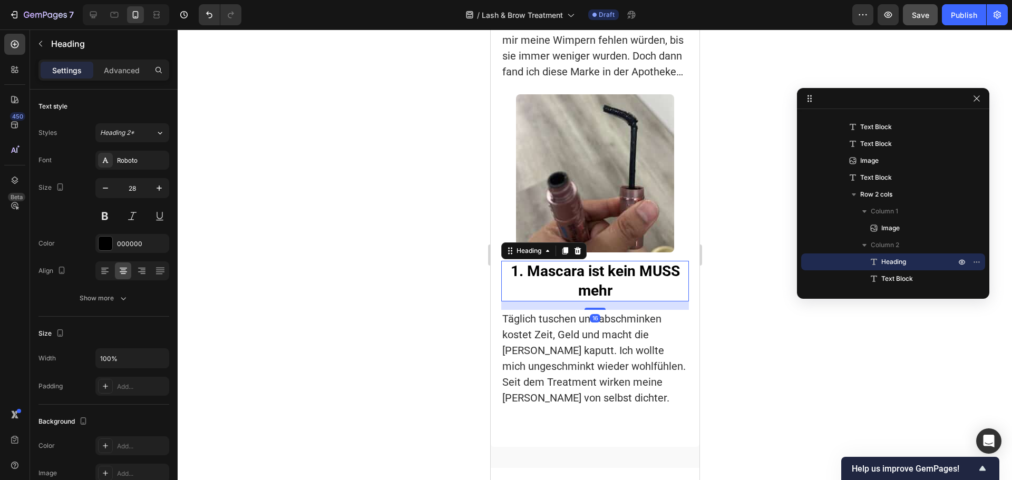
drag, startPoint x: 598, startPoint y: 343, endPoint x: 606, endPoint y: 341, distance: 8.2
click at [606, 301] on div "16" at bounding box center [595, 301] width 188 height 0
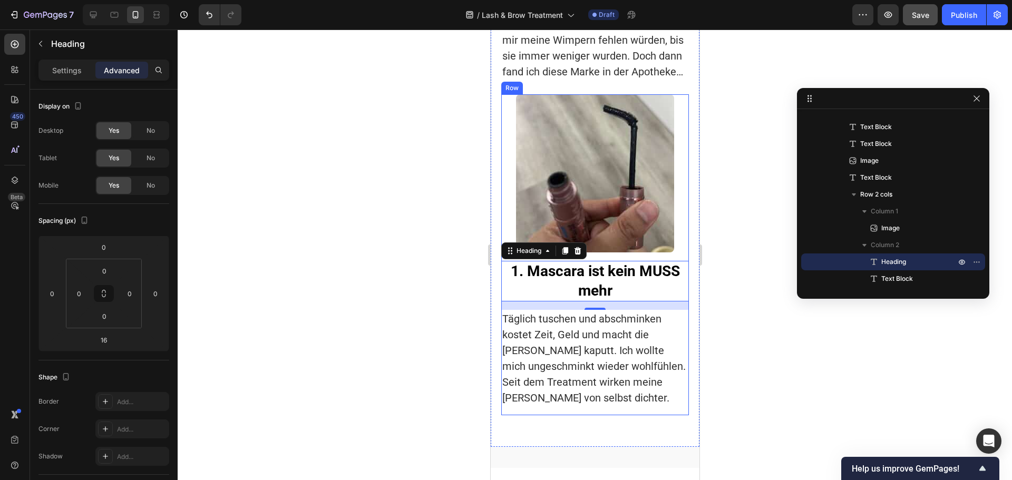
click at [656, 290] on div "Image 1. Mascara ist kein MUSS mehr Heading 16 Täglich tuschen und abschminken …" at bounding box center [595, 254] width 188 height 321
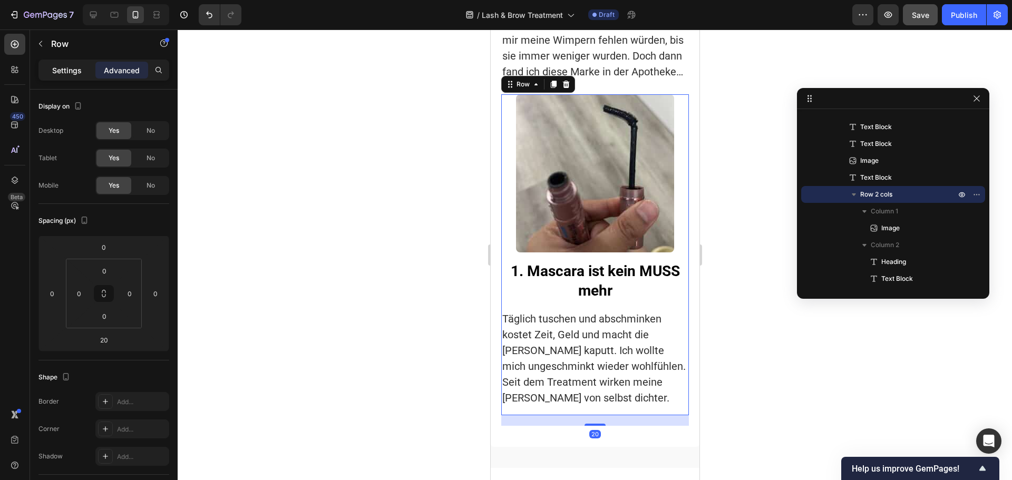
click at [59, 67] on p "Settings" at bounding box center [67, 70] width 30 height 11
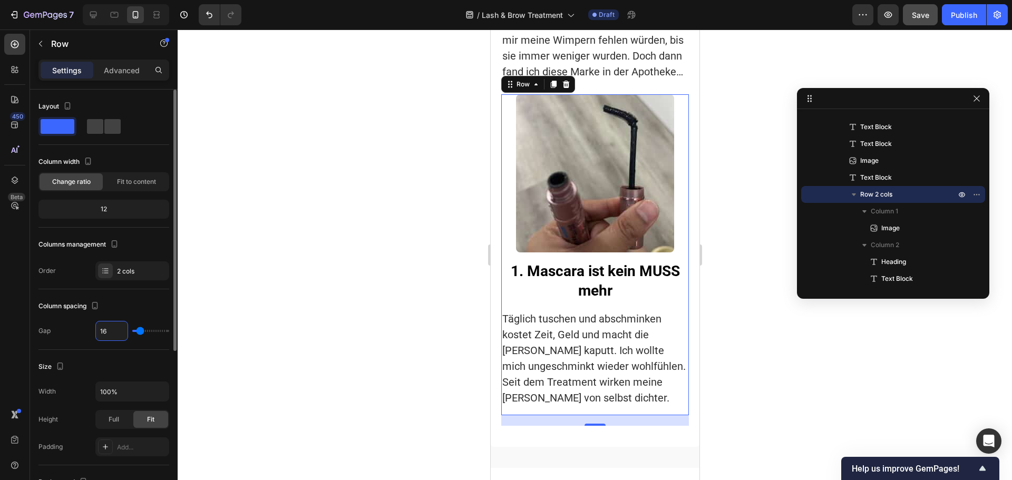
click at [104, 330] on input "16" at bounding box center [112, 330] width 32 height 19
type input "2"
type input "20"
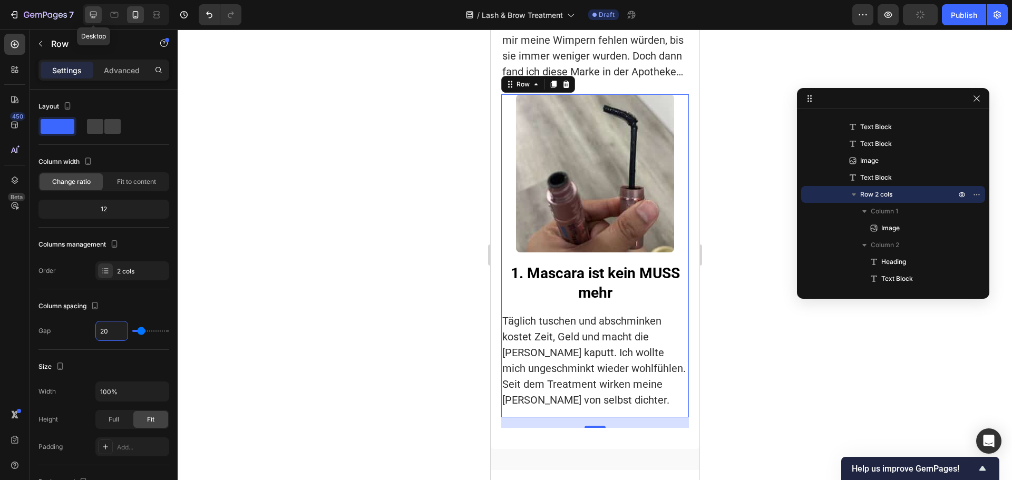
click at [96, 12] on icon at bounding box center [93, 15] width 7 height 7
type input "16"
type input "1200"
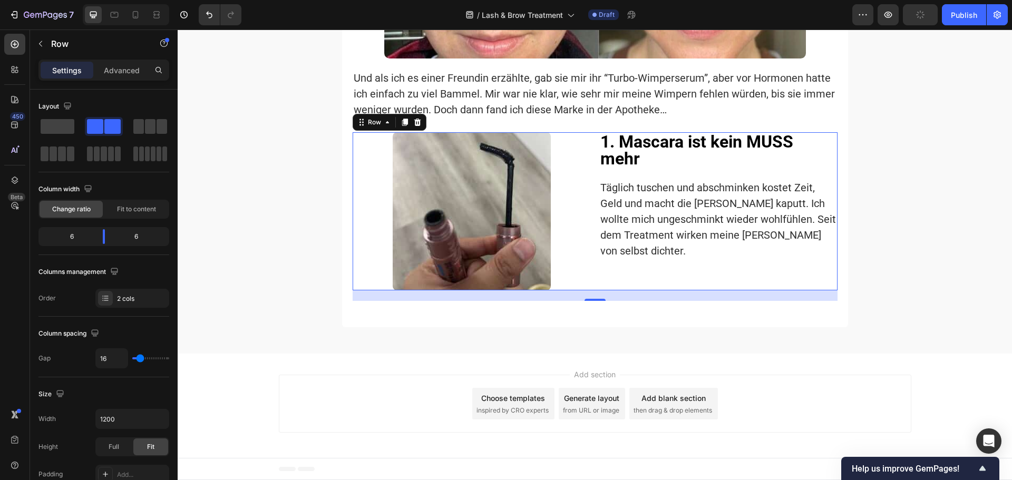
scroll to position [933, 0]
click at [403, 122] on icon at bounding box center [404, 122] width 6 height 7
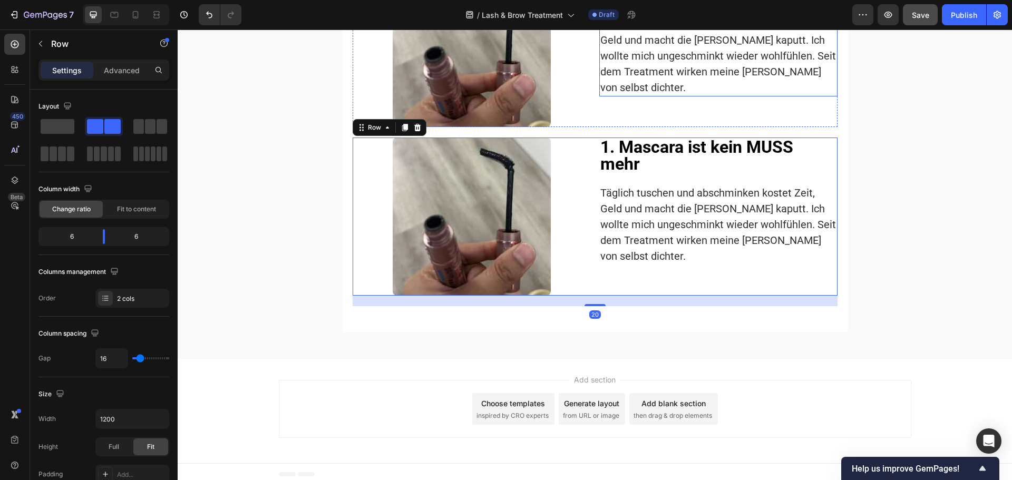
scroll to position [1101, 0]
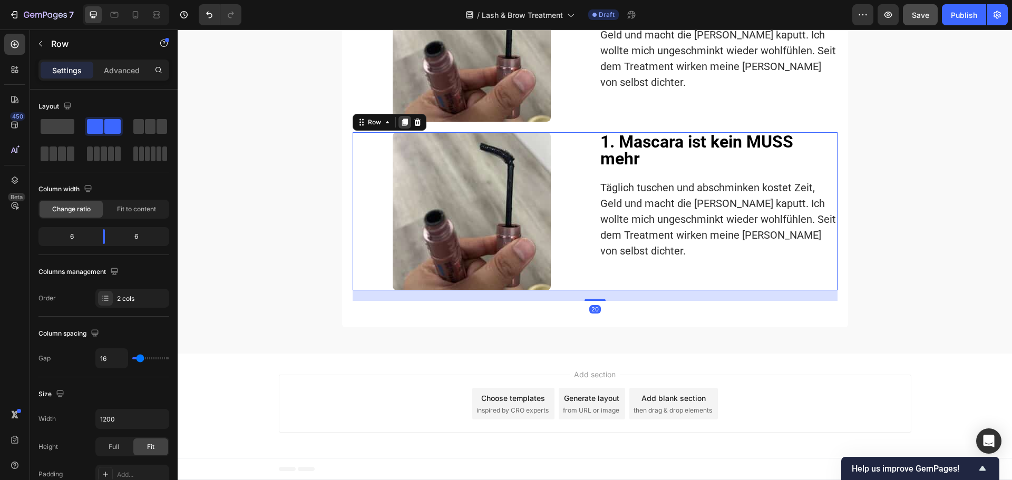
click at [401, 120] on icon at bounding box center [404, 122] width 6 height 7
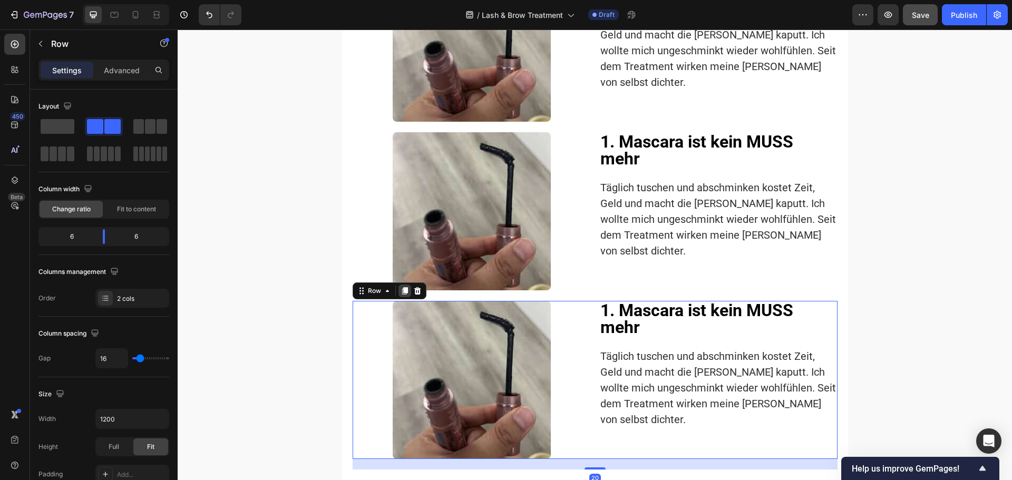
click at [401, 290] on icon at bounding box center [404, 290] width 6 height 7
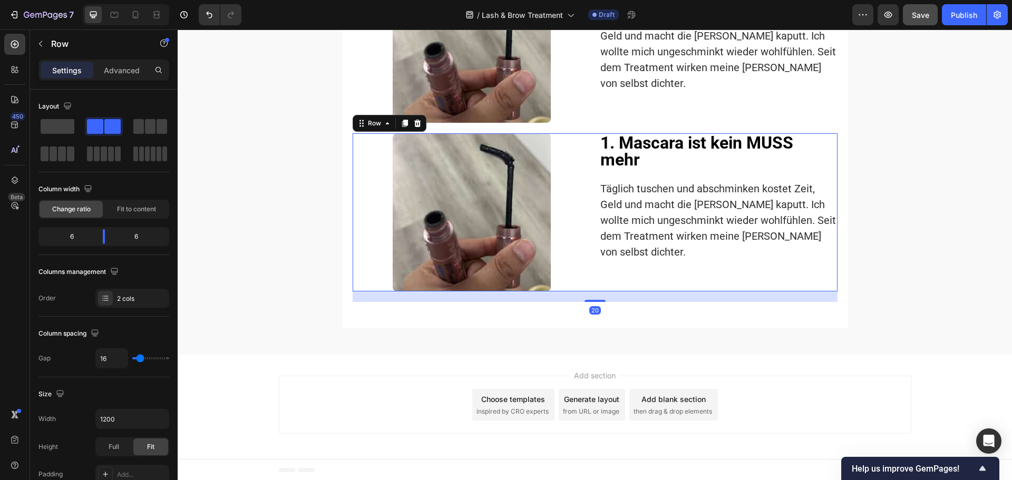
scroll to position [1438, 0]
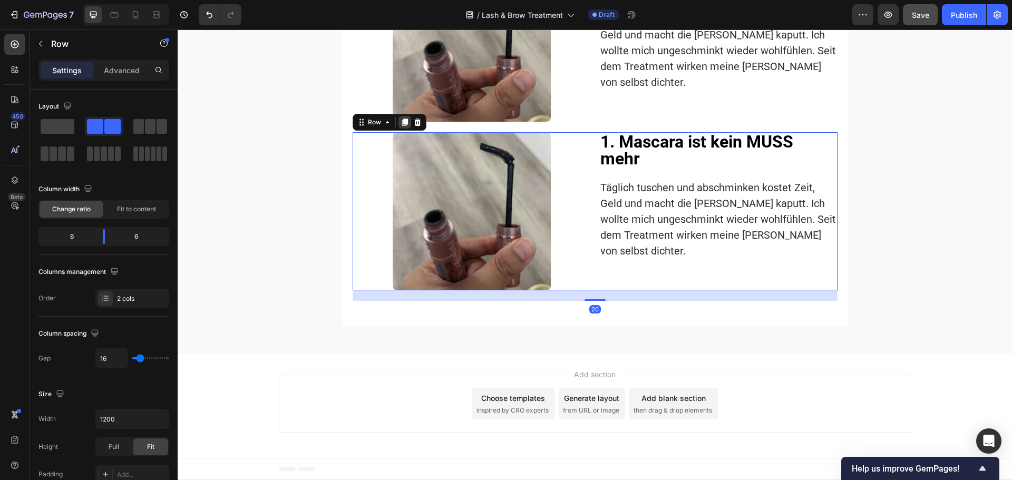
click at [401, 123] on icon at bounding box center [404, 122] width 6 height 7
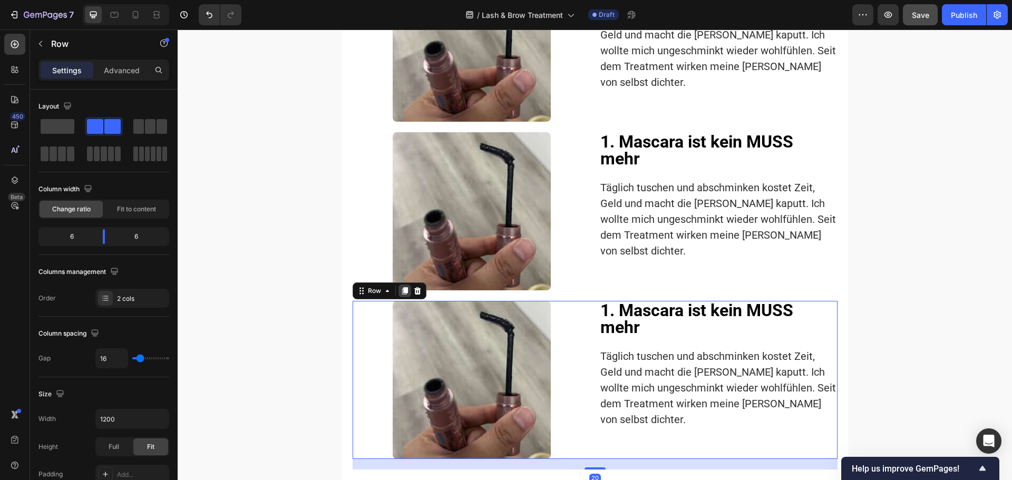
click at [398, 296] on div at bounding box center [404, 291] width 13 height 13
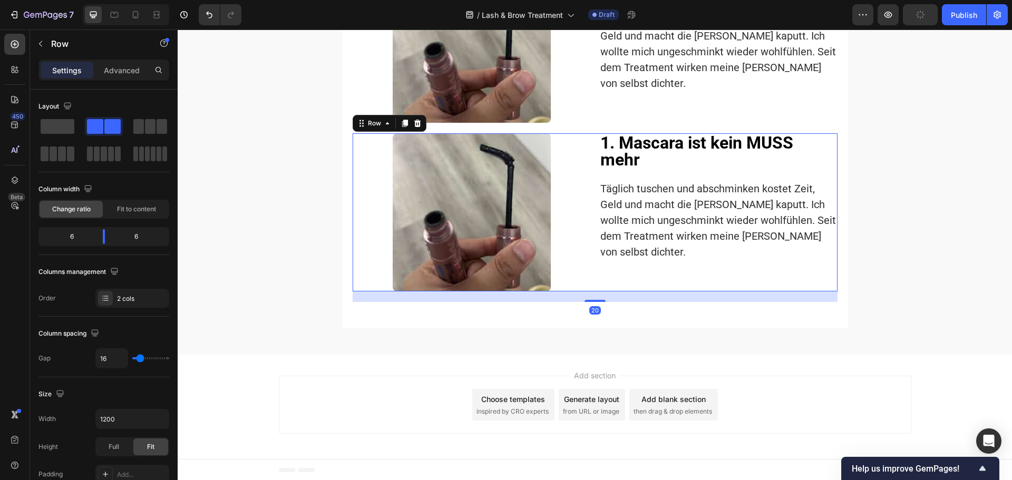
scroll to position [1776, 0]
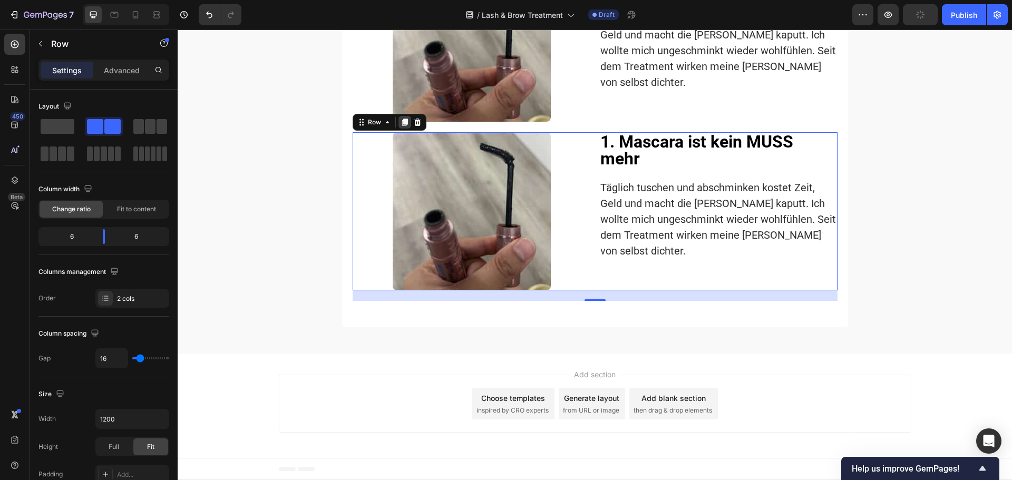
click at [403, 121] on icon at bounding box center [404, 122] width 6 height 7
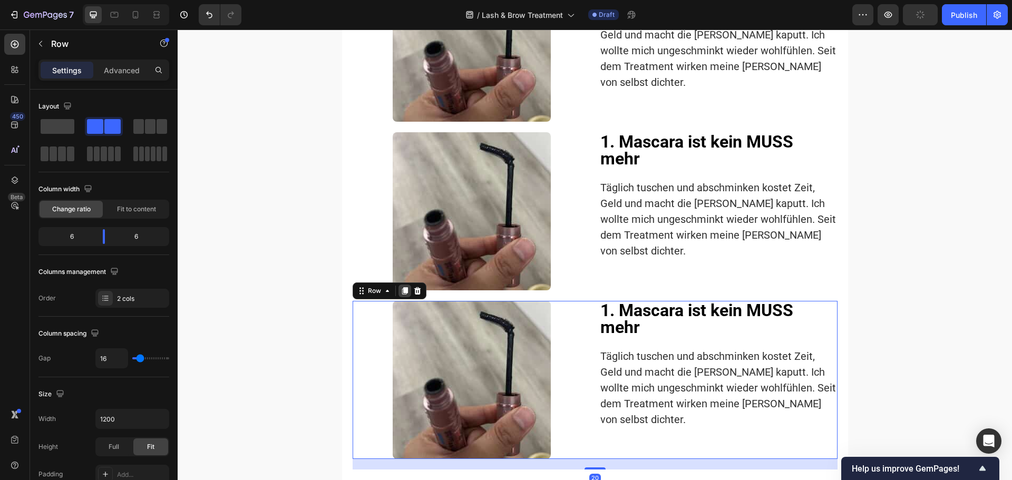
click at [401, 293] on icon at bounding box center [404, 290] width 6 height 7
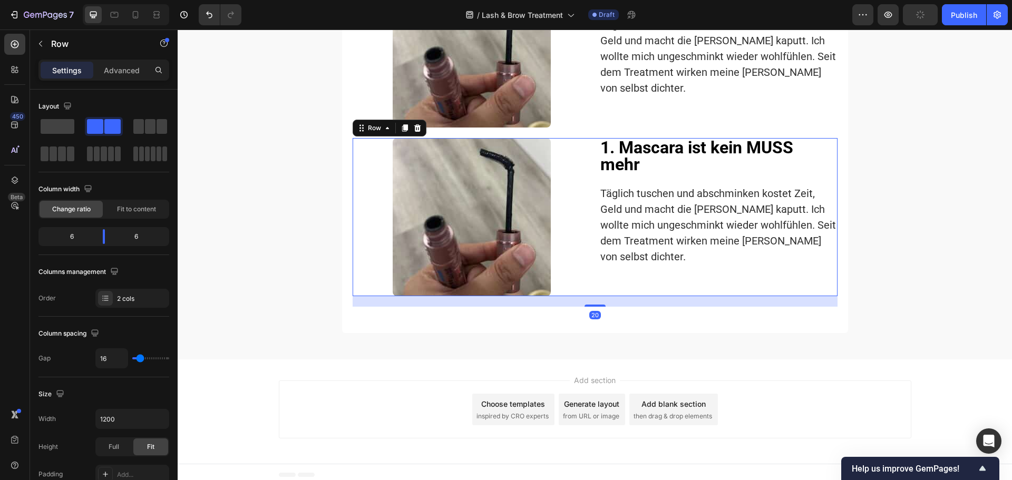
scroll to position [2113, 0]
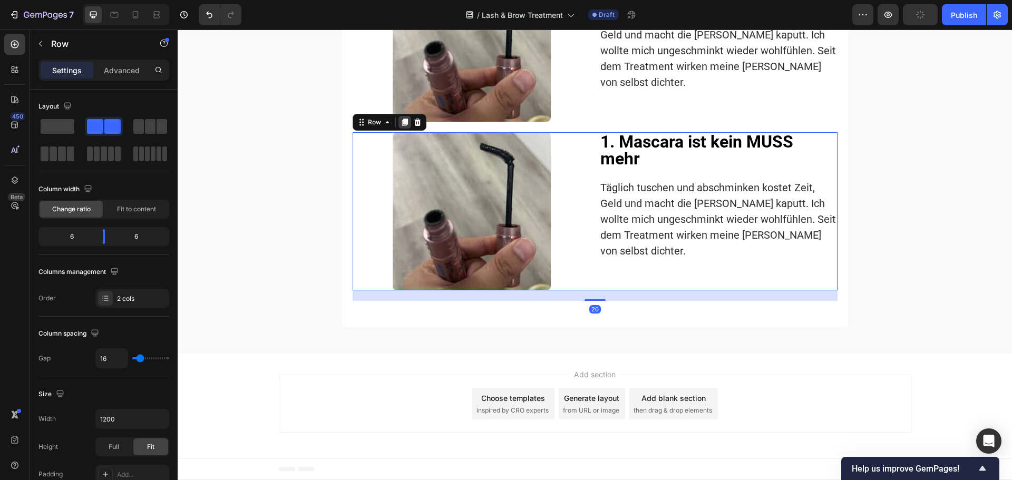
click at [401, 122] on icon at bounding box center [404, 122] width 6 height 7
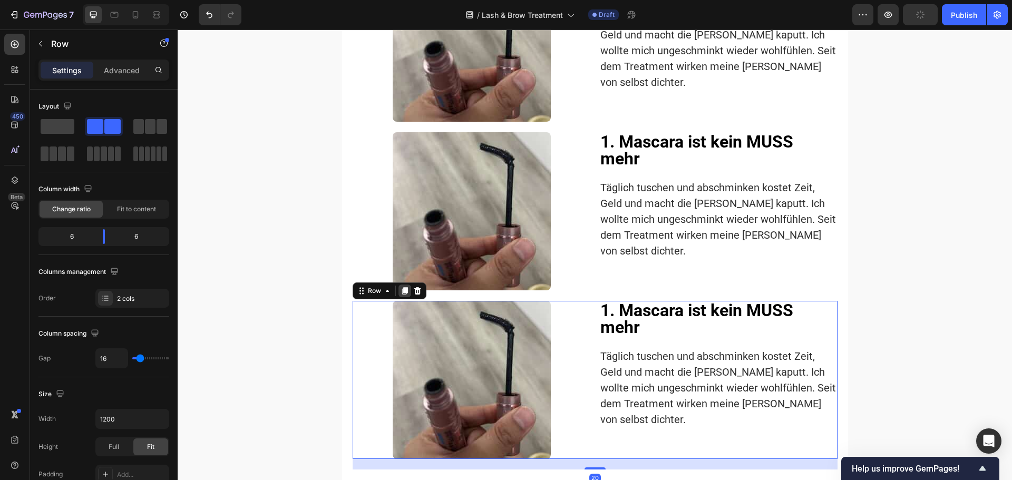
click at [401, 291] on icon at bounding box center [404, 290] width 6 height 7
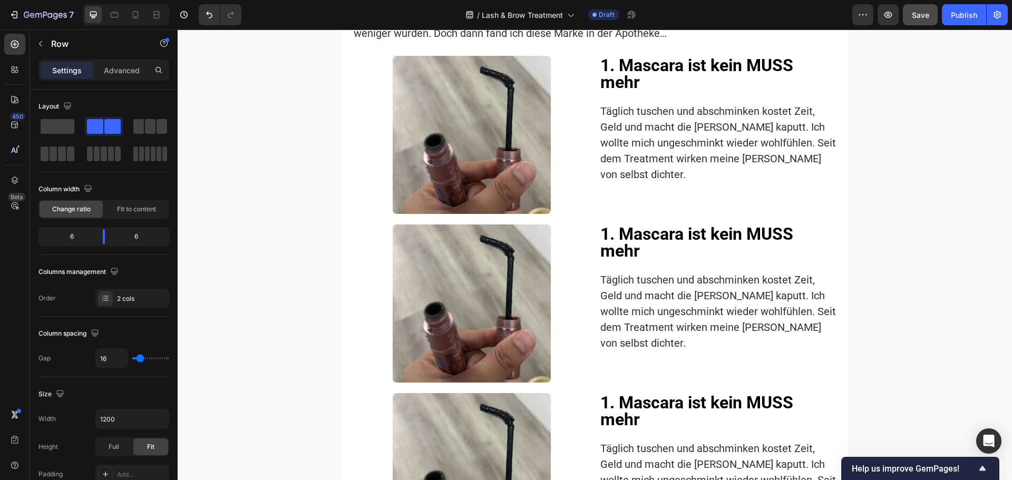
scroll to position [975, 0]
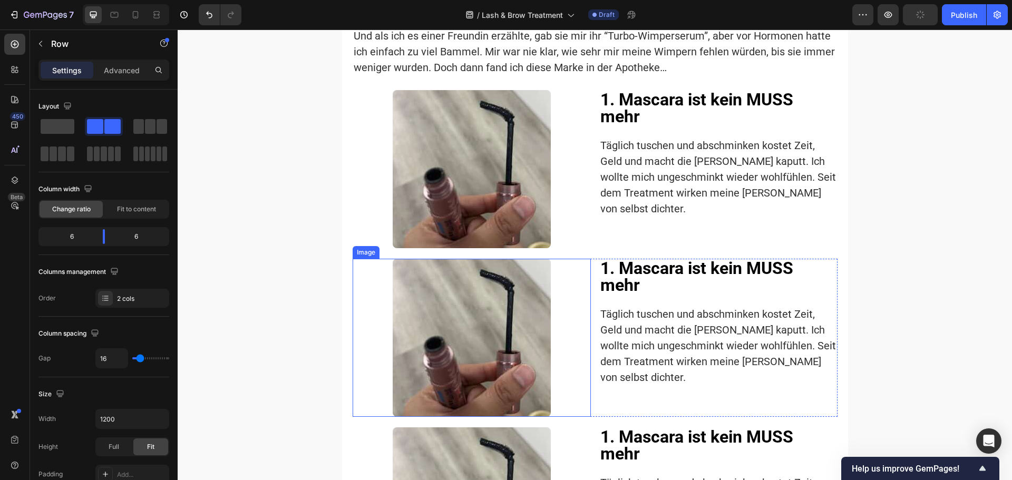
click at [471, 303] on img at bounding box center [472, 338] width 158 height 158
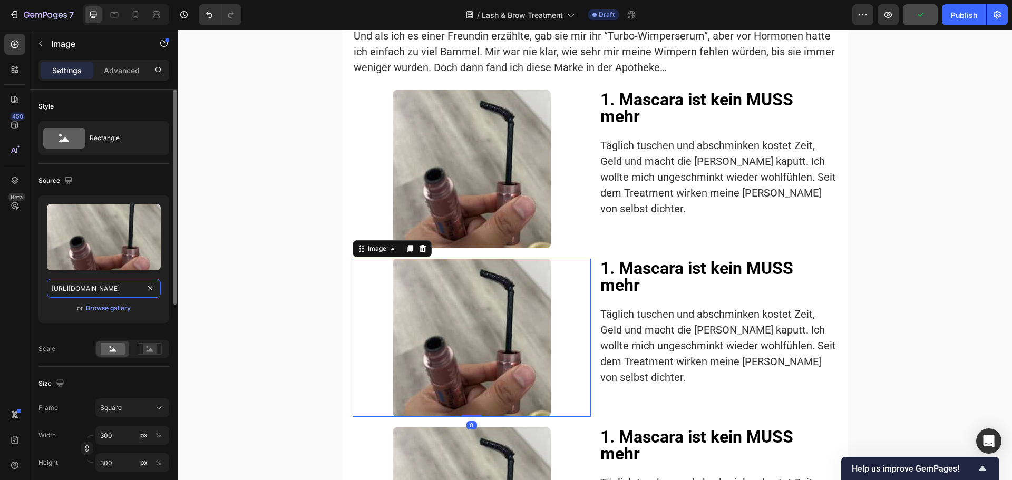
click at [116, 292] on input "https://apothekenkompass.b-cdn.net/wp-content/uploads/2025/06/2-9-300x300.jpg" at bounding box center [104, 288] width 114 height 19
paste input "982479238423423-1"
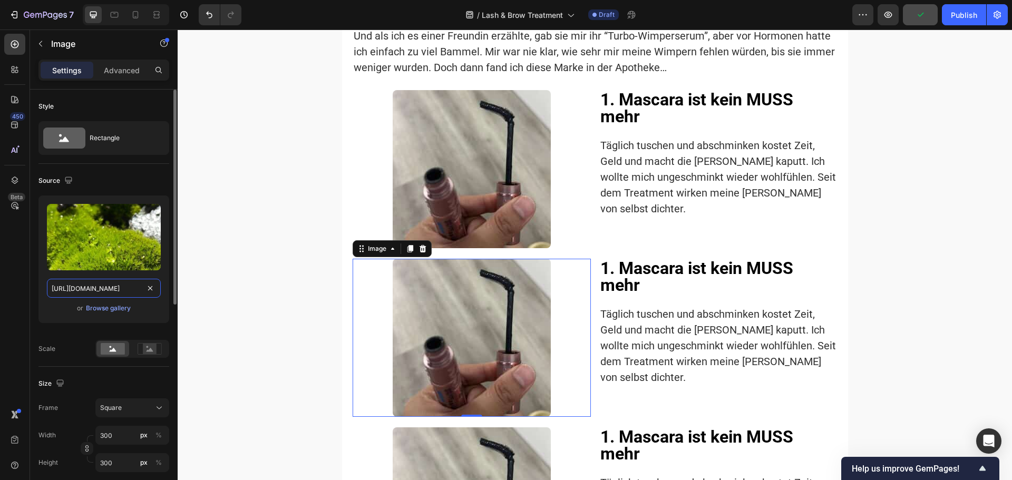
type input "https://apothekenkompass.b-cdn.net/wp-content/uploads/2025/06/982479238423423-1…"
click at [50, 310] on div "or Browse gallery" at bounding box center [104, 308] width 114 height 13
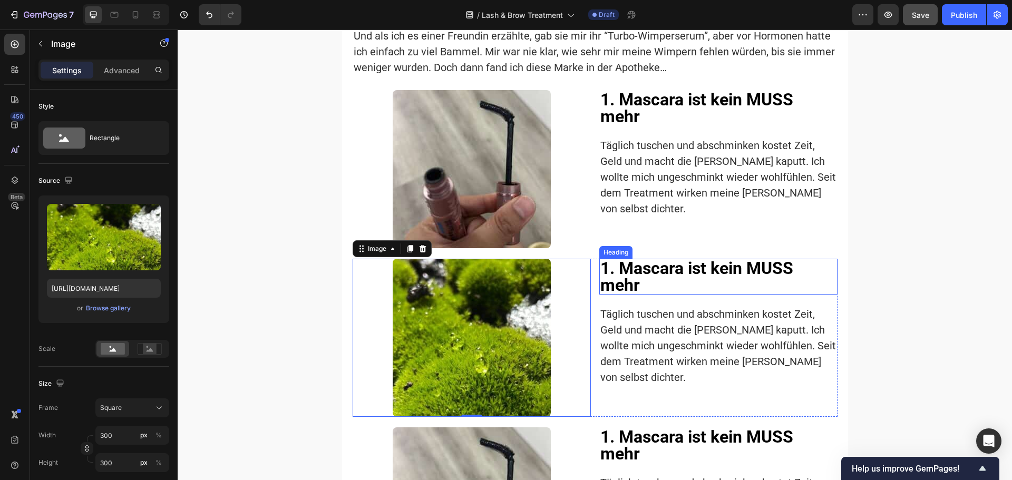
click at [625, 269] on h2 "1. Mascara ist kein MUSS mehr" at bounding box center [718, 277] width 238 height 36
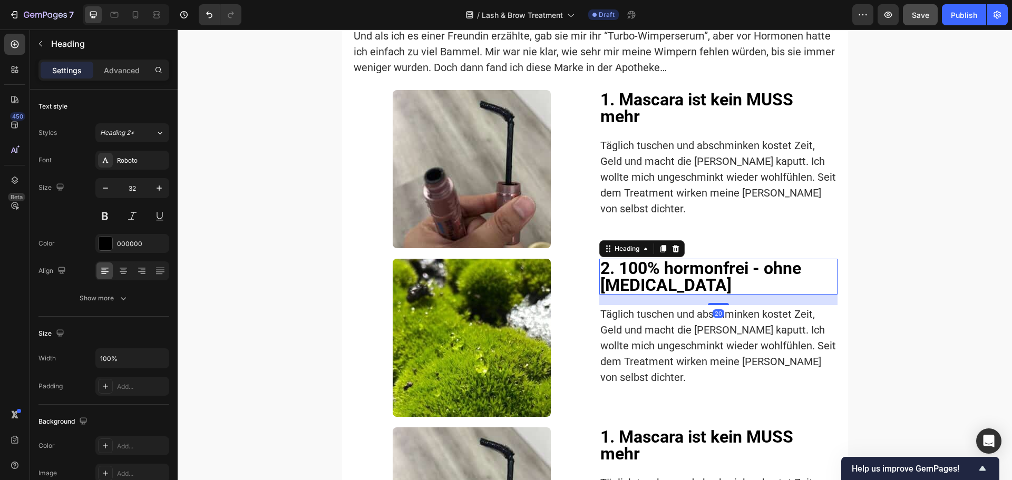
scroll to position [1, 0]
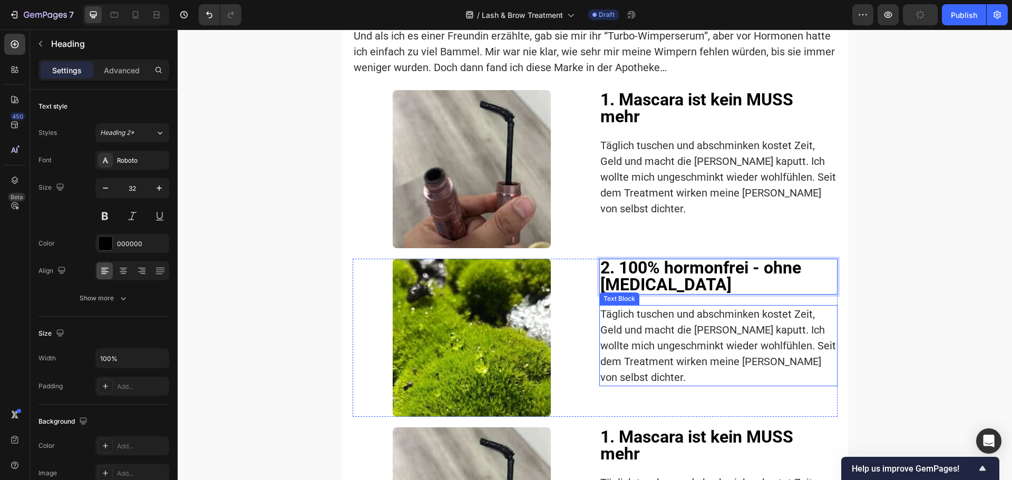
click at [634, 336] on p "Täglich tuschen und abschminken kostet Zeit, Geld und macht die Wimpern kaputt.…" at bounding box center [718, 345] width 236 height 79
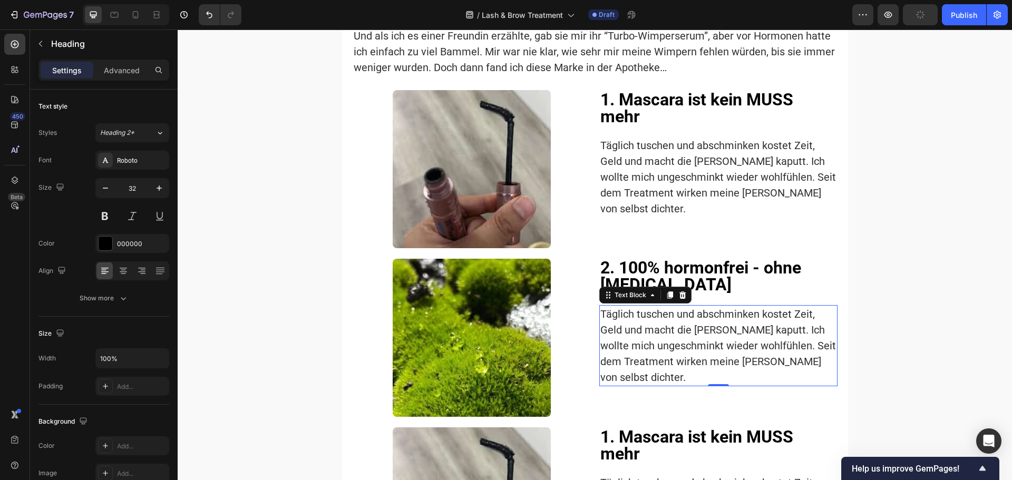
click at [634, 336] on p "Täglich tuschen und abschminken kostet Zeit, Geld und macht die Wimpern kaputt.…" at bounding box center [718, 345] width 236 height 79
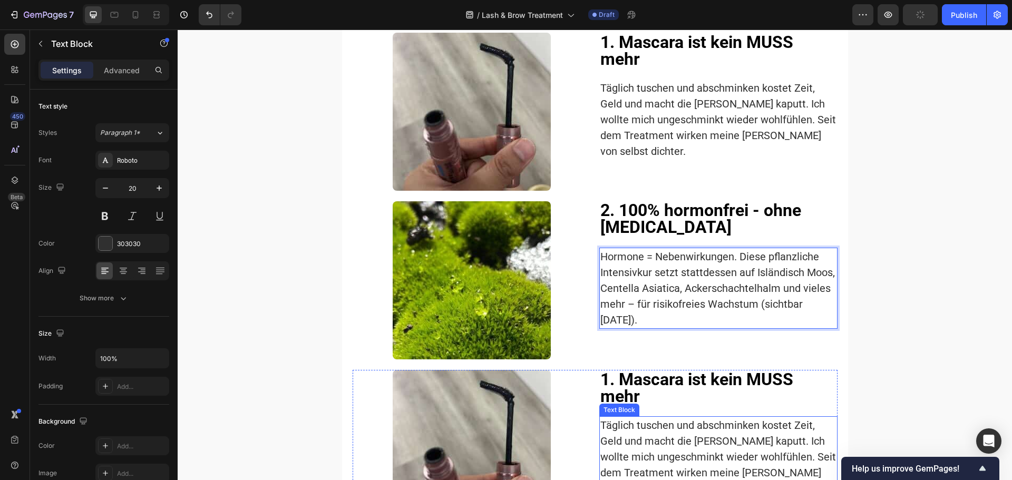
scroll to position [1238, 0]
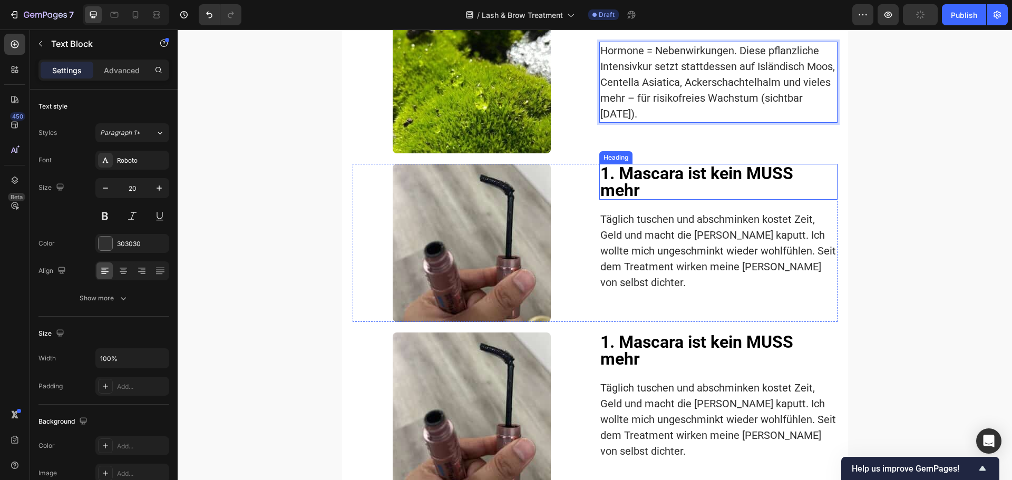
click at [618, 169] on h2 "1. Mascara ist kein MUSS mehr" at bounding box center [718, 182] width 238 height 36
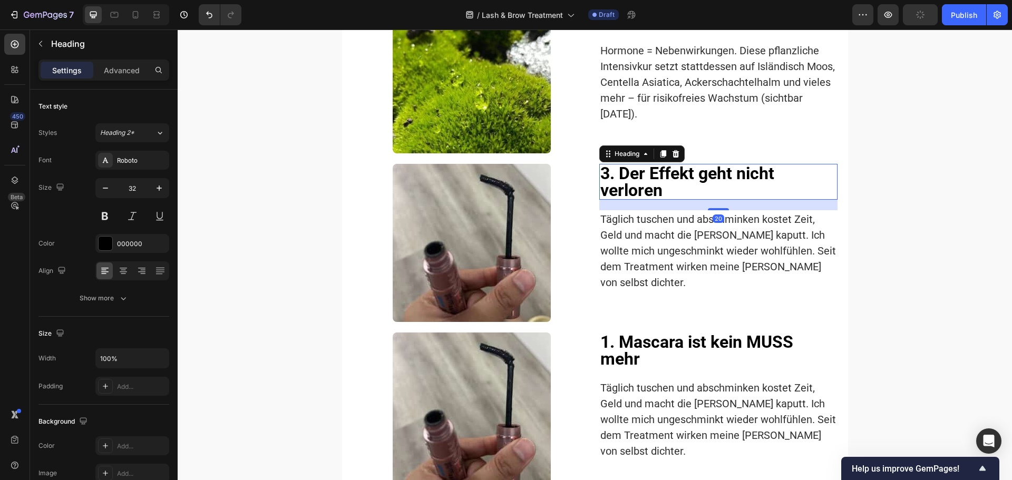
scroll to position [1, 0]
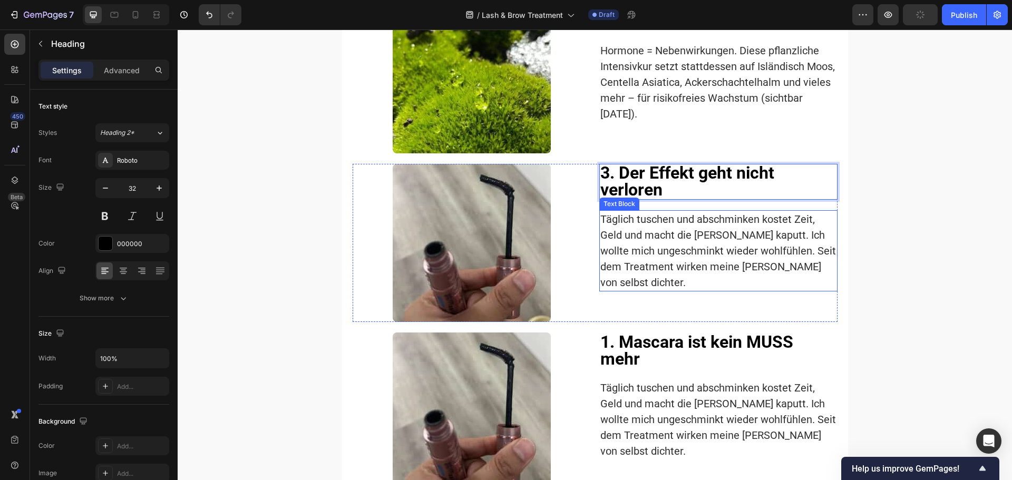
click at [626, 234] on p "Täglich tuschen und abschminken kostet Zeit, Geld und macht die Wimpern kaputt.…" at bounding box center [718, 250] width 236 height 79
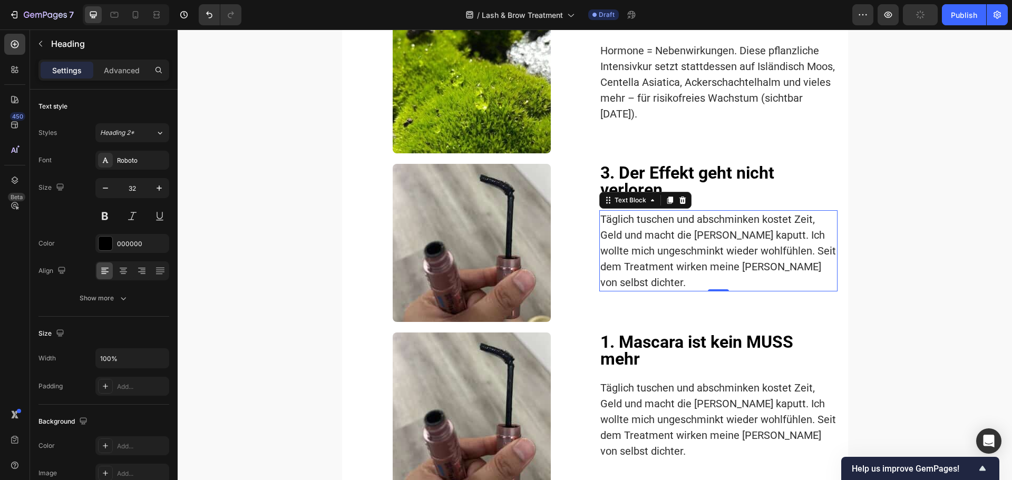
click at [626, 234] on p "Täglich tuschen und abschminken kostet Zeit, Geld und macht die Wimpern kaputt.…" at bounding box center [718, 250] width 236 height 79
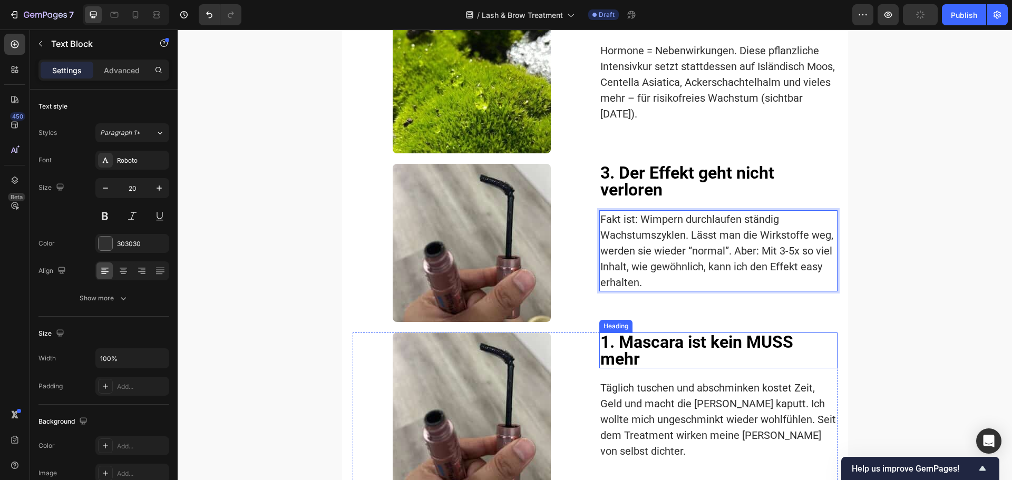
click at [623, 349] on h2 "1. Mascara ist kein MUSS mehr" at bounding box center [718, 350] width 238 height 36
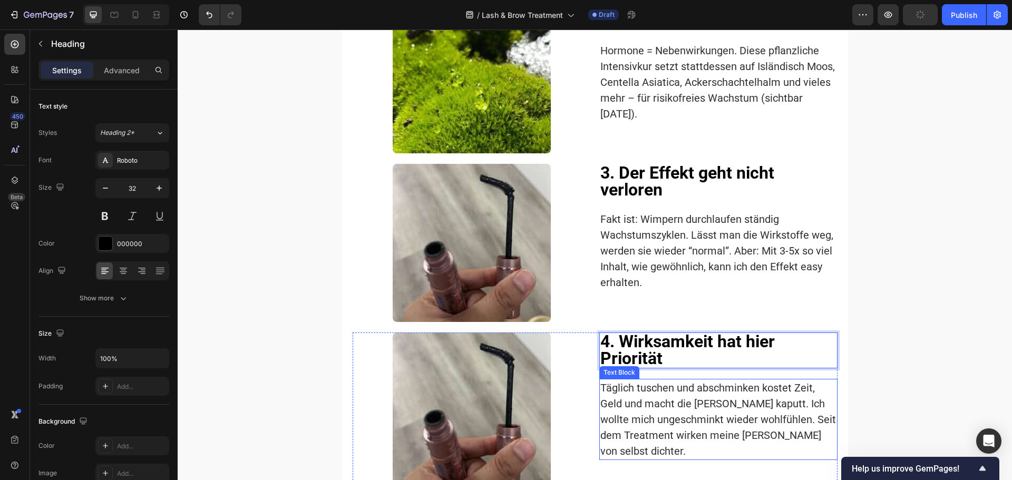
click at [624, 390] on p "Täglich tuschen und abschminken kostet Zeit, Geld und macht die Wimpern kaputt.…" at bounding box center [718, 419] width 236 height 79
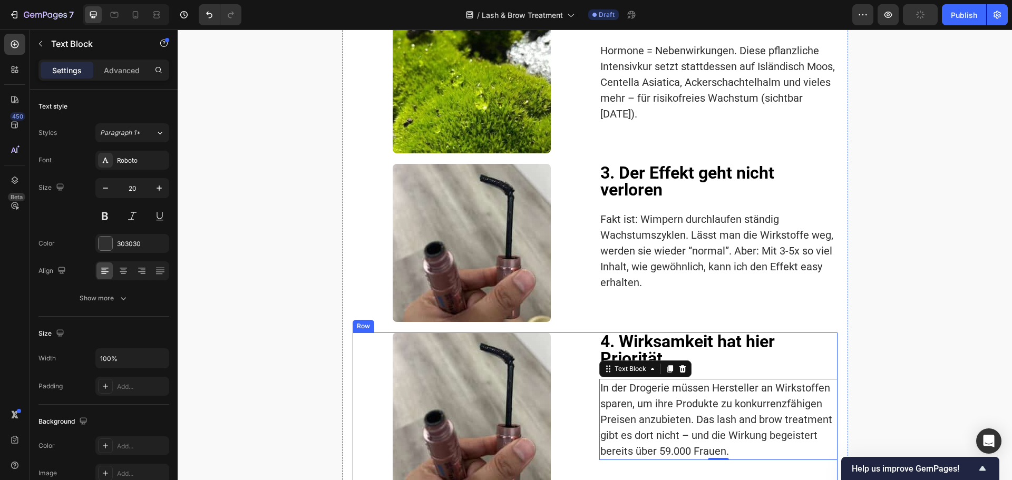
scroll to position [1449, 0]
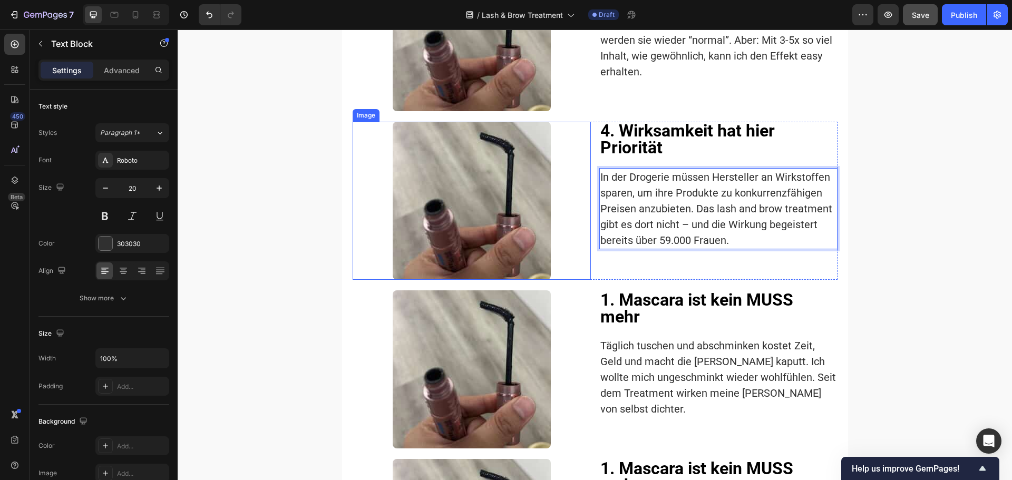
click at [473, 173] on img at bounding box center [472, 201] width 158 height 158
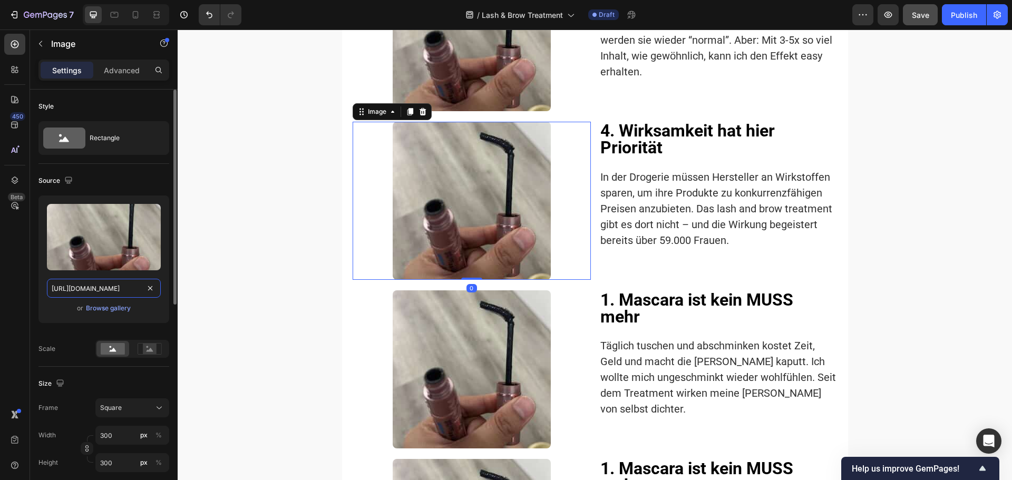
click at [88, 292] on input "https://apothekenkompass.b-cdn.net/wp-content/uploads/2025/06/2-9-300x300.jpg" at bounding box center [104, 288] width 114 height 19
paste input "98237482432-1"
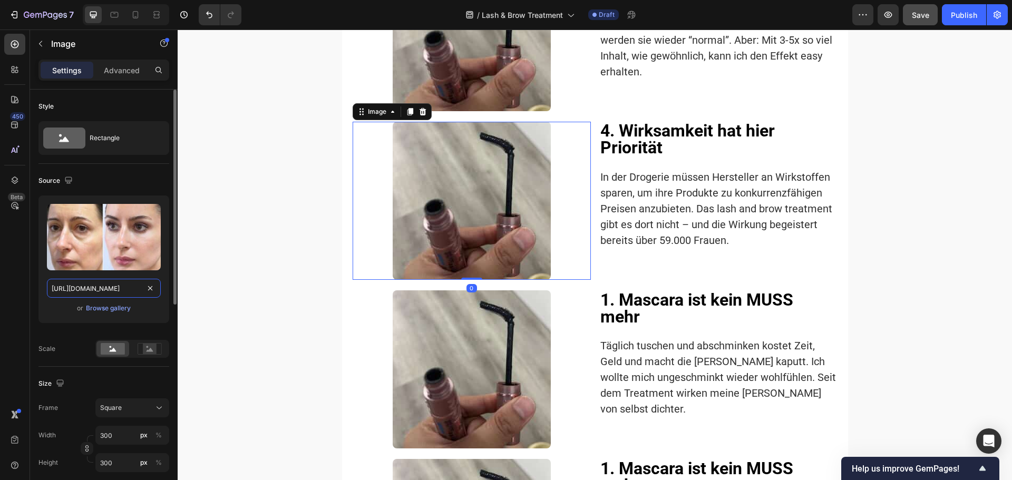
scroll to position [0, 206]
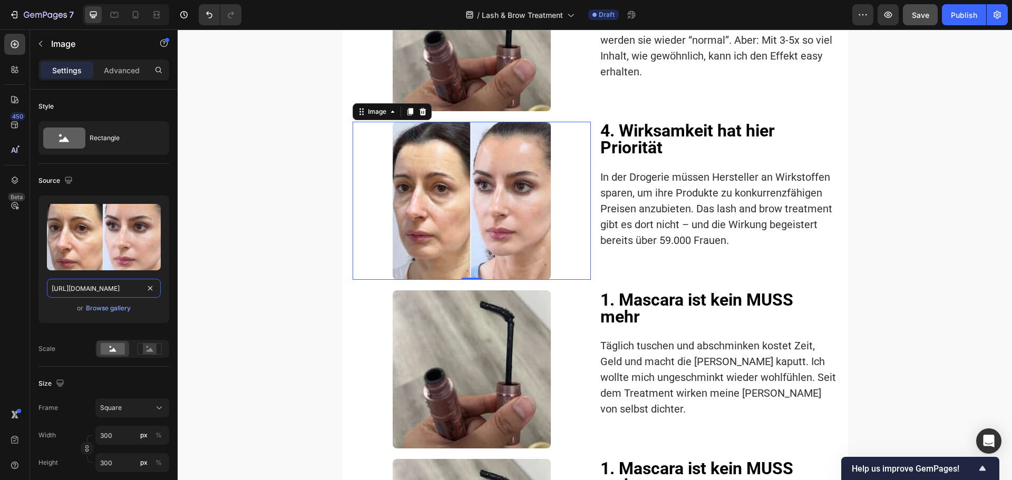
type input "https://apothekenkompass.b-cdn.net/wp-content/uploads/2025/06/98237482432-1-300…"
click at [618, 297] on h2 "1. Mascara ist kein MUSS mehr" at bounding box center [718, 308] width 238 height 36
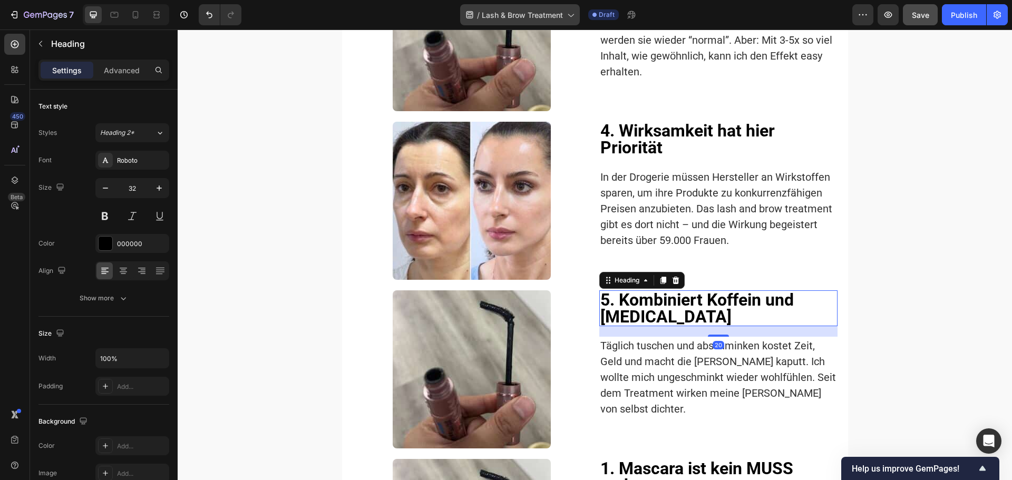
scroll to position [1, 0]
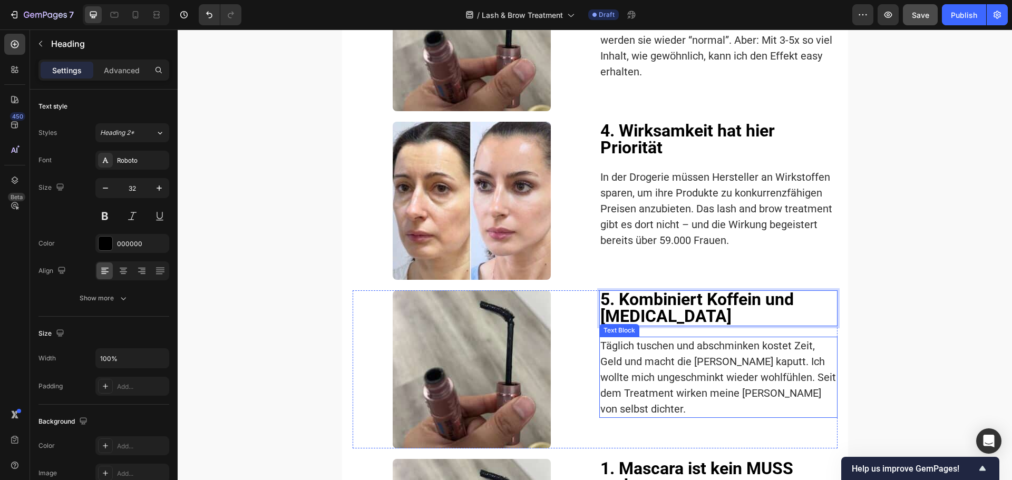
click at [619, 357] on p "Täglich tuschen und abschminken kostet Zeit, Geld und macht die Wimpern kaputt.…" at bounding box center [718, 377] width 236 height 79
click at [620, 357] on p "Täglich tuschen und abschminken kostet Zeit, Geld und macht die Wimpern kaputt.…" at bounding box center [718, 377] width 236 height 79
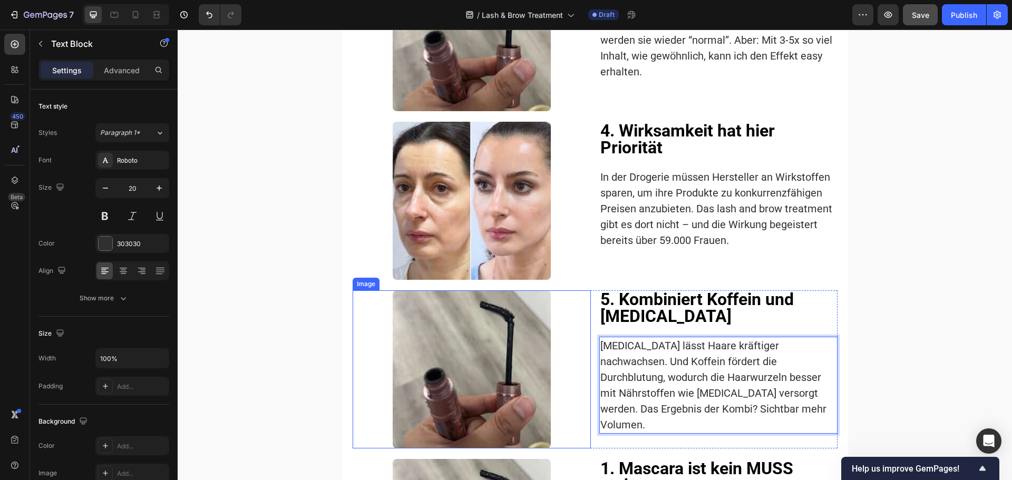
click at [472, 338] on img at bounding box center [472, 369] width 158 height 158
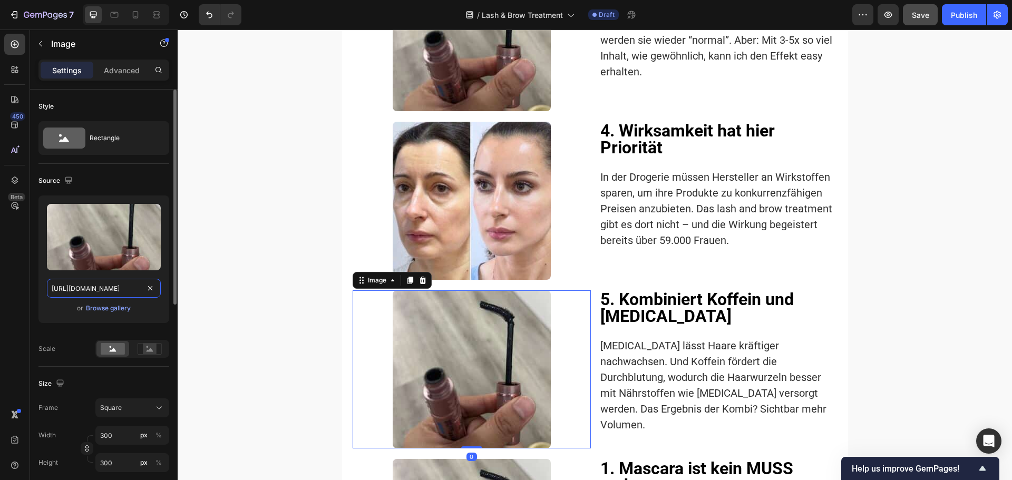
click at [102, 291] on input "https://apothekenkompass.b-cdn.net/wp-content/uploads/2025/06/2-9-300x300.jpg" at bounding box center [104, 288] width 114 height 19
paste input "987492834234"
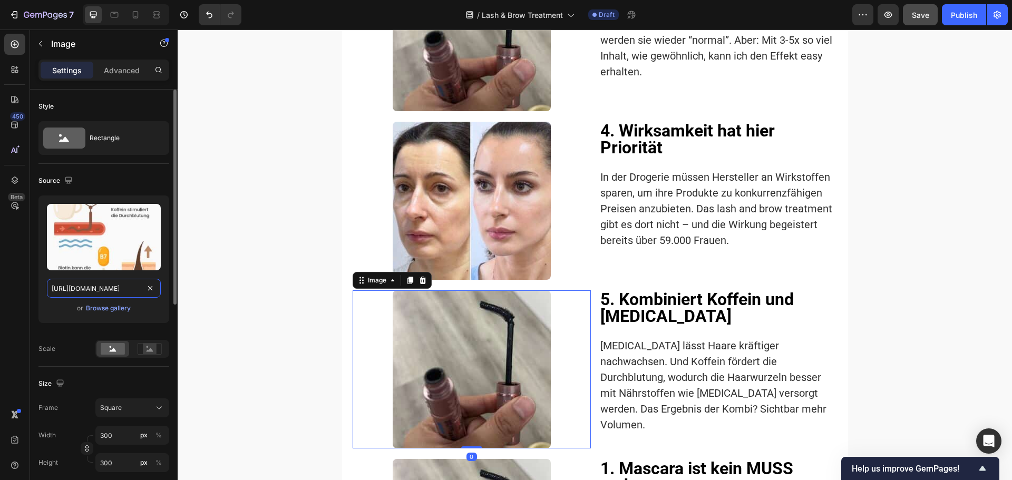
scroll to position [0, 204]
type input "https://apothekenkompass.b-cdn.net/wp-content/uploads/2025/06/987492834234-300x…"
click at [56, 309] on div "or Browse gallery" at bounding box center [104, 308] width 114 height 13
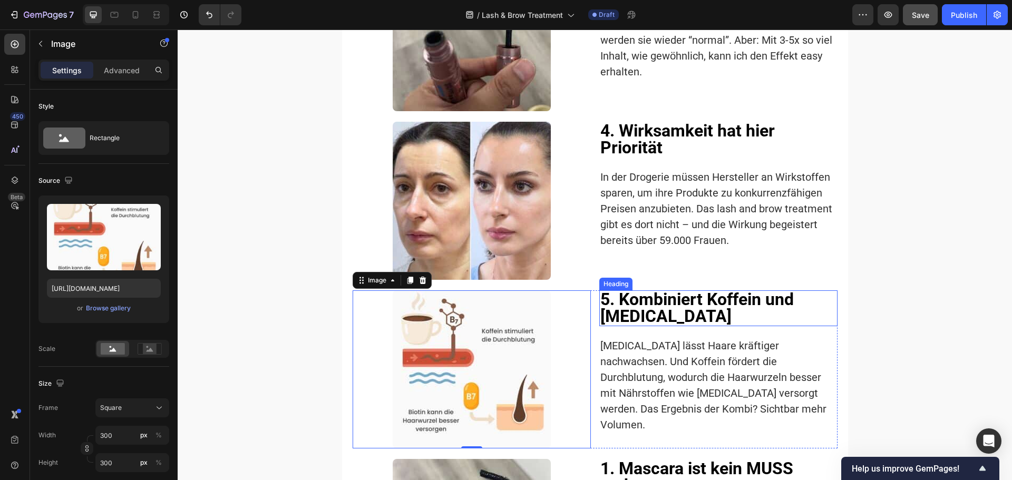
click at [624, 305] on p "5. Kombiniert Koffein und Biotin" at bounding box center [718, 308] width 236 height 34
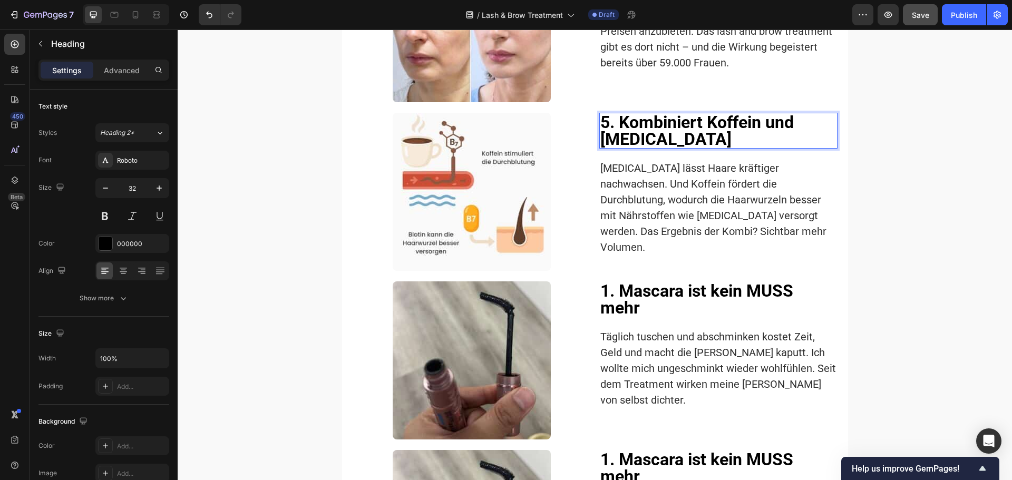
scroll to position [1660, 0]
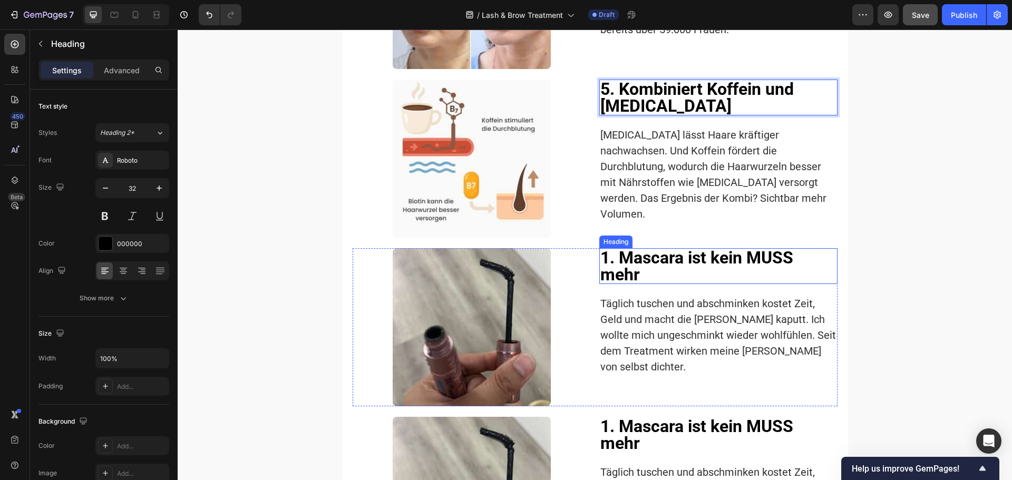
click at [620, 277] on h2 "1. Mascara ist kein MUSS mehr" at bounding box center [718, 266] width 238 height 36
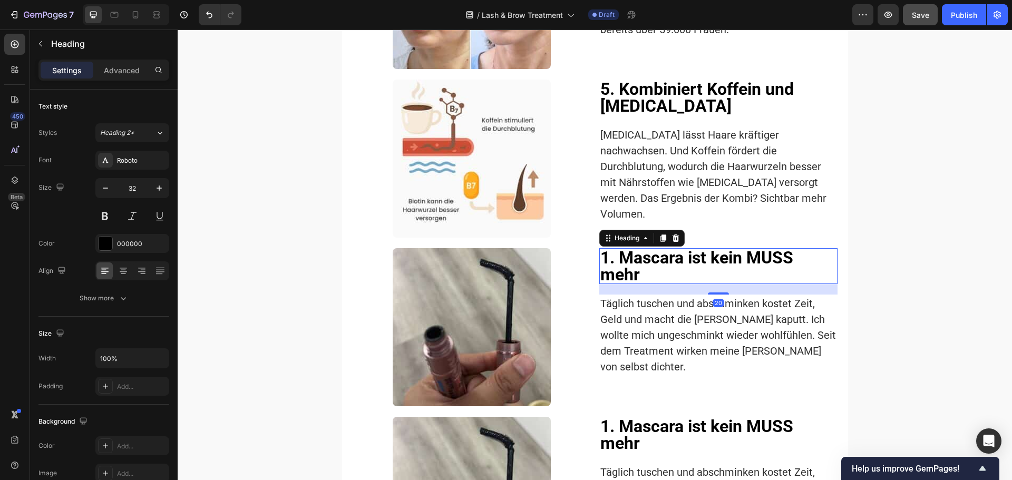
click at [620, 277] on p "1. Mascara ist kein MUSS mehr" at bounding box center [718, 266] width 236 height 34
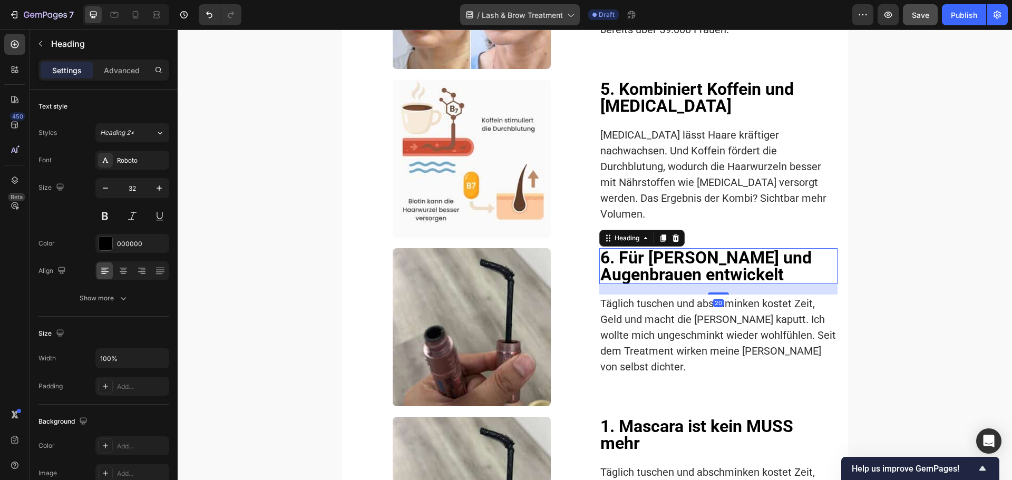
scroll to position [1, 0]
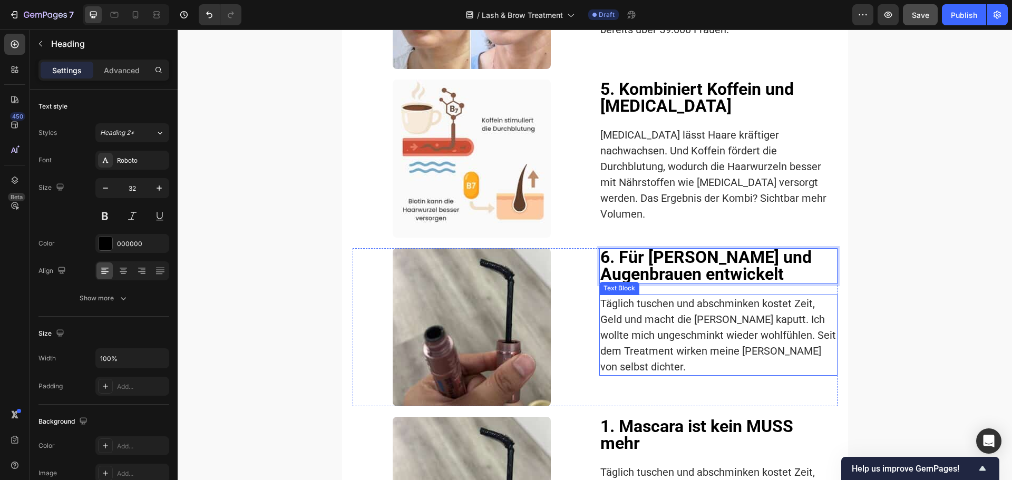
click at [633, 321] on p "Täglich tuschen und abschminken kostet Zeit, Geld und macht die Wimpern kaputt.…" at bounding box center [718, 335] width 236 height 79
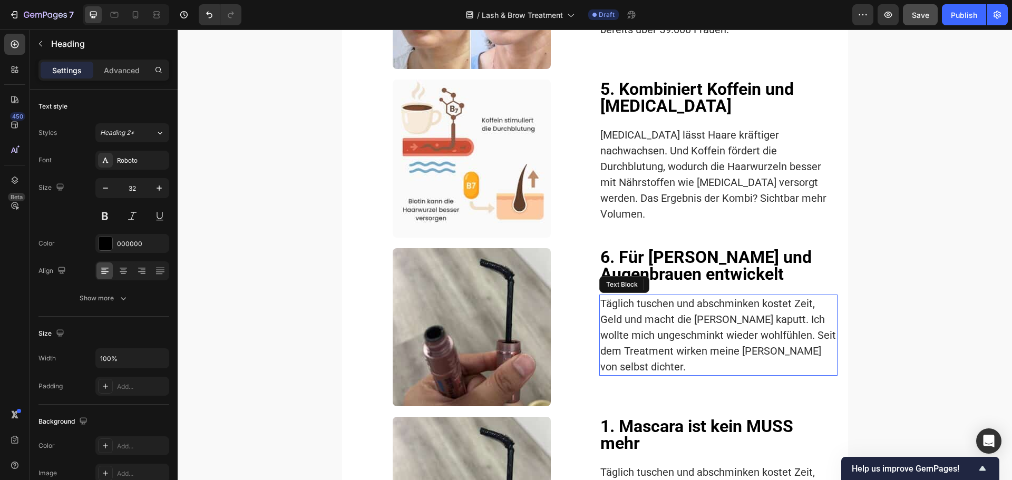
click at [633, 321] on p "Täglich tuschen und abschminken kostet Zeit, Geld und macht die Wimpern kaputt.…" at bounding box center [718, 335] width 236 height 79
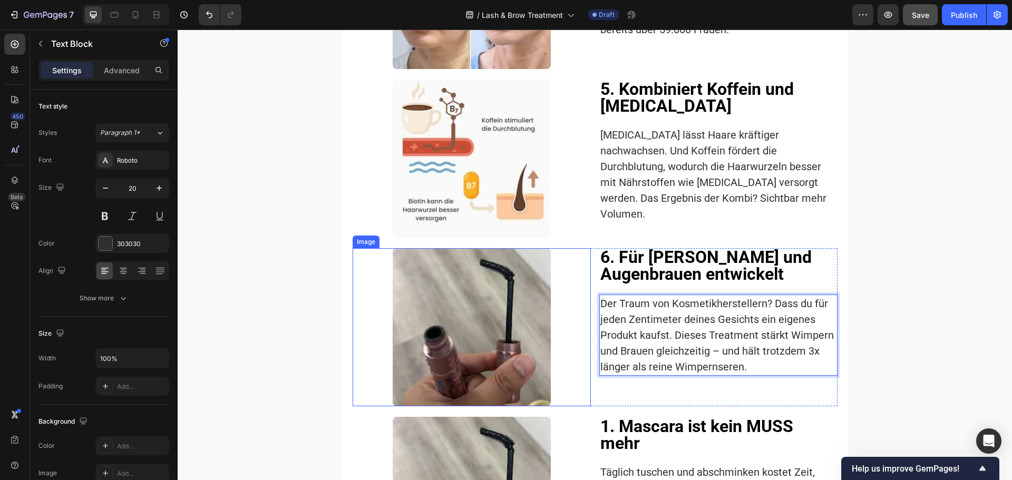
click at [468, 316] on img at bounding box center [472, 327] width 158 height 158
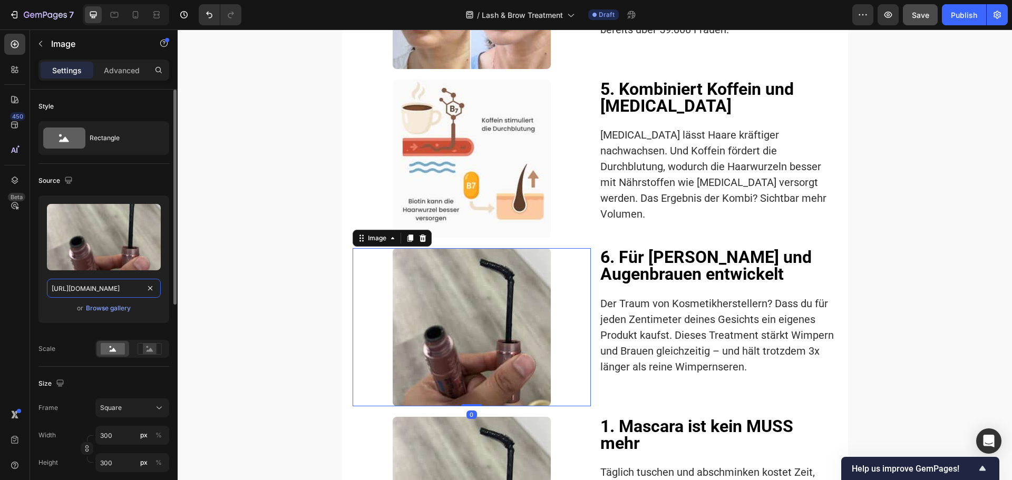
click at [109, 289] on input "https://apothekenkompass.b-cdn.net/wp-content/uploads/2025/06/2-9-300x300.jpg" at bounding box center [104, 288] width 114 height 19
paste input "11-2"
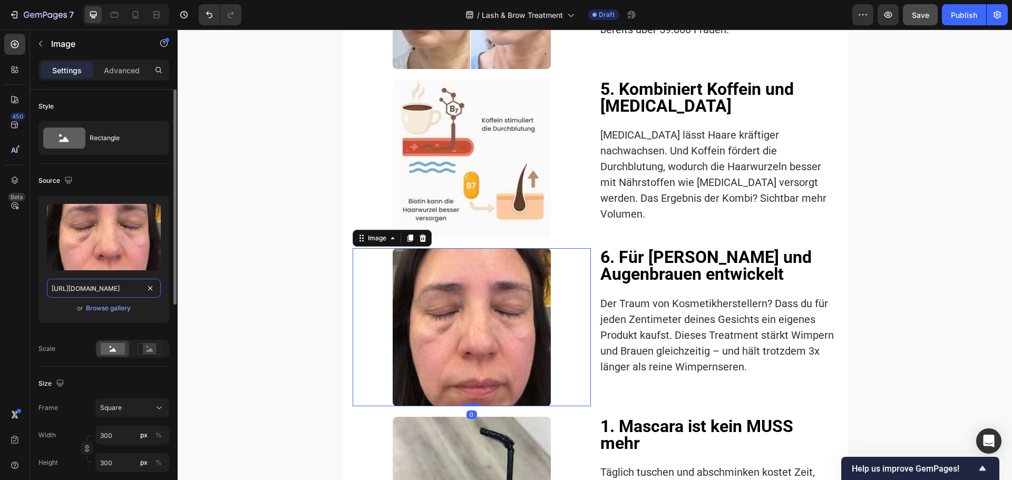
type input "https://apothekenkompass.b-cdn.net/wp-content/uploads/2025/06/11-2-300x300.jpg"
click at [58, 304] on div "or Browse gallery" at bounding box center [104, 308] width 114 height 13
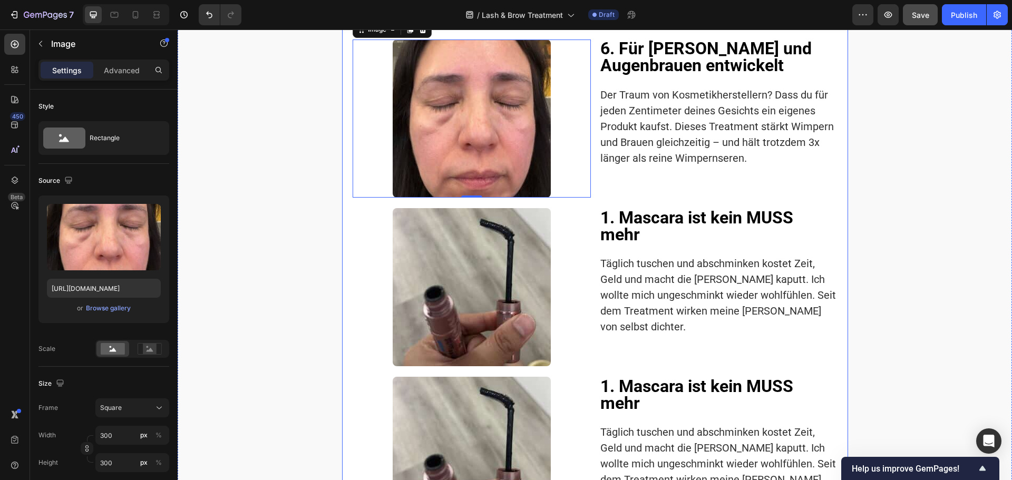
scroll to position [1871, 0]
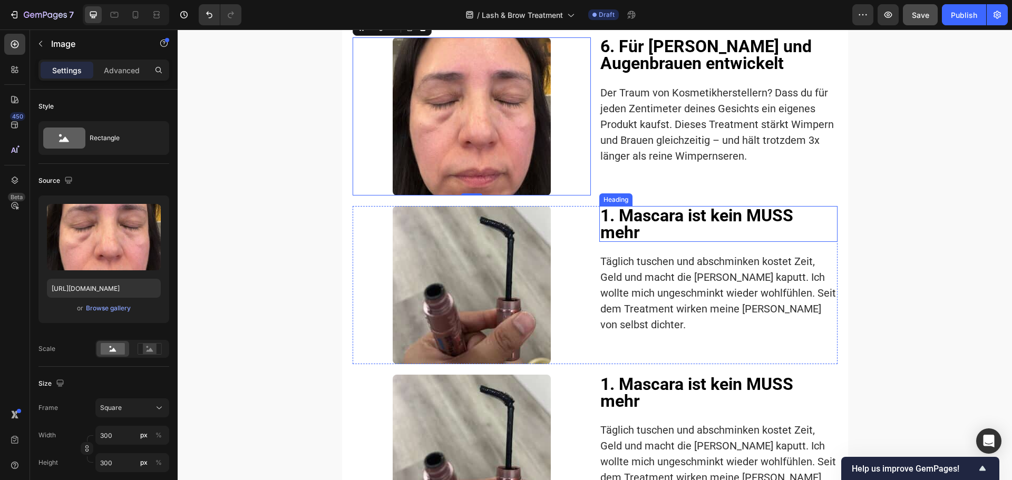
click at [615, 223] on h2 "1. Mascara ist kein MUSS mehr" at bounding box center [718, 224] width 238 height 36
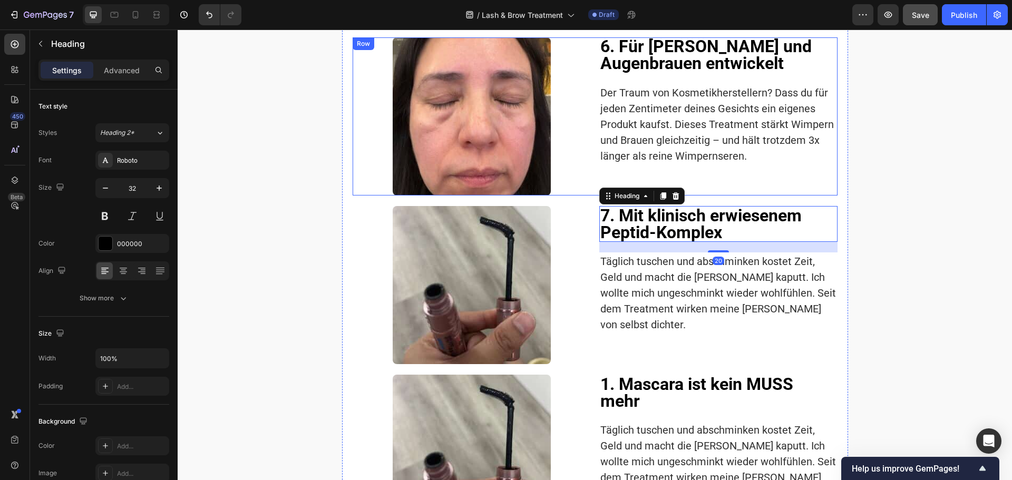
scroll to position [1, 0]
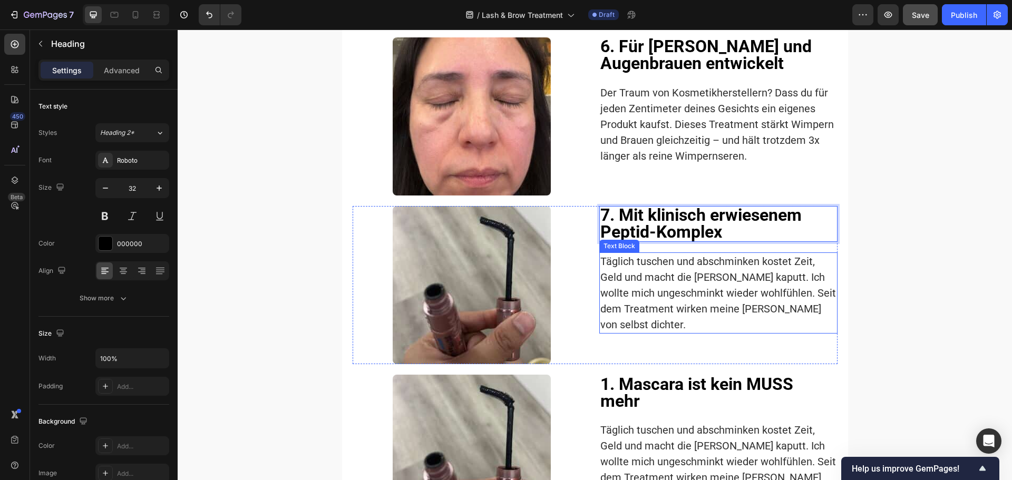
click at [655, 286] on p "Täglich tuschen und abschminken kostet Zeit, Geld und macht die Wimpern kaputt.…" at bounding box center [718, 292] width 236 height 79
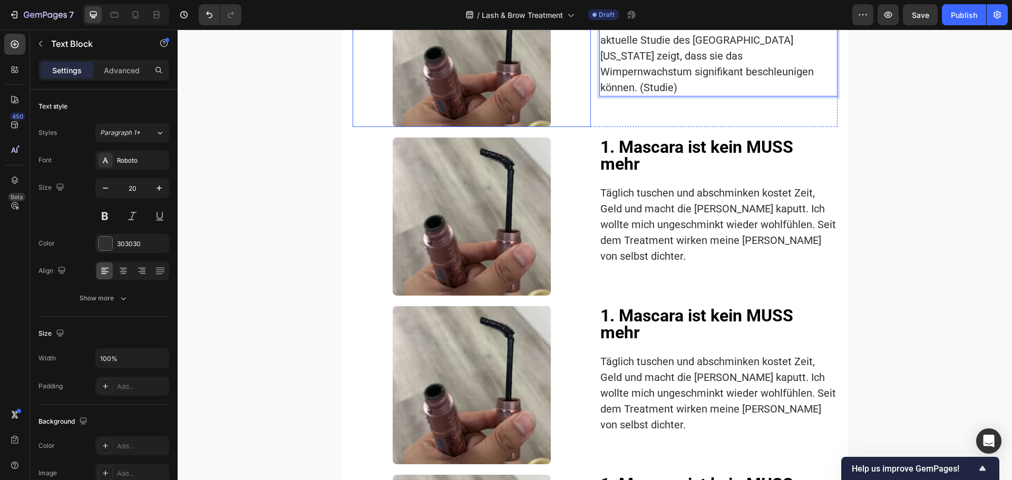
scroll to position [1, 0]
click at [476, 127] on img at bounding box center [472, 48] width 158 height 158
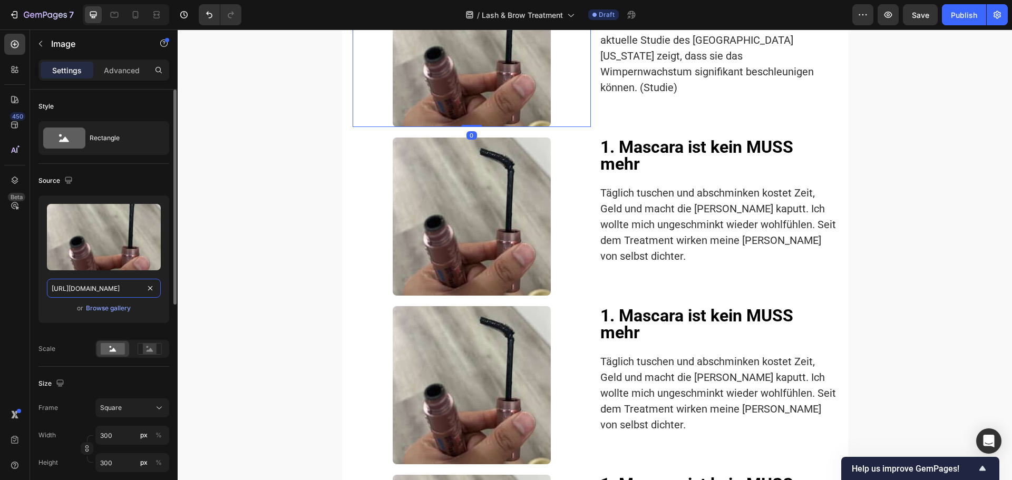
click at [93, 291] on input "https://apothekenkompass.b-cdn.net/wp-content/uploads/2025/06/2-9-300x300.jpg" at bounding box center [104, 288] width 114 height 19
paste input "8-7"
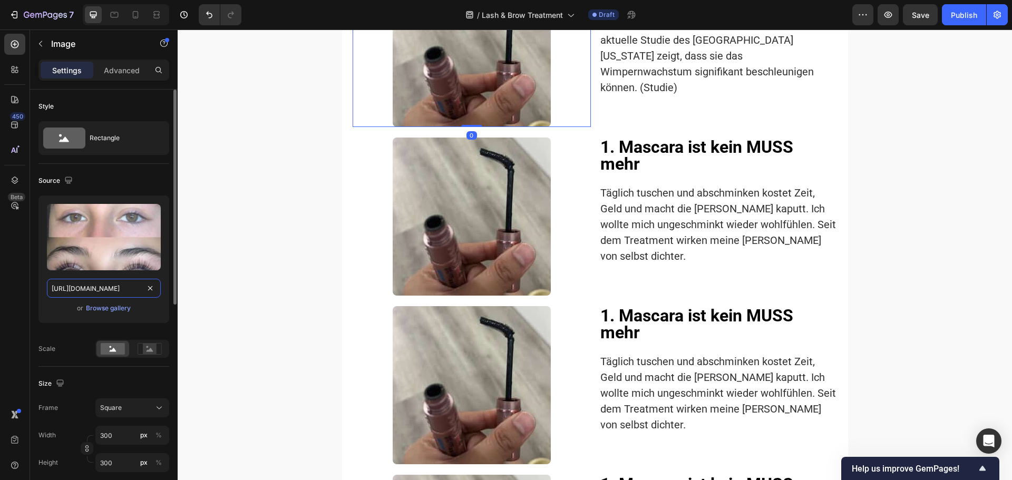
scroll to position [0, 168]
type input "https://apothekenkompass.b-cdn.net/wp-content/uploads/2025/06/8-7-300x300.jpg"
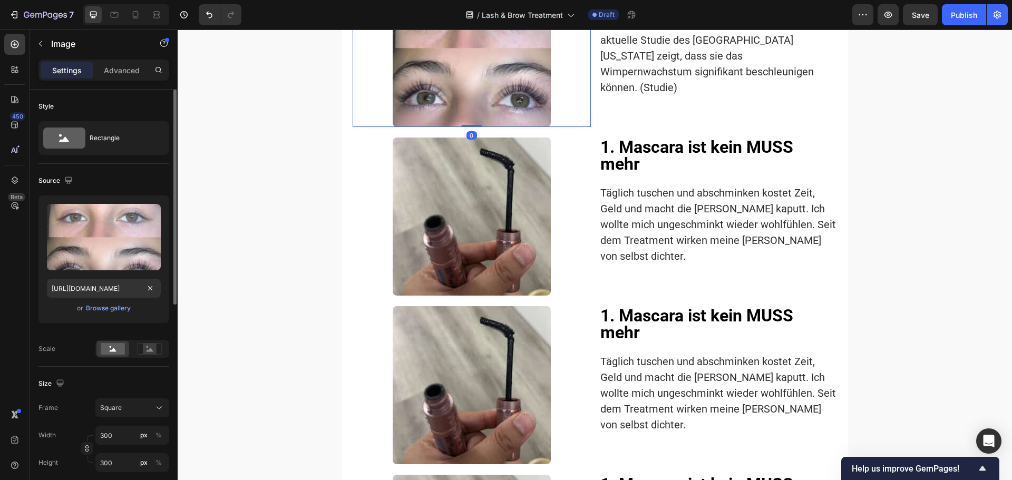
click at [57, 310] on div "or Browse gallery" at bounding box center [104, 308] width 114 height 13
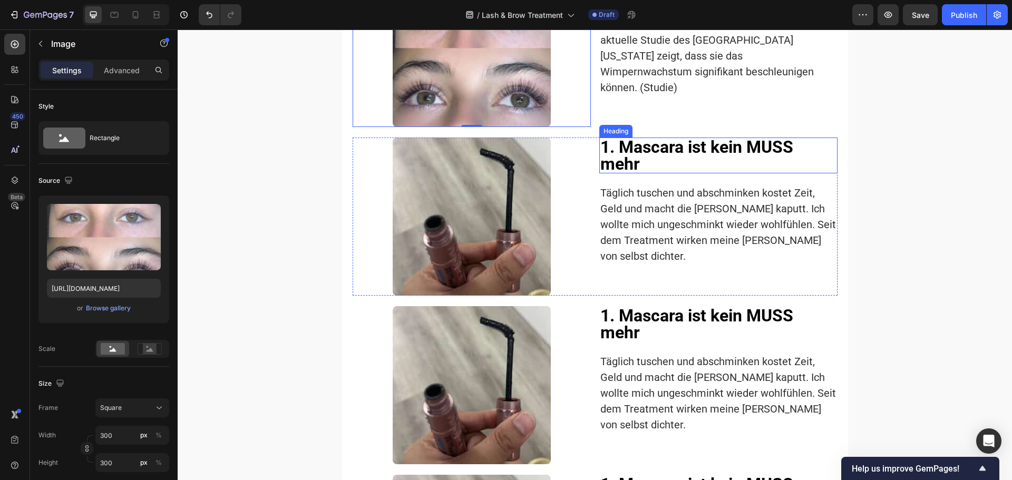
click at [640, 173] on h2 "1. Mascara ist kein MUSS mehr" at bounding box center [718, 156] width 238 height 36
click at [640, 172] on p "1. Mascara ist kein MUSS mehr" at bounding box center [718, 156] width 236 height 34
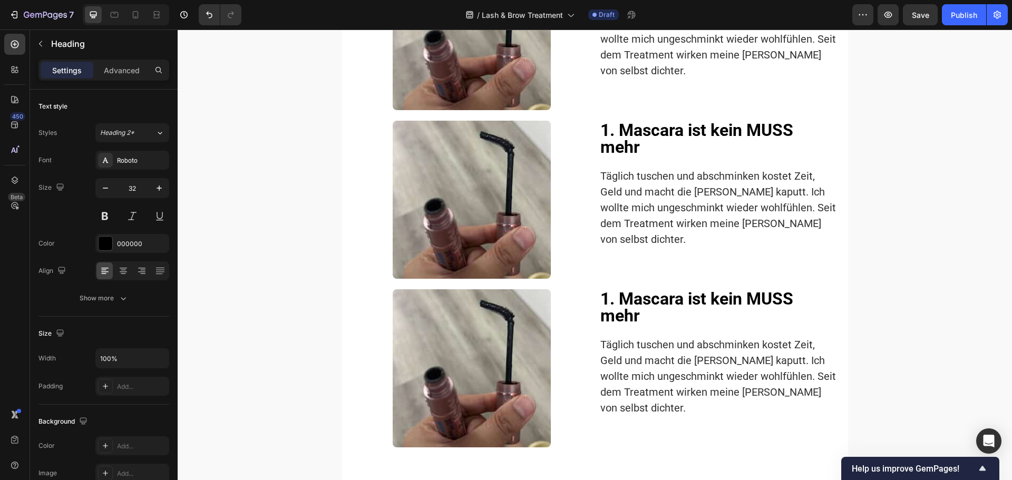
scroll to position [2081, 0]
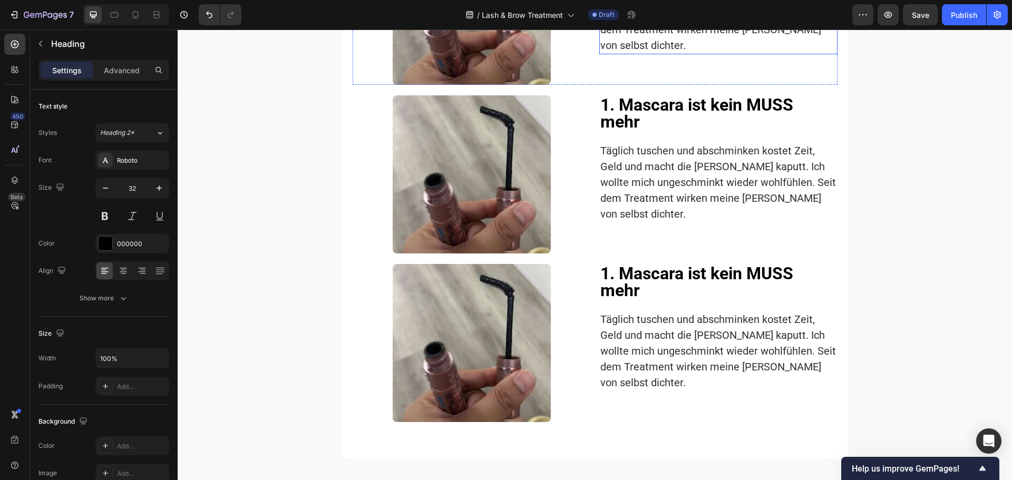
click at [649, 53] on p "Täglich tuschen und abschminken kostet Zeit, Geld und macht die Wimpern kaputt.…" at bounding box center [718, 13] width 236 height 79
click at [459, 85] on img at bounding box center [472, 6] width 158 height 158
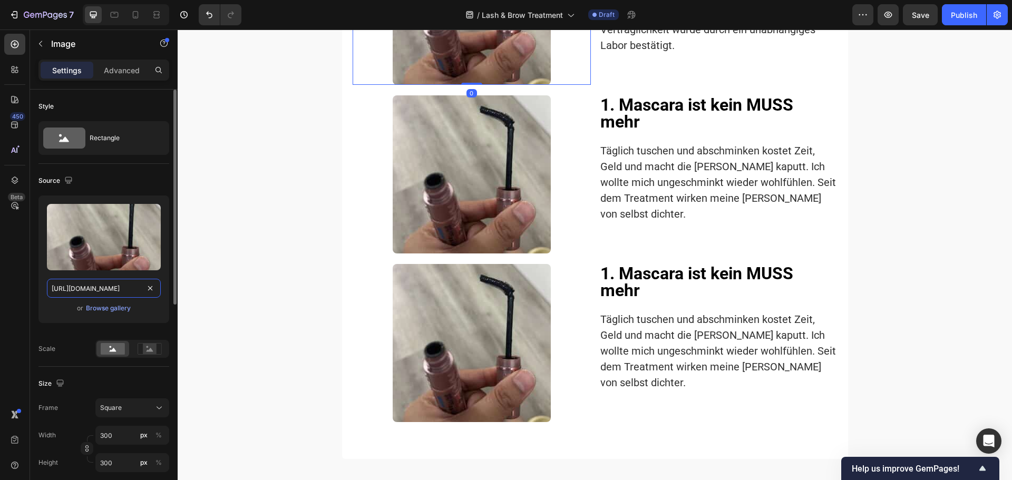
click at [116, 282] on input "https://apothekenkompass.b-cdn.net/wp-content/uploads/2025/06/2-9-300x300.jpg" at bounding box center [104, 288] width 114 height 19
paste input "923478982343-1"
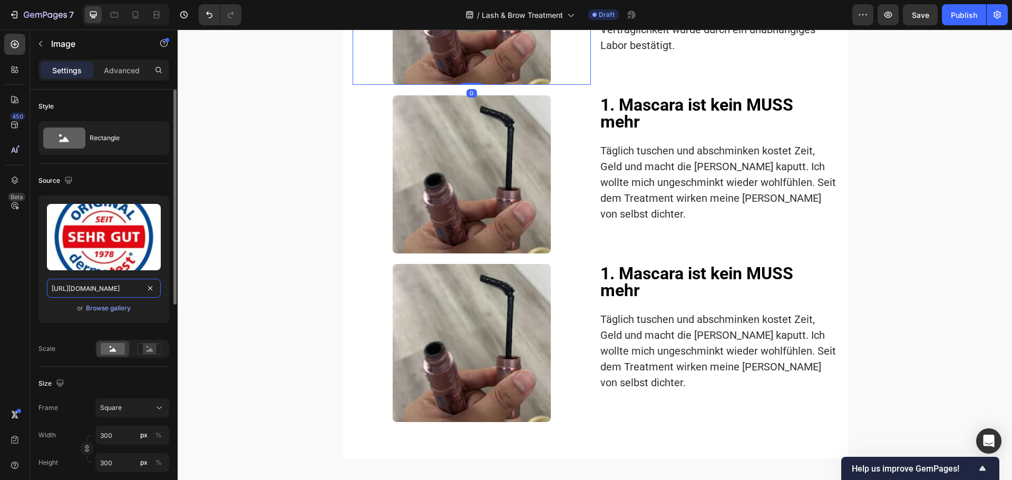
type input "https://apothekenkompass.b-cdn.net/wp-content/uploads/2025/06/923478982343-1-30…"
click at [51, 314] on div "or Browse gallery" at bounding box center [104, 308] width 114 height 13
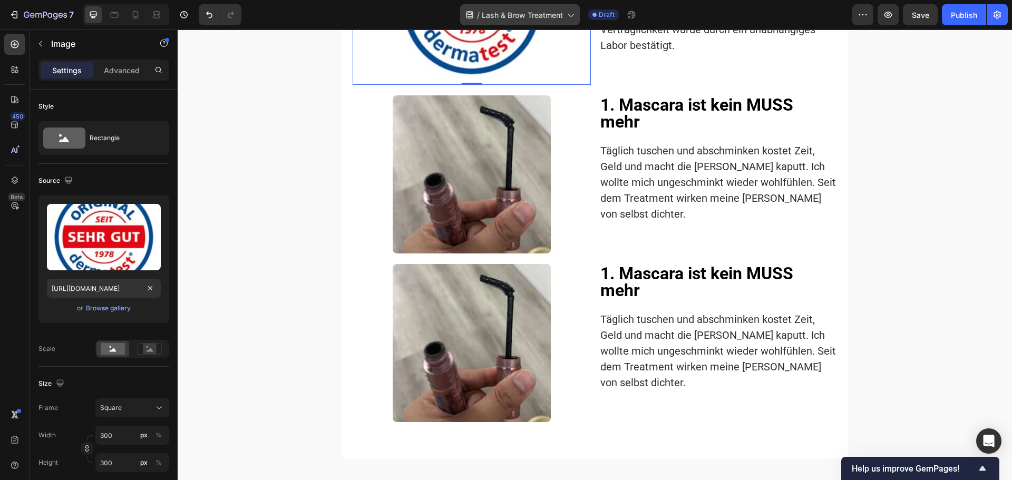
scroll to position [0, 0]
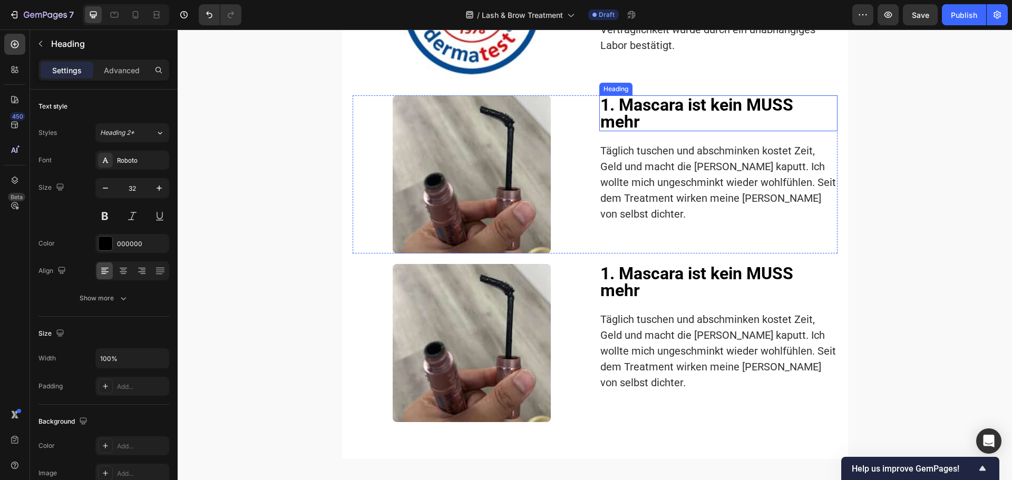
click at [632, 131] on h2 "1. Mascara ist kein MUSS mehr" at bounding box center [718, 113] width 238 height 36
click at [632, 130] on p "1. Mascara ist kein MUSS mehr" at bounding box center [718, 113] width 236 height 34
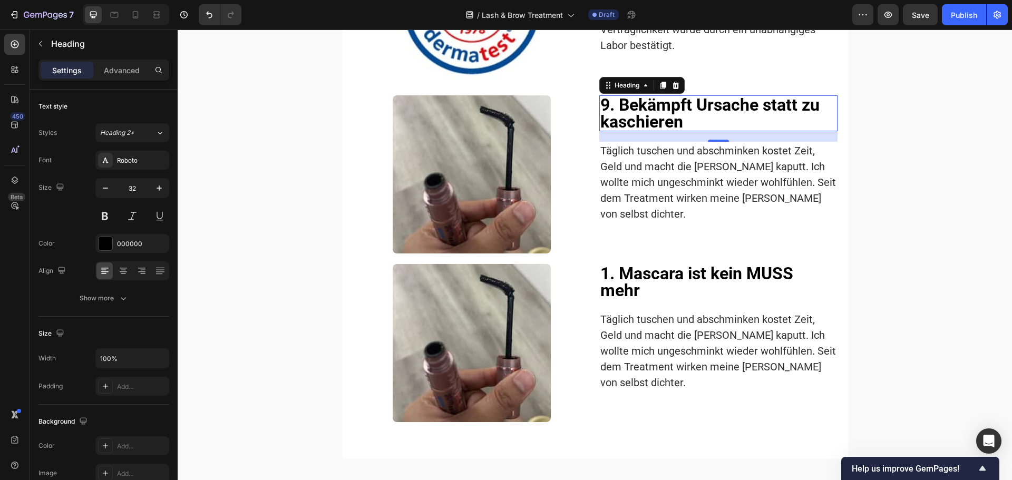
scroll to position [1, 0]
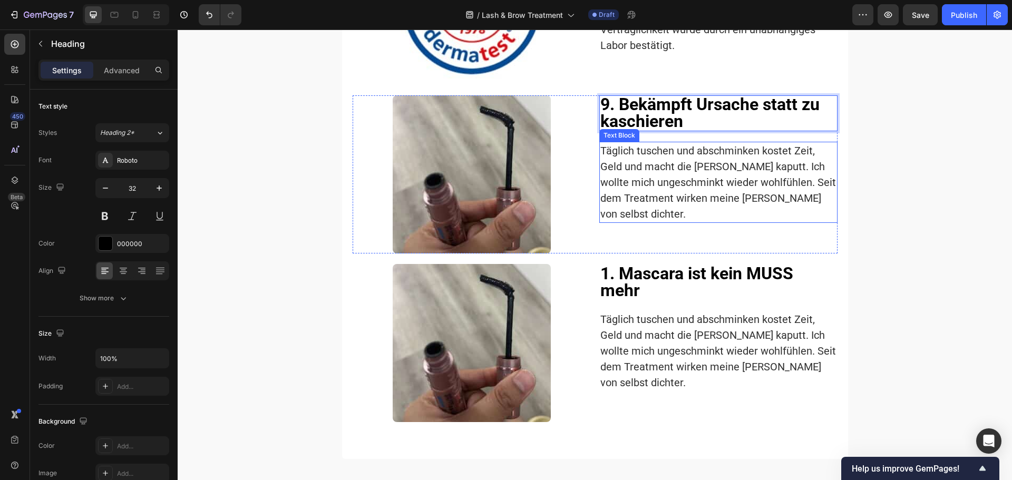
click at [640, 222] on p "Täglich tuschen und abschminken kostet Zeit, Geld und macht die Wimpern kaputt.…" at bounding box center [718, 182] width 236 height 79
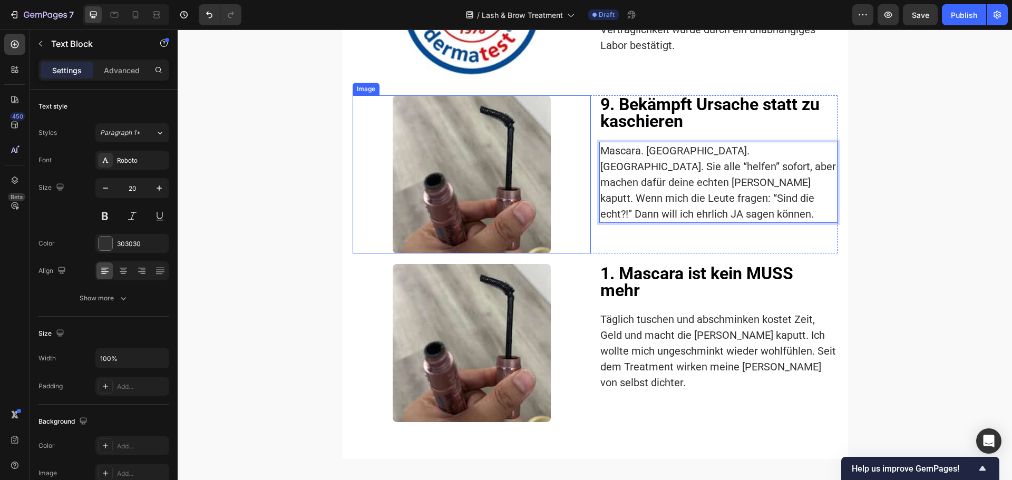
click at [472, 253] on img at bounding box center [472, 174] width 158 height 158
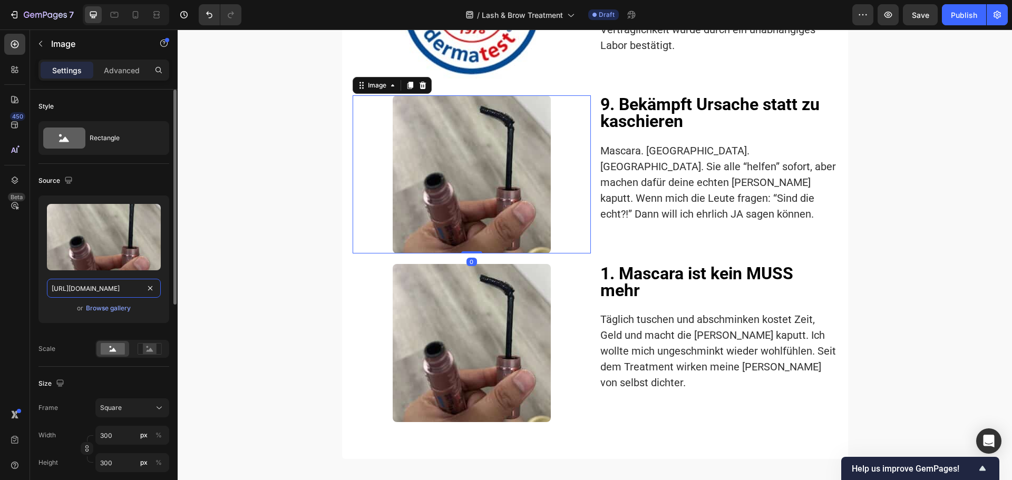
click at [111, 297] on input "https://apothekenkompass.b-cdn.net/wp-content/uploads/2025/06/2-9-300x300.jpg" at bounding box center [104, 288] width 114 height 19
paste input "10-2"
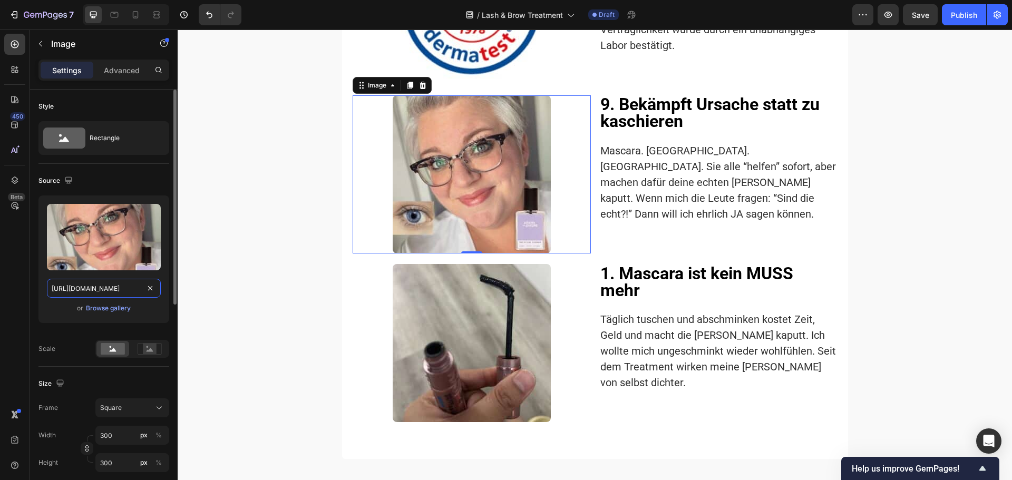
type input "https://apothekenkompass.b-cdn.net/wp-content/uploads/2025/06/10-2-300x300.jpg"
click at [52, 315] on div "Upload Image https://apothekenkompass.b-cdn.net/wp-content/uploads/2025/06/10-2…" at bounding box center [103, 259] width 131 height 128
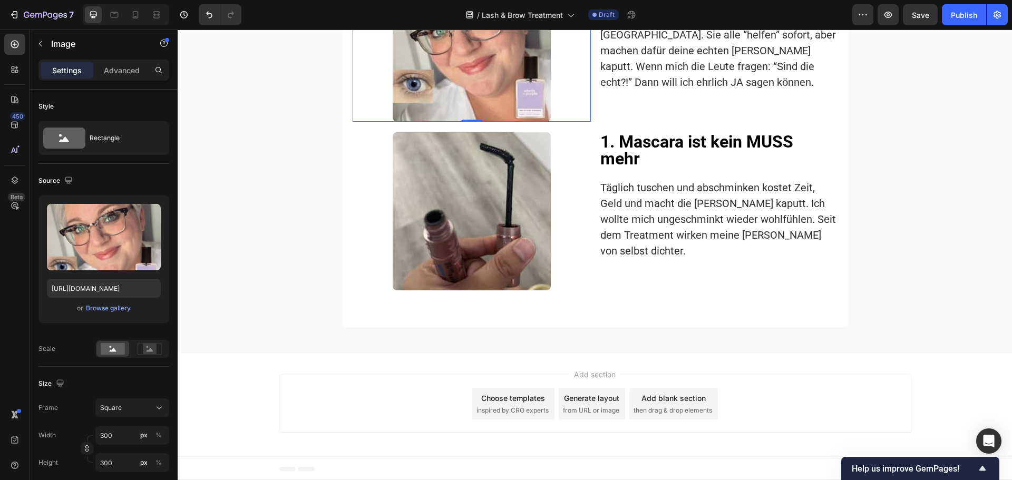
scroll to position [2397, 0]
click at [623, 168] on h2 "1. Mascara ist kein MUSS mehr" at bounding box center [718, 150] width 238 height 36
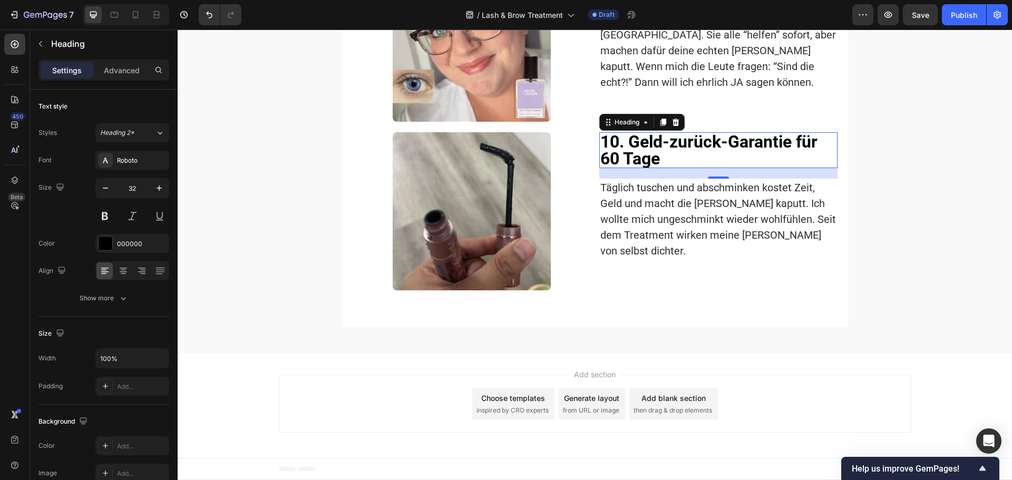
scroll to position [1, 0]
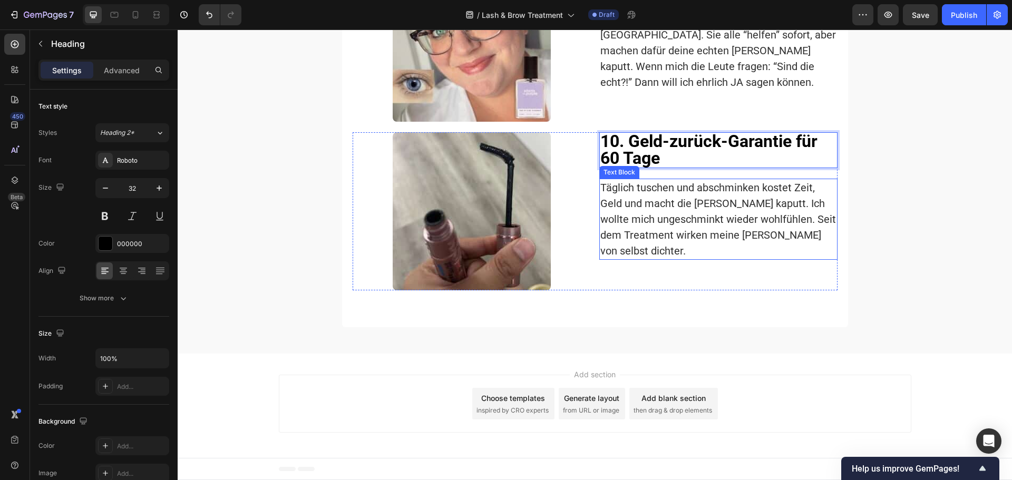
click at [624, 259] on p "Täglich tuschen und abschminken kostet Zeit, Geld und macht die Wimpern kaputt.…" at bounding box center [718, 219] width 236 height 79
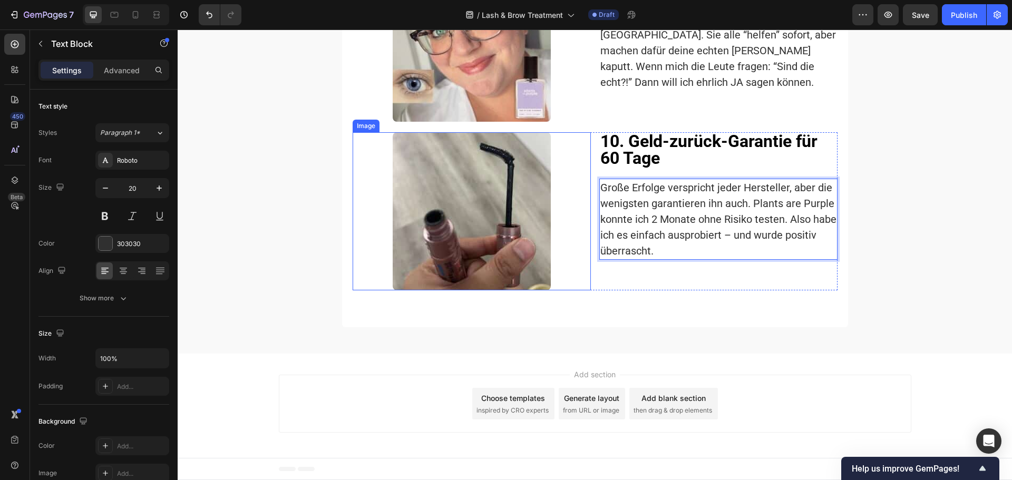
click at [433, 250] on img at bounding box center [472, 211] width 158 height 158
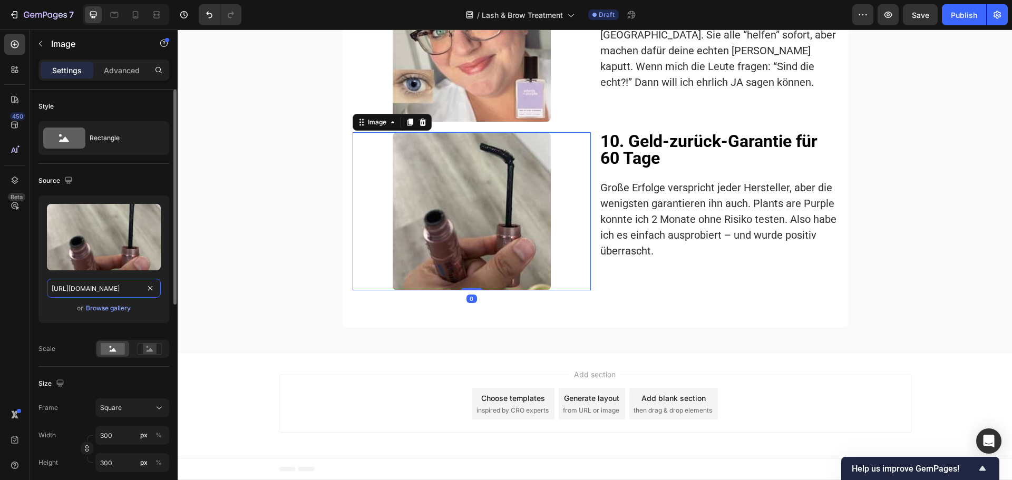
click at [115, 288] on input "https://apothekenkompass.b-cdn.net/wp-content/uploads/2025/06/2-9-300x300.jpg" at bounding box center [104, 288] width 114 height 19
paste input "7-8"
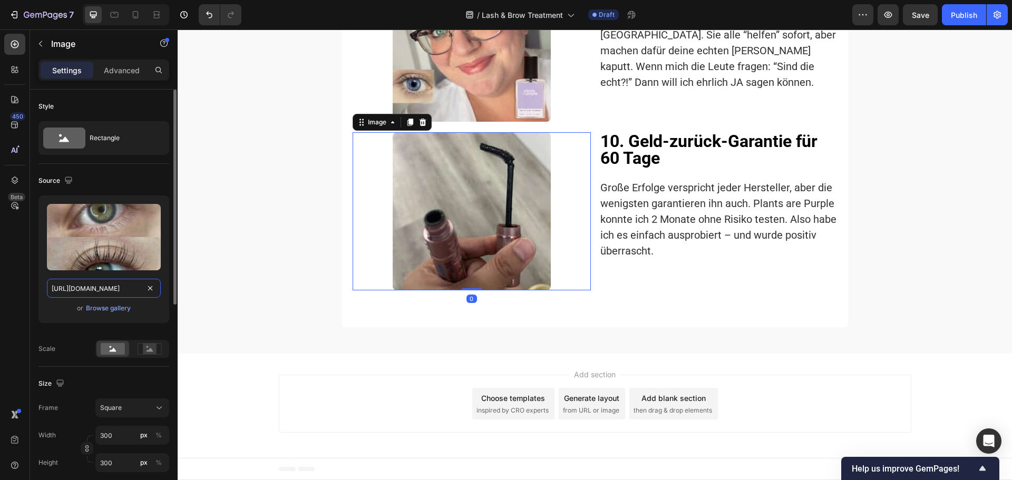
type input "https://apothekenkompass.b-cdn.net/wp-content/uploads/2025/06/7-8-300x300.jpg"
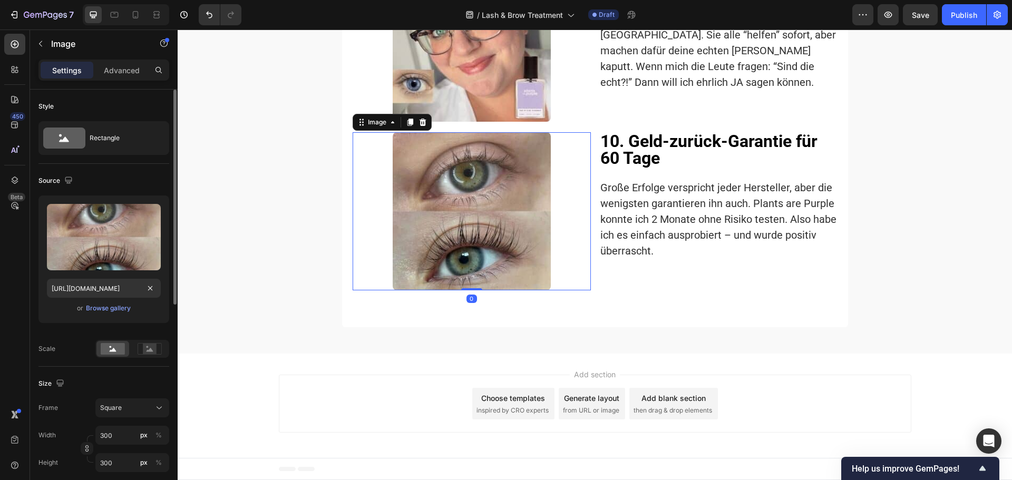
click at [42, 318] on div "Upload Image https://apothekenkompass.b-cdn.net/wp-content/uploads/2025/06/7-8-…" at bounding box center [103, 259] width 131 height 128
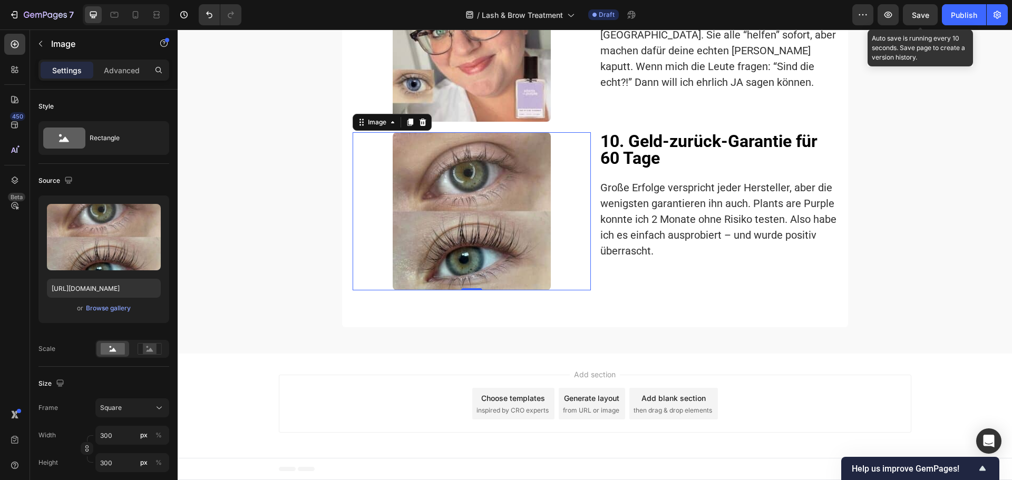
drag, startPoint x: 916, startPoint y: 18, endPoint x: 916, endPoint y: 26, distance: 7.9
click at [916, 19] on span "Save" at bounding box center [920, 15] width 17 height 9
